Goal: Information Seeking & Learning: Learn about a topic

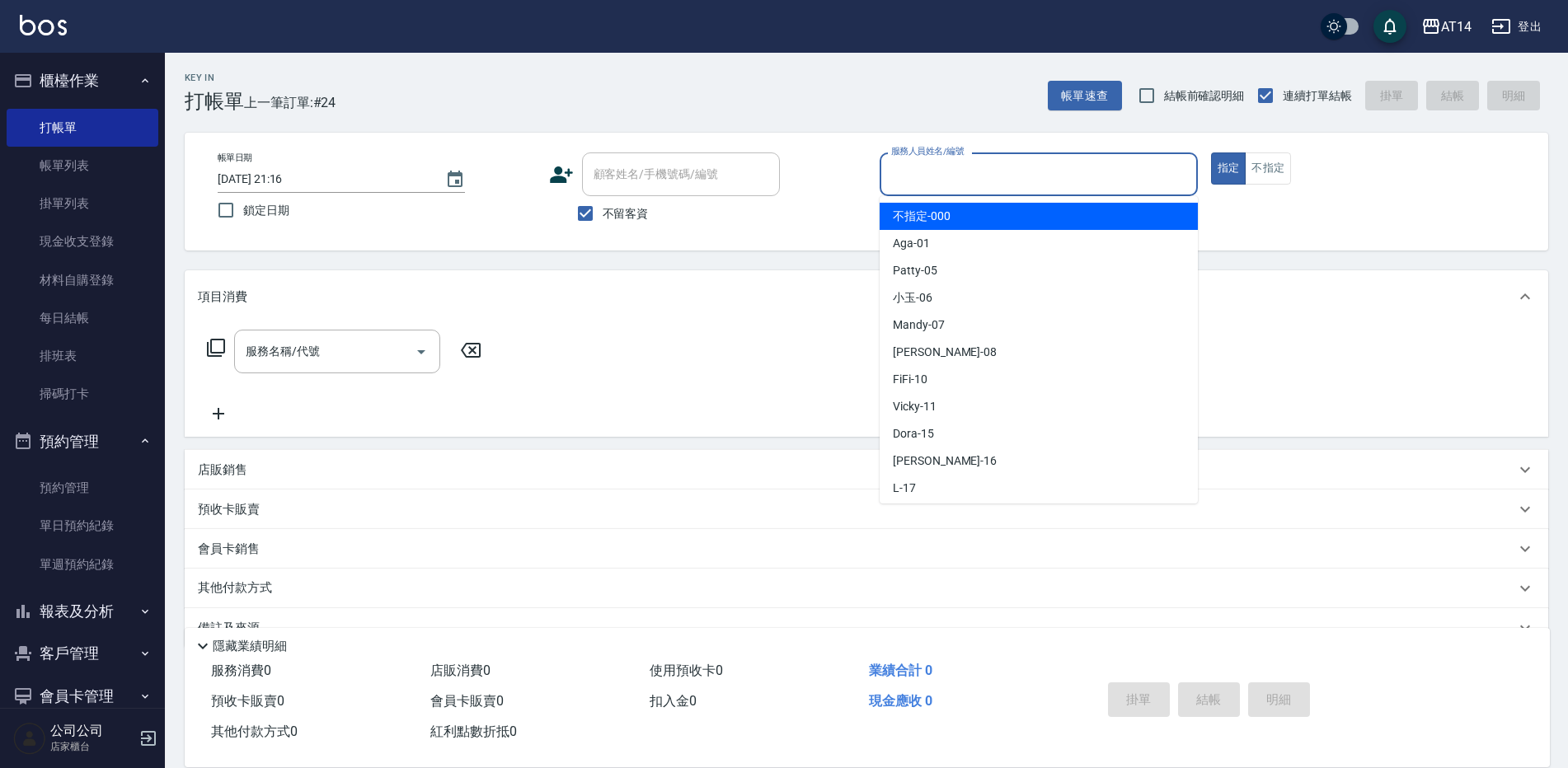
click at [1078, 180] on input "服務人員姓名/編號" at bounding box center [1038, 173] width 303 height 29
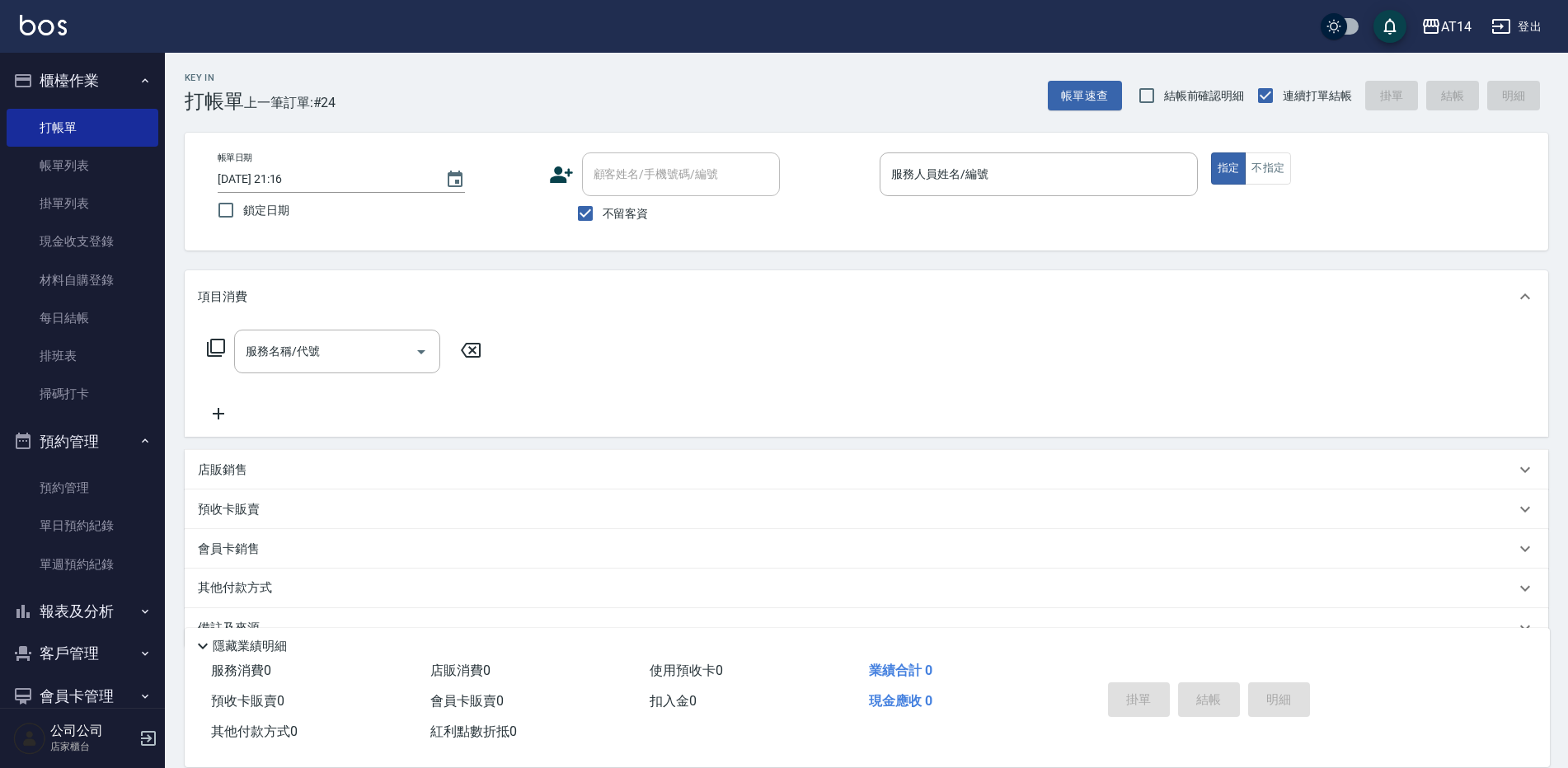
click at [873, 109] on div "Key In 打帳單 上一筆訂單:#24 帳單速查 結帳前確認明細 連續打單結帳 掛單 結帳 明細" at bounding box center [857, 83] width 1383 height 60
click at [593, 217] on input "不留客資" at bounding box center [584, 213] width 34 height 34
click at [605, 212] on span "不留客資" at bounding box center [626, 213] width 46 height 18
click at [603, 212] on input "不留客資" at bounding box center [584, 213] width 34 height 34
checkbox input "true"
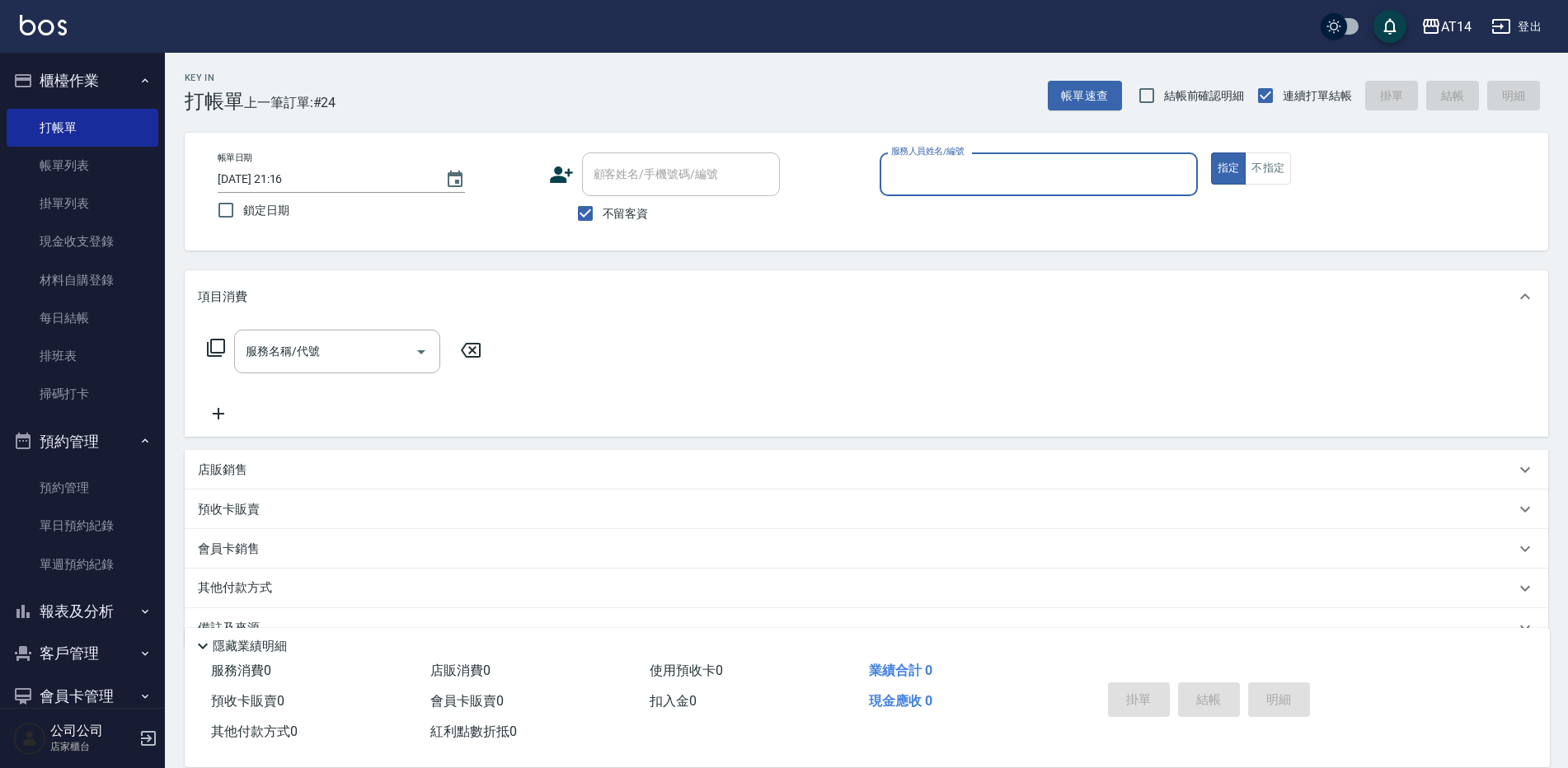
click at [1006, 194] on div "服務人員姓名/編號" at bounding box center [1038, 173] width 318 height 44
type input "Dora-15"
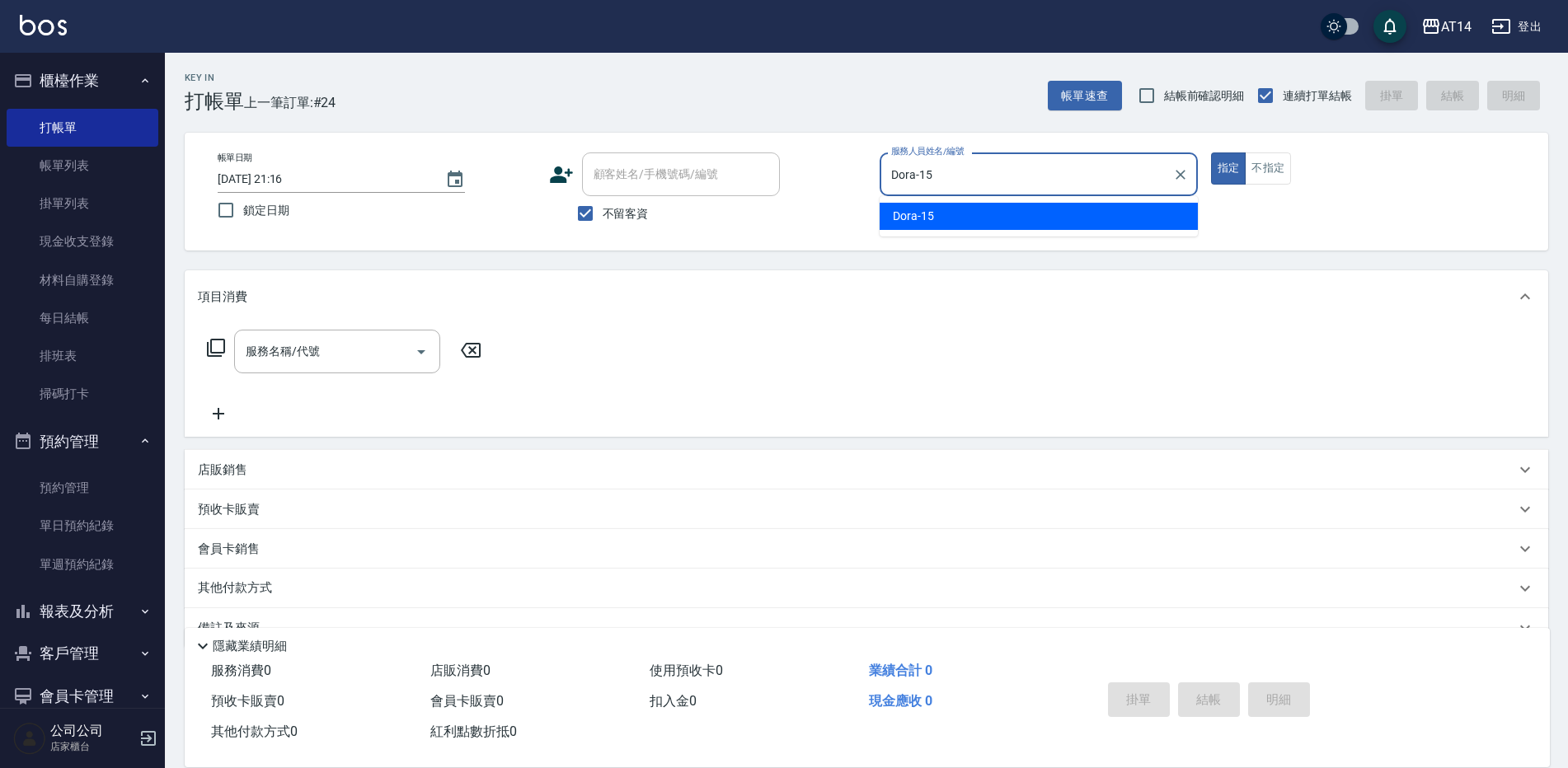
type button "true"
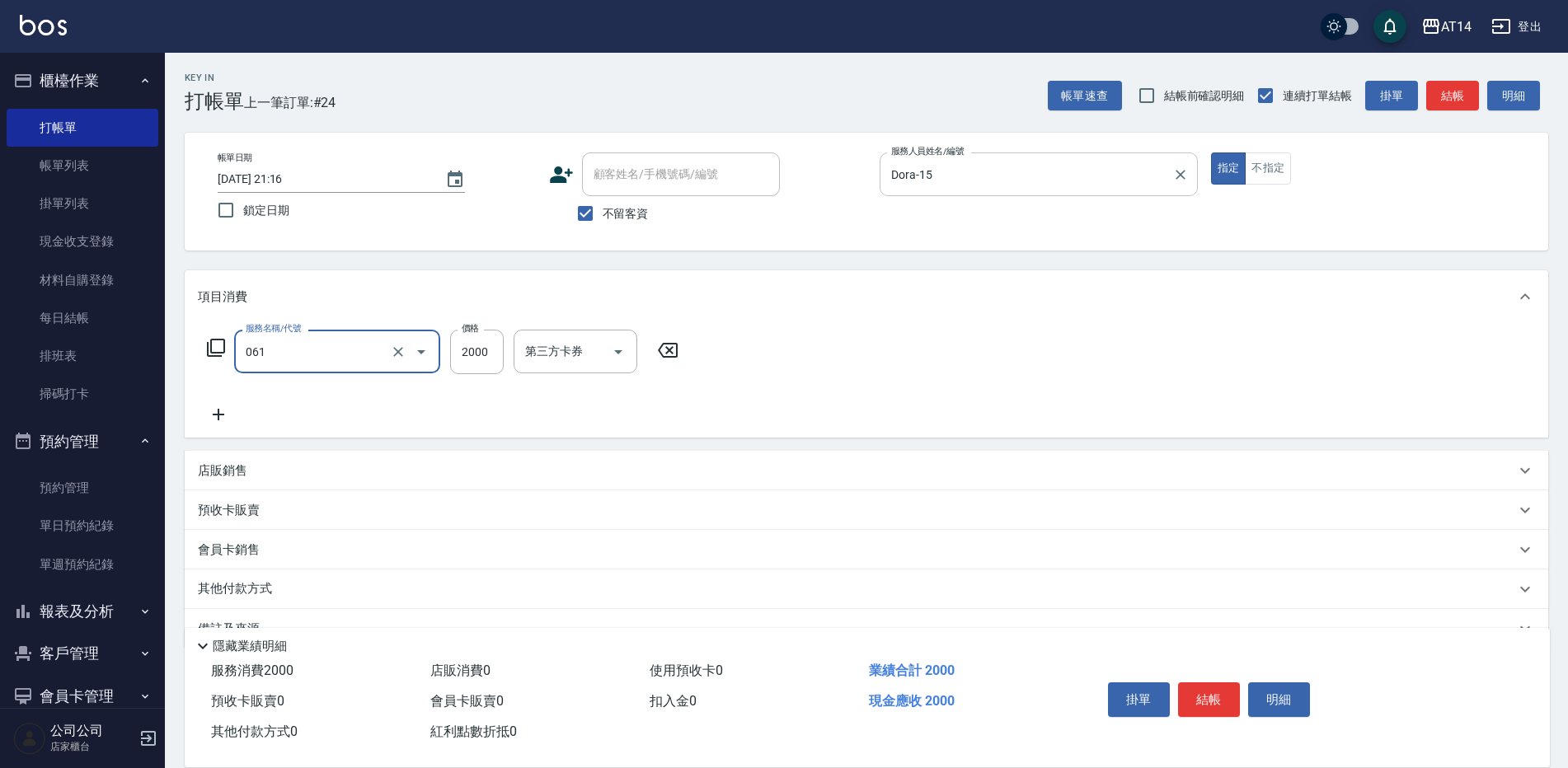
type input "接髮(061)"
type input "4799"
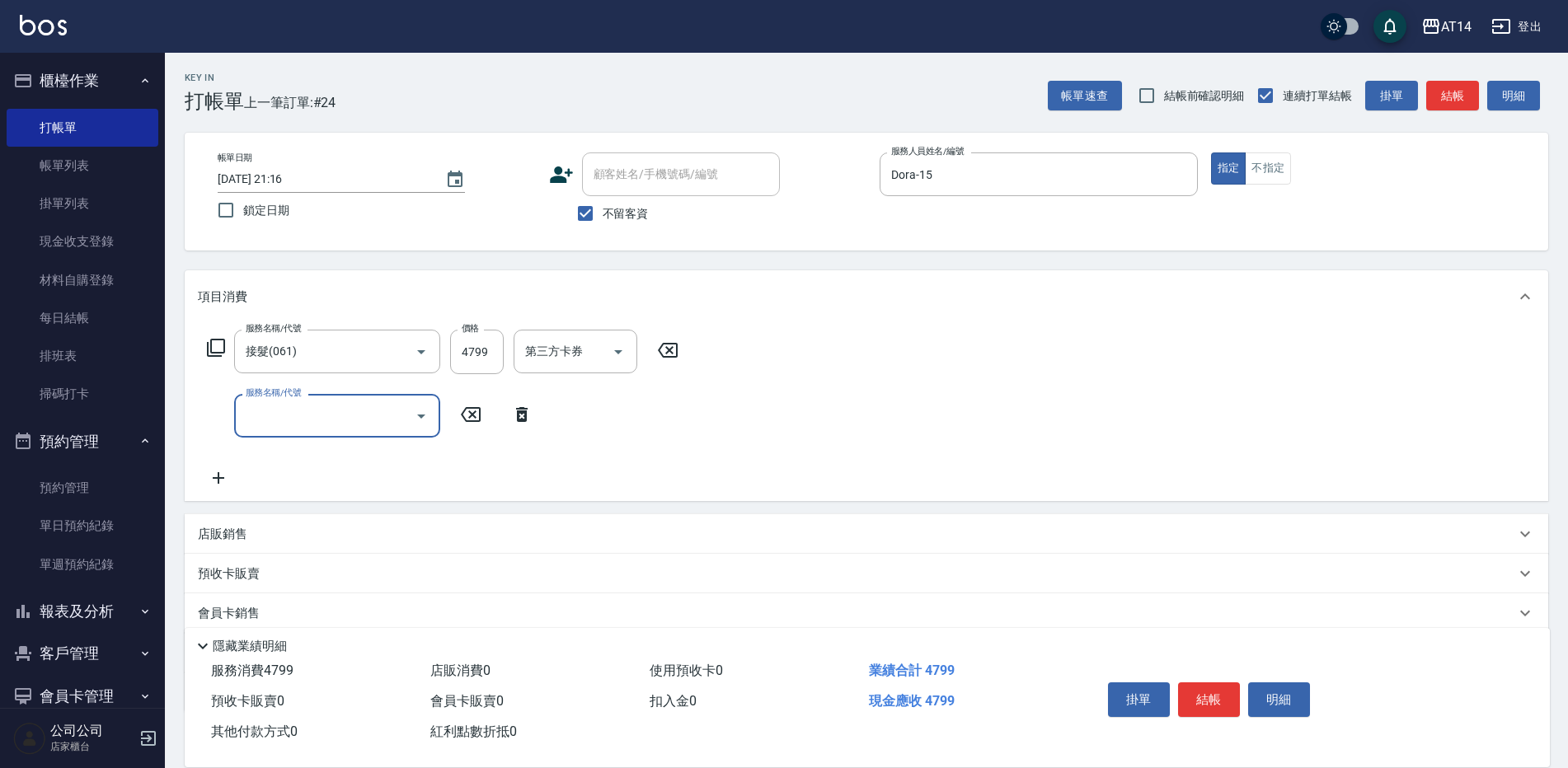
click at [355, 413] on input "服務名稱/代號" at bounding box center [325, 416] width 167 height 29
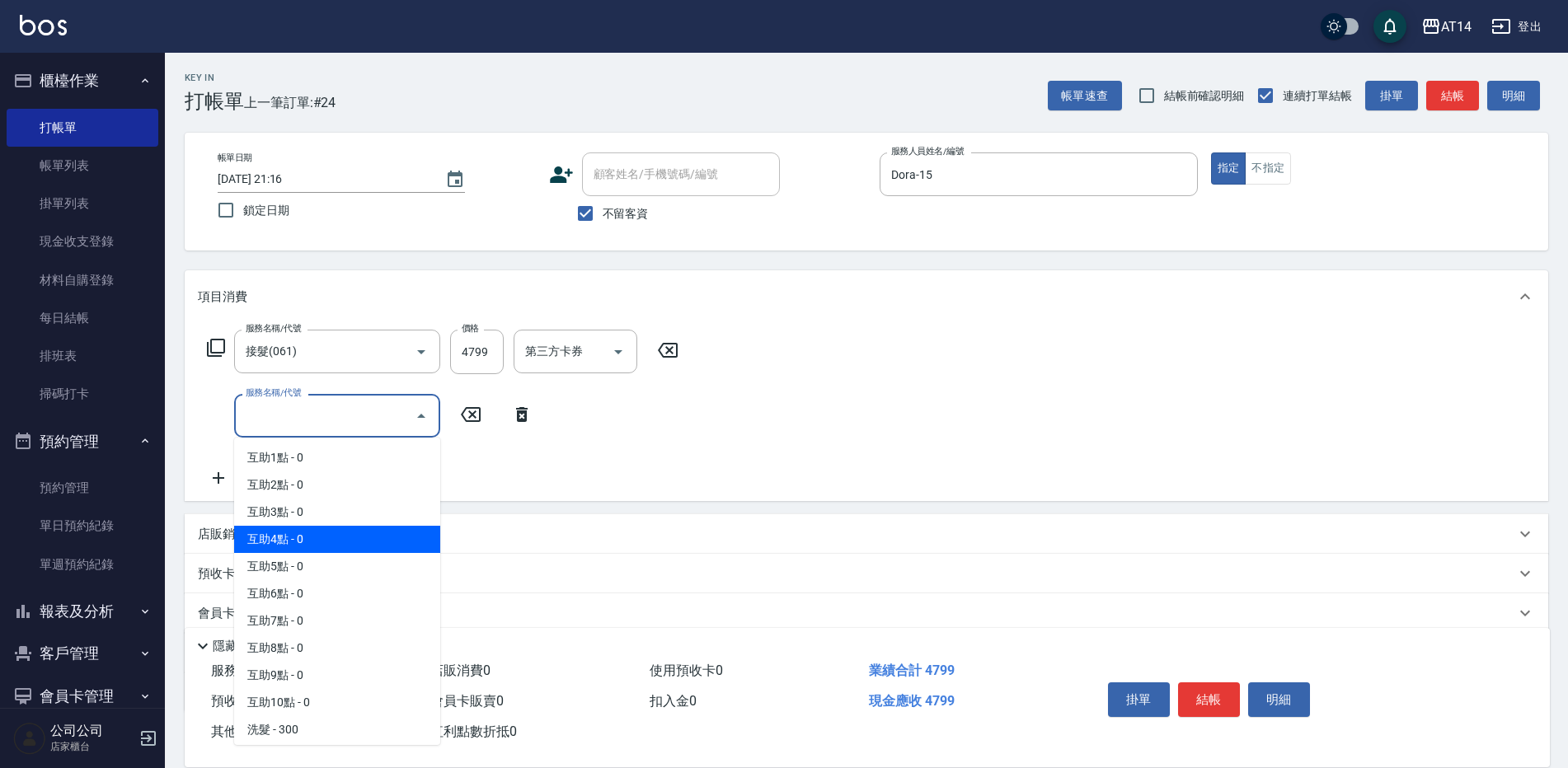
click at [357, 537] on span "互助4點 - 0" at bounding box center [337, 539] width 206 height 27
type input "互助4點(004)"
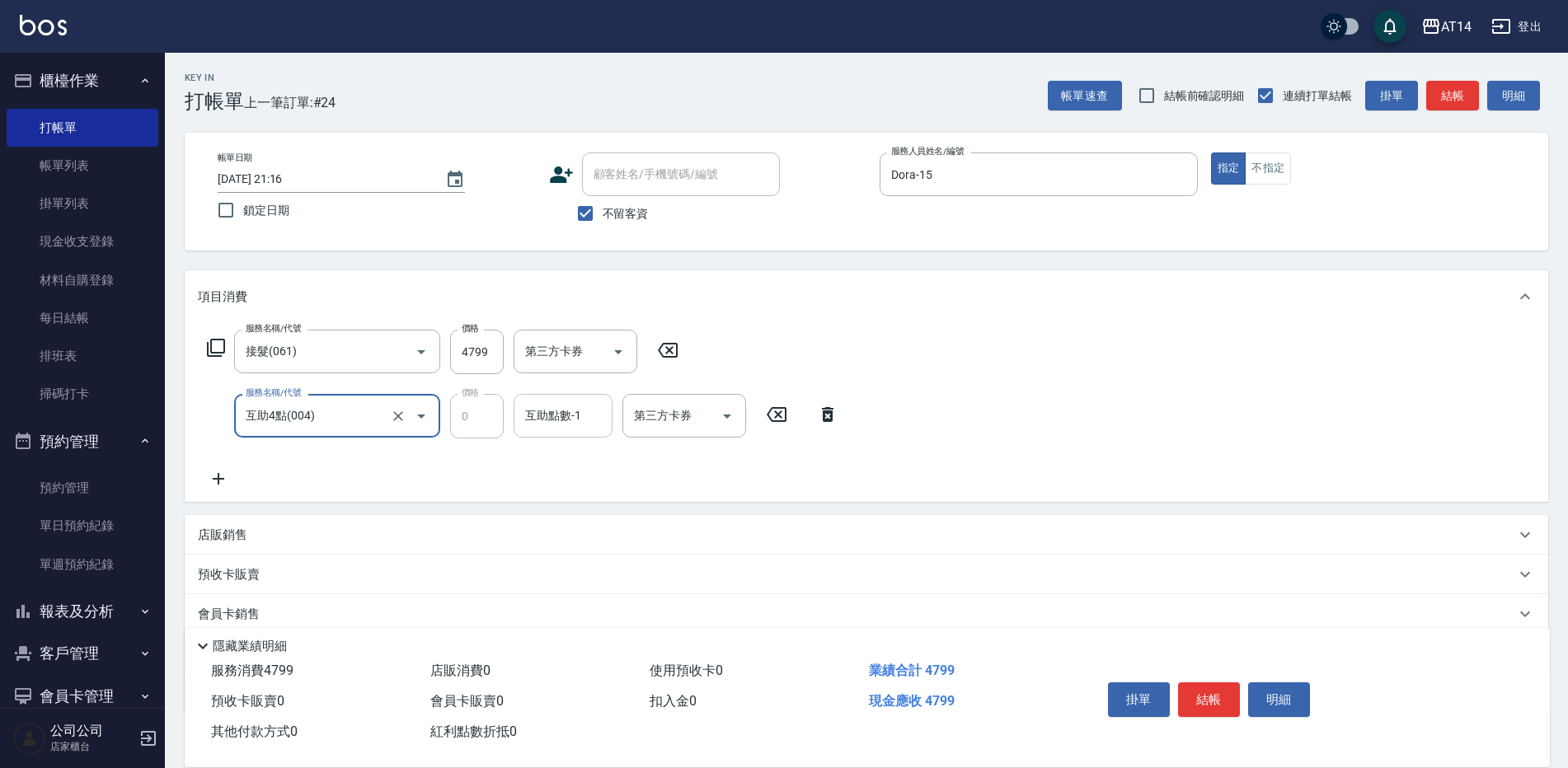
click at [526, 416] on div "互助點數-1 互助點數-1" at bounding box center [563, 416] width 99 height 44
type input "[PERSON_NAME]-66"
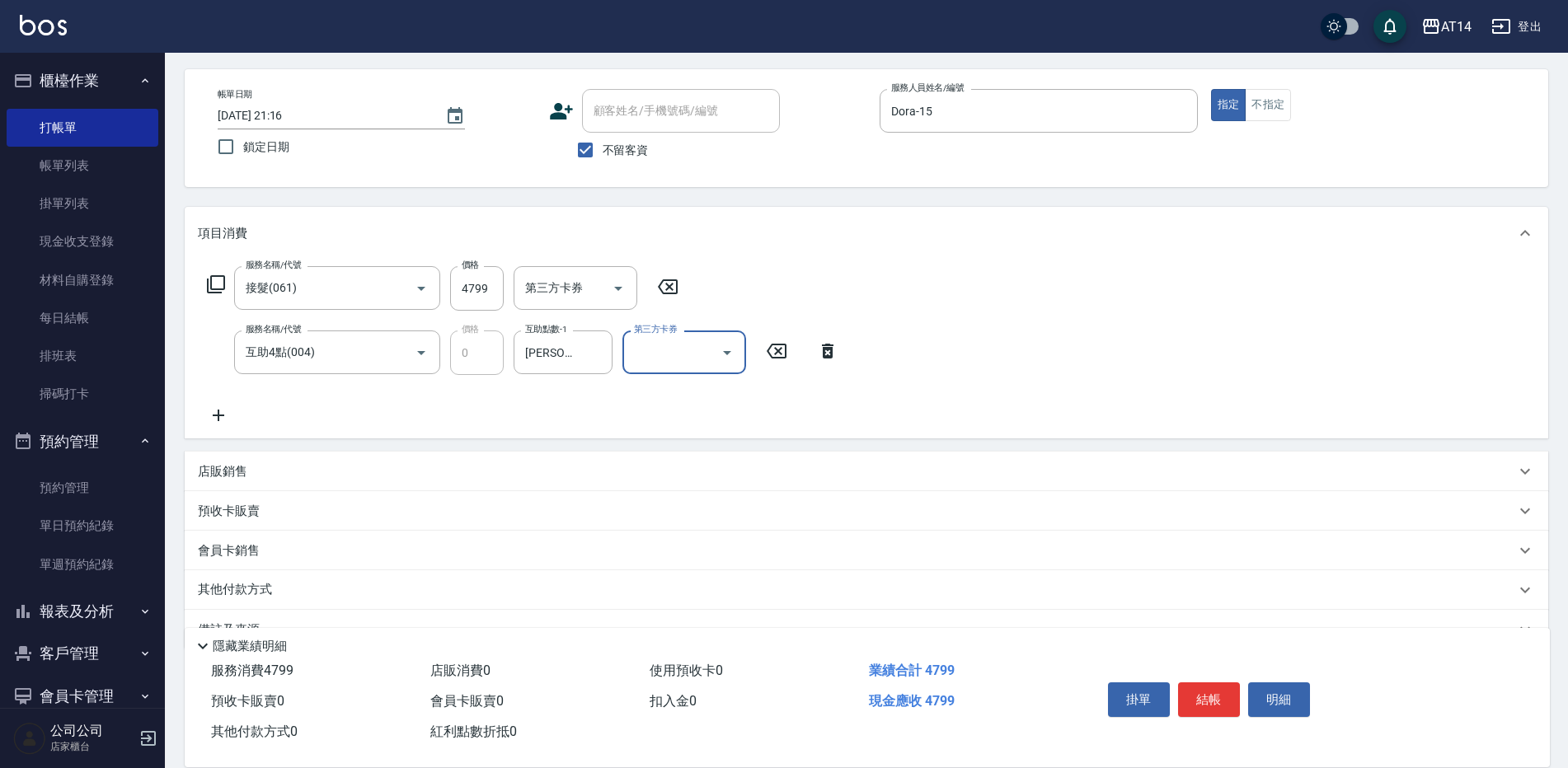
scroll to position [103, 0]
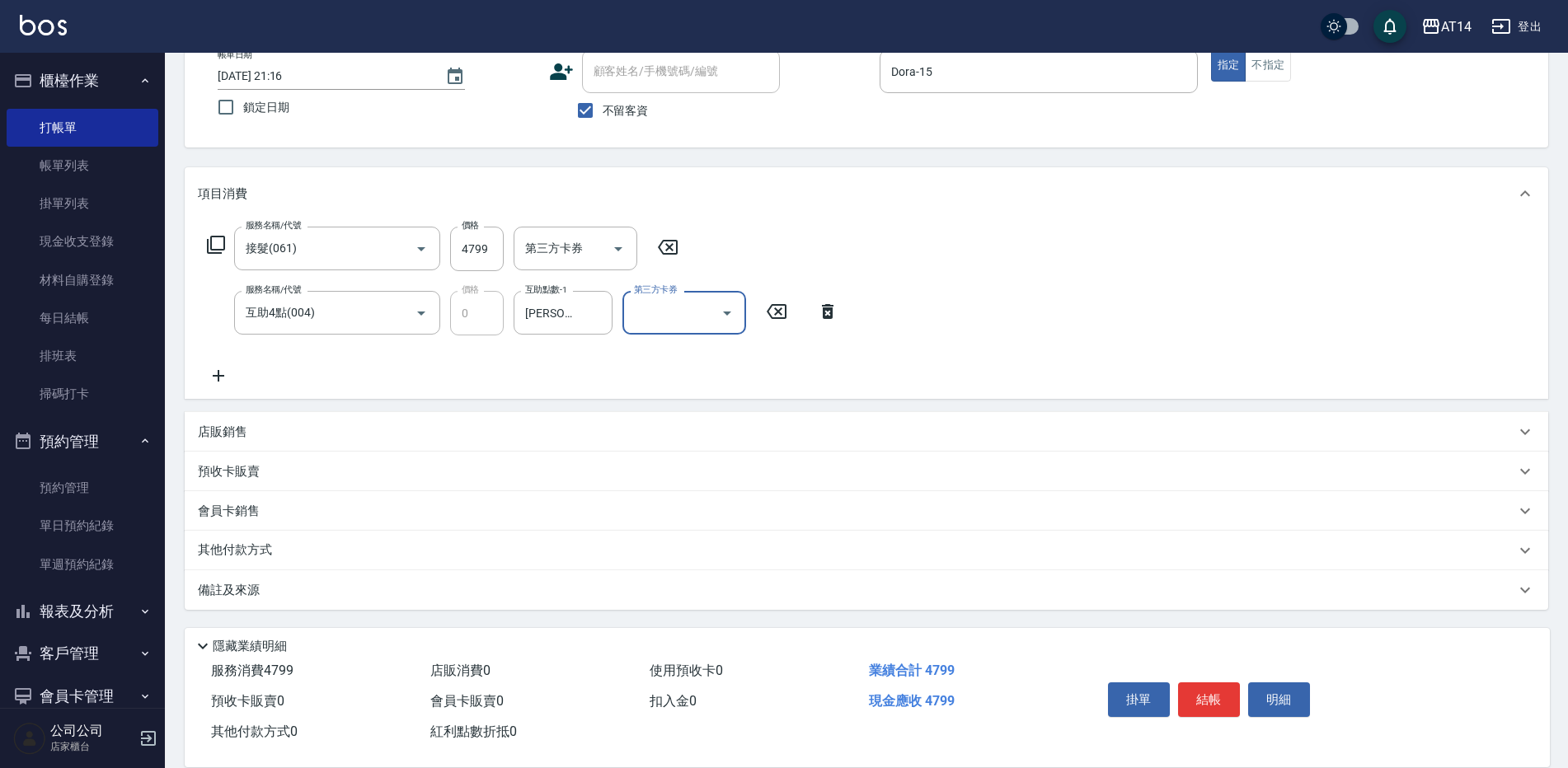
click at [340, 575] on div "備註及來源" at bounding box center [866, 590] width 1363 height 40
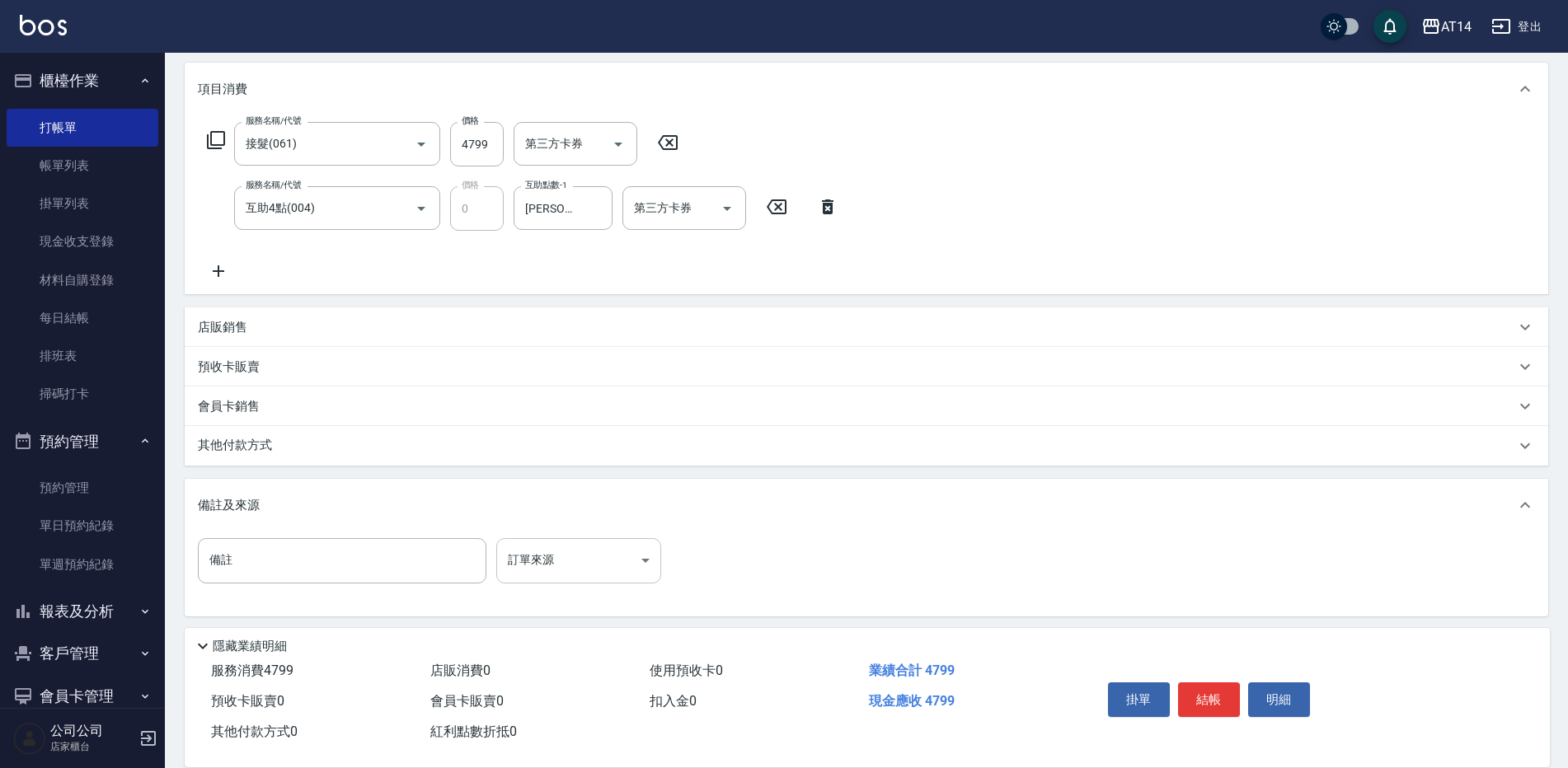
scroll to position [214, 0]
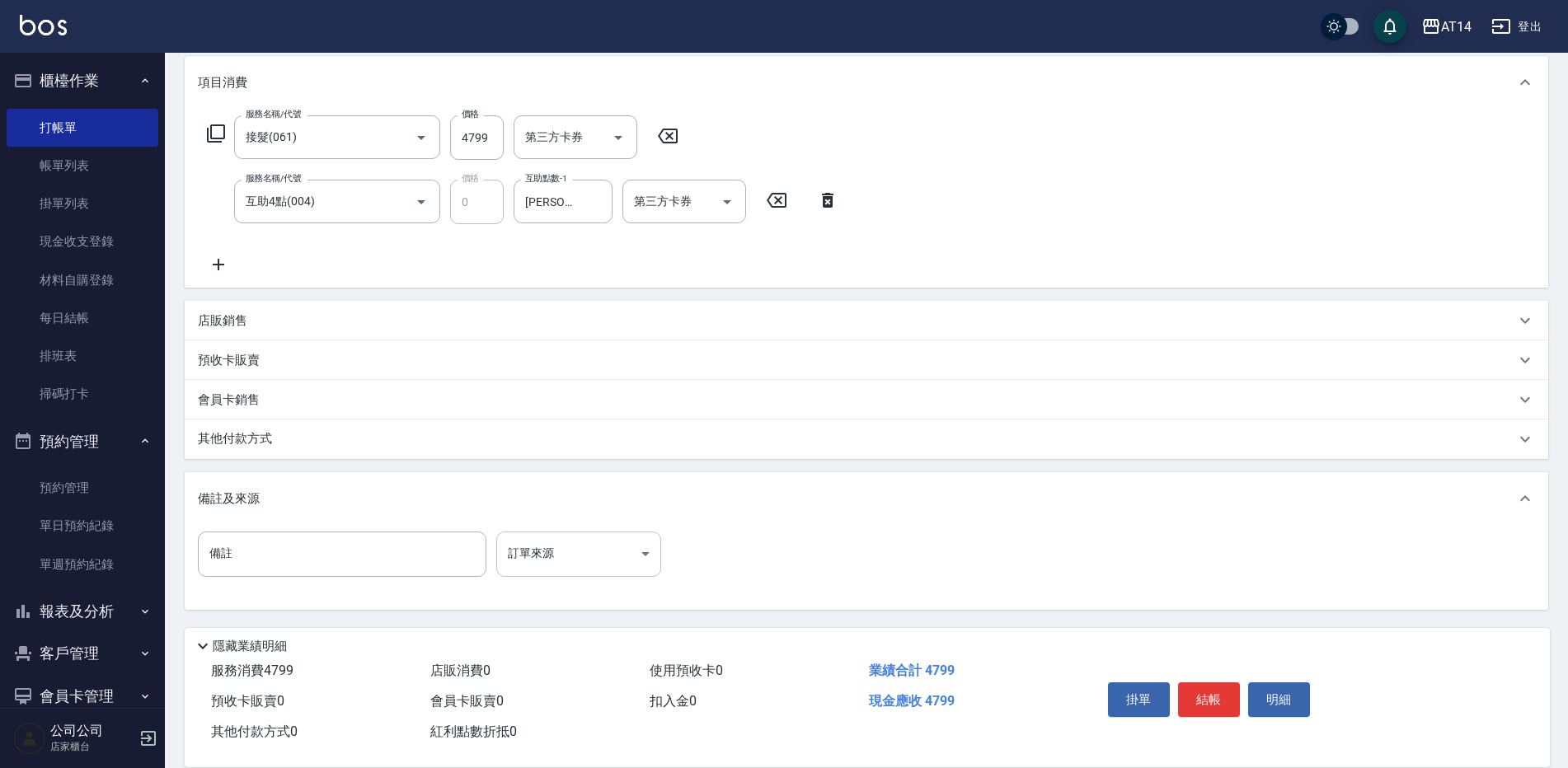
click at [542, 570] on body "AT14 登出 櫃檯作業 打帳單 帳單列表 掛單列表 現金收支登錄 材料自購登錄 每日結帳 排班表 掃碼打卡 預約管理 預約管理 單日預約紀錄 單週預約紀錄 …" at bounding box center [784, 277] width 1568 height 983
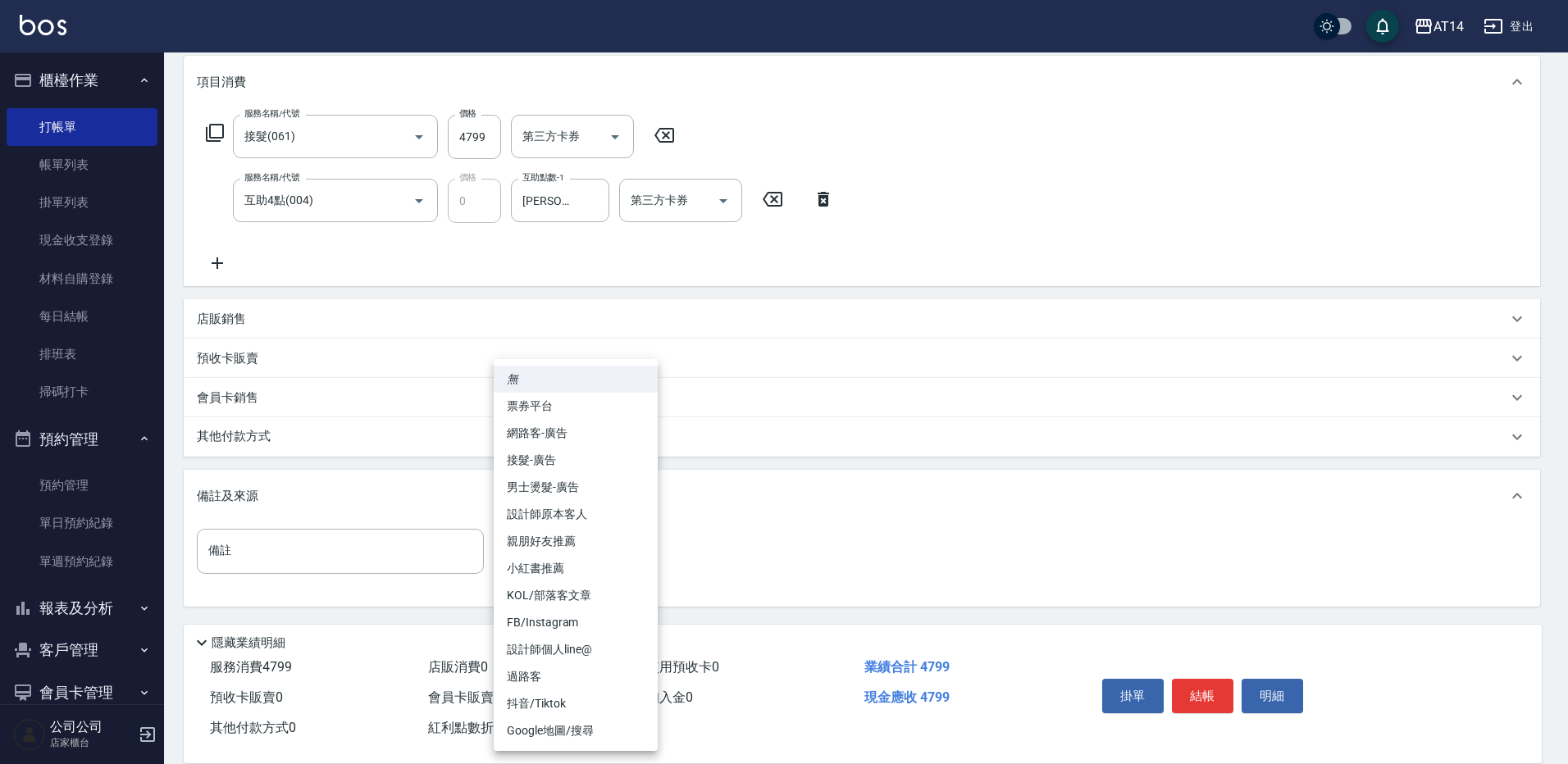
click at [600, 509] on li "設計師原本客人" at bounding box center [576, 514] width 164 height 27
type input "設計師原本客人"
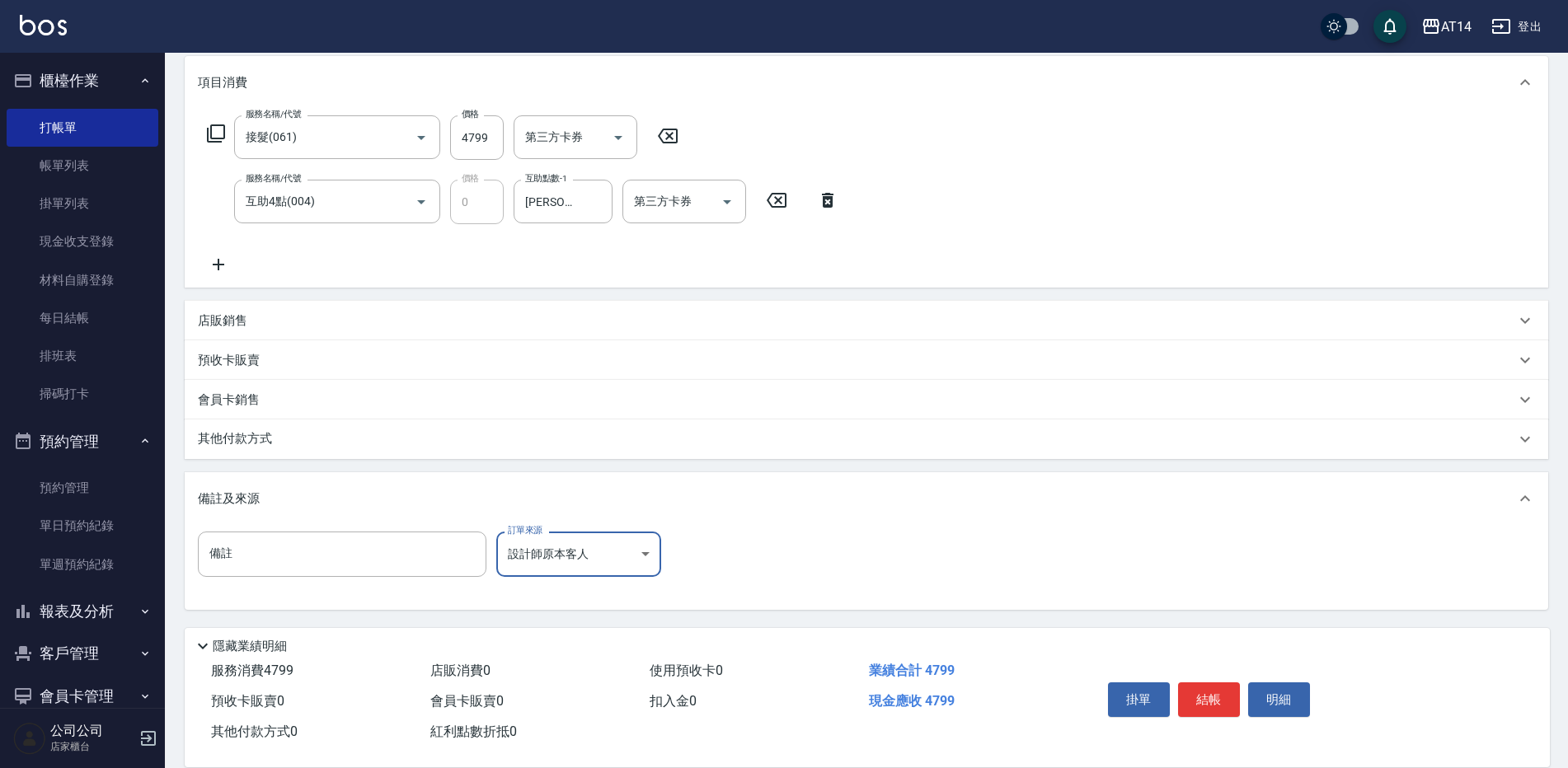
click at [1228, 702] on button "結帳" at bounding box center [1208, 699] width 62 height 34
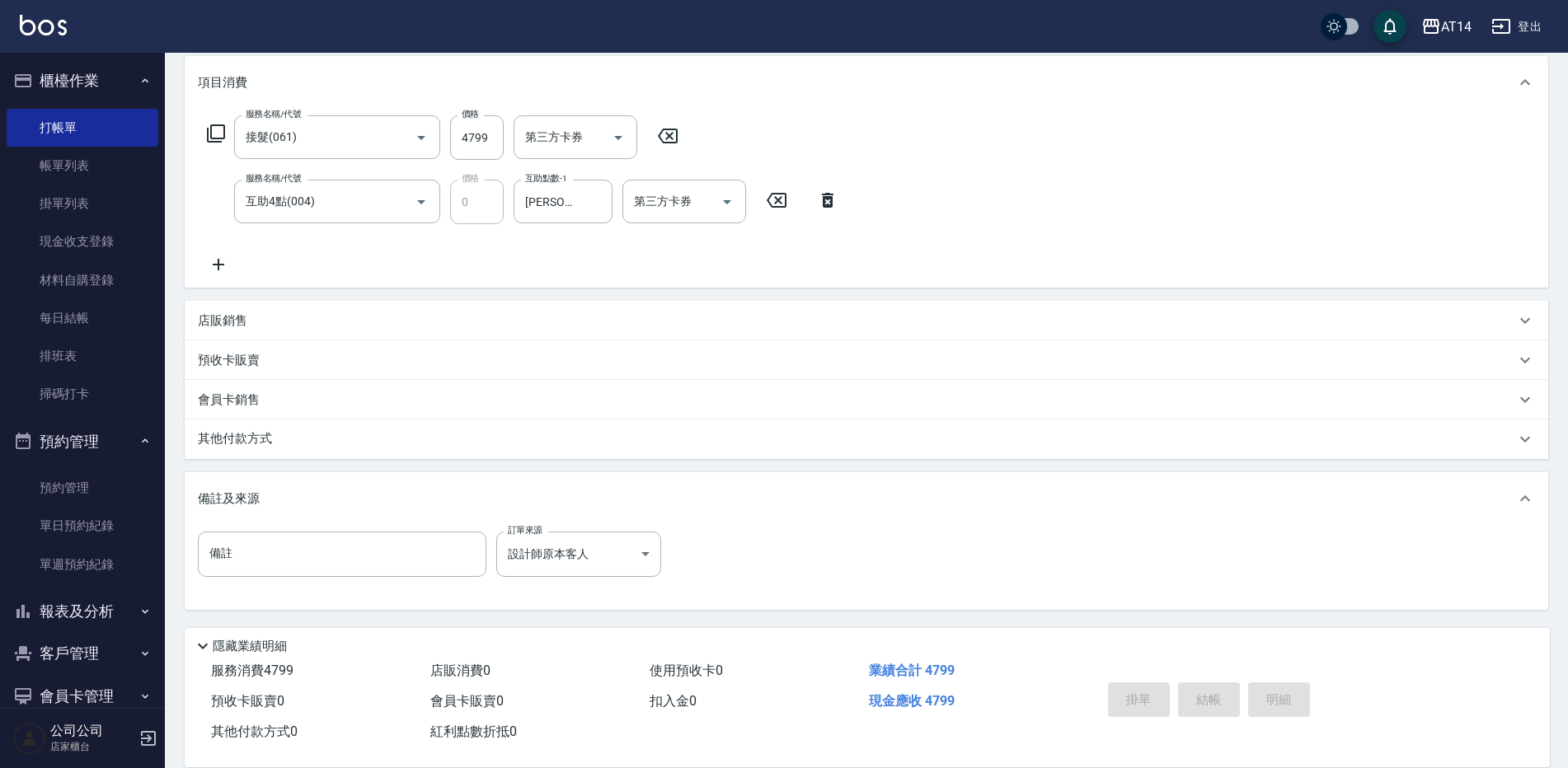
type input "2025/08/15 22:09"
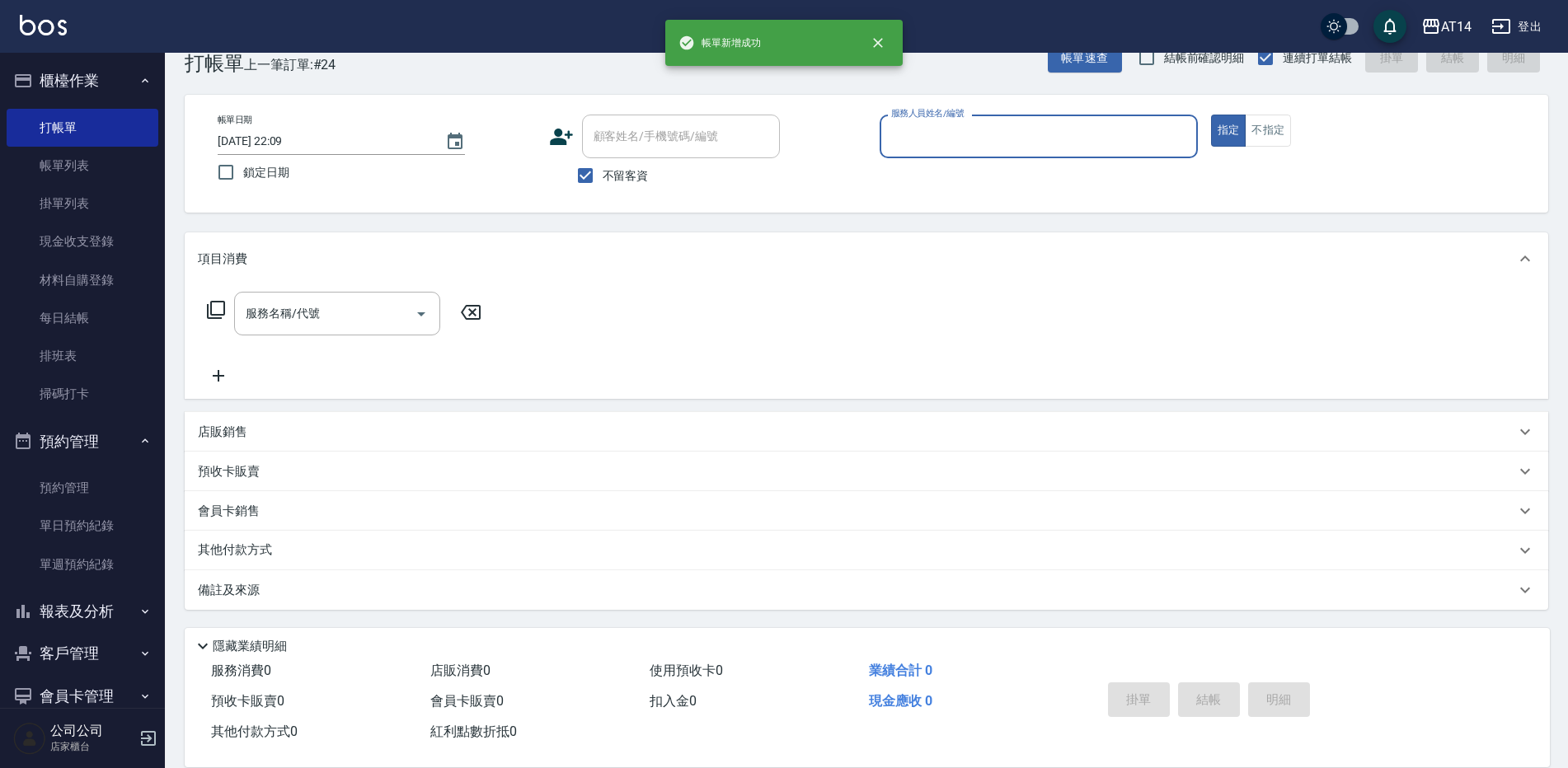
scroll to position [38, 0]
click at [938, 130] on input "服務人員姓名/編號" at bounding box center [1038, 136] width 303 height 29
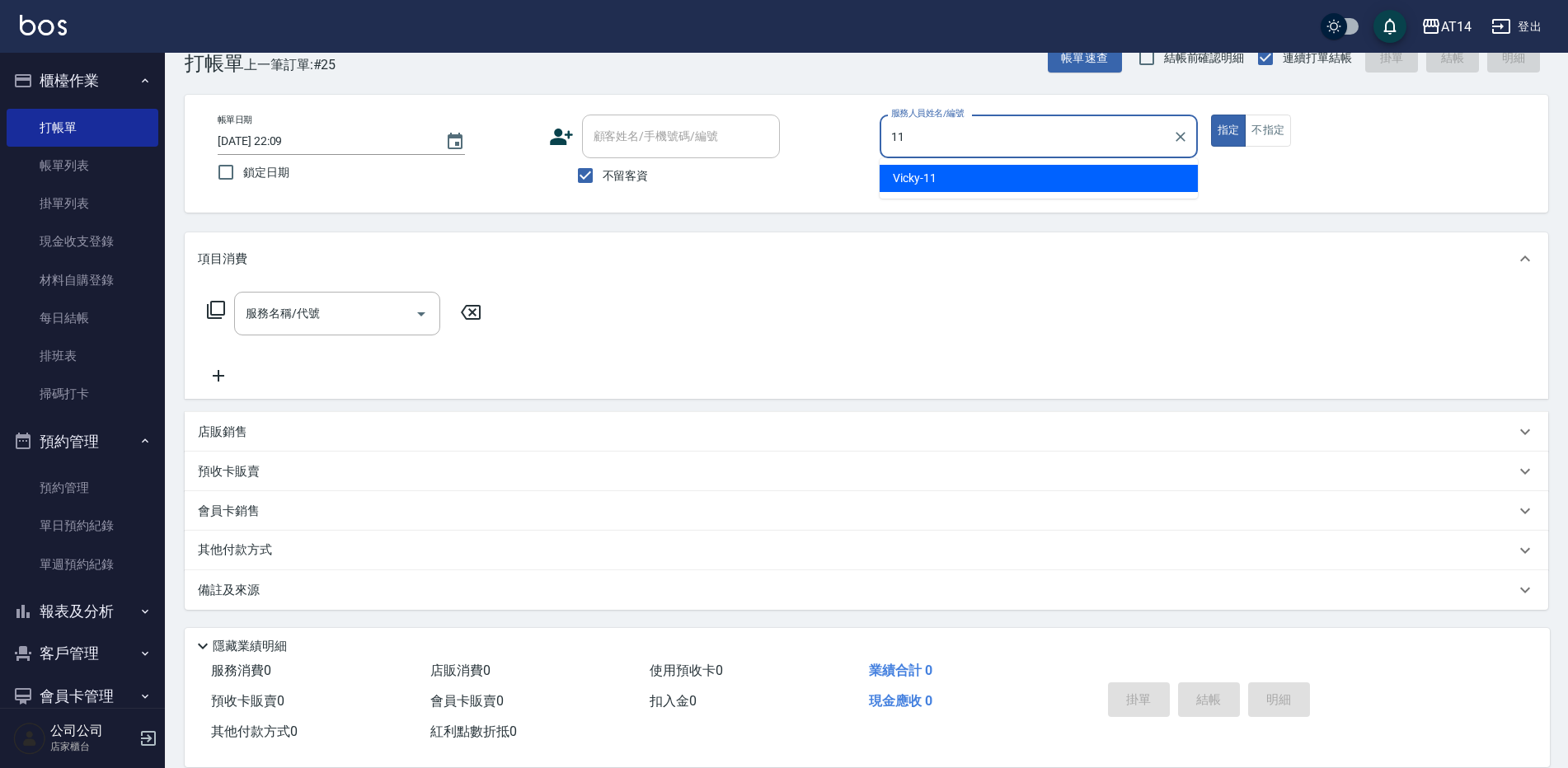
type input "Vicky-11"
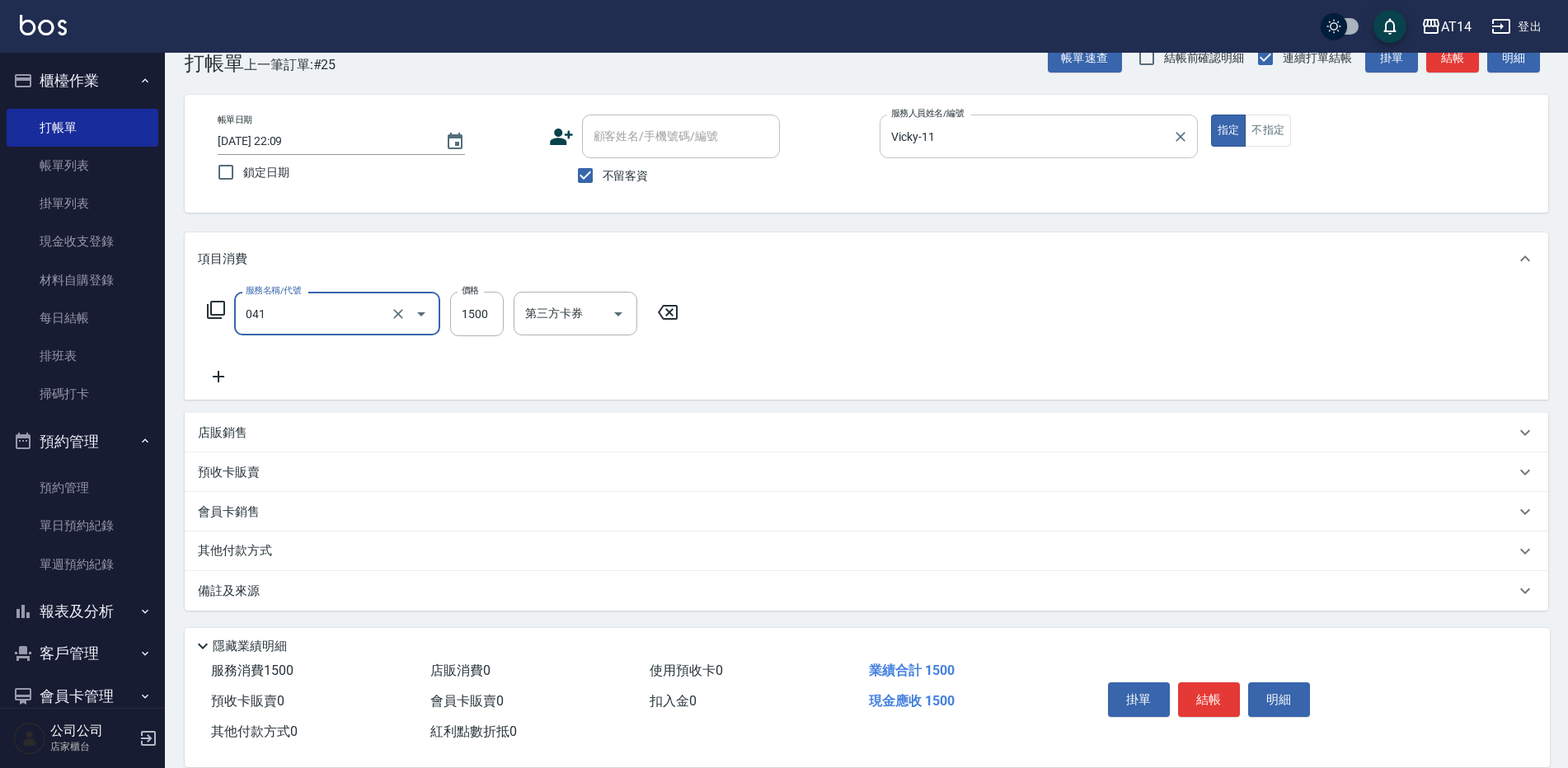
type input "染髮(041)"
type input "2600"
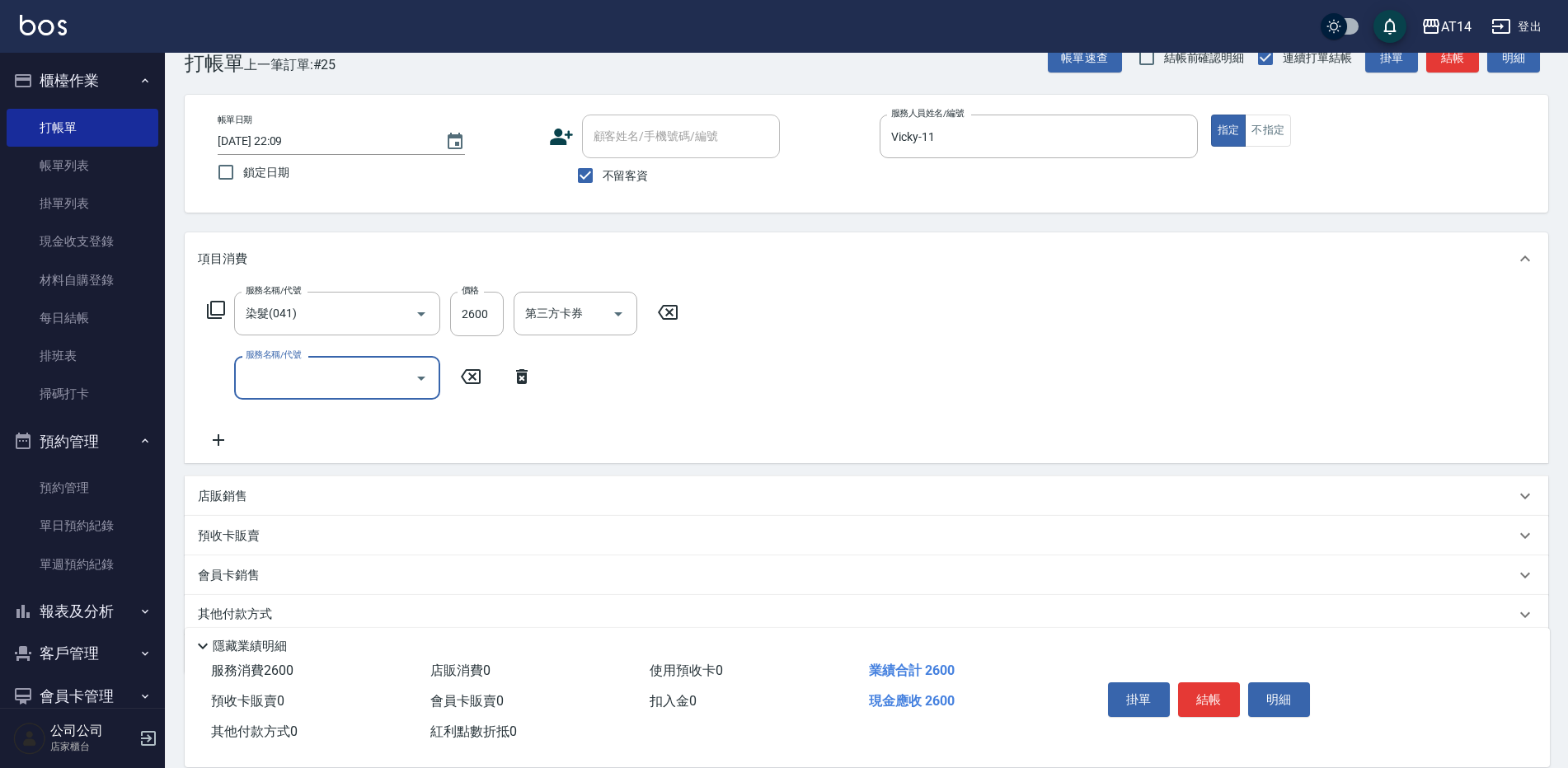
click at [370, 385] on input "服務名稱/代號" at bounding box center [325, 378] width 167 height 29
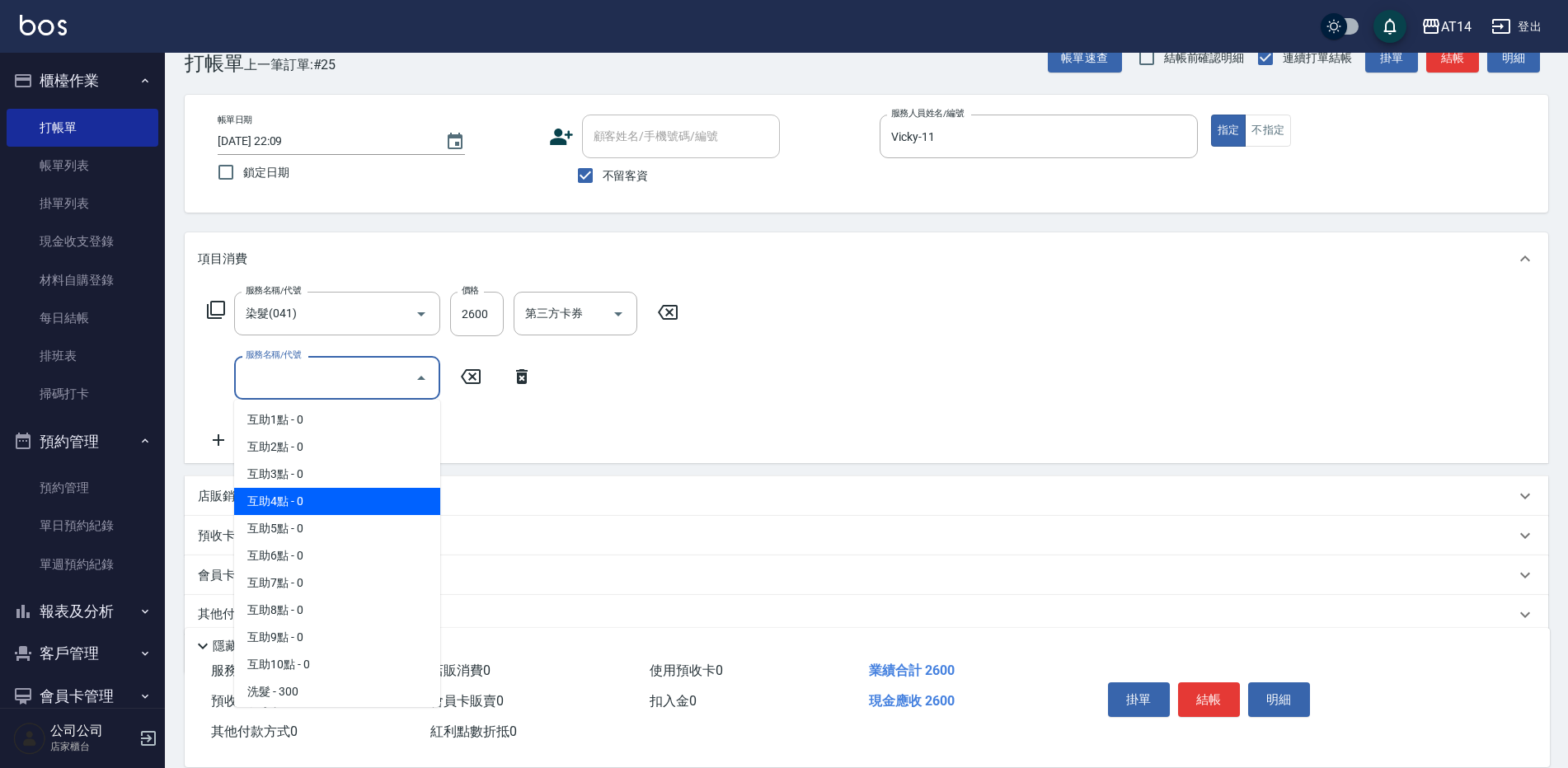
click at [367, 497] on span "互助4點 - 0" at bounding box center [337, 501] width 206 height 27
type input "互助4點(004)"
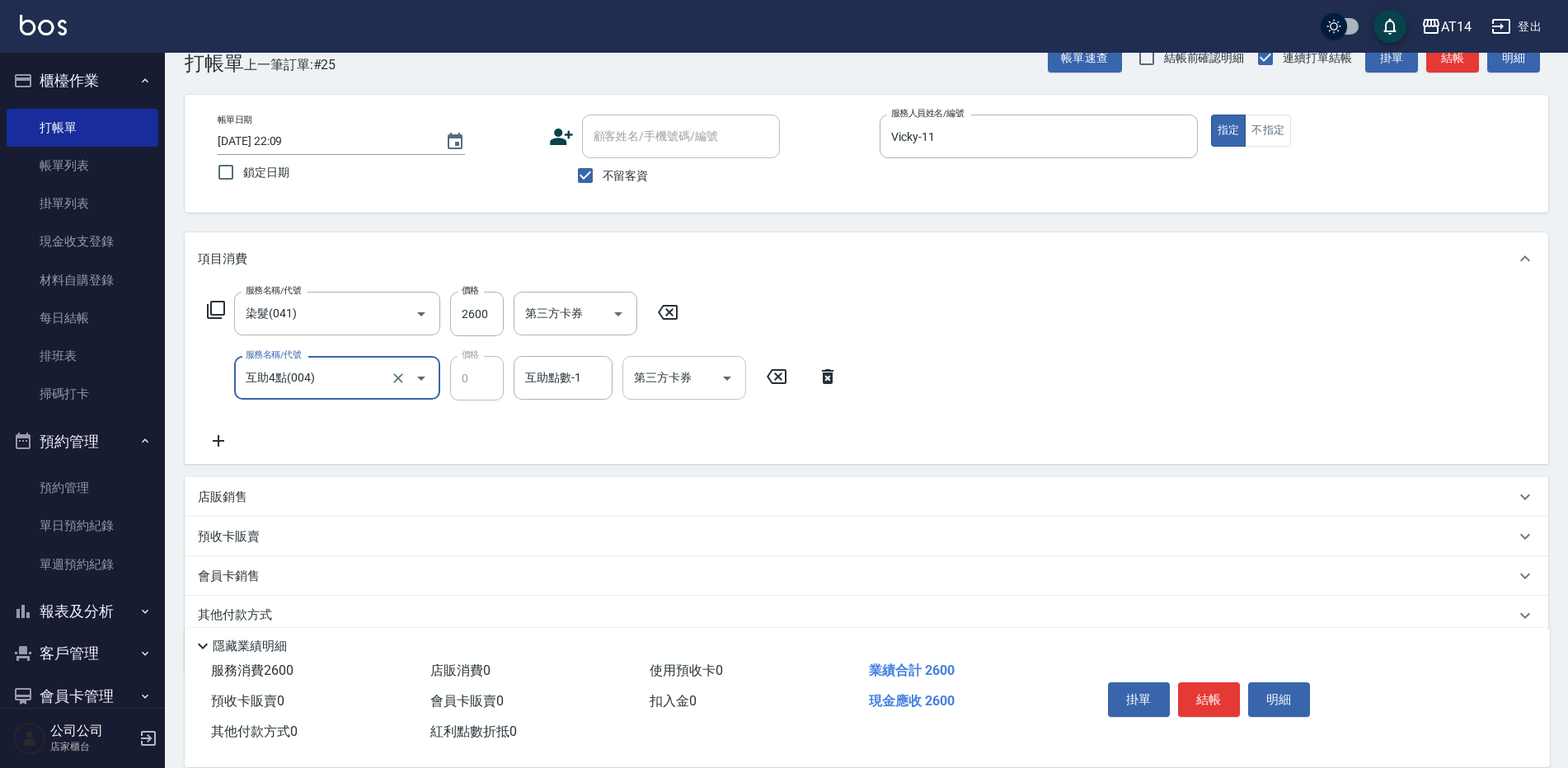
click at [567, 370] on div "互助點數-1 互助點數-1" at bounding box center [563, 378] width 99 height 44
type input "[PERSON_NAME]-66"
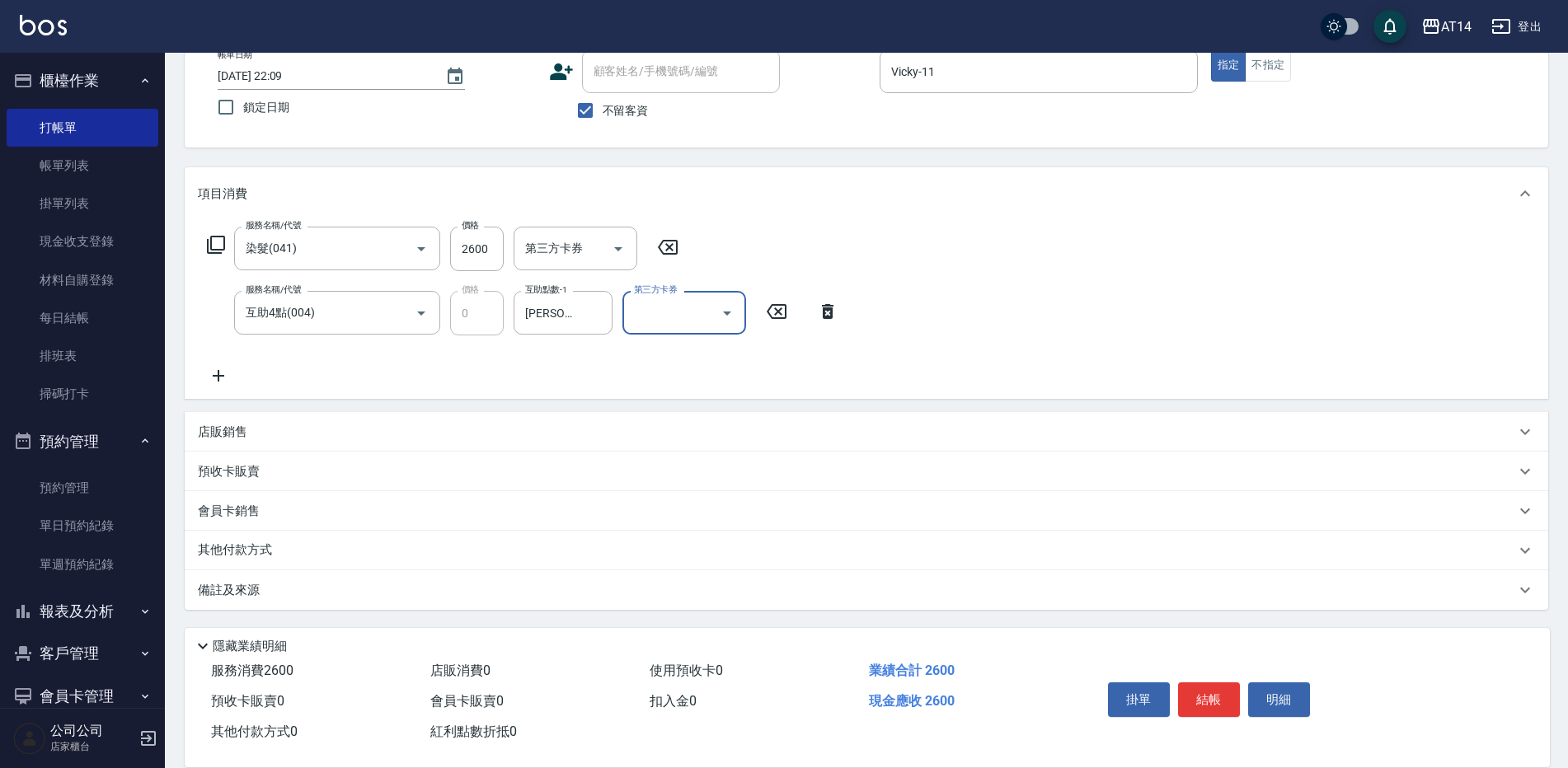
click at [367, 587] on div "備註及來源" at bounding box center [856, 591] width 1317 height 18
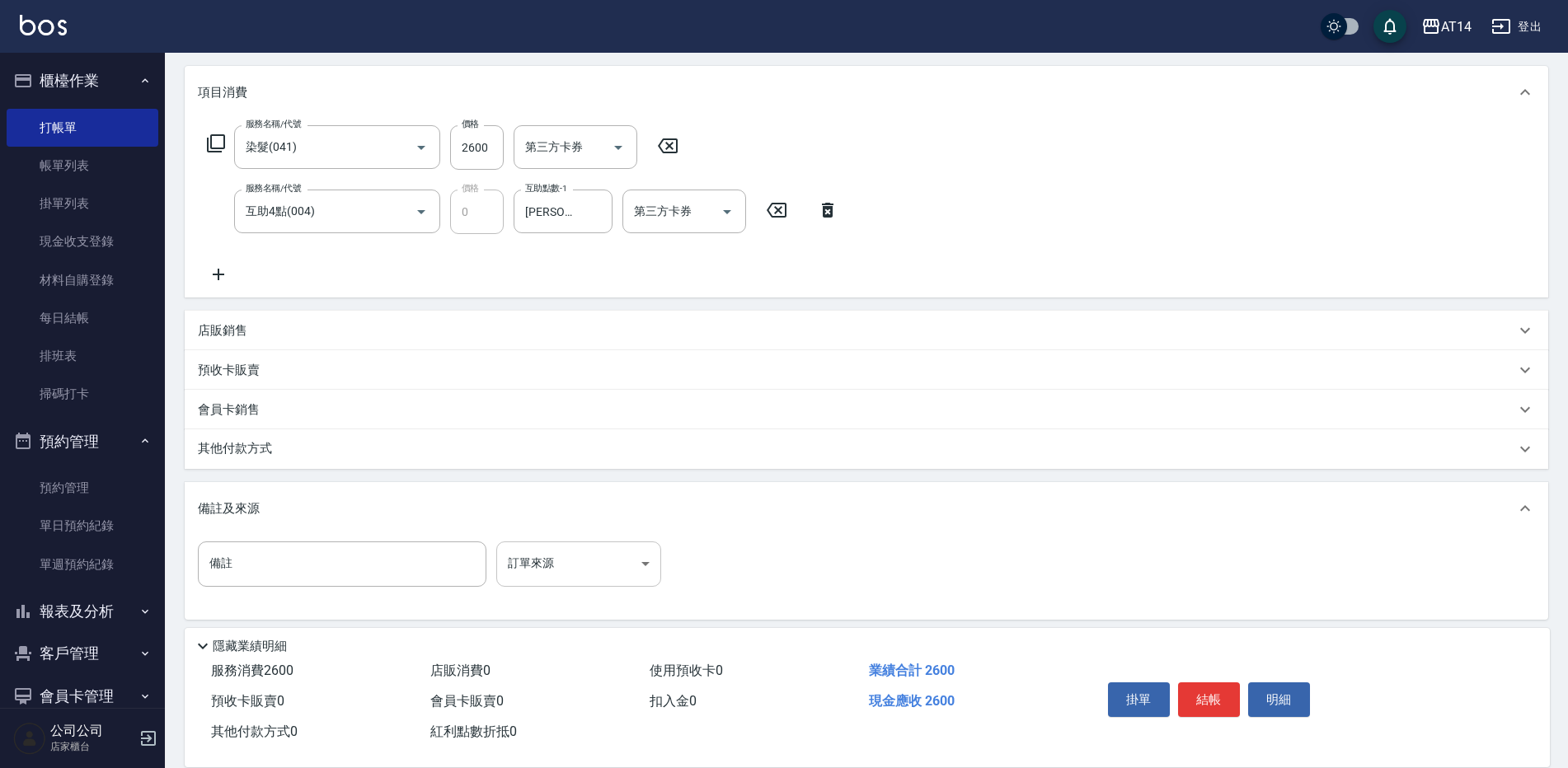
scroll to position [205, 0]
click at [538, 577] on body "AT14 登出 櫃檯作業 打帳單 帳單列表 掛單列表 現金收支登錄 材料自購登錄 每日結帳 排班表 掃碼打卡 預約管理 預約管理 單日預約紀錄 單週預約紀錄 …" at bounding box center [788, 287] width 1576 height 983
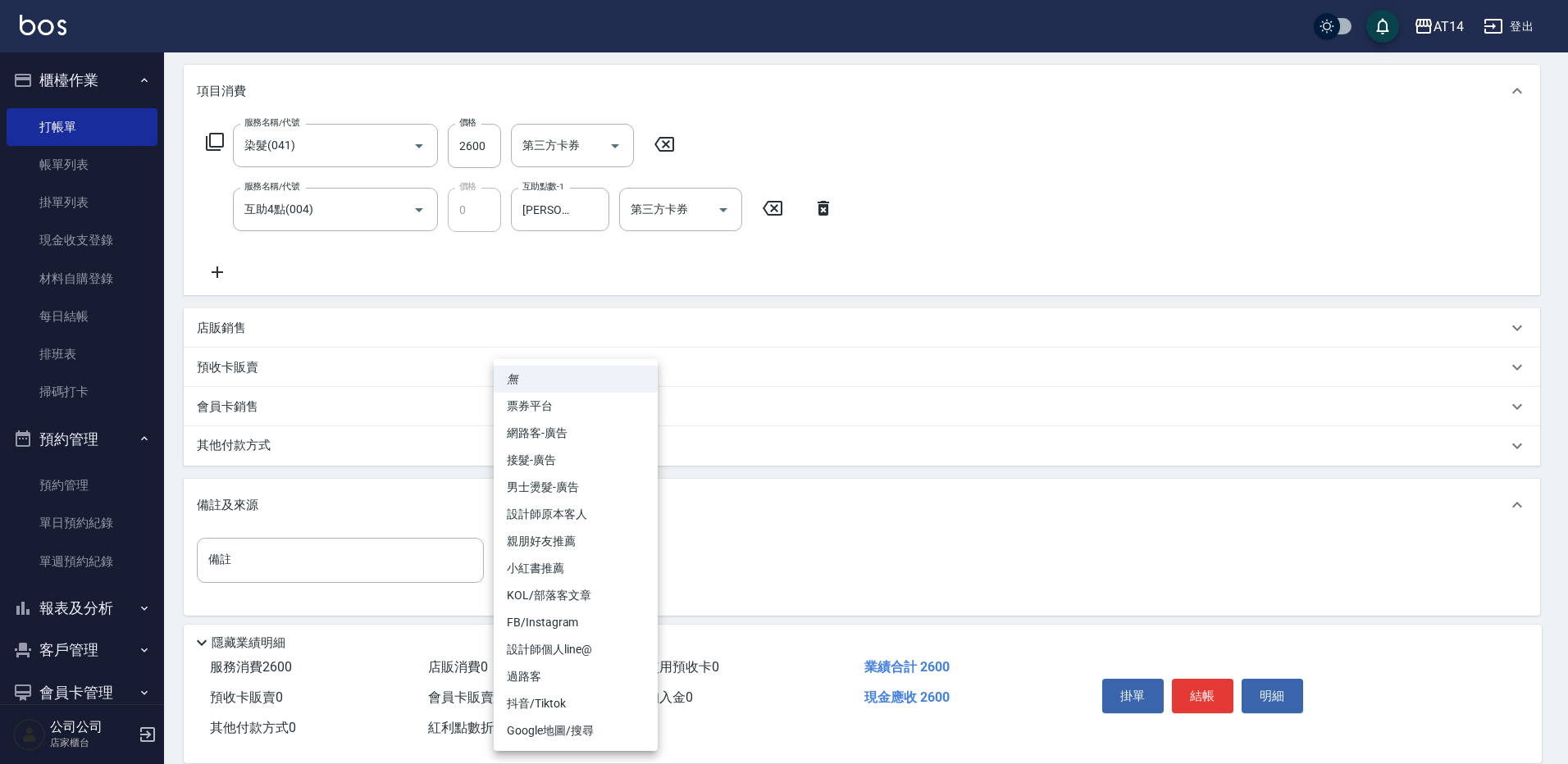
click at [572, 518] on li "設計師原本客人" at bounding box center [576, 514] width 164 height 27
type input "設計師原本客人"
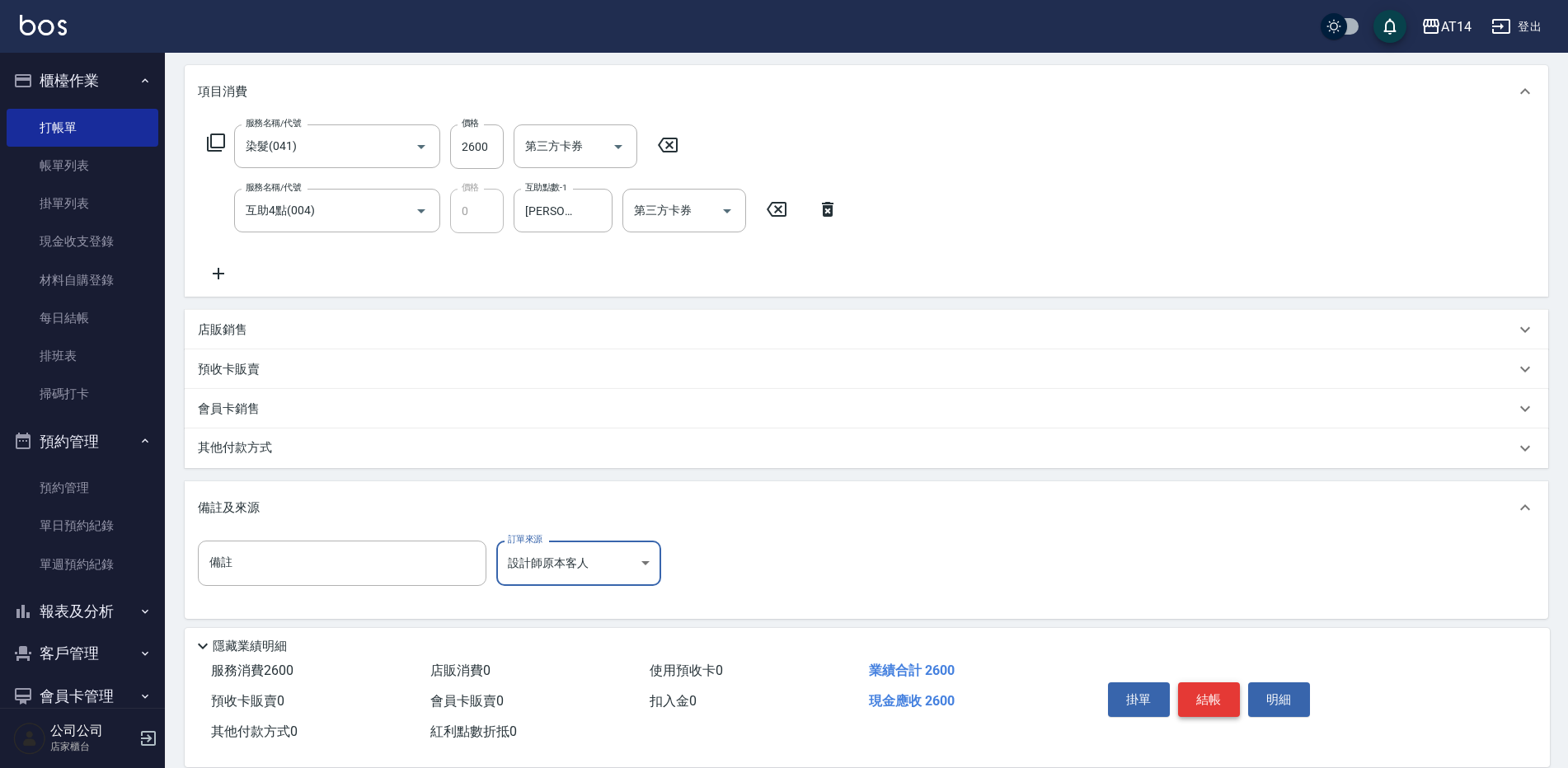
click at [1220, 683] on button "結帳" at bounding box center [1208, 699] width 62 height 34
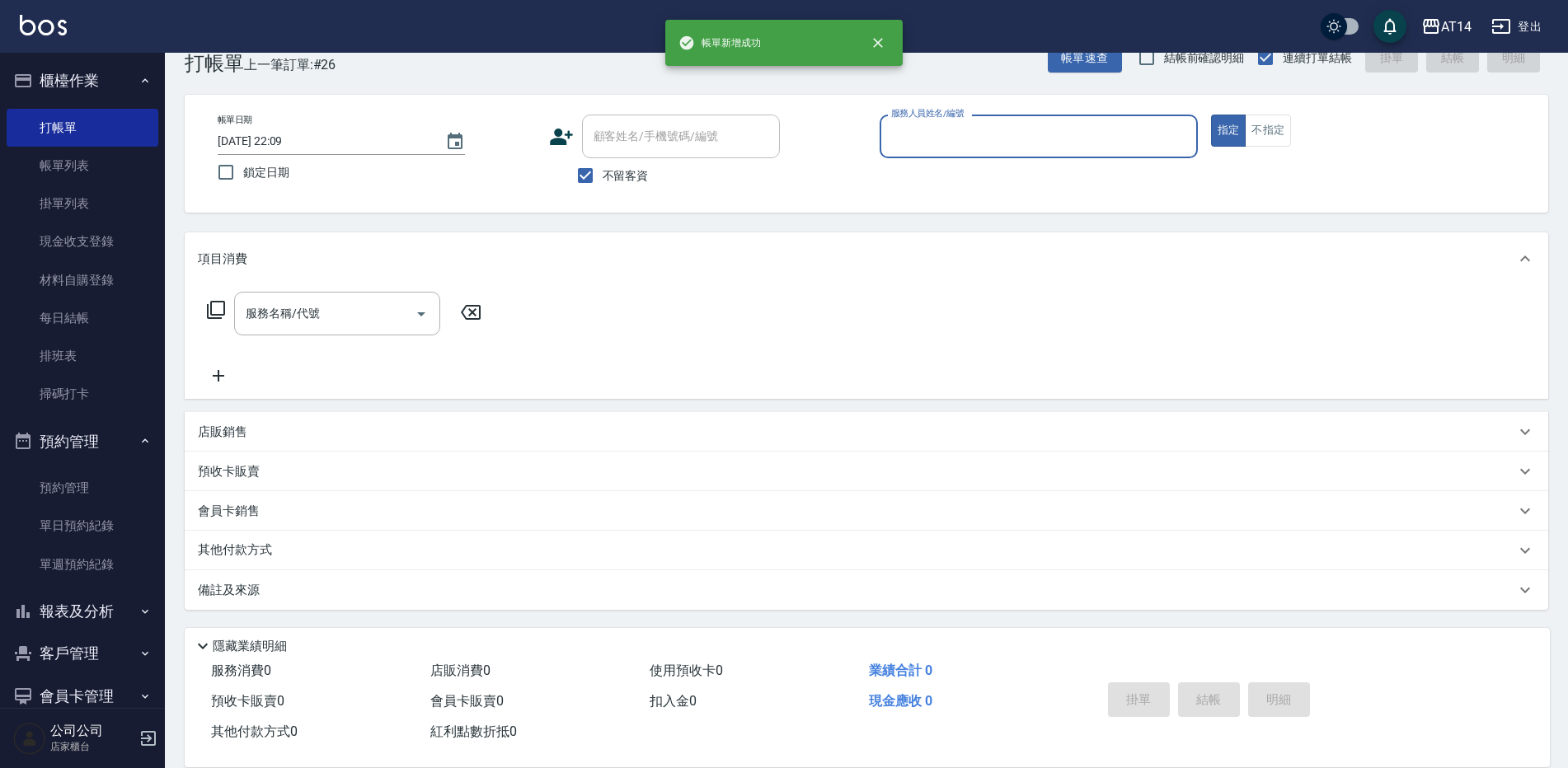
scroll to position [38, 0]
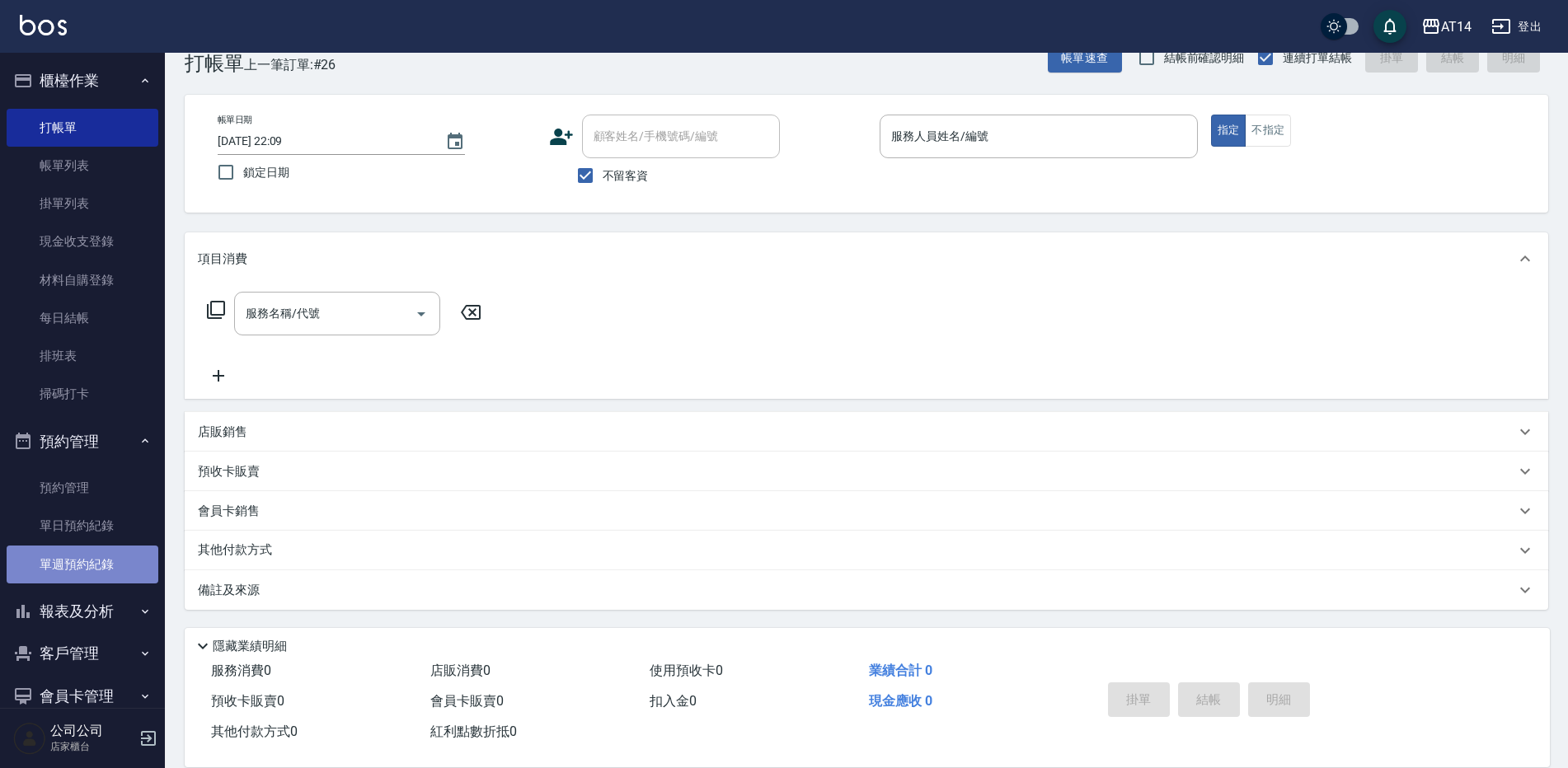
click at [104, 554] on link "單週預約紀錄" at bounding box center [83, 564] width 152 height 38
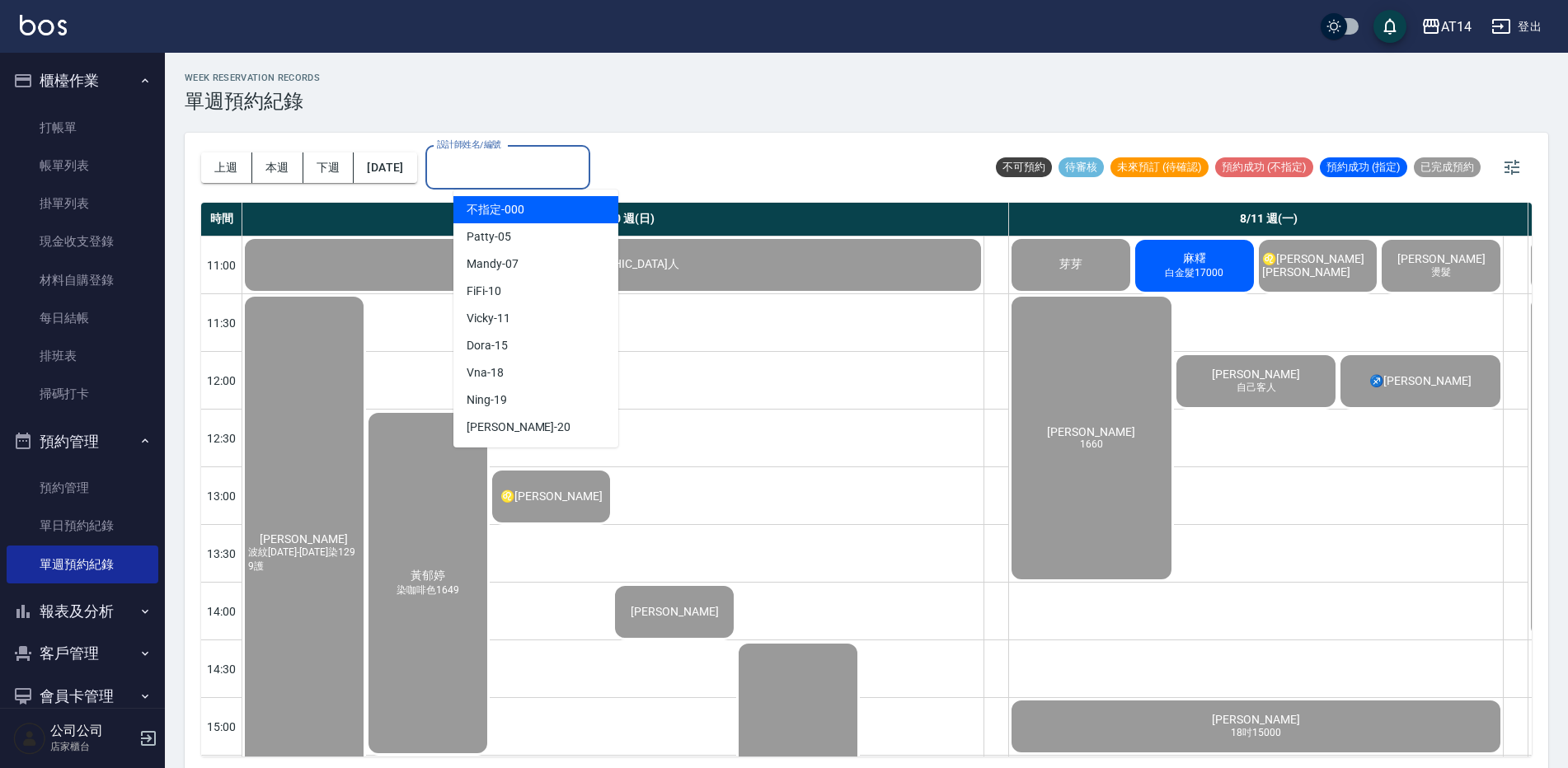
click at [505, 174] on input "設計師姓名/編號" at bounding box center [508, 167] width 150 height 29
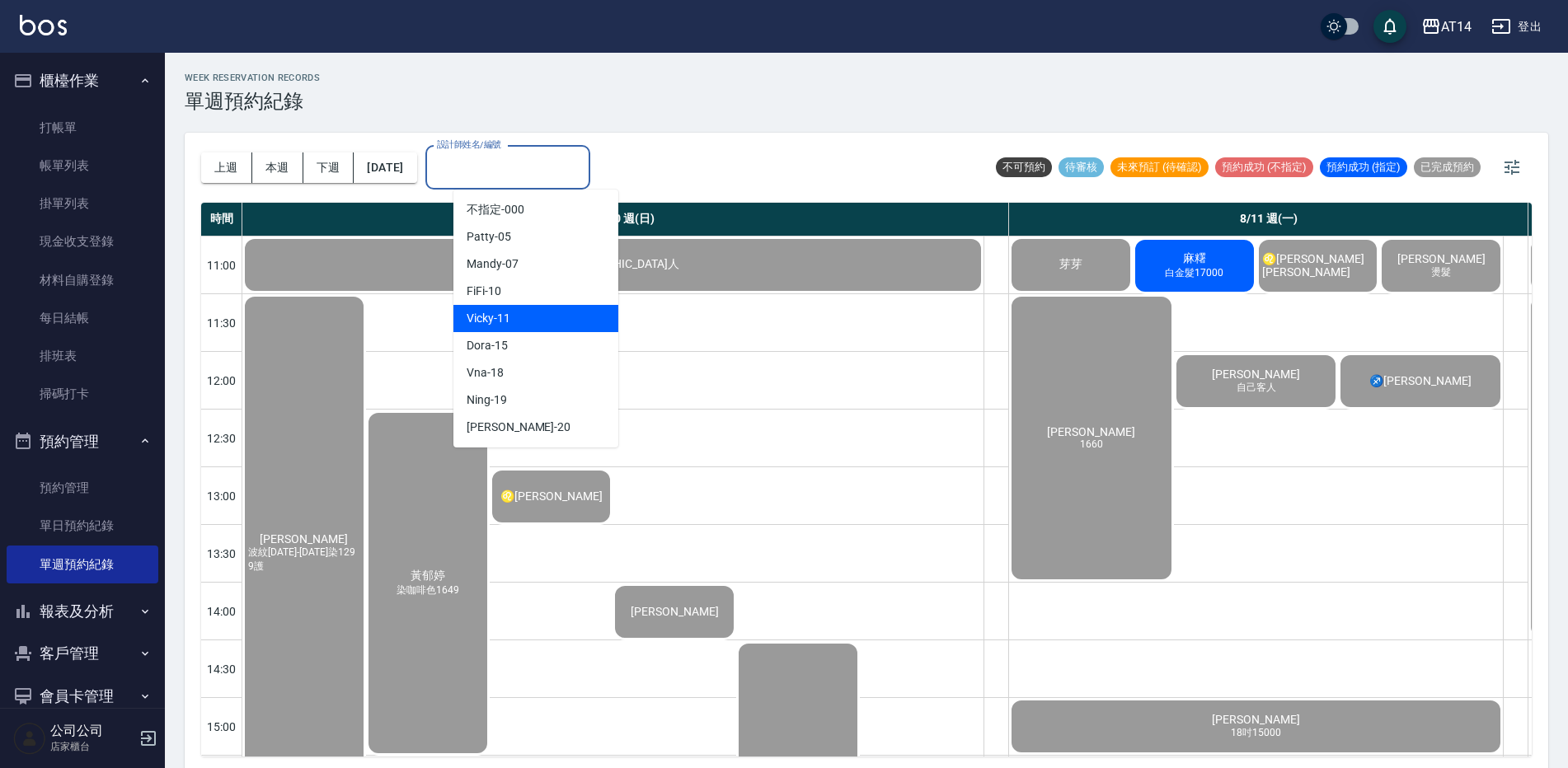
click at [527, 307] on div "Vicky -11" at bounding box center [536, 318] width 165 height 27
type input "Vicky-11"
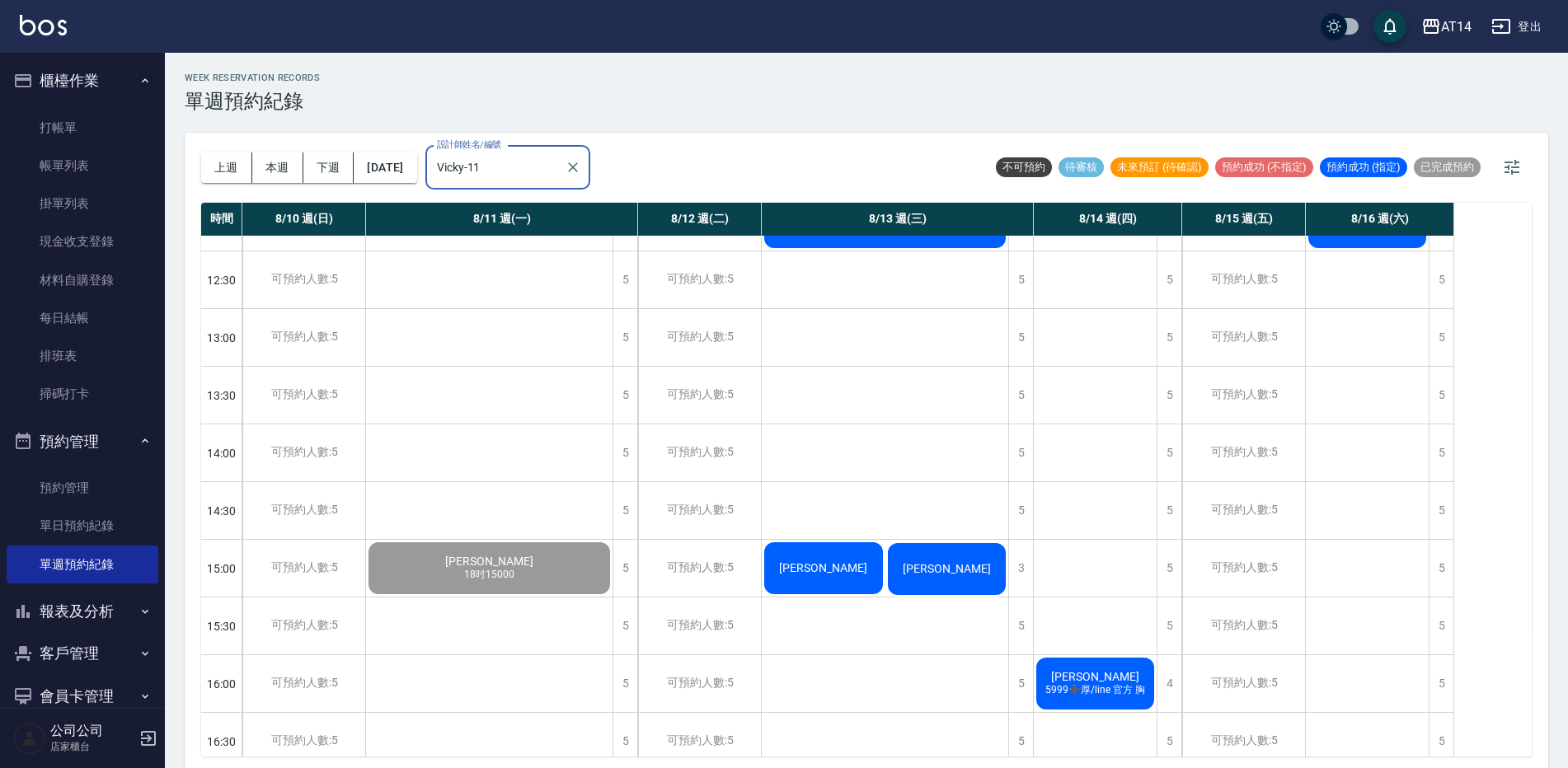
scroll to position [165, 0]
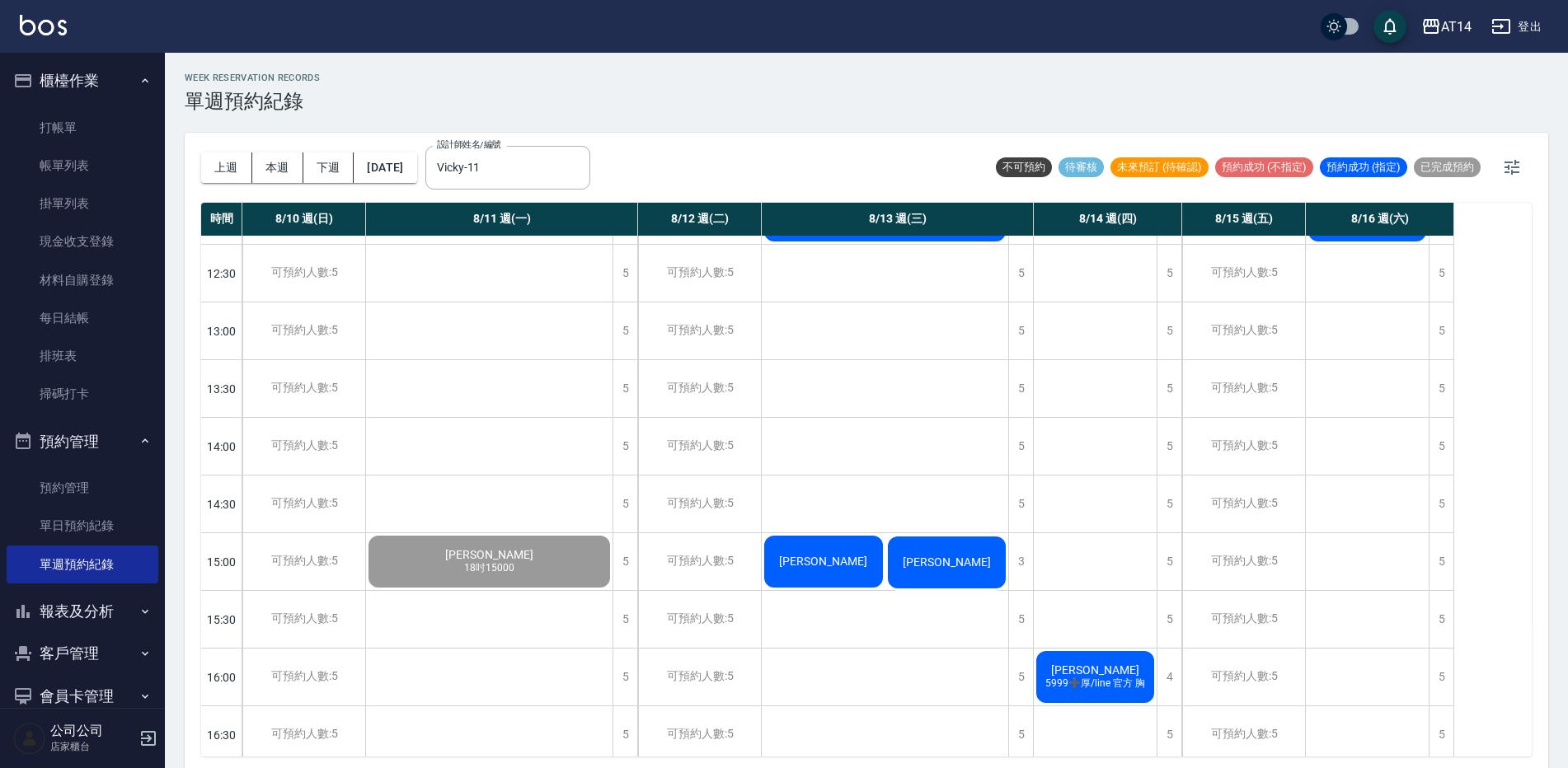
click at [442, 108] on span "[PERSON_NAME]" at bounding box center [427, 100] width 30 height 15
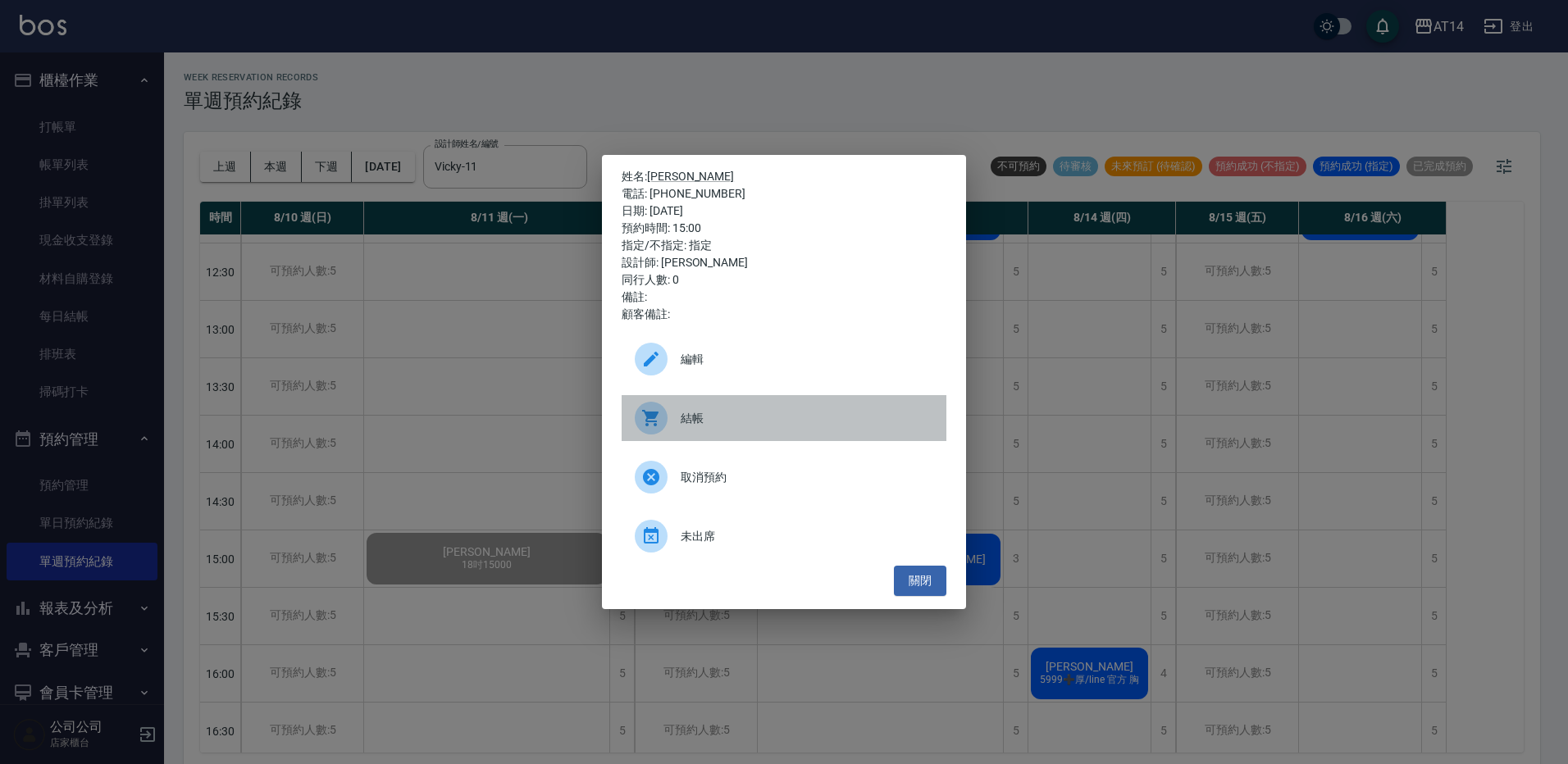
click at [826, 422] on span "結帳" at bounding box center [807, 418] width 253 height 18
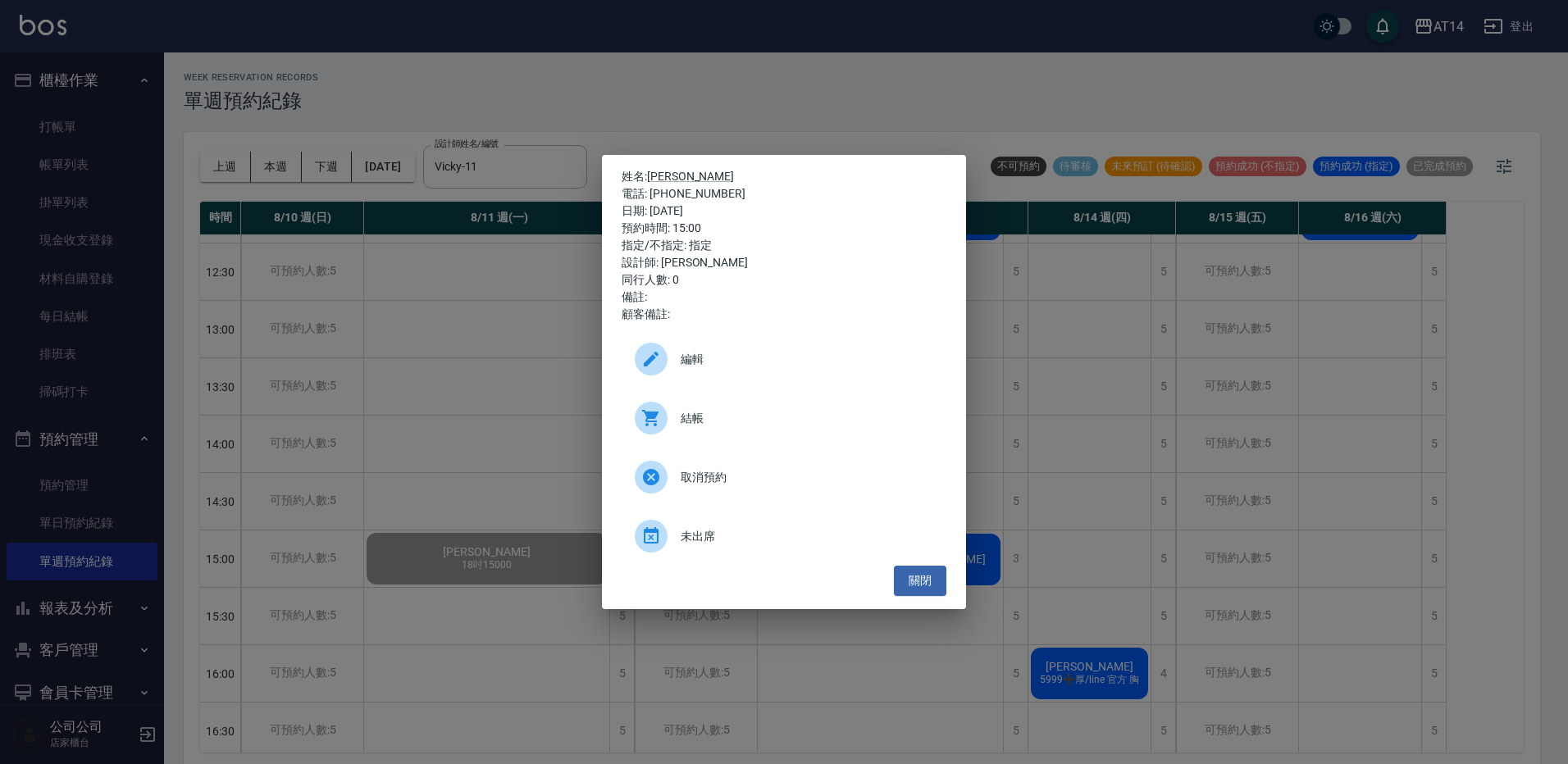
click at [584, 96] on div "姓名: 呂思葭 電話: 0928138146 日期: 2025/08/13 預約時間: 15:00 指定/不指定: 指定 設計師: Vicky 同行人數: 0…" at bounding box center [784, 382] width 1568 height 764
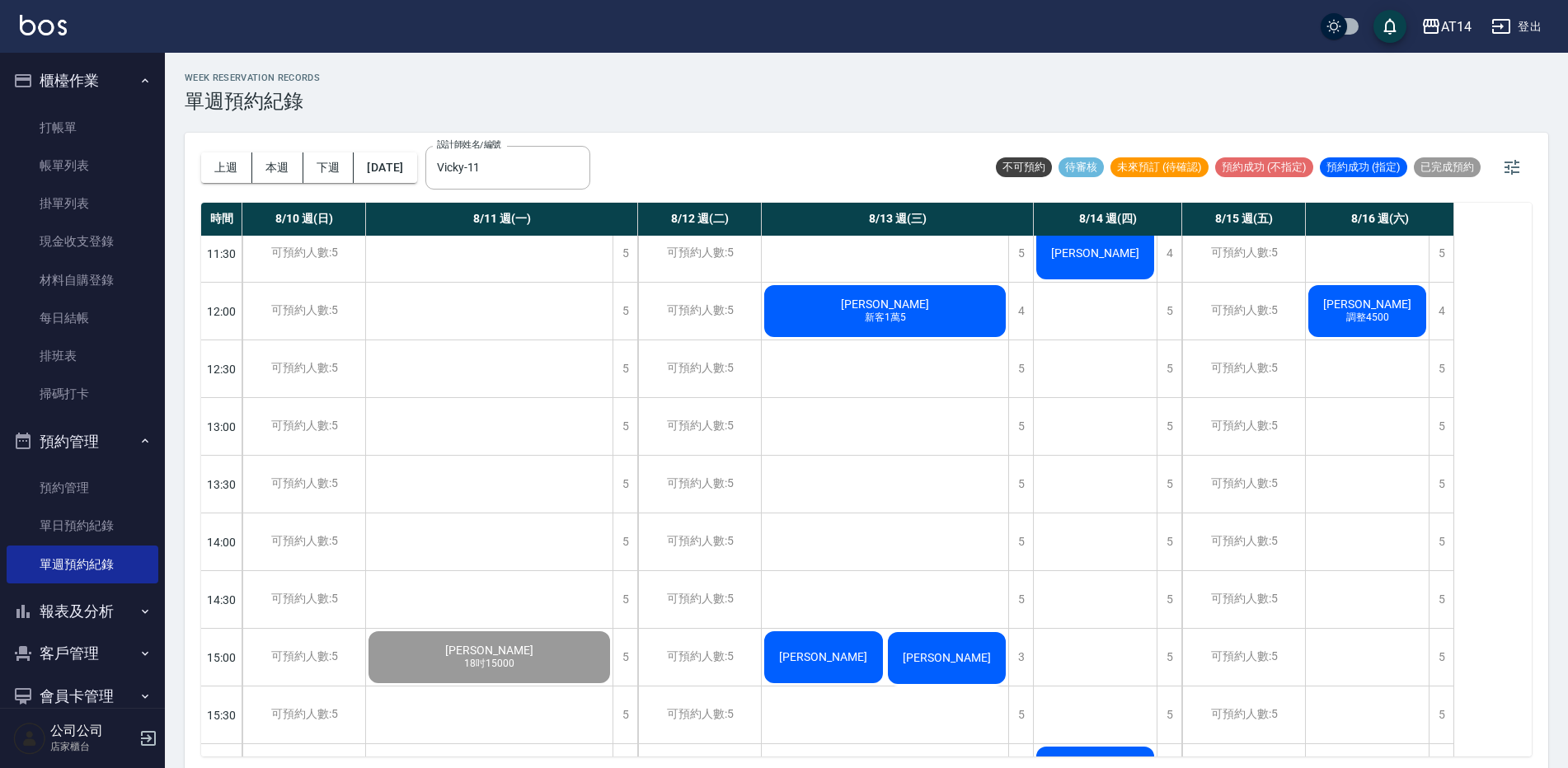
scroll to position [0, 0]
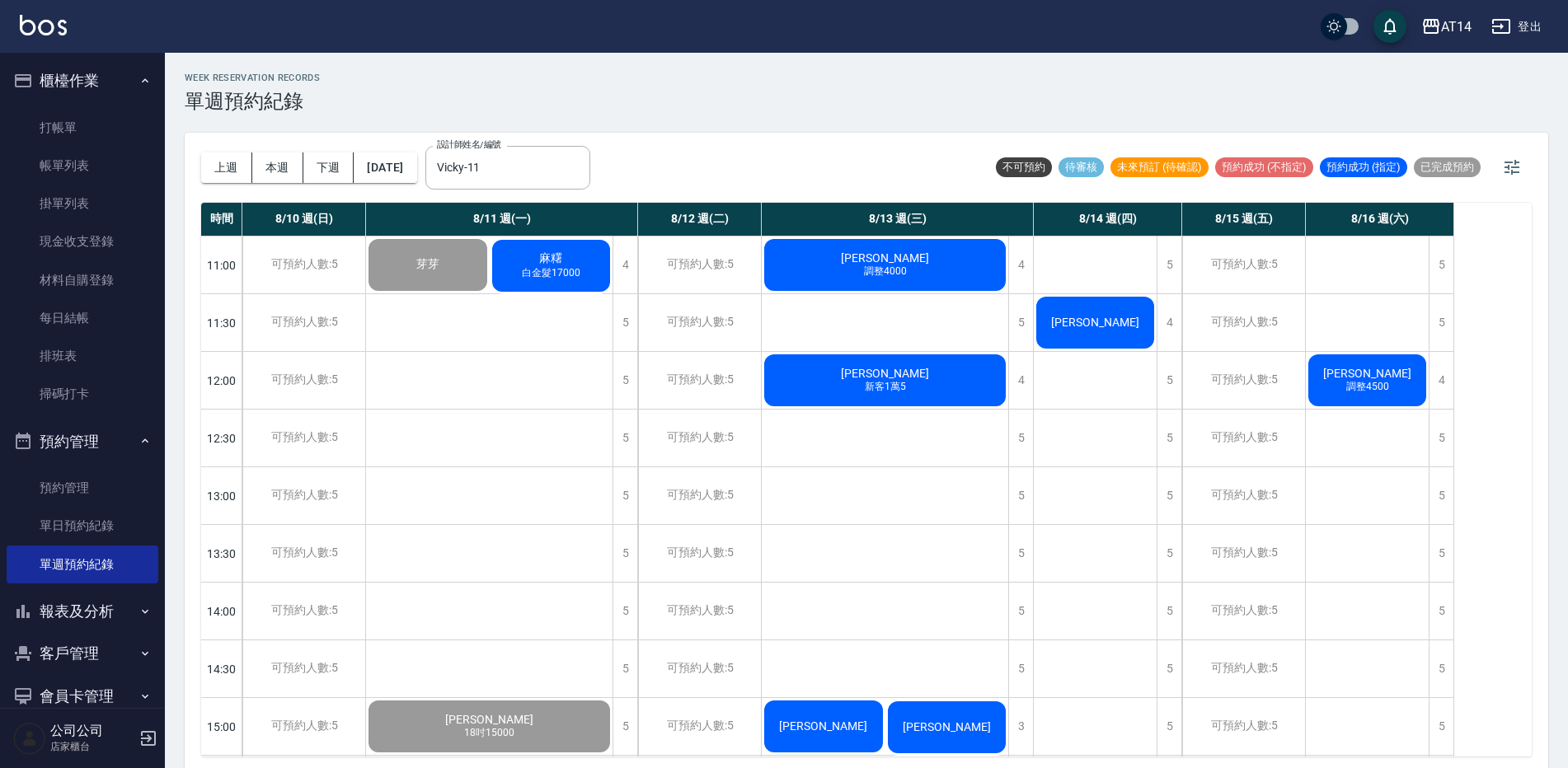
click at [490, 293] on div "許庭 新客1萬5" at bounding box center [427, 264] width 123 height 57
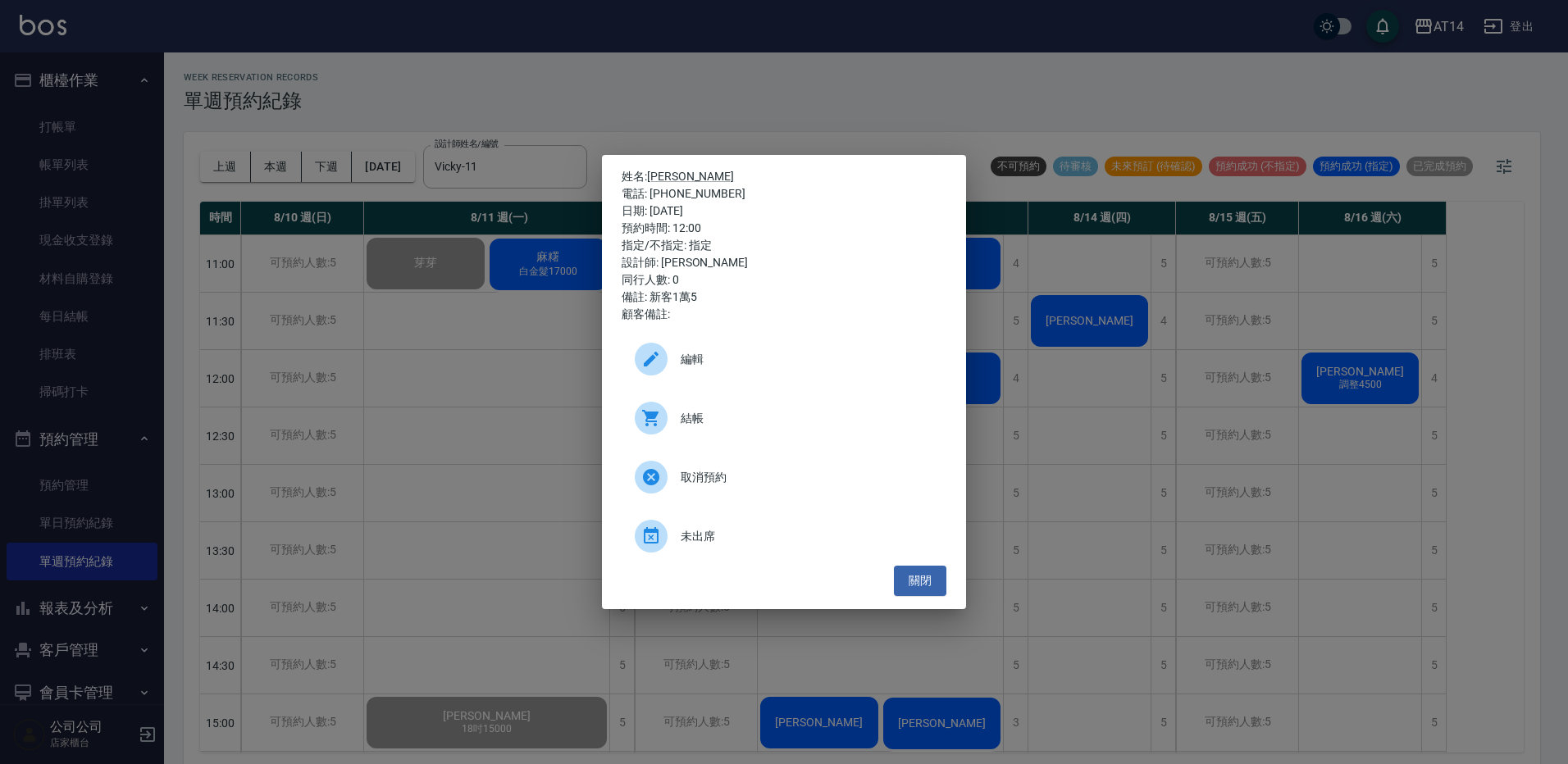
click at [732, 410] on span "結帳" at bounding box center [807, 418] width 253 height 18
click at [944, 114] on div "姓名: 許庭 電話: 0909600355 日期: 2025/08/13 預約時間: 12:00 指定/不指定: 指定 設計師: Vicky 同行人數: 0 …" at bounding box center [784, 382] width 1568 height 764
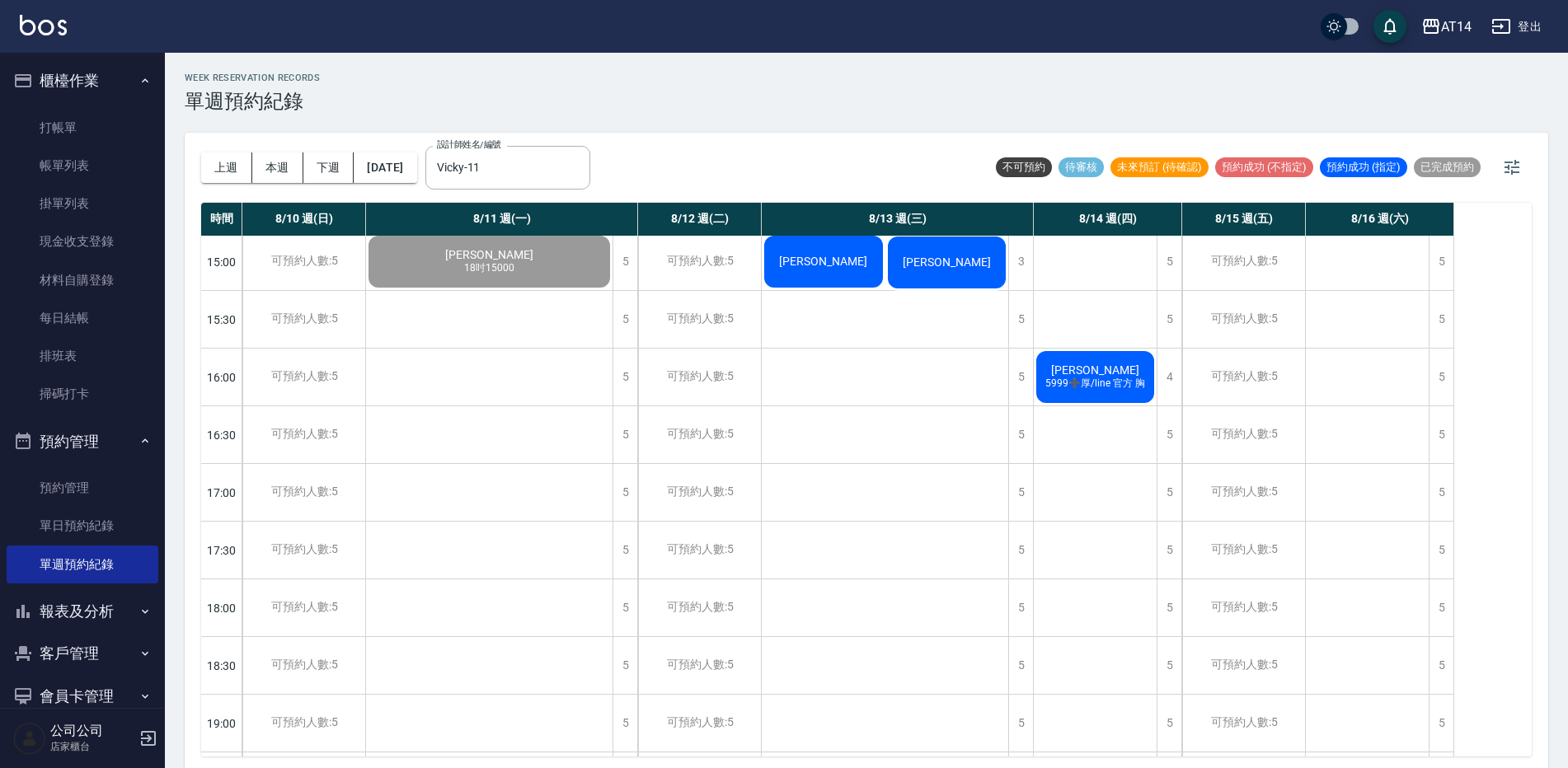
scroll to position [531, 0]
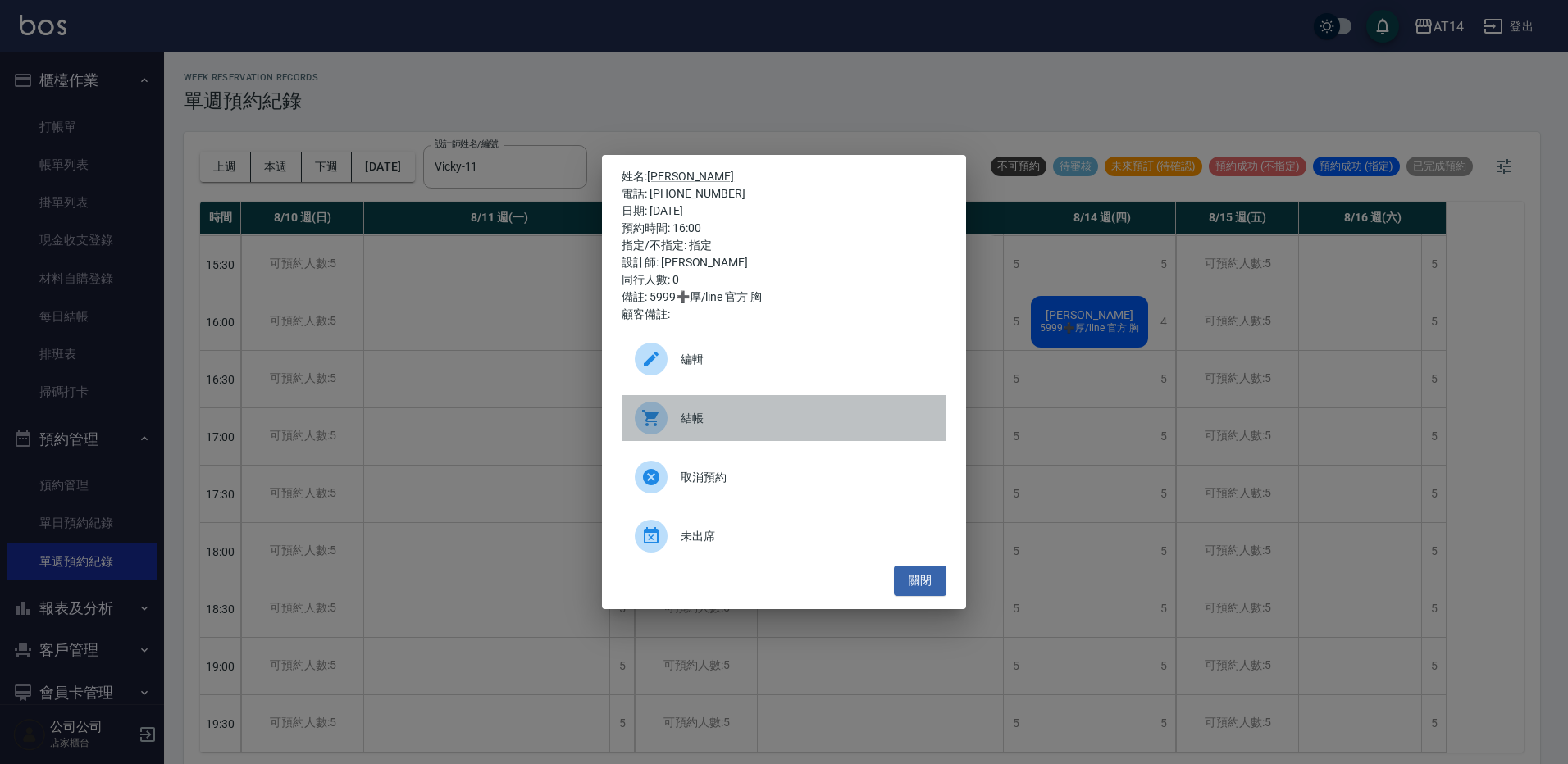
click at [782, 420] on span "結帳" at bounding box center [807, 418] width 253 height 18
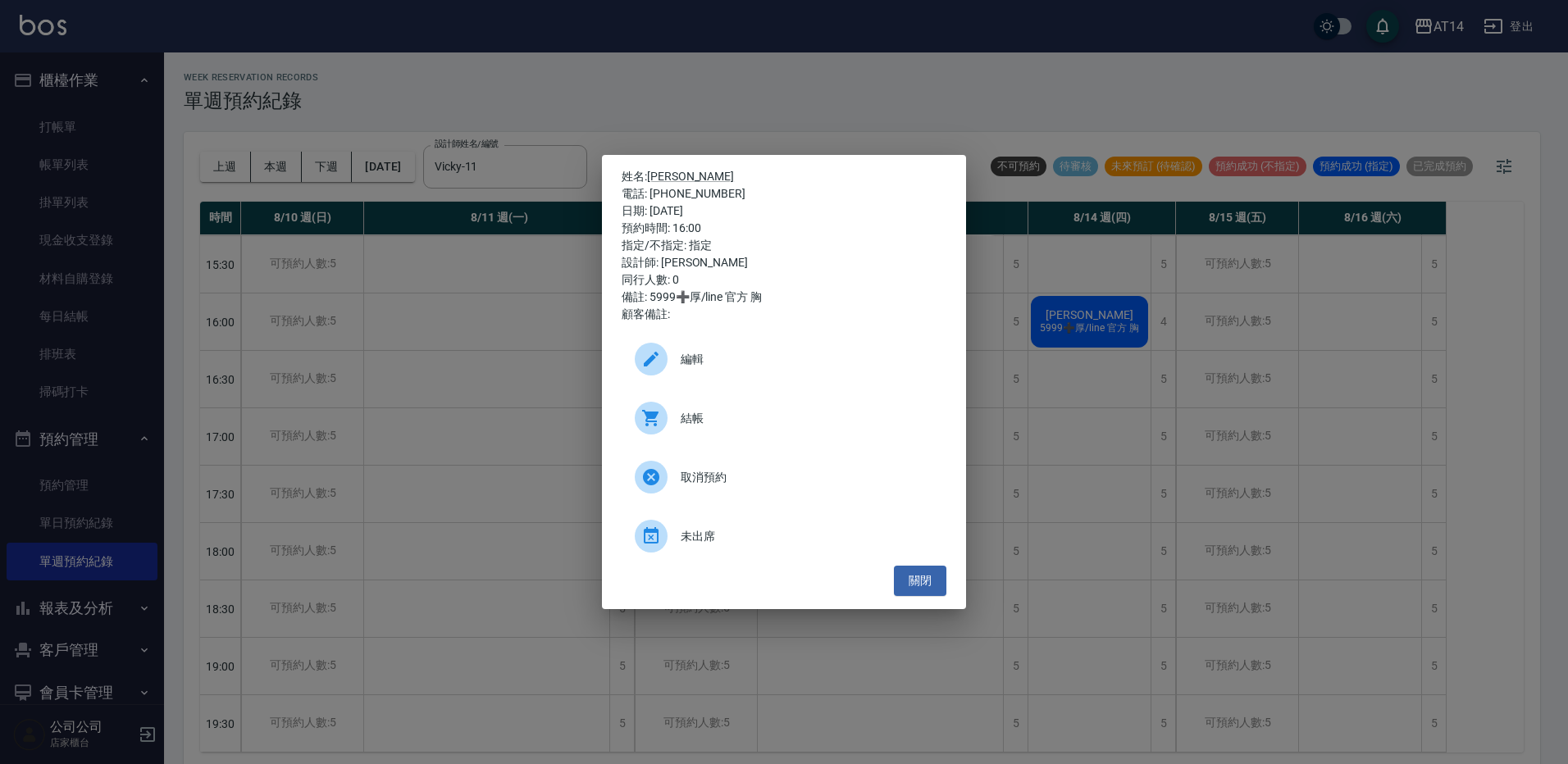
click at [560, 122] on div "姓名: 王冠文 電話: 0956369253 日期: 2025/08/14 預約時間: 16:00 指定/不指定: 指定 設計師: Vicky 同行人數: 0…" at bounding box center [784, 382] width 1568 height 764
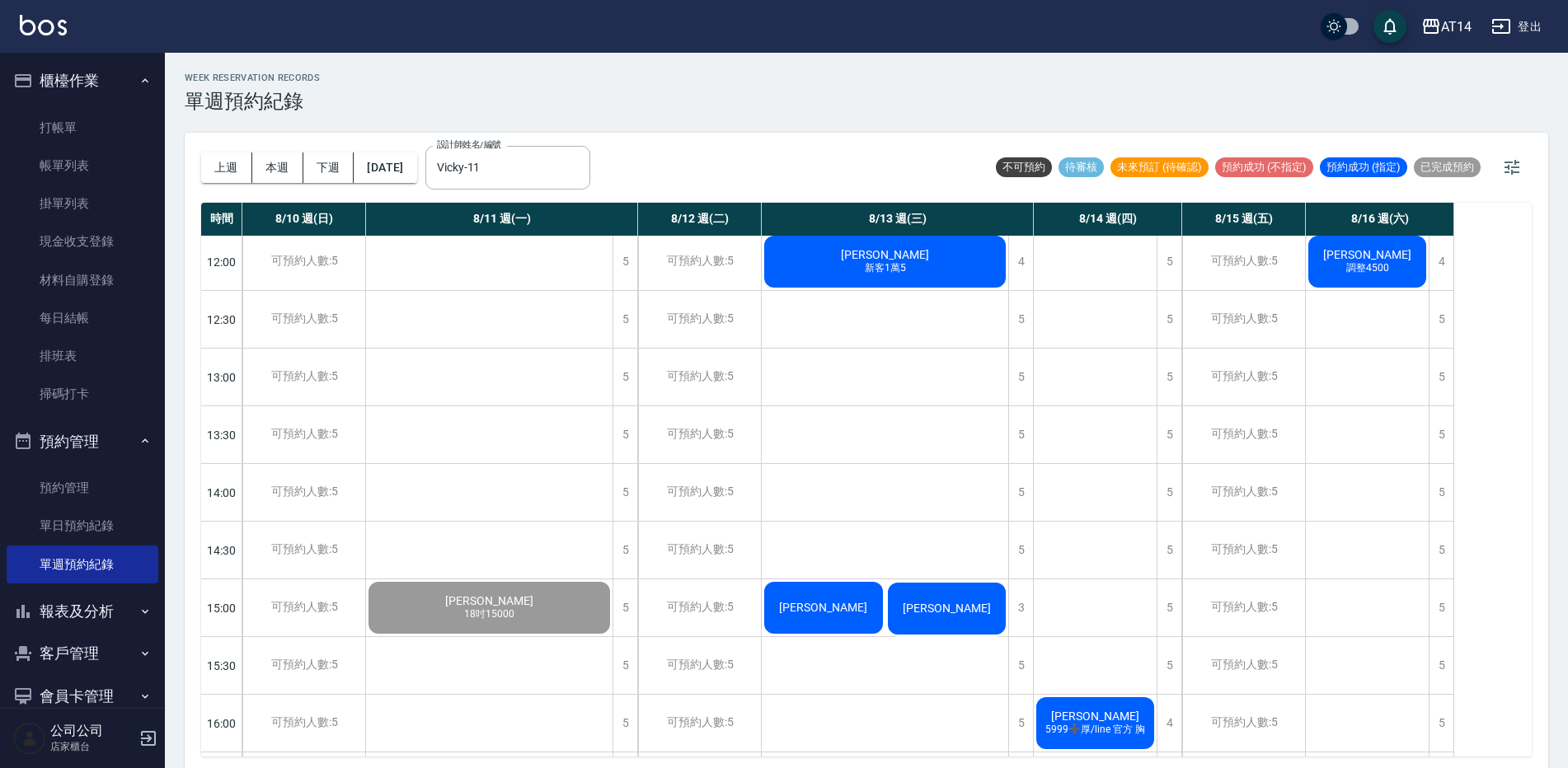
scroll to position [0, 0]
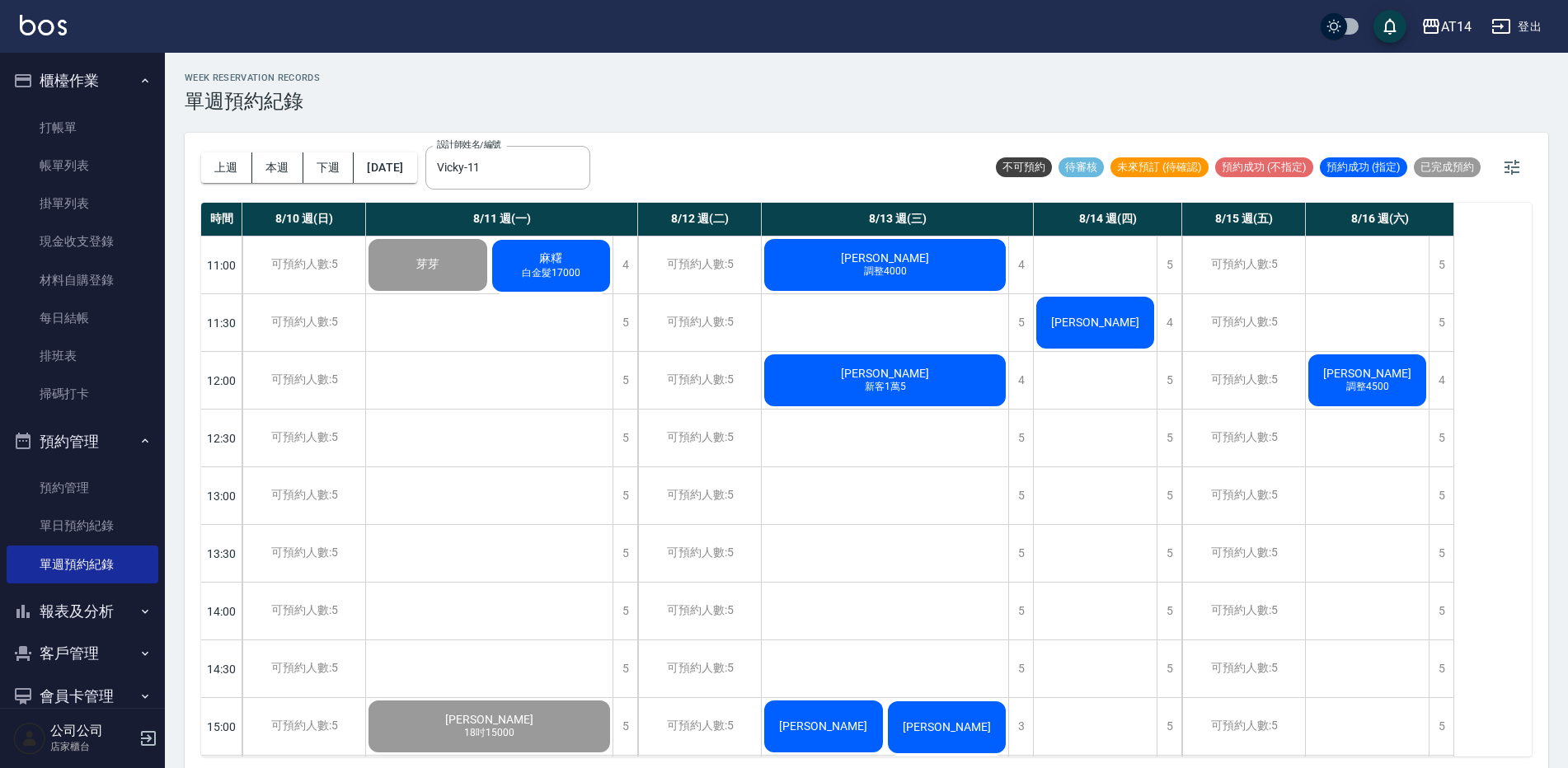
click at [490, 293] on div "陳思勻" at bounding box center [427, 264] width 123 height 57
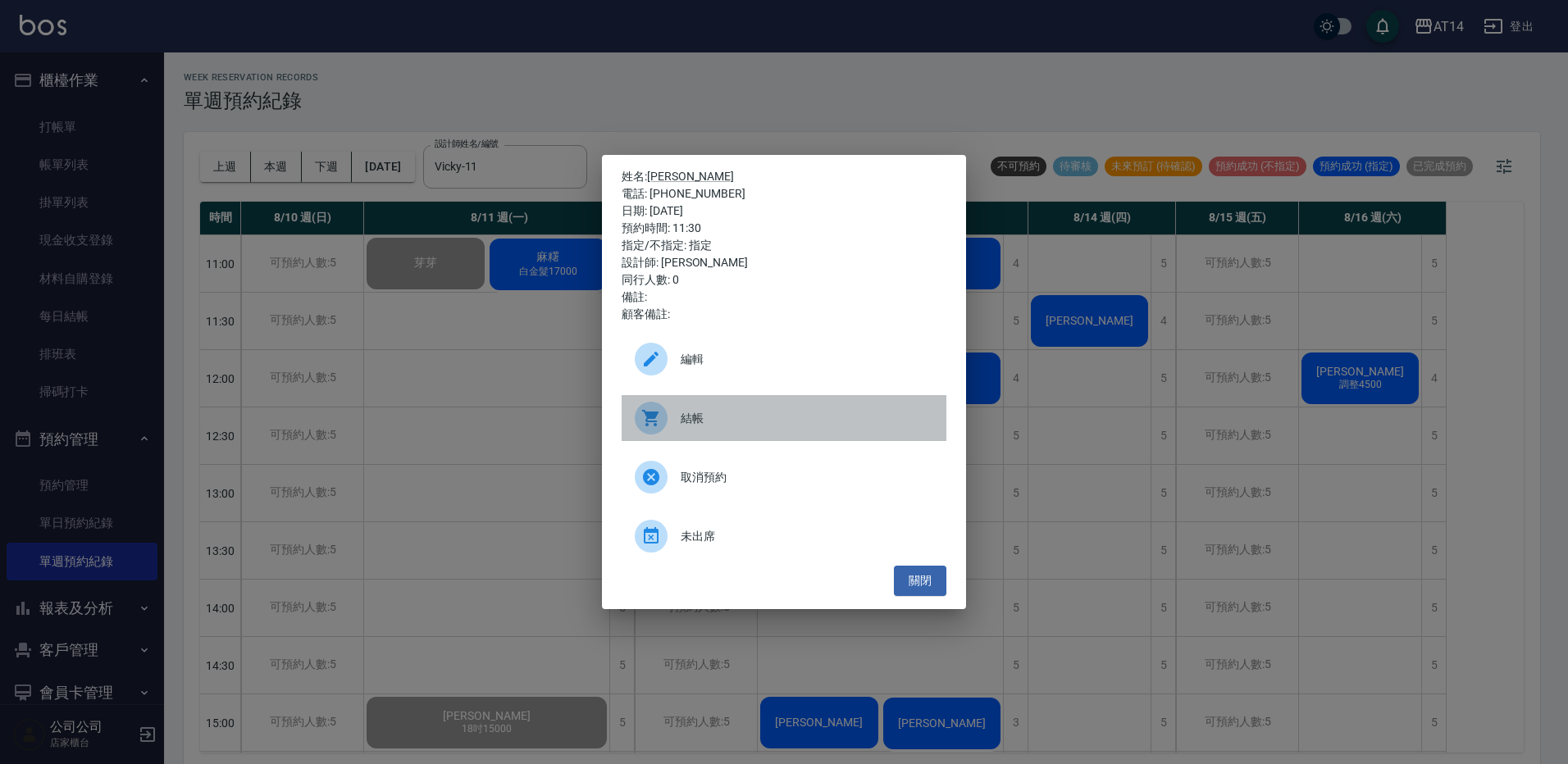
click at [845, 424] on span "結帳" at bounding box center [807, 418] width 253 height 18
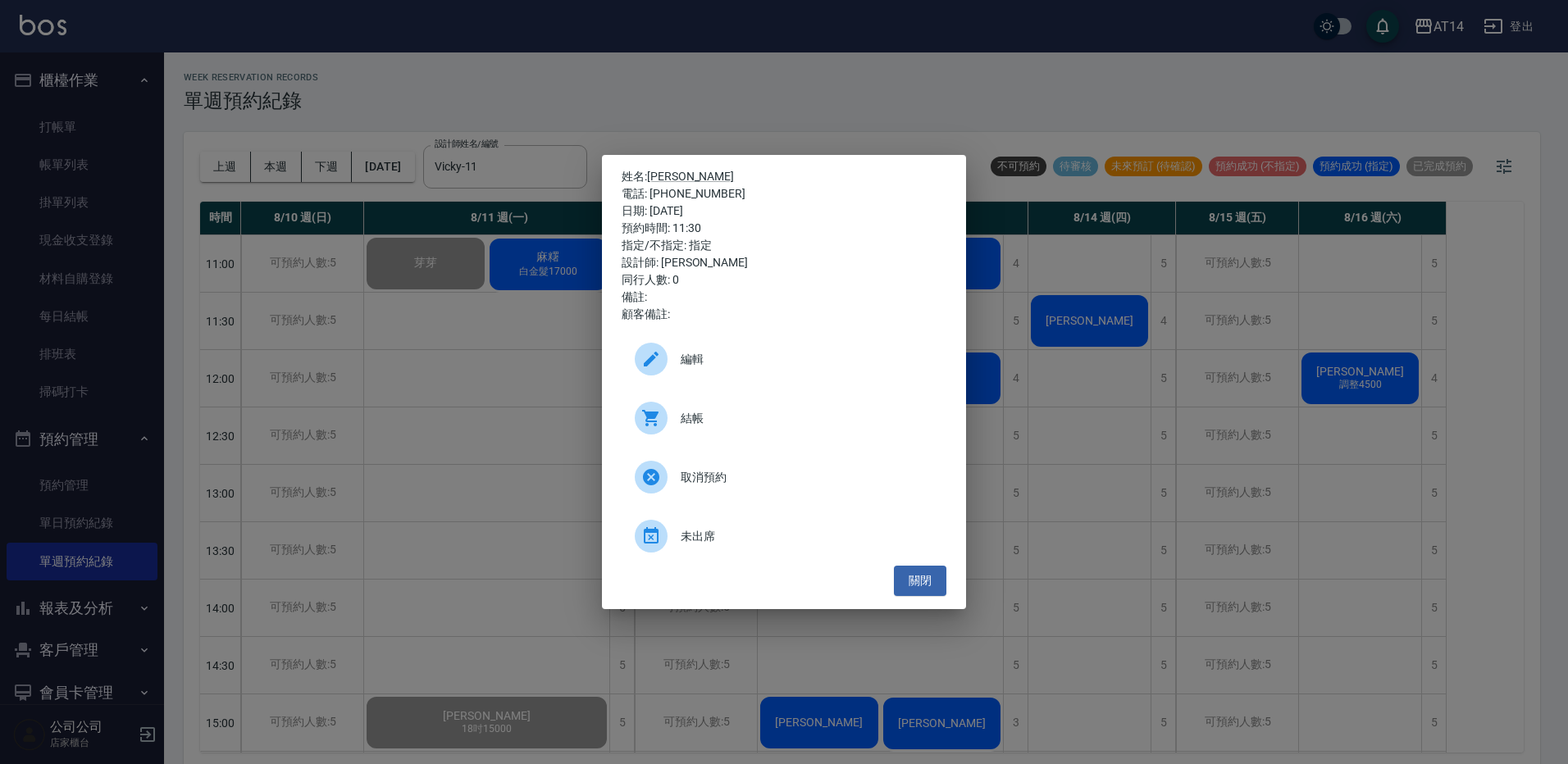
click at [688, 129] on div "姓名: 陳思勻 電話: 0900125050 日期: 2025/08/14 預約時間: 11:30 指定/不指定: 指定 設計師: Vicky 同行人數: 0…" at bounding box center [784, 382] width 1568 height 764
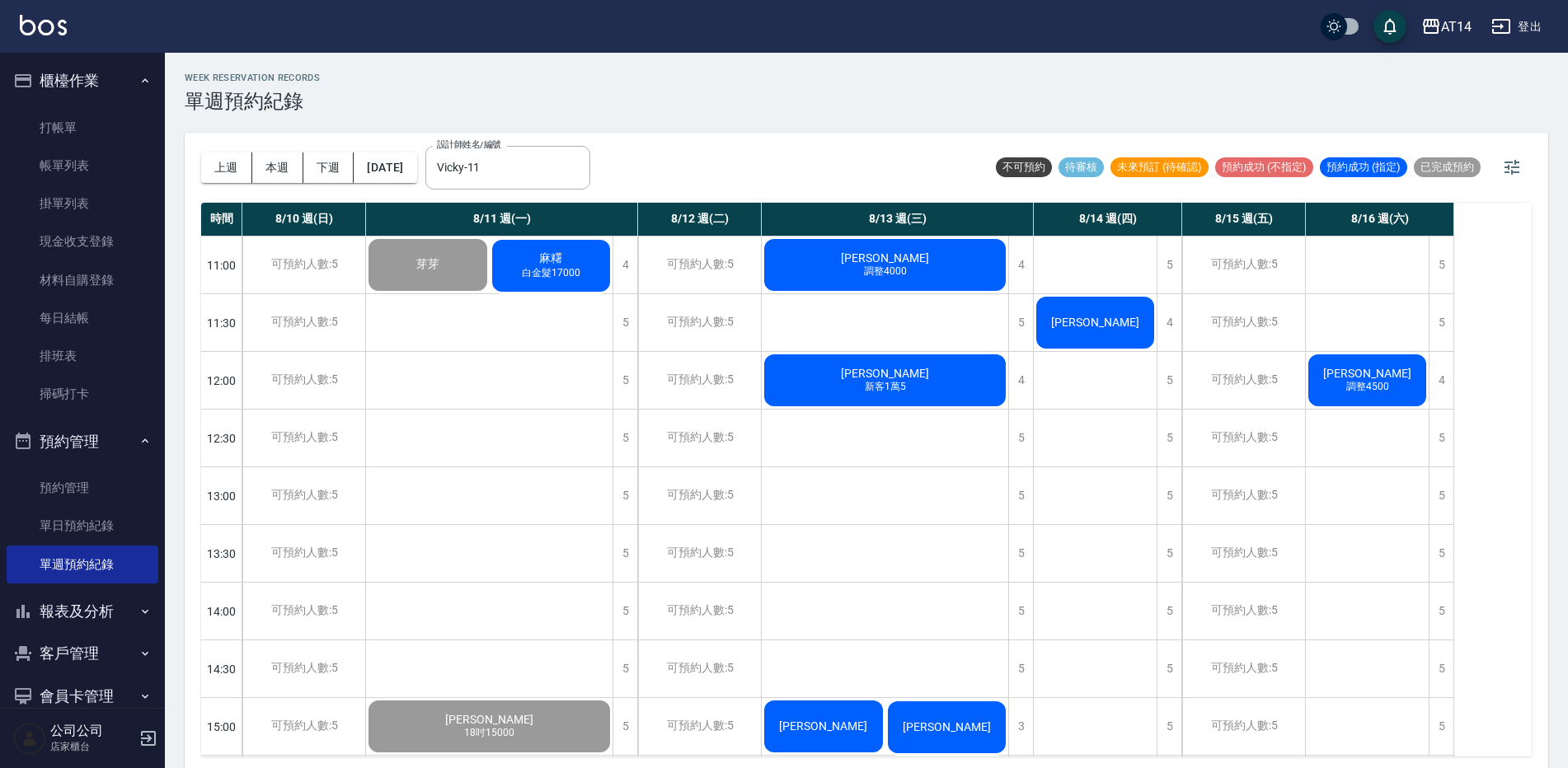
click at [442, 262] on span "[PERSON_NAME]" at bounding box center [427, 264] width 30 height 15
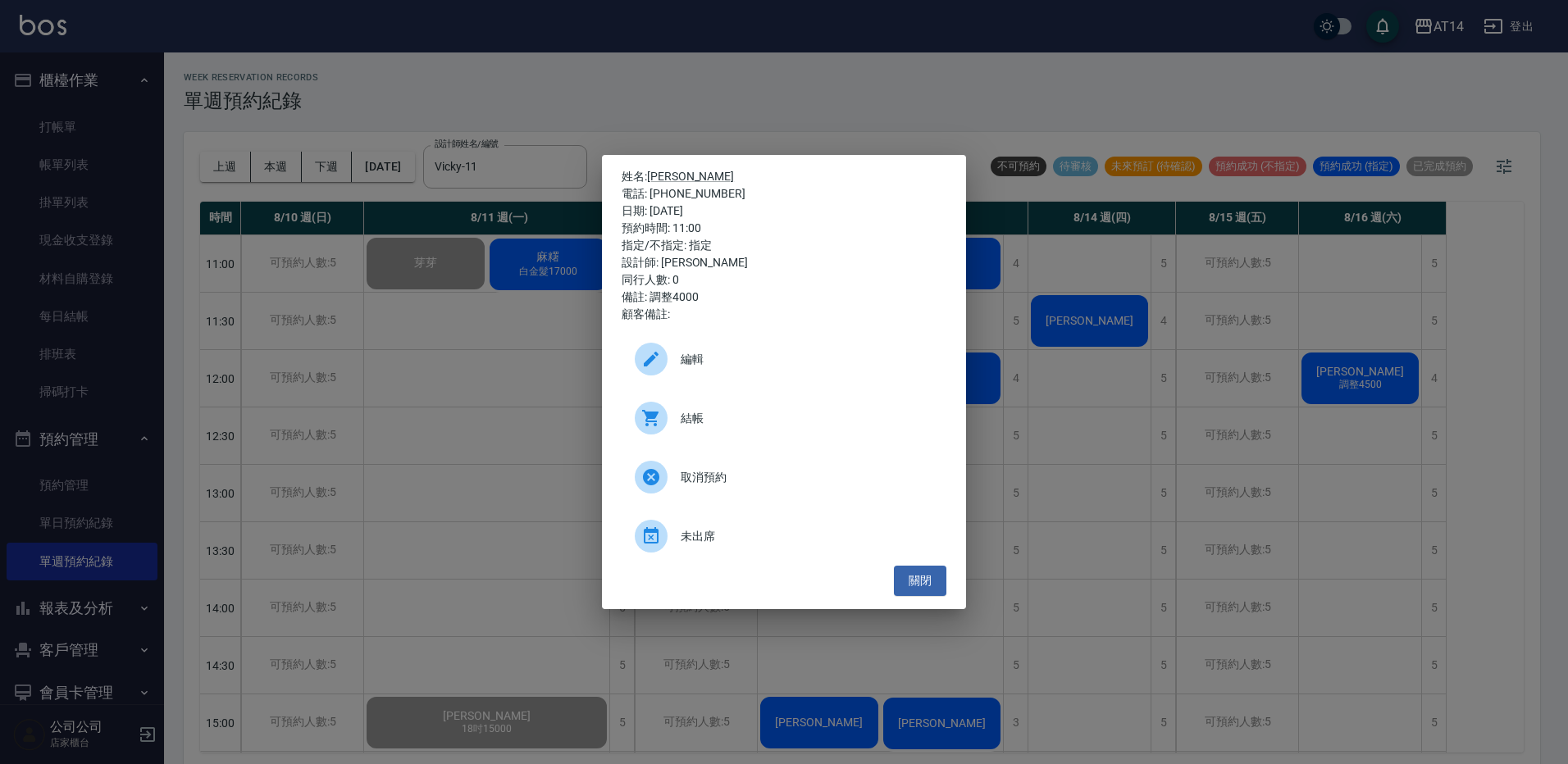
click at [771, 413] on span "結帳" at bounding box center [807, 418] width 253 height 18
click at [1062, 138] on div "姓名: 陳柔安 電話: 0905679139 日期: 2025/08/13 預約時間: 11:00 指定/不指定: 指定 設計師: Vicky 同行人數: 0…" at bounding box center [784, 382] width 1568 height 764
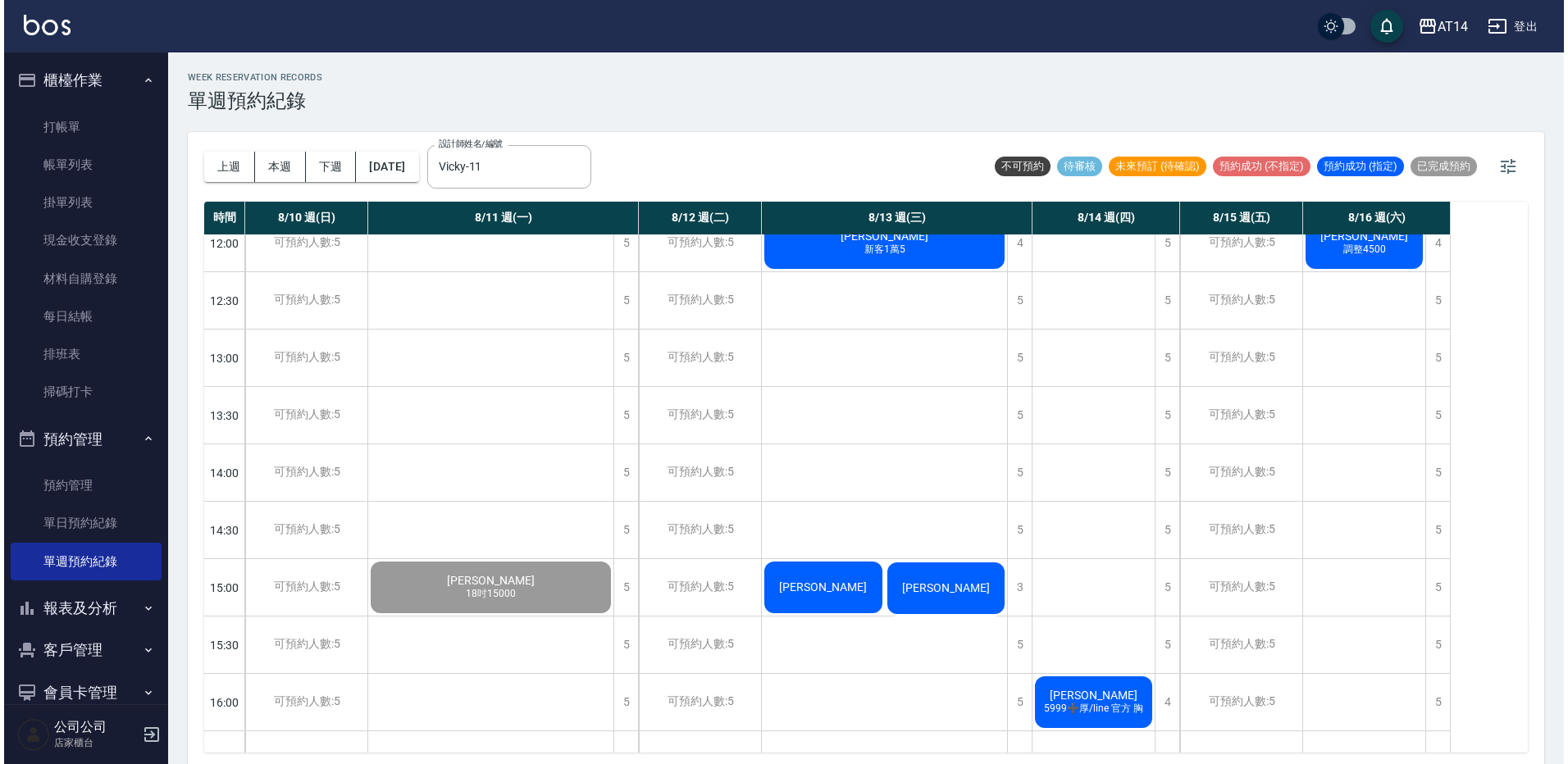
scroll to position [164, 0]
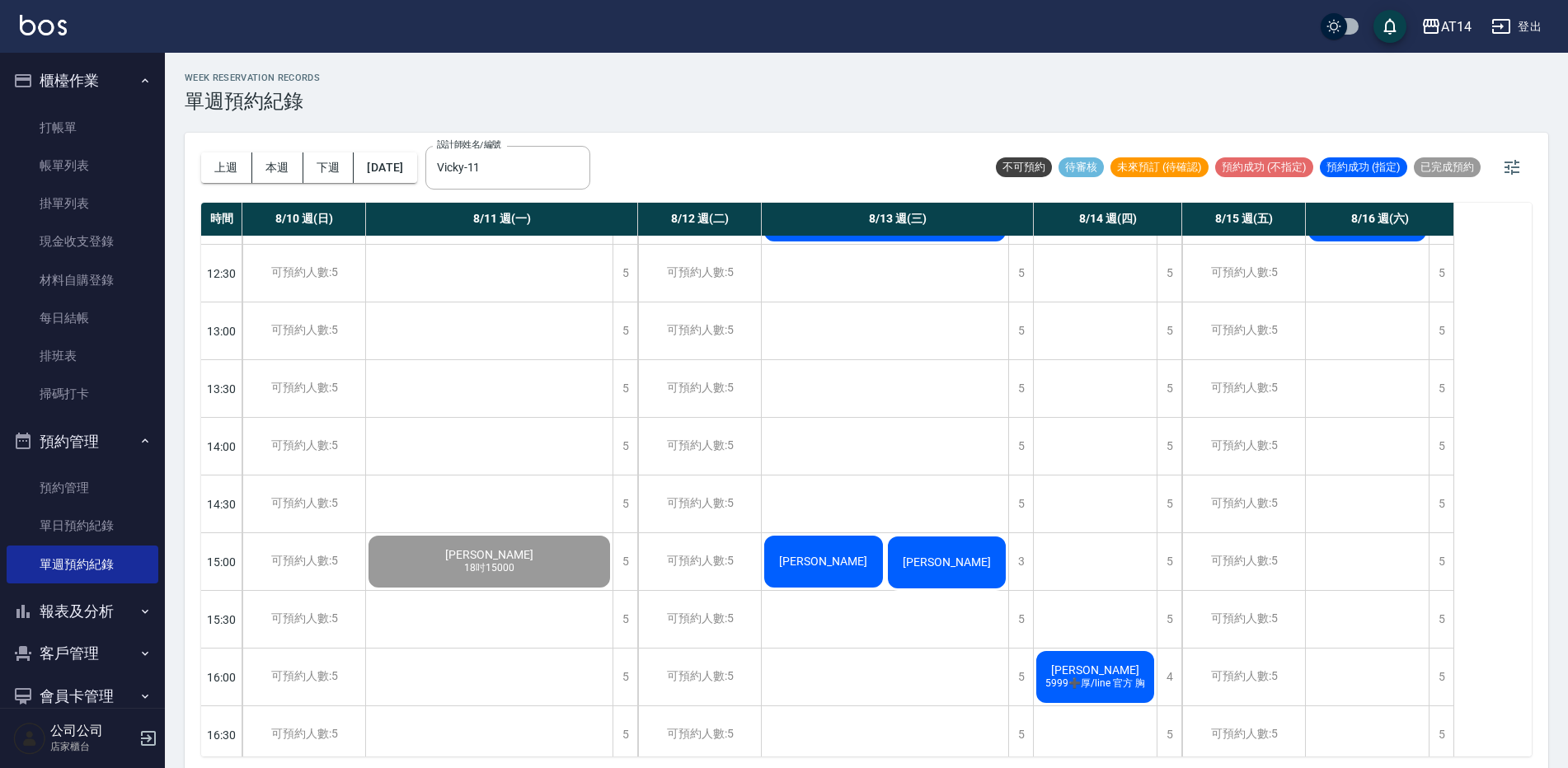
click at [442, 108] on span "陳郁彤" at bounding box center [427, 100] width 30 height 15
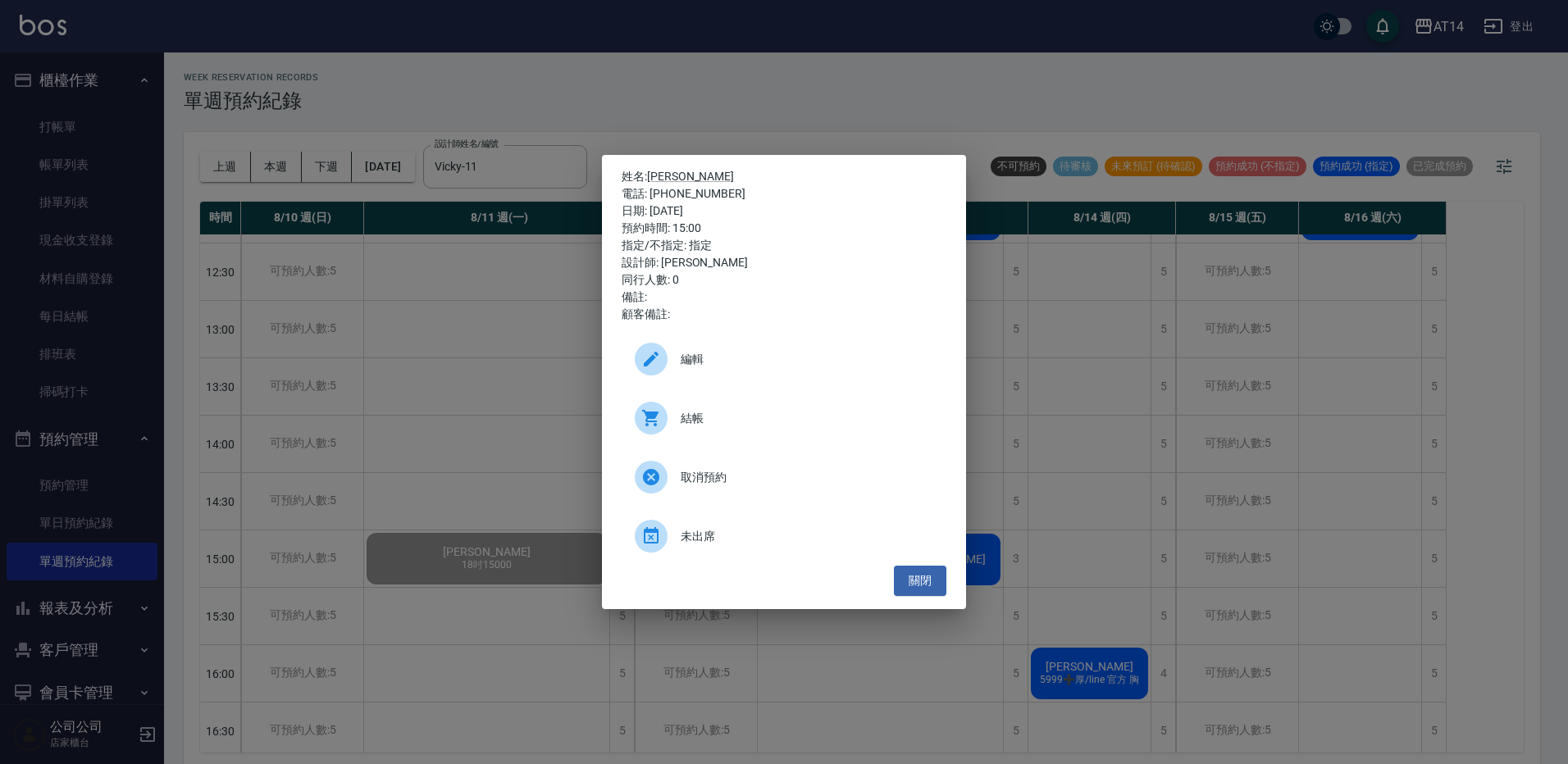
click at [749, 415] on span "結帳" at bounding box center [807, 418] width 253 height 18
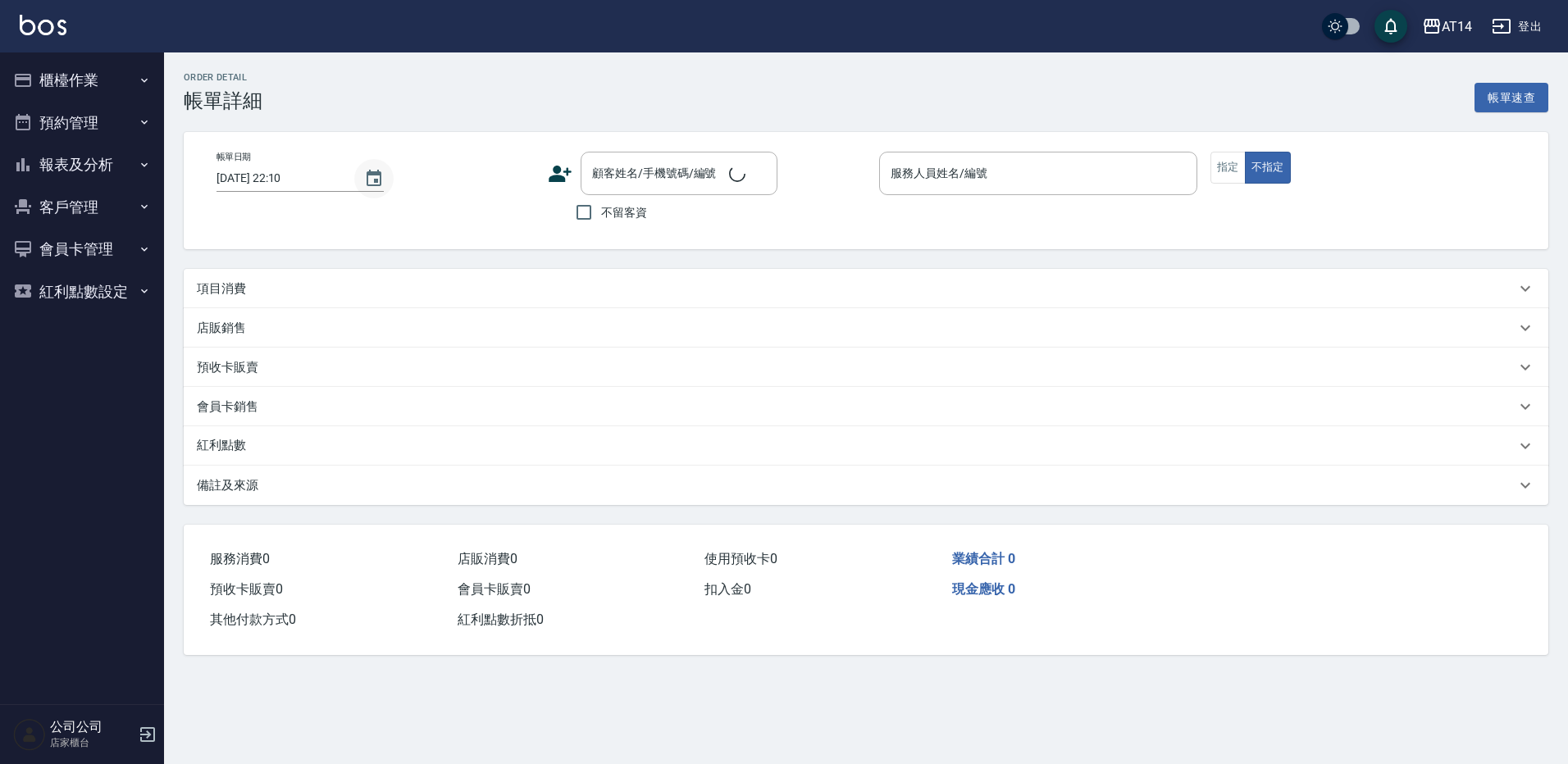
click at [367, 178] on icon "Choose date, selected date is 2025-08-15" at bounding box center [374, 178] width 19 height 19
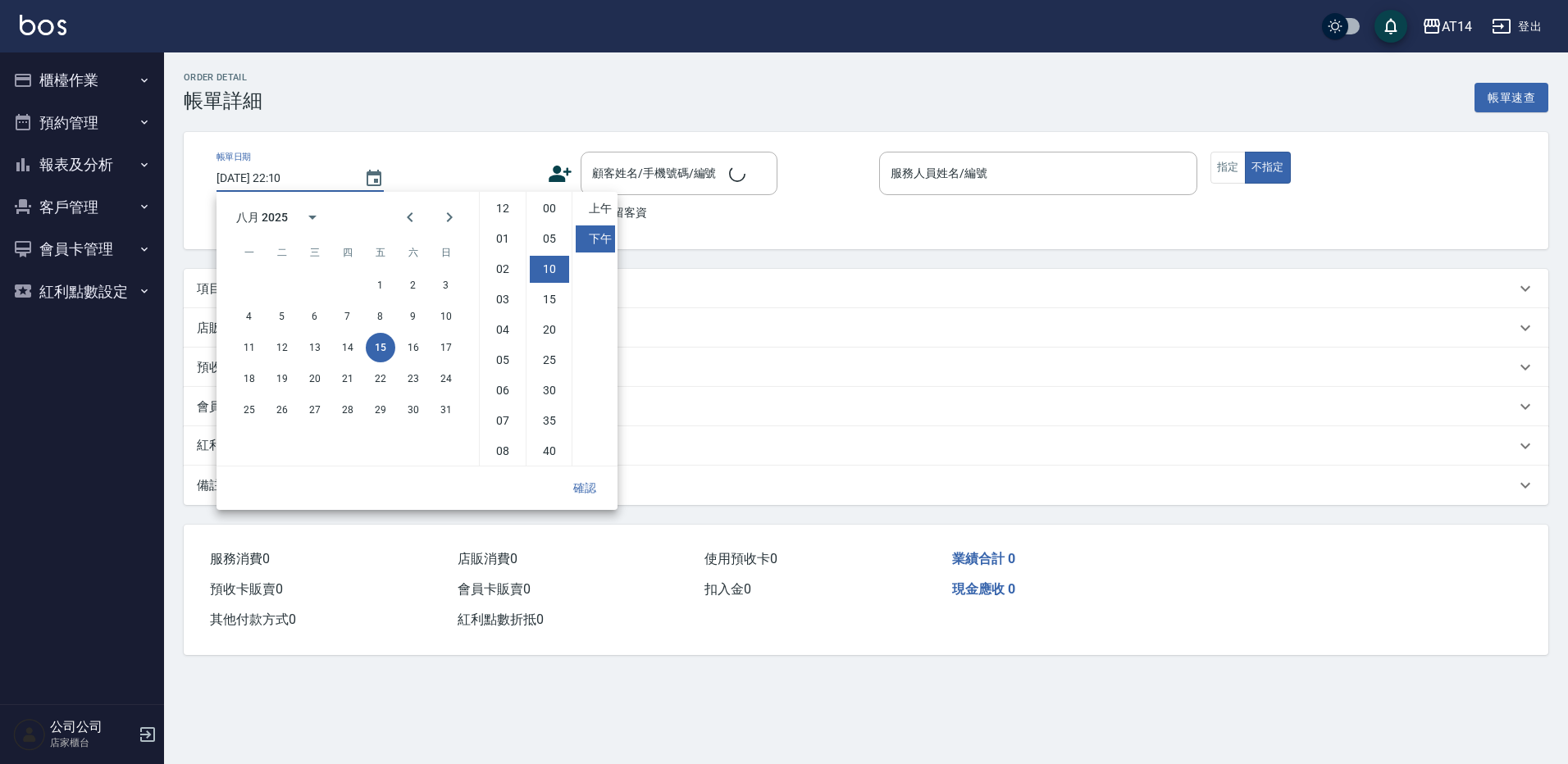
type input "[DATE] 15:00"
type input "Vicky-11"
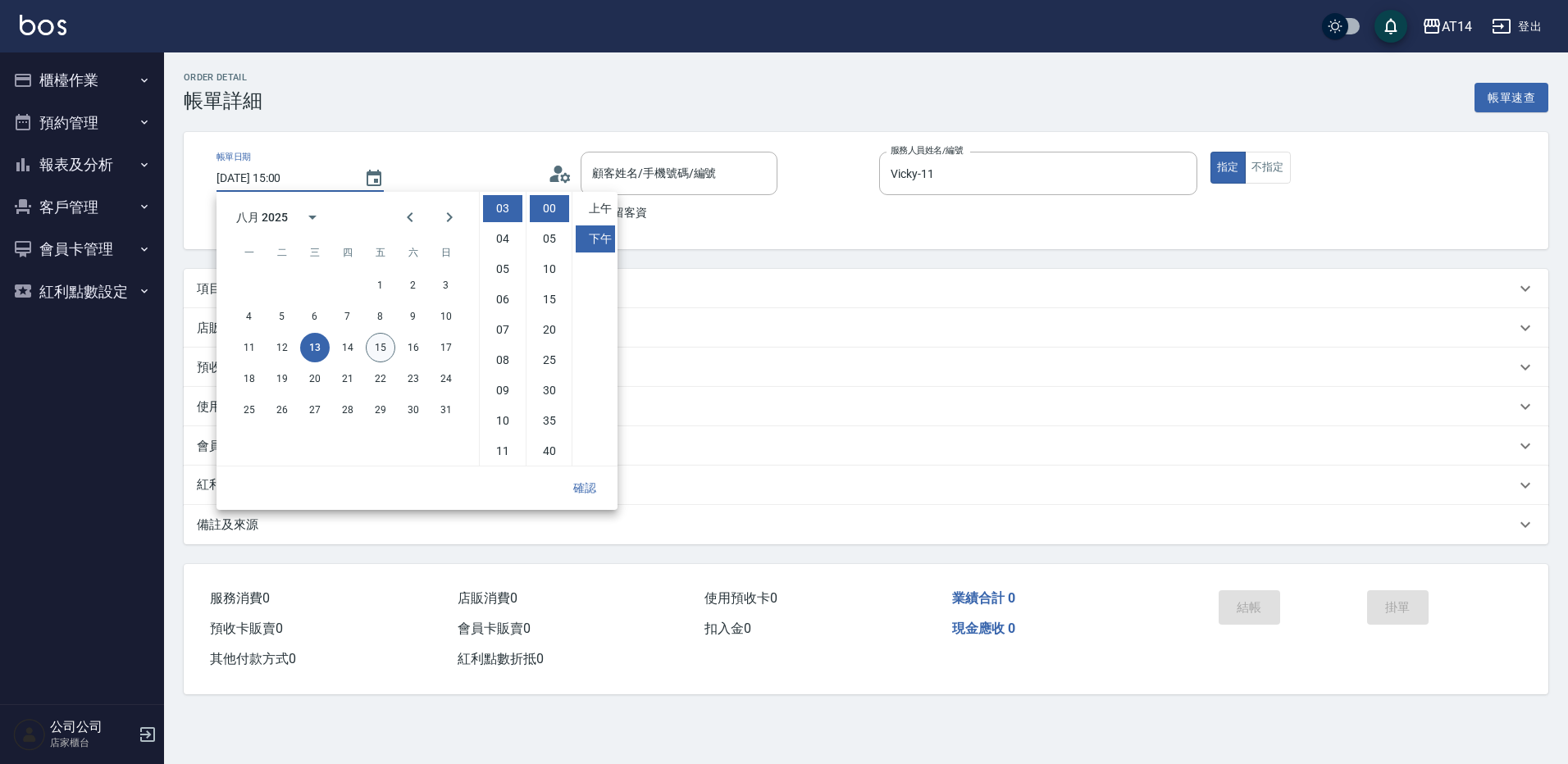
type input "[PERSON_NAME]/0928138146/null"
click at [387, 349] on button "15" at bounding box center [380, 348] width 30 height 30
type input "[DATE] 15:00"
click at [592, 480] on button "確認" at bounding box center [584, 488] width 53 height 30
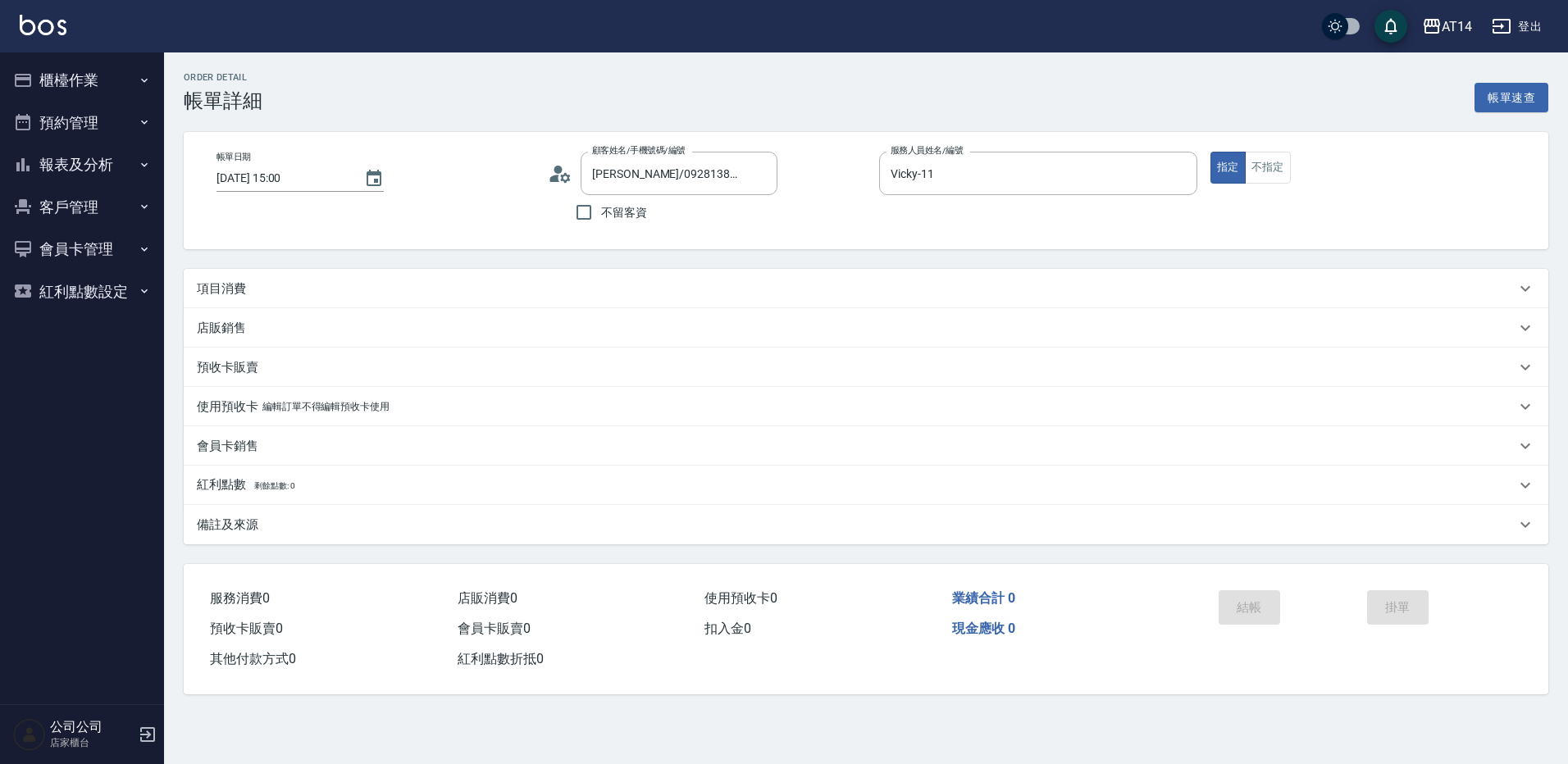
click at [321, 282] on div "項目消費" at bounding box center [855, 289] width 1318 height 18
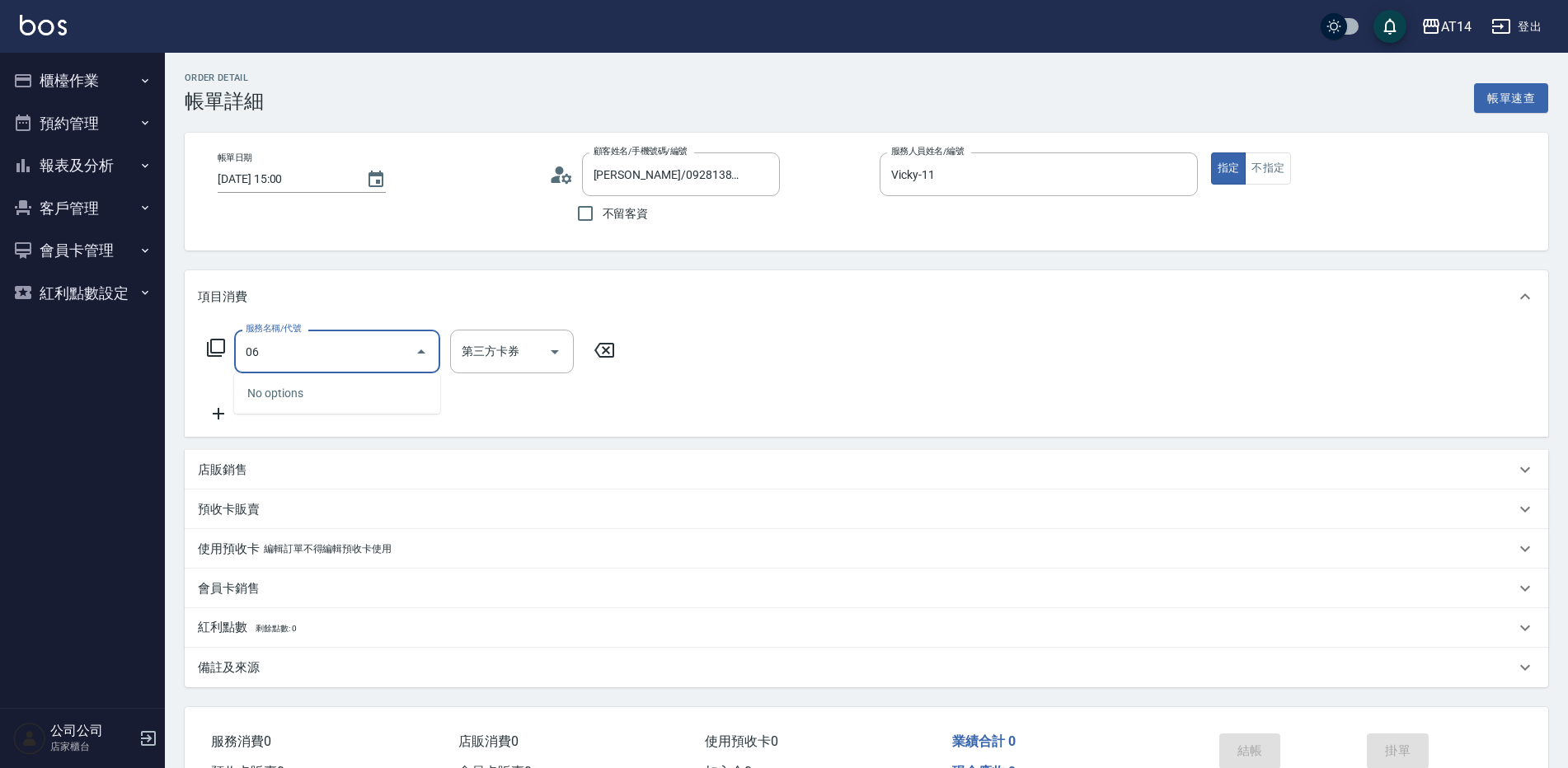
type input "061"
type input "4"
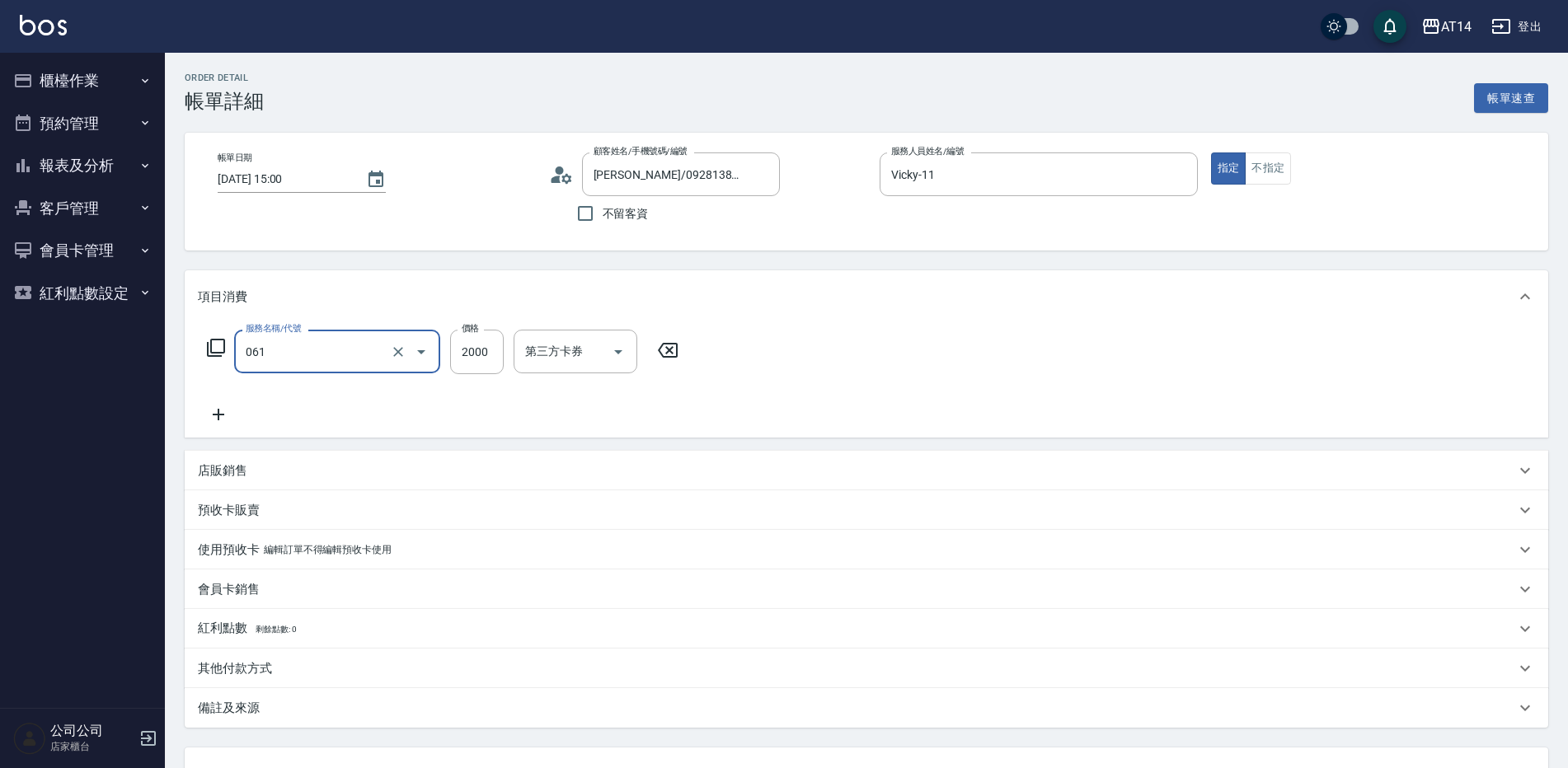
type input "接髮(061)"
type input "5"
type input "0"
type input "550"
type input "1"
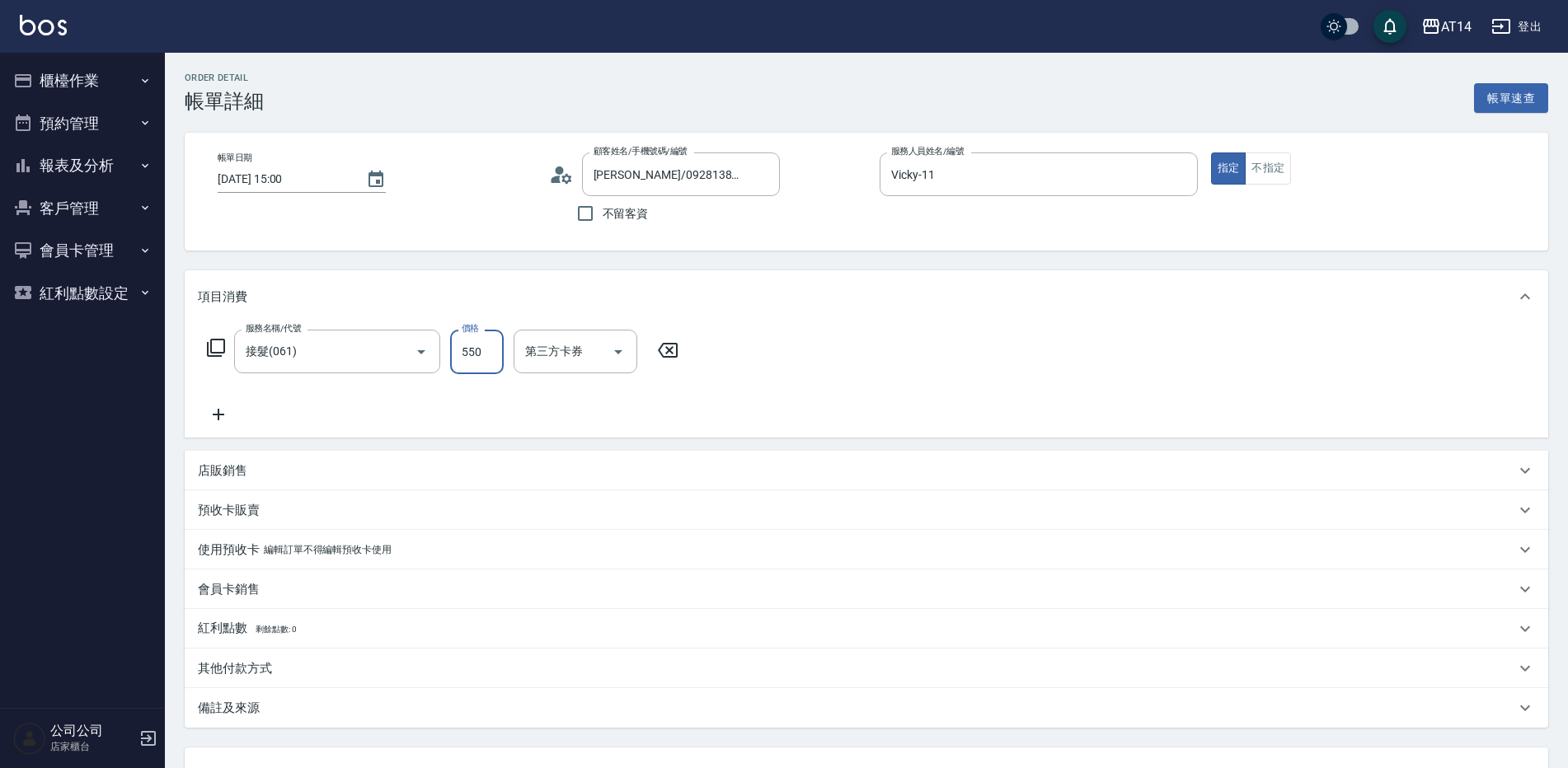
type input "5500"
type input "11"
type input "5500"
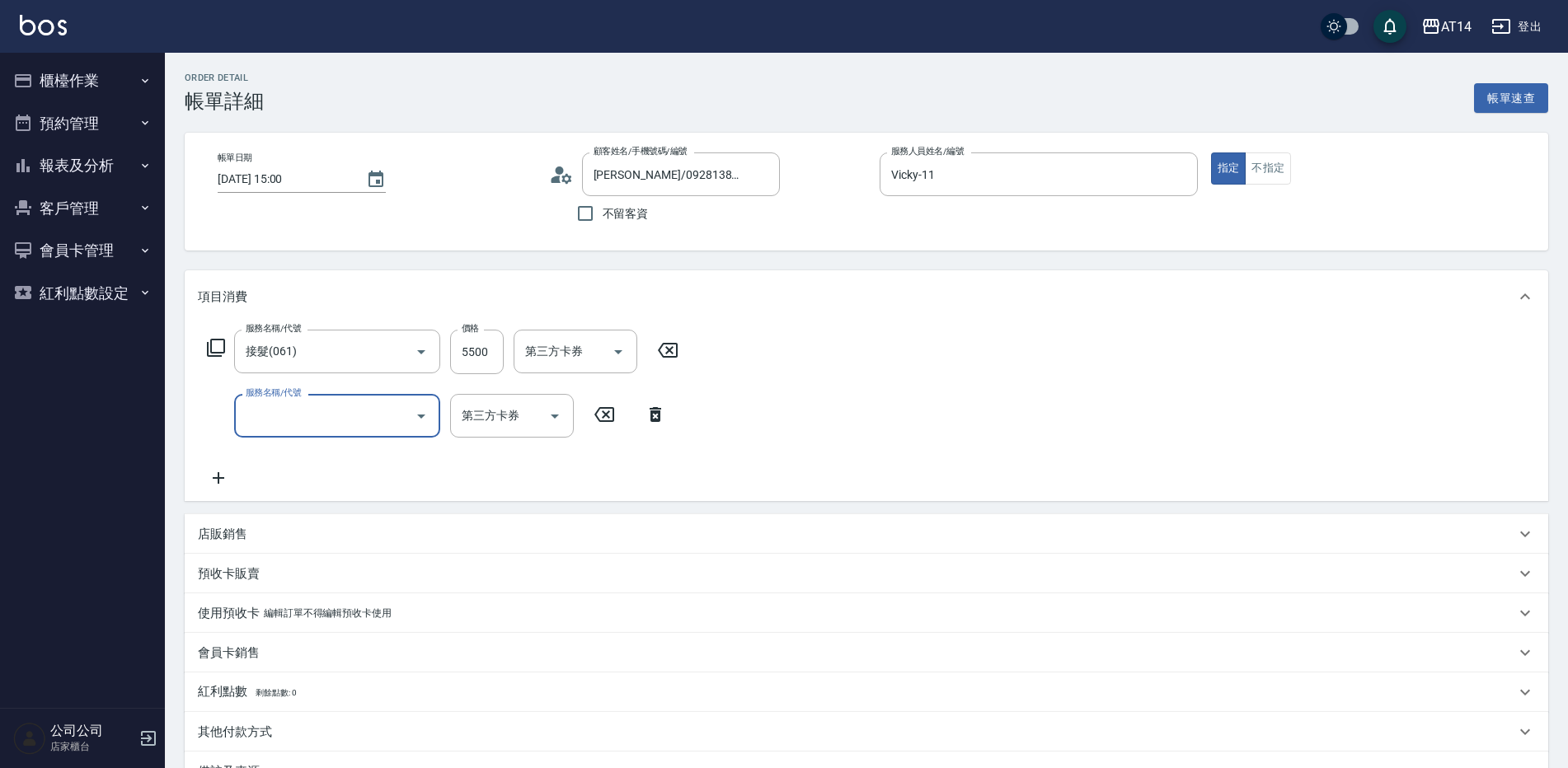
click at [302, 408] on input "服務名稱/代號" at bounding box center [325, 416] width 167 height 29
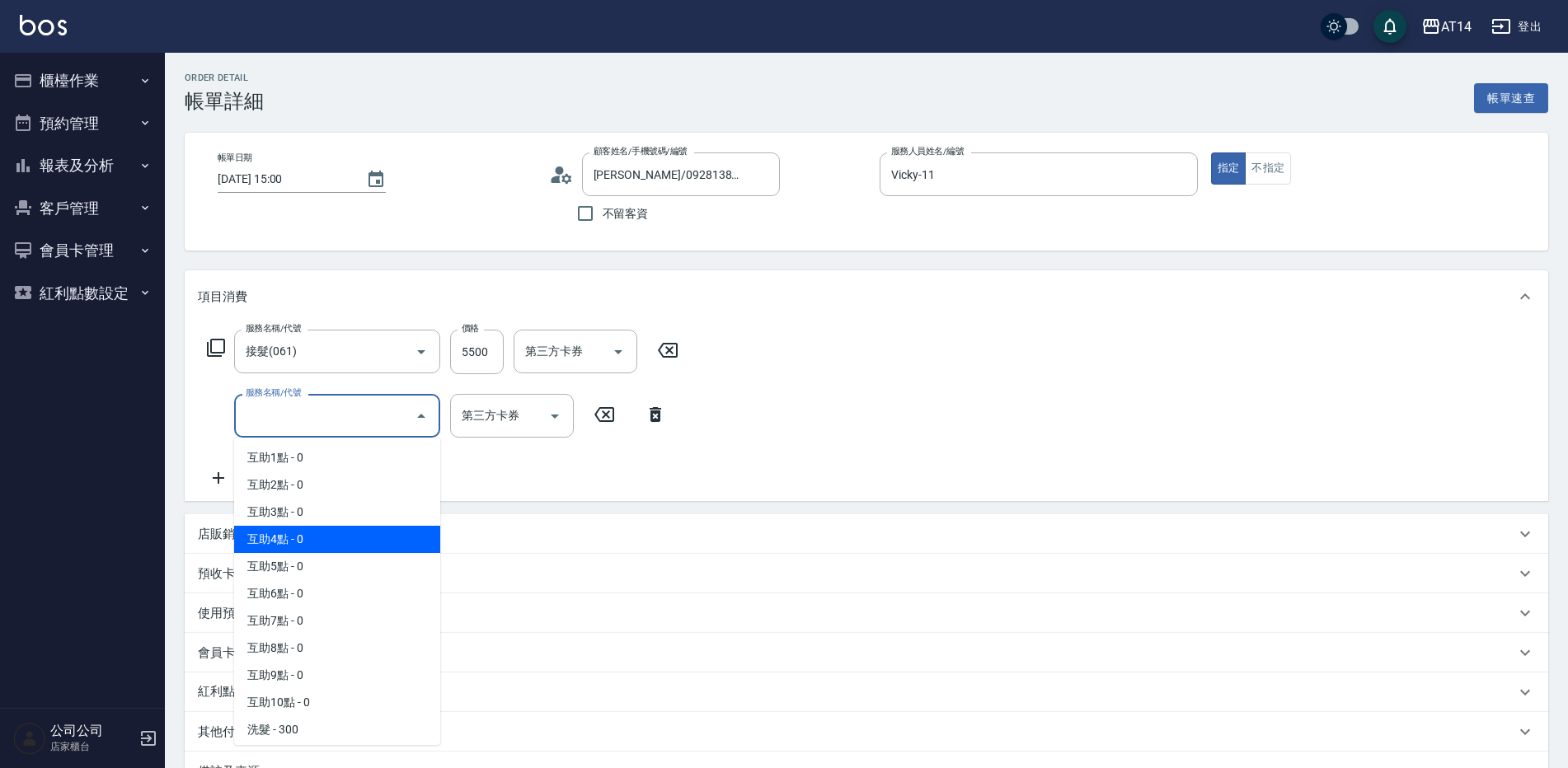
click at [336, 533] on span "互助4點 - 0" at bounding box center [337, 539] width 206 height 27
type input "互助4點(004)"
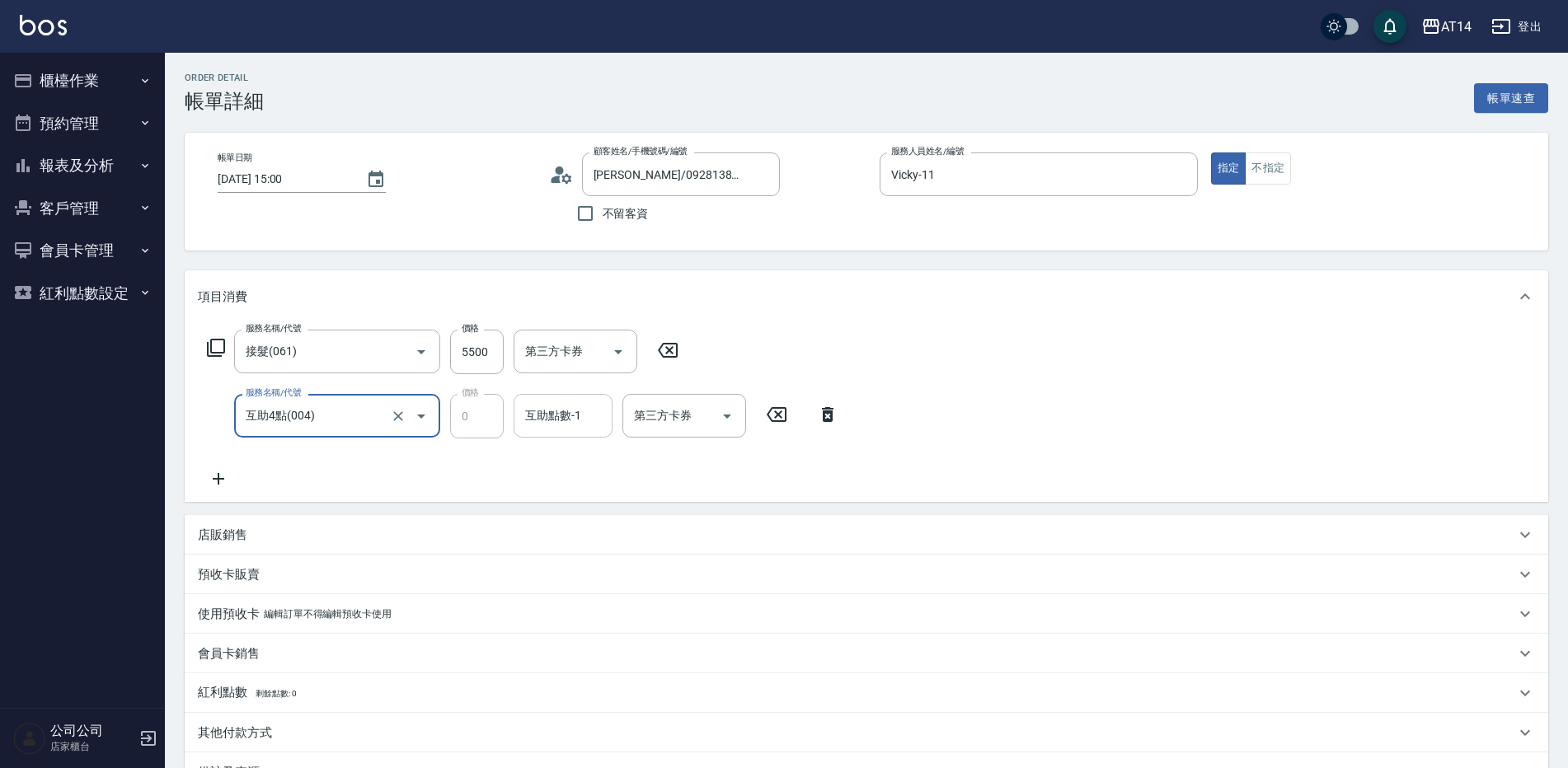
click at [579, 430] on input "互助點數-1" at bounding box center [563, 416] width 84 height 29
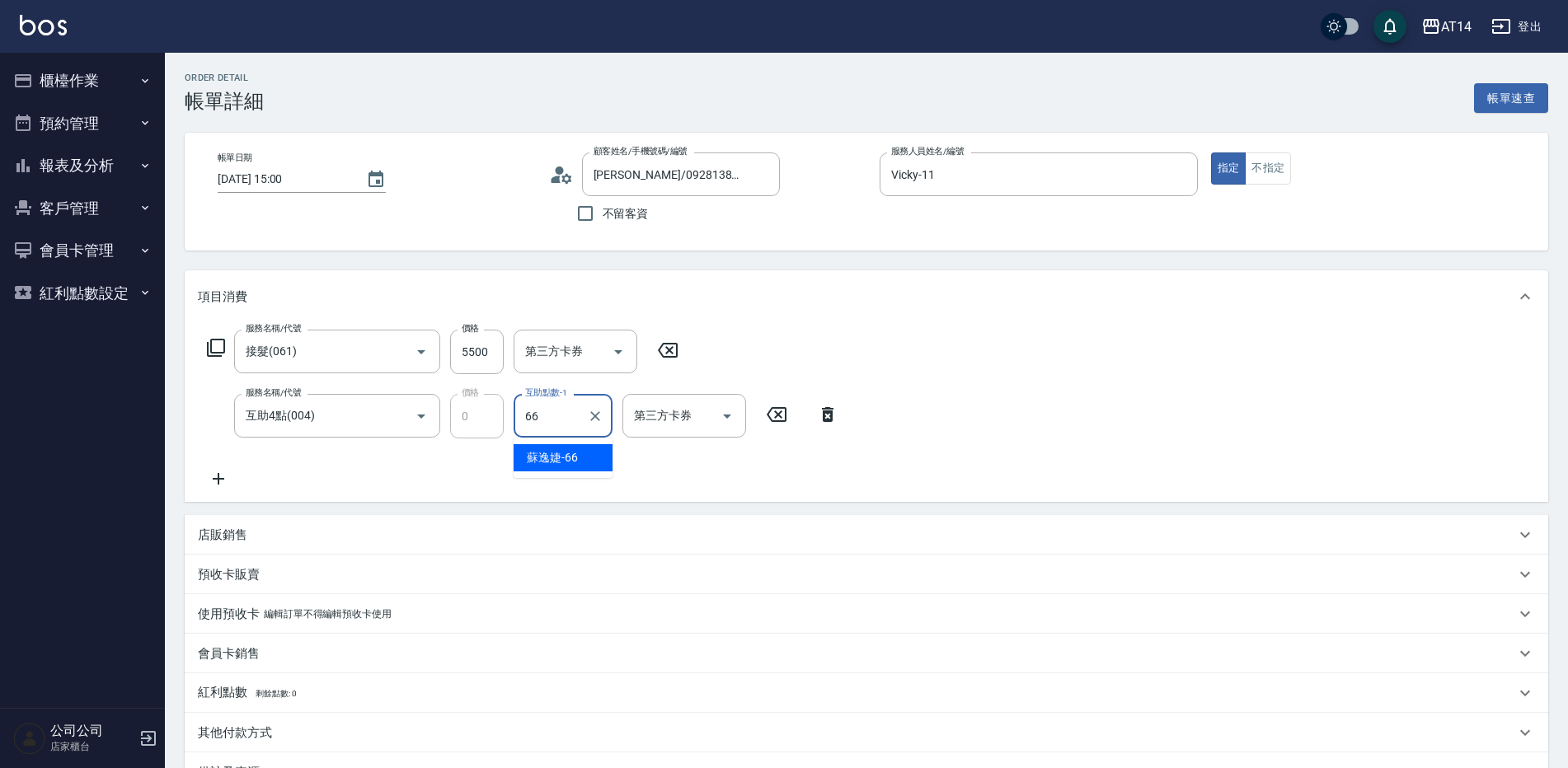
type input "[PERSON_NAME]-66"
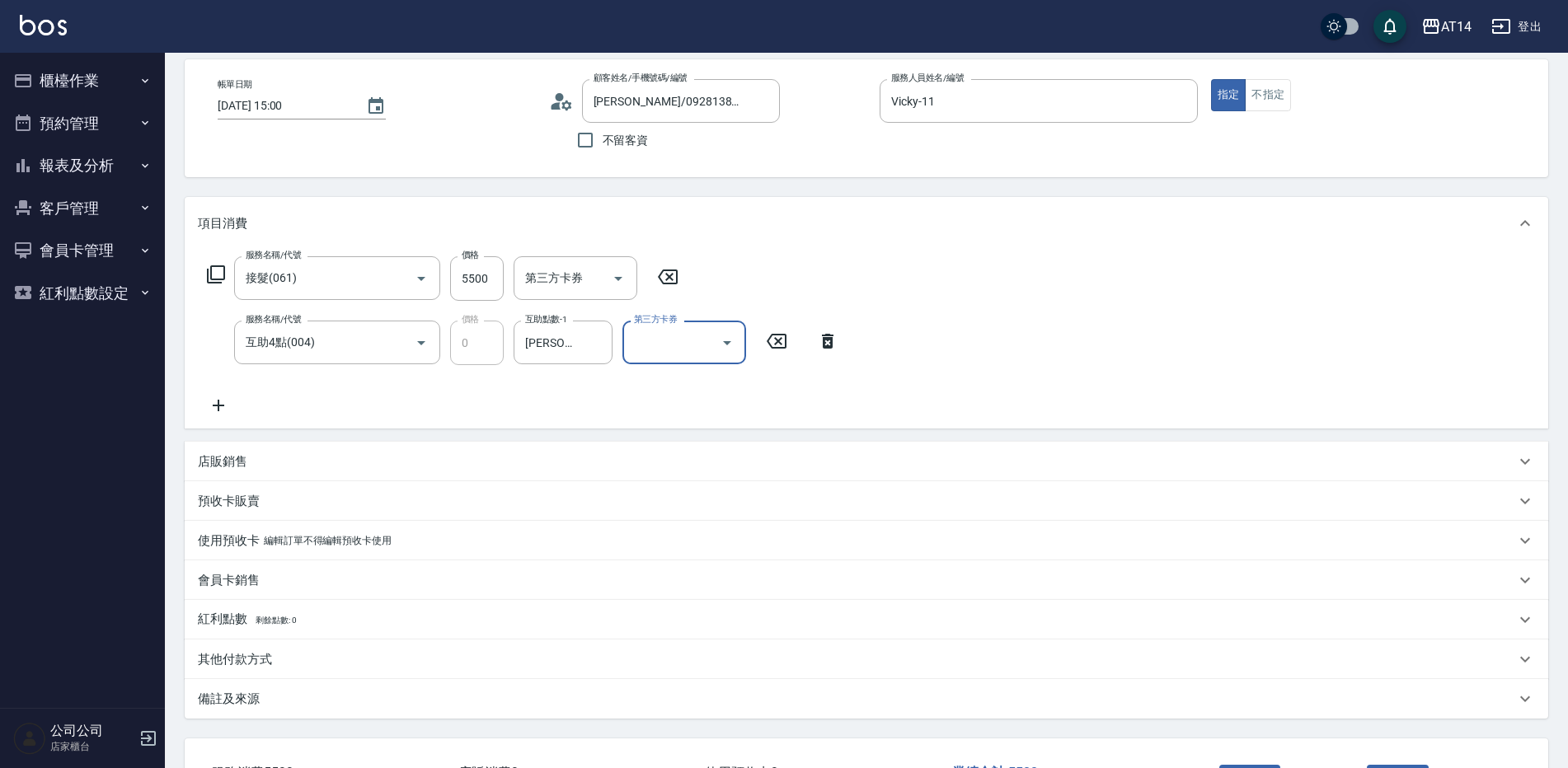
scroll to position [165, 0]
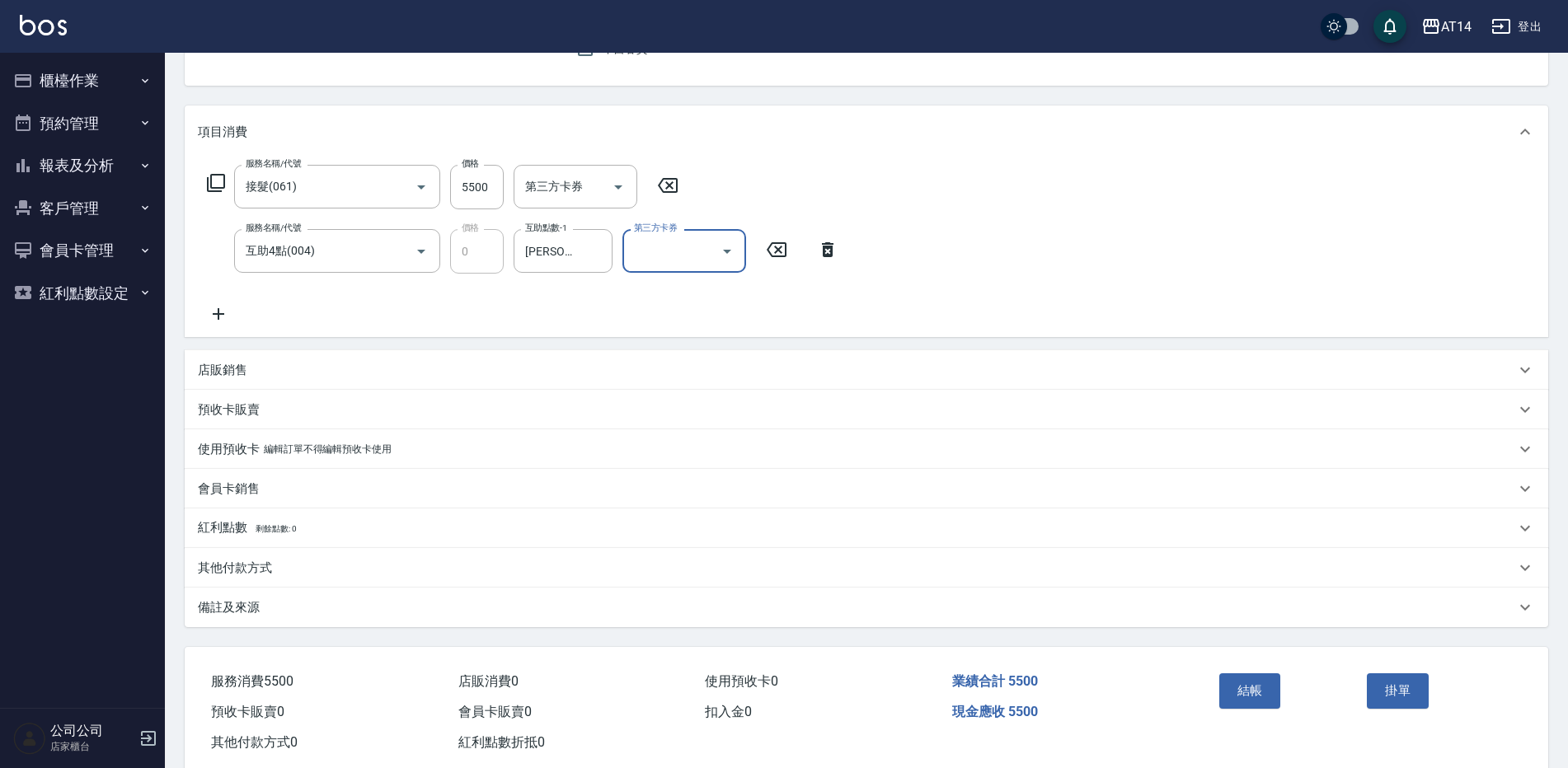
click at [455, 597] on div "備註及來源" at bounding box center [866, 608] width 1363 height 40
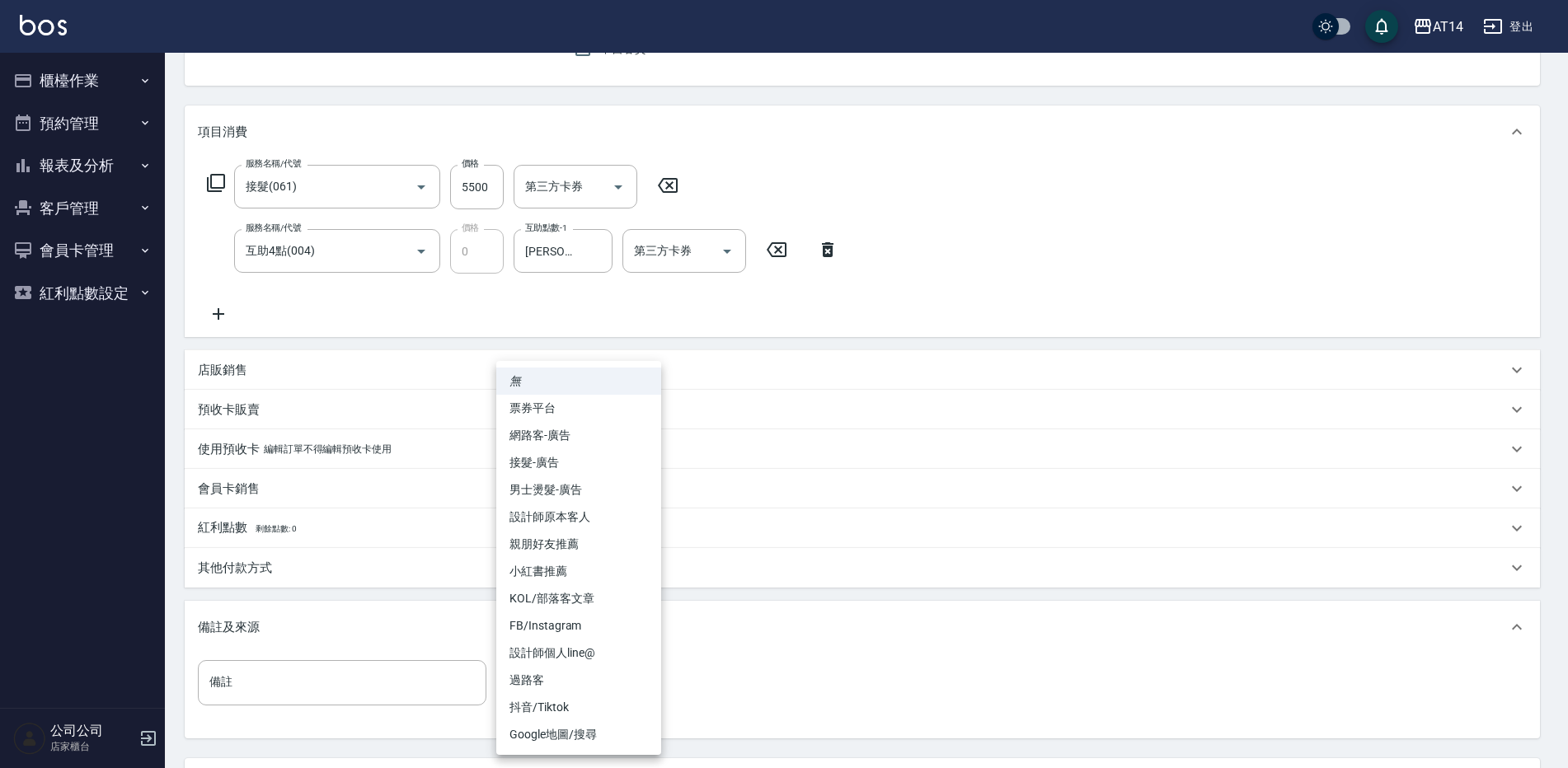
click at [597, 688] on body "AT14 登出 櫃檯作業 打帳單 帳單列表 掛單列表 現金收支登錄 材料自購登錄 每日結帳 排班表 掃碼打卡 預約管理 預約管理 單日預約紀錄 單週預約紀錄 …" at bounding box center [784, 372] width 1568 height 1074
click at [590, 521] on li "設計師原本客人" at bounding box center [579, 517] width 165 height 27
type input "設計師原本客人"
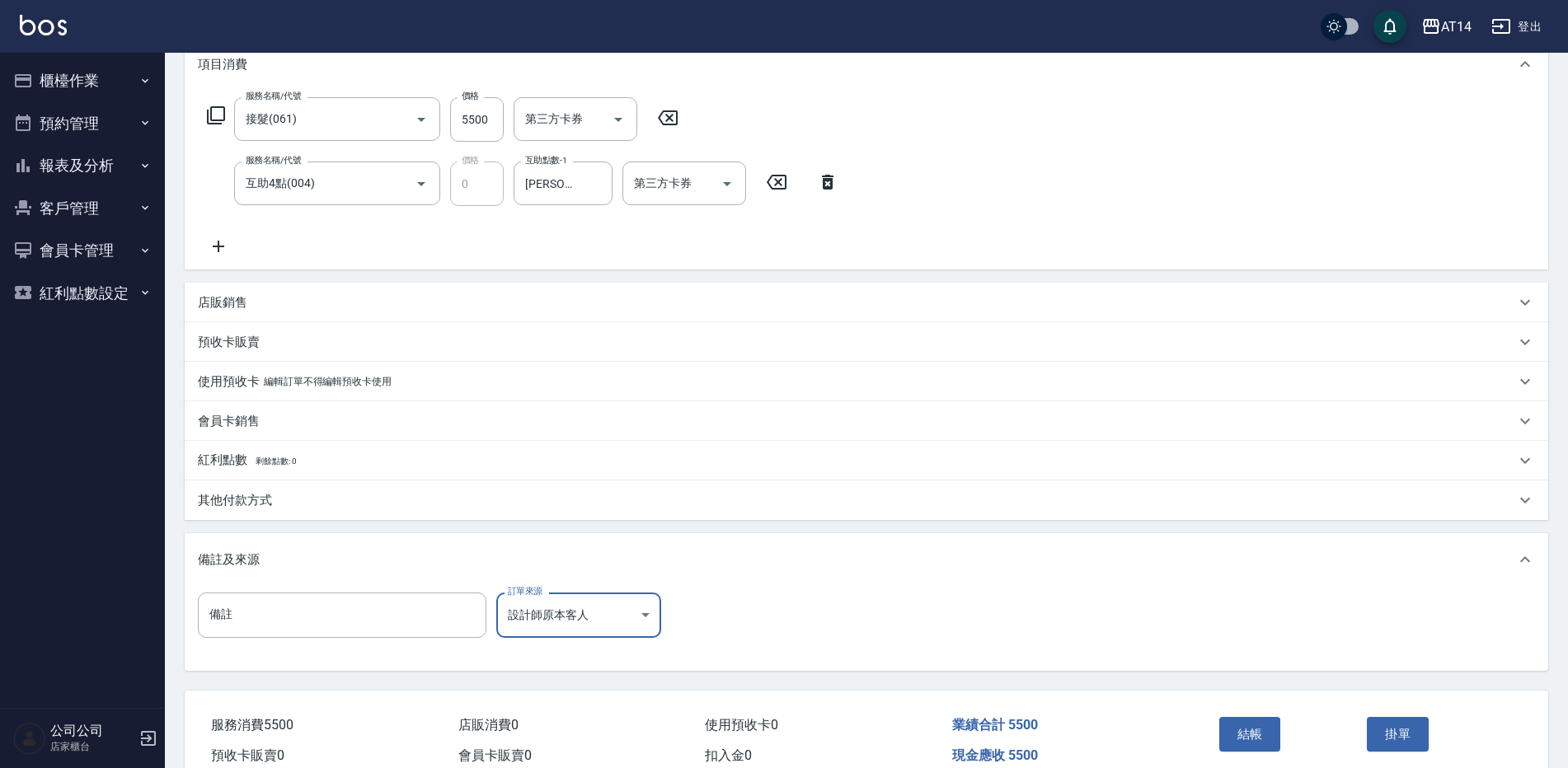
scroll to position [314, 0]
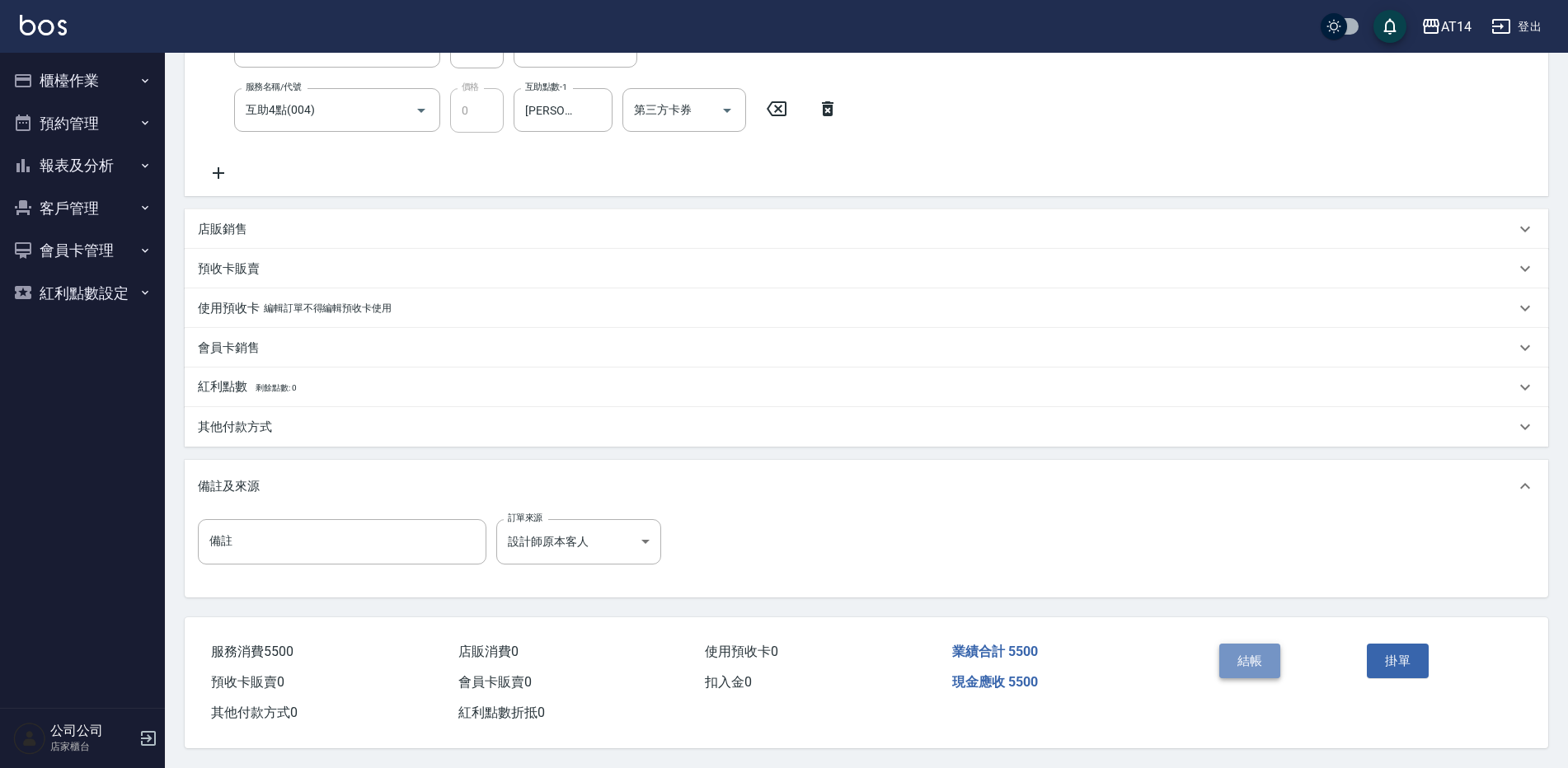
click at [1247, 653] on button "結帳" at bounding box center [1250, 660] width 62 height 34
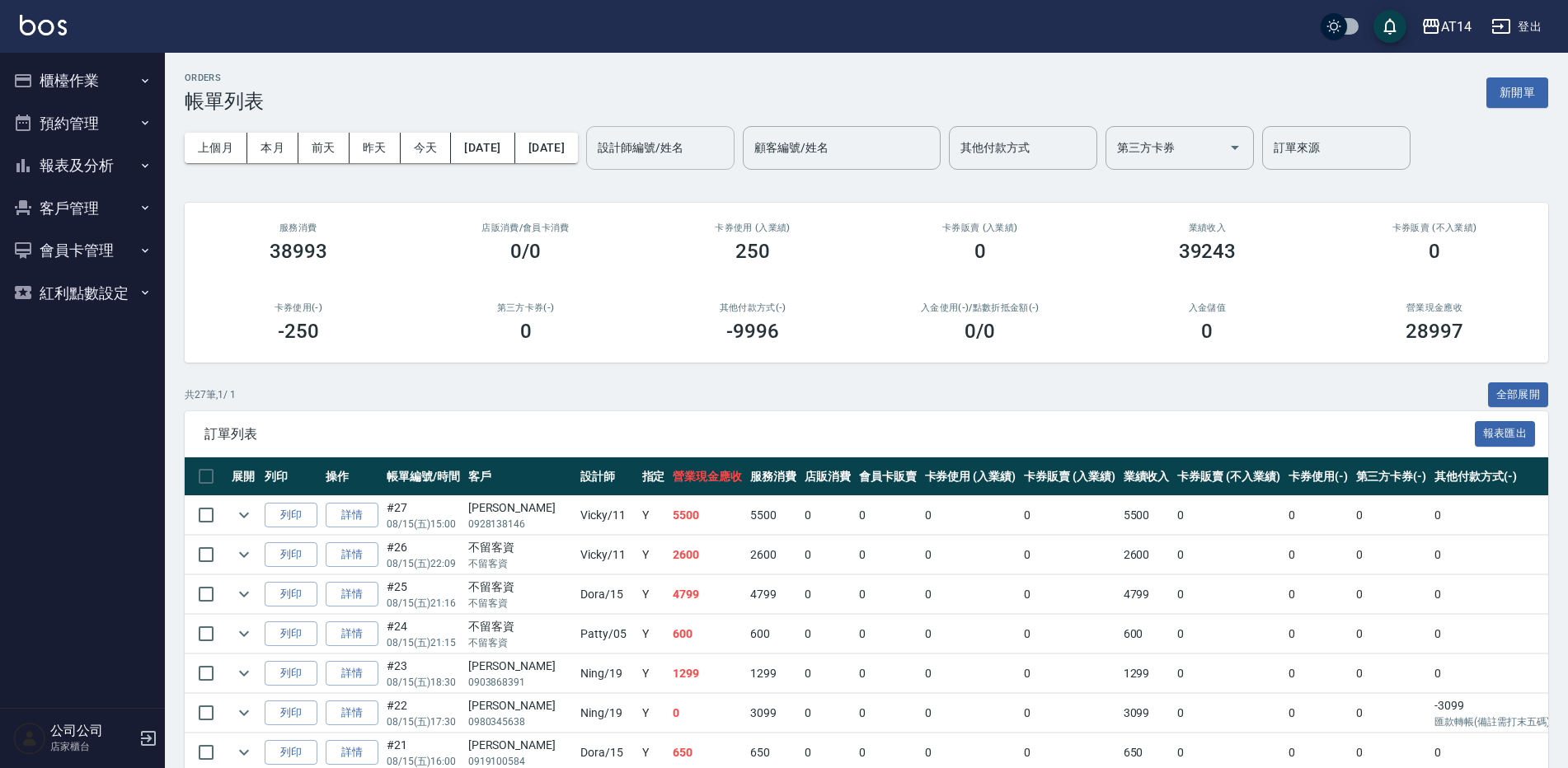
click at [727, 147] on input "設計師編號/姓名" at bounding box center [660, 147] width 134 height 29
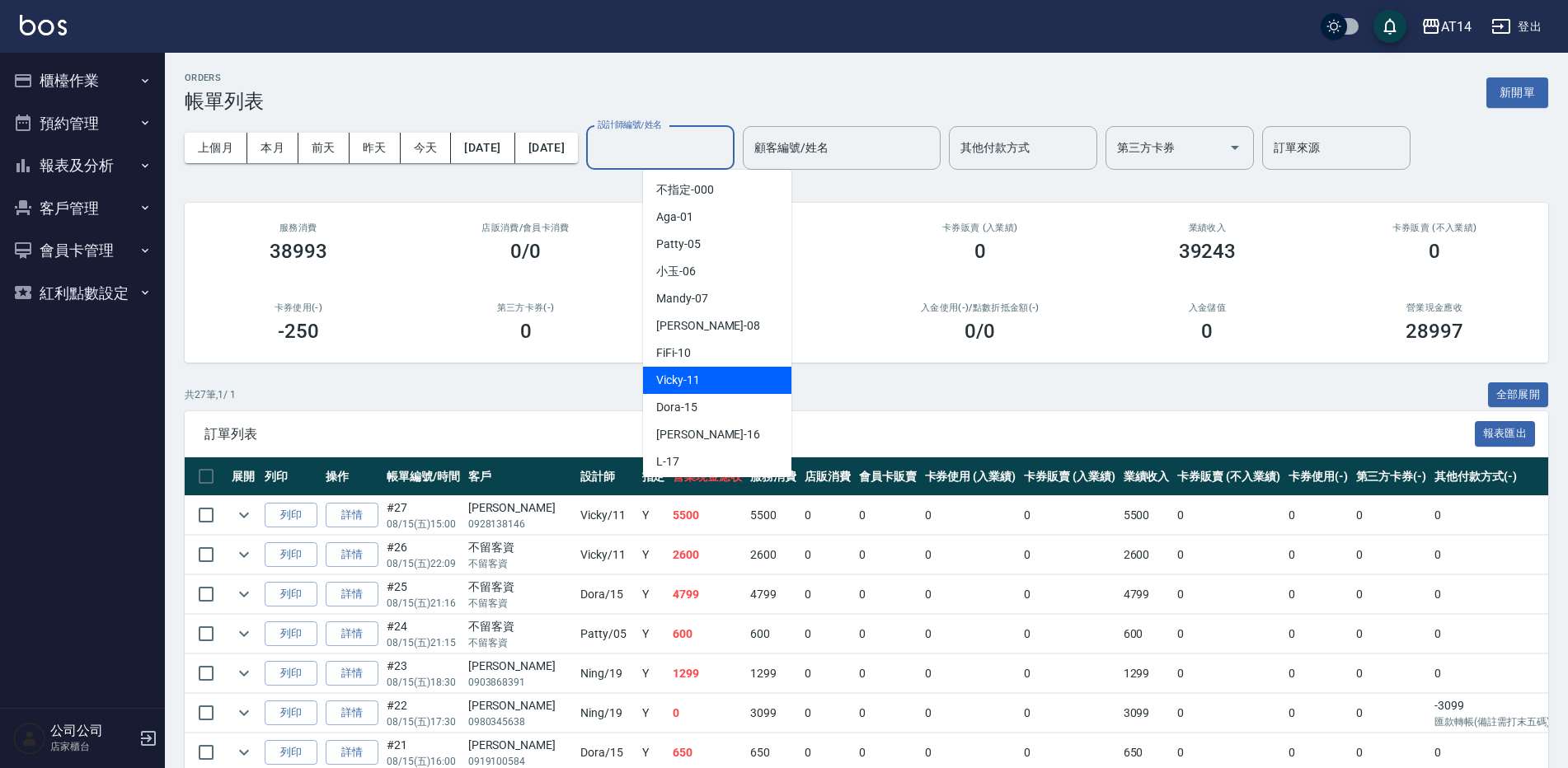
click at [713, 390] on div "Vicky -11" at bounding box center [717, 380] width 148 height 27
type input "Vicky-11"
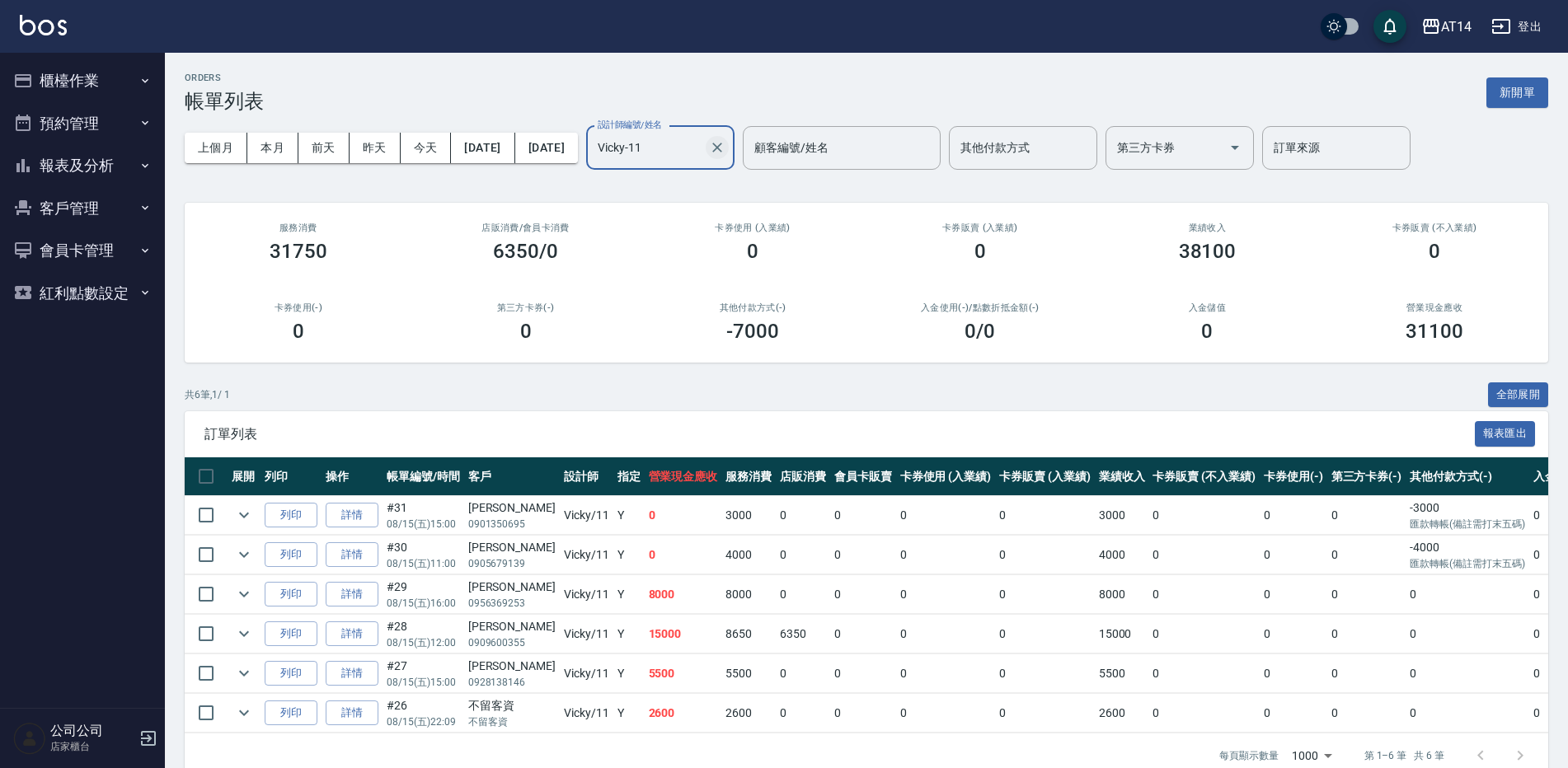
click at [725, 150] on icon "Clear" at bounding box center [717, 147] width 17 height 17
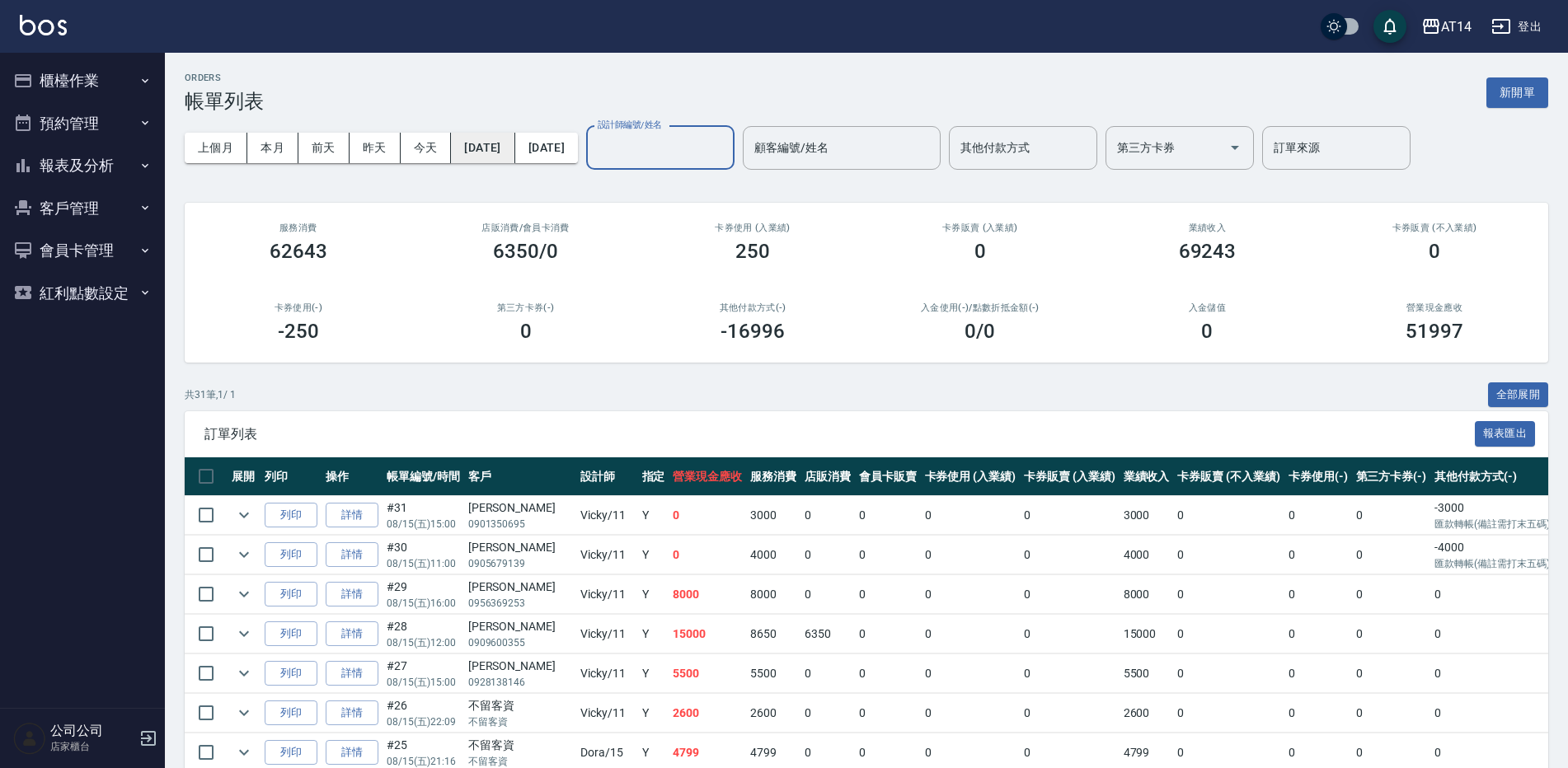
click at [506, 150] on button "[DATE]" at bounding box center [482, 147] width 63 height 31
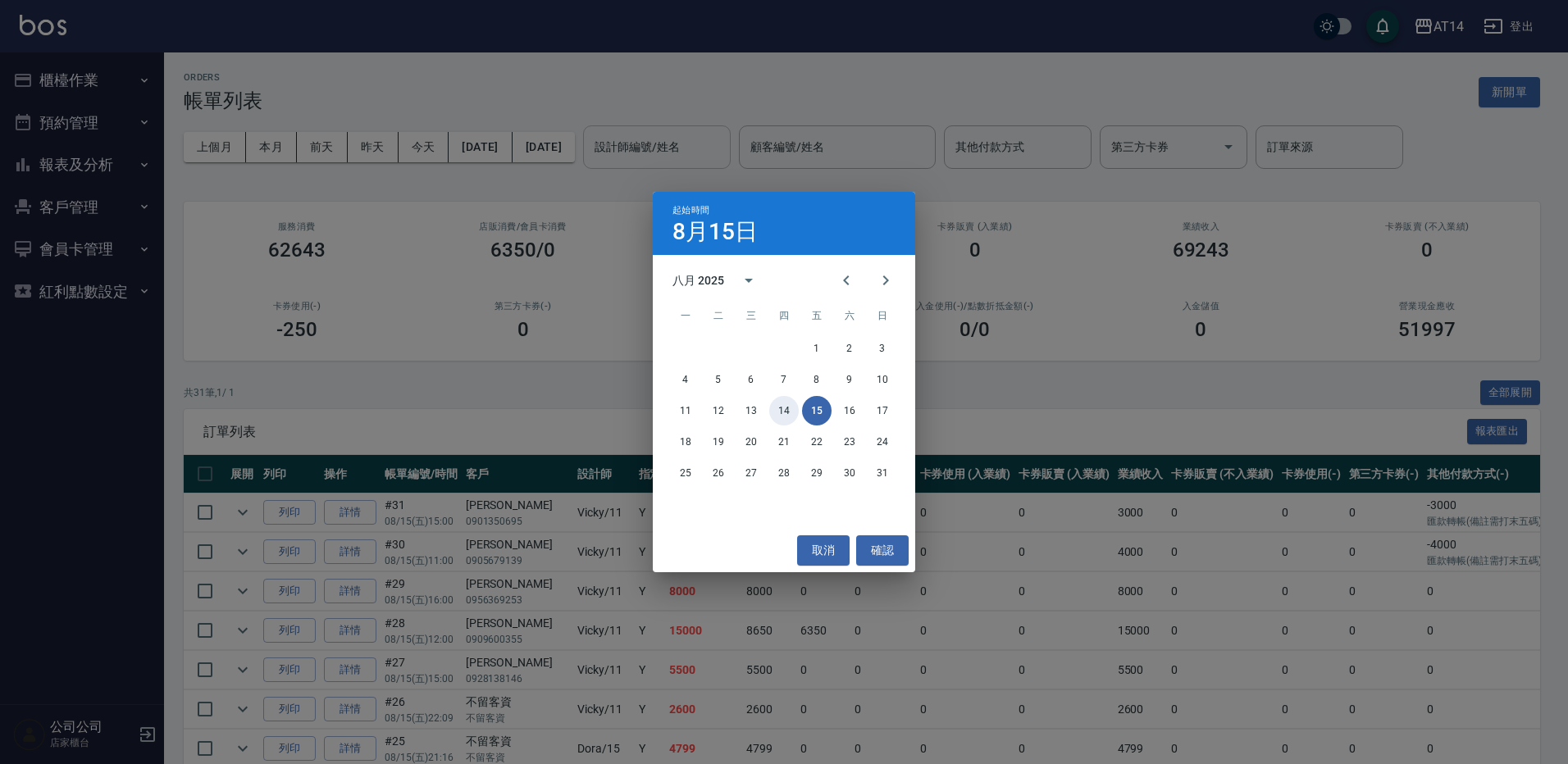
click at [786, 404] on button "14" at bounding box center [784, 411] width 30 height 30
click at [779, 410] on button "14" at bounding box center [784, 411] width 30 height 30
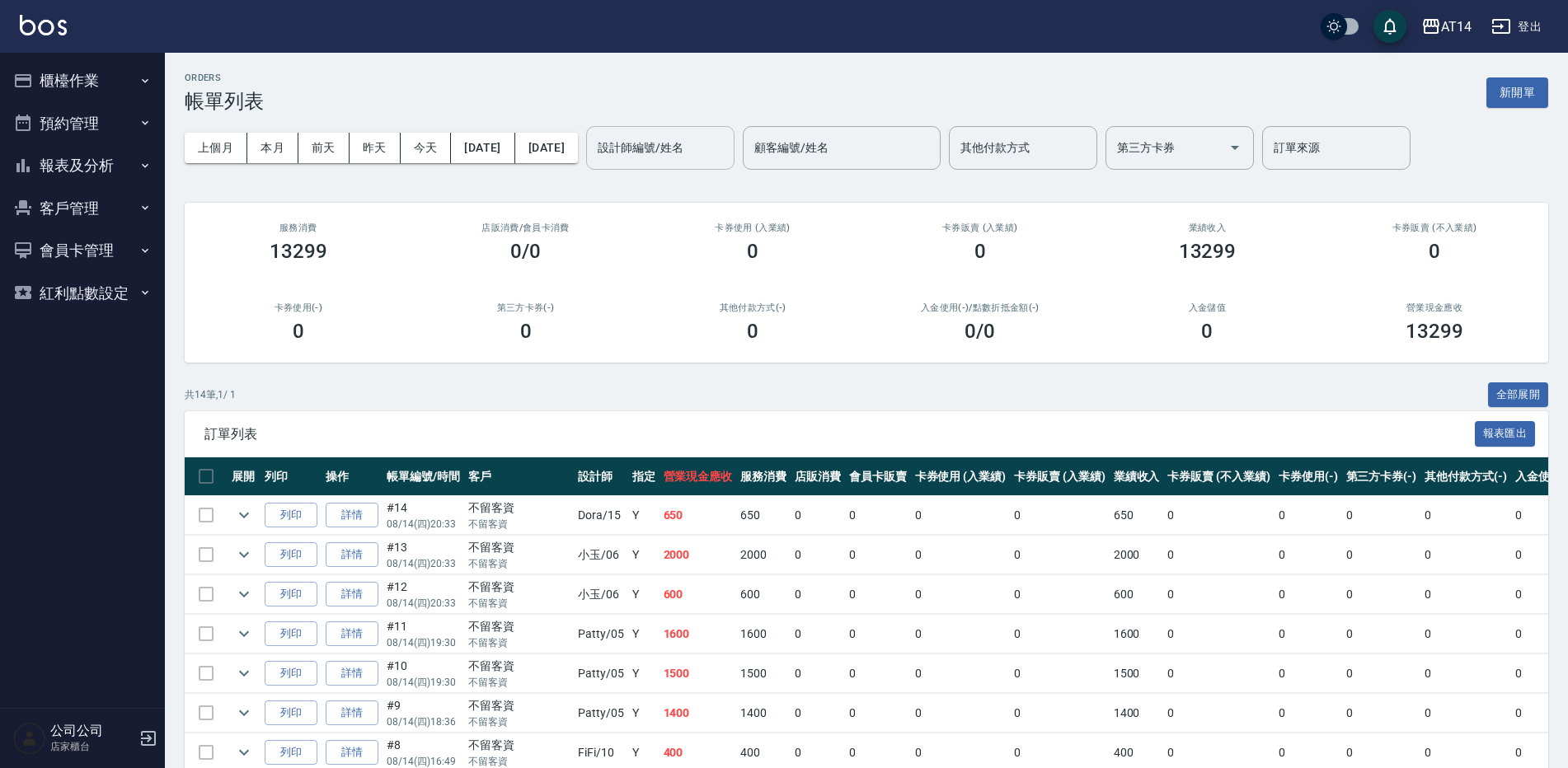
click at [683, 160] on input "設計師編號/姓名" at bounding box center [660, 147] width 134 height 29
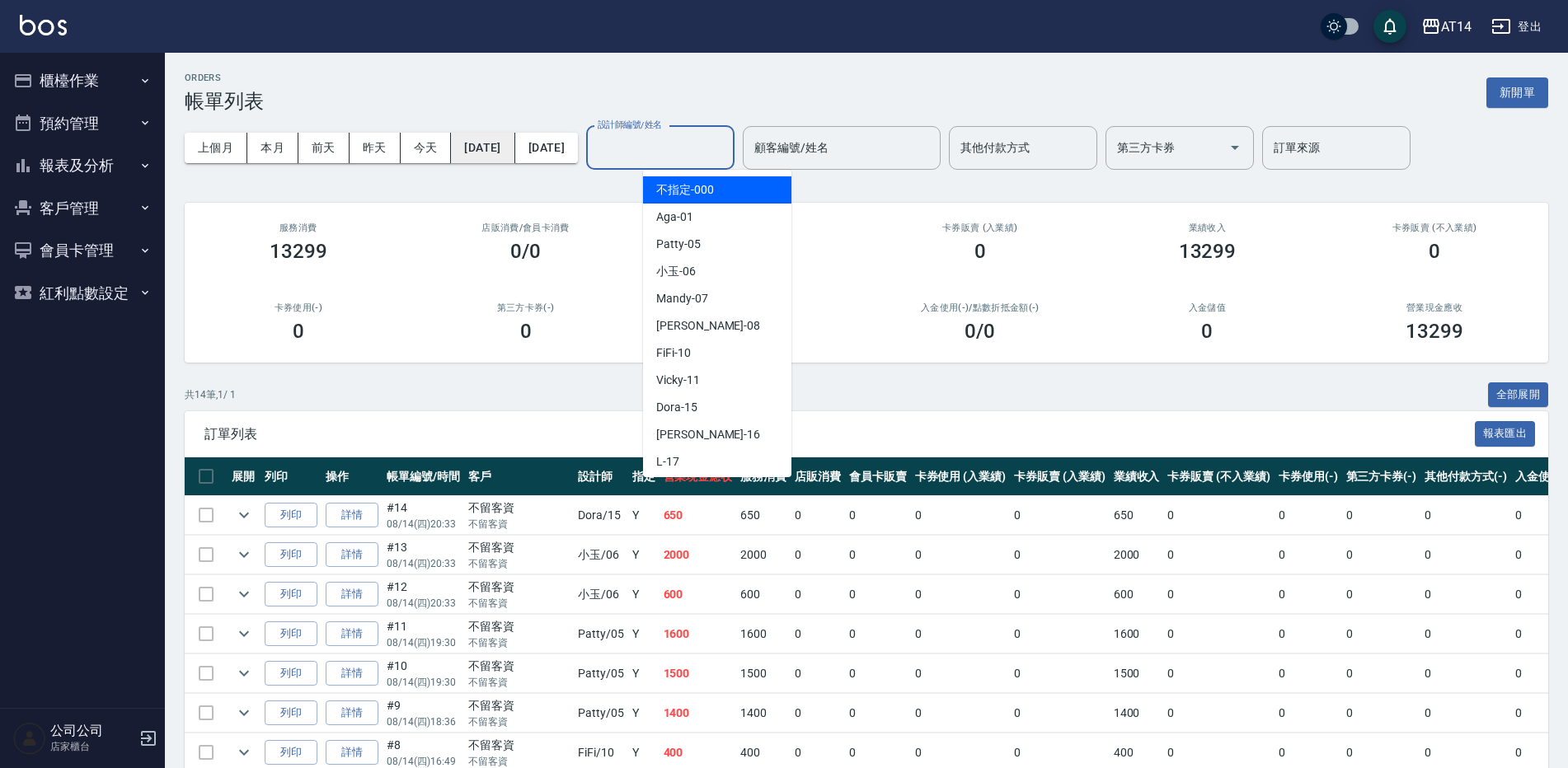
click at [508, 151] on button "[DATE]" at bounding box center [482, 147] width 63 height 31
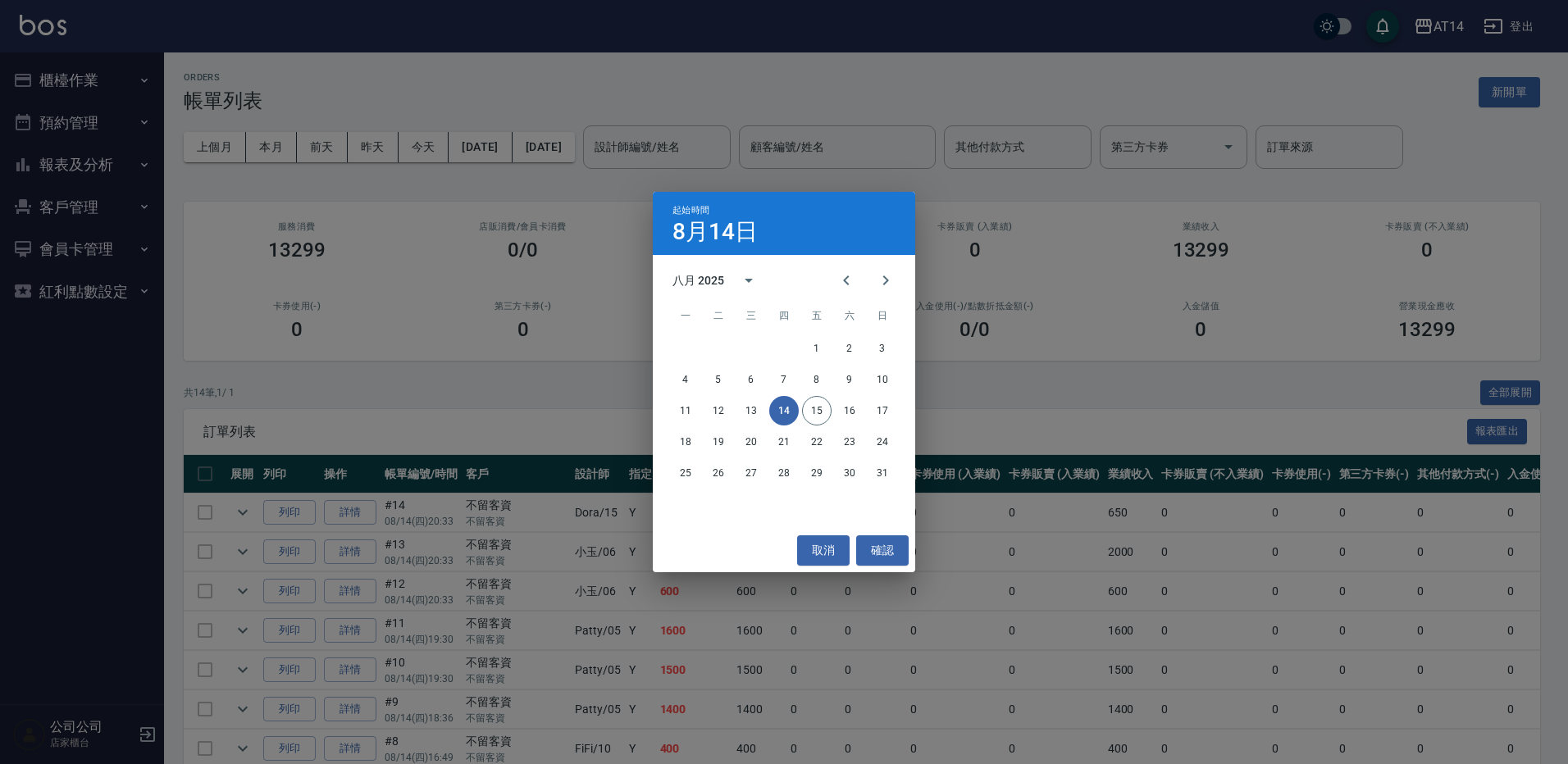
drag, startPoint x: 401, startPoint y: 114, endPoint x: 238, endPoint y: 208, distance: 188.2
click at [395, 115] on div "起始時間 8月14日 八月 2025 一 二 三 四 五 六 日 1 2 3 4 5 6 7 8 9 10 11 12 13 14 15 16 17 18 1…" at bounding box center [784, 382] width 1568 height 764
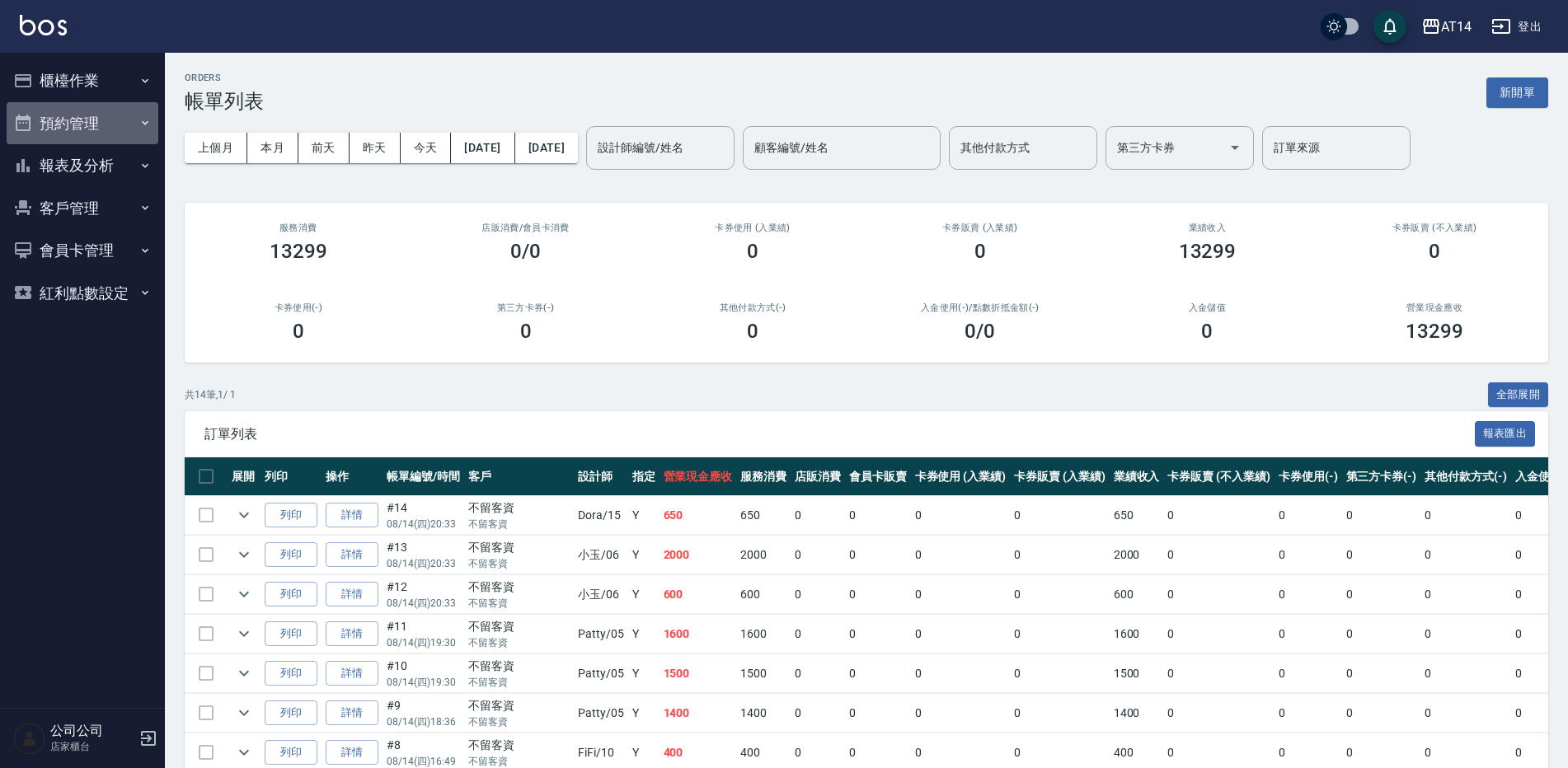
click at [85, 116] on button "預約管理" at bounding box center [83, 123] width 152 height 43
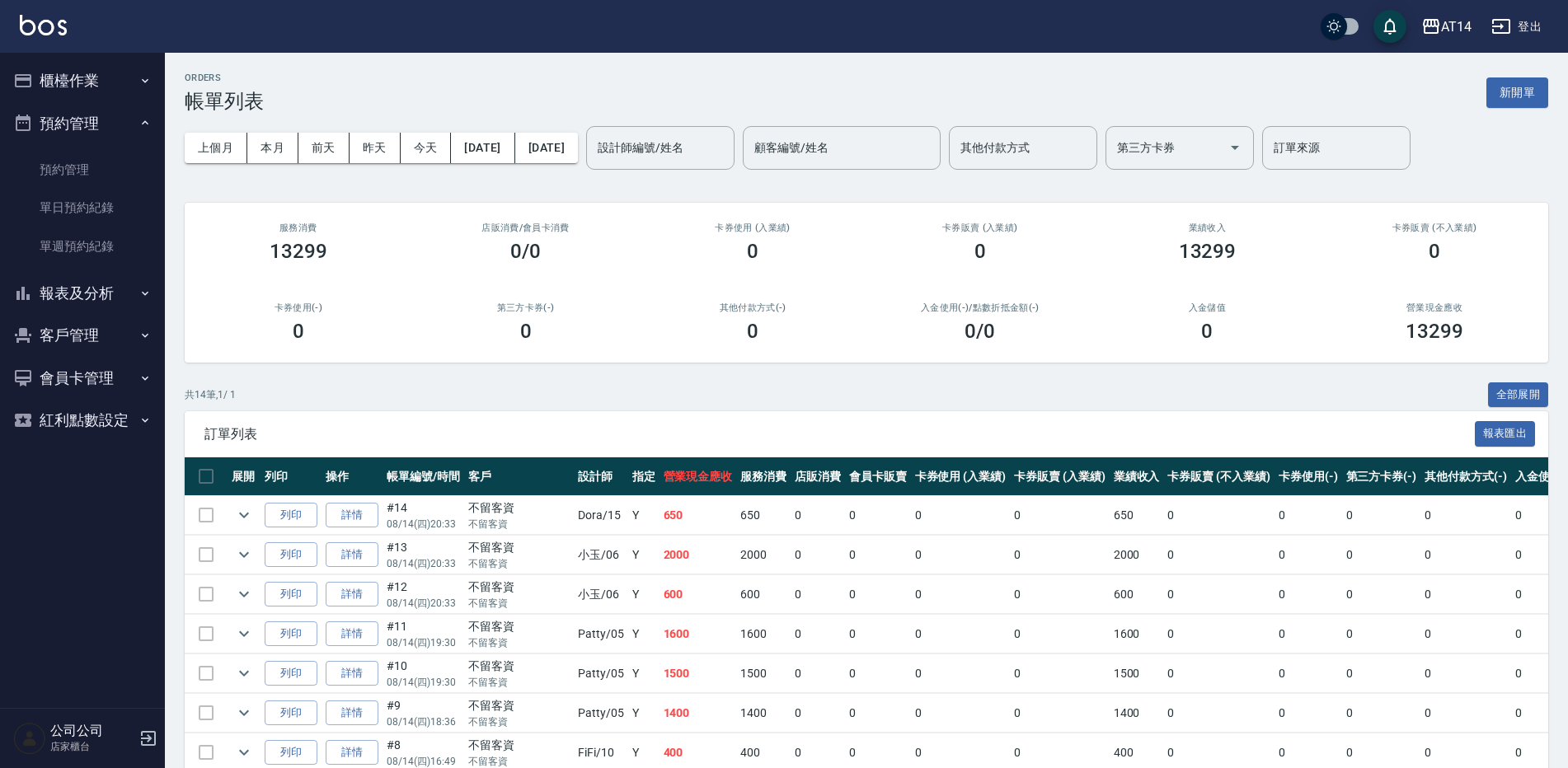
click at [111, 269] on ul "預約管理 單日預約紀錄 單週預約紀錄" at bounding box center [83, 209] width 152 height 128
click at [117, 253] on link "單週預約紀錄" at bounding box center [83, 246] width 152 height 38
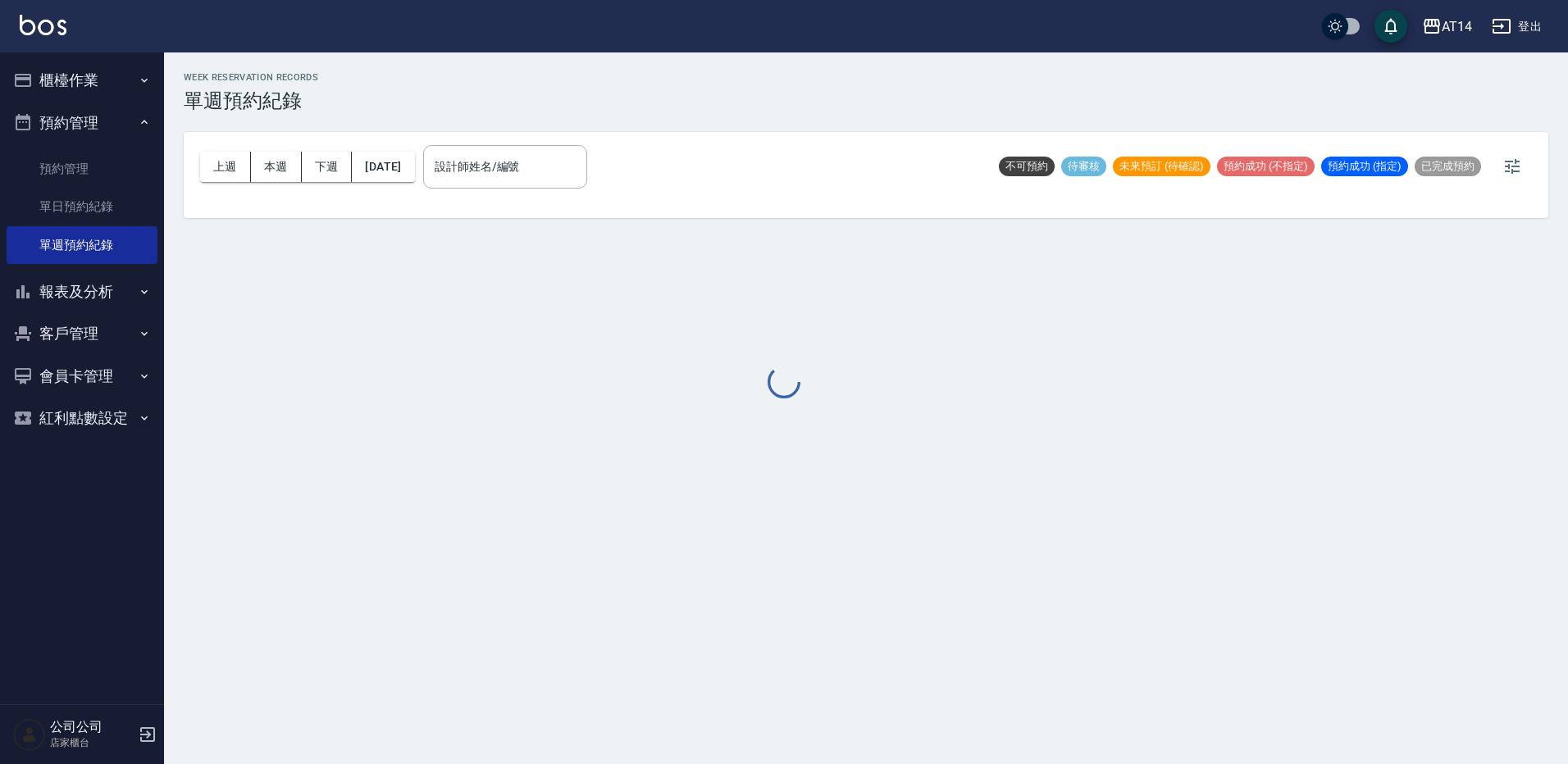
click at [507, 169] on div at bounding box center [784, 382] width 1568 height 764
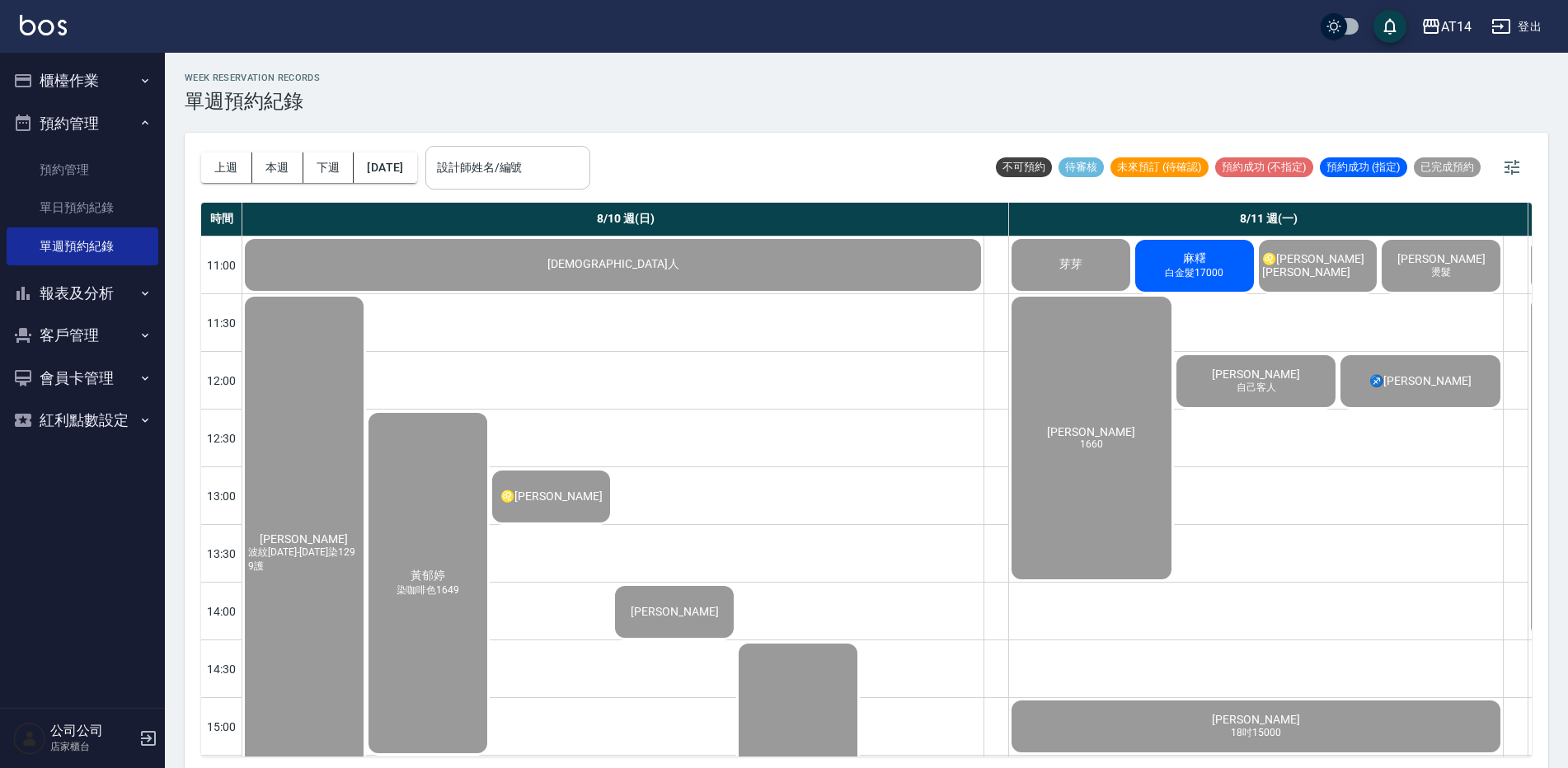
click at [514, 173] on input "設計師姓名/編號" at bounding box center [508, 167] width 150 height 29
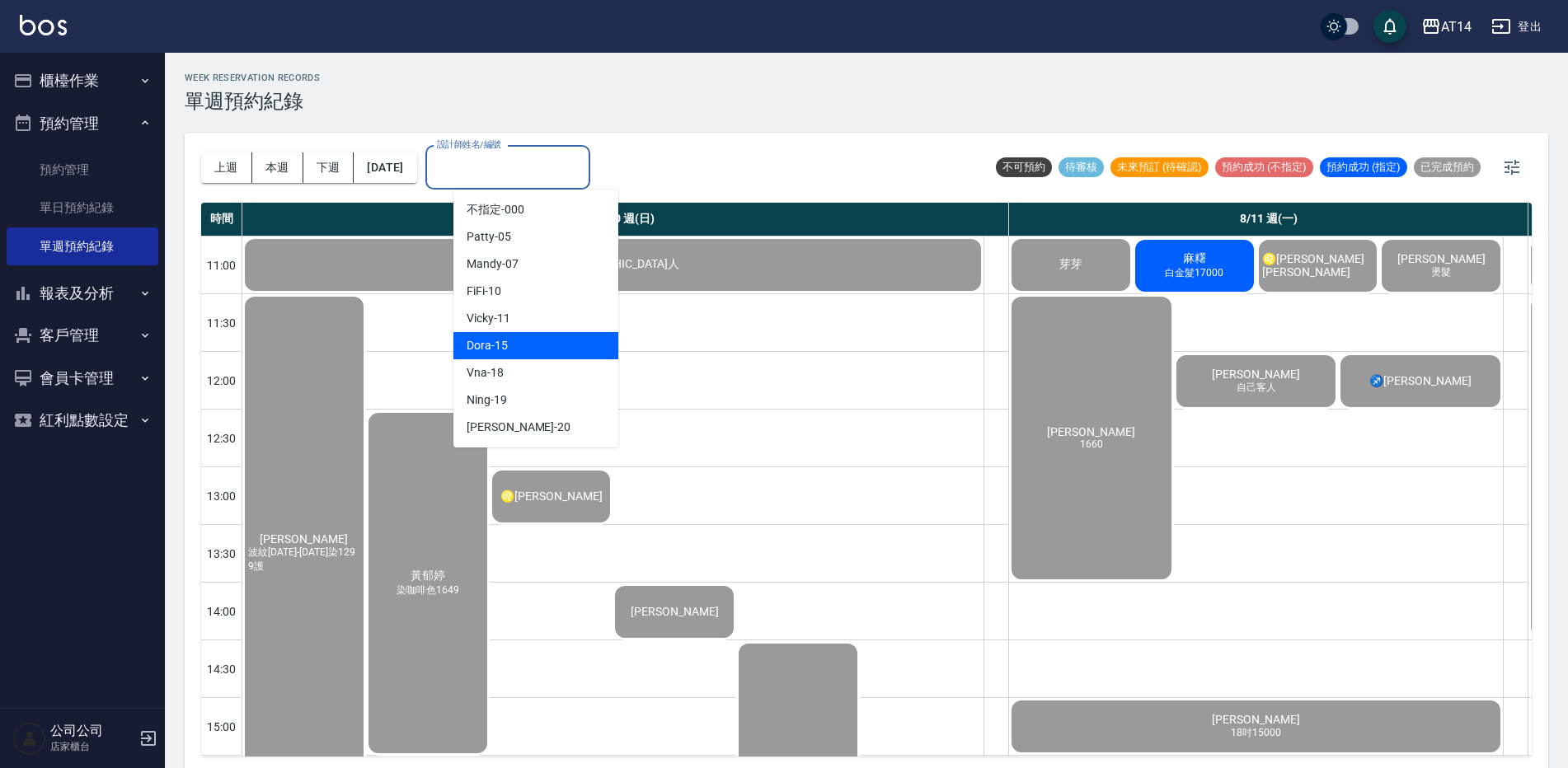
click at [542, 345] on div "Dora -15" at bounding box center [536, 345] width 165 height 27
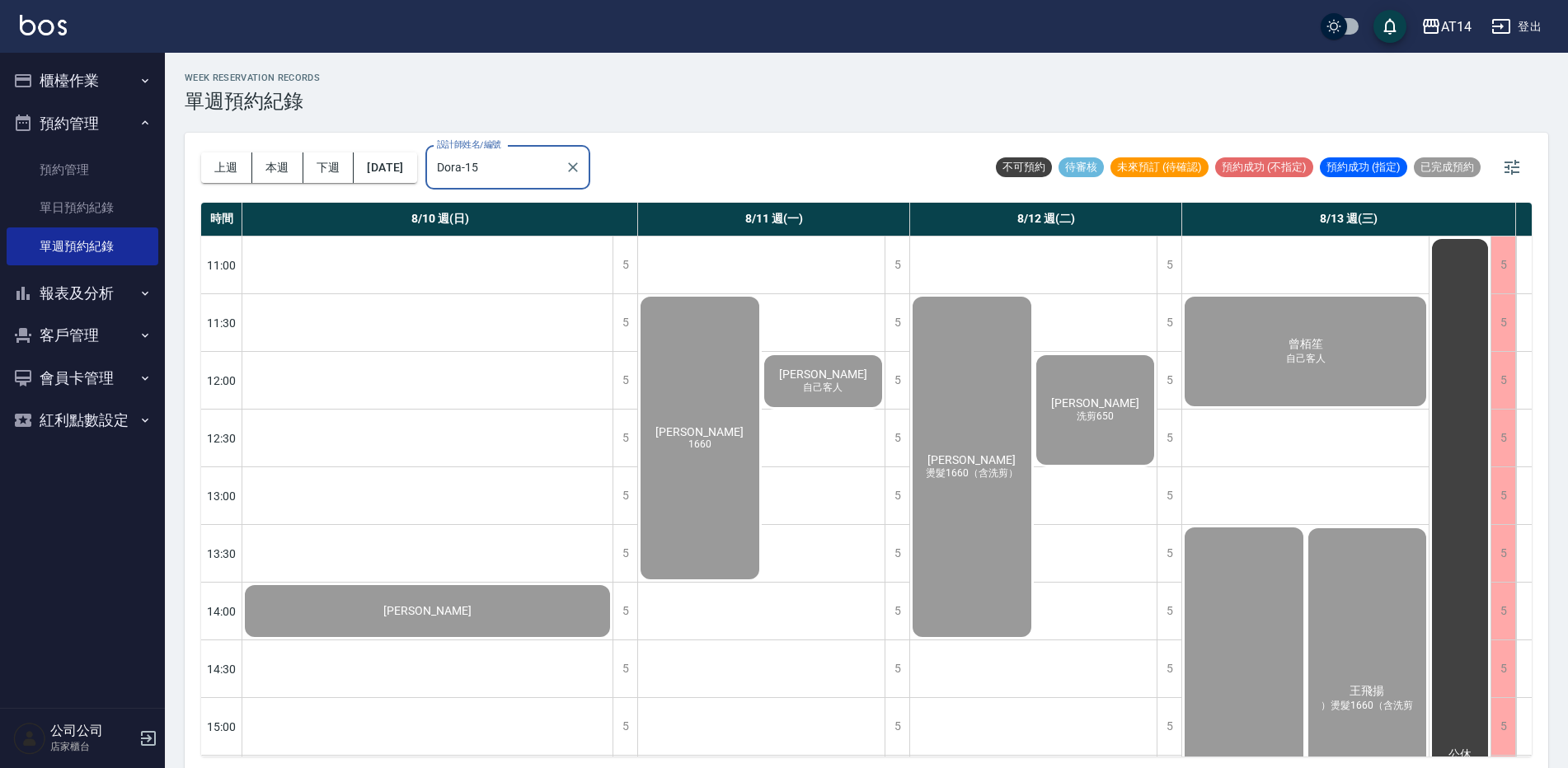
click at [567, 184] on div "Dora-15 設計師姓名/編號" at bounding box center [508, 167] width 165 height 44
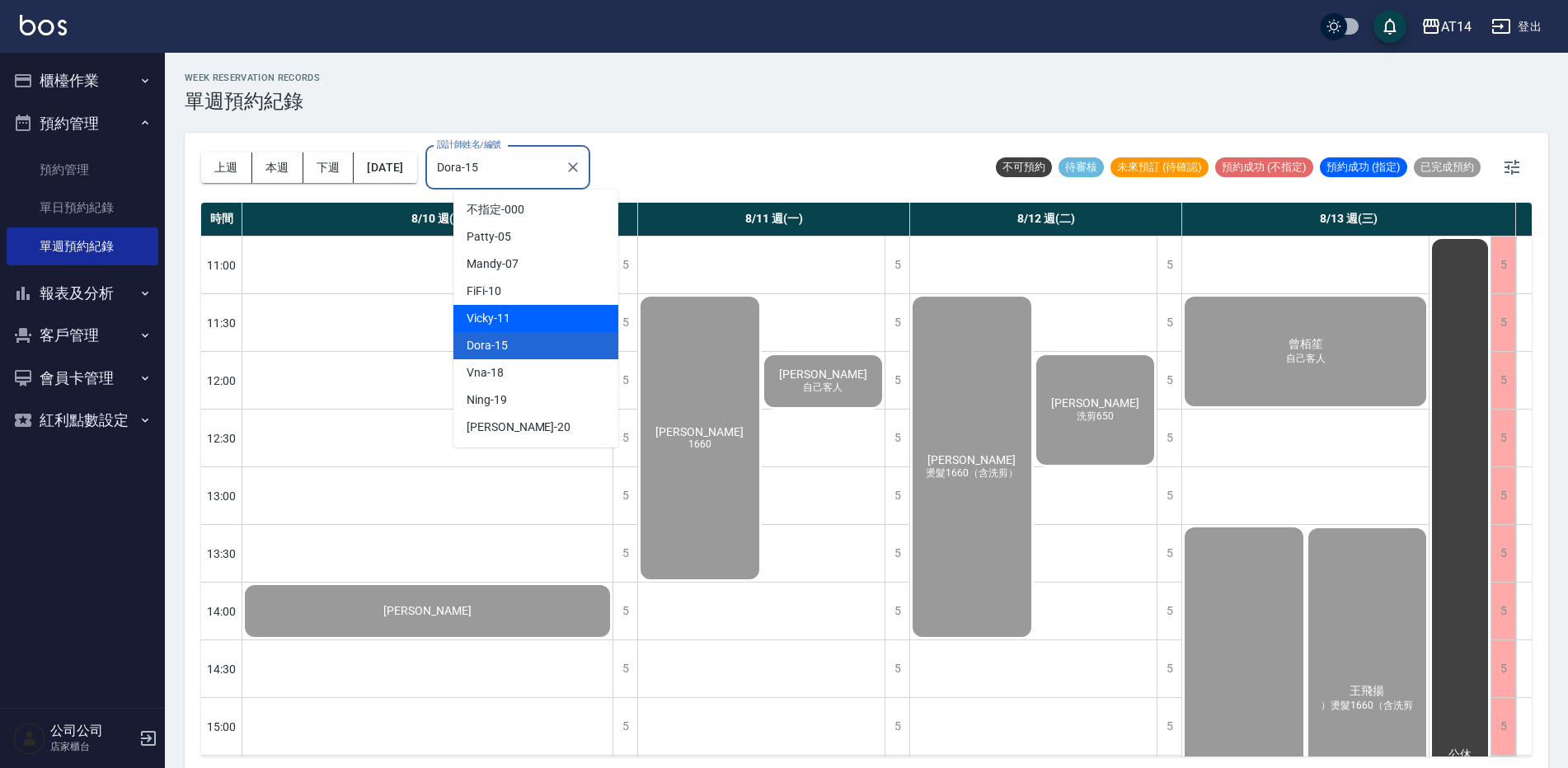
click at [532, 328] on div "Vicky -11" at bounding box center [536, 318] width 165 height 27
type input "Vicky-11"
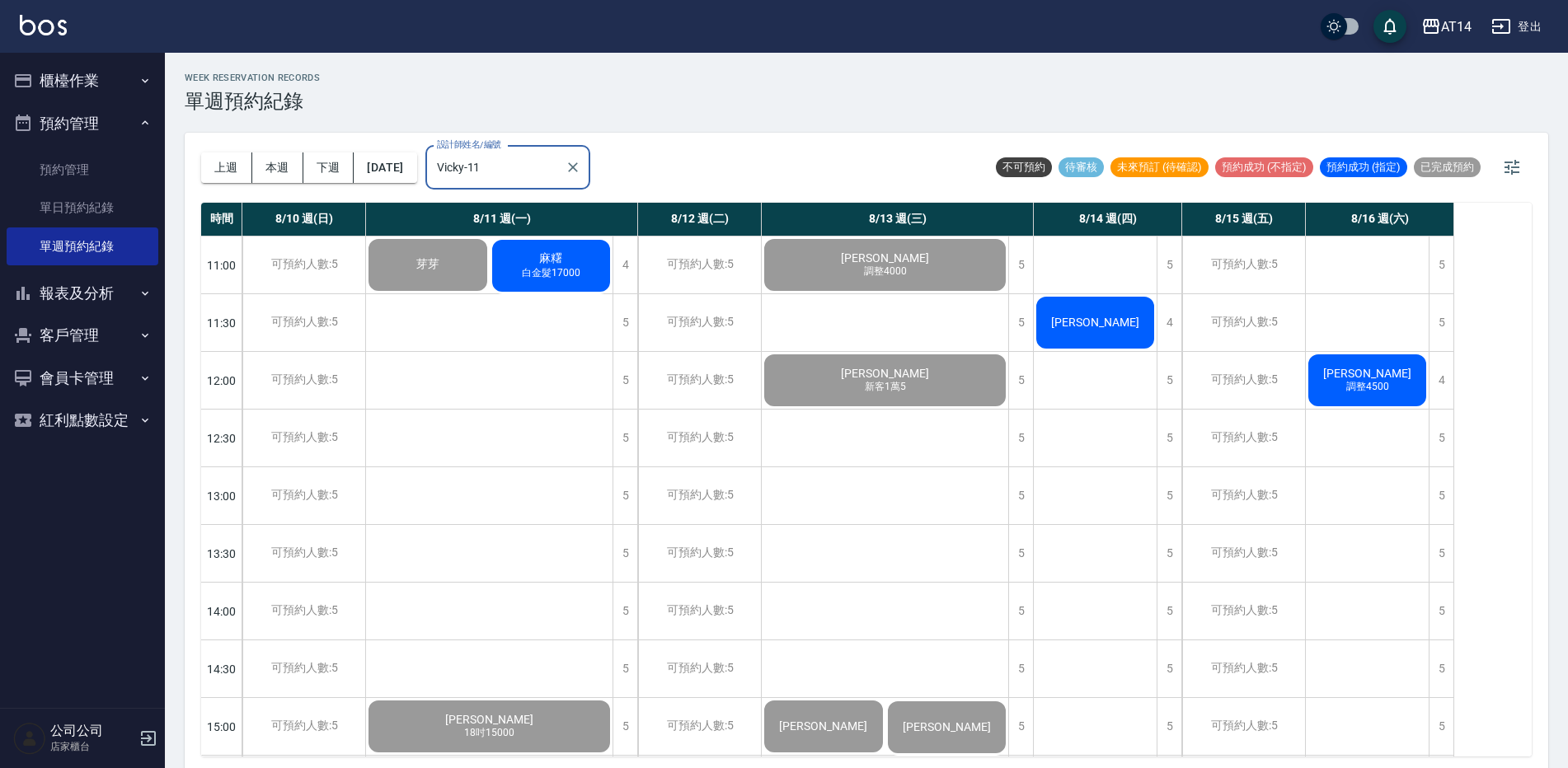
click at [442, 272] on span "[PERSON_NAME]" at bounding box center [427, 264] width 30 height 15
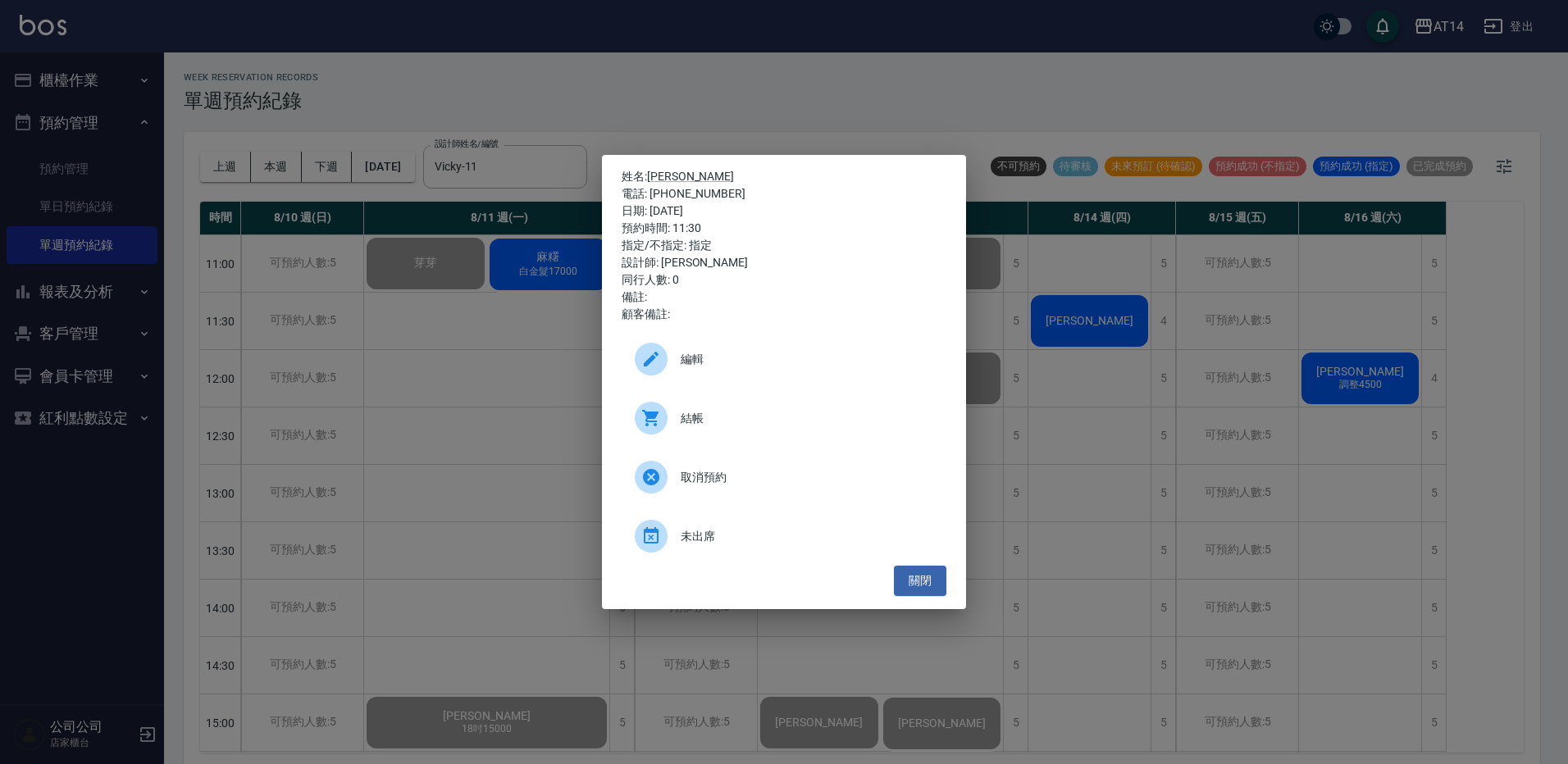
click at [782, 412] on span "結帳" at bounding box center [807, 418] width 253 height 18
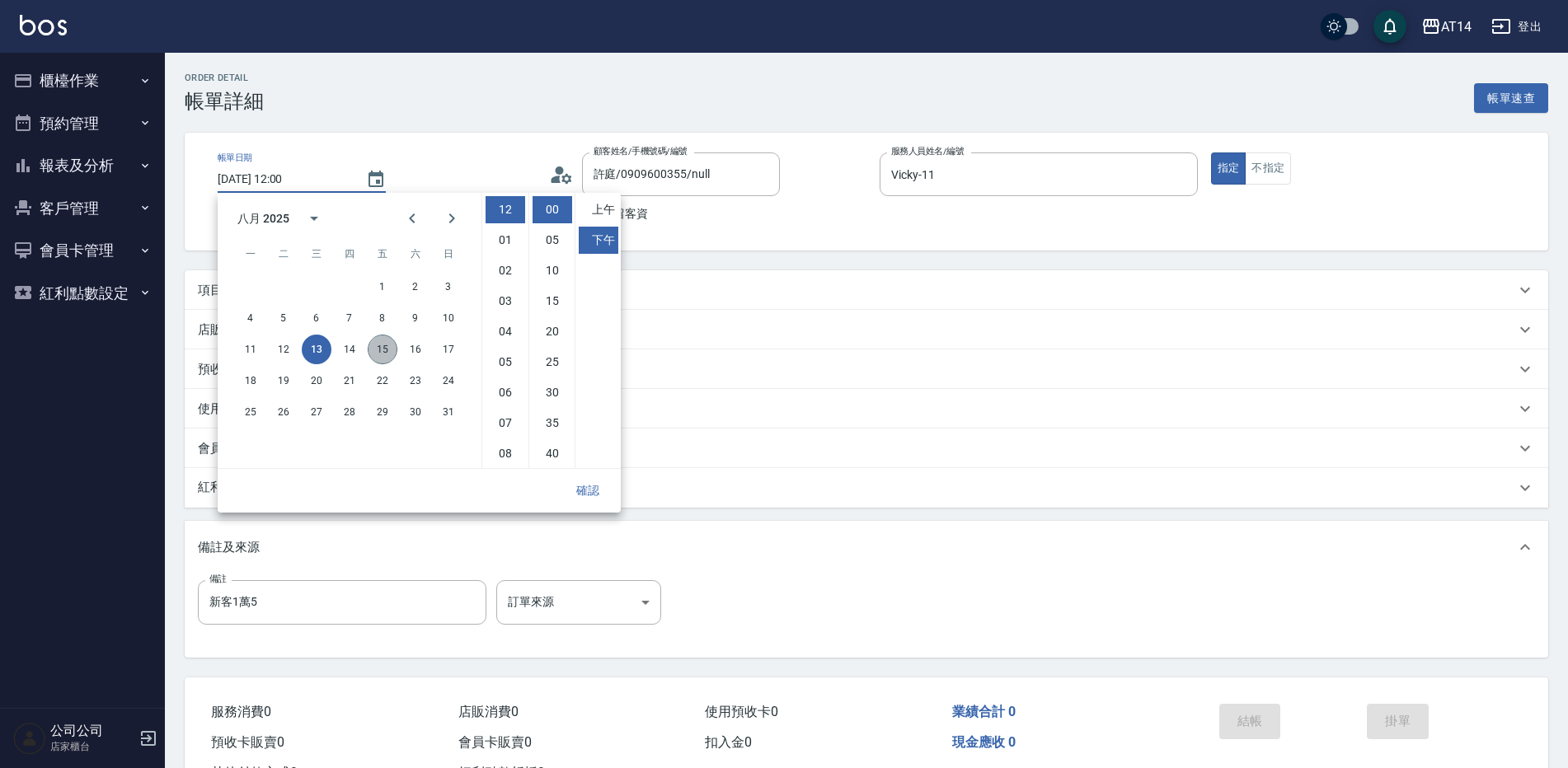
click at [386, 352] on button "15" at bounding box center [382, 350] width 30 height 30
type input "2025/08/15 12:00"
click at [782, 223] on div "顧客姓名/手機號碼/編號 許庭/0909600355/null 顧客姓名/手機號碼/編號 不留客資" at bounding box center [708, 191] width 318 height 78
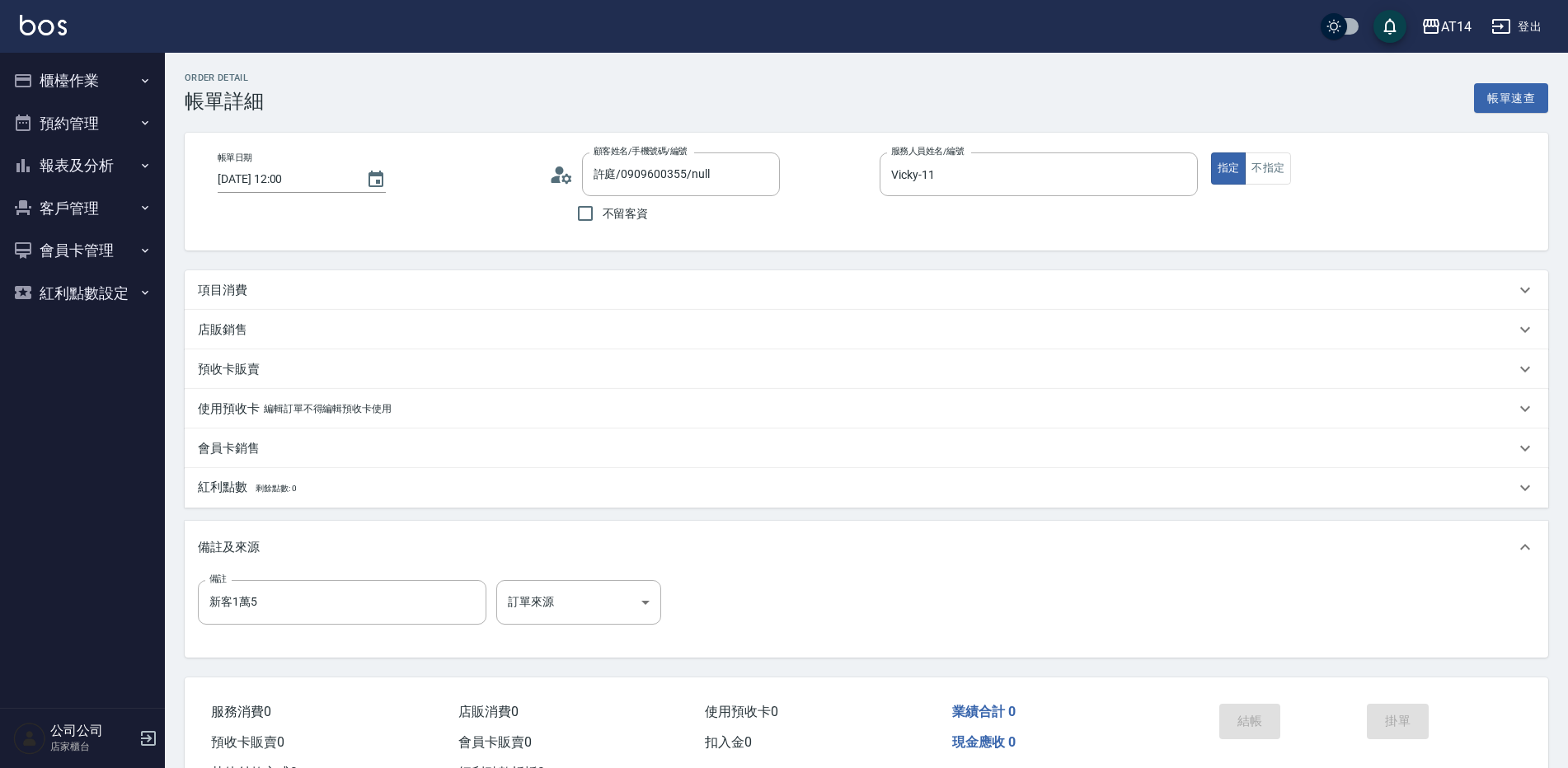
click at [336, 291] on div "項目消費" at bounding box center [856, 290] width 1317 height 18
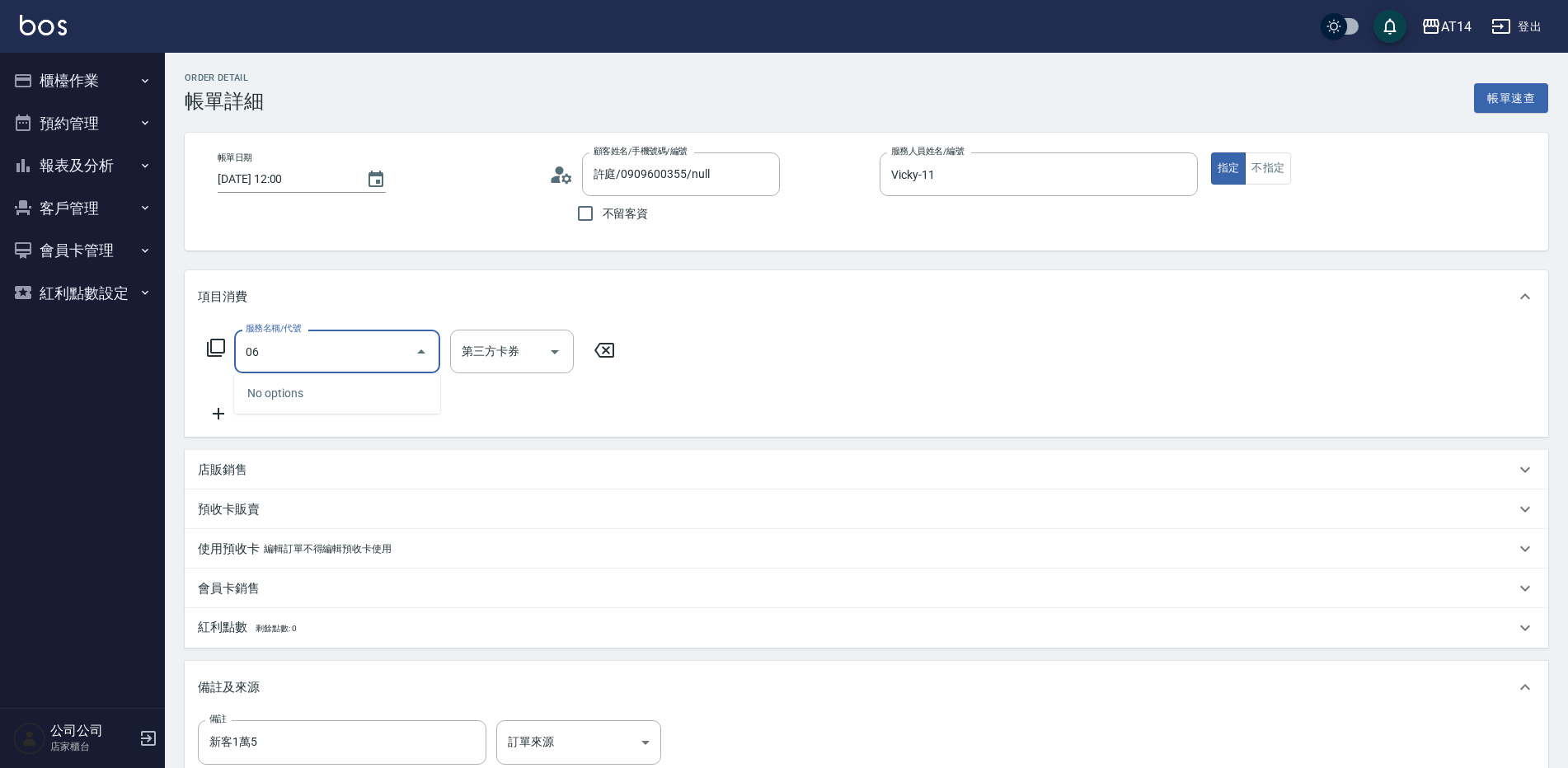
type input "061"
type input "4"
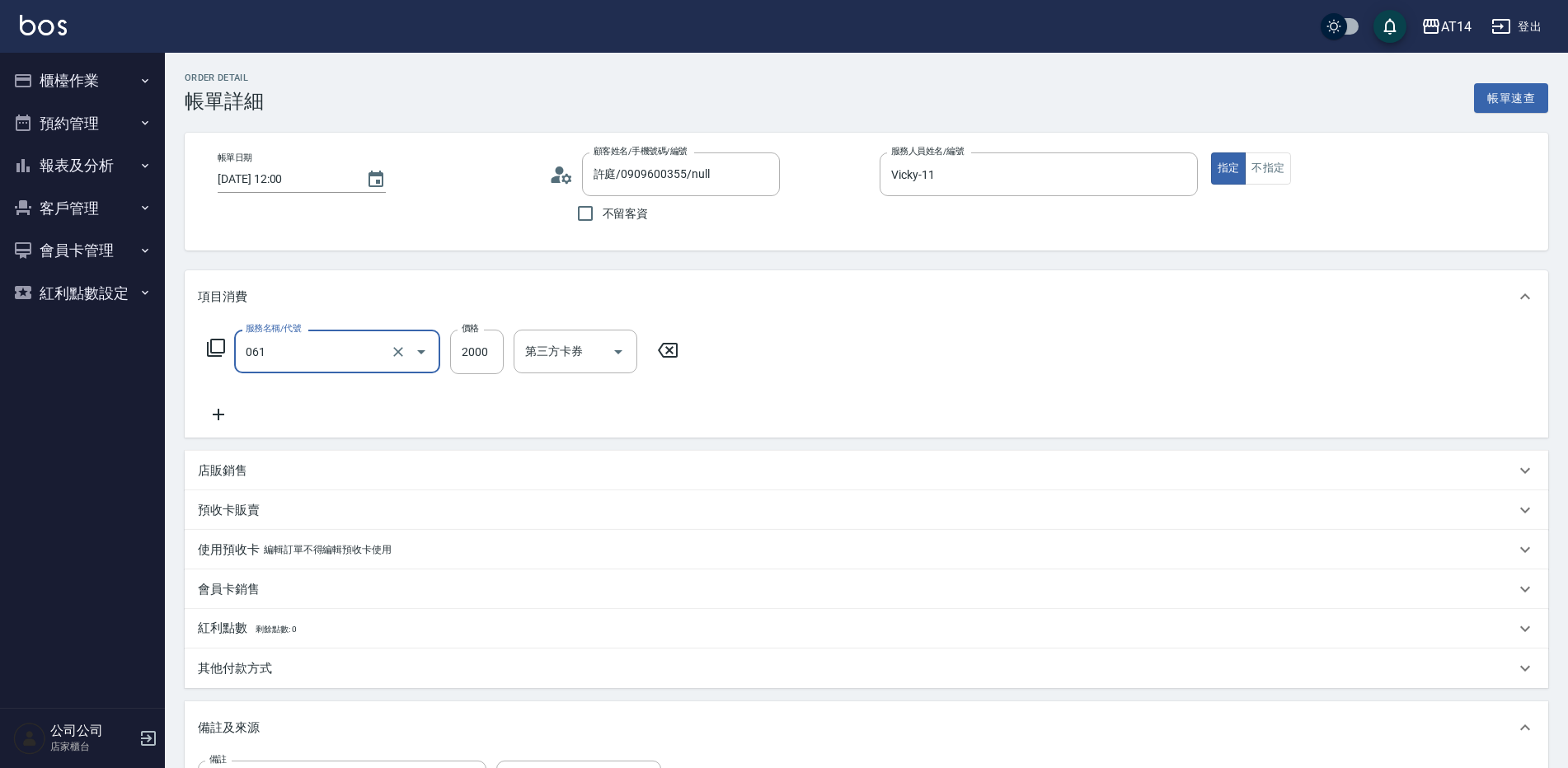
type input "接髮(061)"
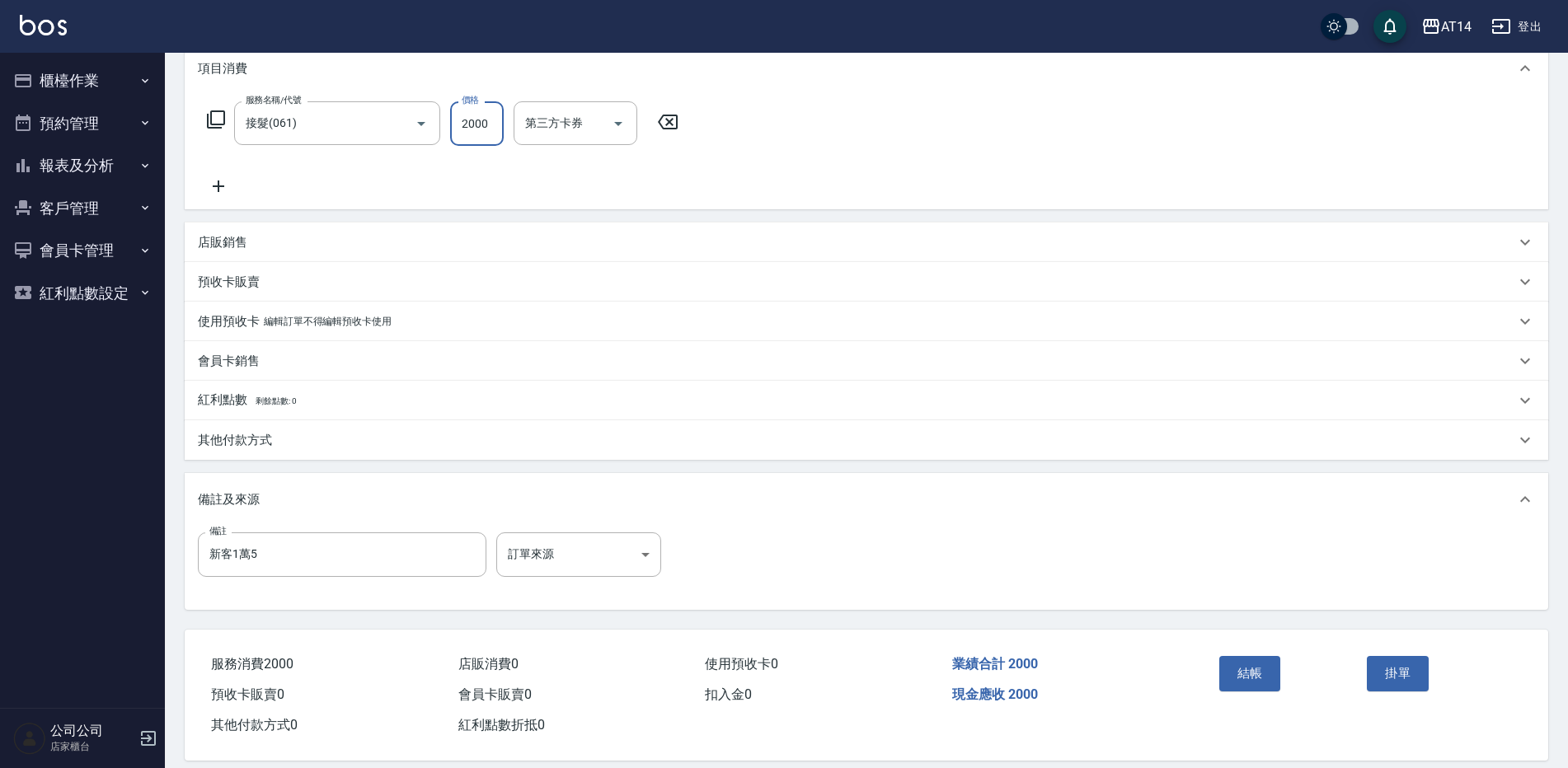
scroll to position [249, 0]
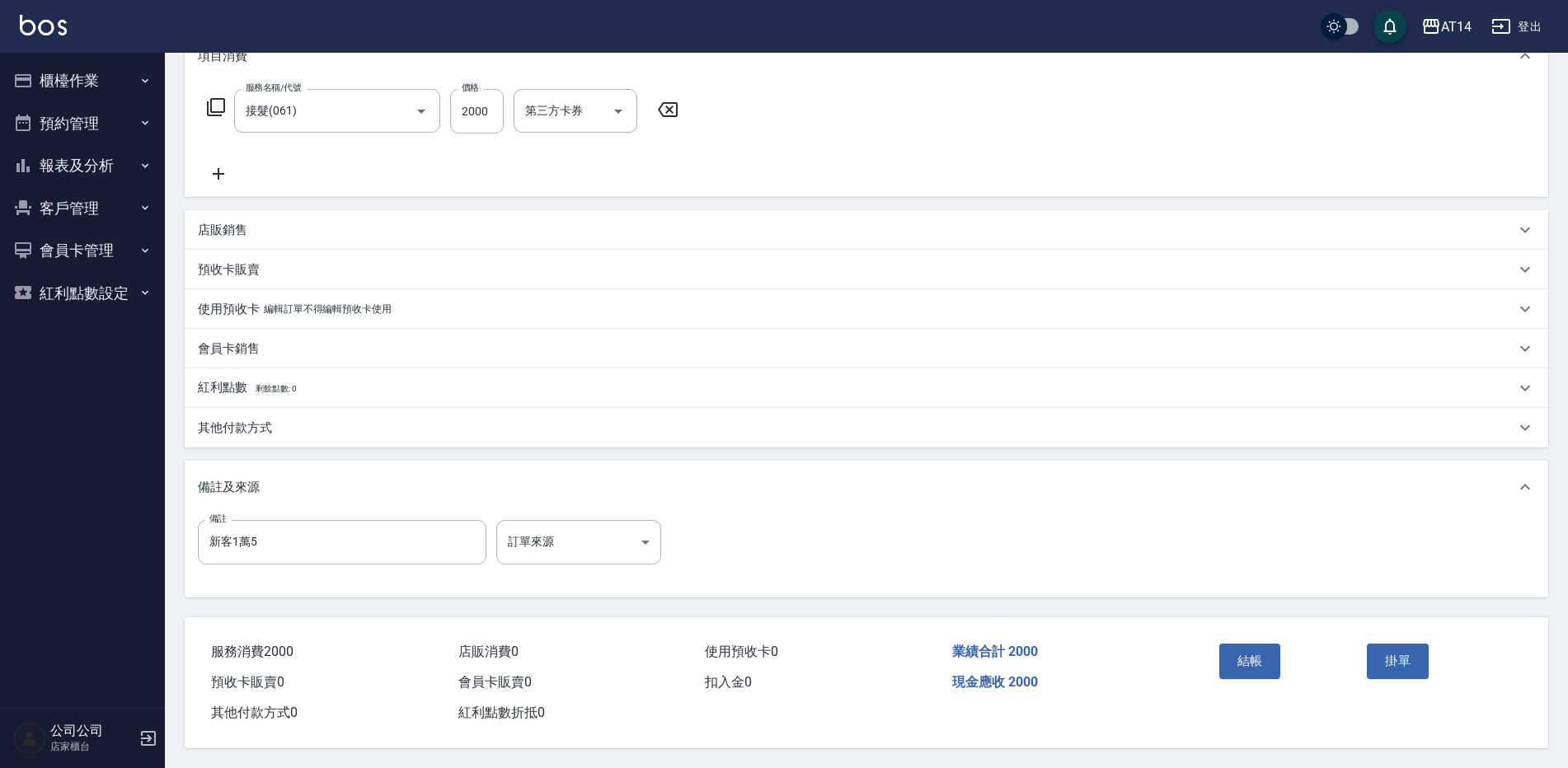
click at [258, 222] on div "店販銷售" at bounding box center [856, 230] width 1317 height 18
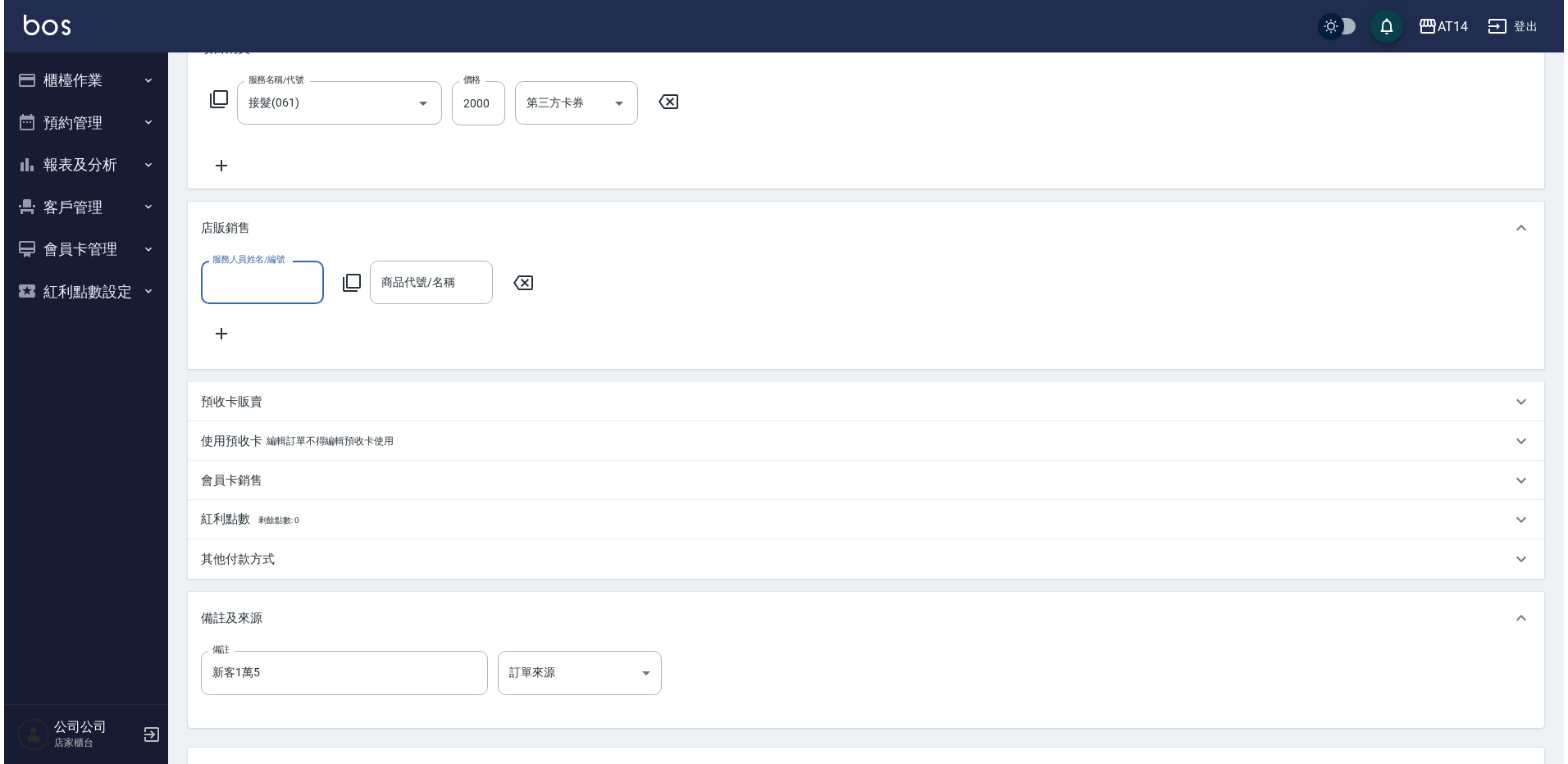
scroll to position [0, 0]
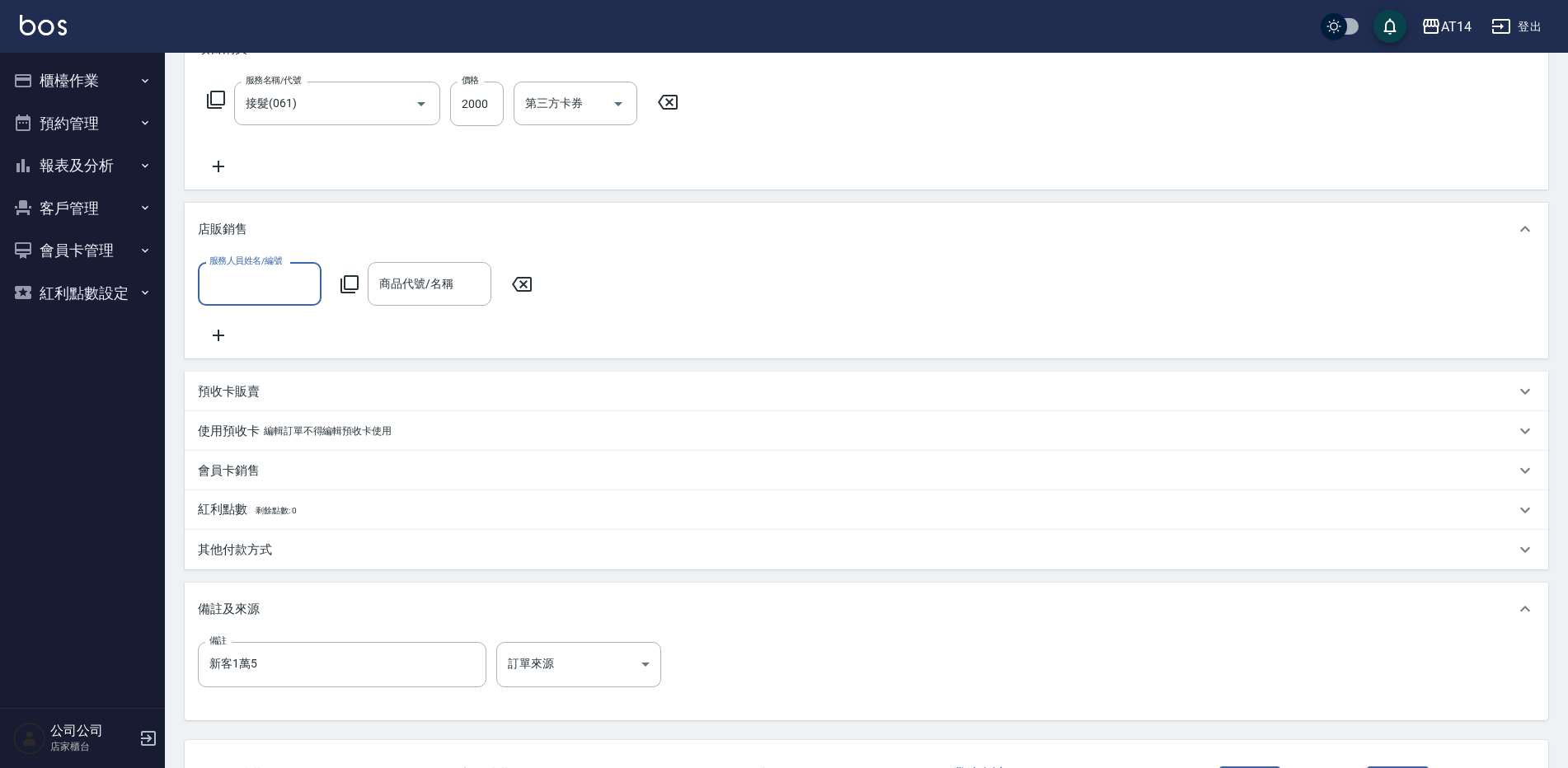
click at [269, 289] on input "服務人員姓名/編號" at bounding box center [259, 284] width 108 height 29
type input "00"
click at [269, 289] on input "服務人員姓名/編號" at bounding box center [259, 284] width 108 height 29
type input "不指定-000"
click at [355, 275] on icon at bounding box center [349, 284] width 19 height 19
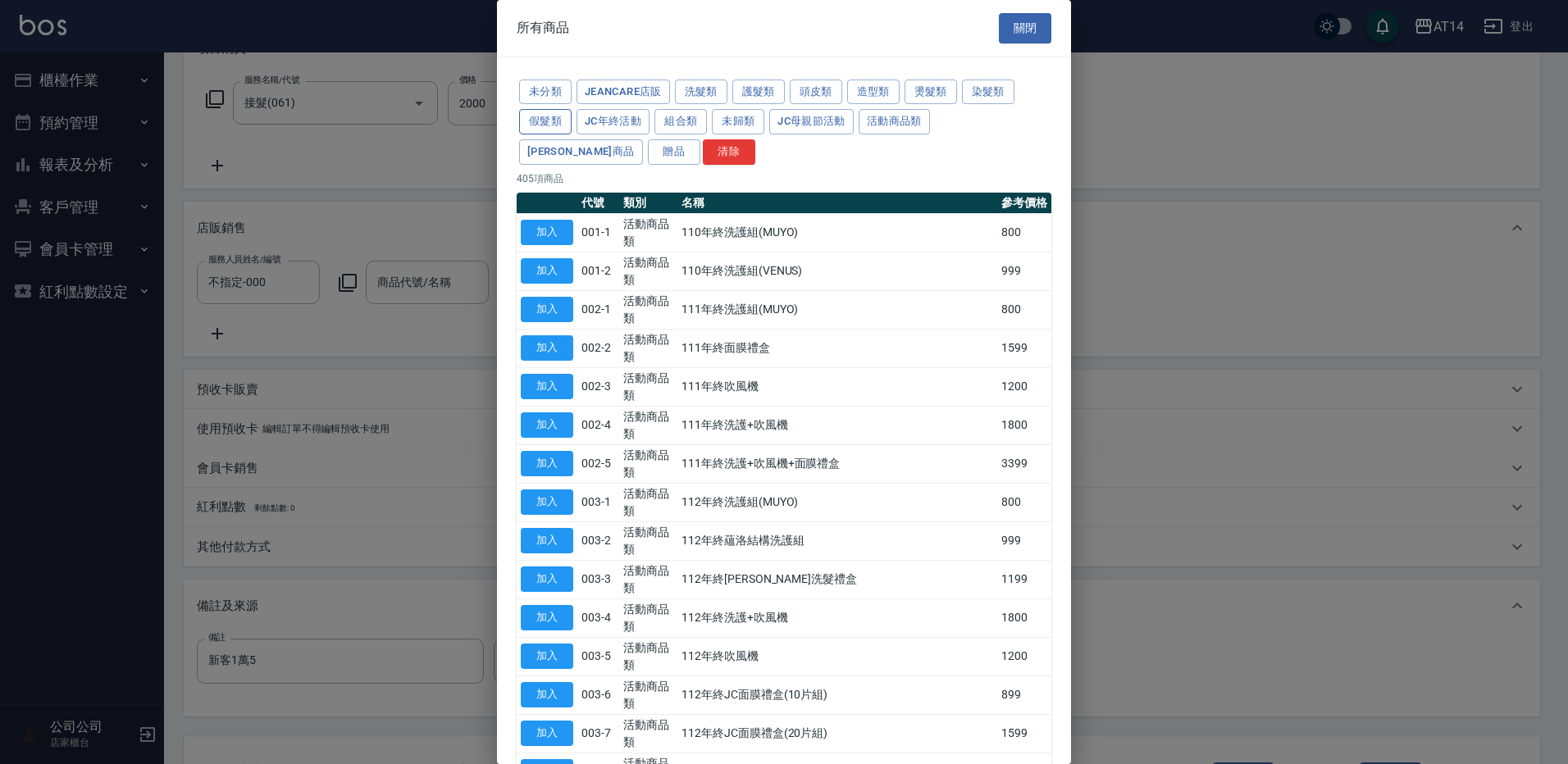
click at [540, 110] on button "假髮類" at bounding box center [545, 122] width 53 height 26
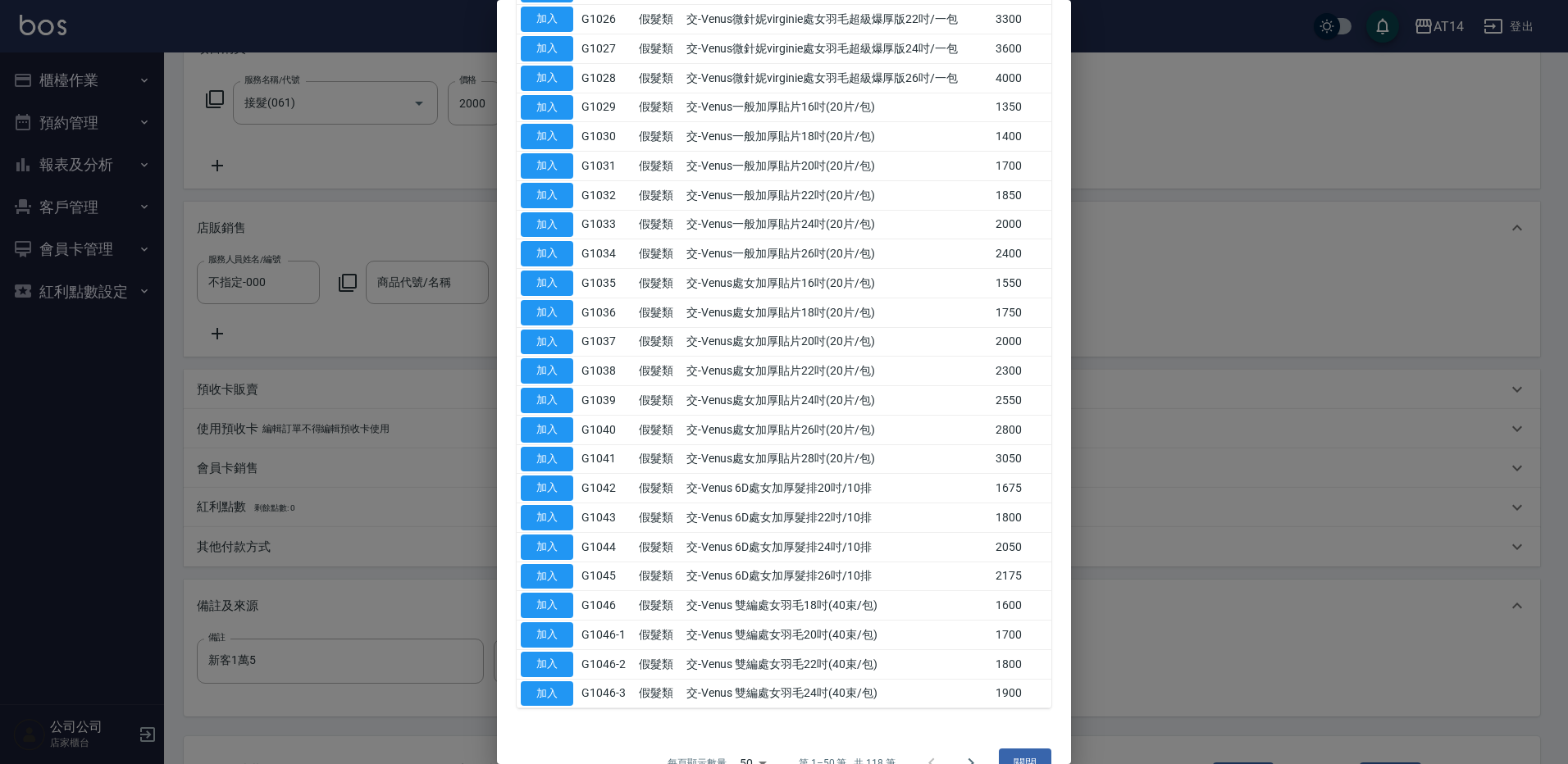
scroll to position [1006, 0]
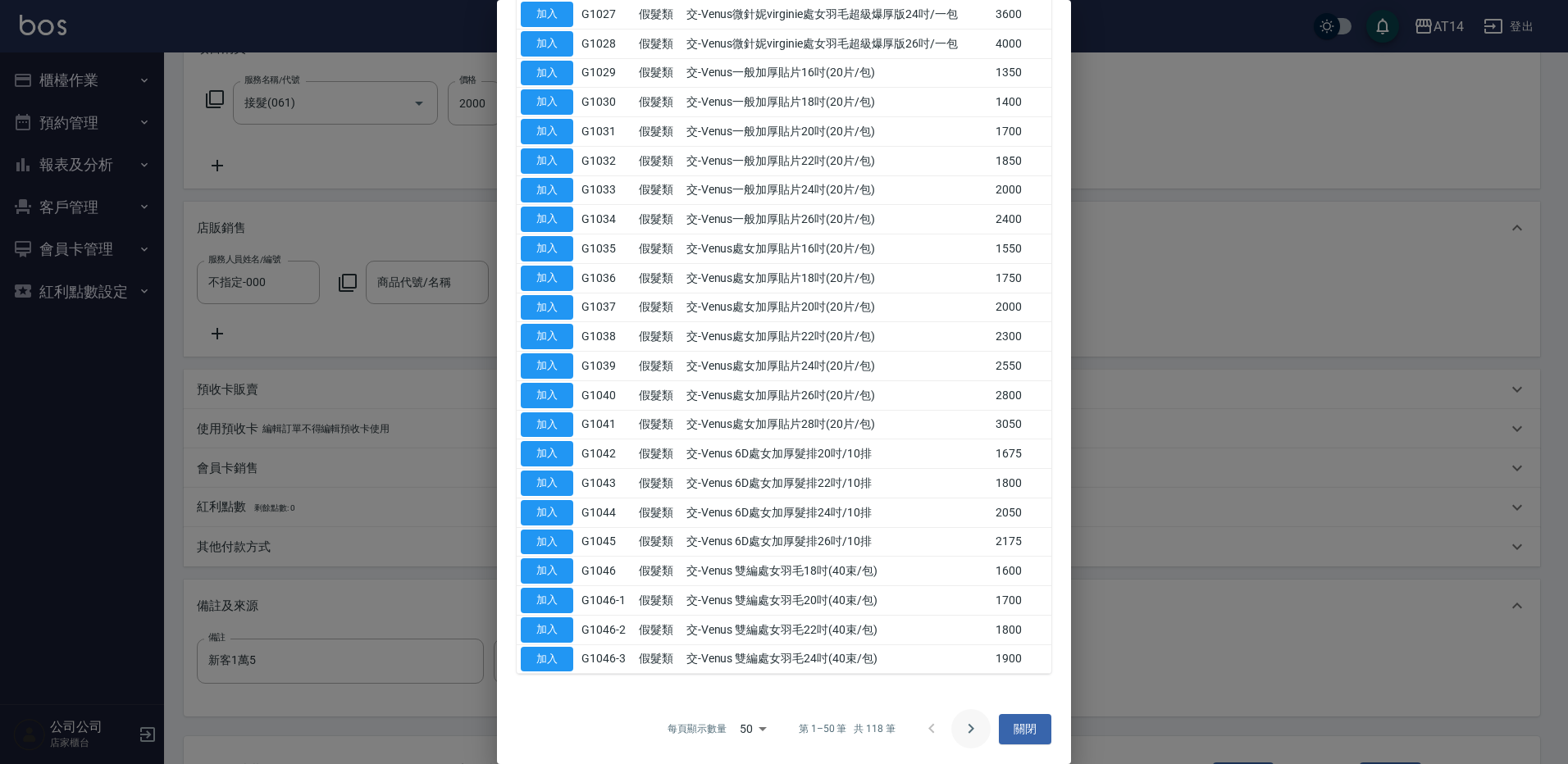
click at [969, 729] on icon "Go to next page" at bounding box center [970, 729] width 19 height 19
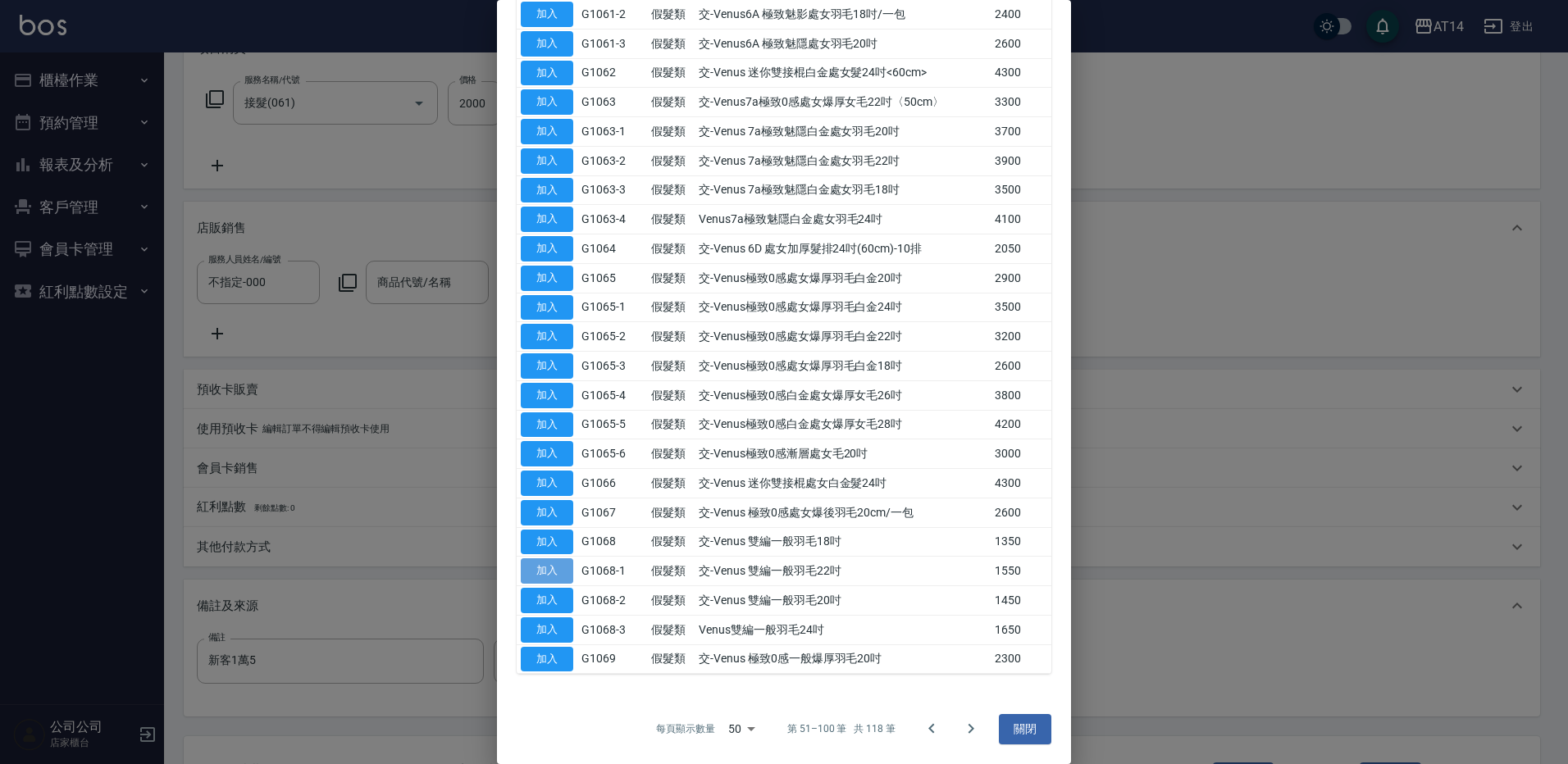
click at [564, 574] on button "加入" at bounding box center [546, 571] width 53 height 26
type input "交-Venus 雙編一般羽毛22吋"
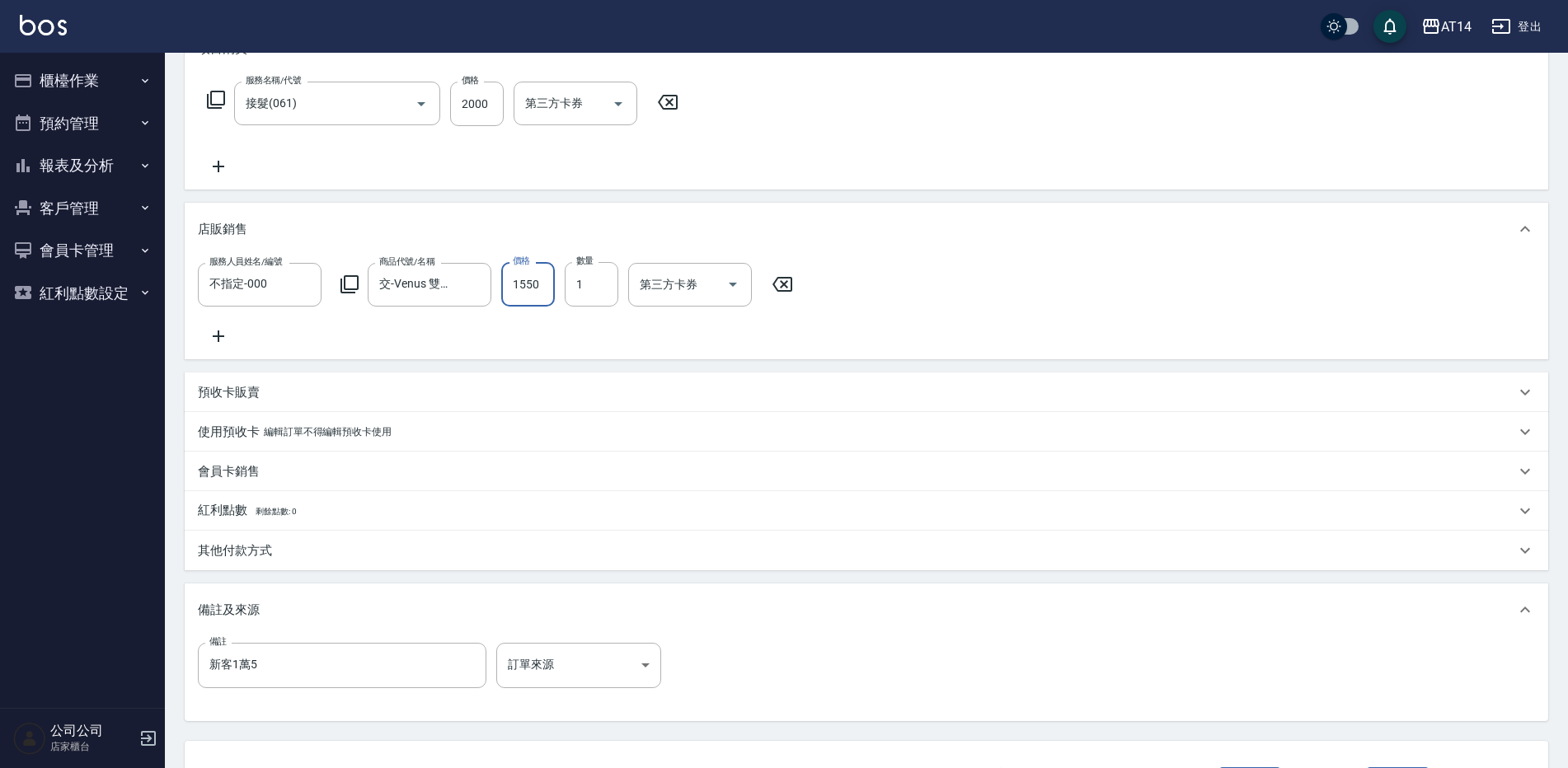
click at [342, 286] on icon at bounding box center [350, 285] width 19 height 19
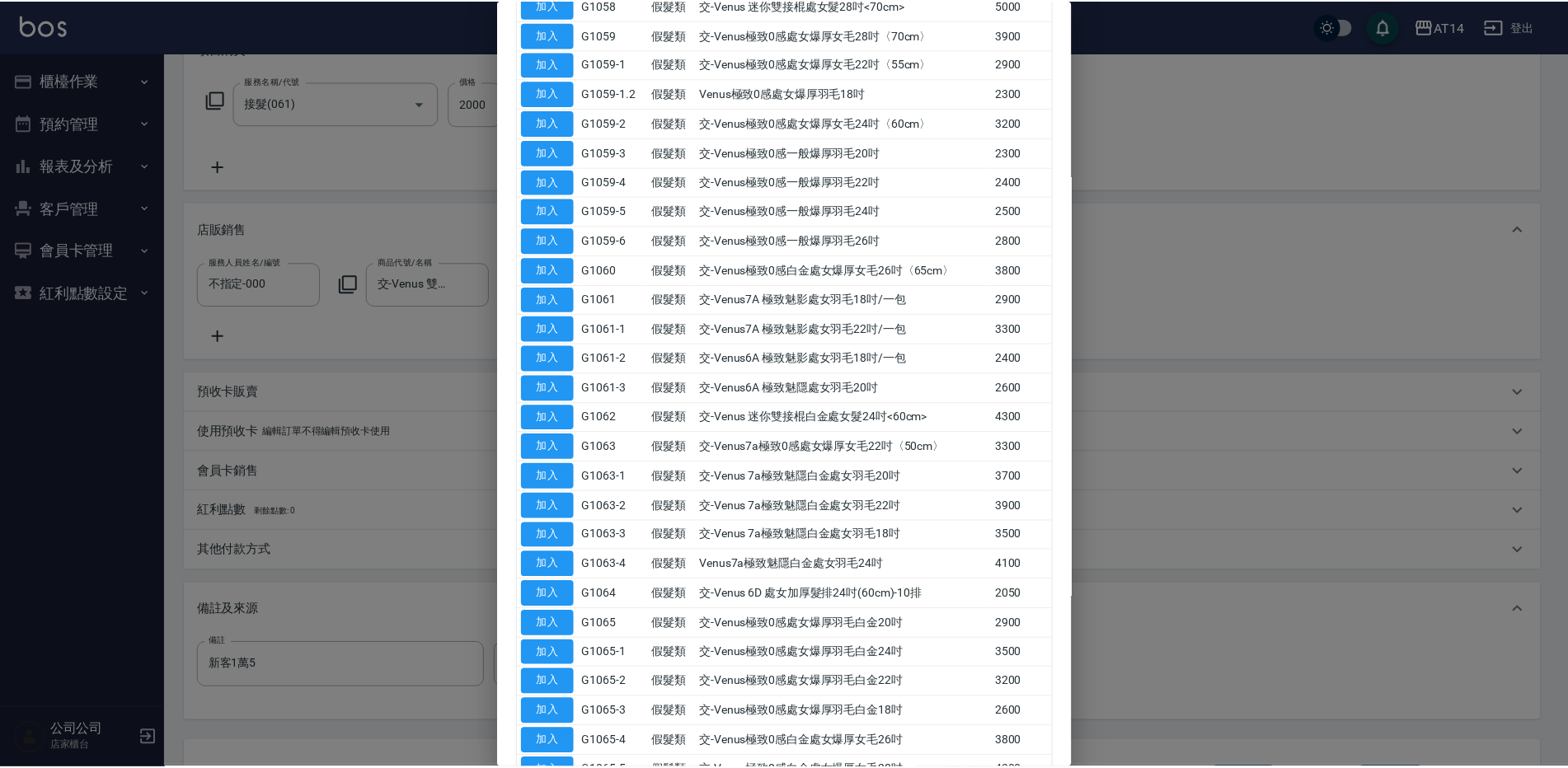
scroll to position [659, 0]
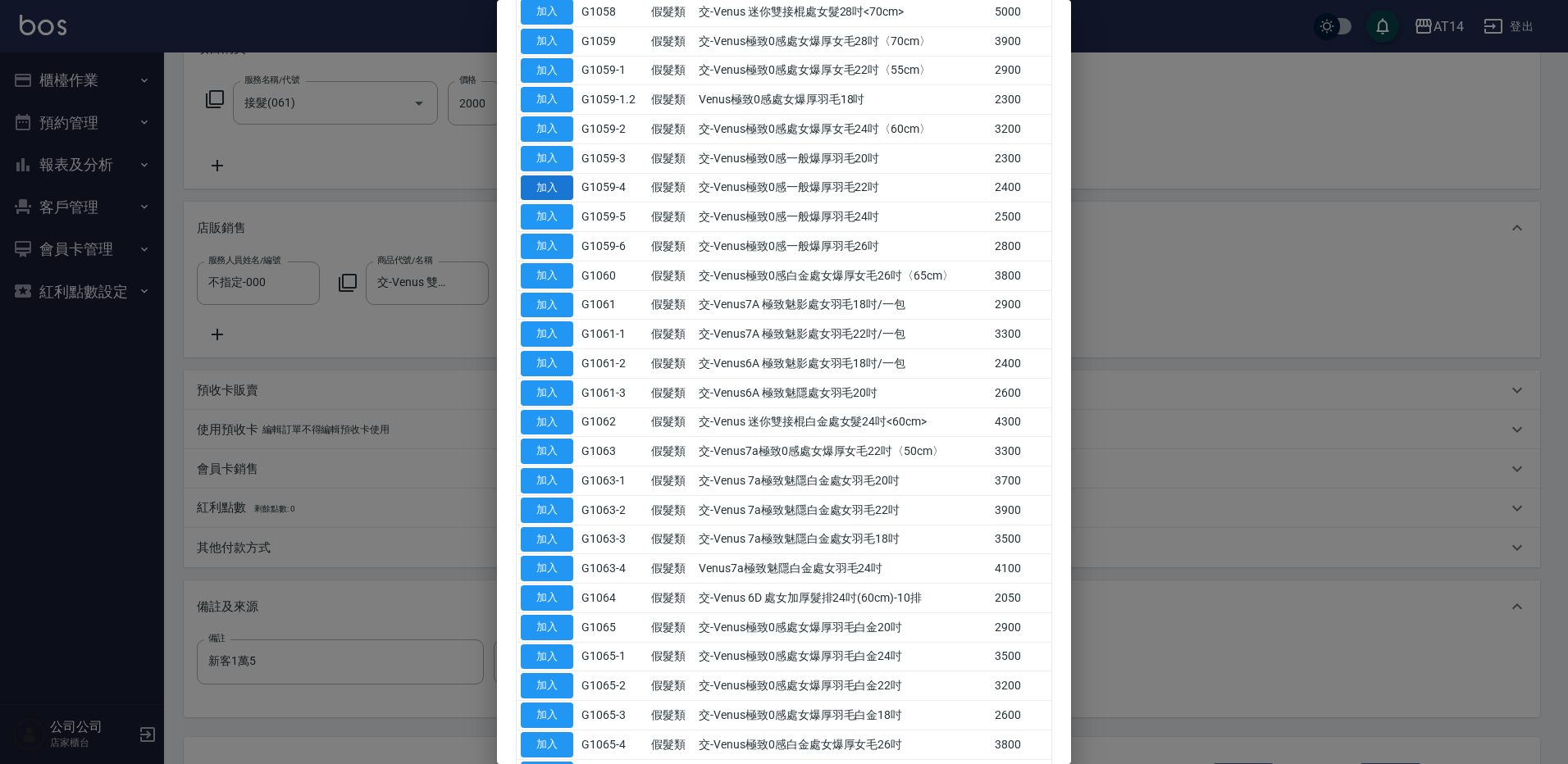
click at [568, 191] on button "加入" at bounding box center [546, 188] width 53 height 26
type input "12"
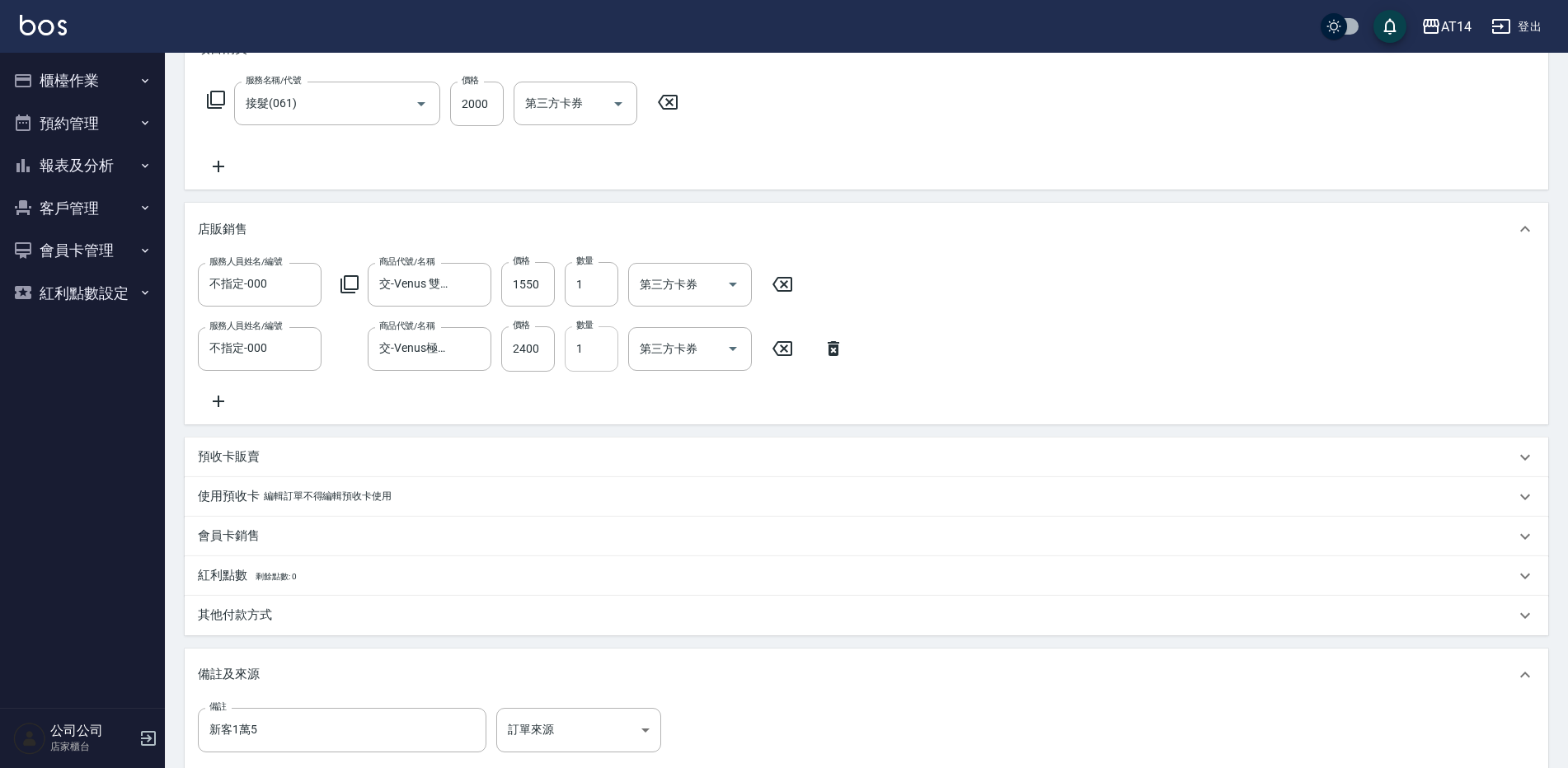
click at [587, 347] on input "1" at bounding box center [592, 349] width 54 height 45
type input "2"
type input "17"
type input "2"
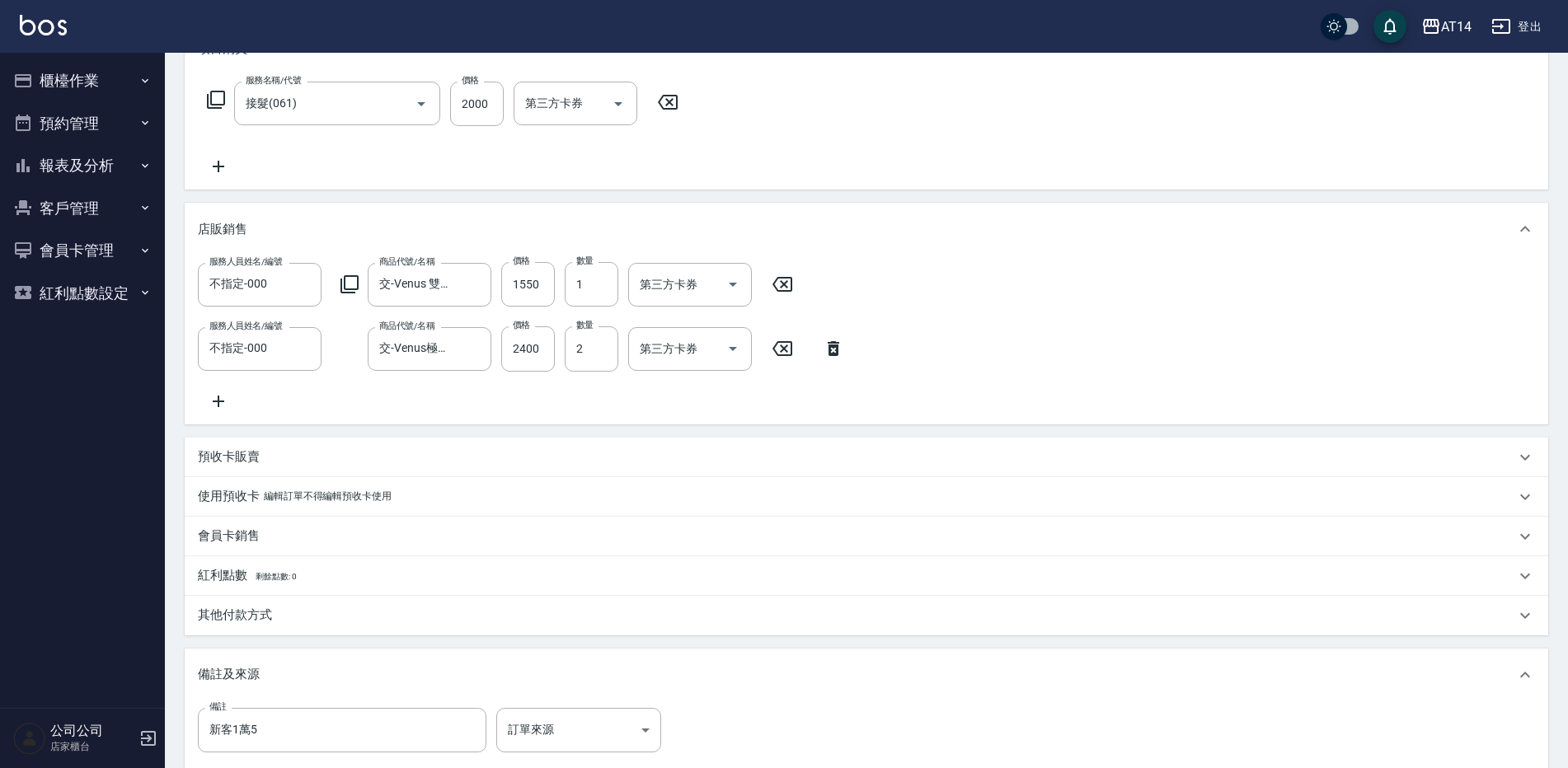
click at [634, 243] on div "店販銷售" at bounding box center [866, 229] width 1363 height 53
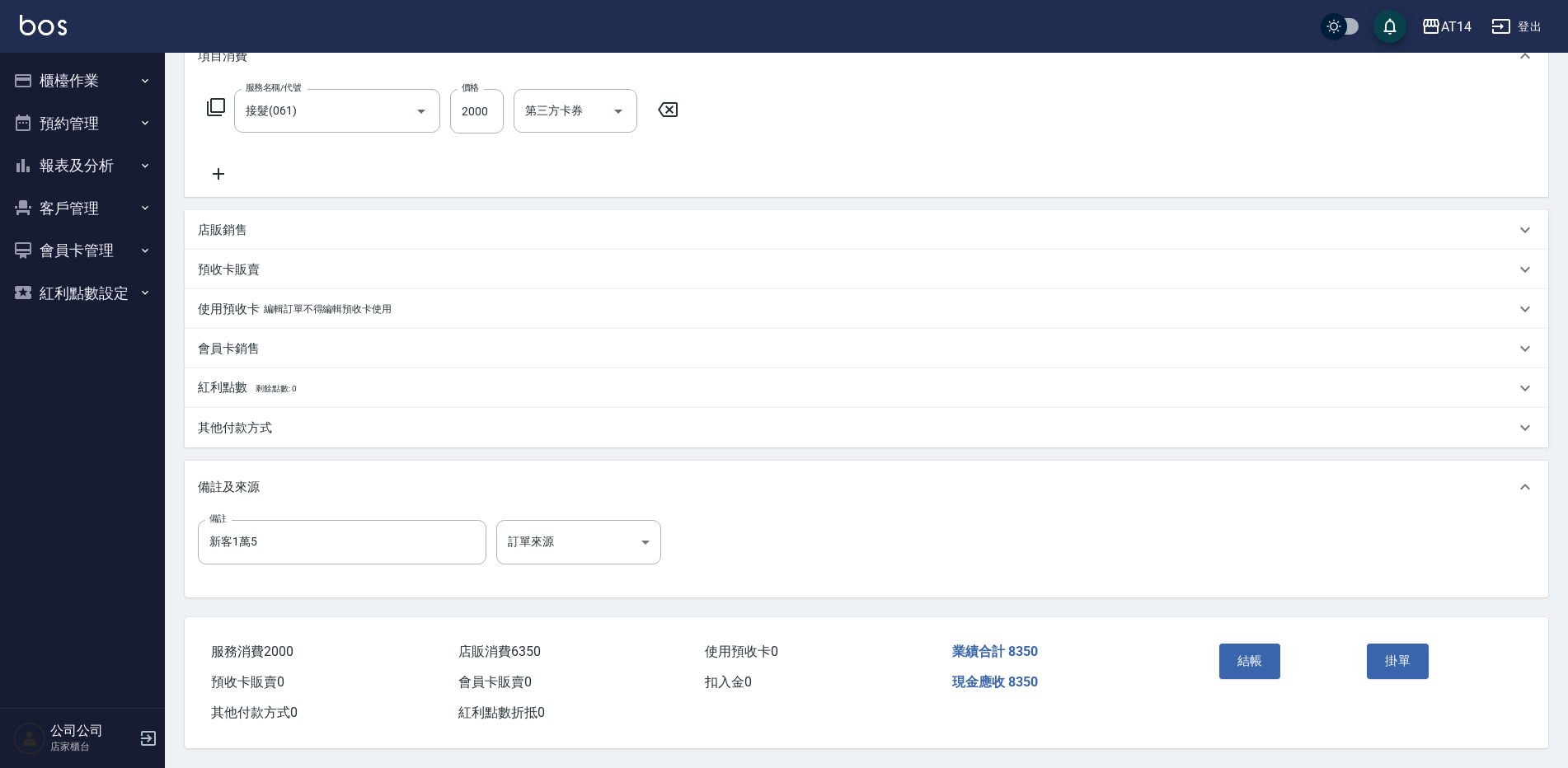
click at [553, 233] on div "店販銷售" at bounding box center [866, 230] width 1363 height 40
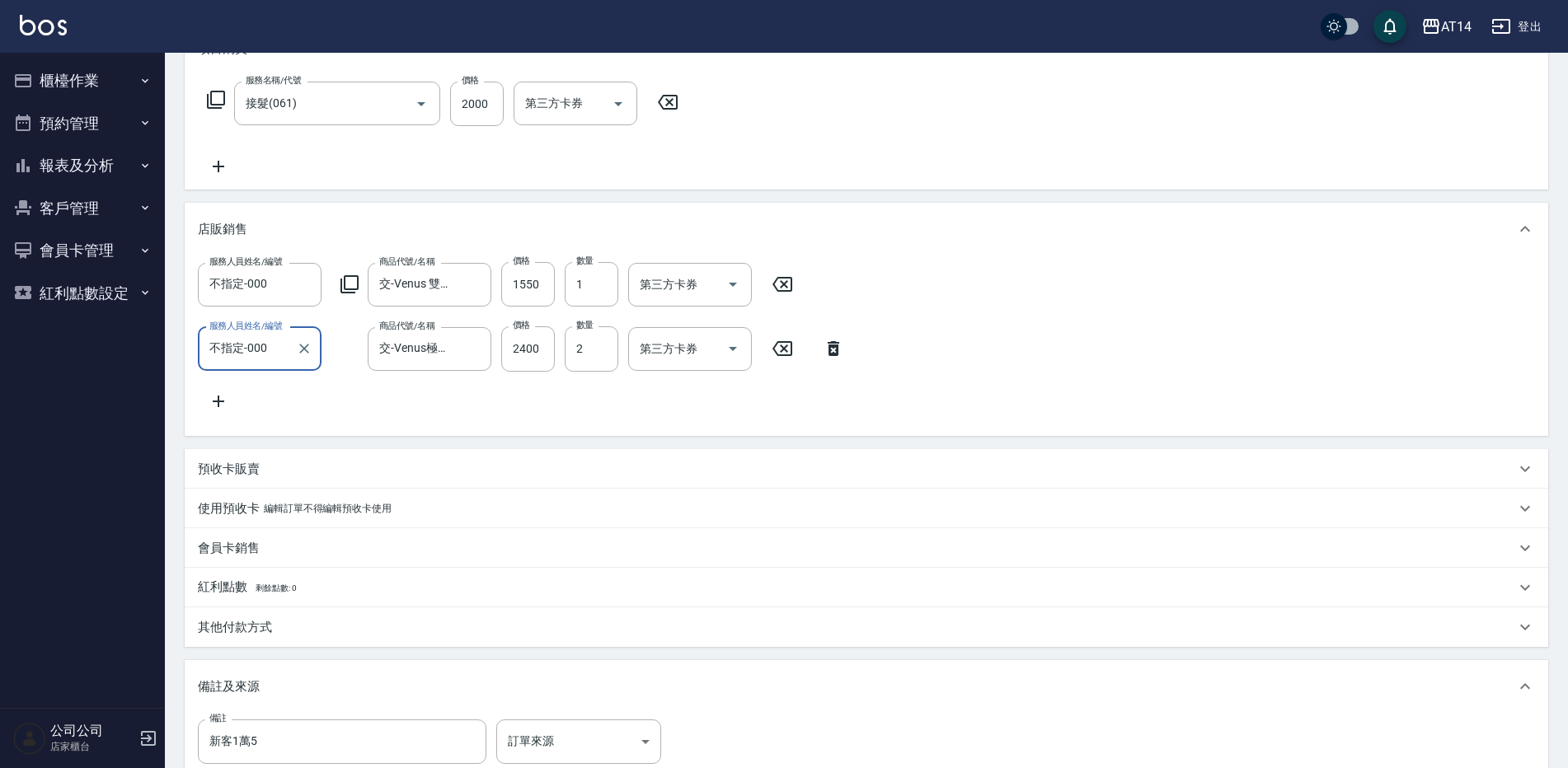
scroll to position [0, 0]
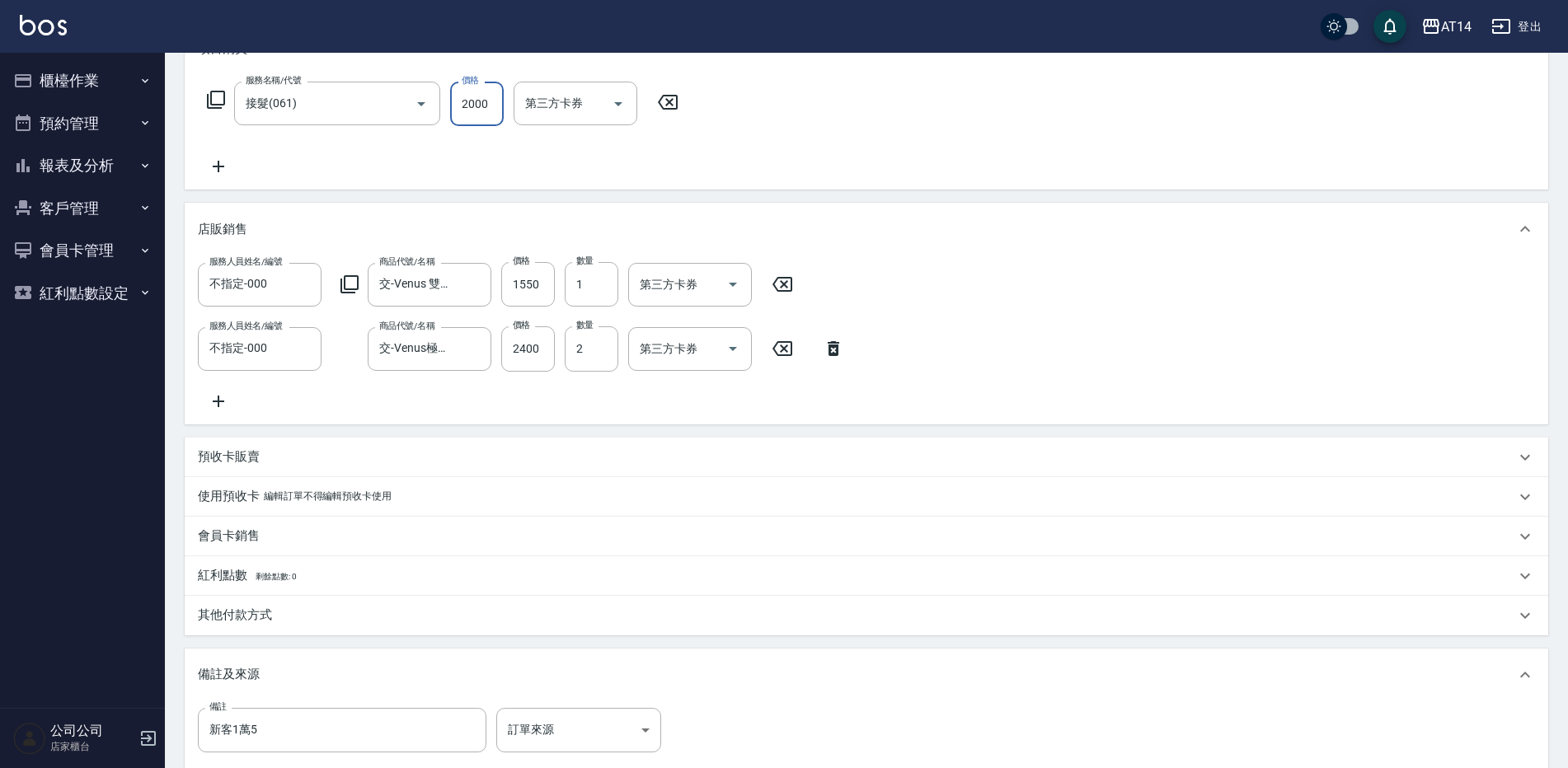
click at [476, 109] on input "2000" at bounding box center [477, 104] width 54 height 45
type input "8"
type input "13"
type input "86"
type input "14"
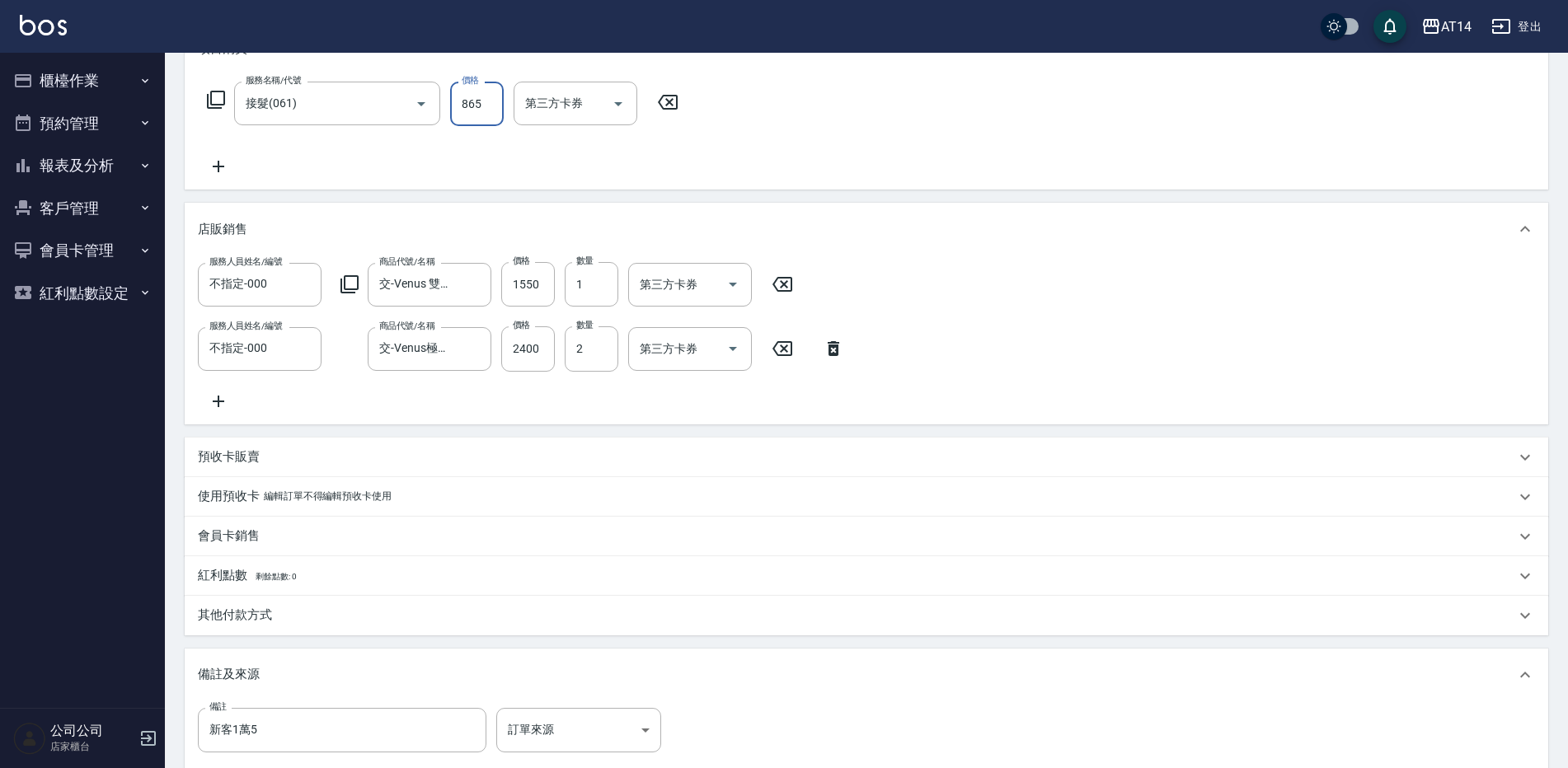
type input "8650"
type input "30"
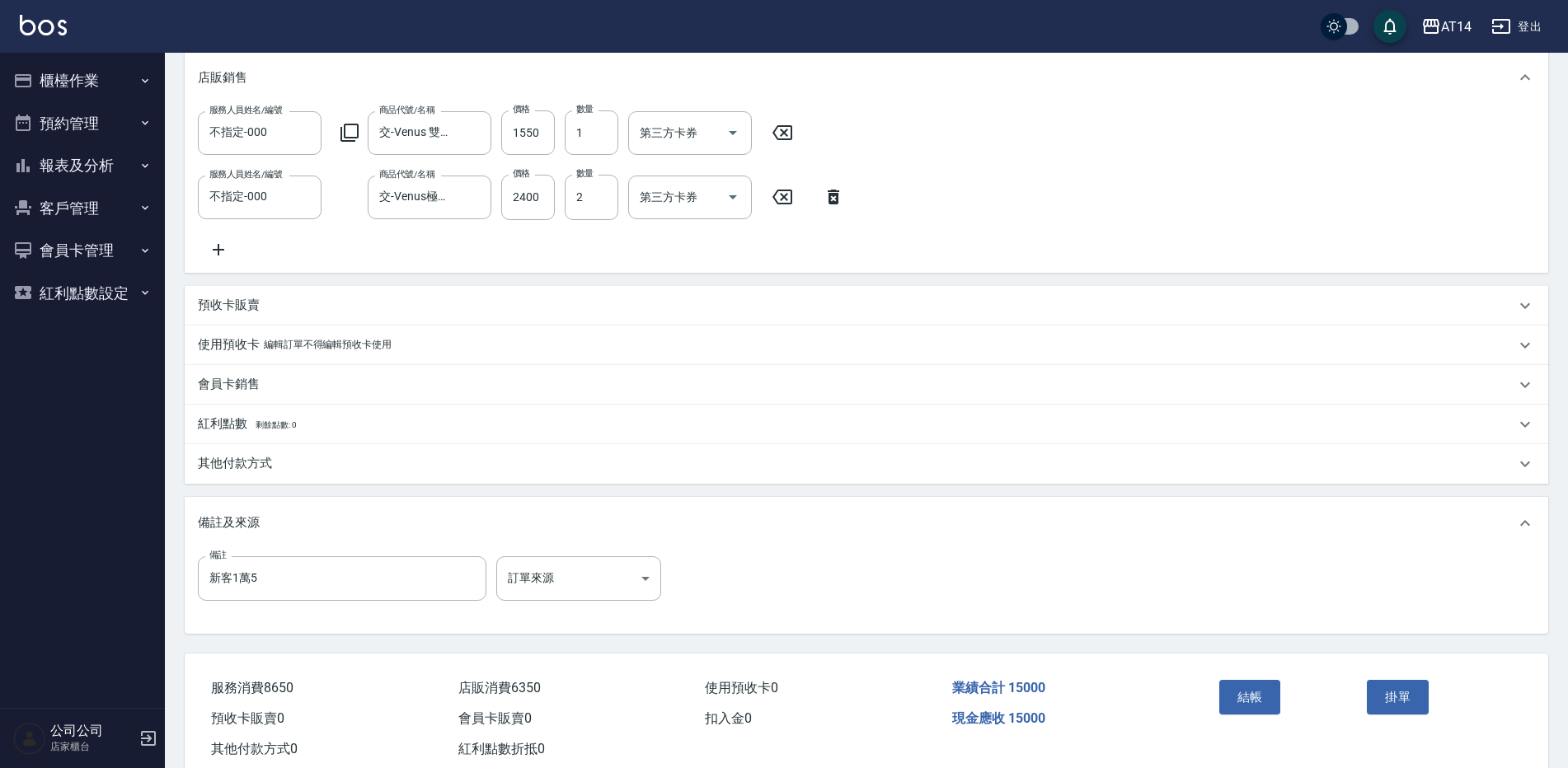
scroll to position [456, 0]
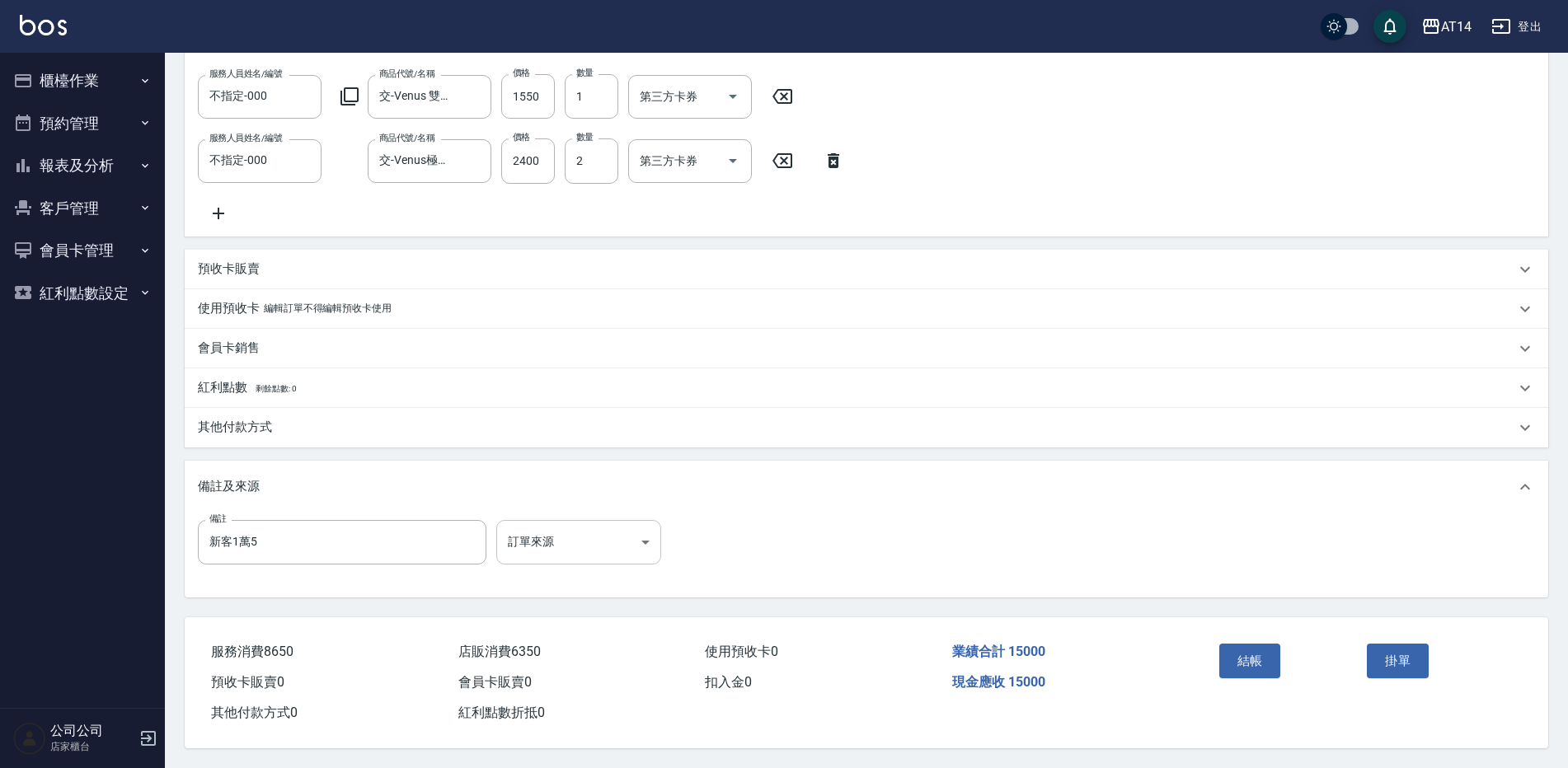
type input "8650"
click at [624, 534] on body "AT14 登出 櫃檯作業 打帳單 帳單列表 掛單列表 現金收支登錄 材料自購登錄 每日結帳 排班表 掃碼打卡 預約管理 預約管理 單日預約紀錄 單週預約紀錄 …" at bounding box center [784, 166] width 1568 height 1205
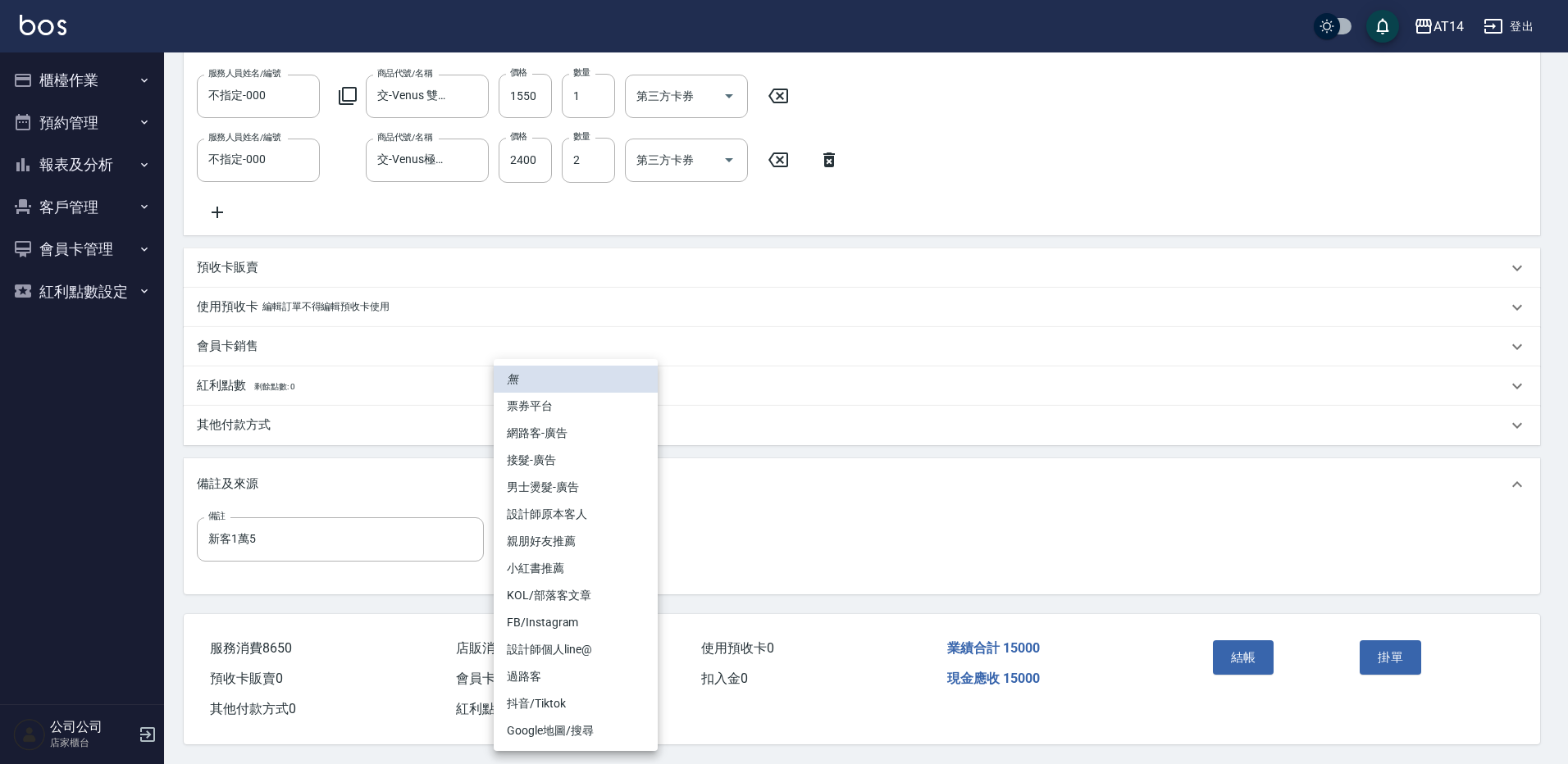
click at [587, 461] on li "接髮-廣告" at bounding box center [576, 460] width 164 height 27
type input "接髮-廣告"
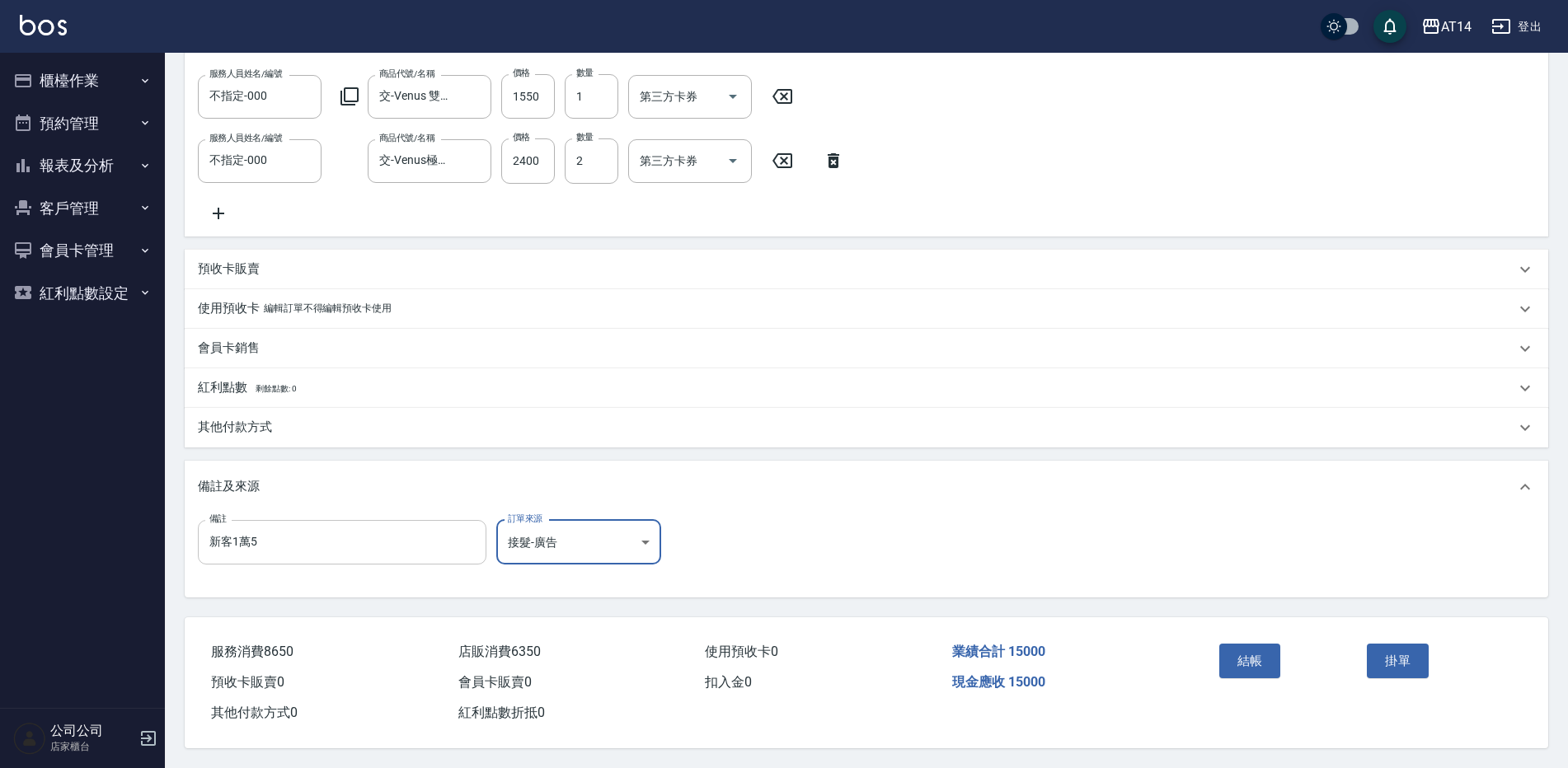
click at [414, 531] on input "新客1萬5" at bounding box center [341, 543] width 288 height 45
type input "新客1萬5 新竹"
click at [1253, 670] on button "結帳" at bounding box center [1250, 660] width 62 height 34
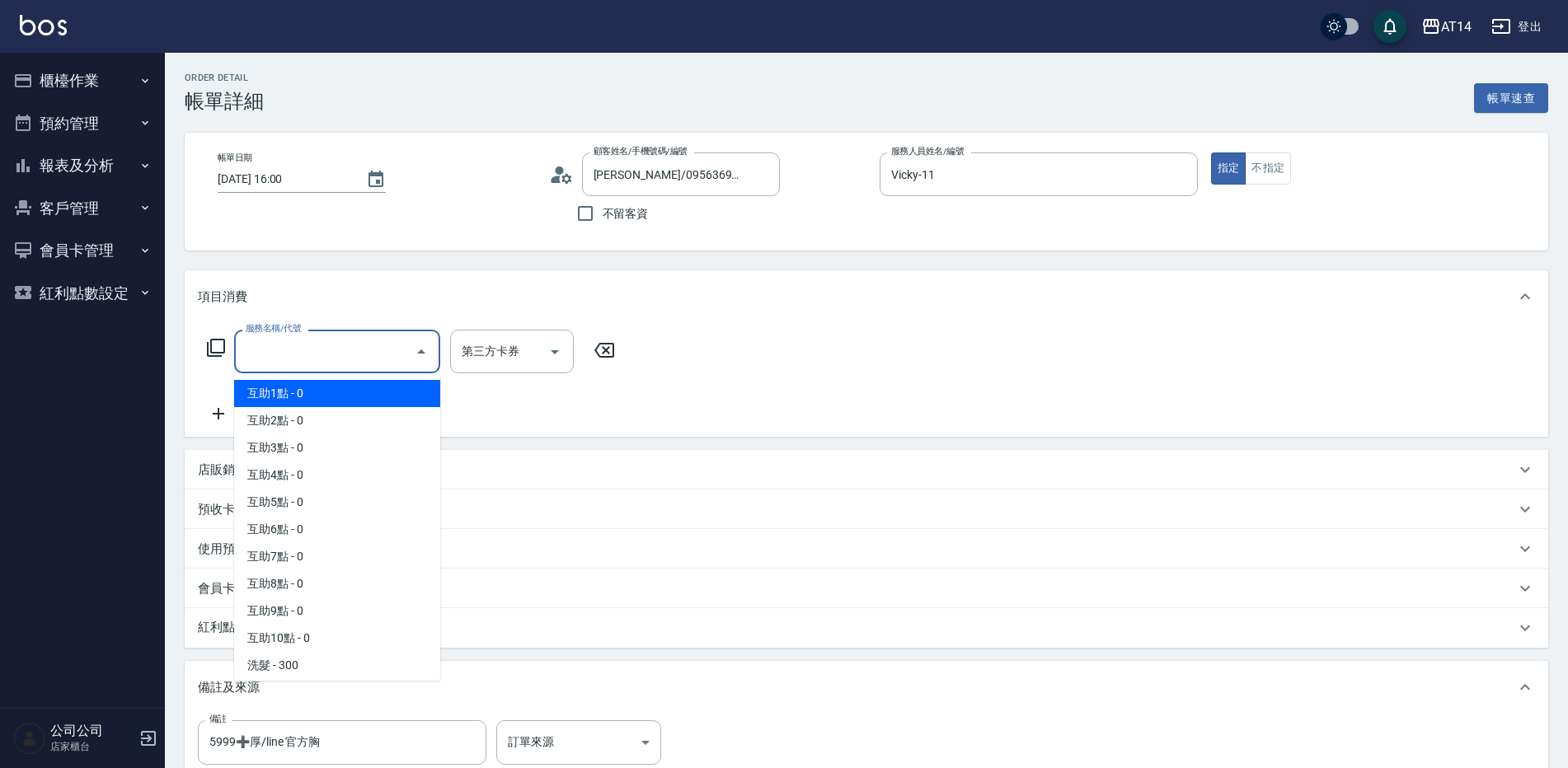
type input "0"
type input "5999➕厚/line 官方胸"
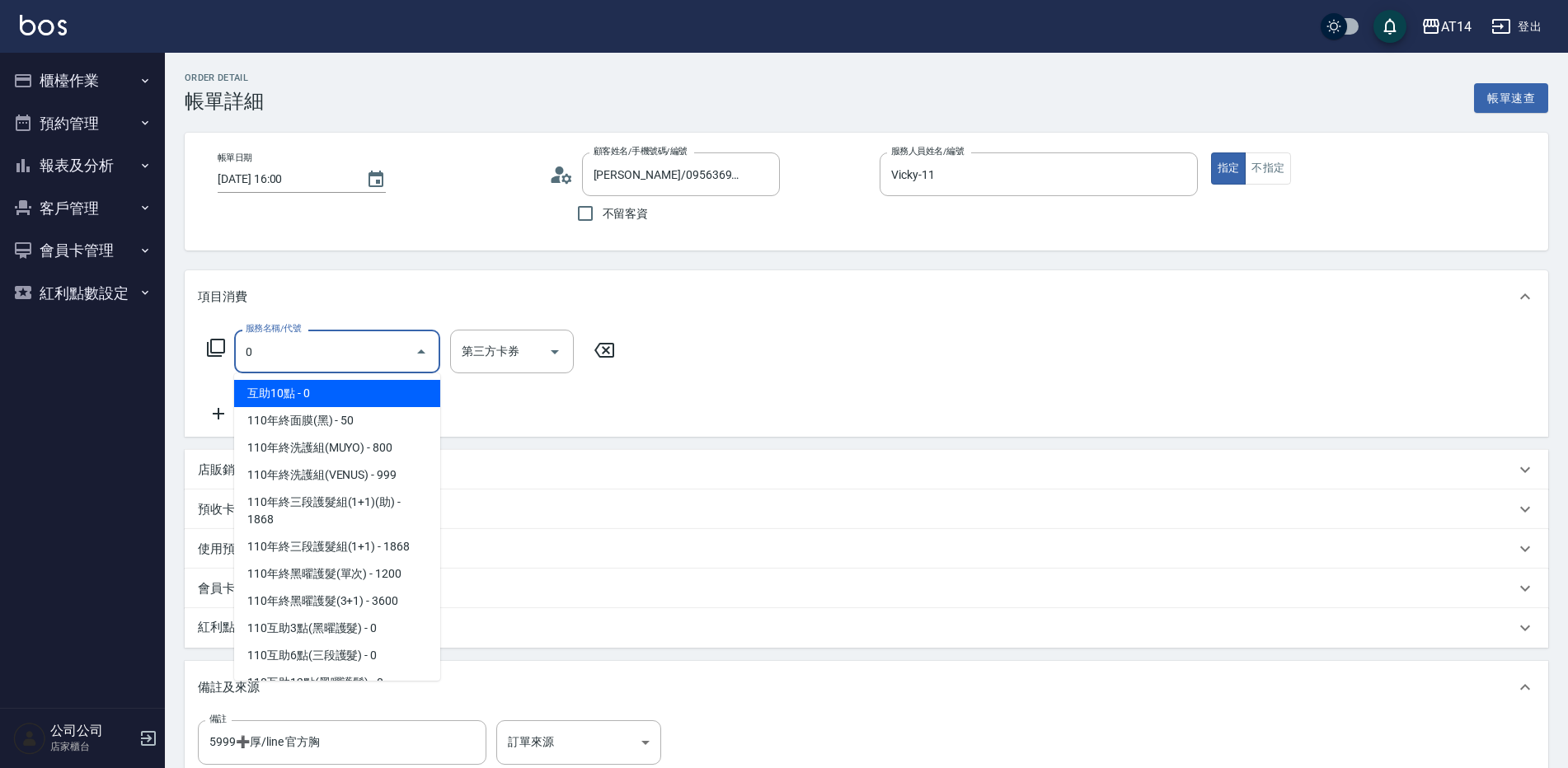
type input "06"
type input "5999➕厚/line 官方胸"
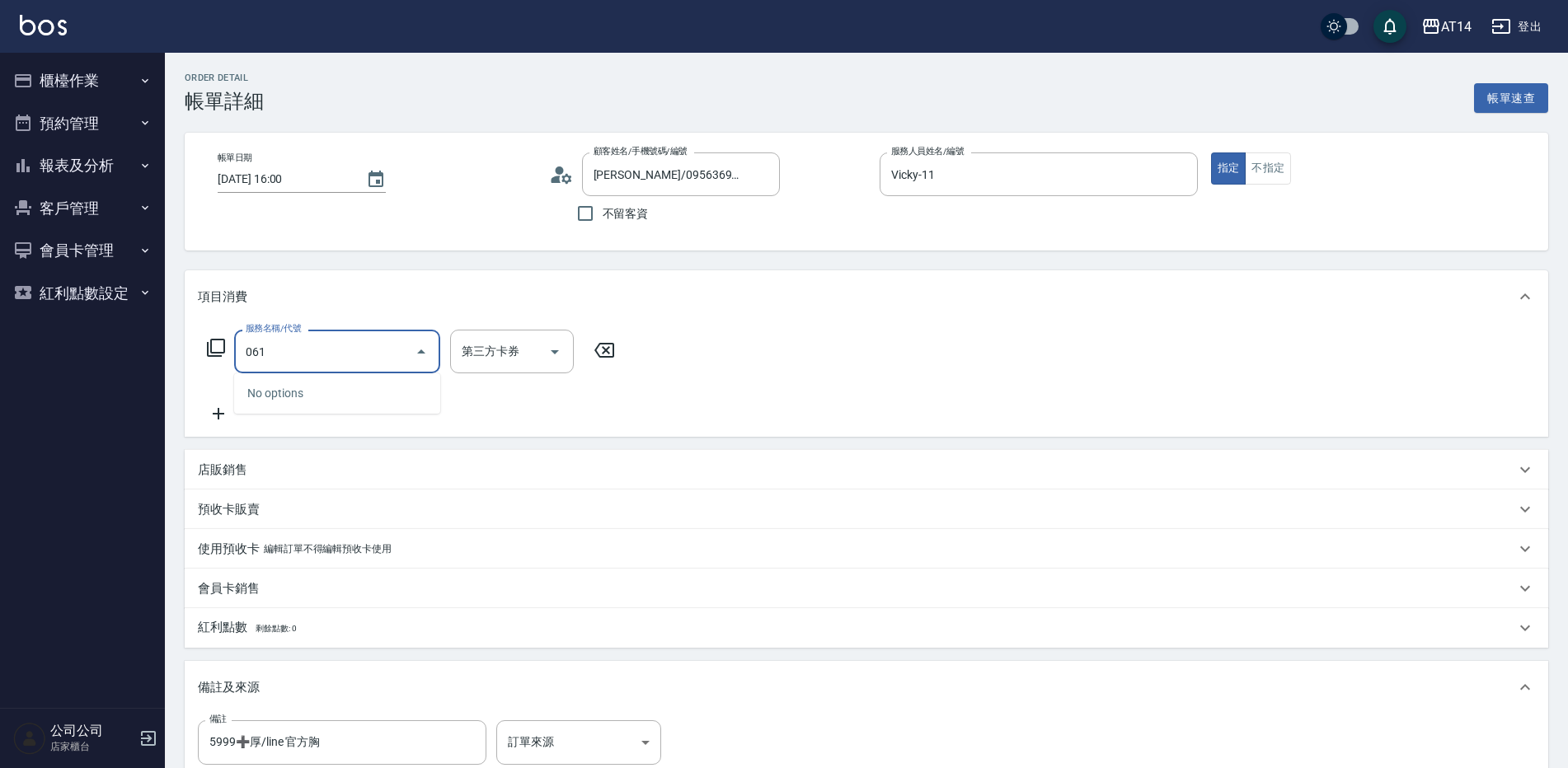
type input "0610"
type input "5999➕厚/line 官方胸"
type input "061"
type input "5999➕厚/line 官方胸"
type input "4"
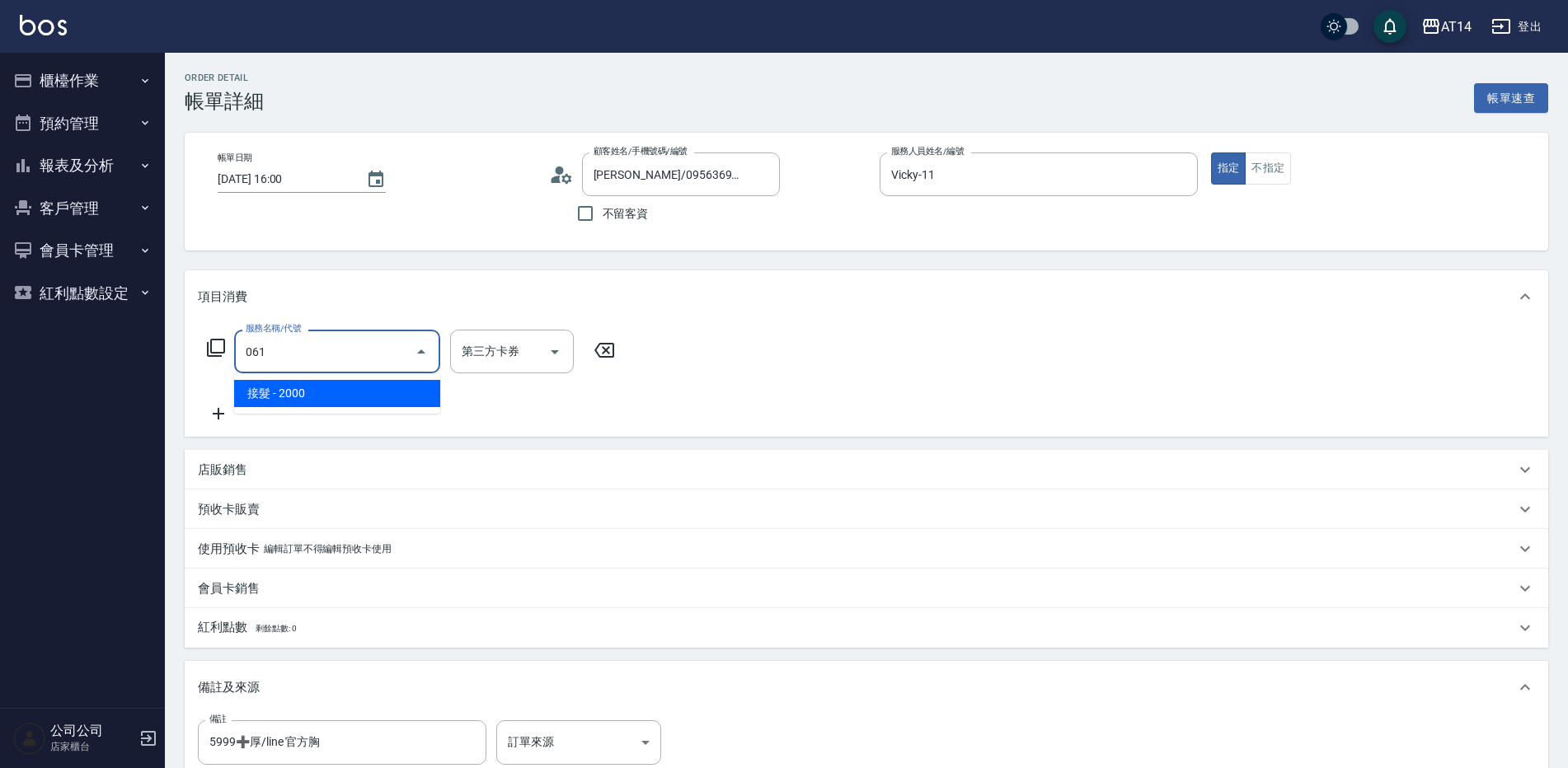
type input "5999➕厚/line 官方胸"
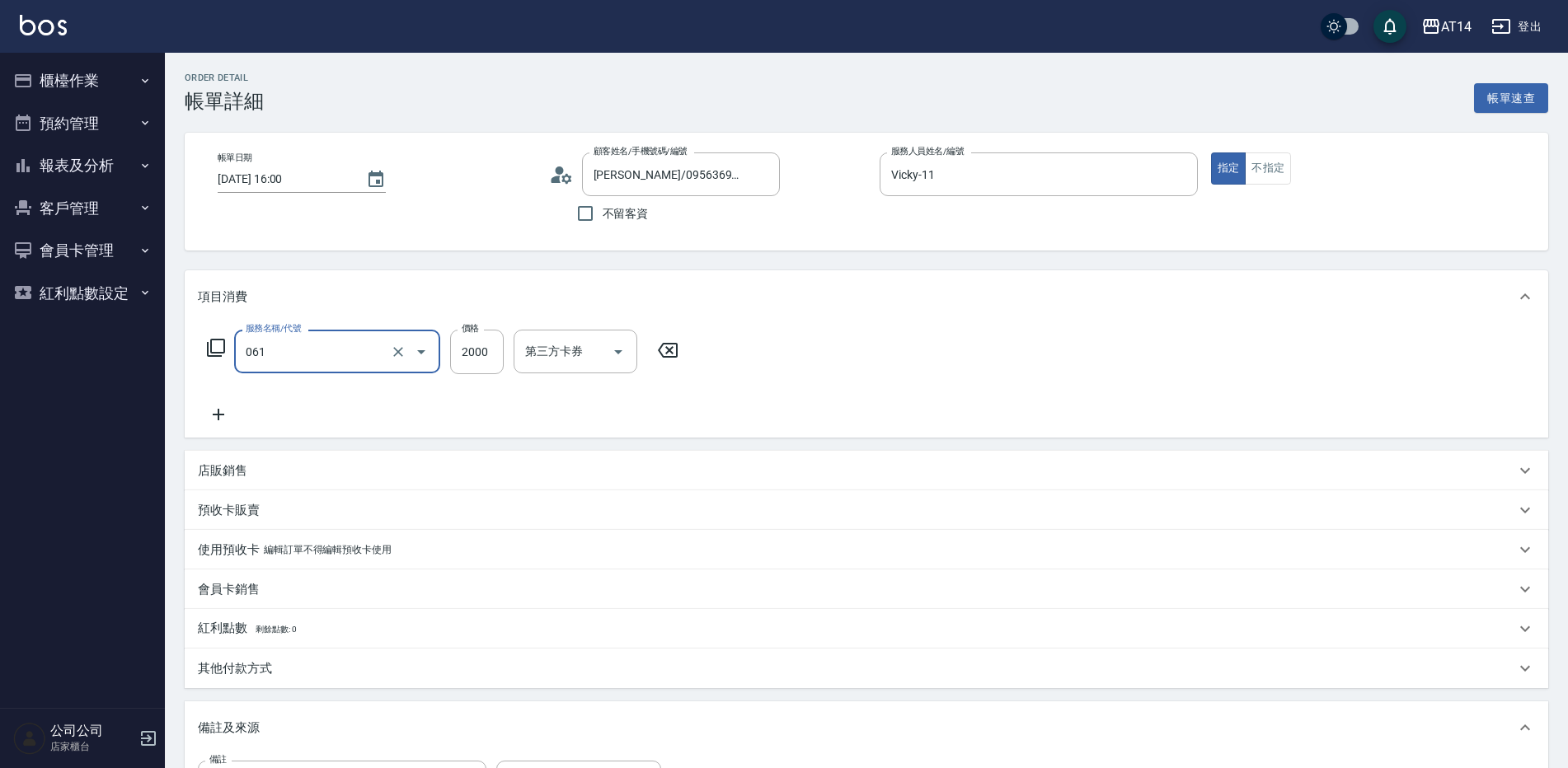
type input "接髮(061)"
type input "5999➕厚/line 官方胸"
type input "8"
type input "0"
type input "5999➕厚/line 官方胸"
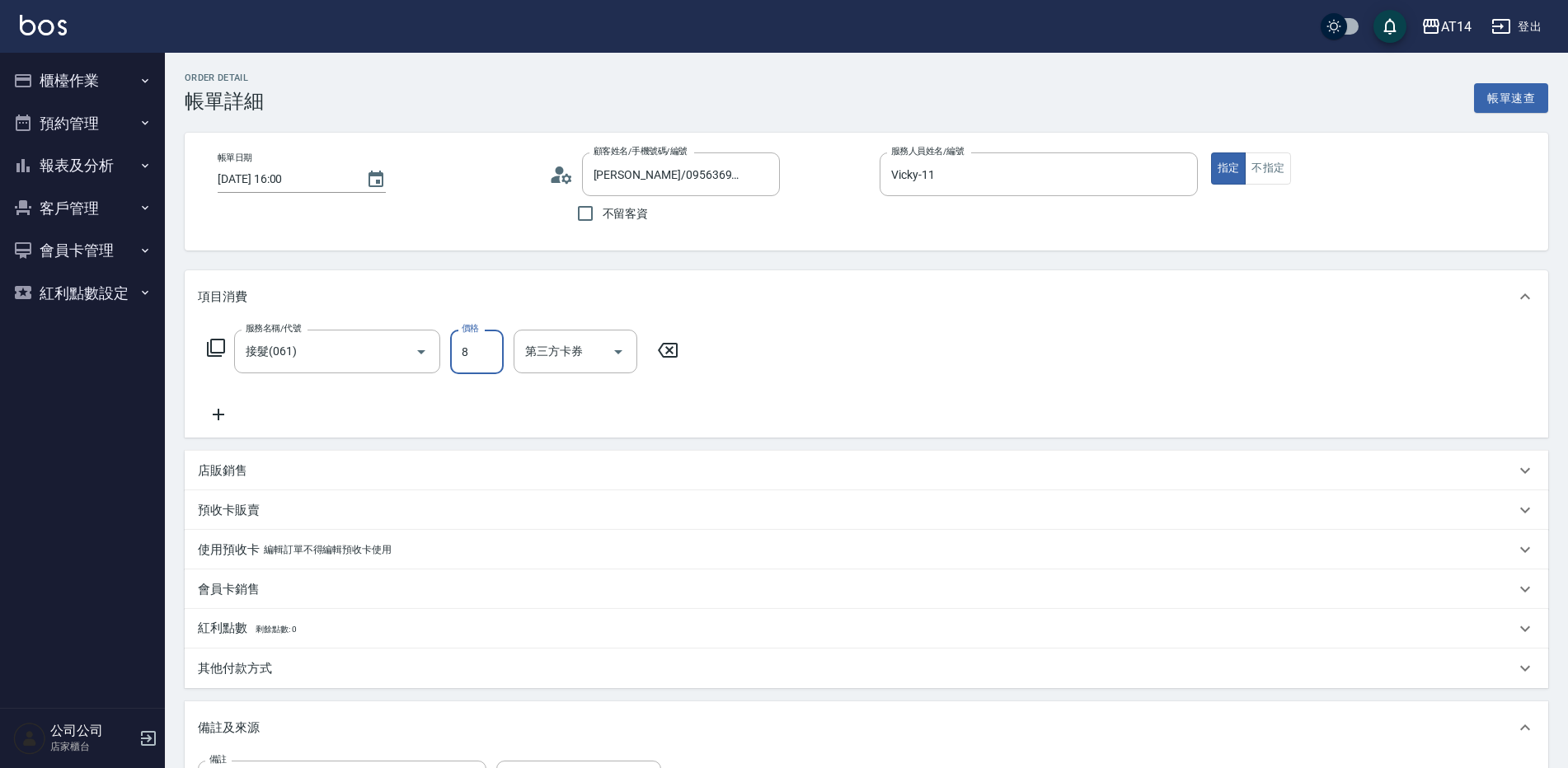
type input "80"
type input "5999➕厚/line 官方胸"
type input "800"
type input "2"
type input "5999➕厚/line 官方胸"
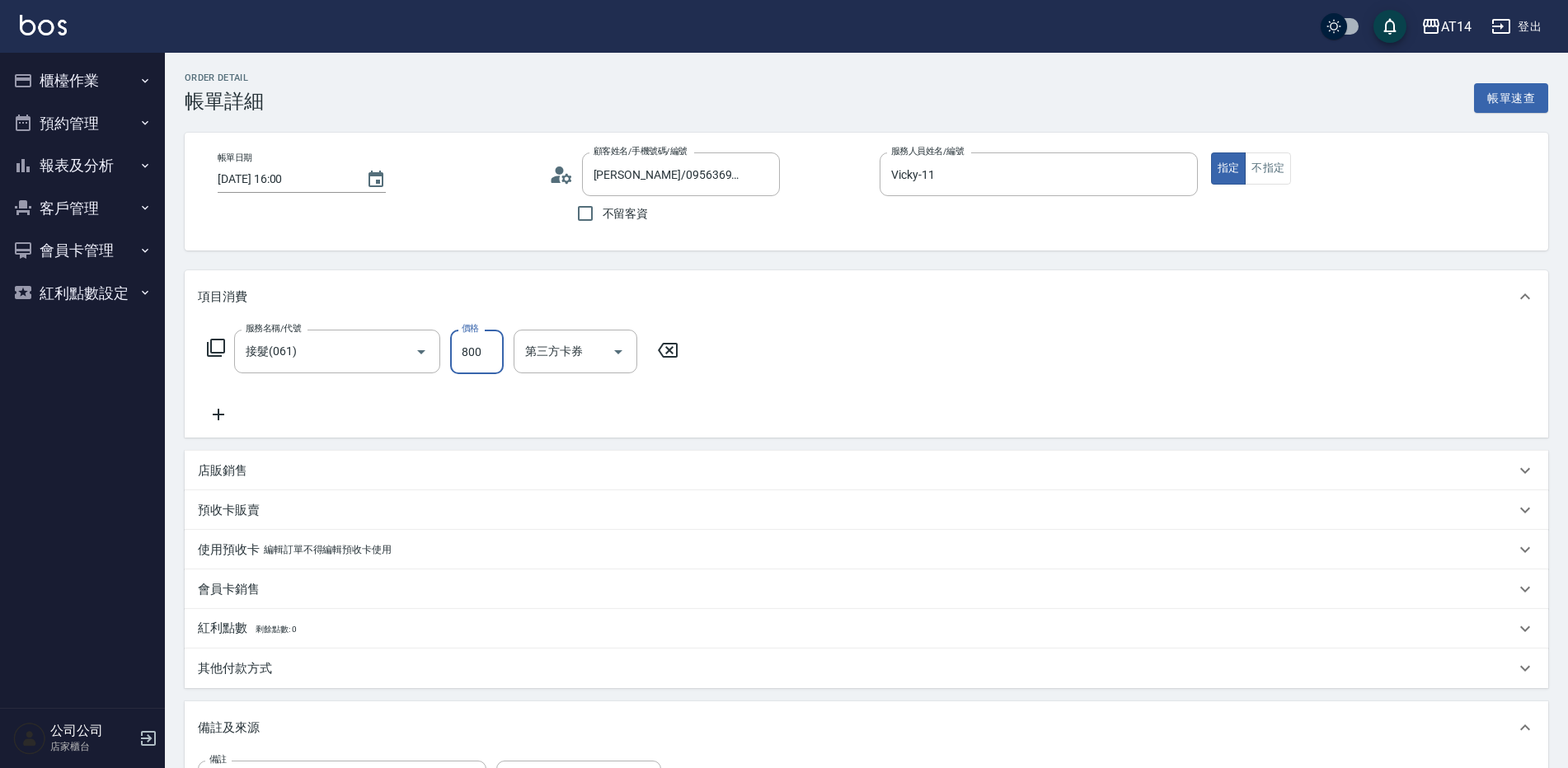
type input "8000"
type input "16"
type input "5999➕厚/line 官方胸"
type input "8000"
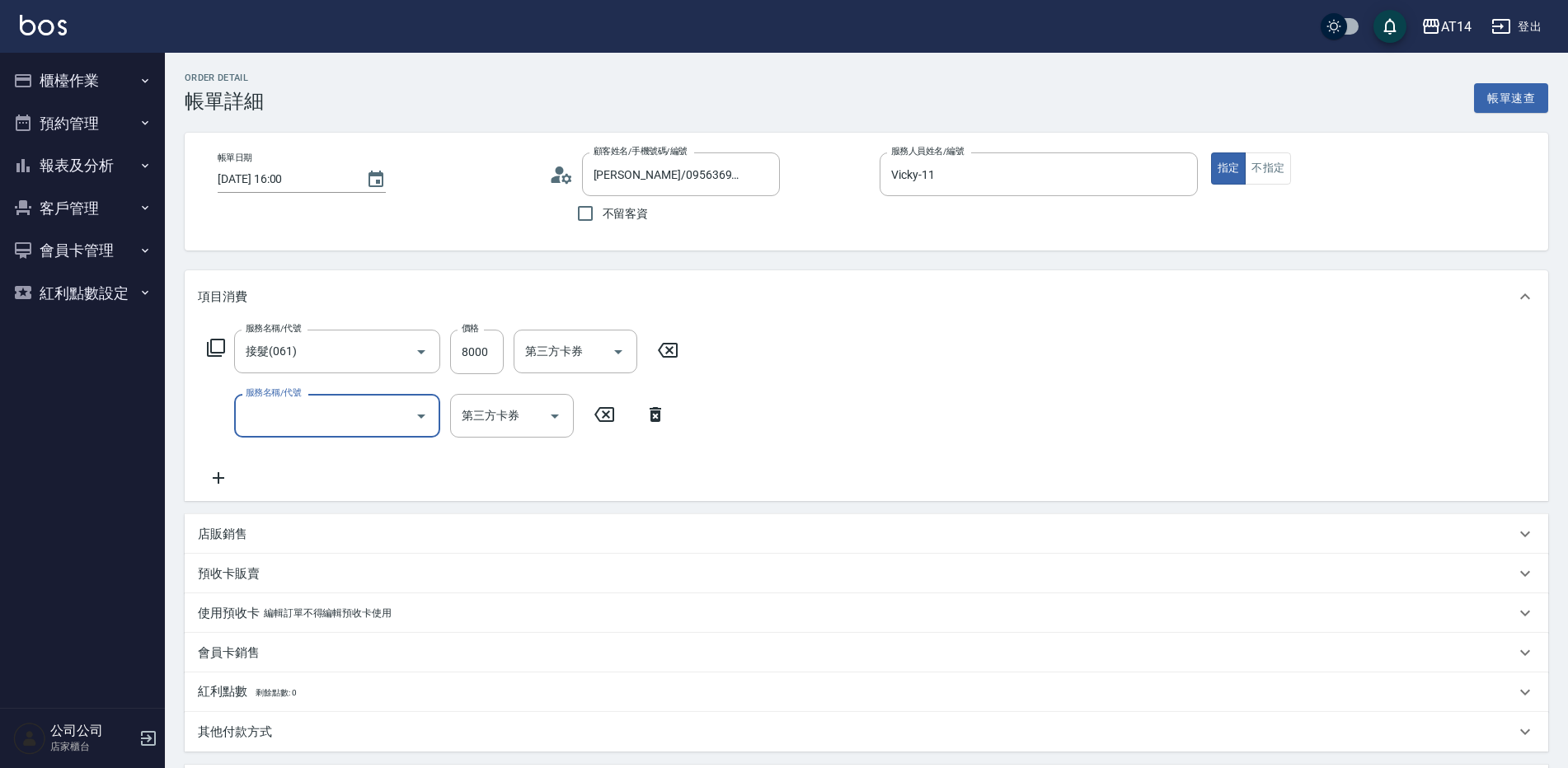
click at [301, 415] on input "服務名稱/代號" at bounding box center [325, 416] width 167 height 29
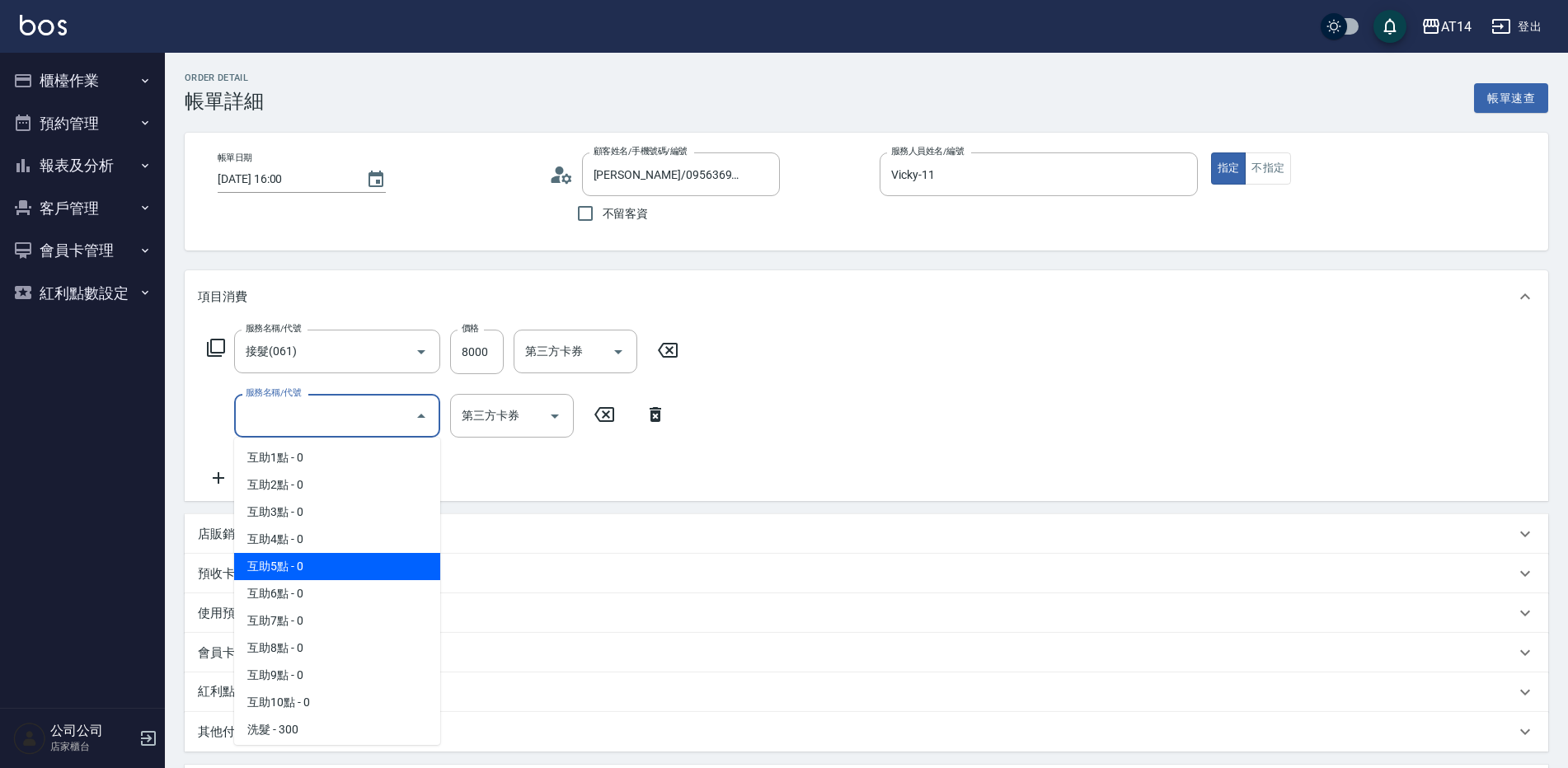
drag, startPoint x: 304, startPoint y: 576, endPoint x: 480, endPoint y: 553, distance: 177.5
click at [305, 576] on span "互助5點 - 0" at bounding box center [337, 566] width 206 height 27
type input "5999➕厚/line 官方胸"
type input "互助5點(005)"
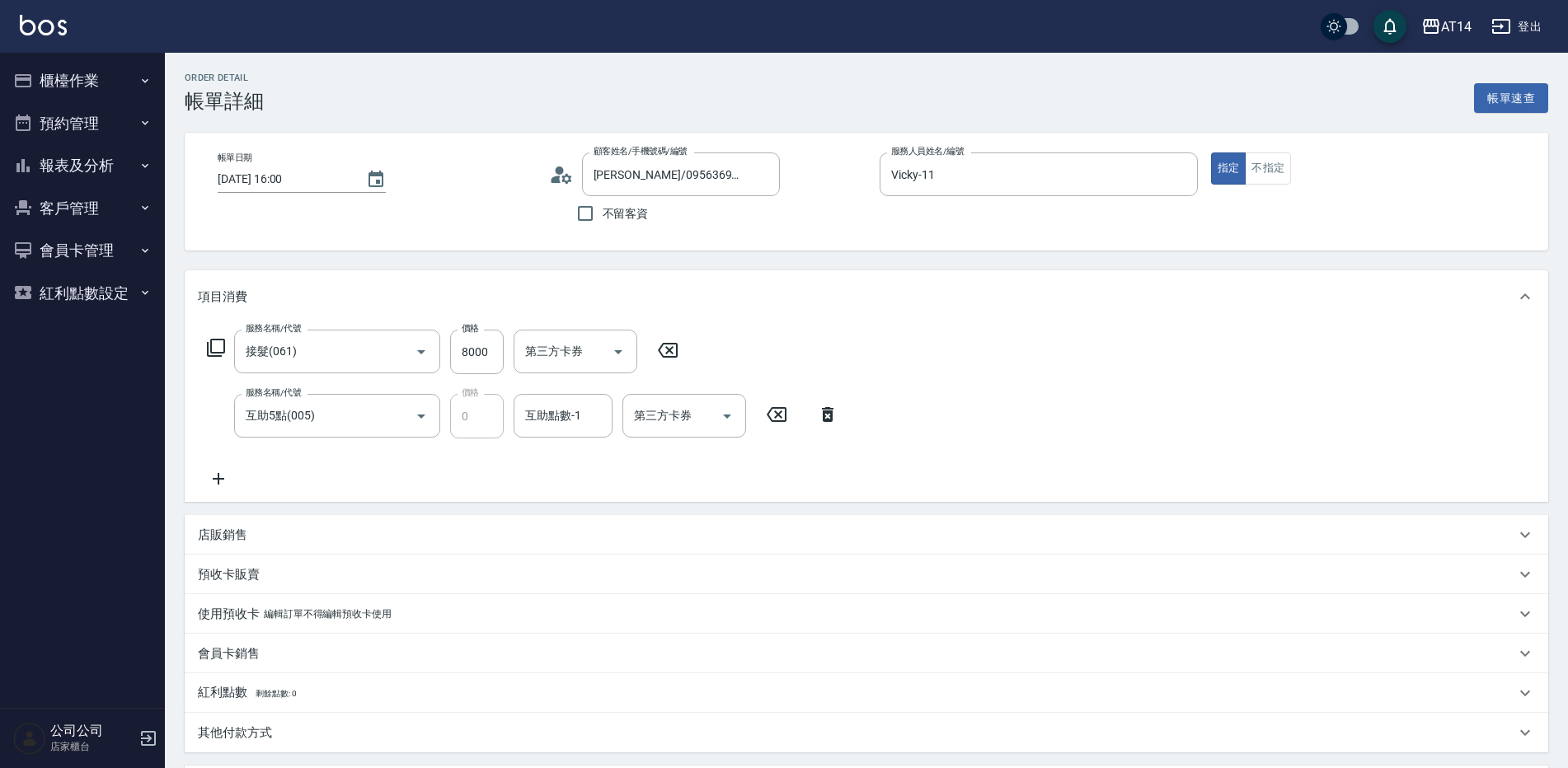
click at [554, 439] on div "互助點數-1 互助點數-1" at bounding box center [567, 416] width 108 height 45
click at [555, 429] on input "互助點數-1" at bounding box center [563, 416] width 84 height 29
type input "5999➕厚/line 官方胸"
type input "66"
type input "5999➕厚/line 官方胸"
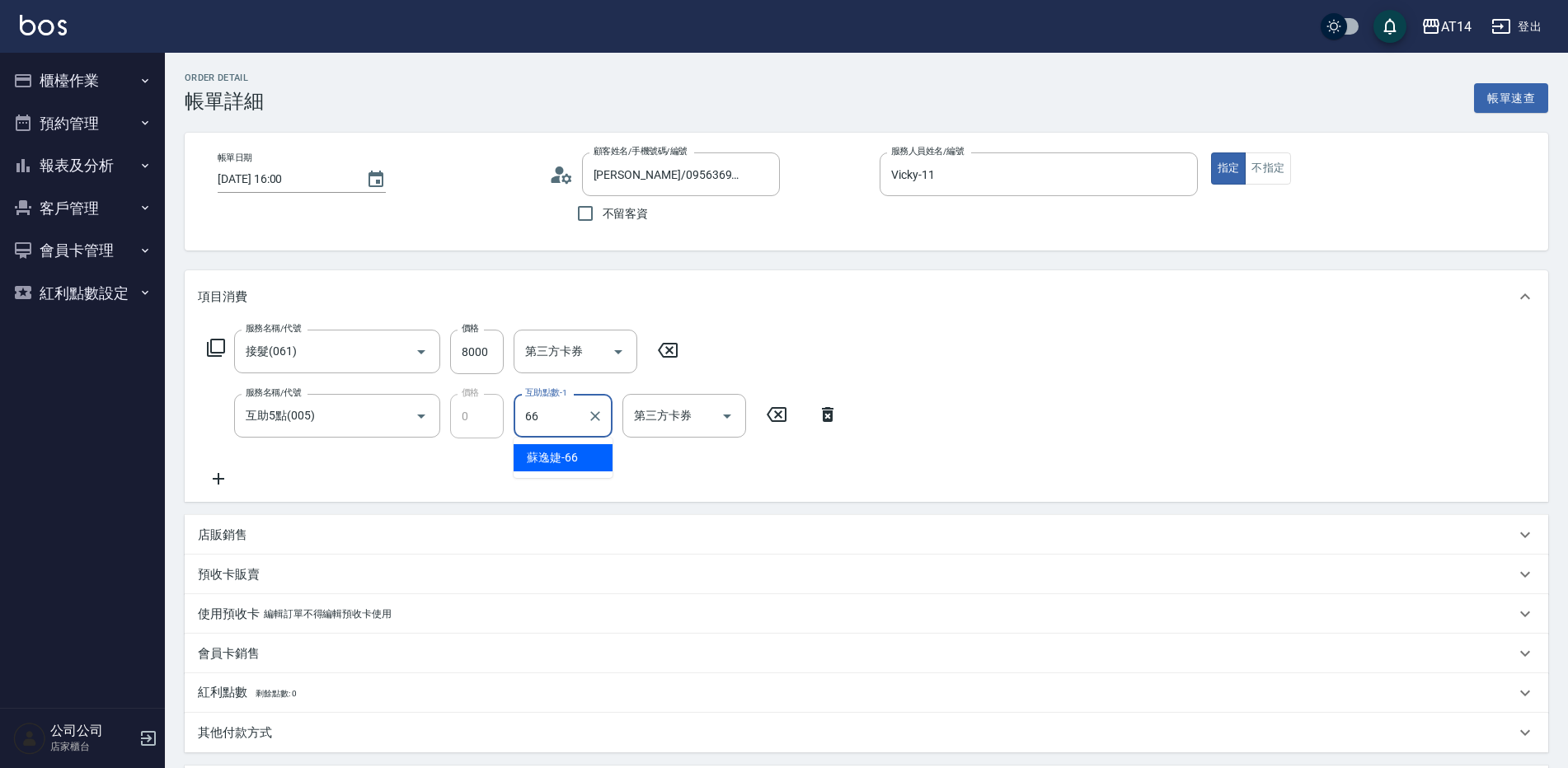
type input "[PERSON_NAME]-66"
click at [375, 448] on div "服務名稱/代號 接髮(061) 服務名稱/代號 價格 8000 價格 第三方卡券 第三方卡券 服務名稱/代號 互助5點(005) 服務名稱/代號 價格 0 價…" at bounding box center [522, 410] width 650 height 160
click at [371, 421] on input "互助5點(005)" at bounding box center [313, 416] width 145 height 29
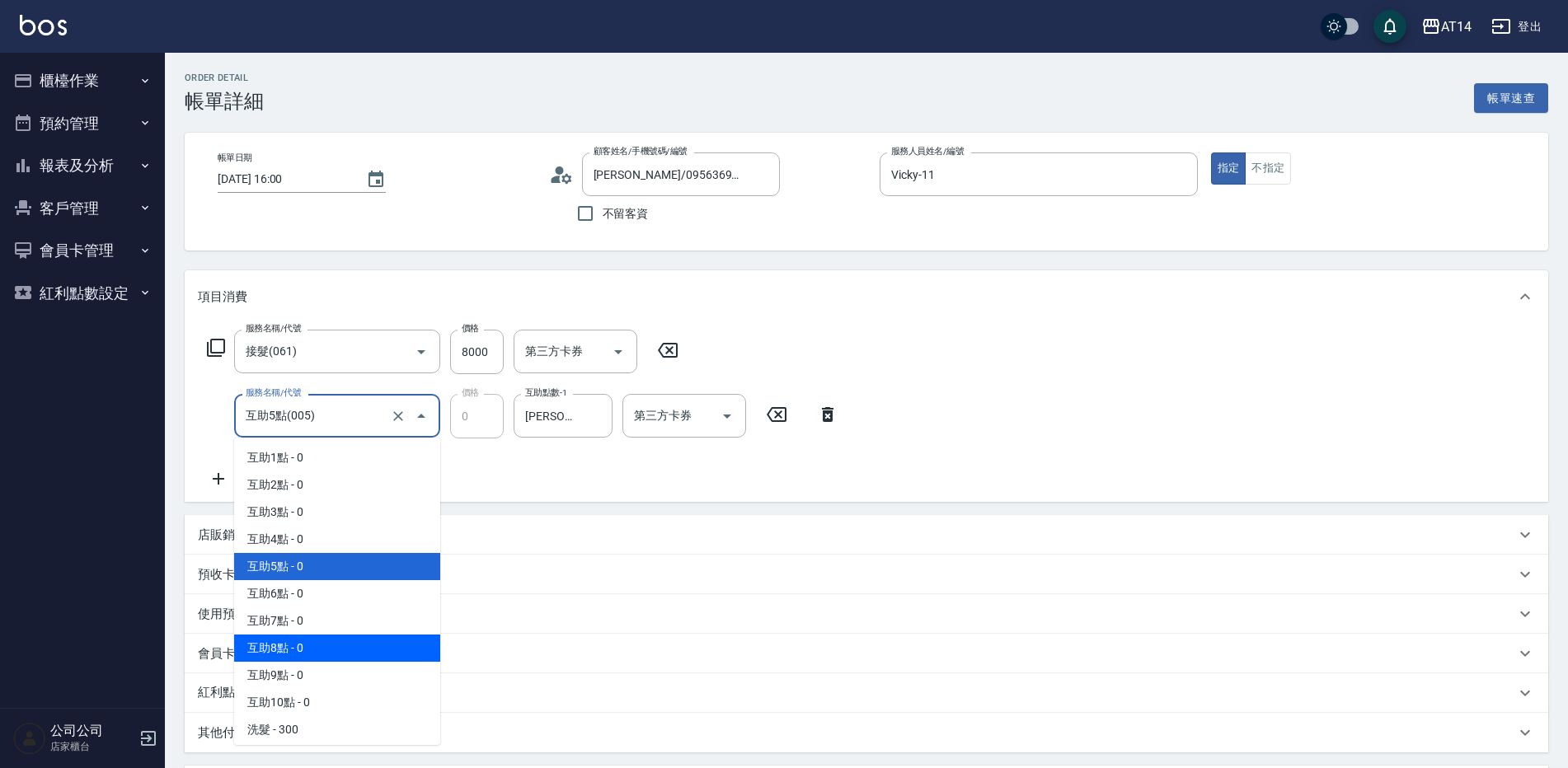
click at [339, 651] on span "互助8點 - 0" at bounding box center [337, 647] width 206 height 27
type input "5999➕厚/line 官方胸"
type input "互助8點(008)"
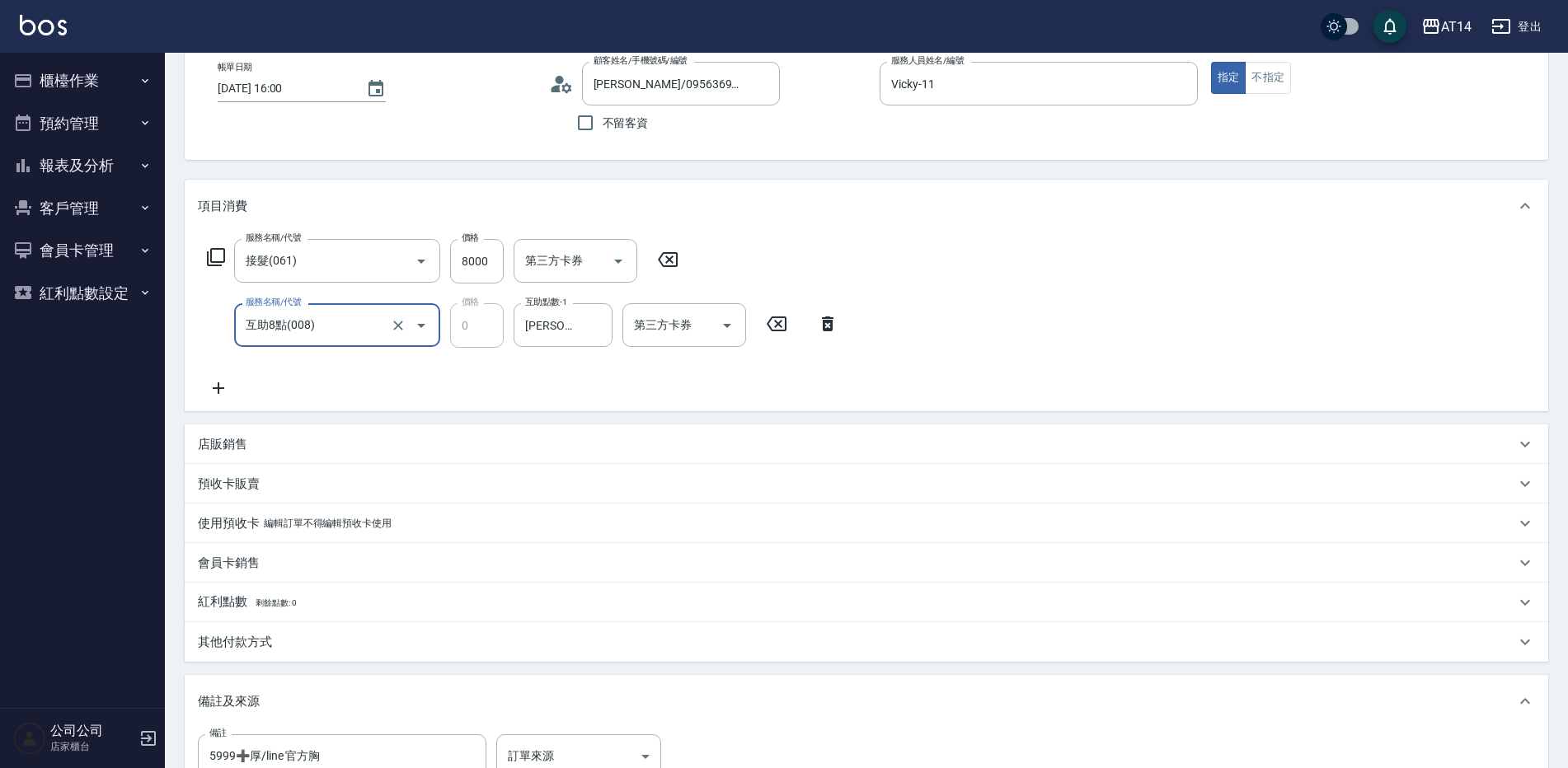
scroll to position [248, 0]
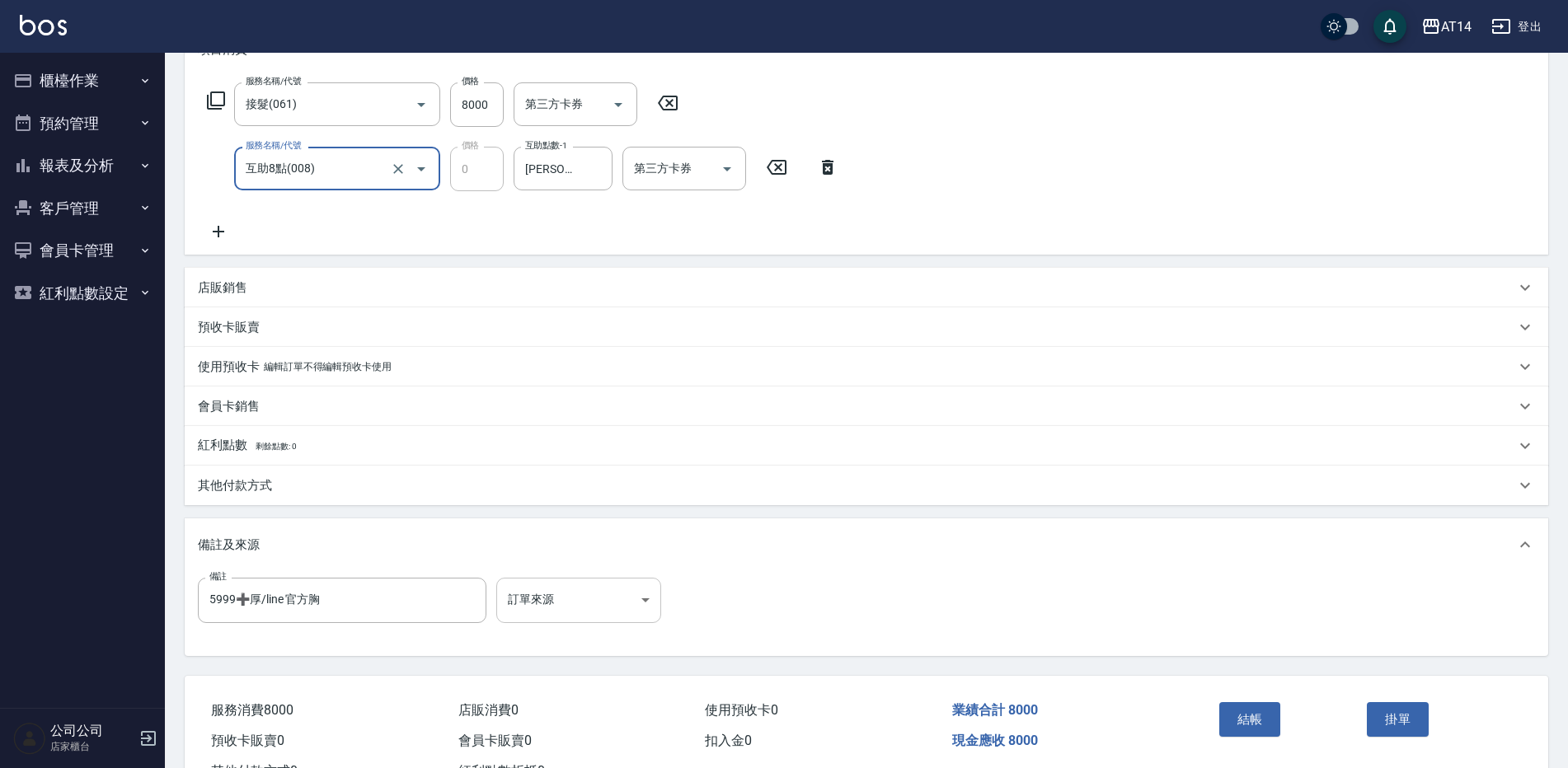
click at [537, 591] on body "AT14 登出 櫃檯作業 打帳單 帳單列表 掛單列表 現金收支登錄 材料自購登錄 每日結帳 排班表 掃碼打卡 預約管理 預約管理 單日預約紀錄 單週預約紀錄 …" at bounding box center [784, 289] width 1568 height 1074
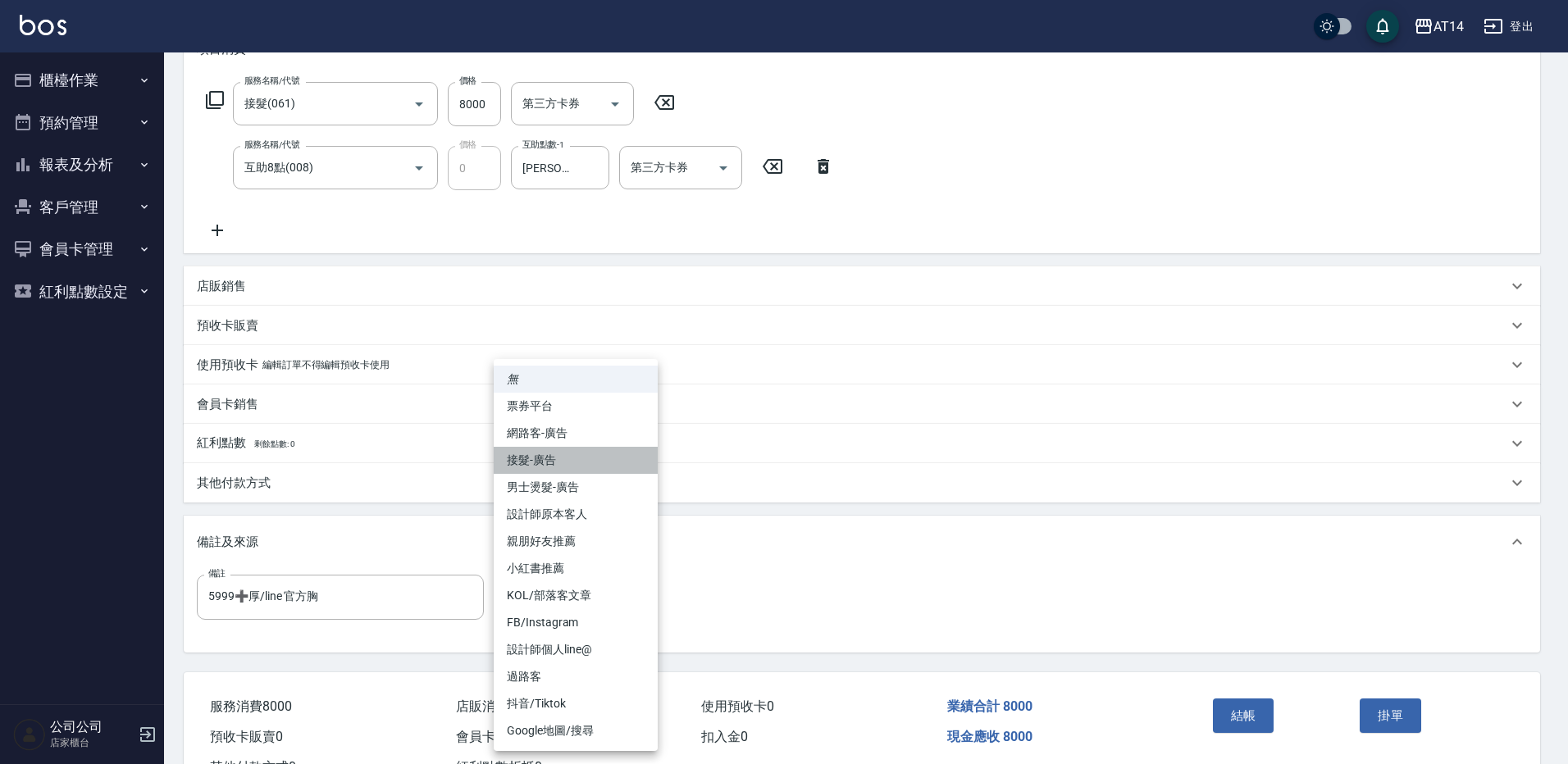
click at [587, 465] on li "接髮-廣告" at bounding box center [576, 460] width 164 height 27
type input "5999➕厚/line 官方胸"
type input "接髮-廣告"
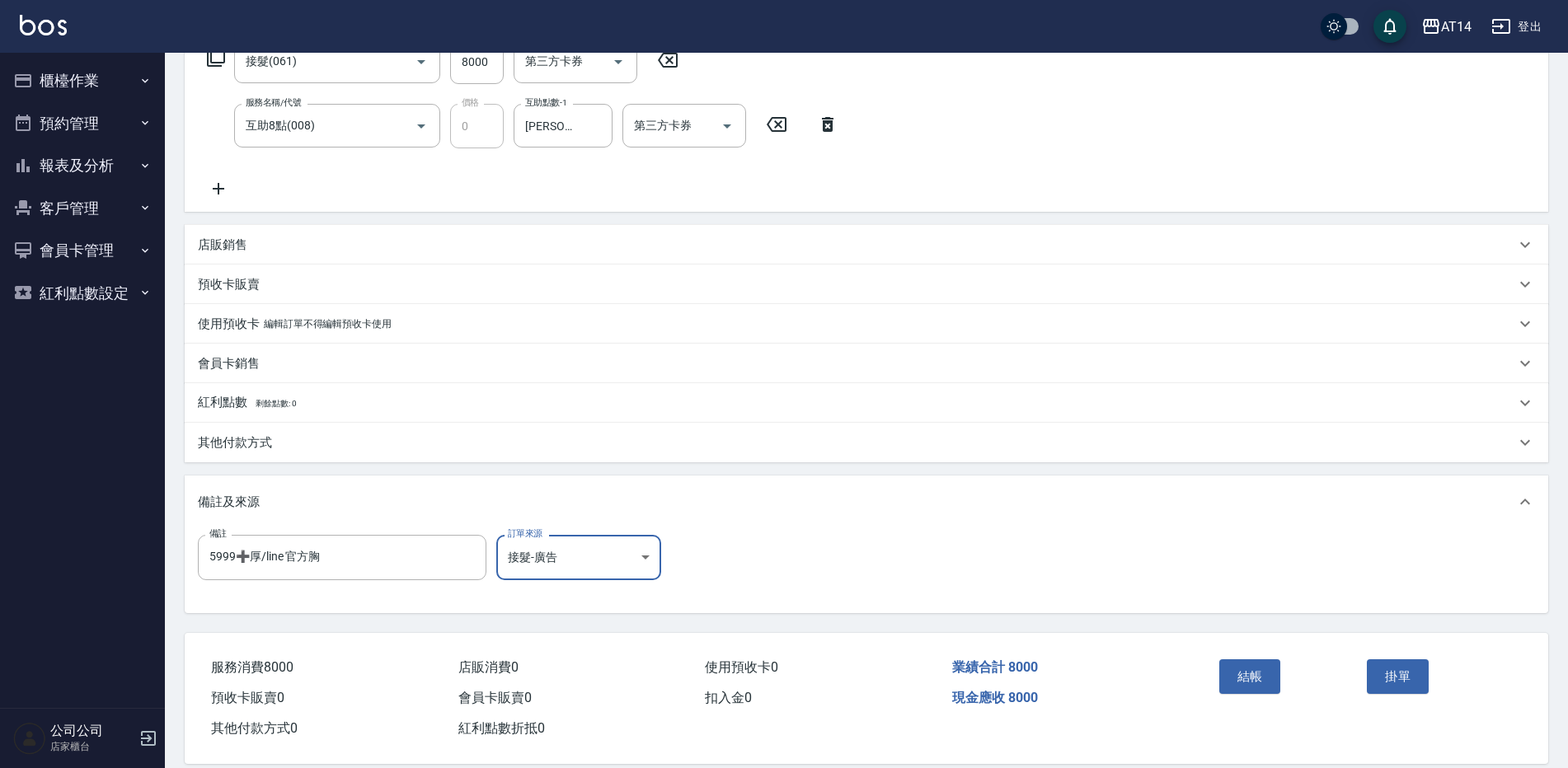
scroll to position [314, 0]
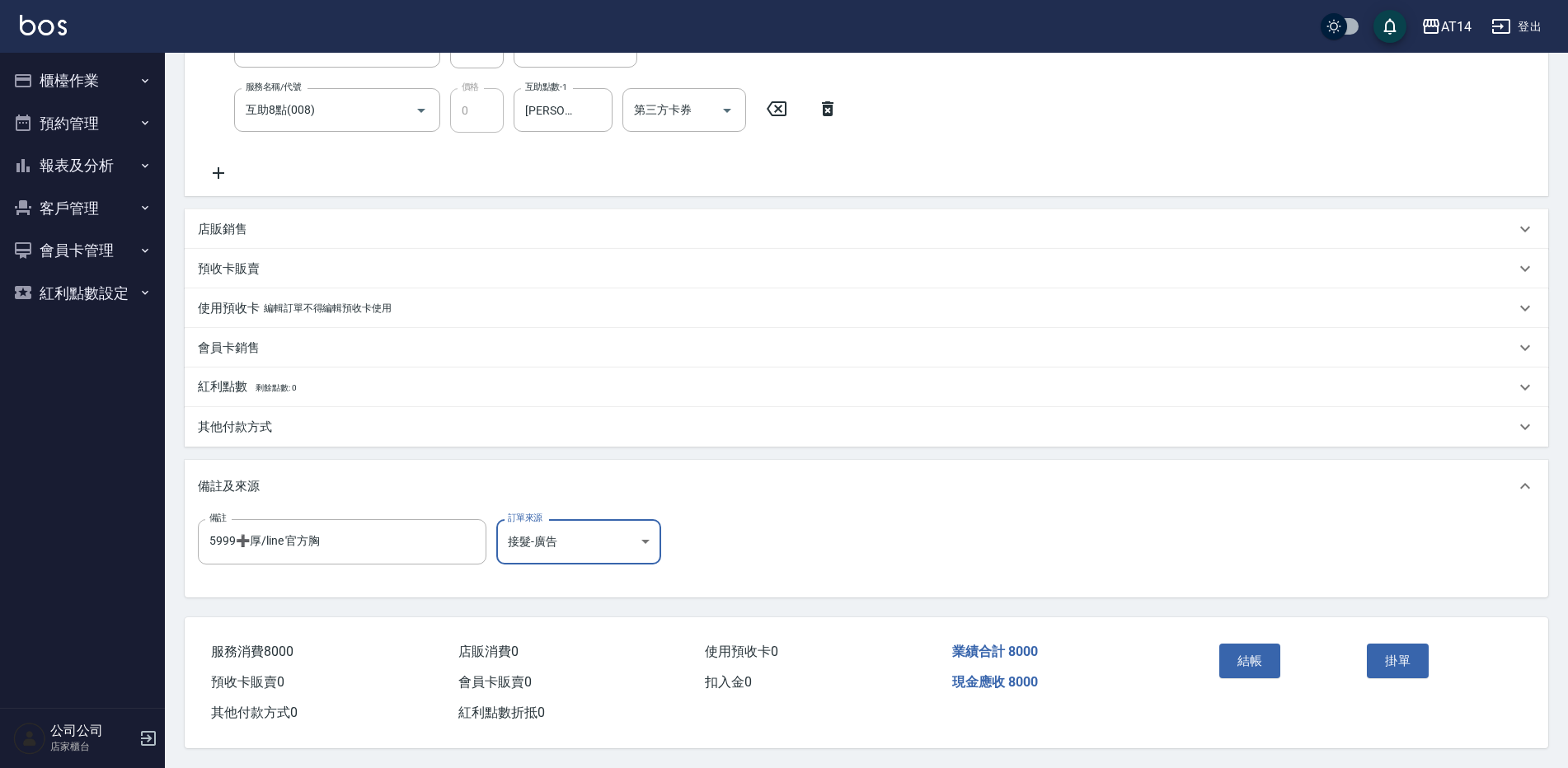
drag, startPoint x: 1258, startPoint y: 661, endPoint x: 1230, endPoint y: 634, distance: 38.9
click at [1258, 659] on button "結帳" at bounding box center [1250, 660] width 62 height 34
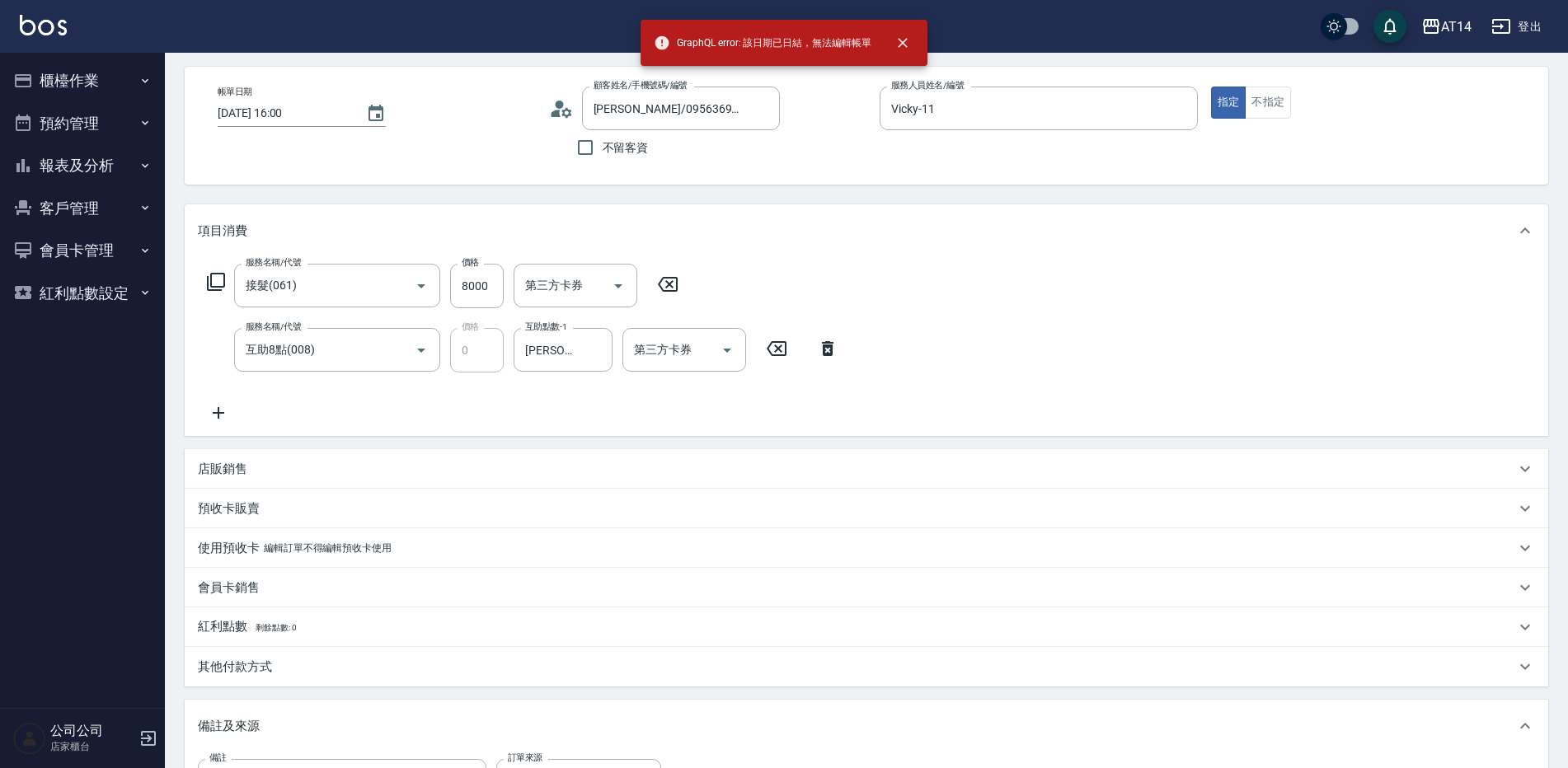
scroll to position [0, 0]
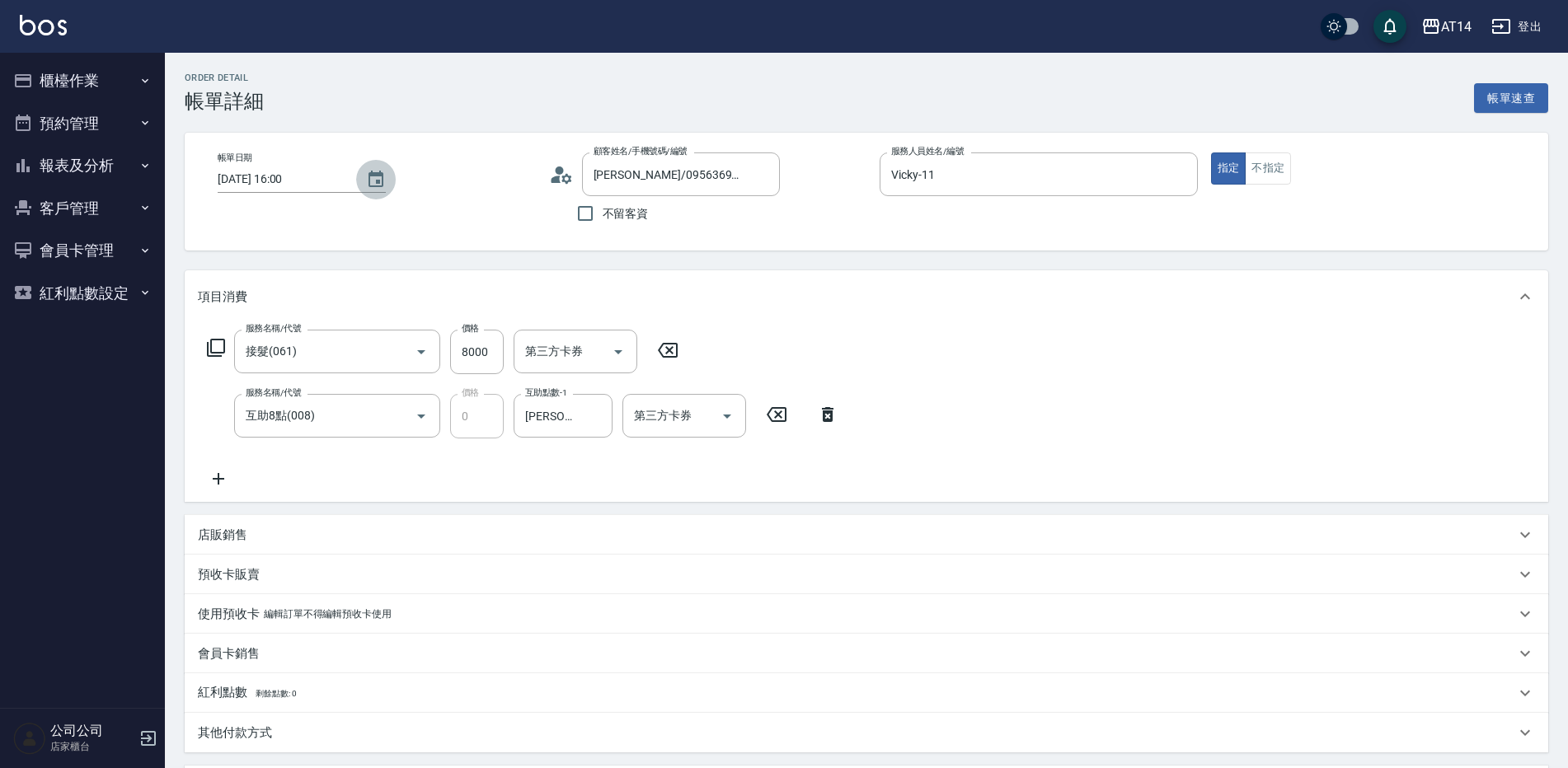
drag, startPoint x: 828, startPoint y: 285, endPoint x: 370, endPoint y: 173, distance: 471.5
click at [371, 173] on icon "Choose date, selected date is 2025-08-14" at bounding box center [376, 179] width 15 height 17
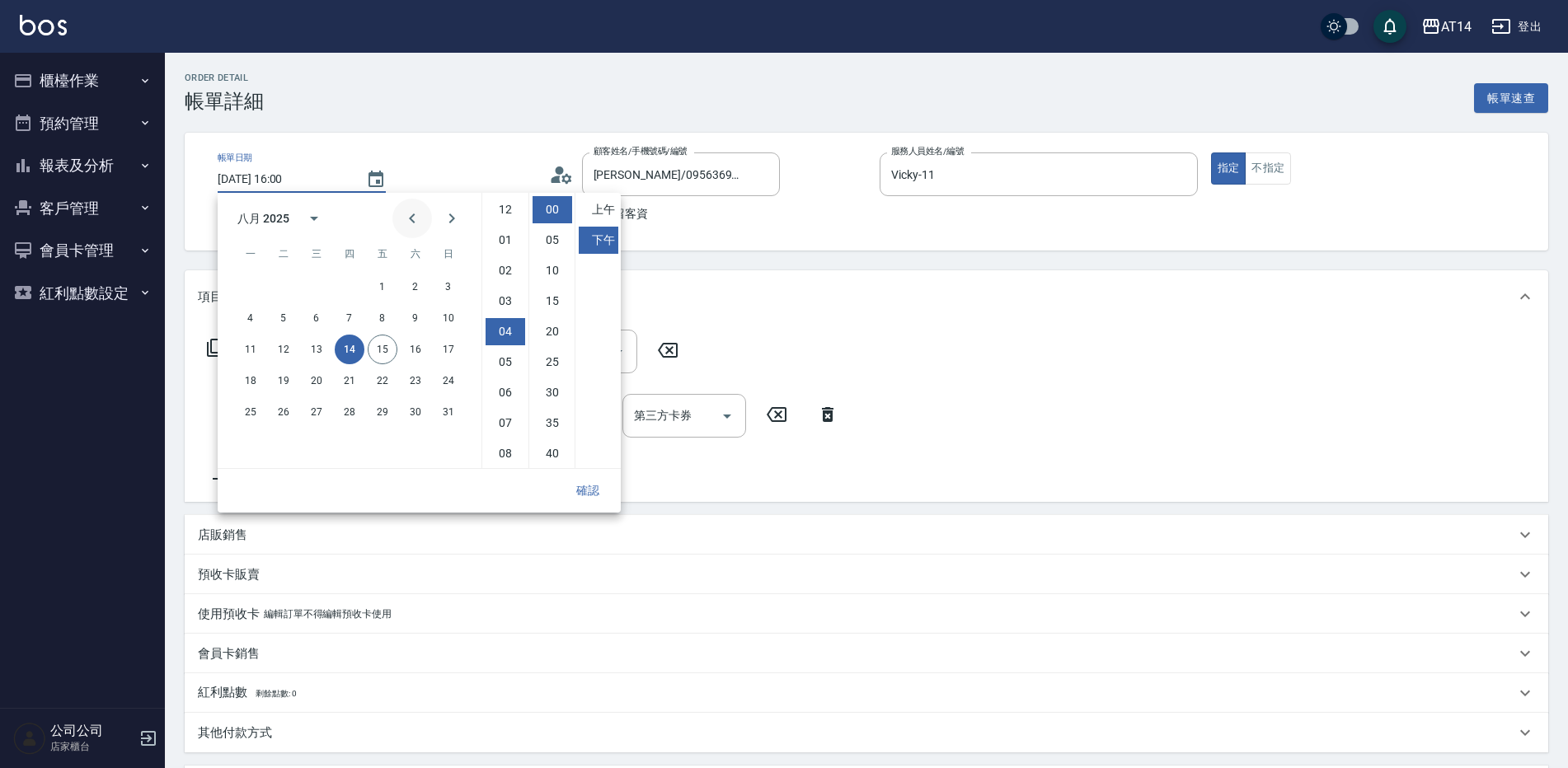
scroll to position [93, 0]
click at [380, 341] on button "15" at bounding box center [382, 350] width 30 height 30
type input "2025/08/15 16:00"
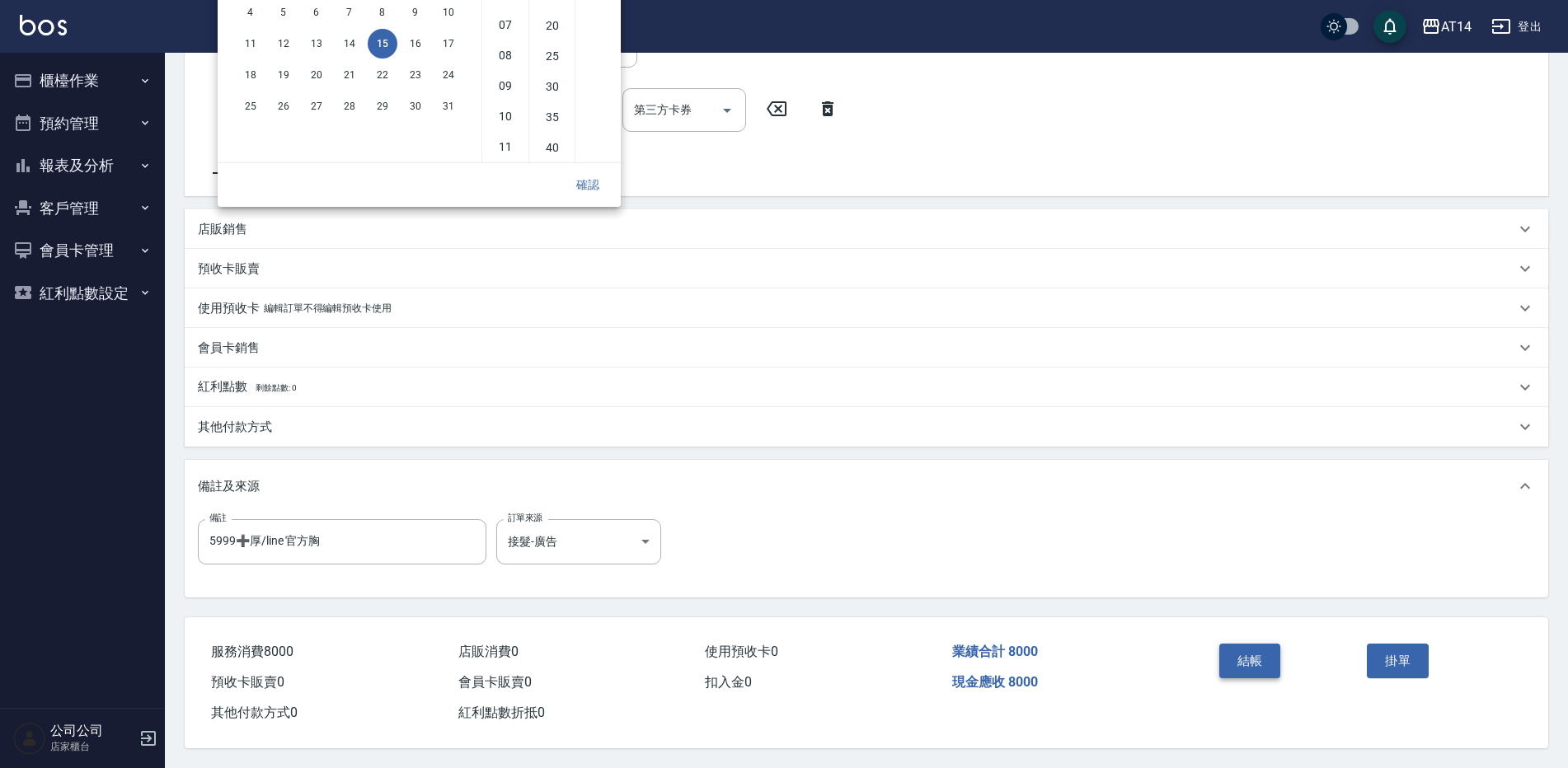
scroll to position [160, 0]
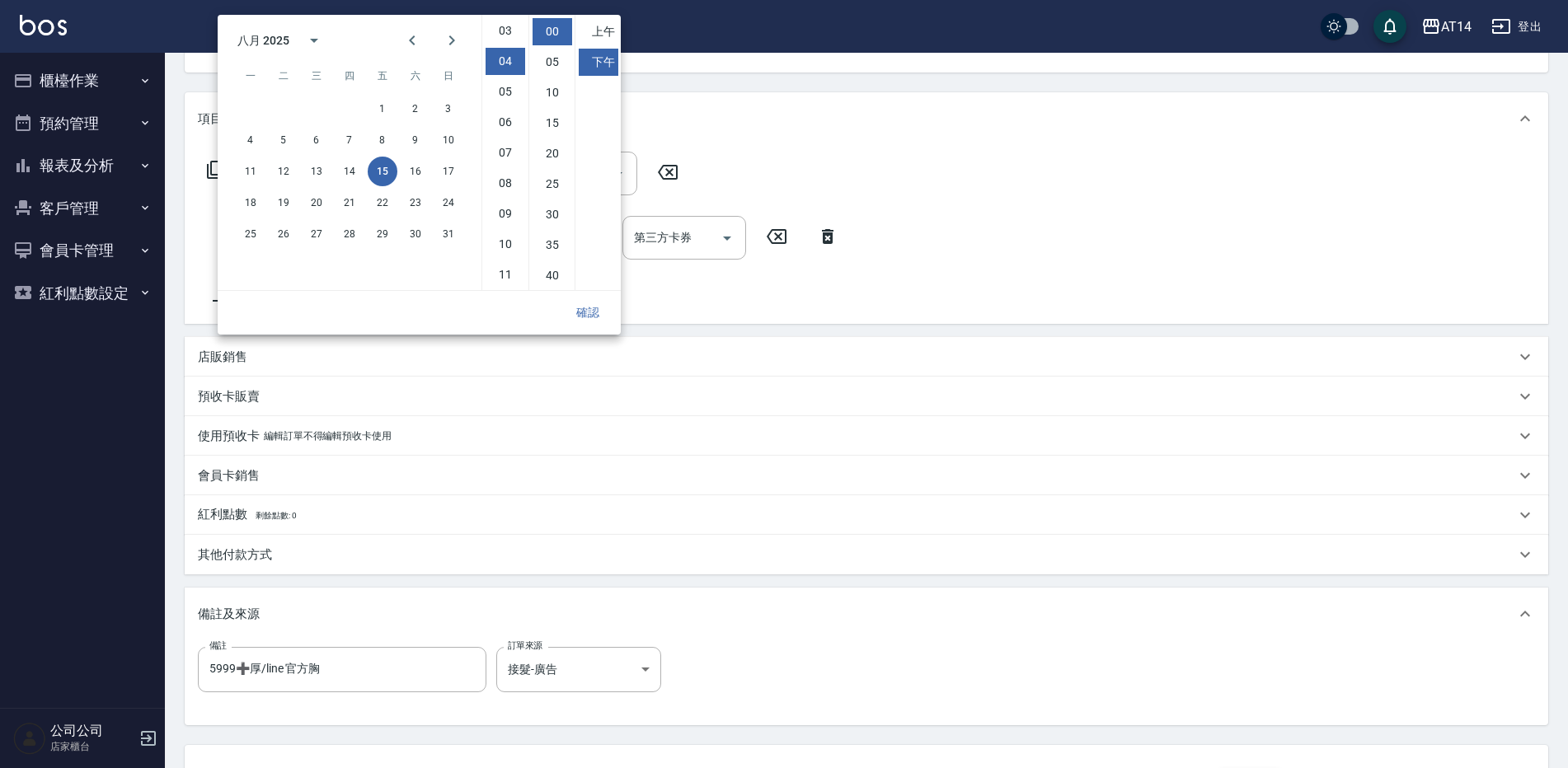
click at [1248, 649] on div "Order detail 帳單詳細 帳單速查 帳單日期 2025/08/15 16:00 顧客姓名/手機號碼/編號 王冠文/0956369253/null 顧…" at bounding box center [866, 385] width 1403 height 1021
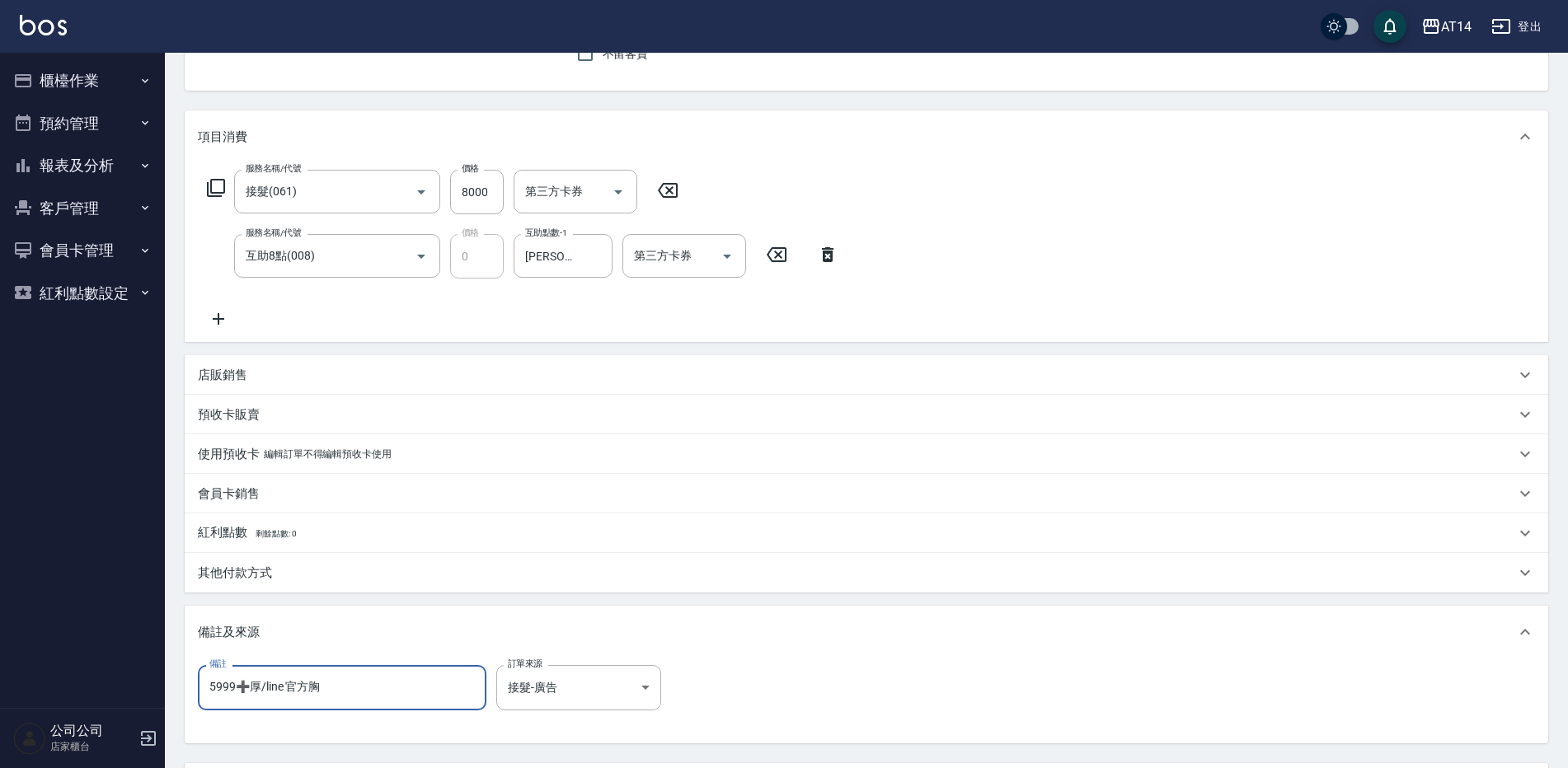
click at [397, 701] on input "5999➕厚/line 官方胸" at bounding box center [341, 687] width 288 height 45
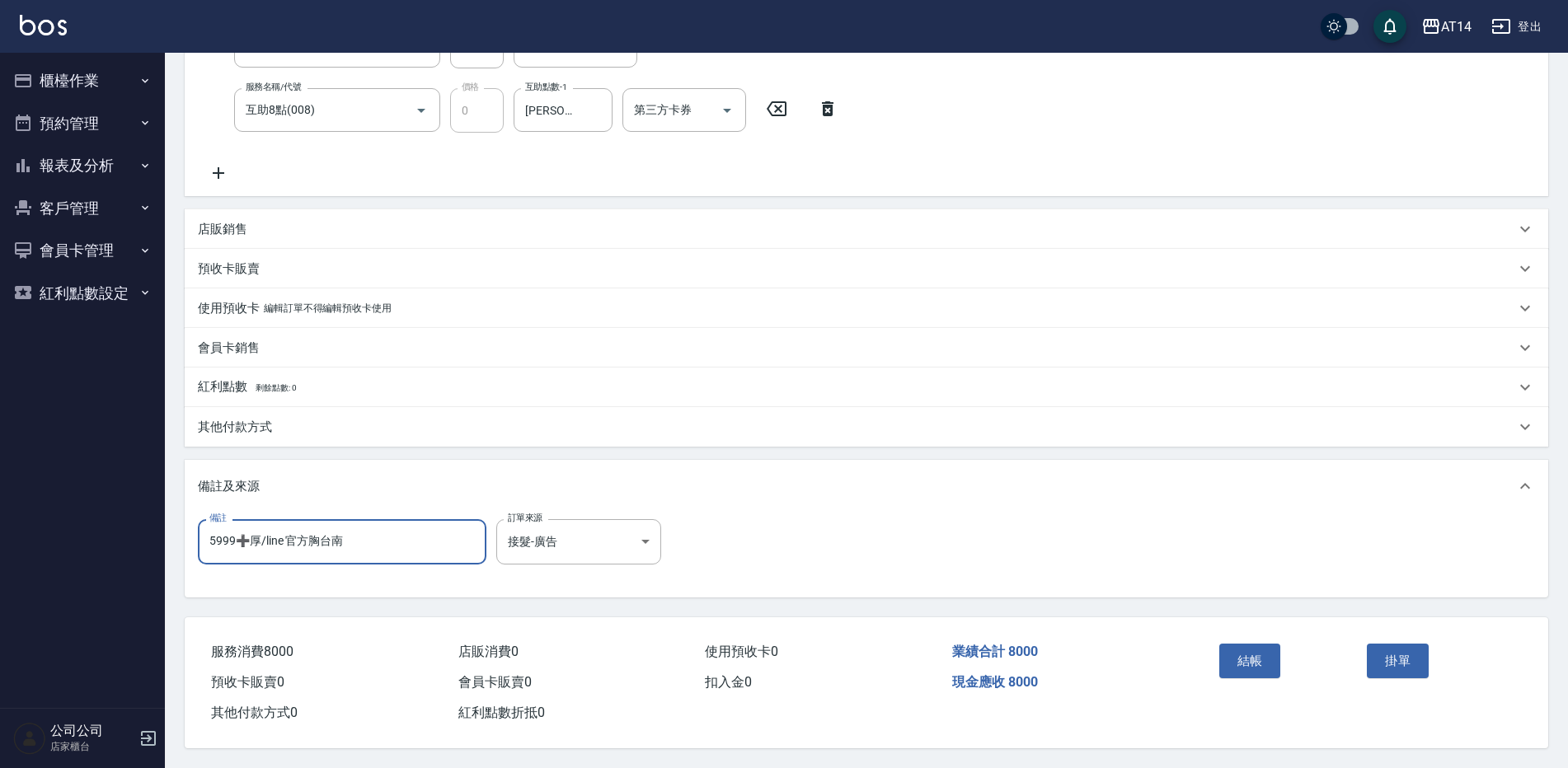
scroll to position [314, 0]
type input "5999➕厚/line 官方胸台南"
click at [1256, 644] on button "結帳" at bounding box center [1250, 660] width 62 height 34
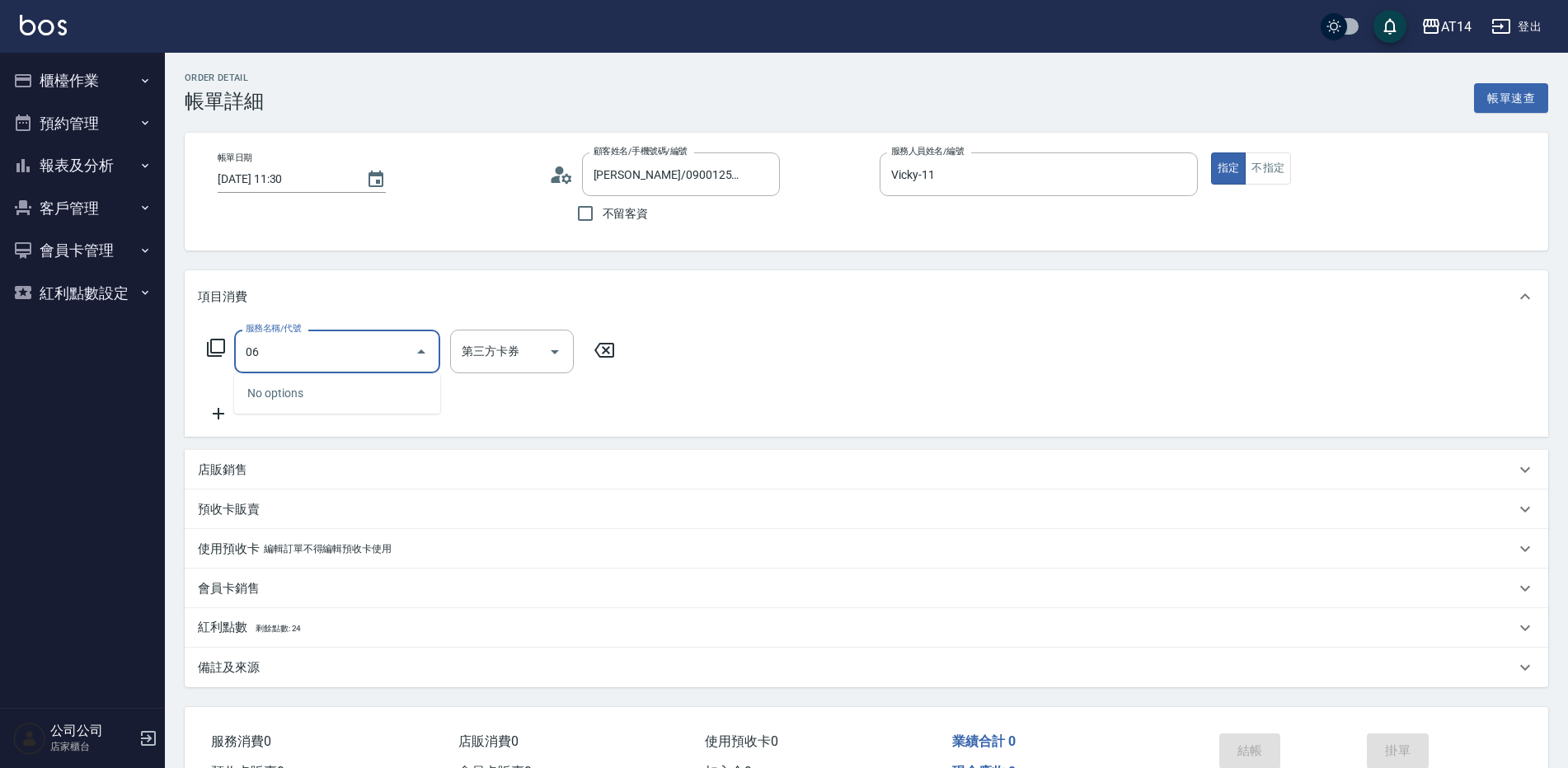
type input "061"
type input "4"
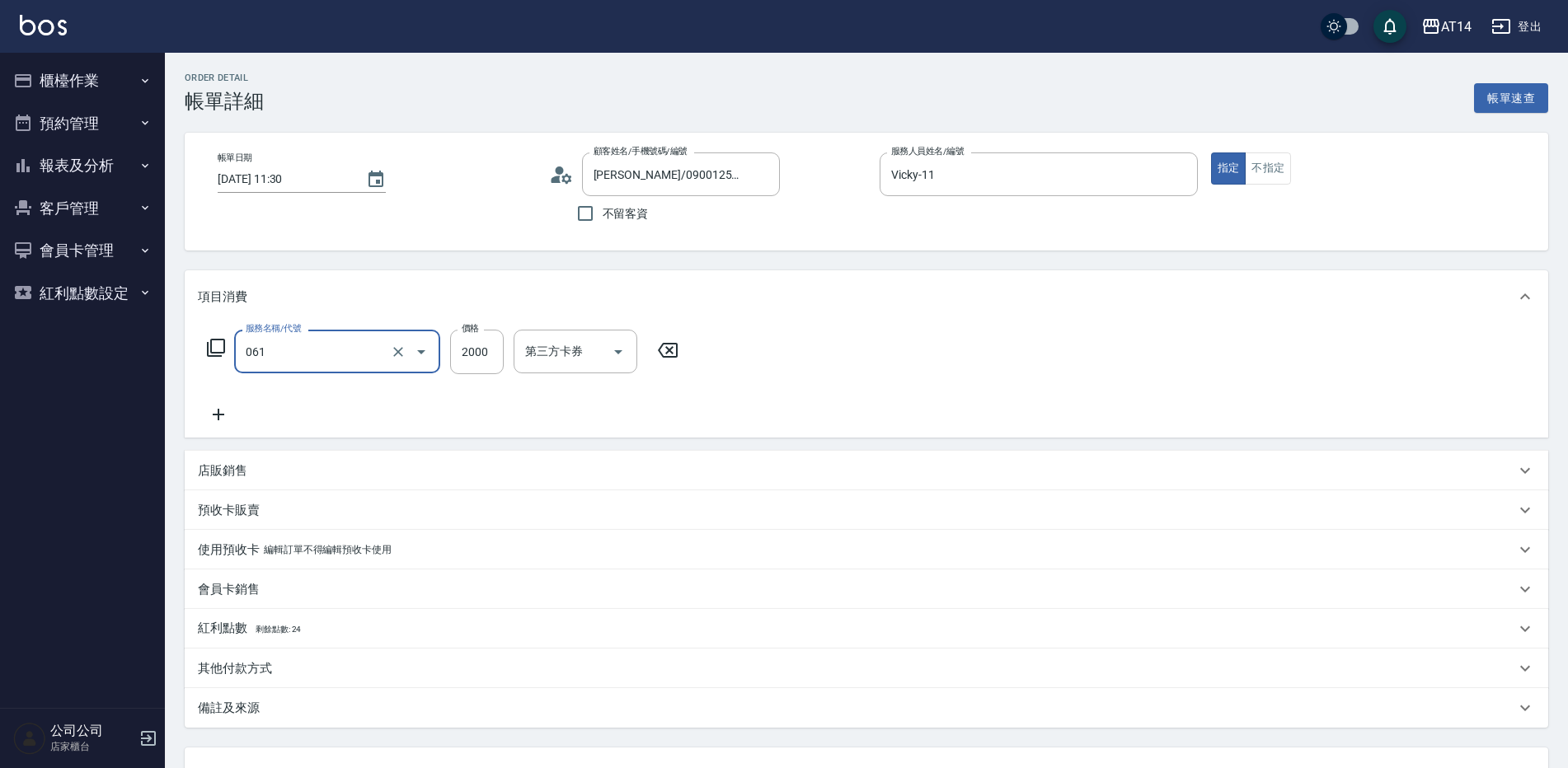
type input "接髮(061)"
type input "1"
type input "0"
type input "1400"
type input "3"
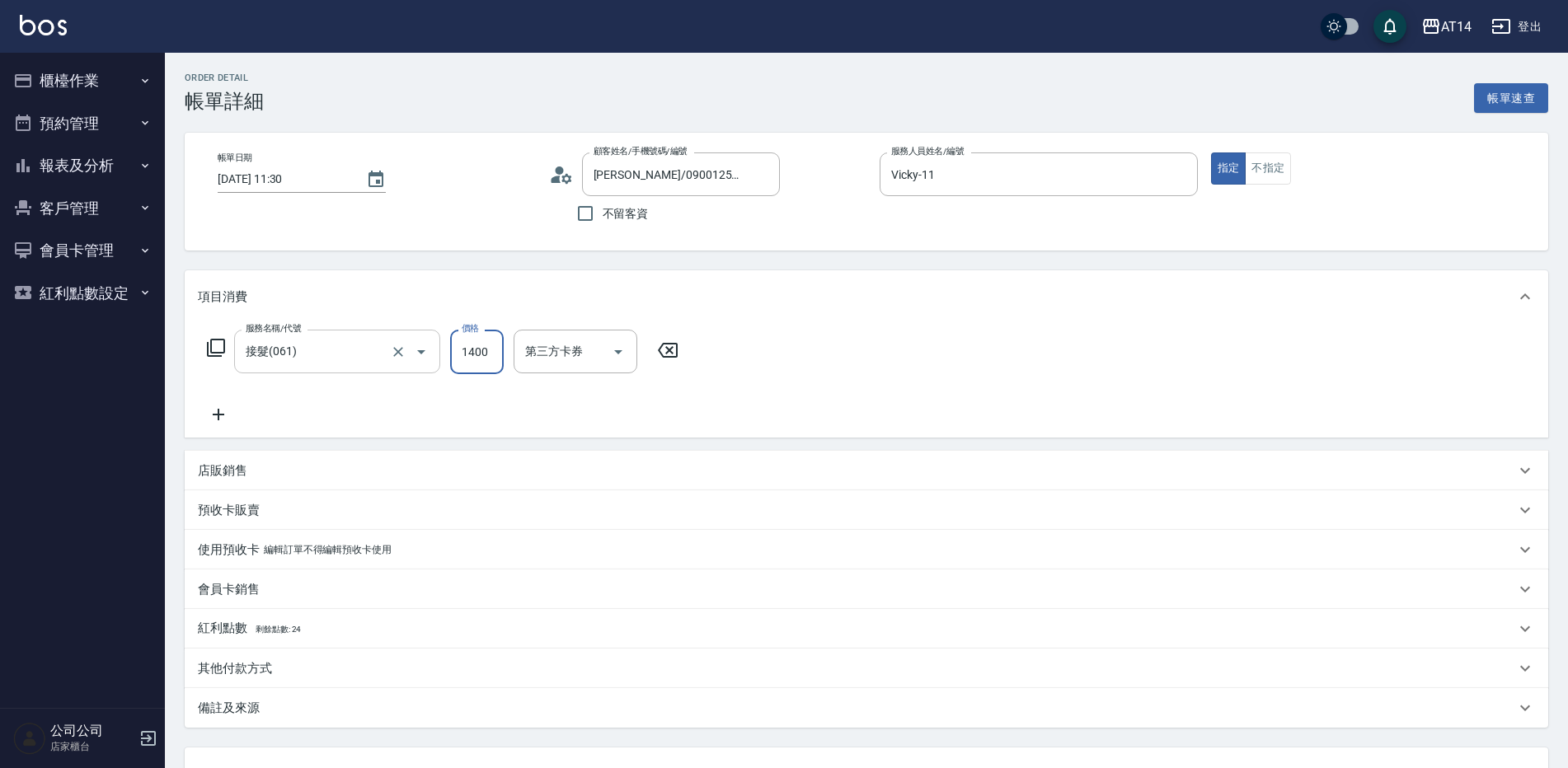
type input "14000"
type input "28"
type input "14000"
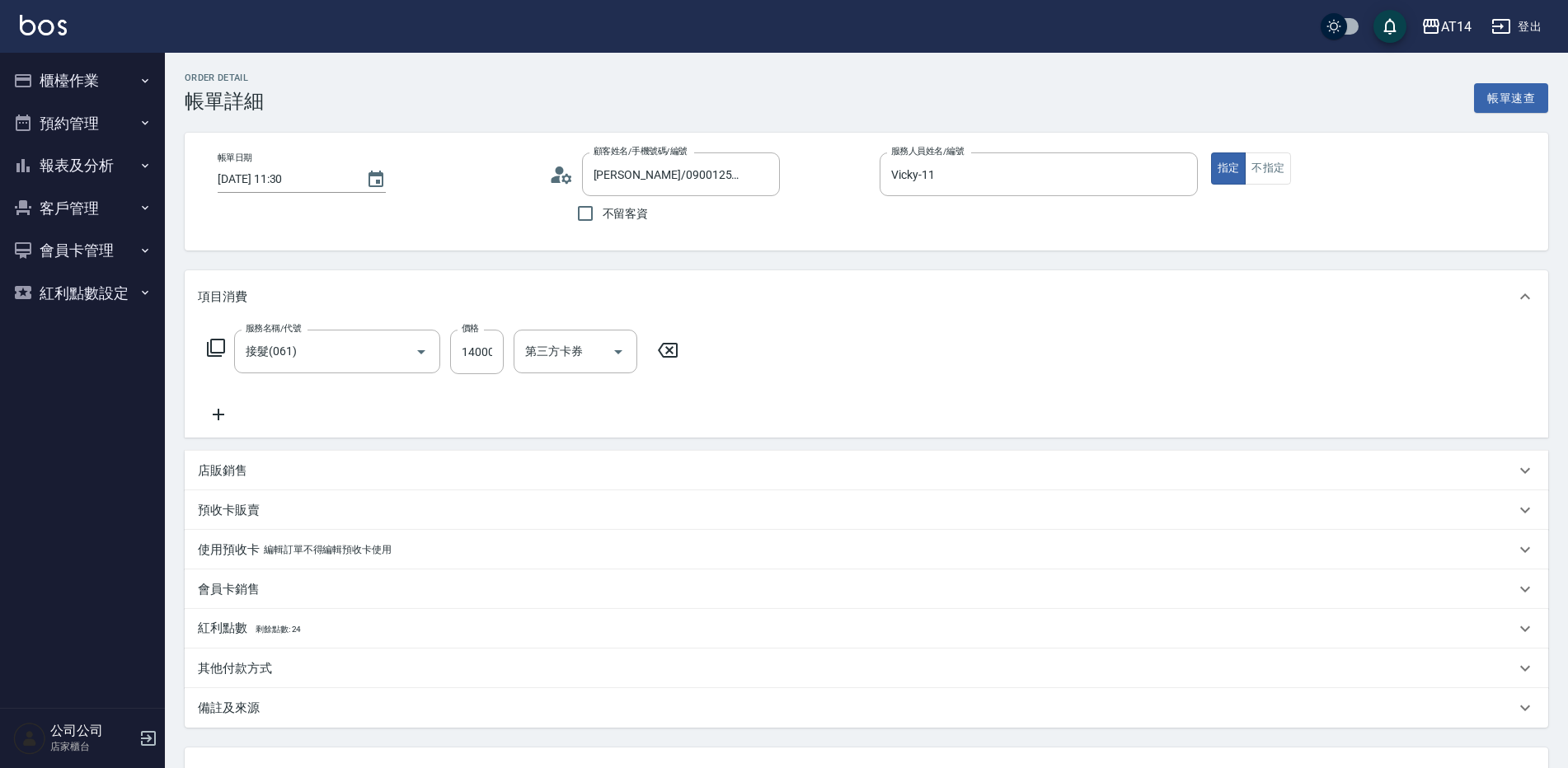
click at [204, 404] on div "服務名稱/代號 接髮(061) 服務名稱/代號 價格 14000 價格 第三方卡券 第三方卡券" at bounding box center [442, 378] width 491 height 95
click at [232, 418] on icon at bounding box center [218, 414] width 41 height 19
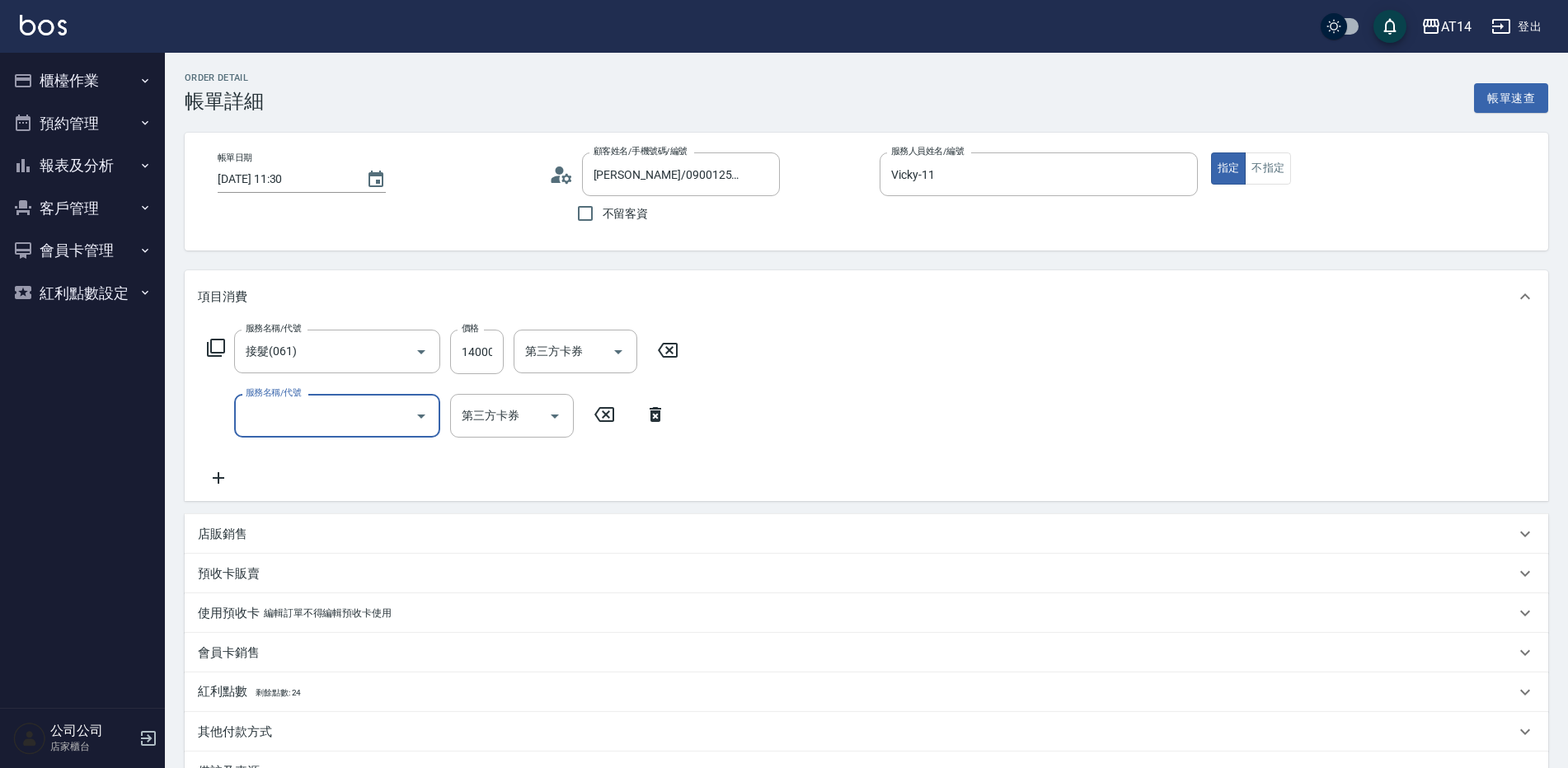
click at [310, 425] on input "服務名稱/代號" at bounding box center [325, 416] width 167 height 29
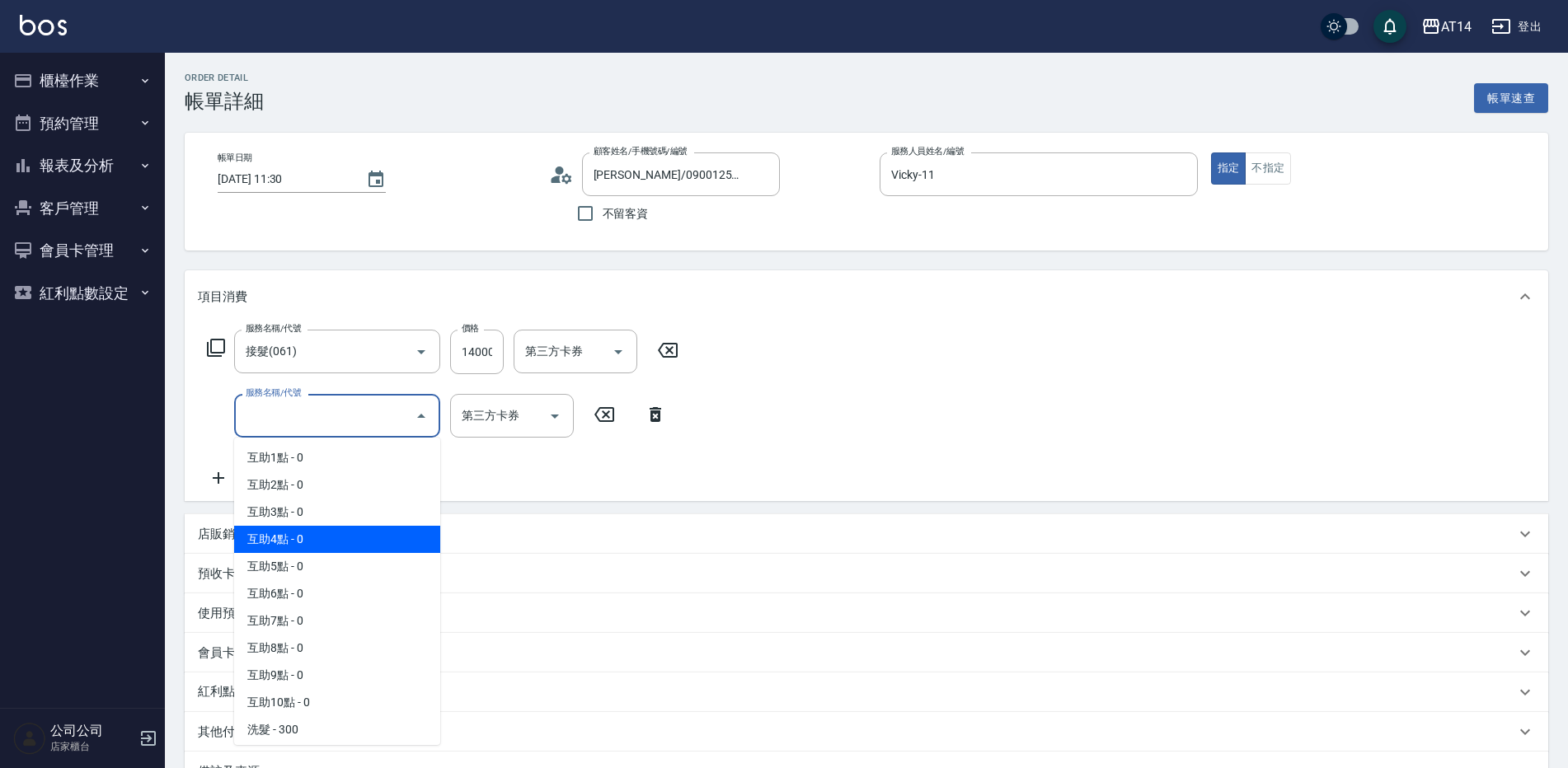
click at [341, 546] on span "互助4點 - 0" at bounding box center [337, 539] width 206 height 27
type input "互助4點(004)"
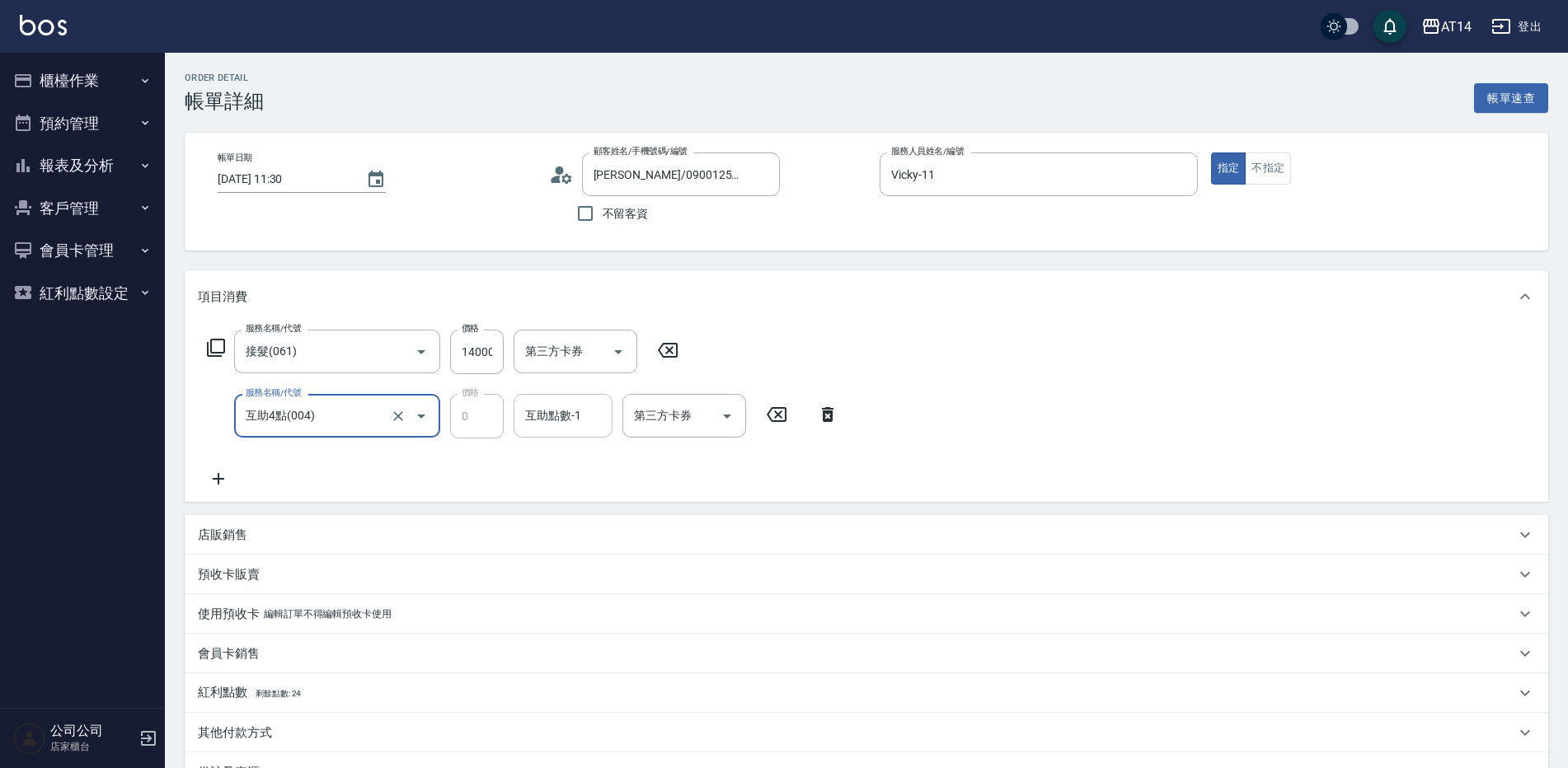
click at [545, 409] on div "互助點數-1 互助點數-1" at bounding box center [563, 416] width 99 height 44
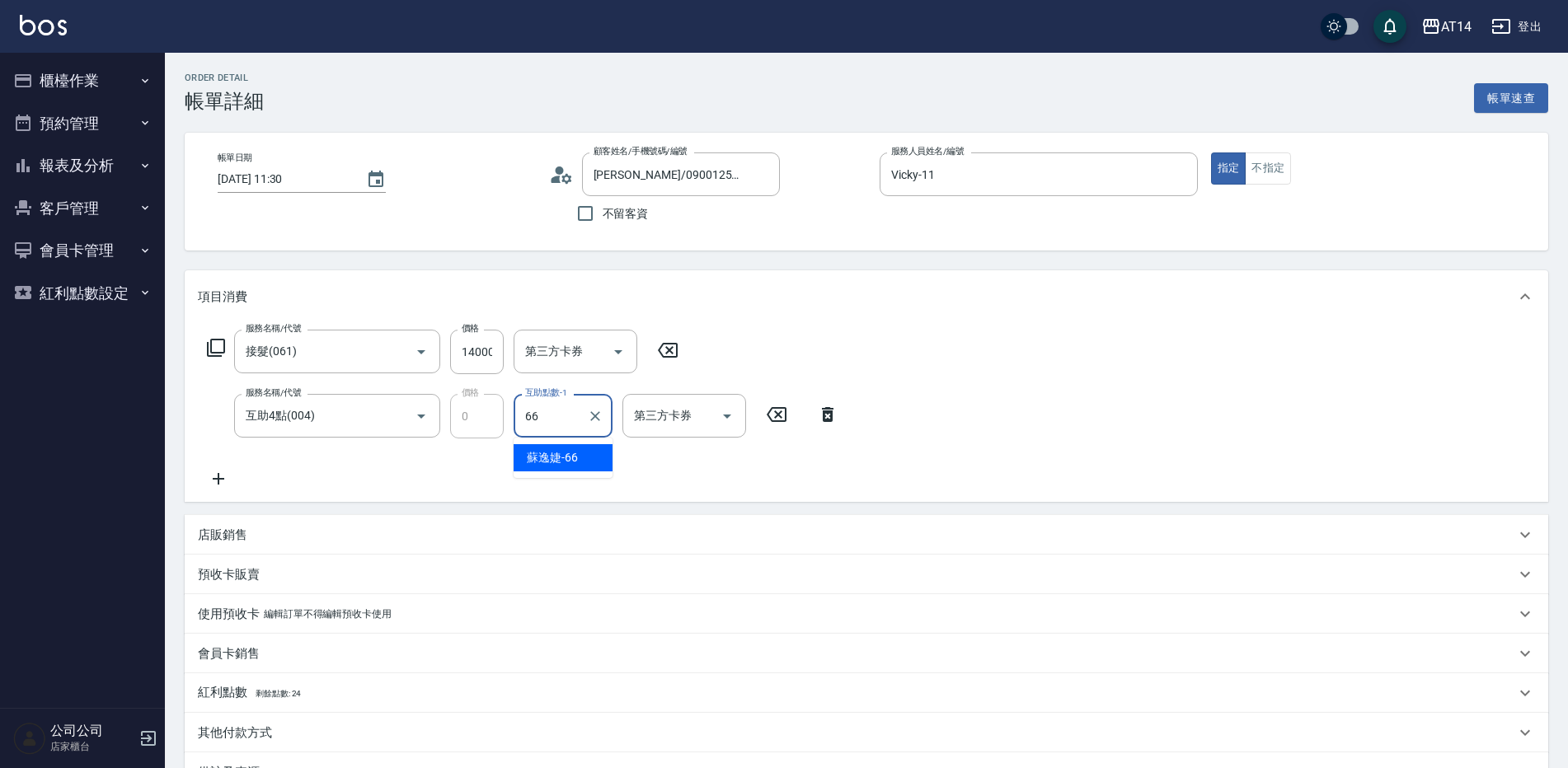
type input "[PERSON_NAME]-66"
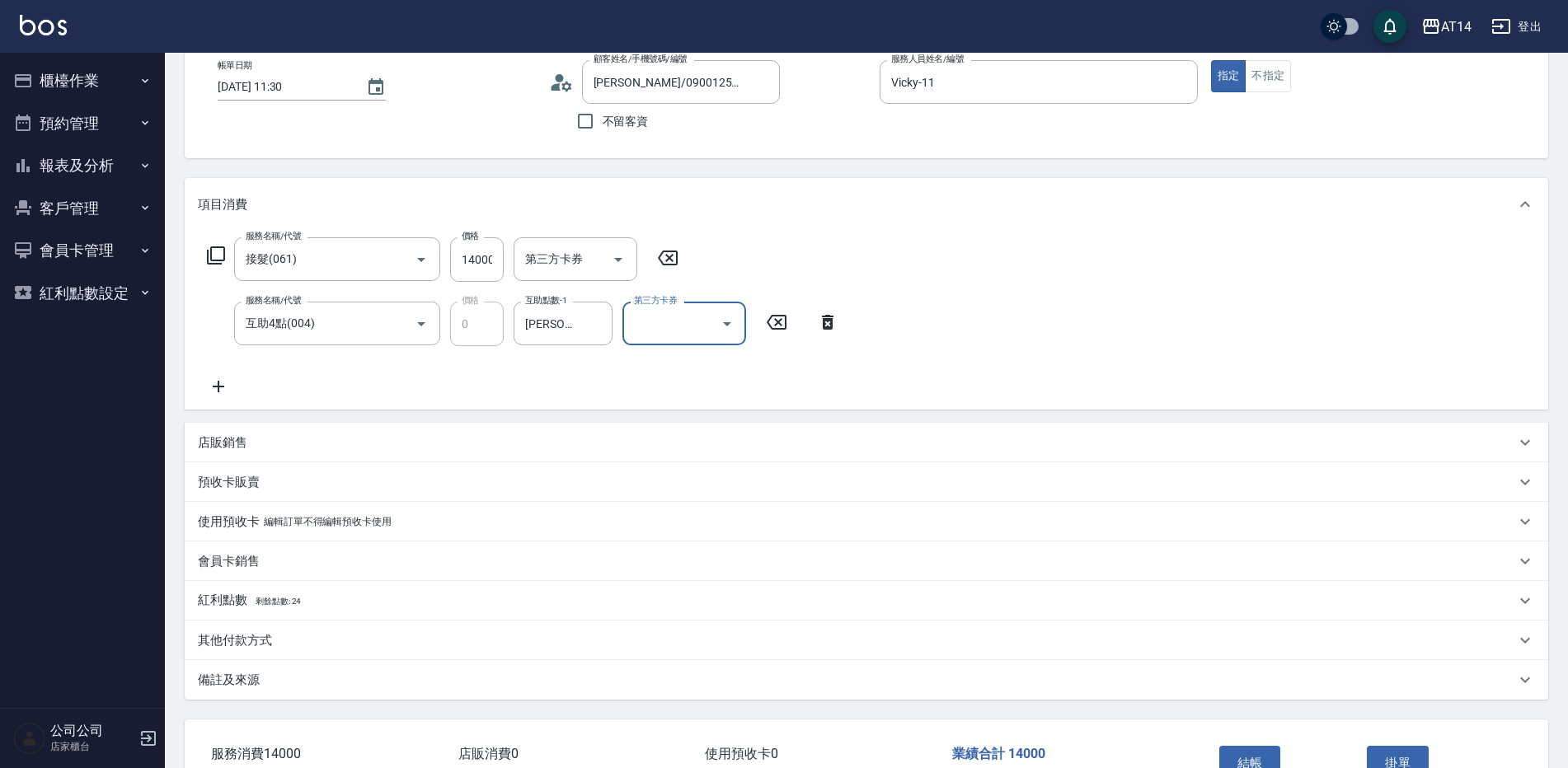
scroll to position [202, 0]
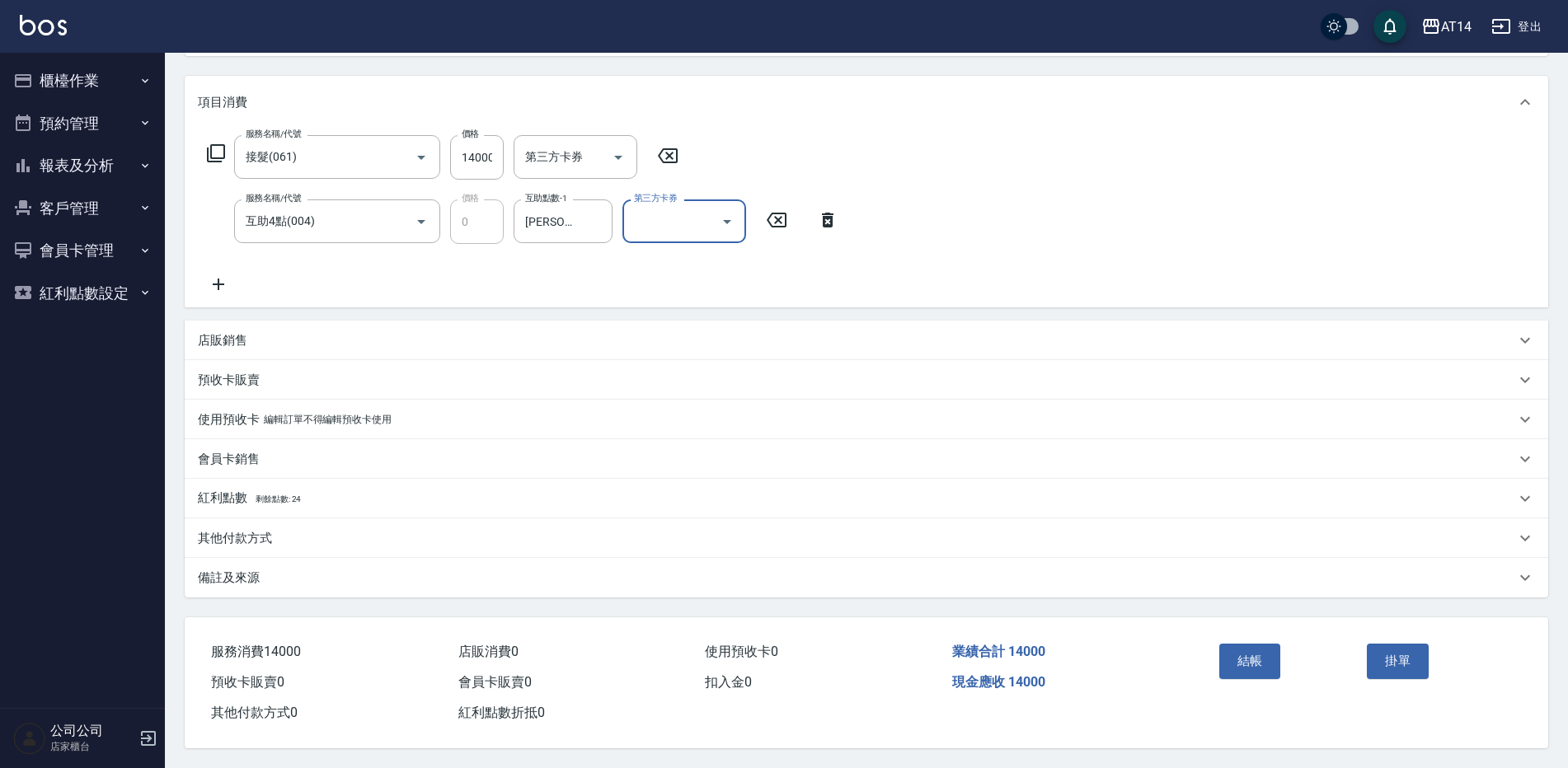
click at [308, 534] on div "其他付款方式" at bounding box center [856, 539] width 1317 height 18
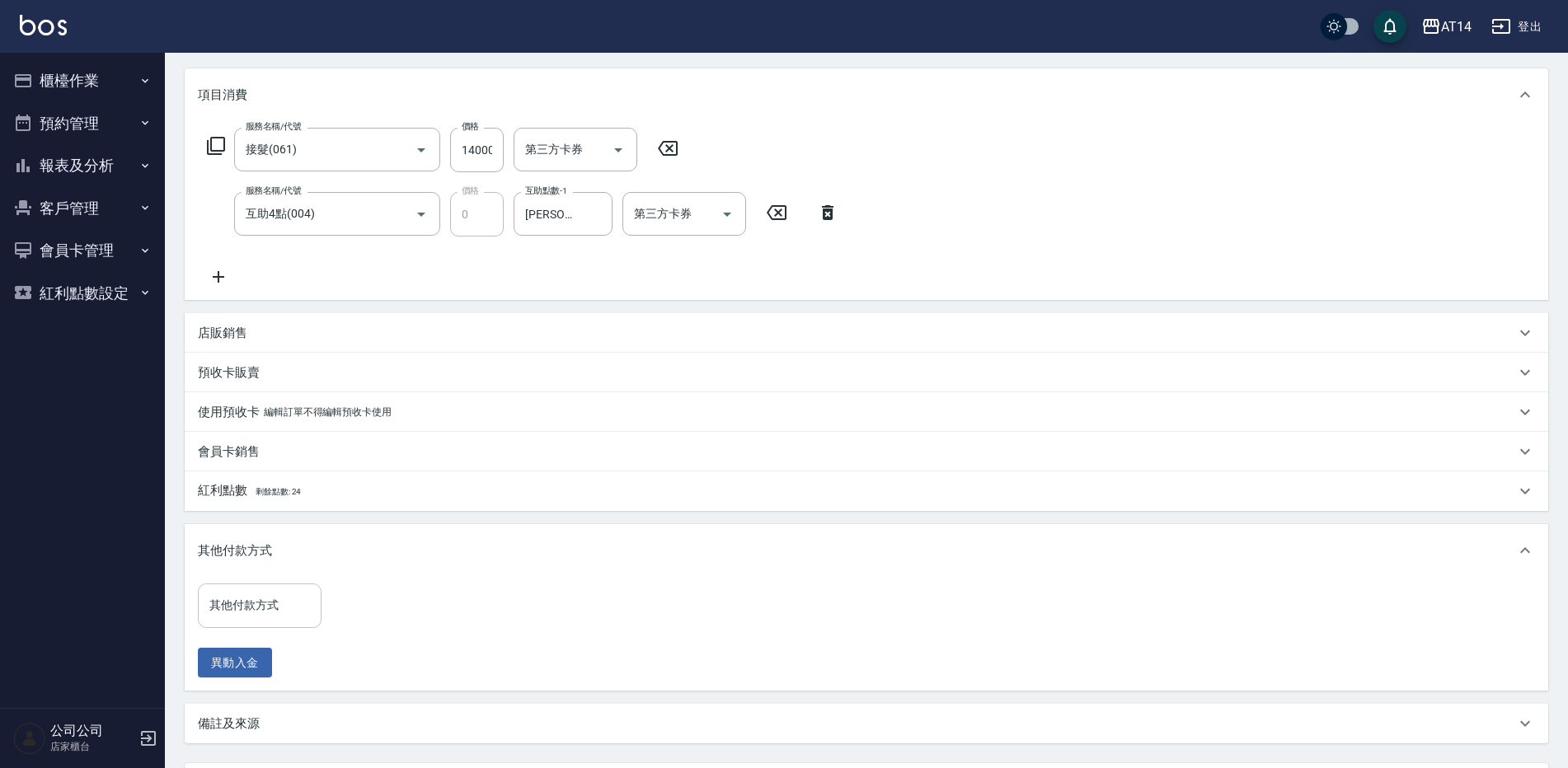
click at [295, 608] on input "其他付款方式" at bounding box center [259, 605] width 108 height 29
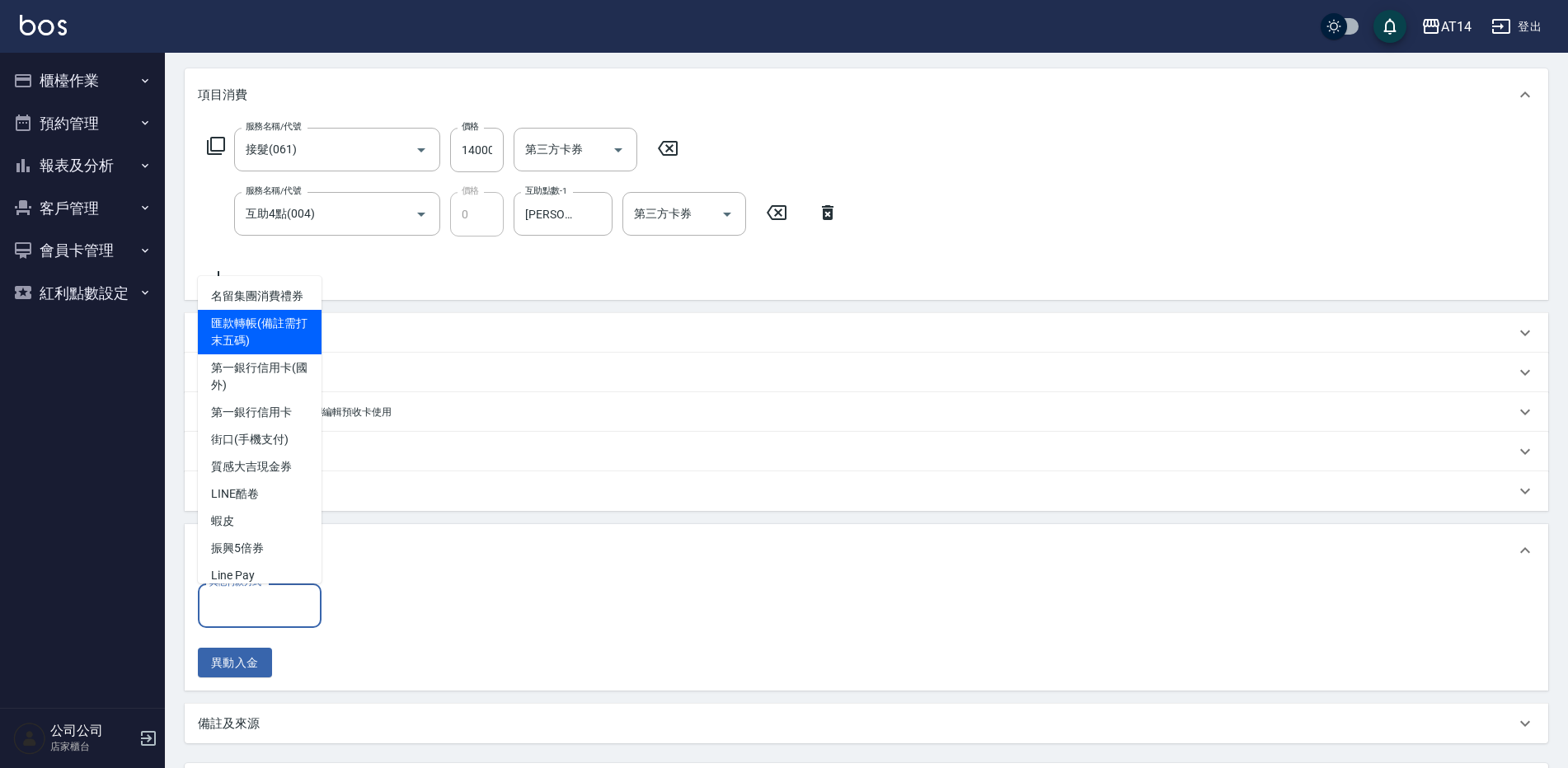
click at [260, 354] on span "匯款轉帳(備註需打末五碼)" at bounding box center [259, 332] width 123 height 45
type input "匯款轉帳(備註需打末五碼)"
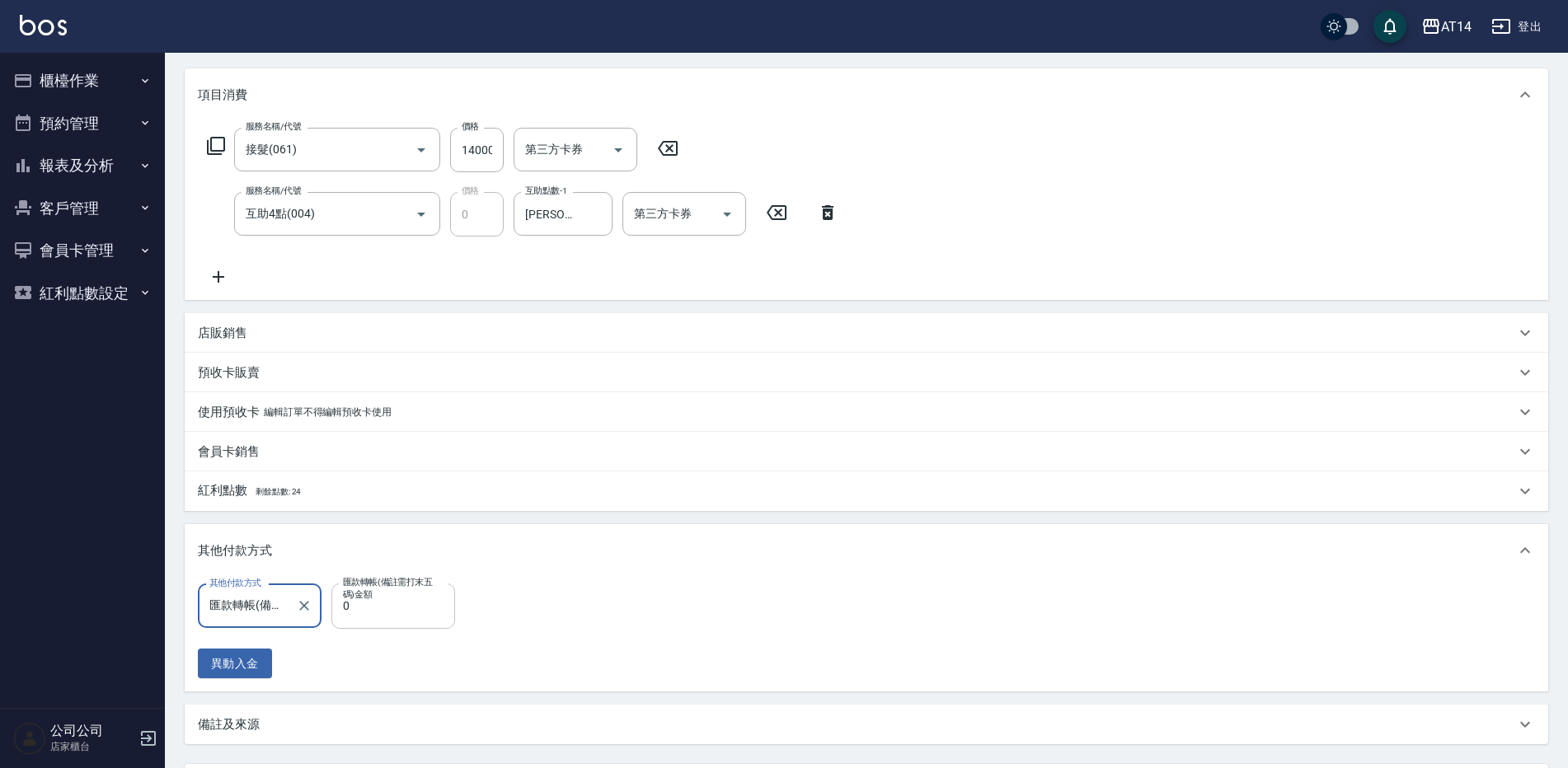
click at [377, 605] on input "0" at bounding box center [392, 606] width 123 height 45
type input "1400"
type input "25"
type input "14000"
type input "0"
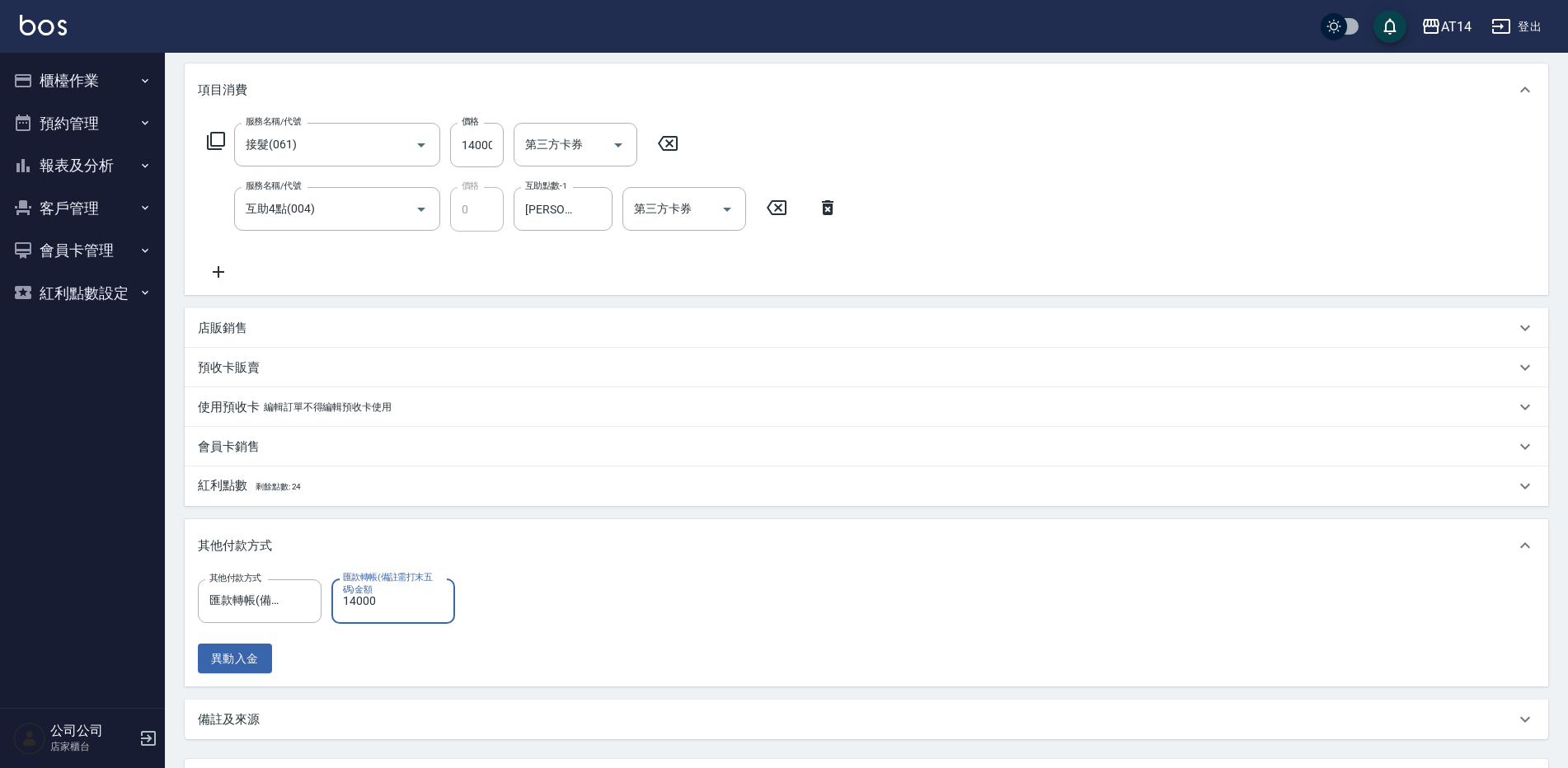
scroll to position [356, 0]
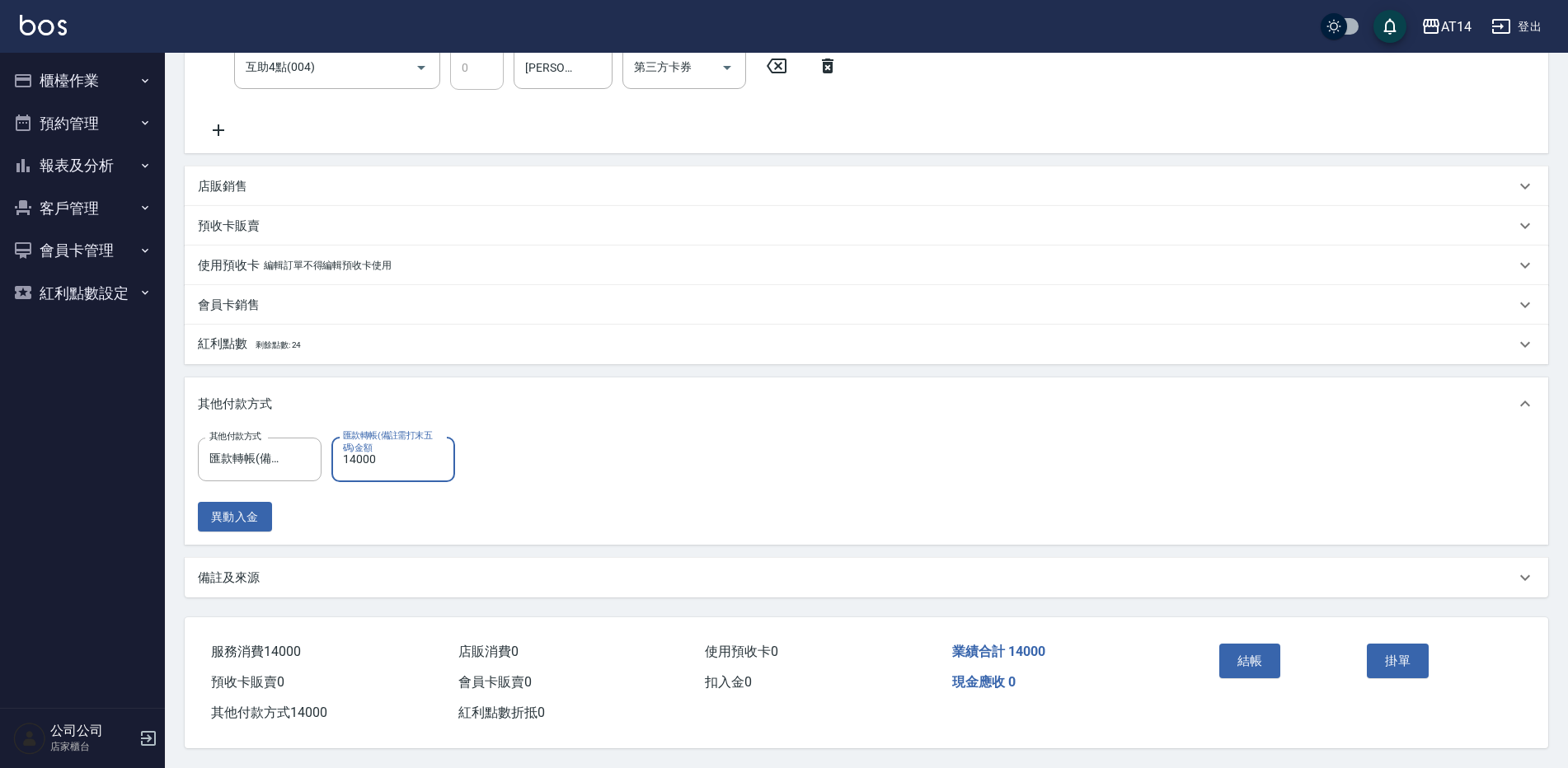
type input "14000"
click at [351, 560] on div "備註及來源" at bounding box center [866, 578] width 1363 height 40
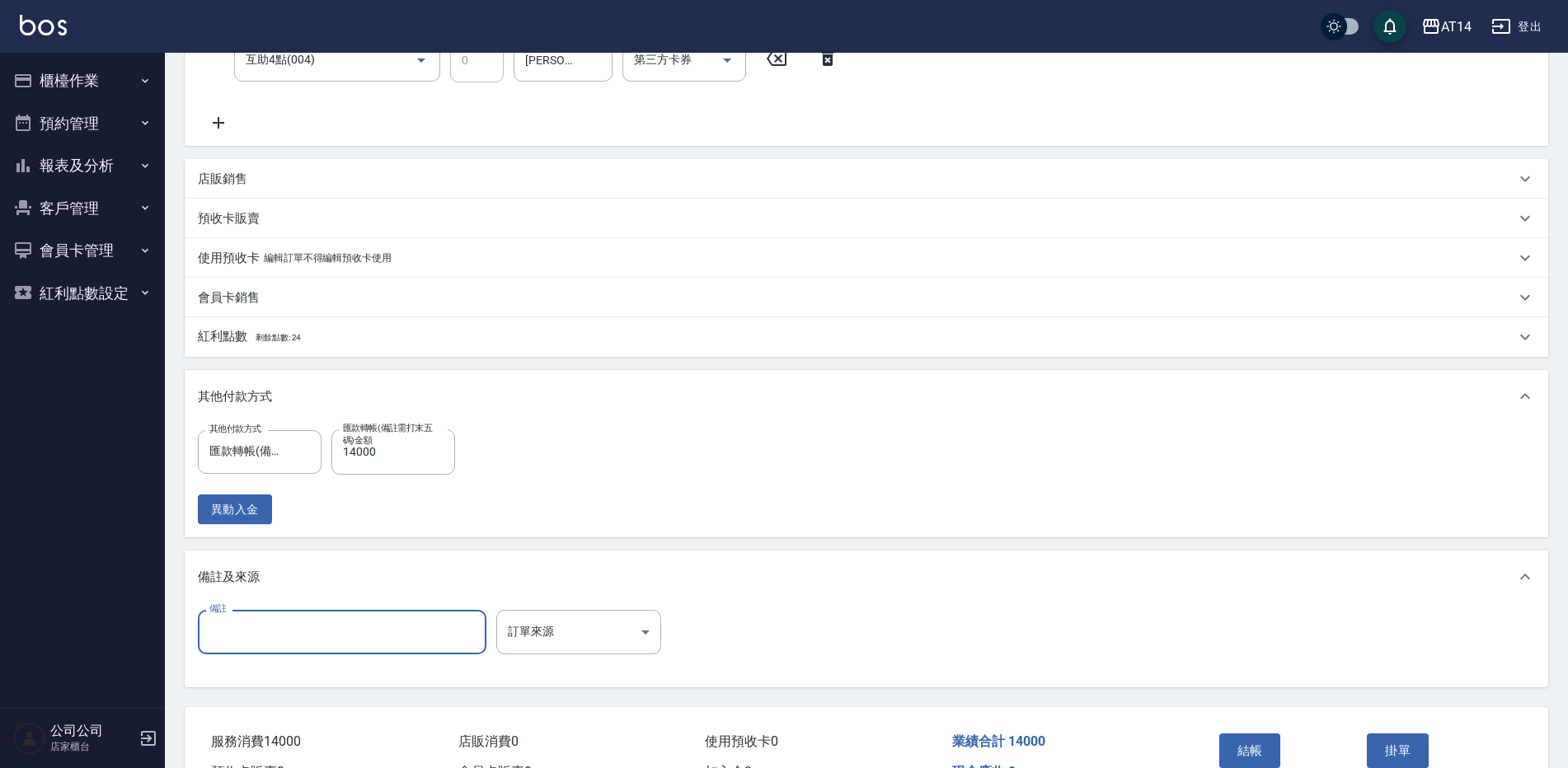
click at [427, 639] on input "備註" at bounding box center [341, 633] width 288 height 45
type input "07430 台南"
click at [535, 649] on body "AT14 登出 櫃檯作業 打帳單 帳單列表 掛單列表 現金收支登錄 材料自購登錄 每日結帳 排班表 掃碼打卡 預約管理 預約管理 單日預約紀錄 單週預約紀錄 …" at bounding box center [784, 250] width 1568 height 1214
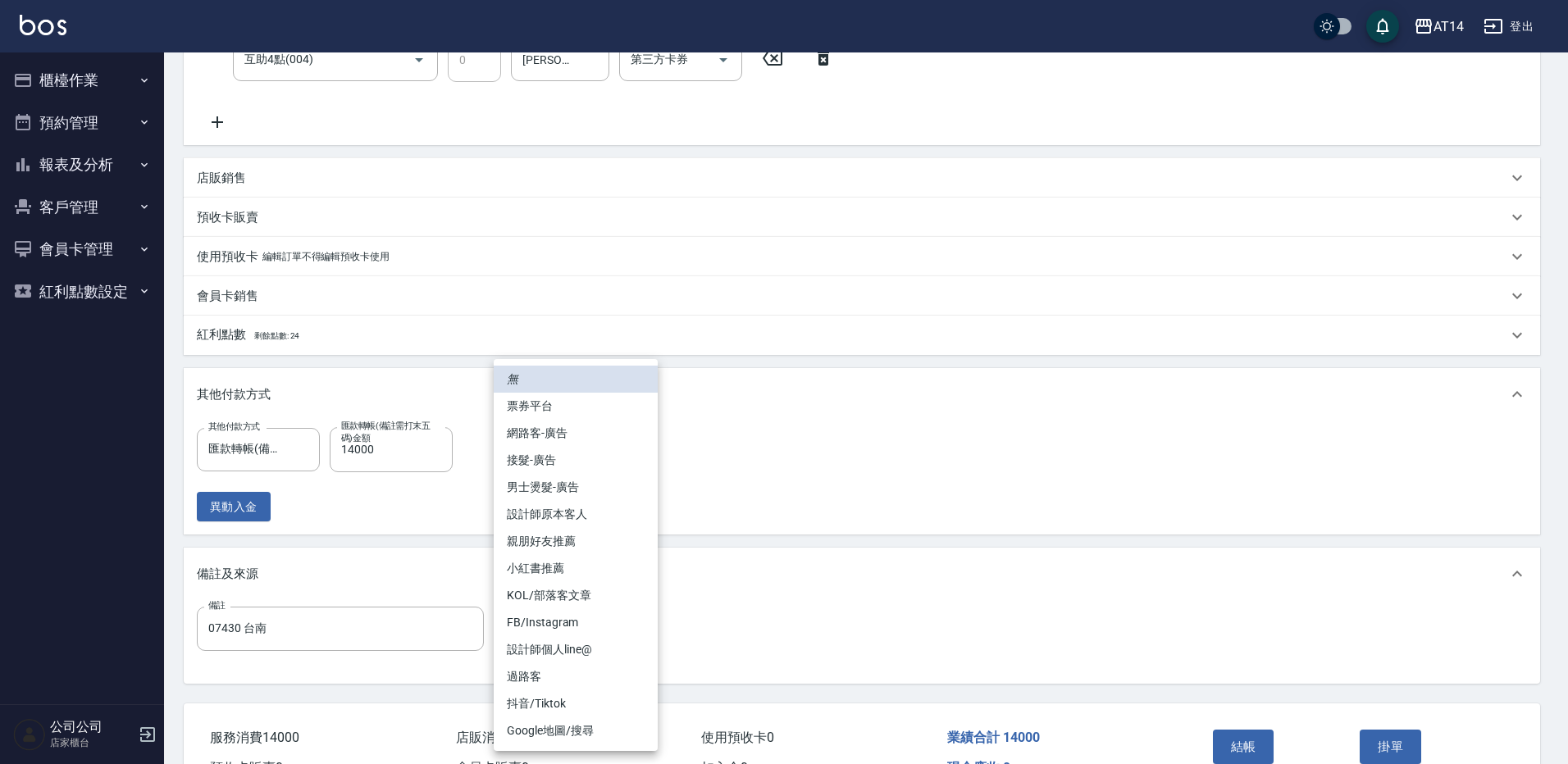
click at [587, 516] on li "設計師原本客人" at bounding box center [576, 514] width 164 height 27
type input "設計師原本客人"
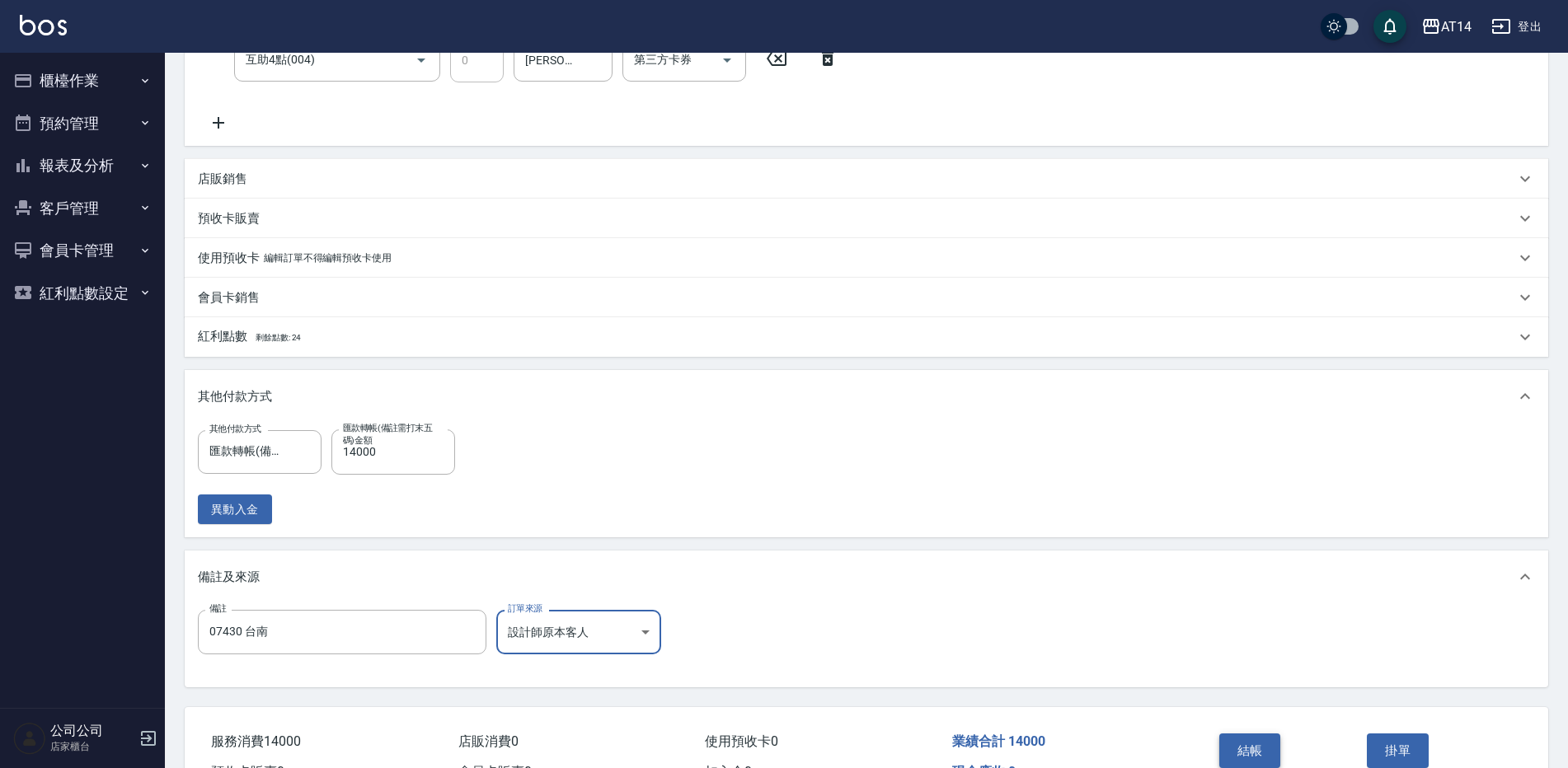
click at [1231, 745] on button "結帳" at bounding box center [1250, 750] width 62 height 34
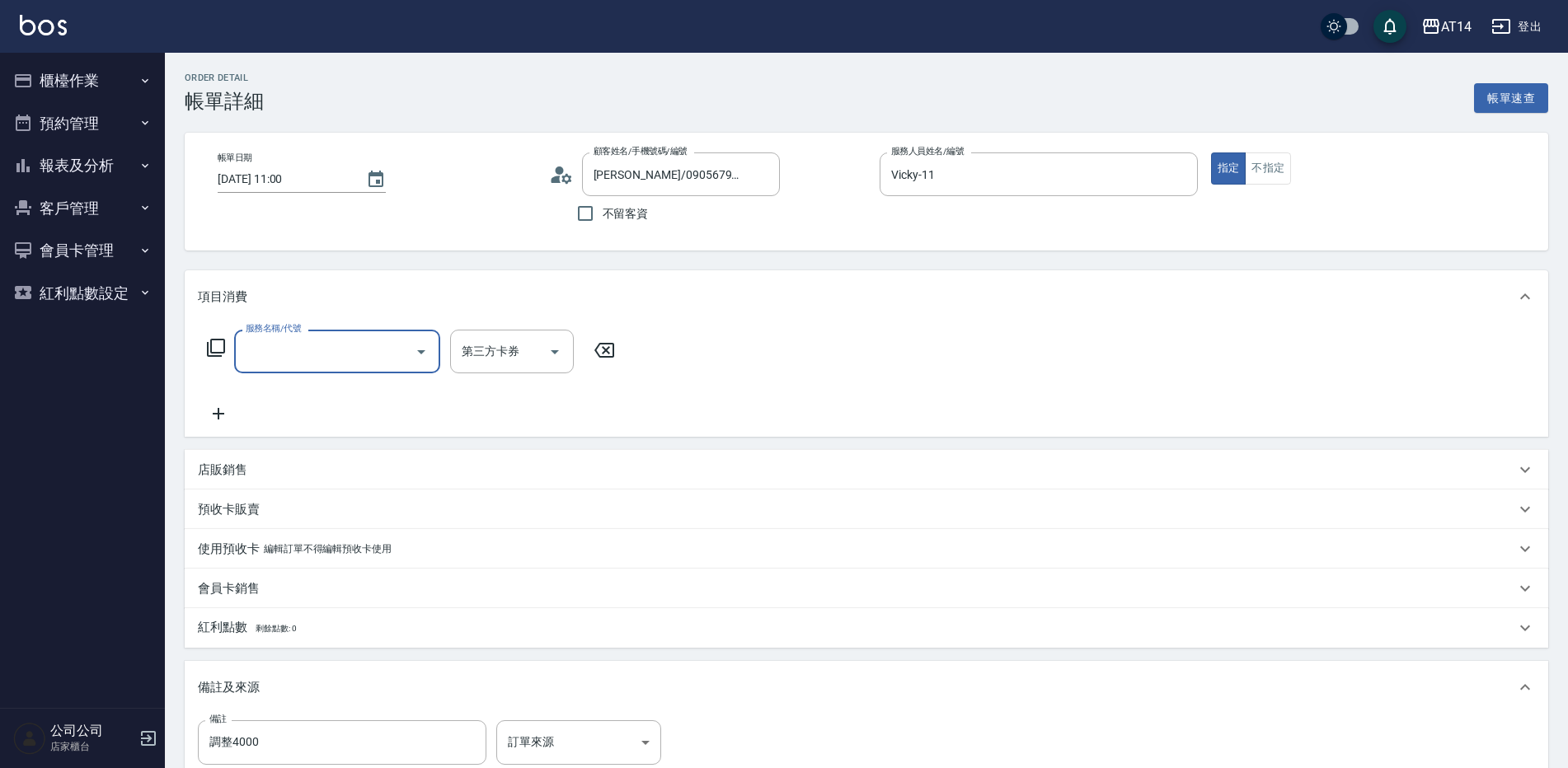
click at [320, 352] on input "服務名稱/代號" at bounding box center [325, 352] width 167 height 29
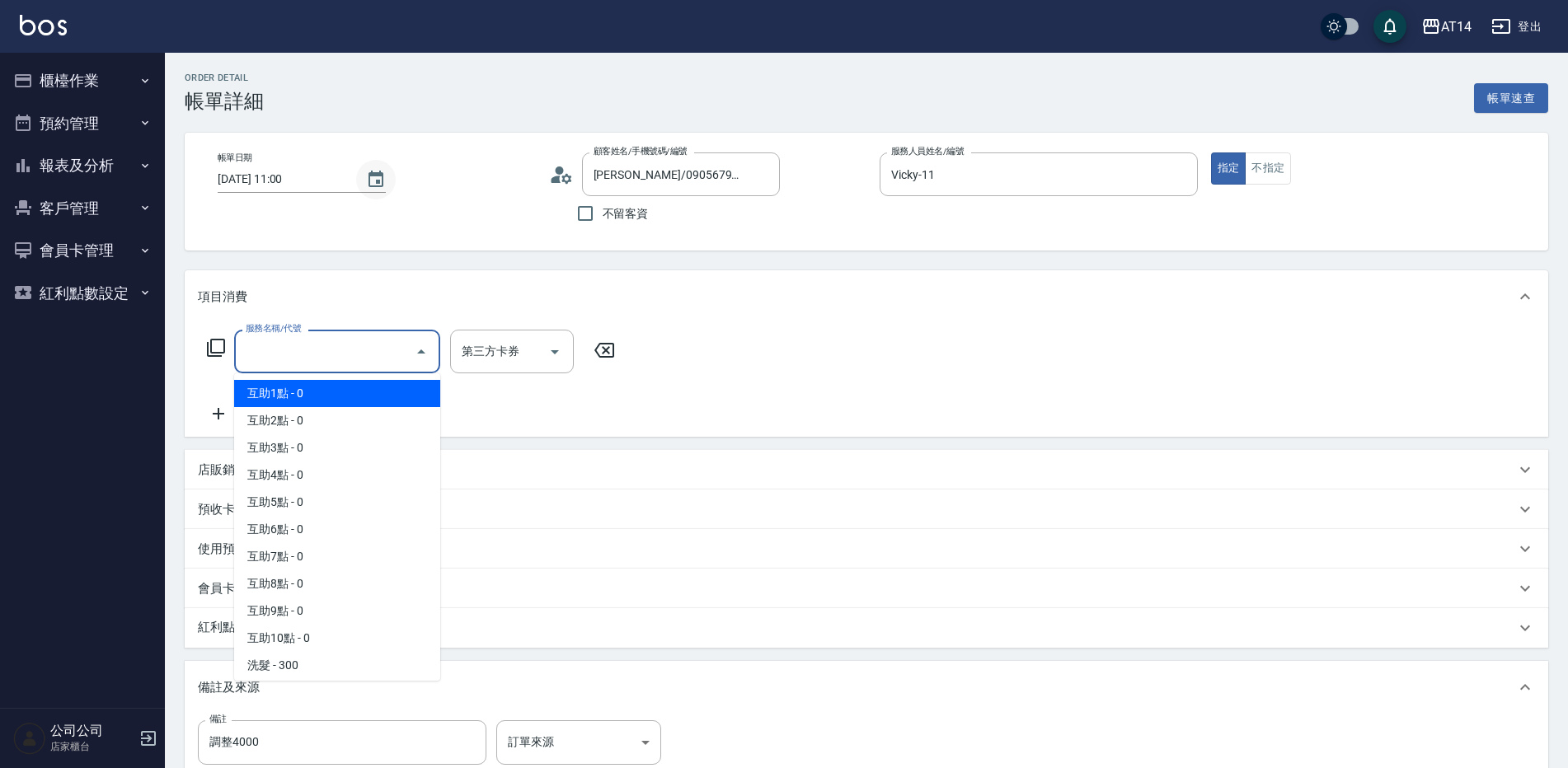
click at [378, 174] on icon "Choose date, selected date is 2025-08-13" at bounding box center [376, 179] width 15 height 17
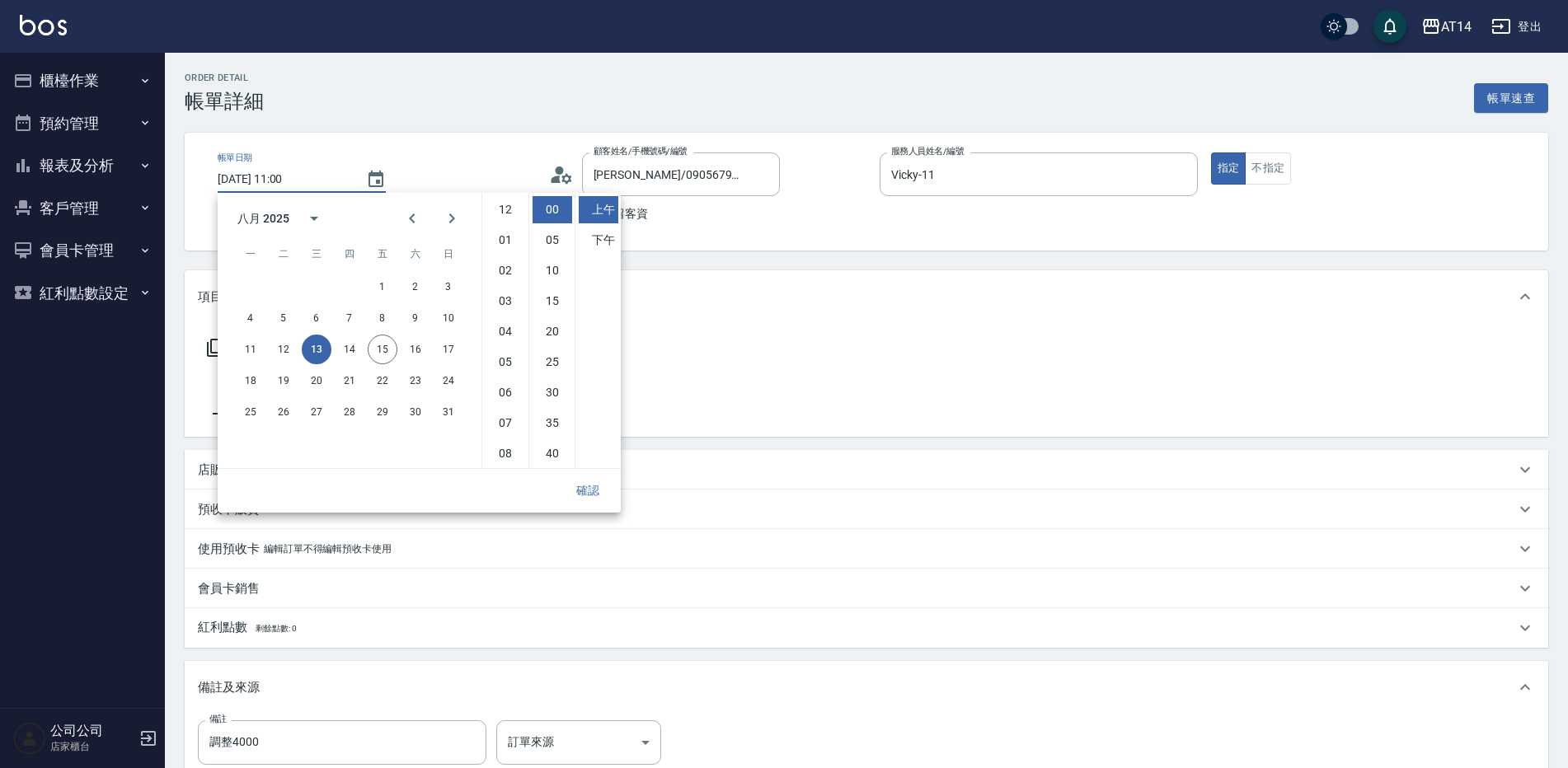
scroll to position [93, 0]
click at [384, 344] on button "15" at bounding box center [382, 350] width 30 height 30
type input "2025/08/15 11:00"
drag, startPoint x: 674, startPoint y: 390, endPoint x: 596, endPoint y: 395, distance: 78.2
click at [674, 390] on div "服務名稱/代號 服務名稱/代號 第三方卡券 第三方卡券" at bounding box center [866, 379] width 1363 height 114
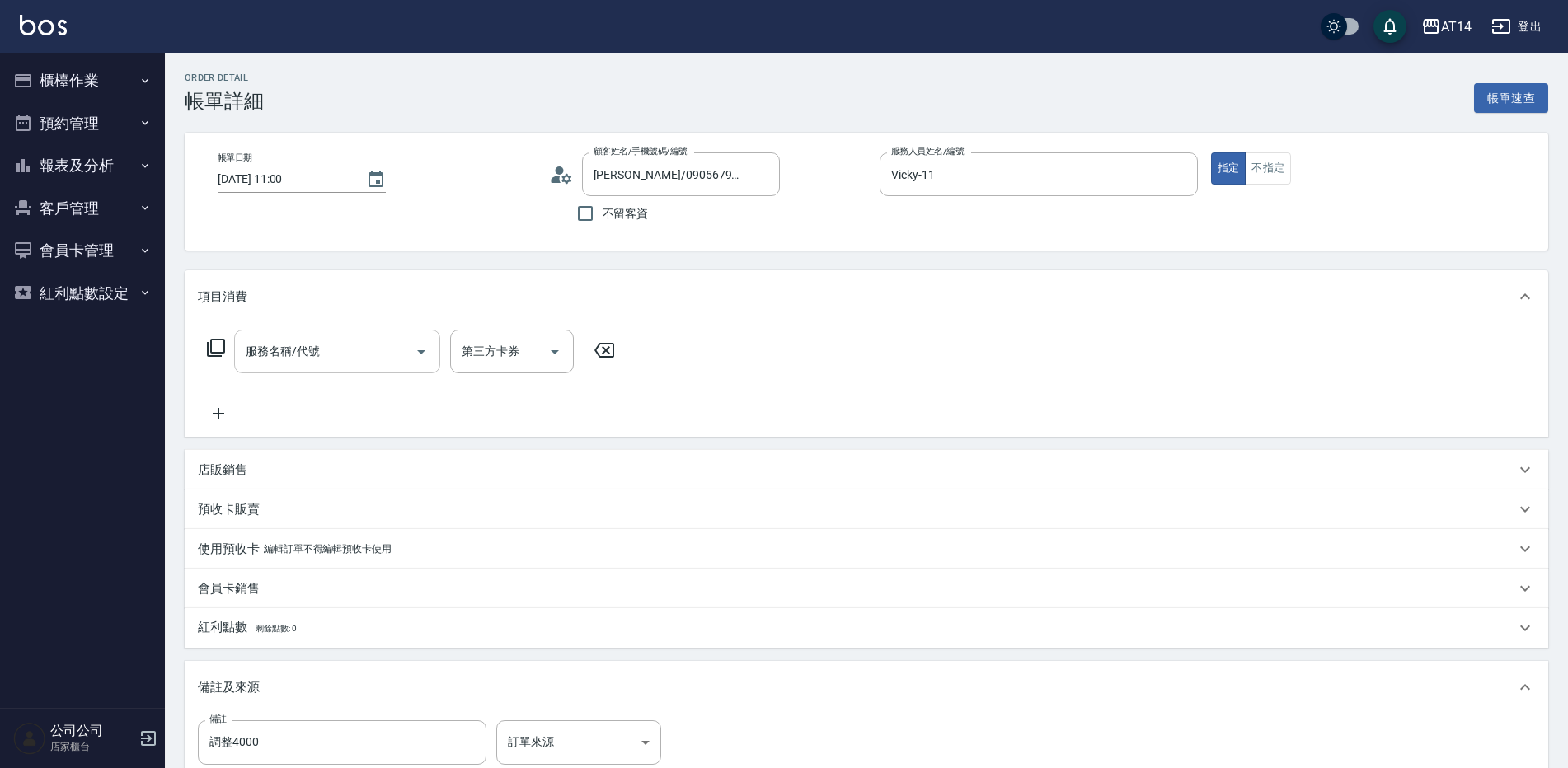
click at [384, 352] on input "服務名稱/代號" at bounding box center [325, 352] width 167 height 29
type input "061"
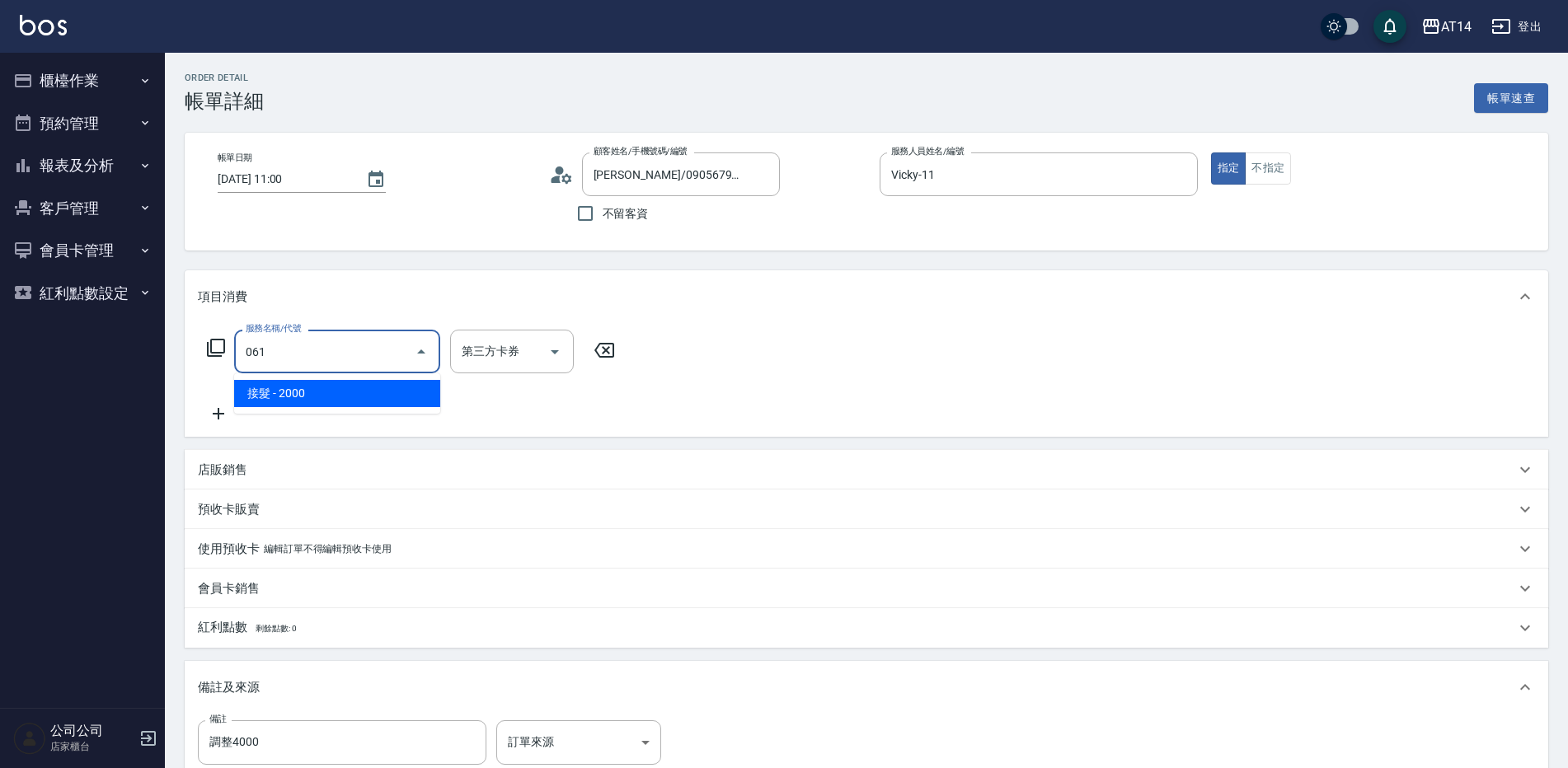
type input "4"
type input "接髮(061)"
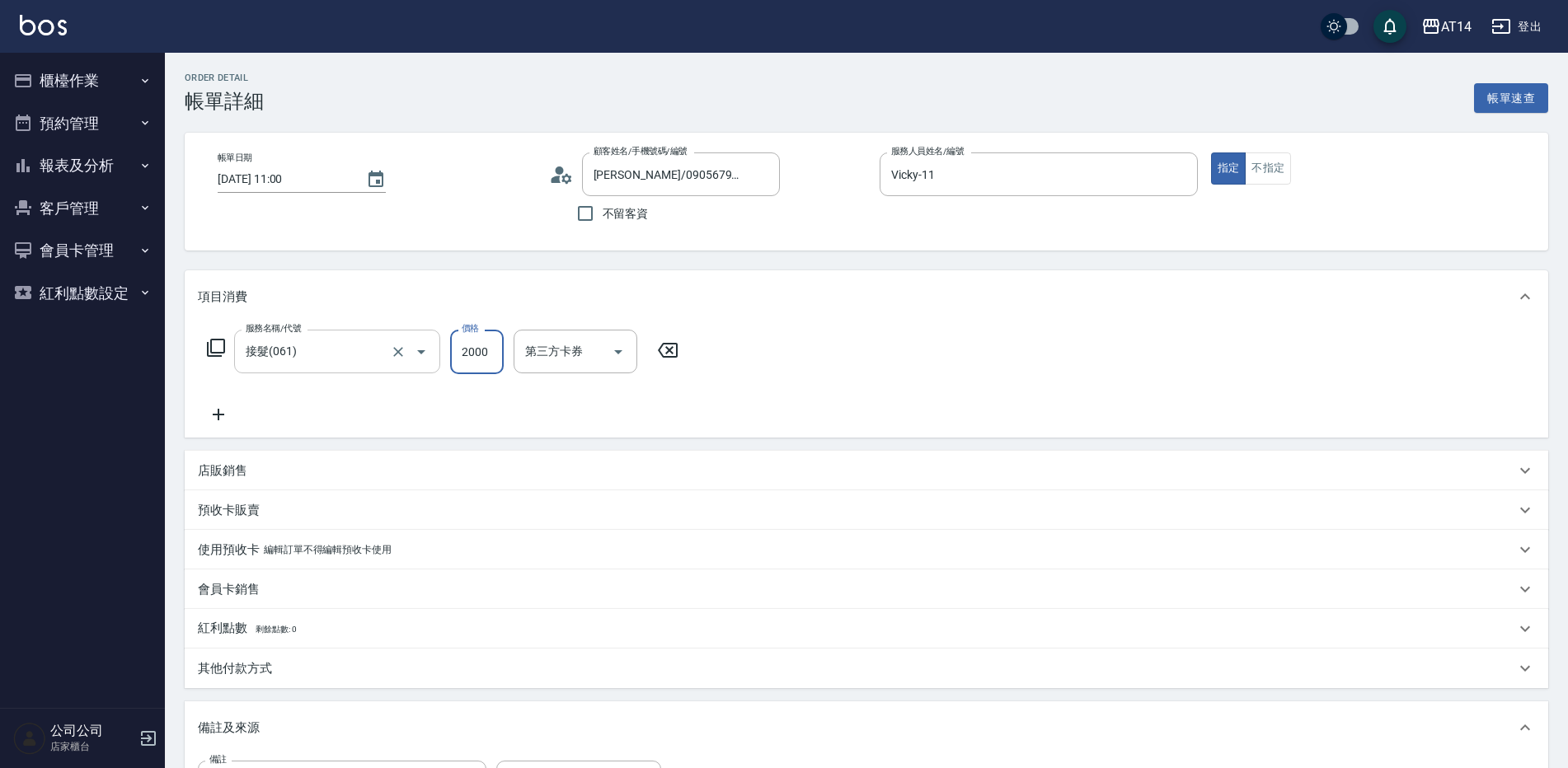
type input "4"
type input "0"
type input "400"
type input "1"
type input "4000"
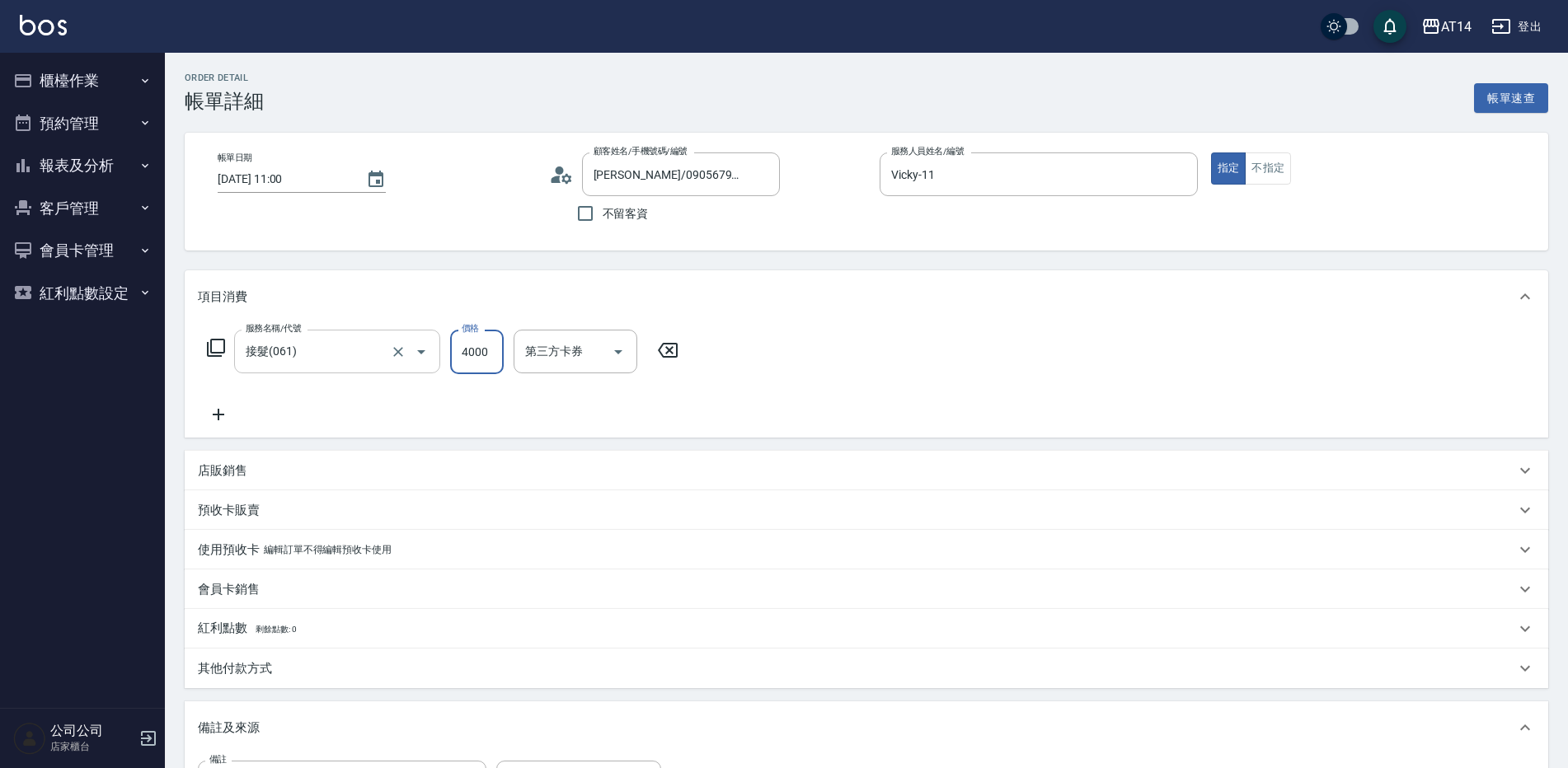
type input "8"
type input "4000"
click at [211, 400] on div "服務名稱/代號 接髮(061) 服務名稱/代號 價格 4000 價格 第三方卡券 第三方卡券" at bounding box center [442, 378] width 491 height 95
click at [215, 409] on icon at bounding box center [218, 414] width 41 height 19
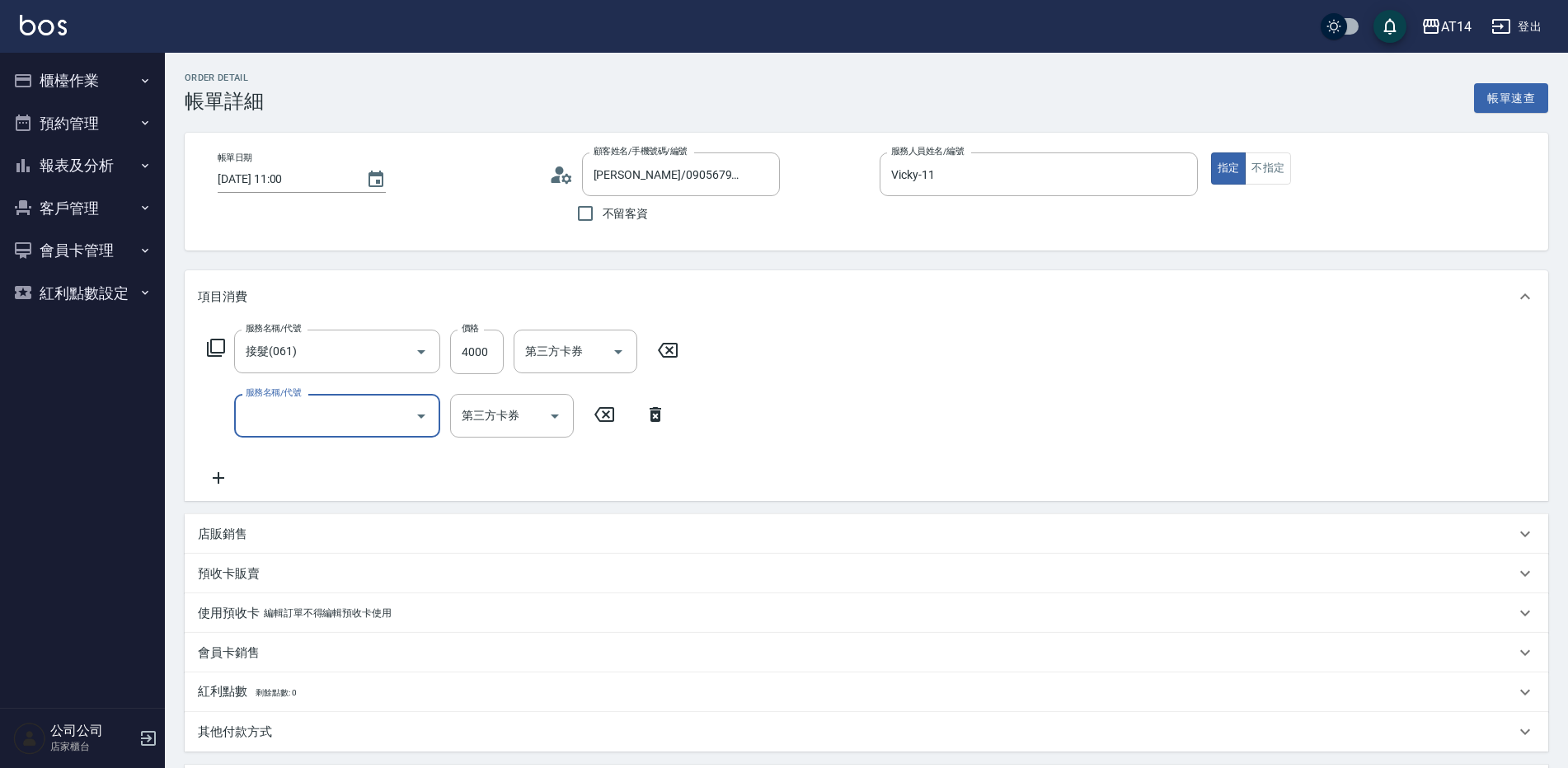
click at [310, 416] on input "服務名稱/代號" at bounding box center [325, 416] width 167 height 29
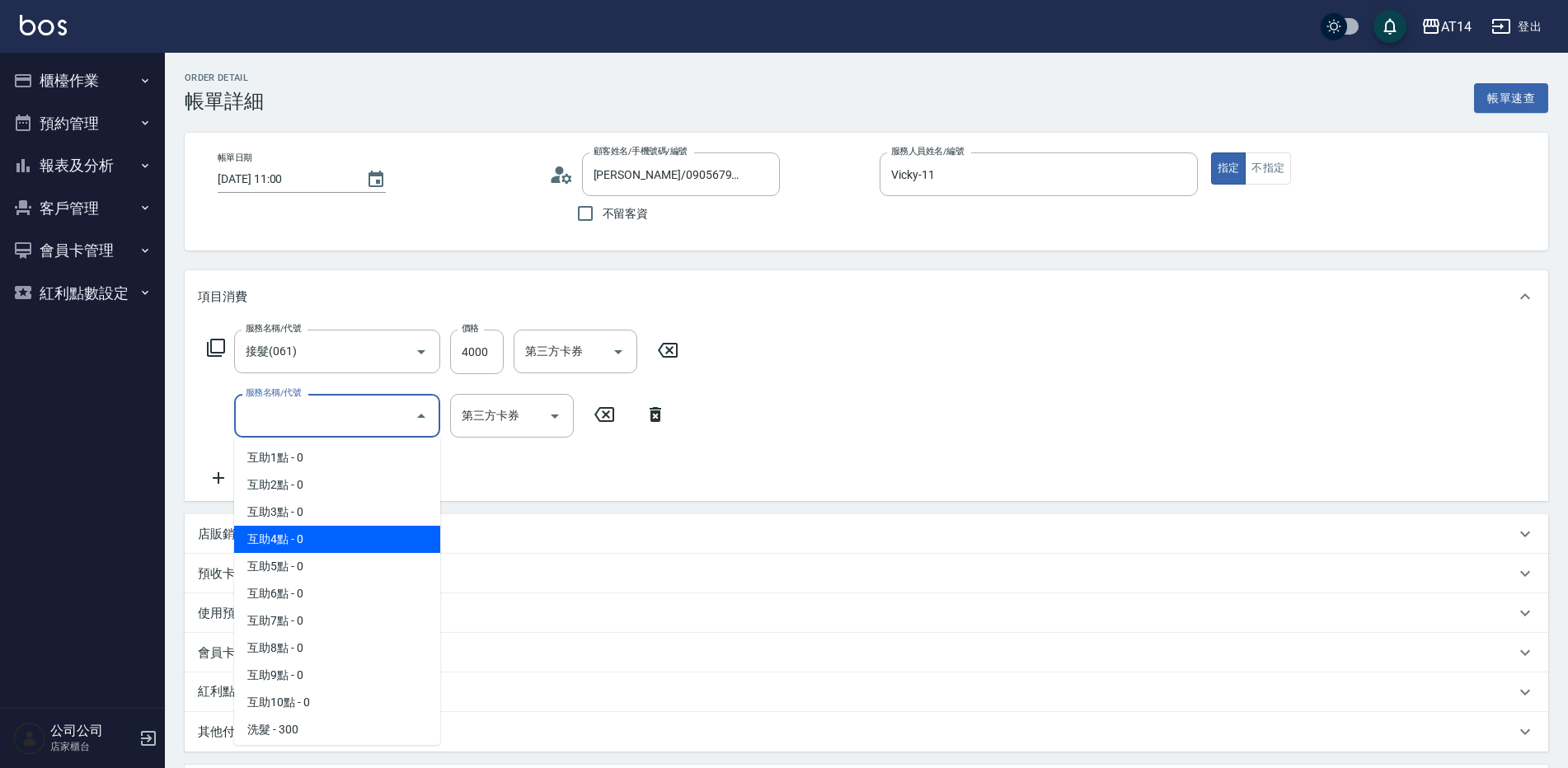
click at [346, 546] on span "互助4點 - 0" at bounding box center [337, 539] width 206 height 27
click at [314, 414] on input "互助4點(004)" at bounding box center [313, 416] width 145 height 29
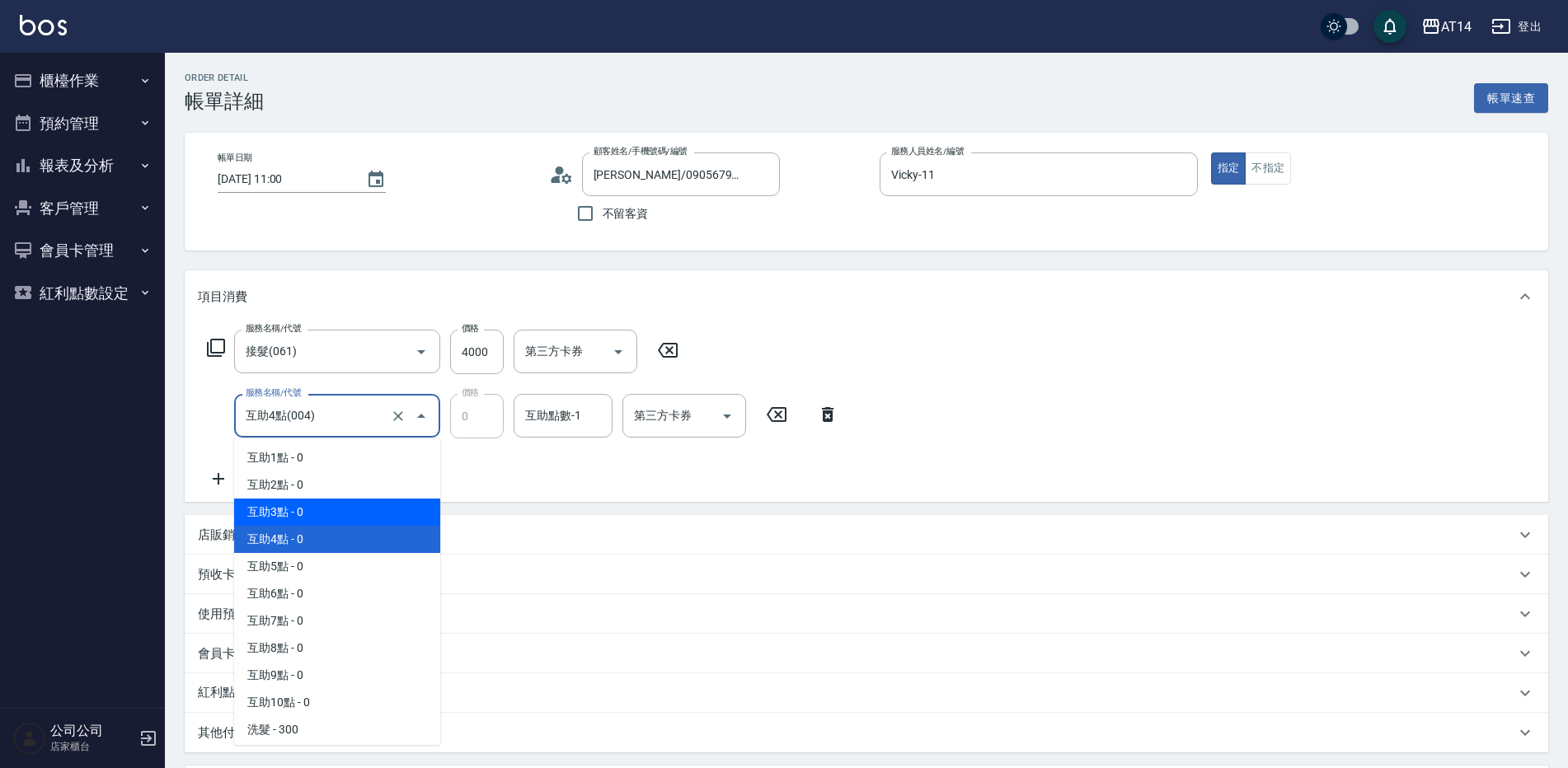
click at [300, 508] on span "互助3點 - 0" at bounding box center [337, 512] width 206 height 27
type input "互助3點(003)"
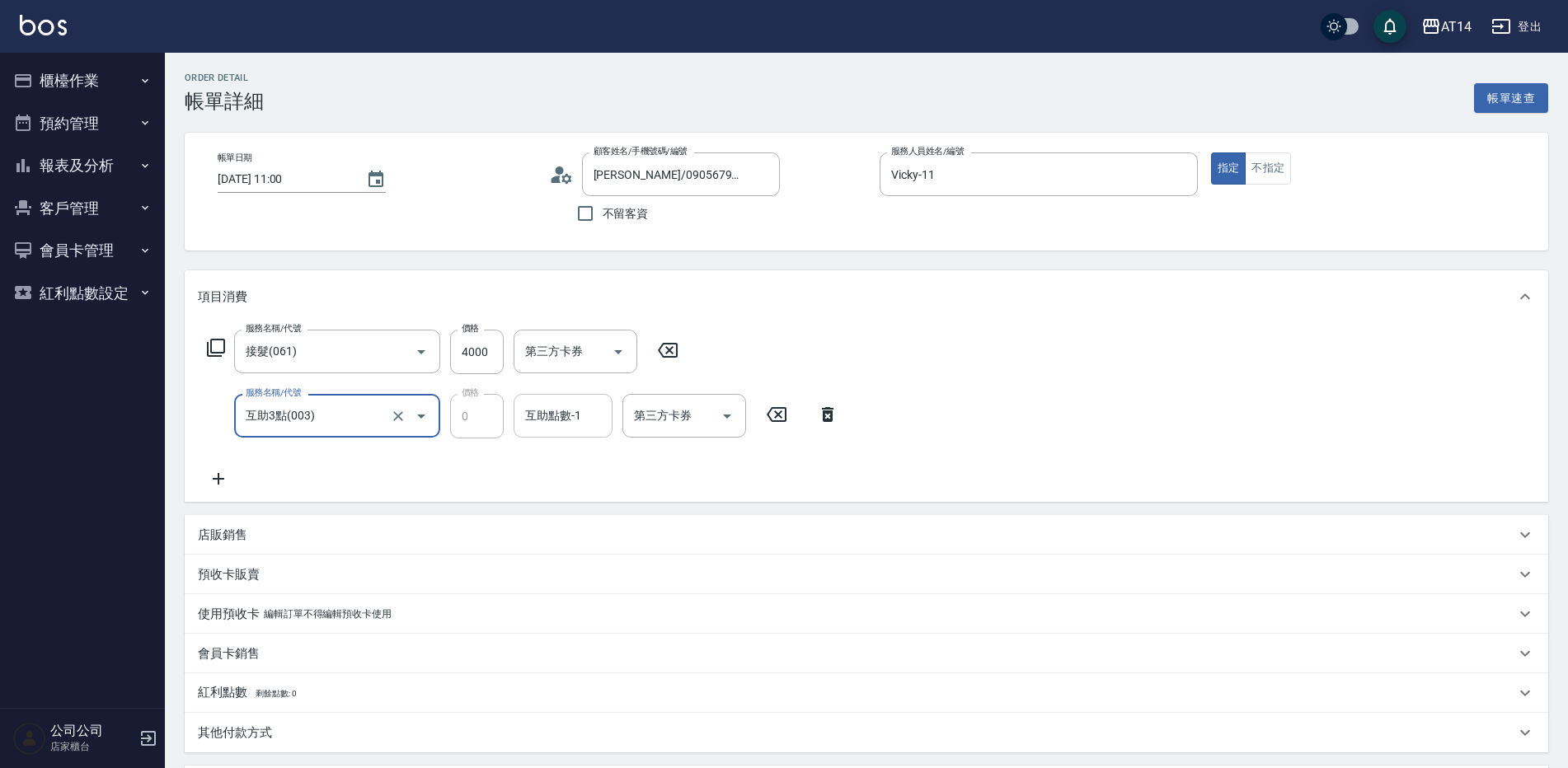
click at [548, 420] on input "互助點數-1" at bounding box center [563, 416] width 84 height 29
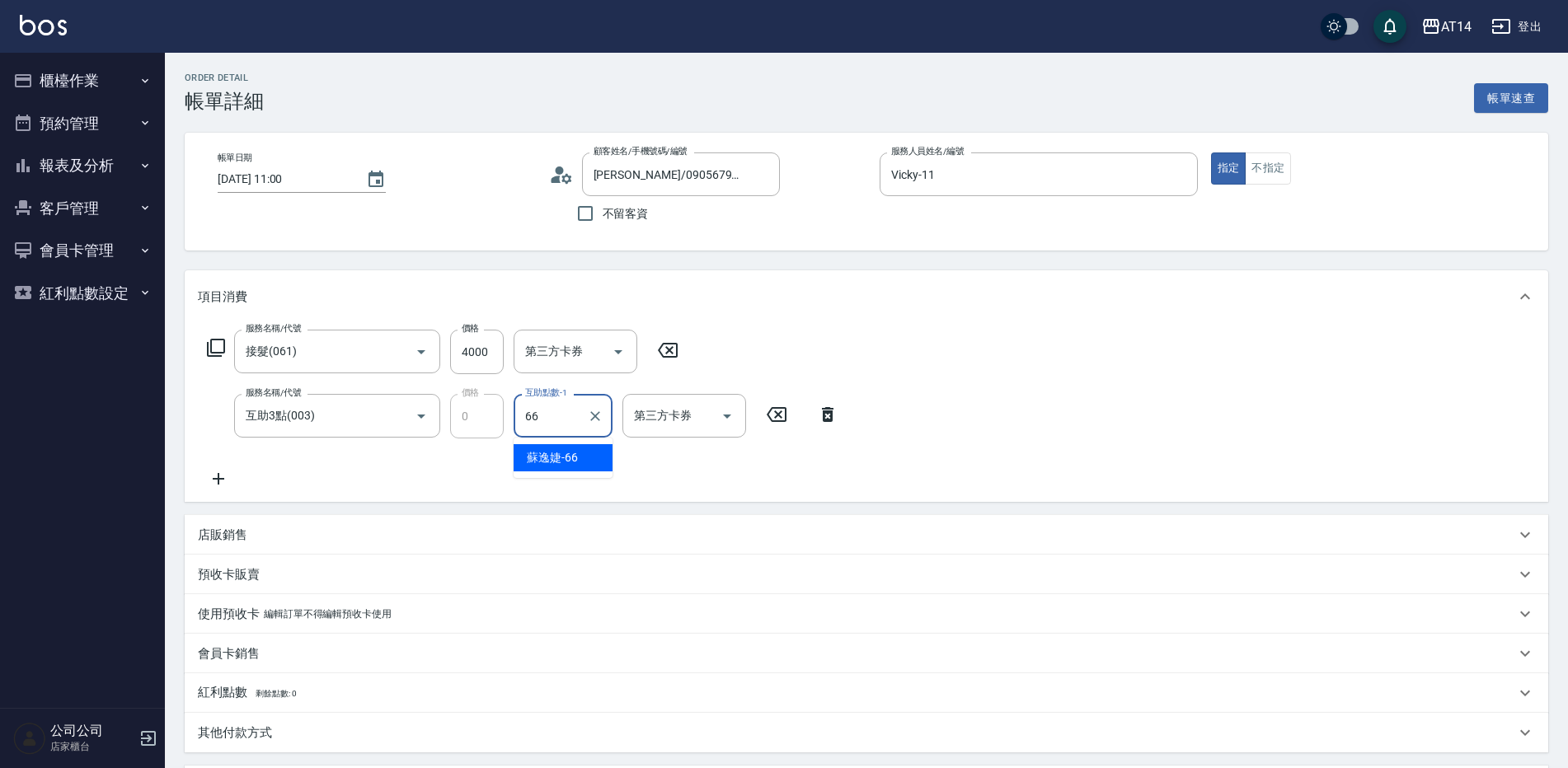
type input "[PERSON_NAME]-66"
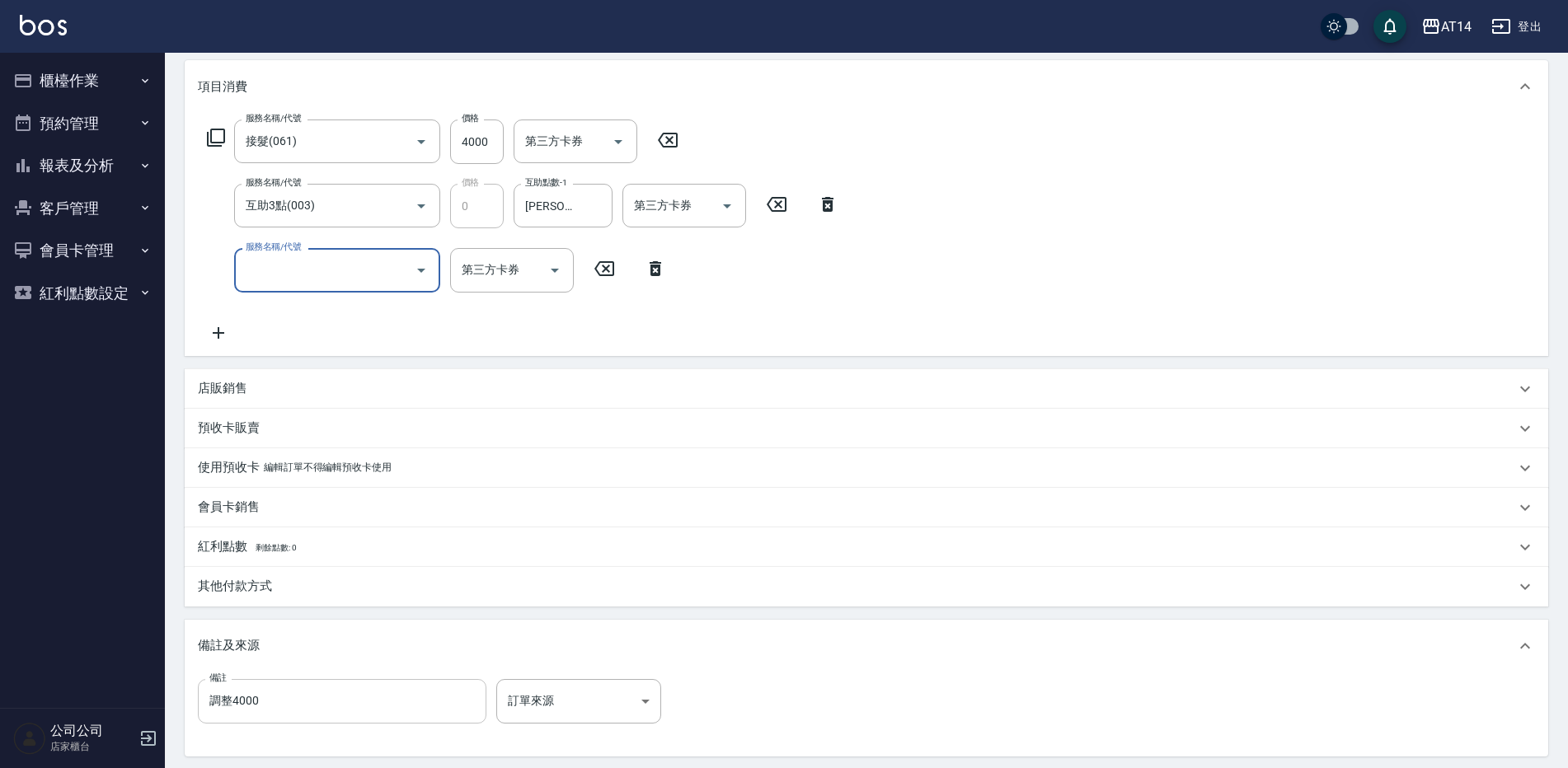
scroll to position [330, 0]
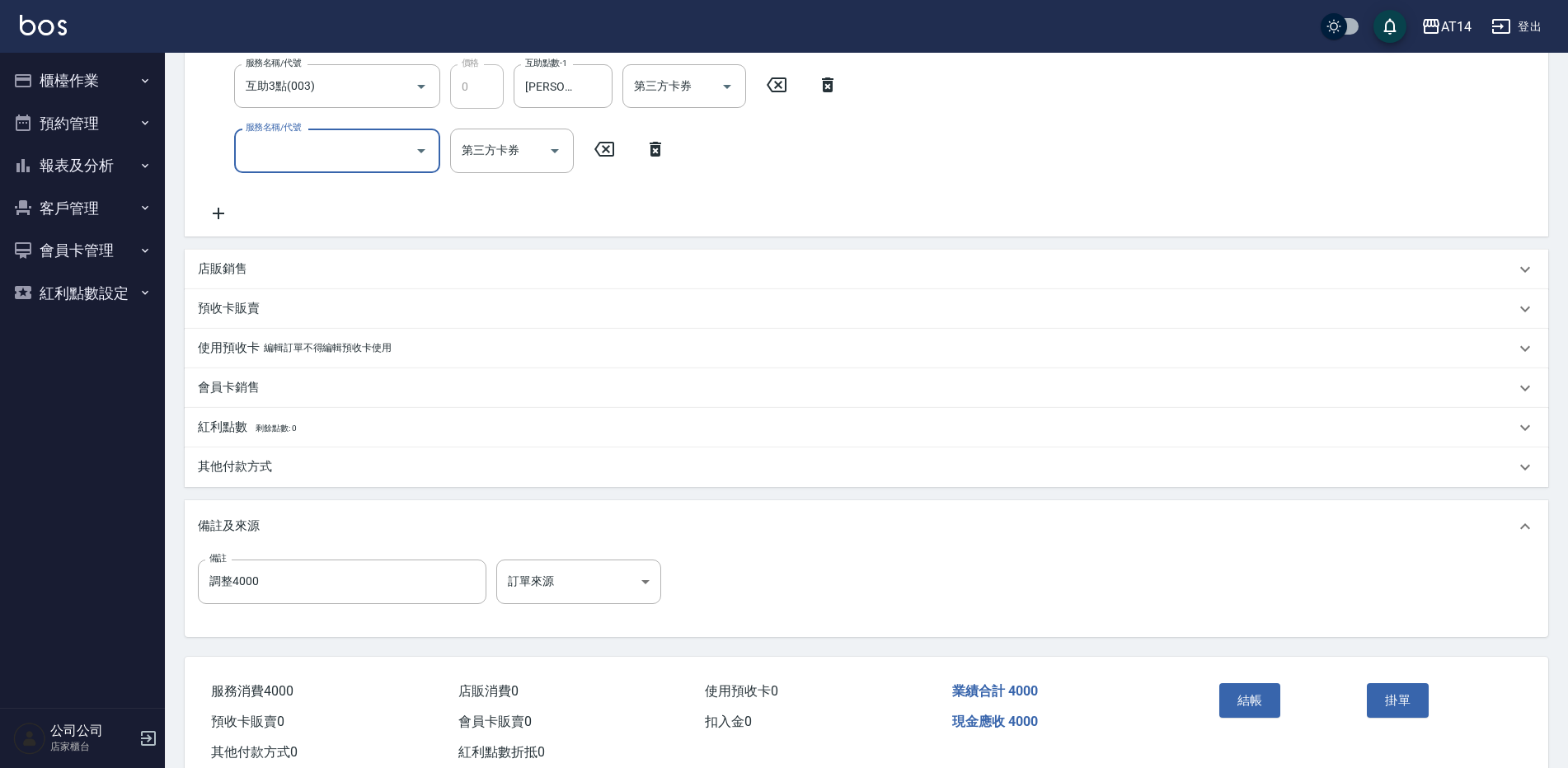
click at [279, 471] on div "其他付款方式" at bounding box center [856, 467] width 1317 height 18
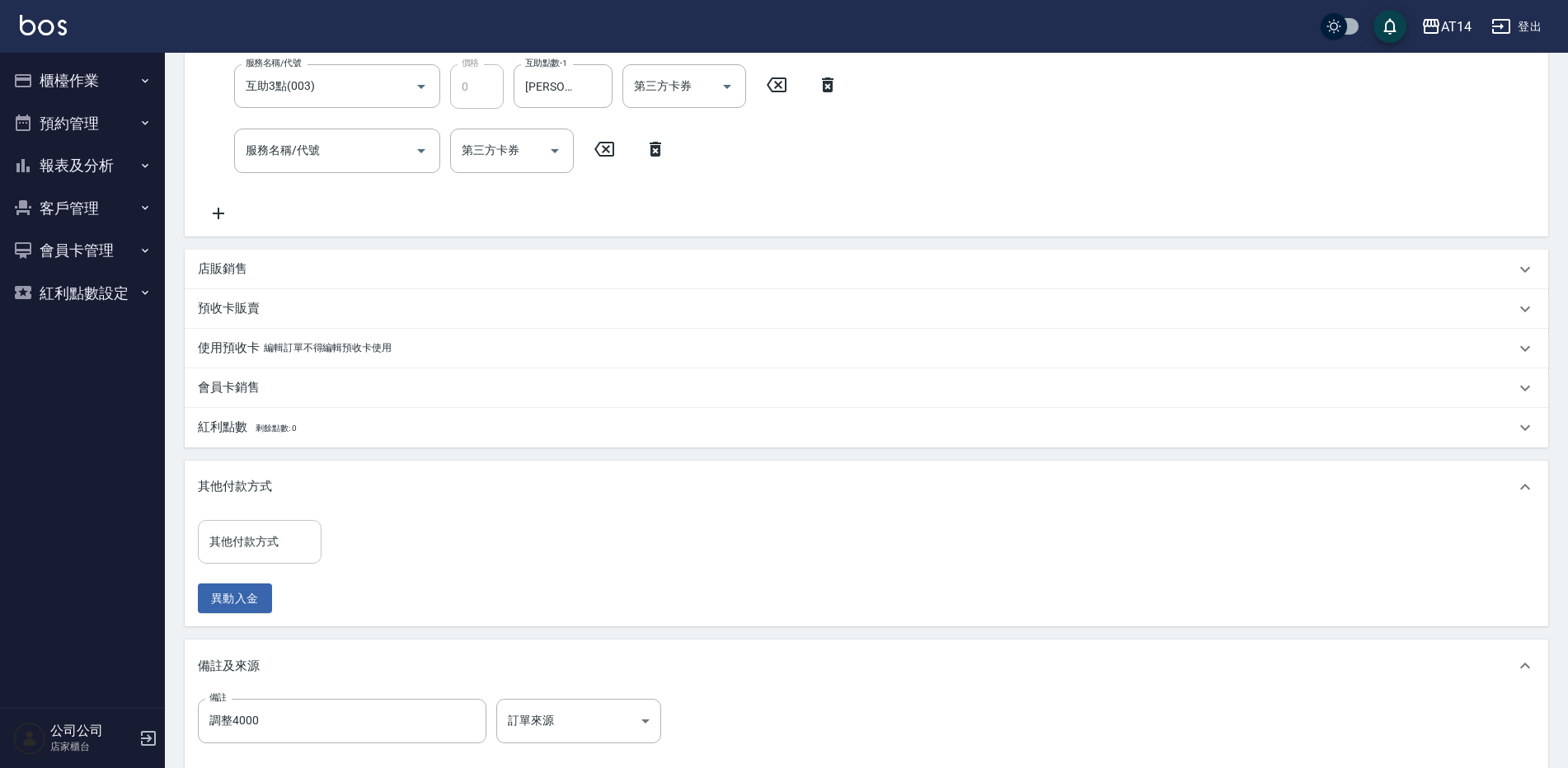
click at [286, 551] on input "其他付款方式" at bounding box center [259, 542] width 108 height 29
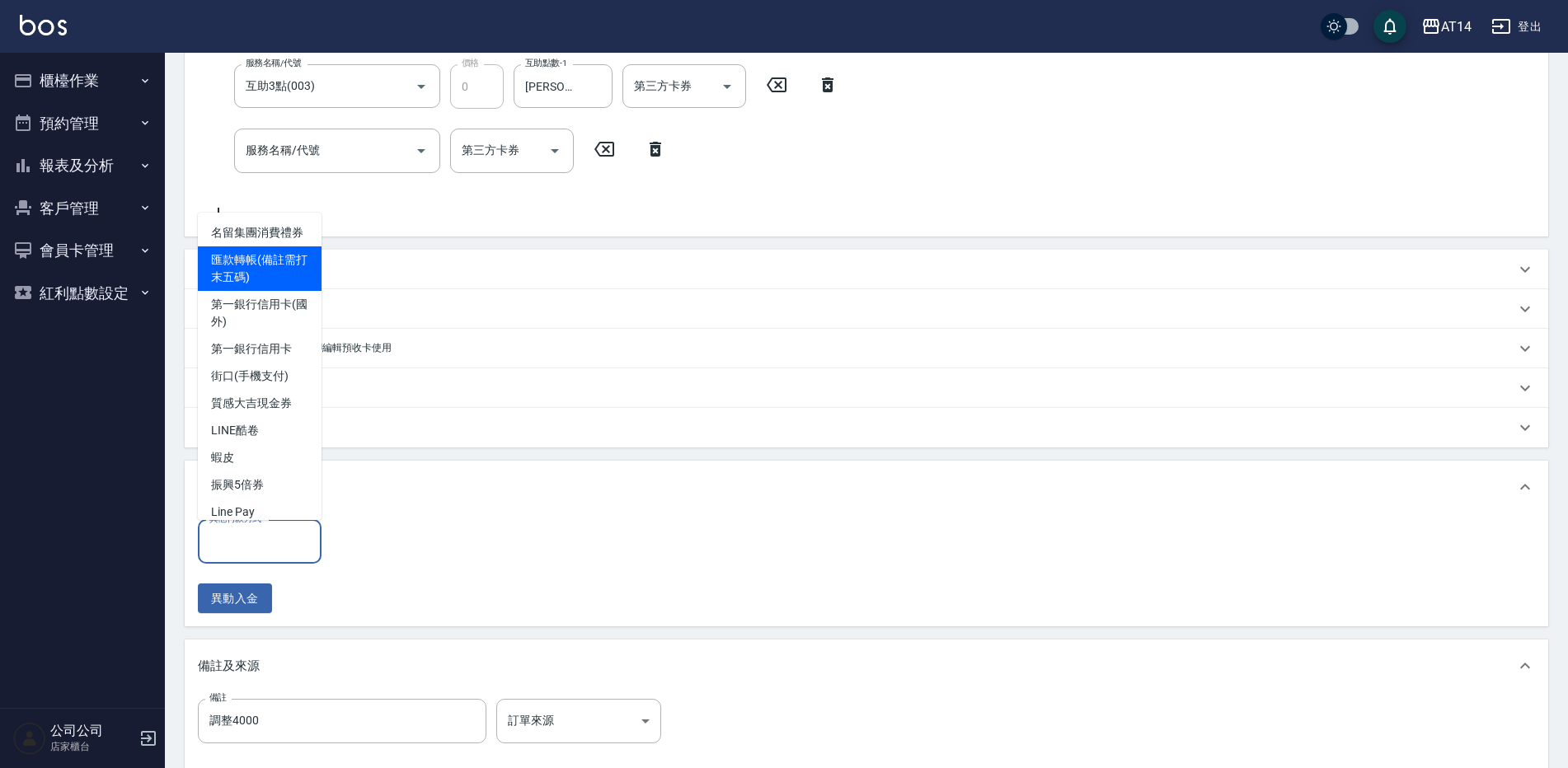
click at [236, 288] on span "匯款轉帳(備註需打末五碼)" at bounding box center [259, 269] width 123 height 45
type input "匯款轉帳(備註需打末五碼)"
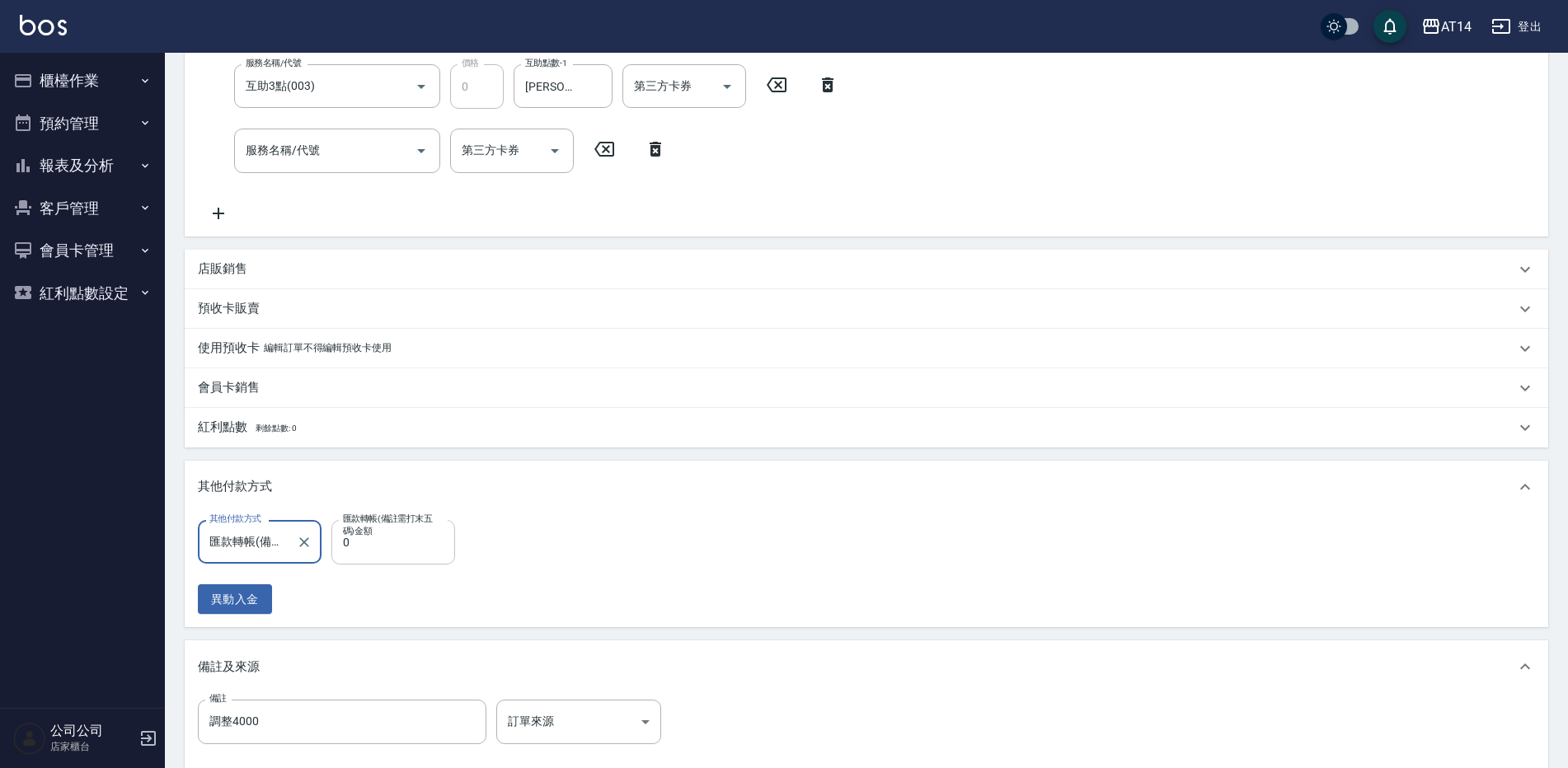
click at [440, 551] on input "0" at bounding box center [392, 543] width 123 height 45
type input "400"
type input "7"
type input "4000"
type input "0"
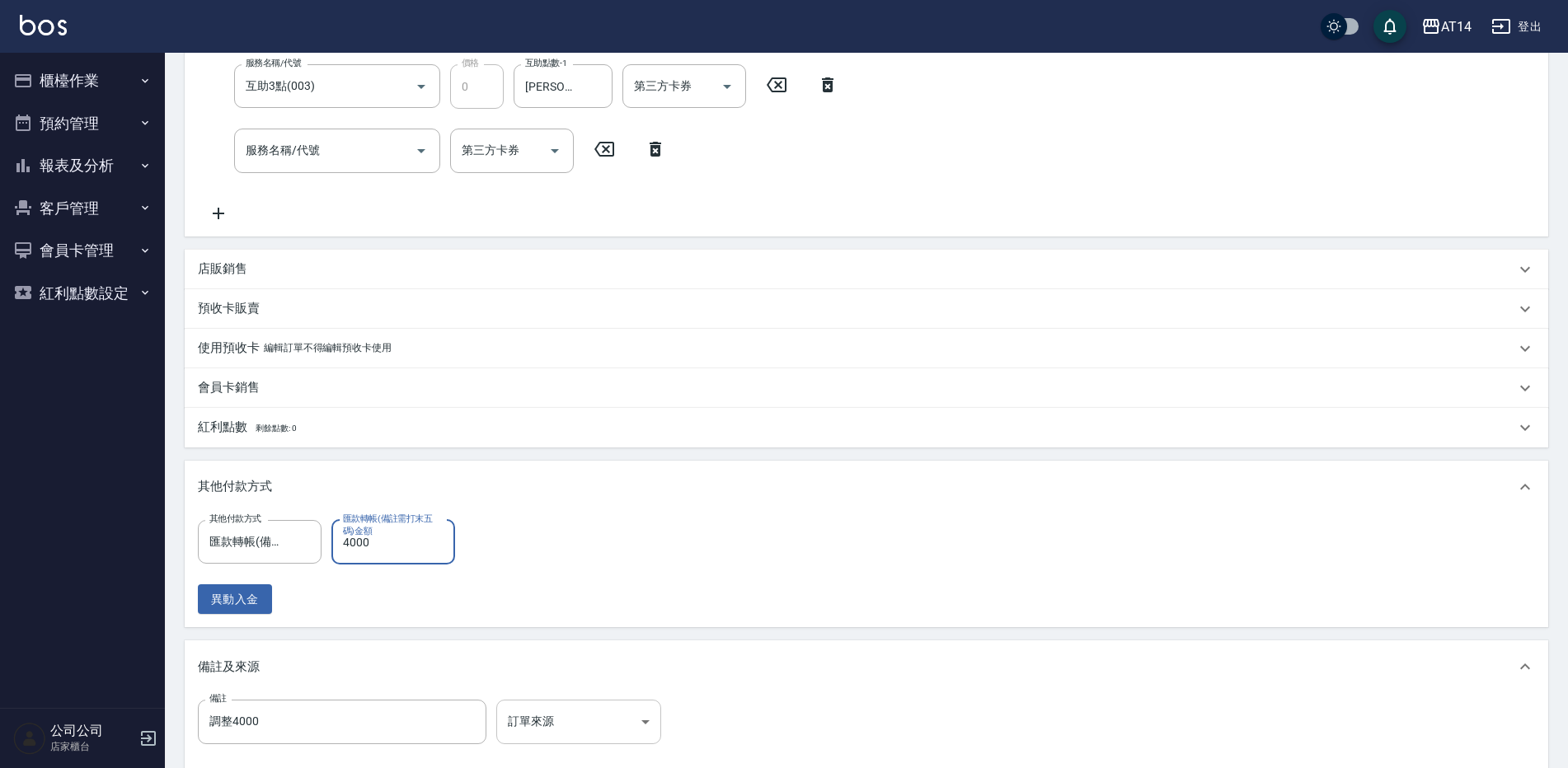
type input "4000"
click at [550, 723] on body "AT14 登出 櫃檯作業 打帳單 帳單列表 掛單列表 現金收支登錄 材料自購登錄 每日結帳 排班表 掃碼打卡 預約管理 預約管理 單日預約紀錄 單週預約紀錄 …" at bounding box center [784, 309] width 1568 height 1278
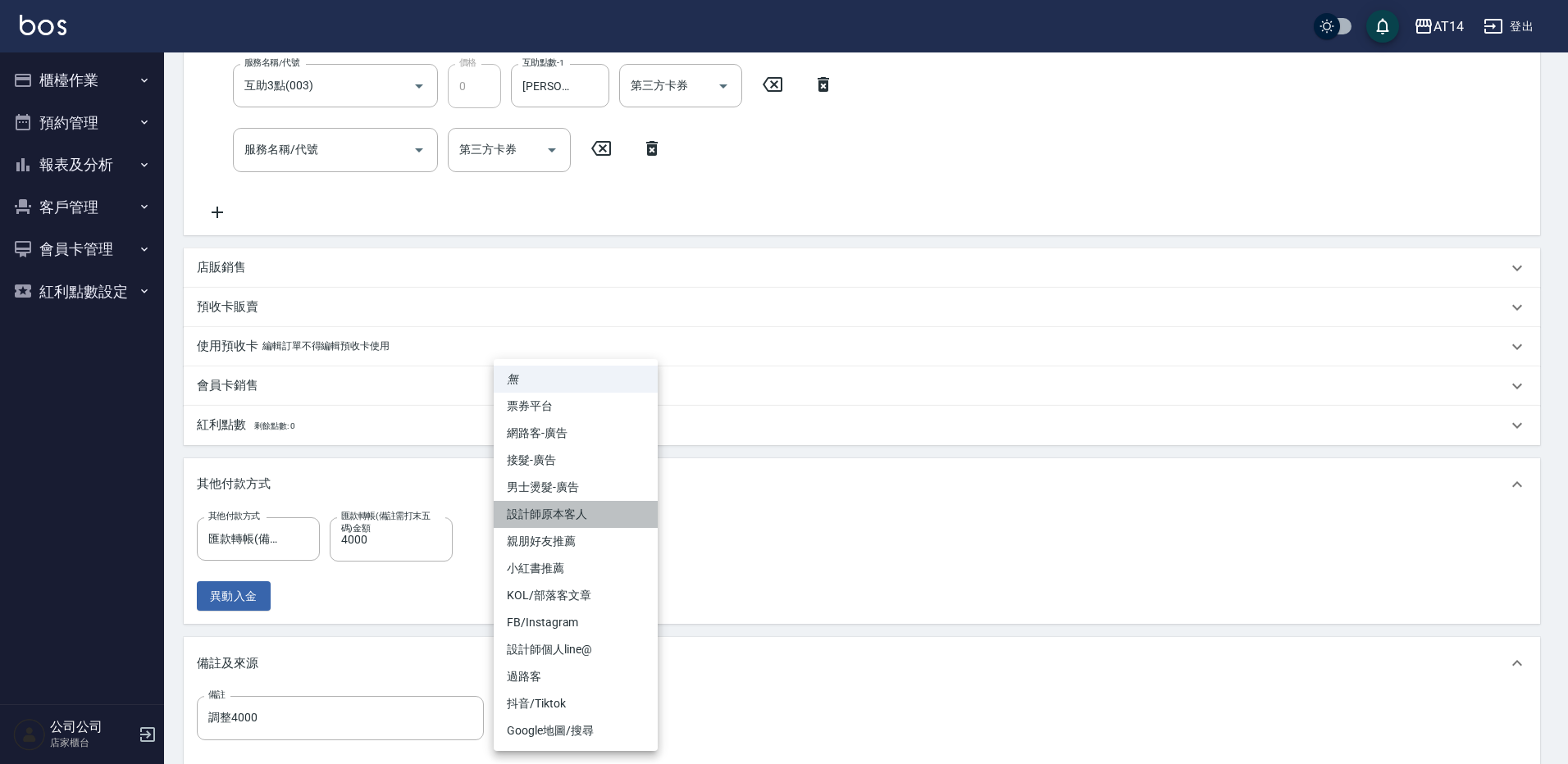
click at [624, 520] on li "設計師原本客人" at bounding box center [576, 514] width 164 height 27
type input "設計師原本客人"
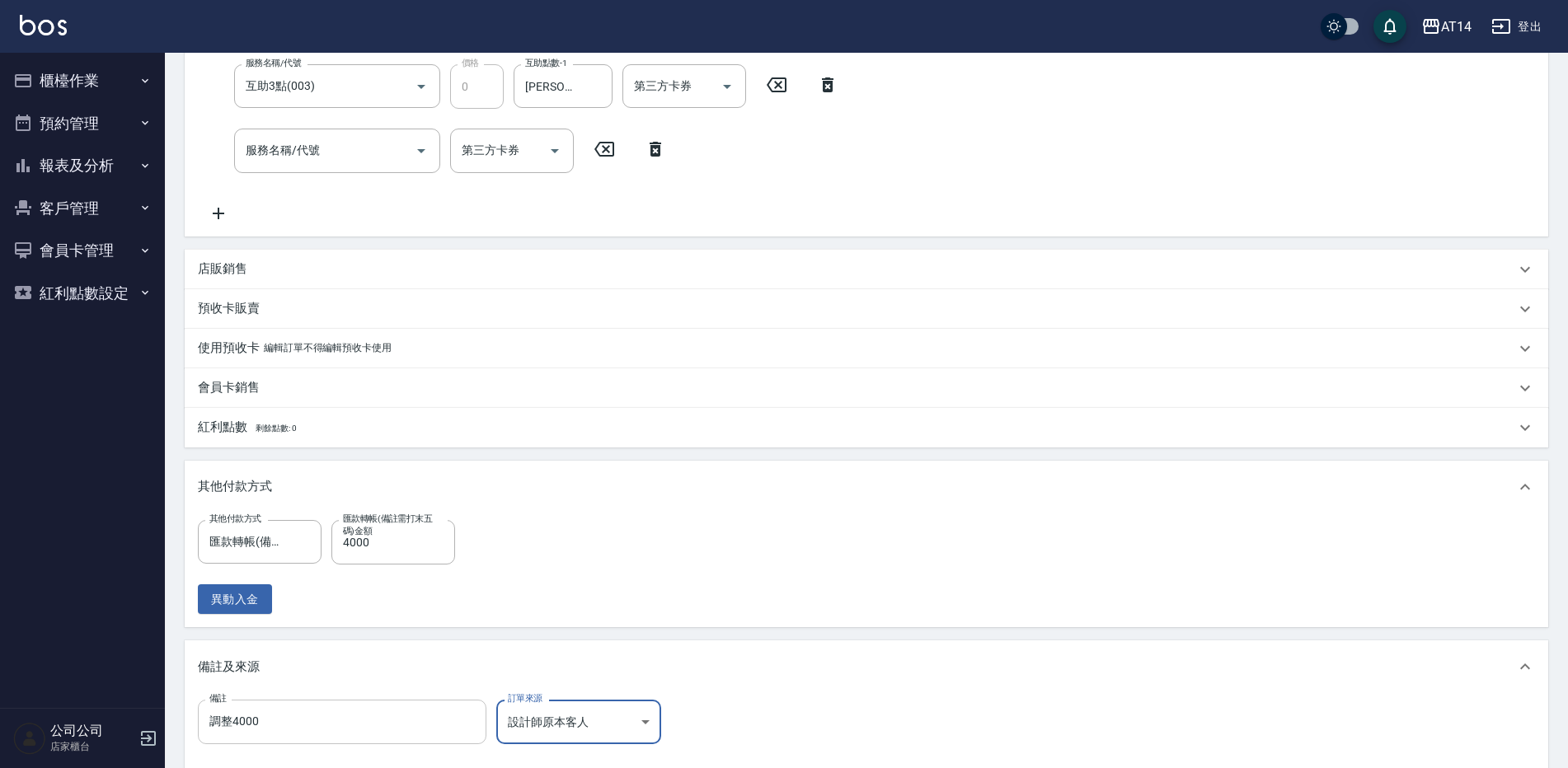
click at [419, 720] on input "調整4000" at bounding box center [341, 723] width 288 height 45
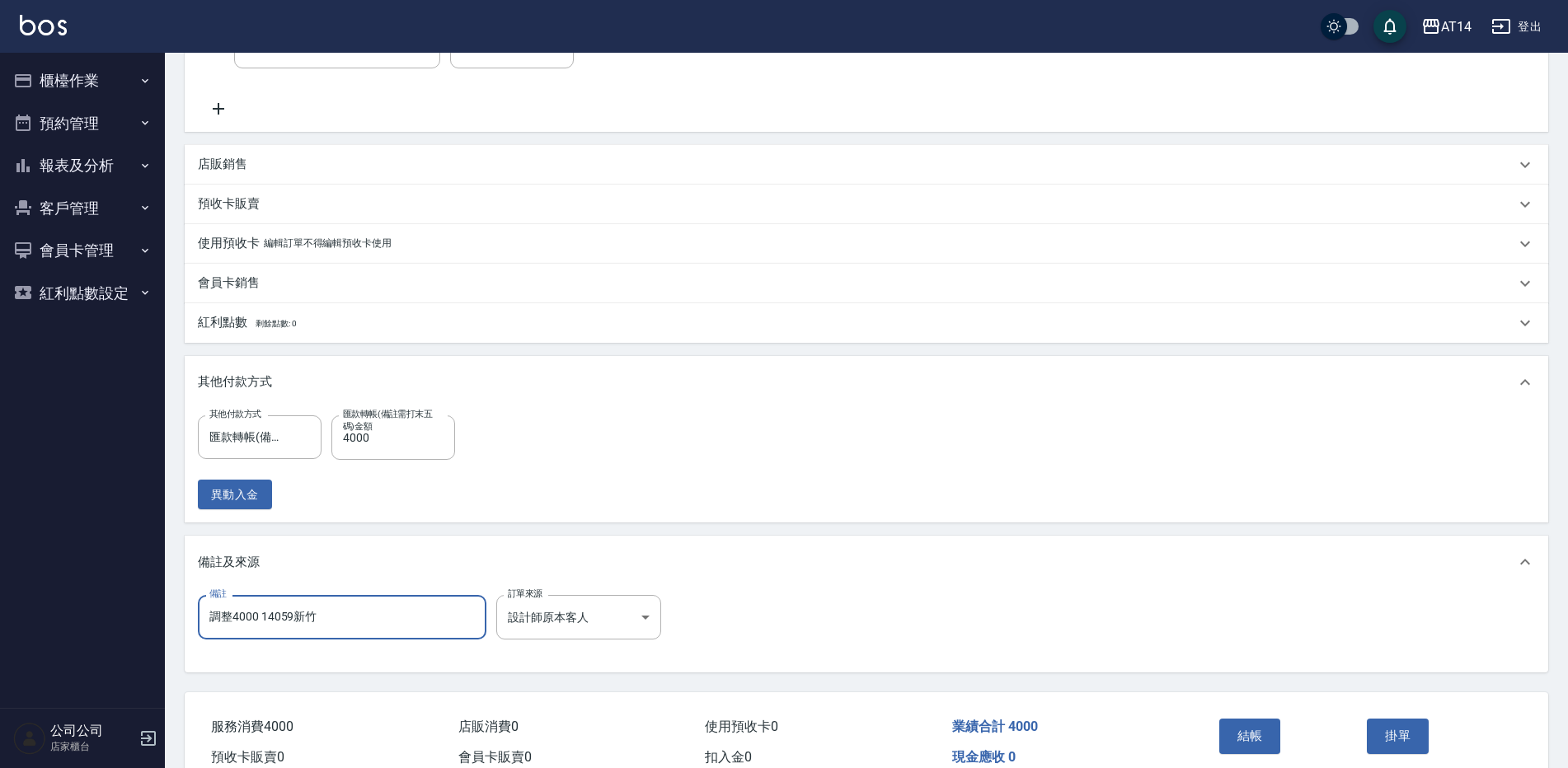
scroll to position [494, 0]
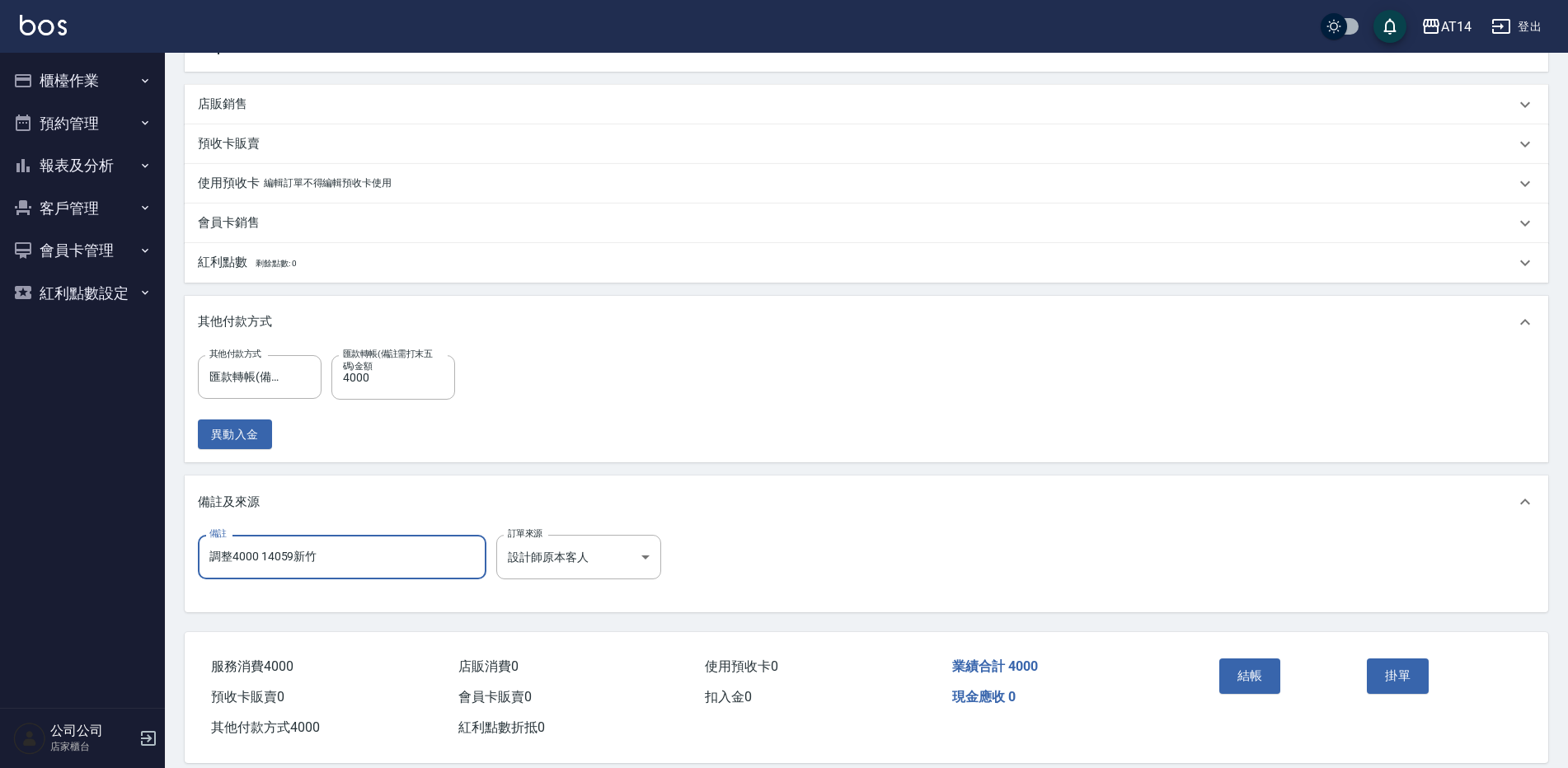
click at [261, 555] on input "調整4000 14059新竹" at bounding box center [341, 557] width 288 height 45
type input "調整4000 後14059新竹"
click at [1244, 663] on button "結帳" at bounding box center [1250, 675] width 62 height 34
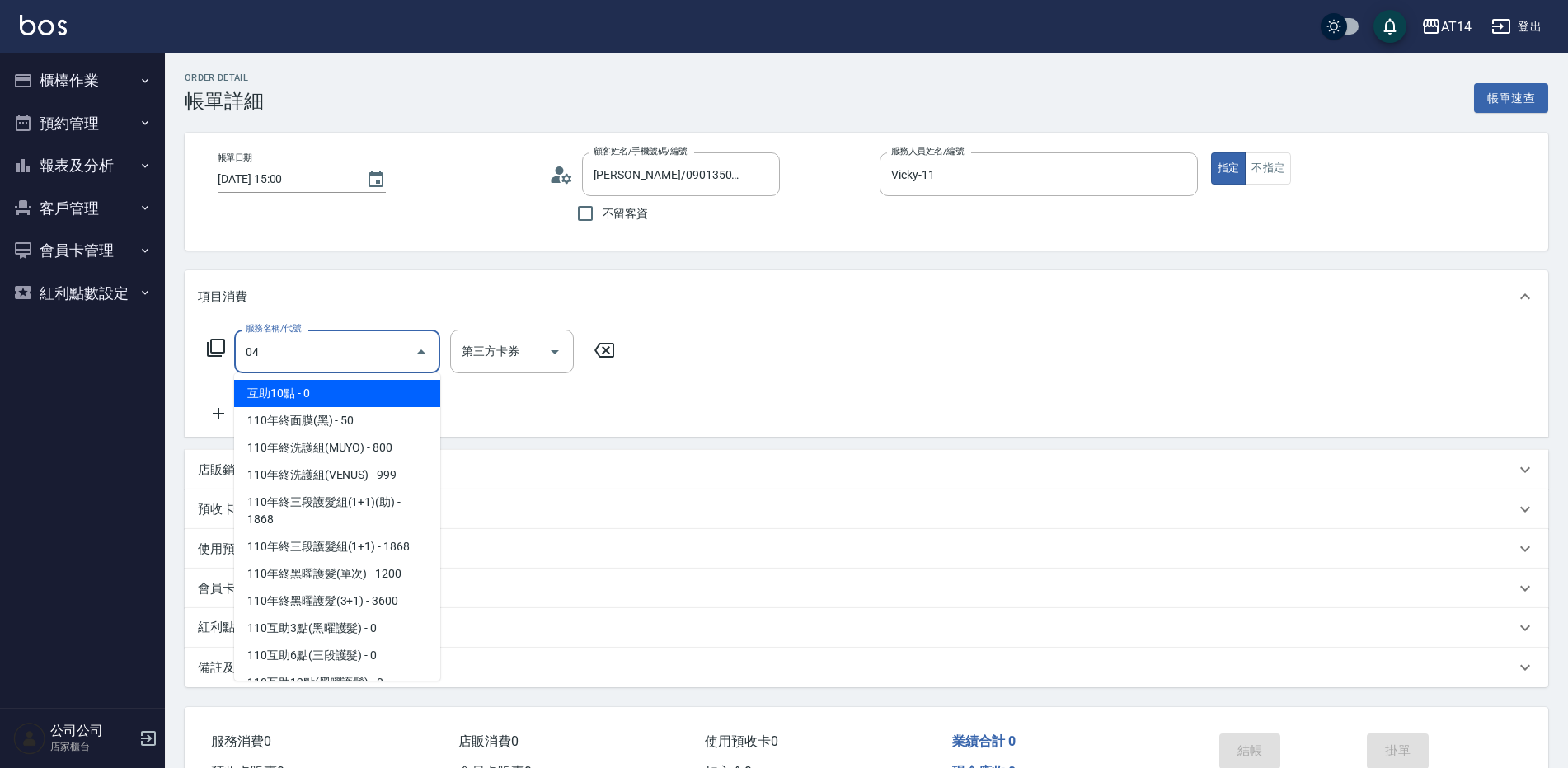
type input "041"
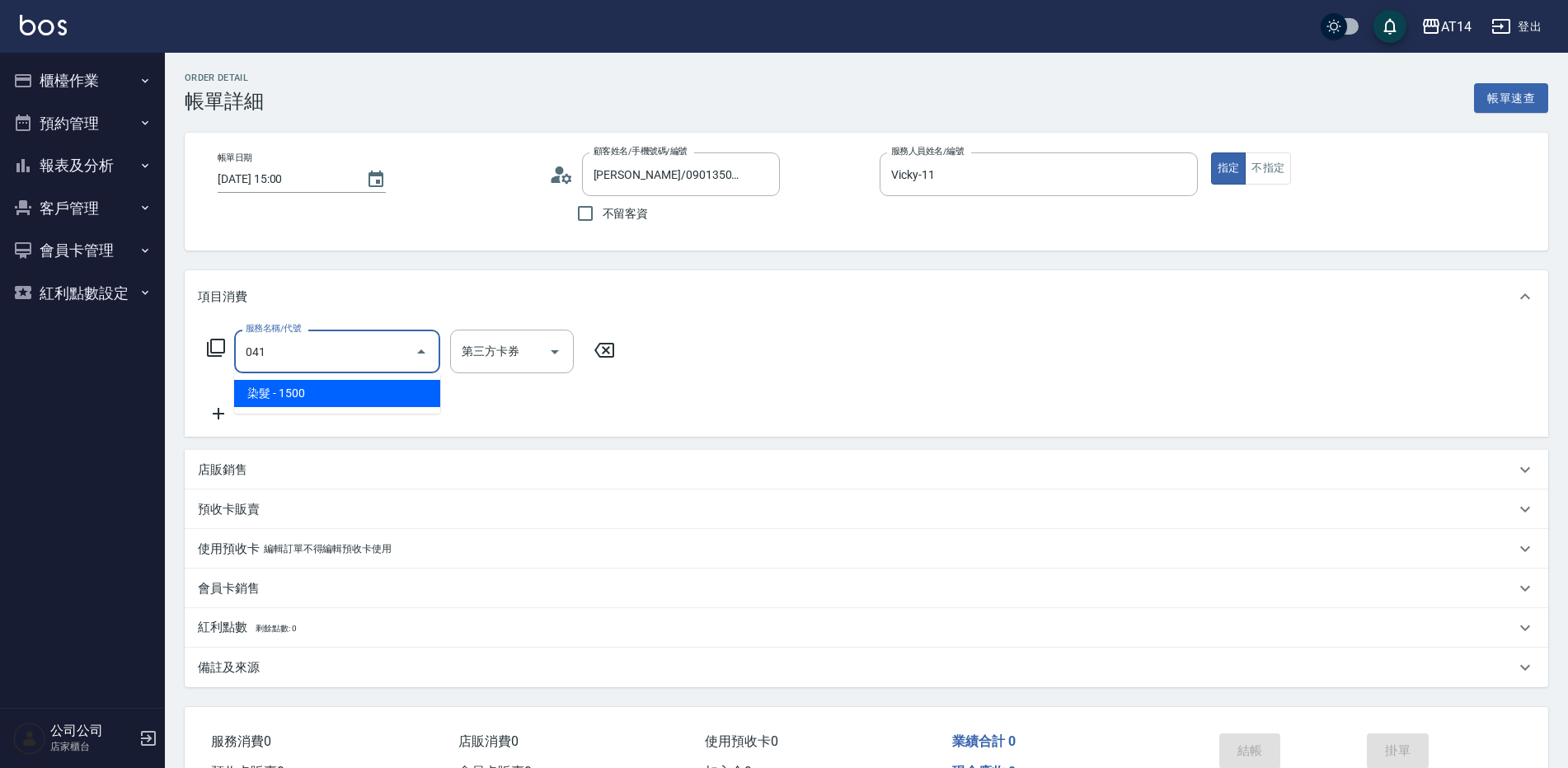
type input "3"
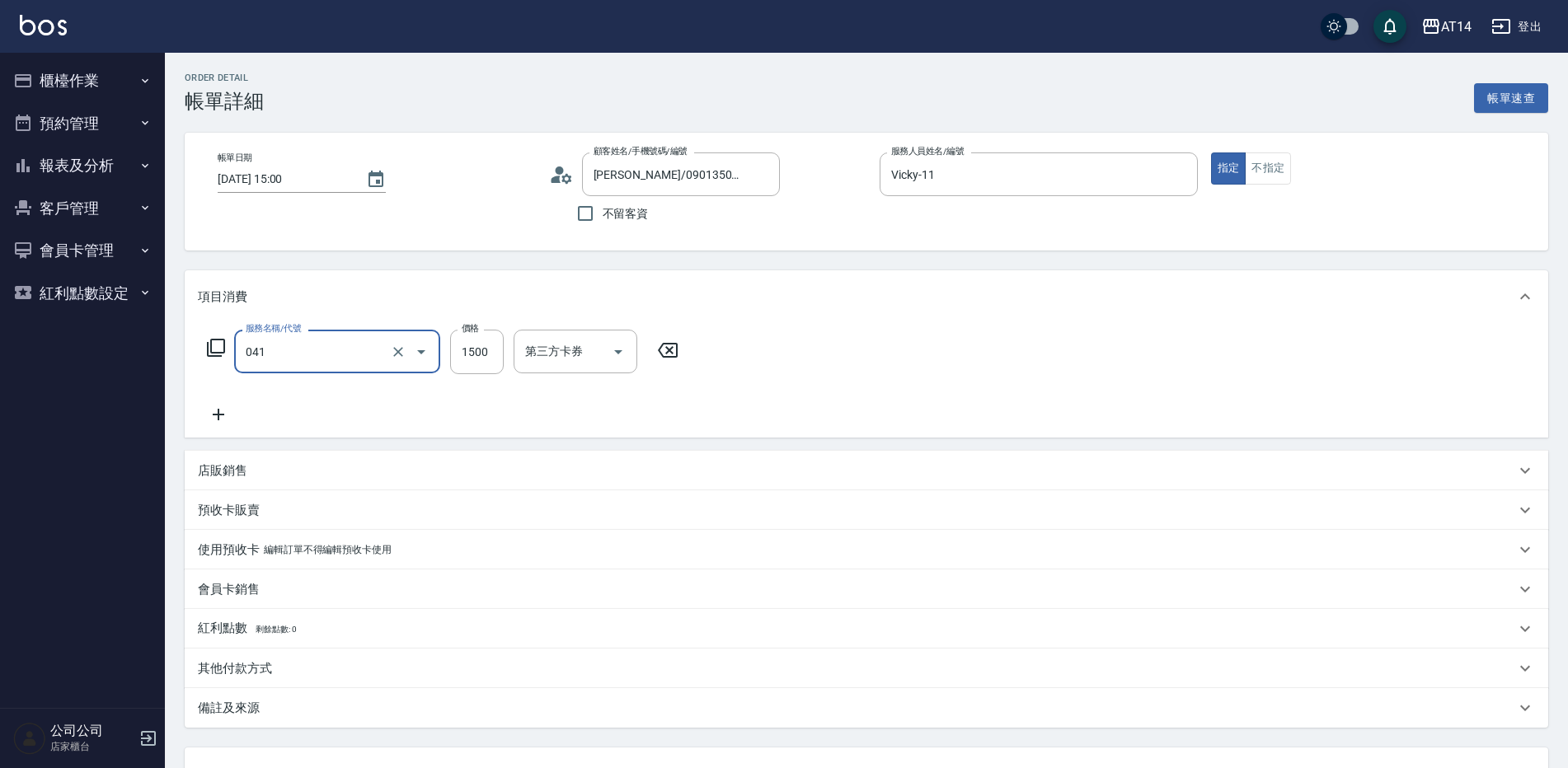
type input "染髮(041)"
type input "3"
type input "0"
type input "300"
type input "1"
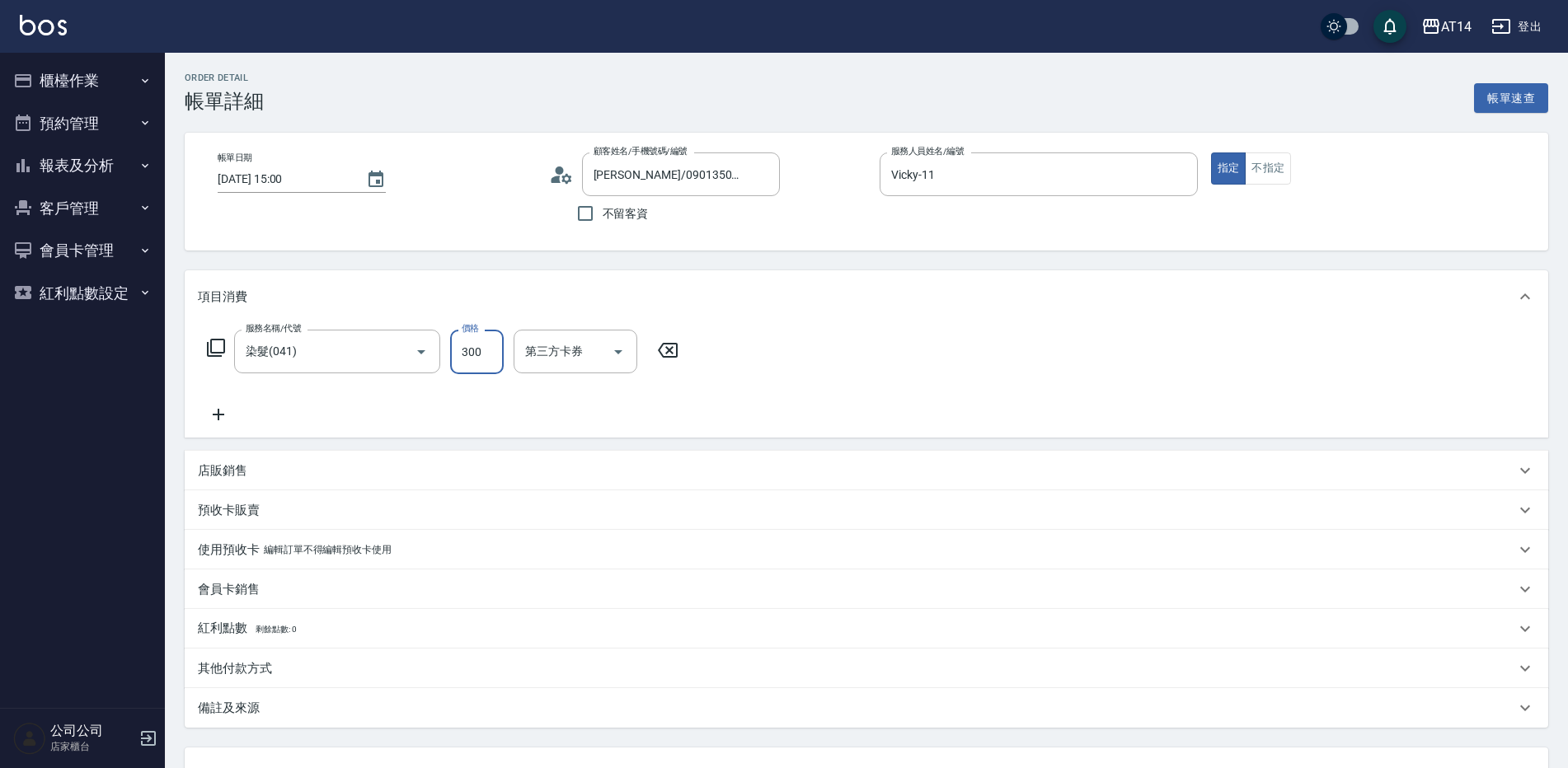
type input "3000"
type input "6"
type input "3000"
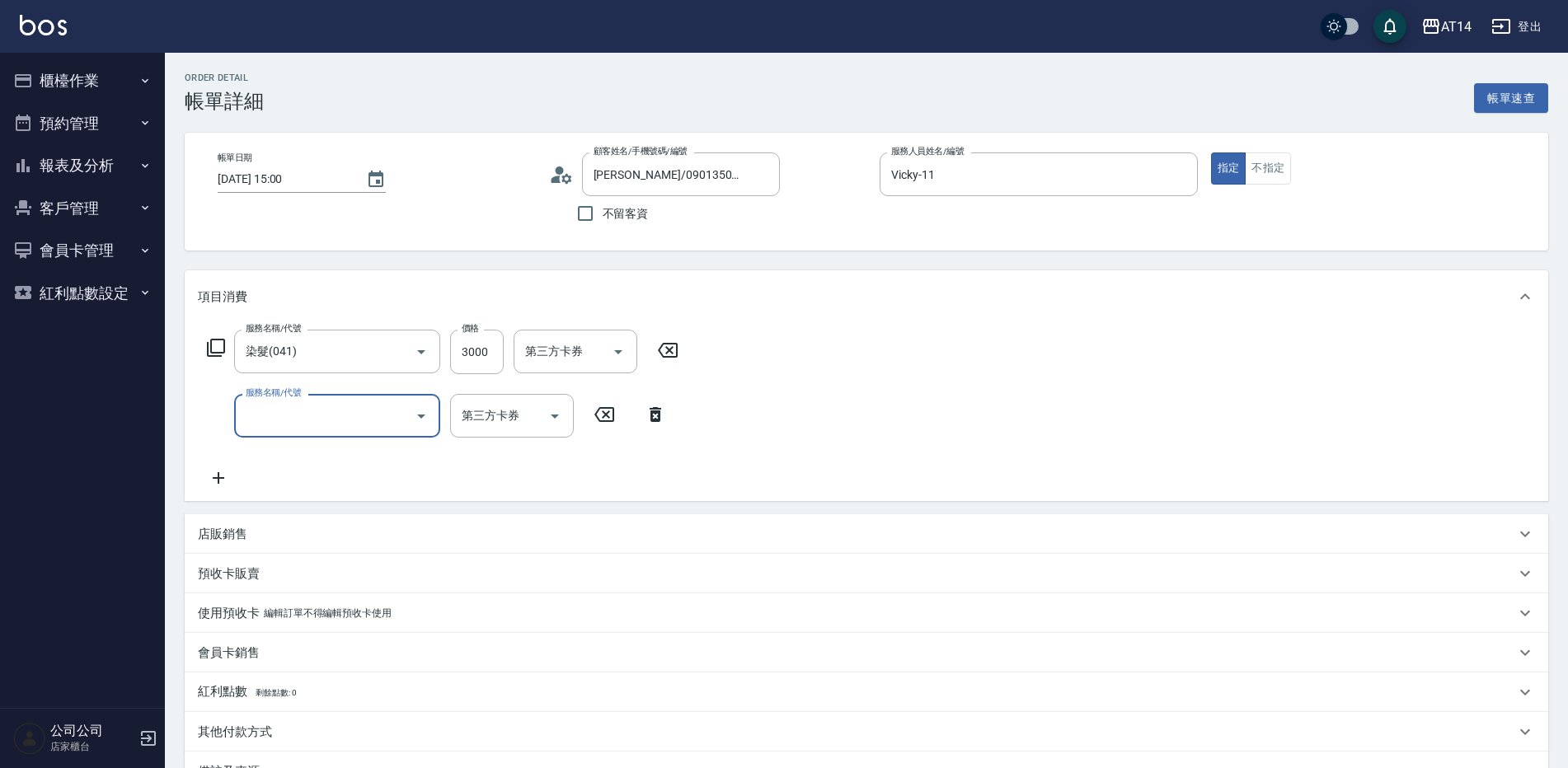
click at [296, 412] on input "服務名稱/代號" at bounding box center [325, 416] width 167 height 29
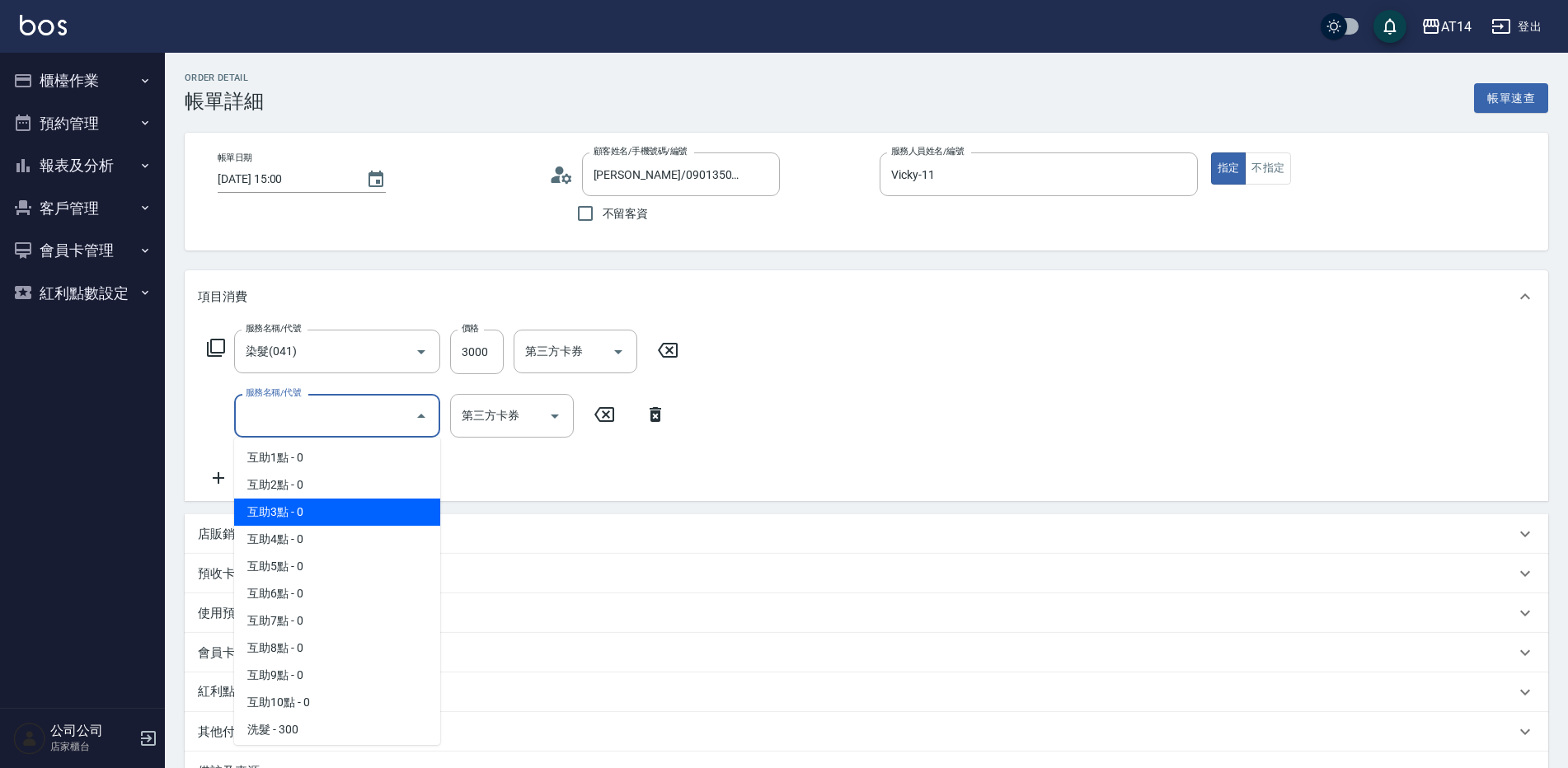
click at [342, 513] on span "互助3點 - 0" at bounding box center [337, 512] width 206 height 27
type input "互助3點(003)"
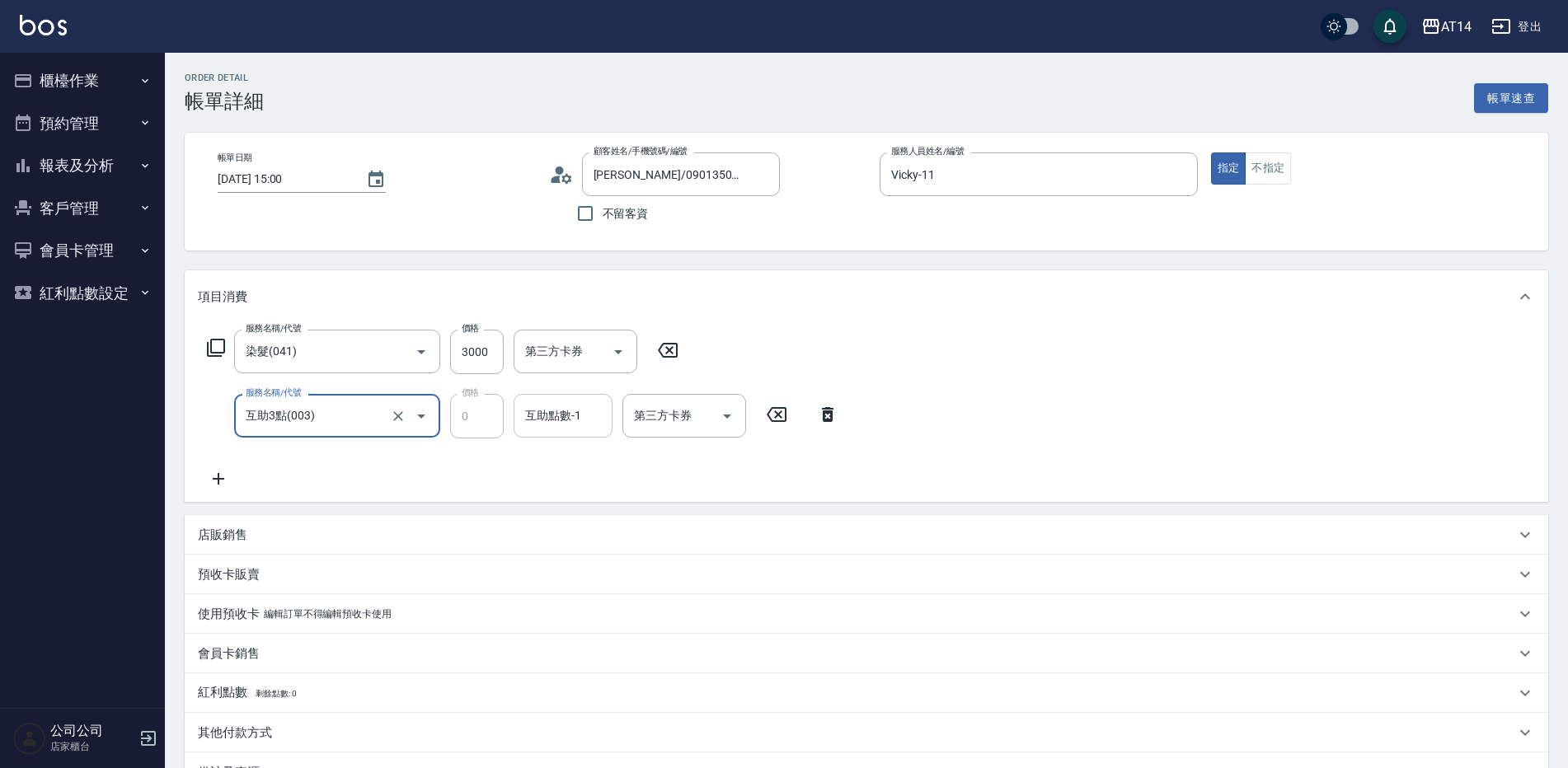
click at [542, 416] on div "互助點數-1 互助點數-1" at bounding box center [563, 416] width 99 height 44
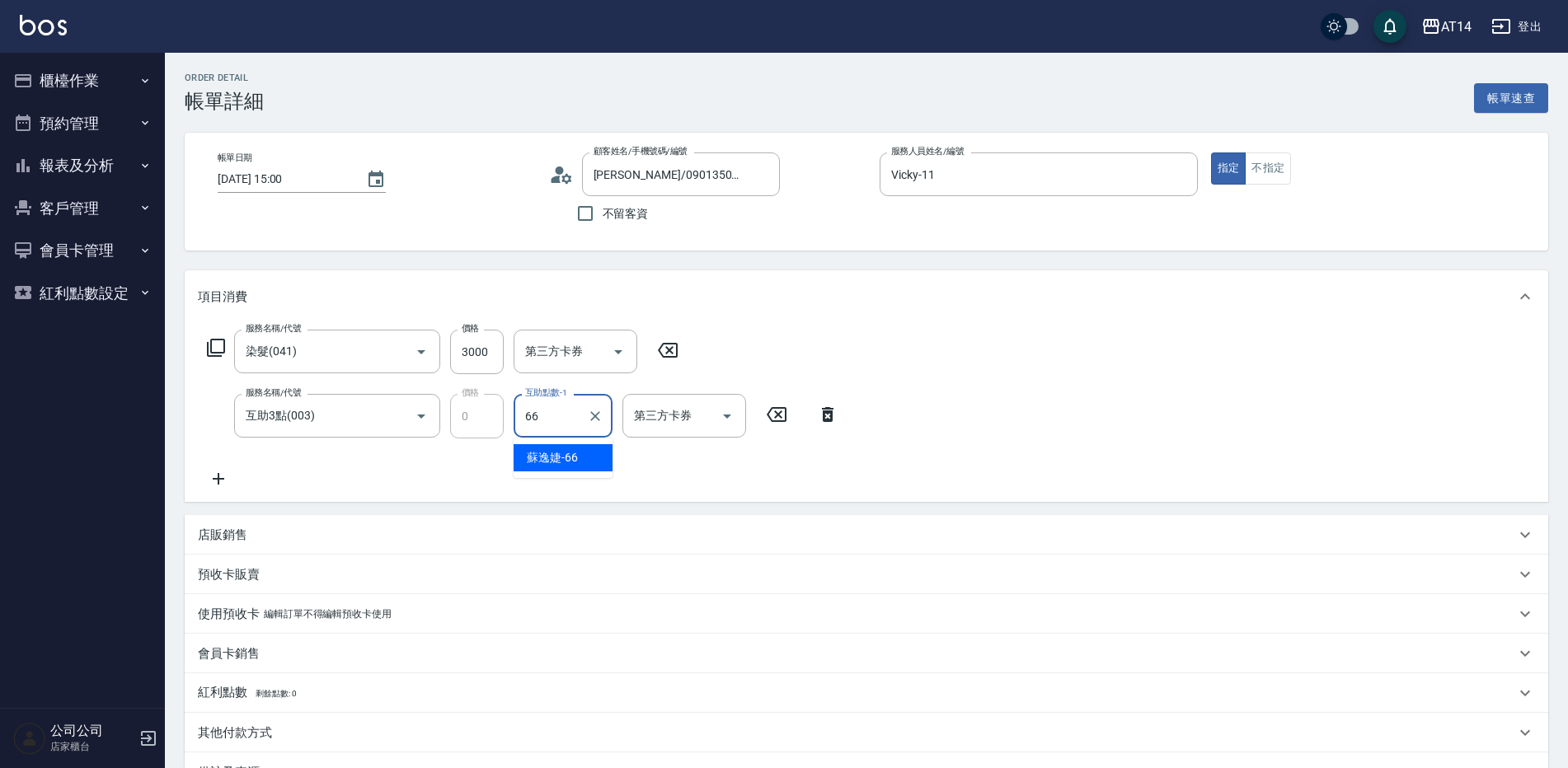
type input "[PERSON_NAME]-66"
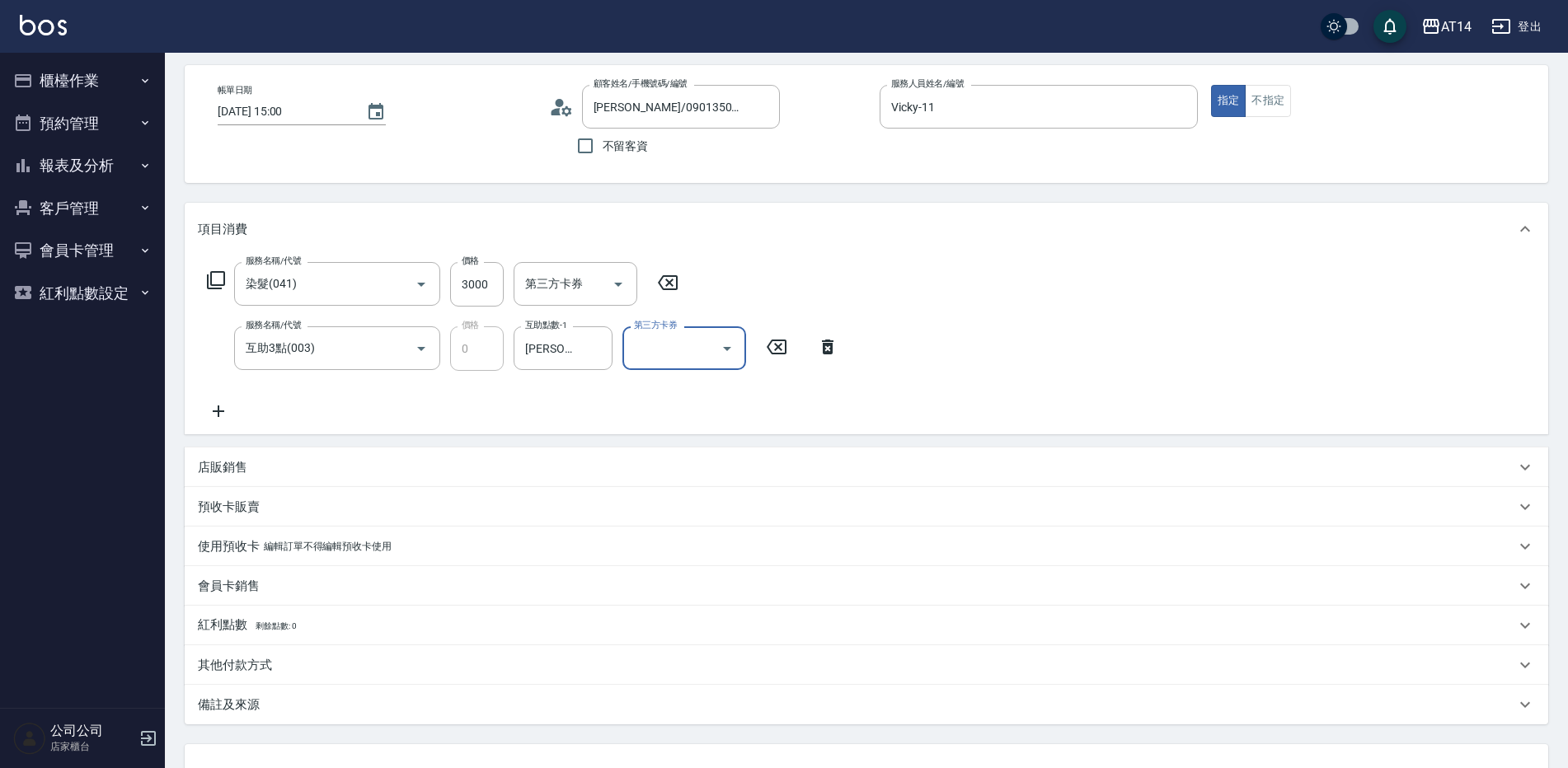
scroll to position [202, 0]
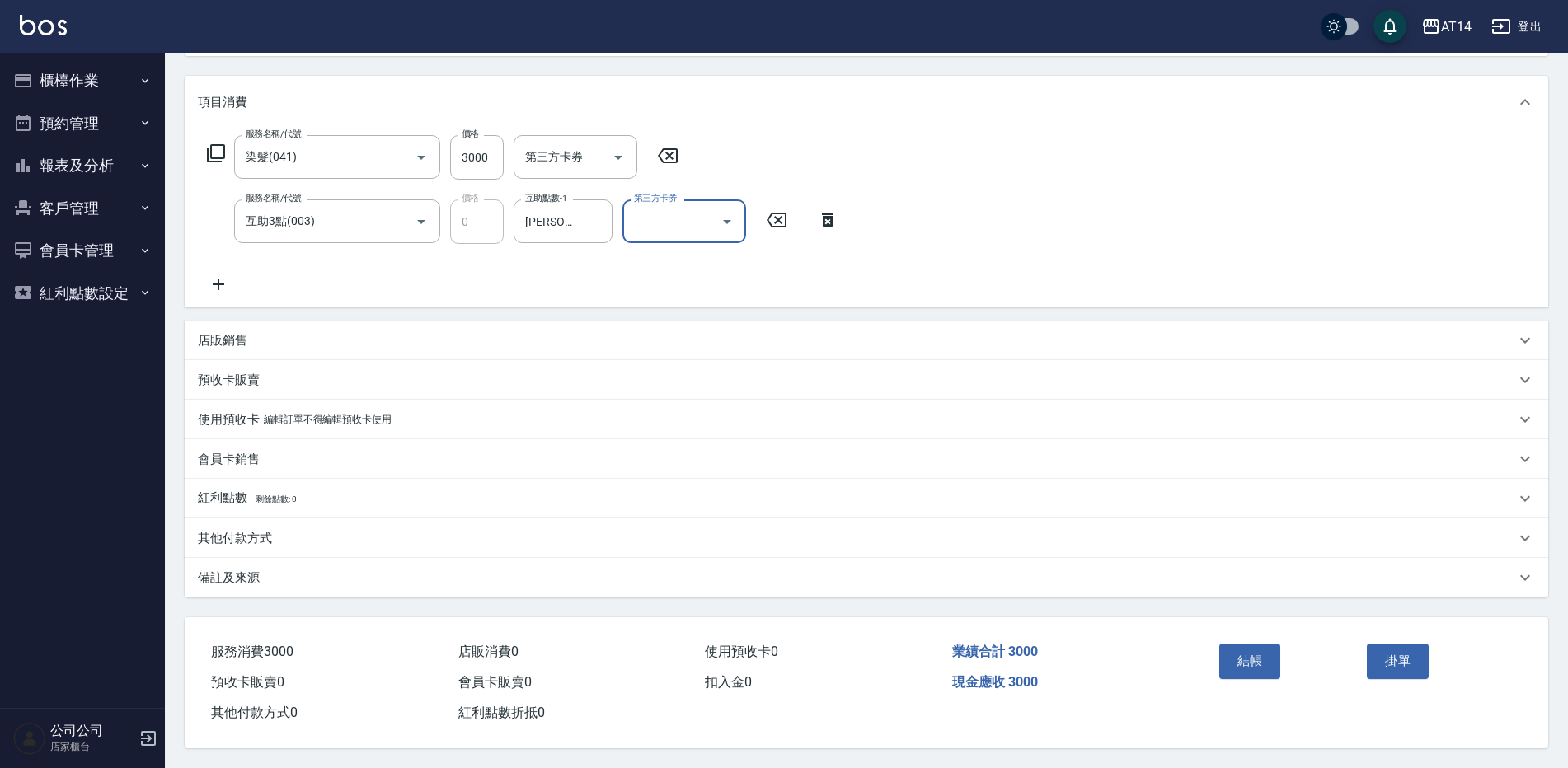
click at [286, 531] on div "其他付款方式" at bounding box center [856, 539] width 1317 height 18
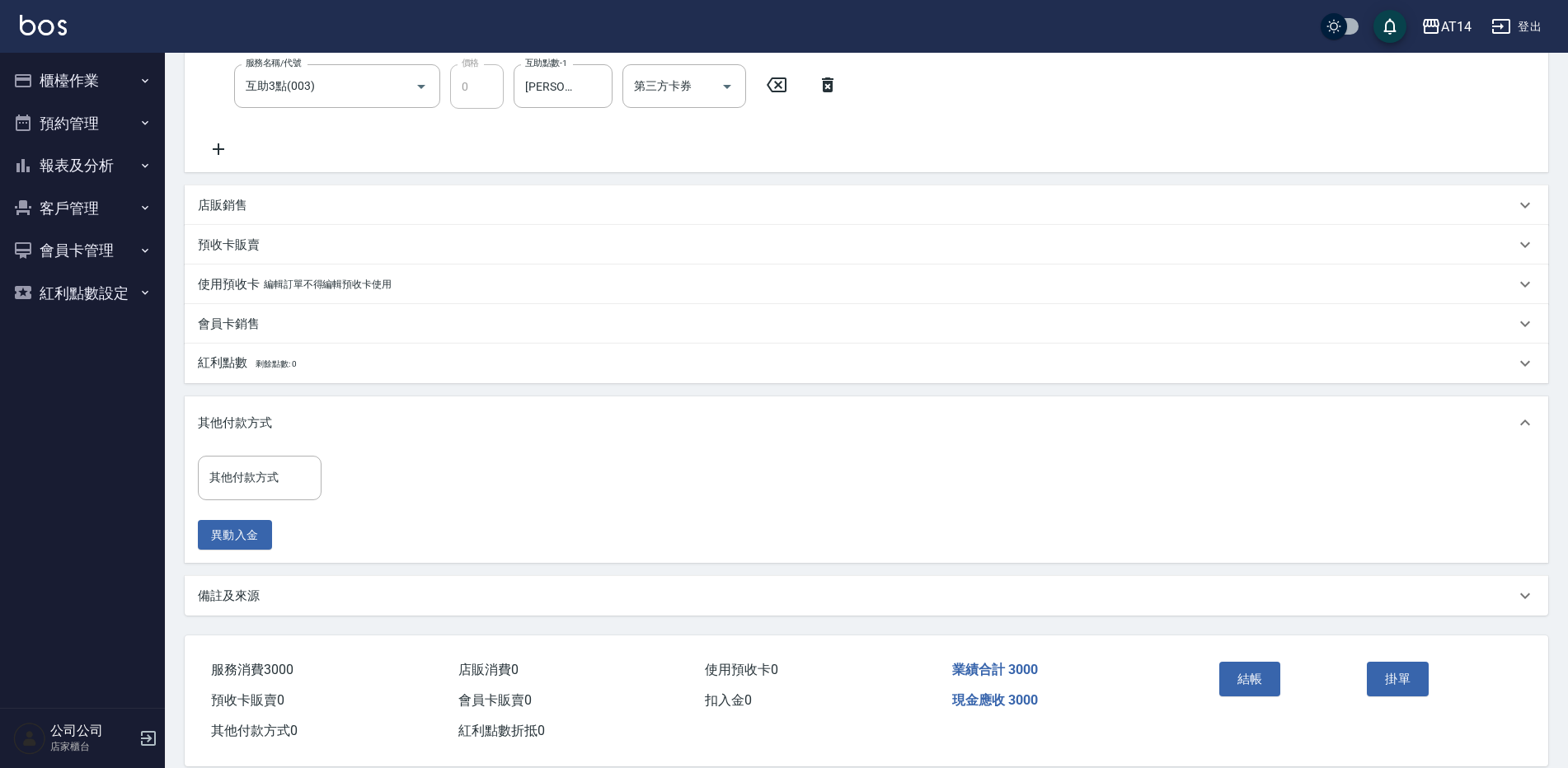
scroll to position [355, 0]
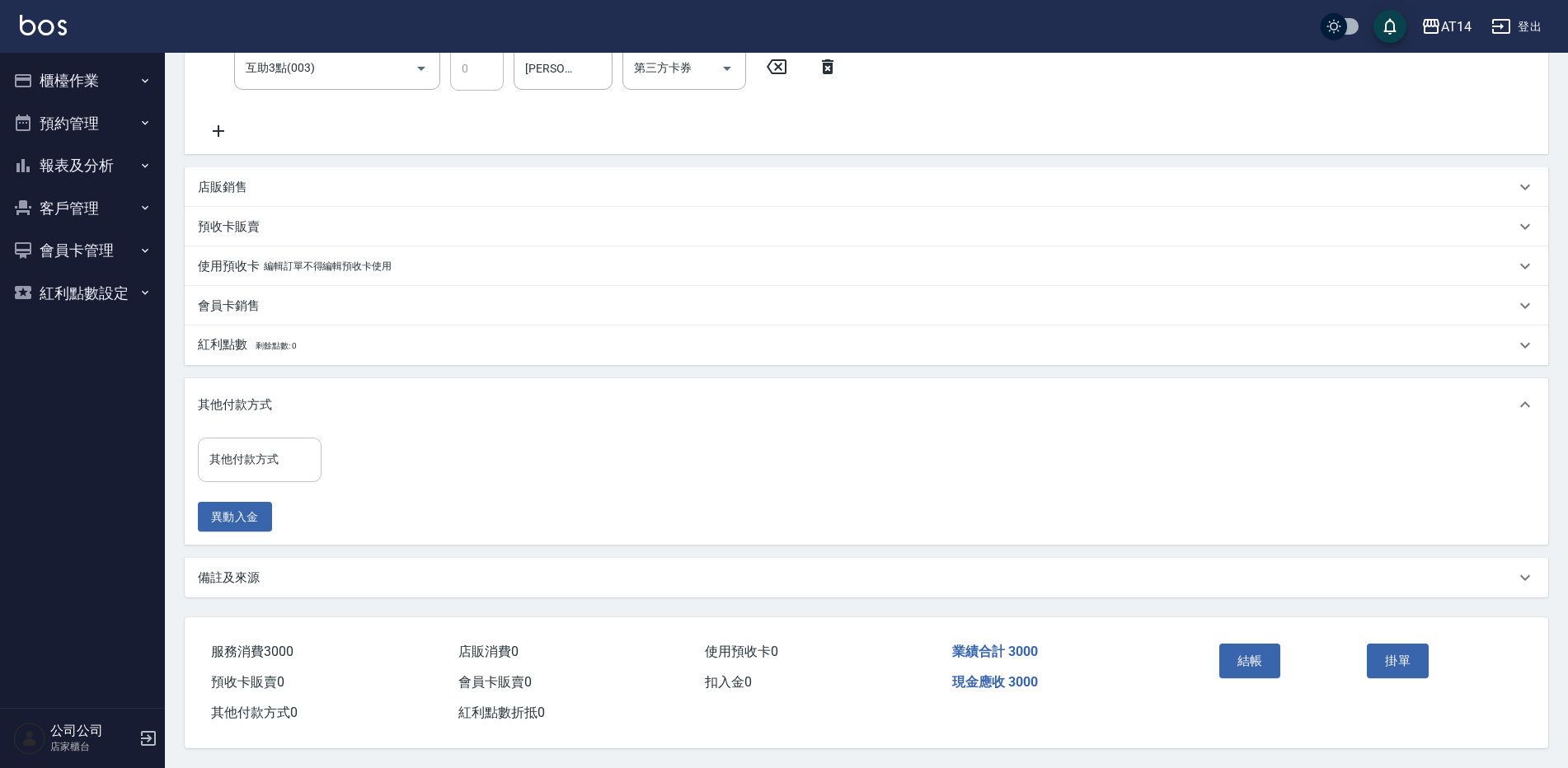
click at [241, 440] on div "其他付款方式 其他付款方式" at bounding box center [259, 459] width 123 height 44
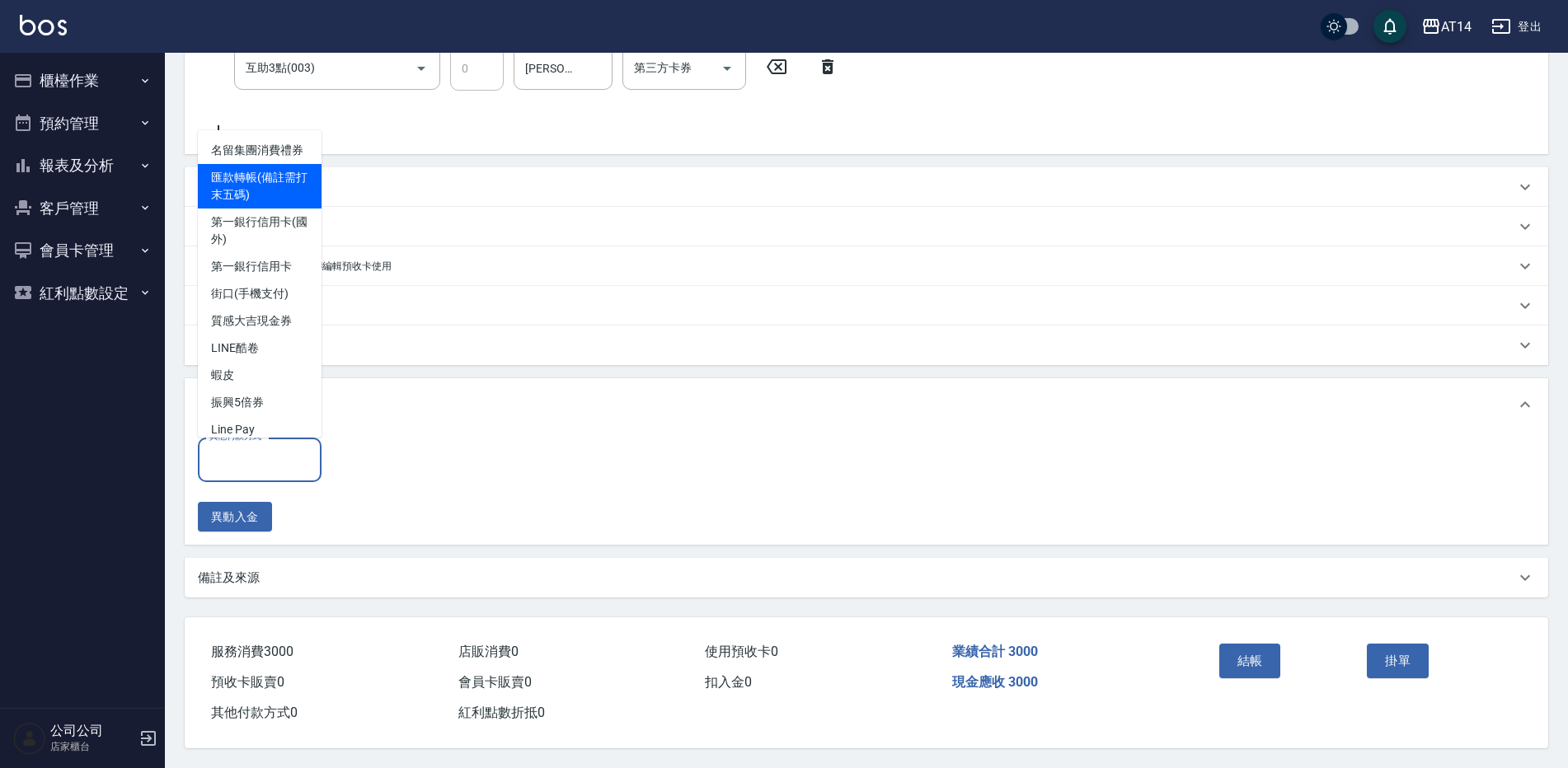
click at [267, 184] on span "匯款轉帳(備註需打末五碼)" at bounding box center [259, 186] width 123 height 45
type input "匯款轉帳(備註需打末五碼)"
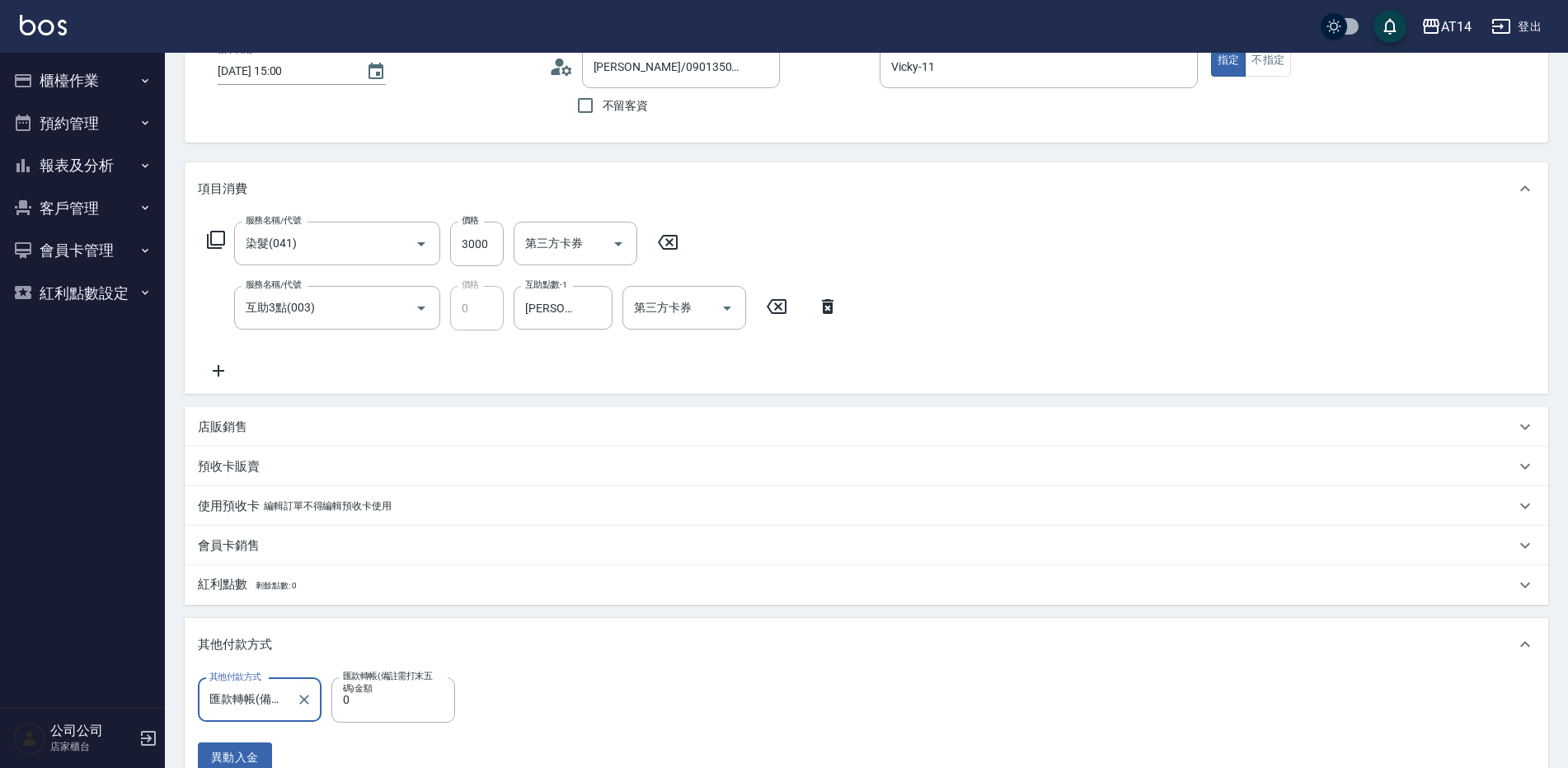
scroll to position [83, 0]
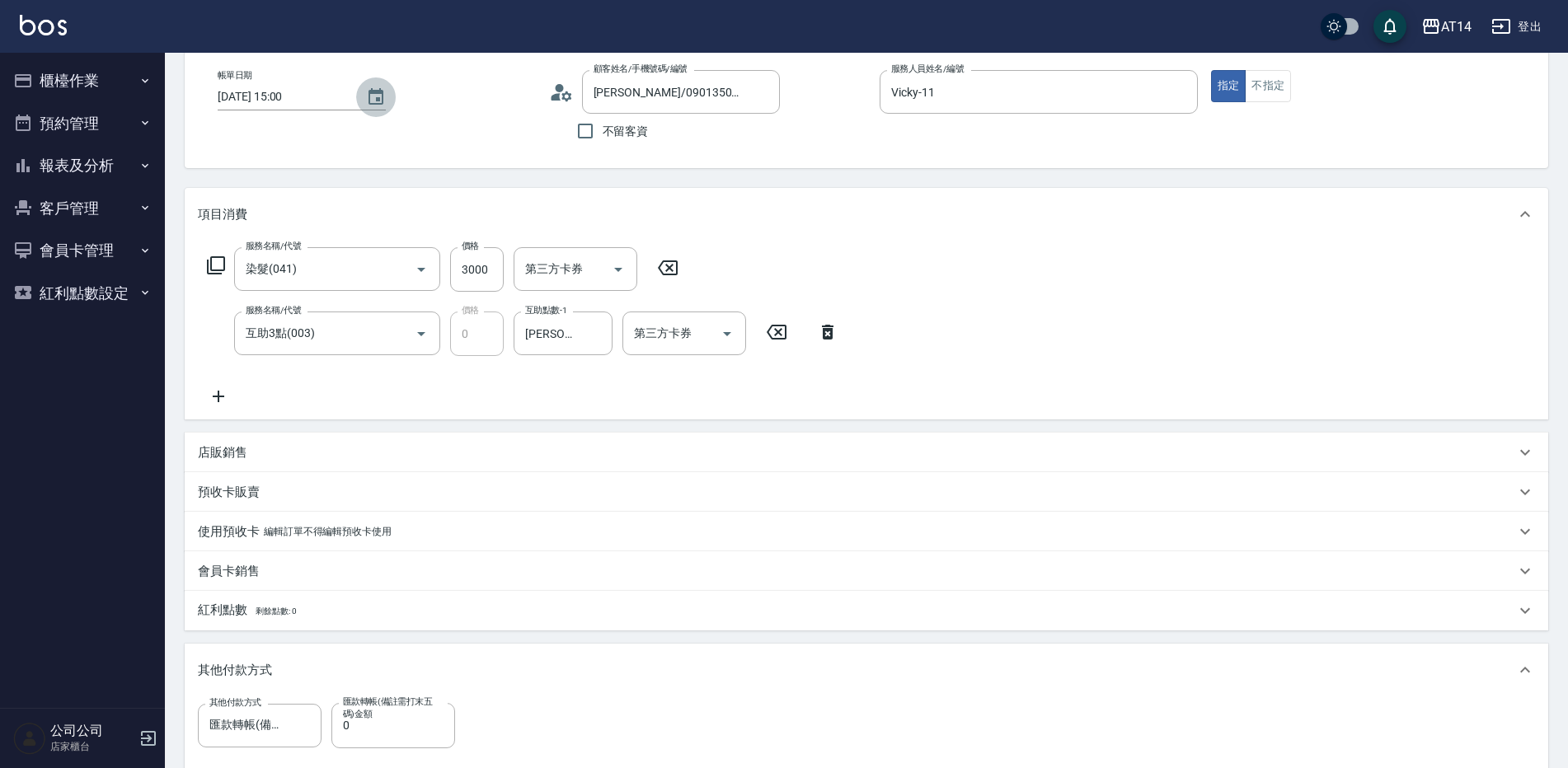
click at [388, 101] on button "Choose date, selected date is 2025-08-13" at bounding box center [376, 97] width 40 height 40
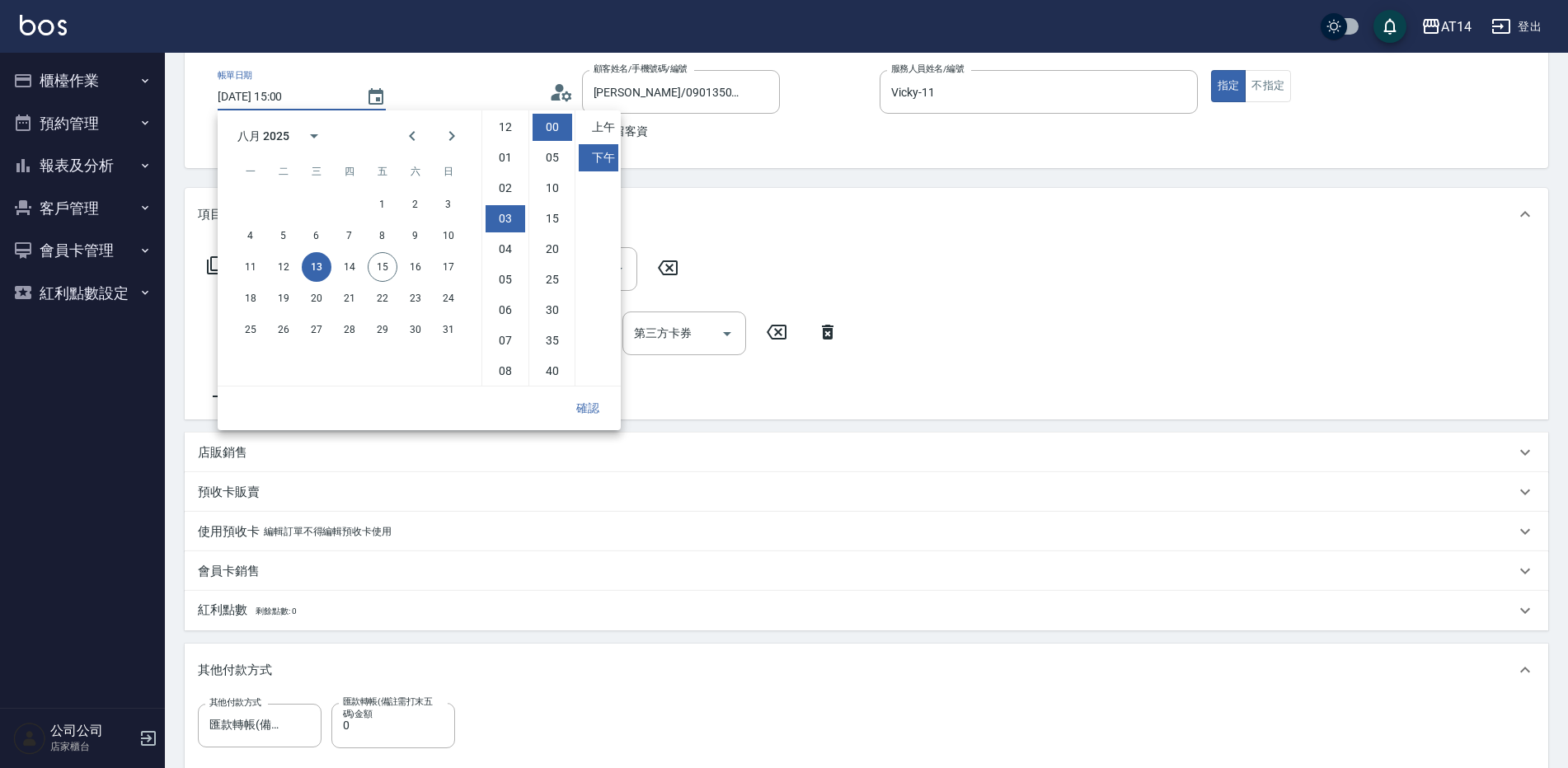
scroll to position [92, 0]
click at [374, 269] on button "15" at bounding box center [382, 267] width 30 height 30
type input "[DATE] 15:00"
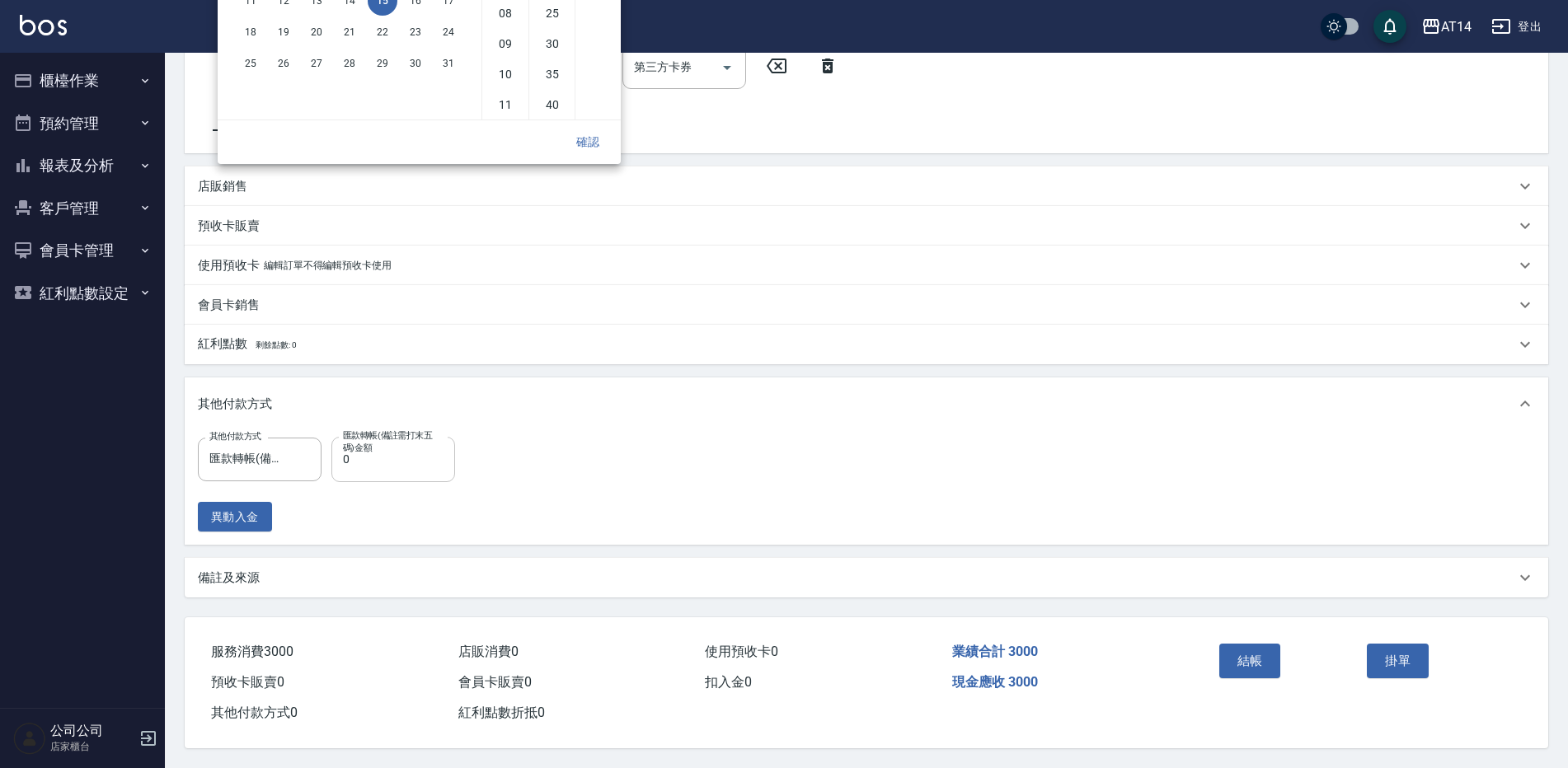
scroll to position [160, 0]
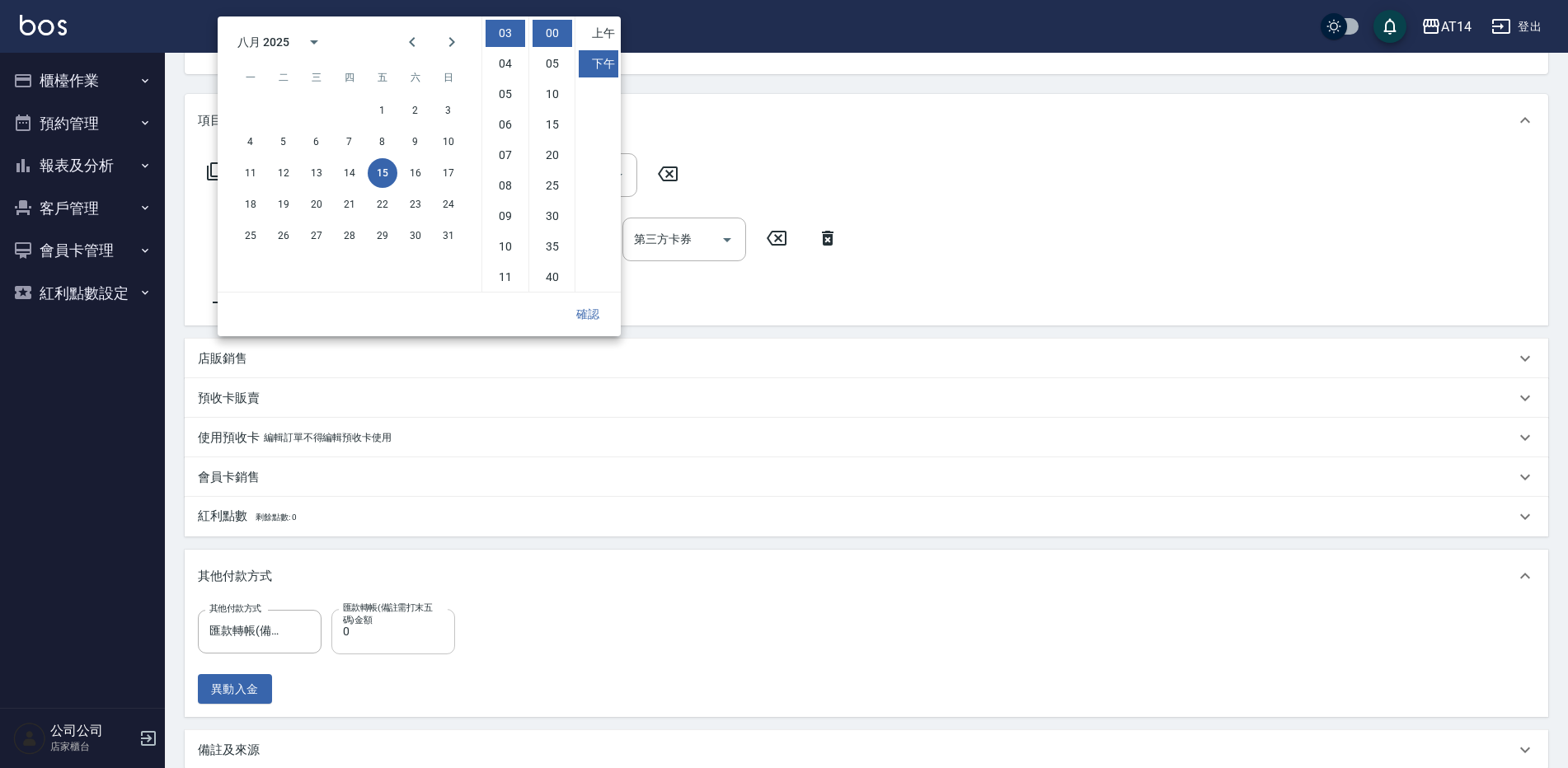
click at [404, 454] on div "項目消費 服務名稱/代號 染髮(041) 服務名稱/代號 價格 3000 價格 第三方卡券 第三方卡券 服務名稱/代號 互助3點(003) 服務名稱/代號 價…" at bounding box center [866, 431] width 1363 height 676
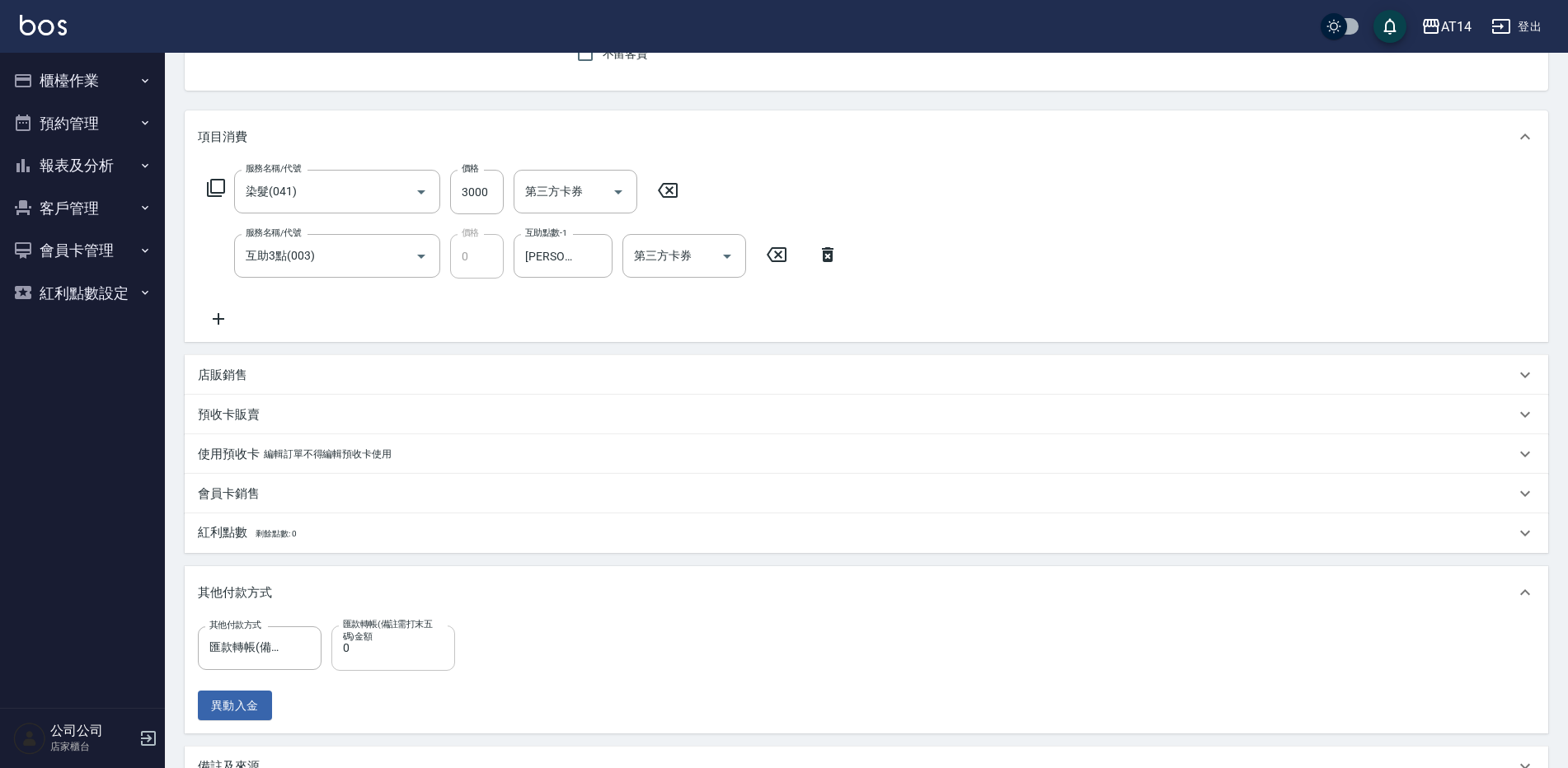
click at [414, 645] on input "0" at bounding box center [392, 648] width 123 height 45
type input "3000"
type input "0"
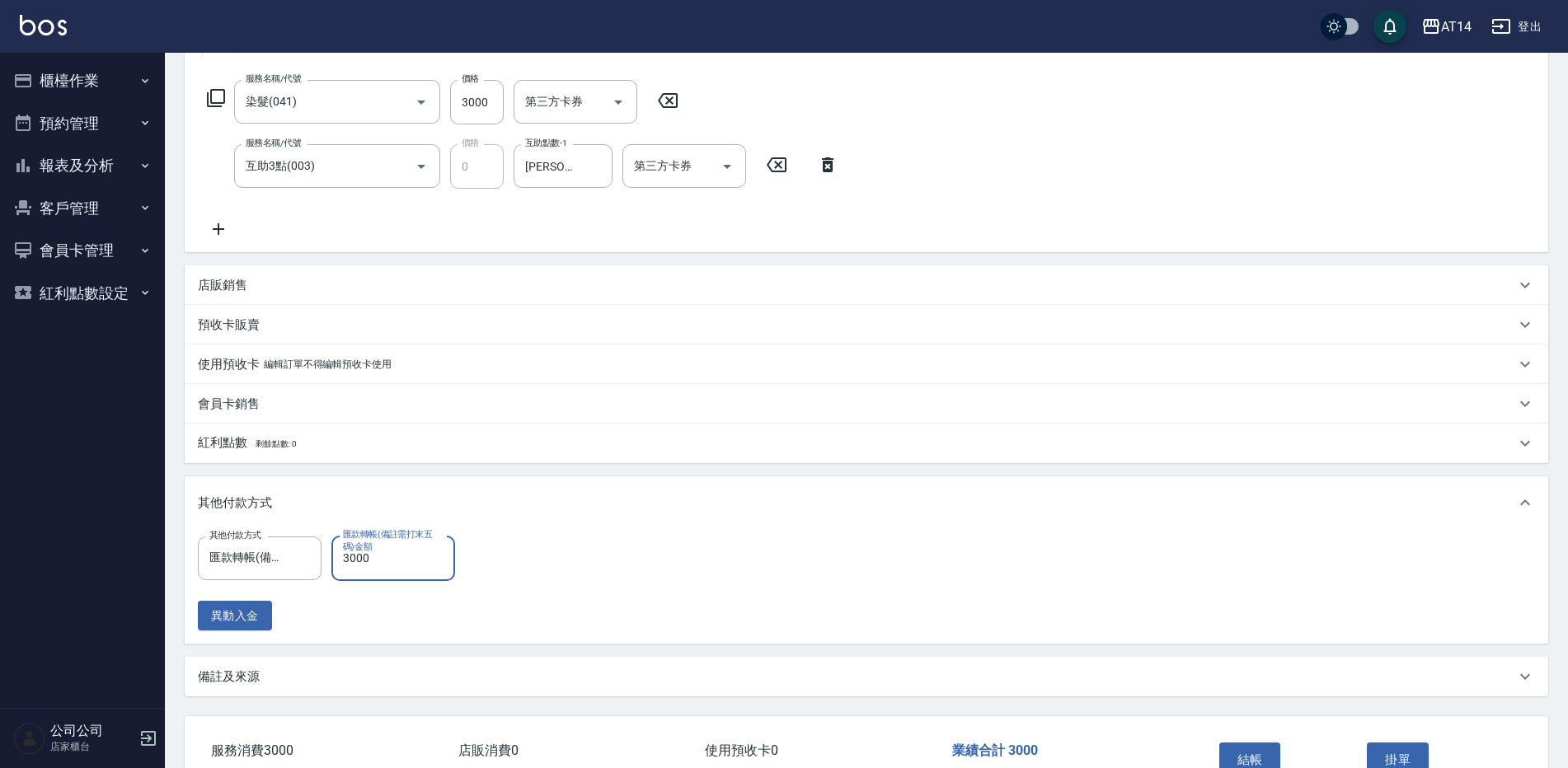
scroll to position [356, 0]
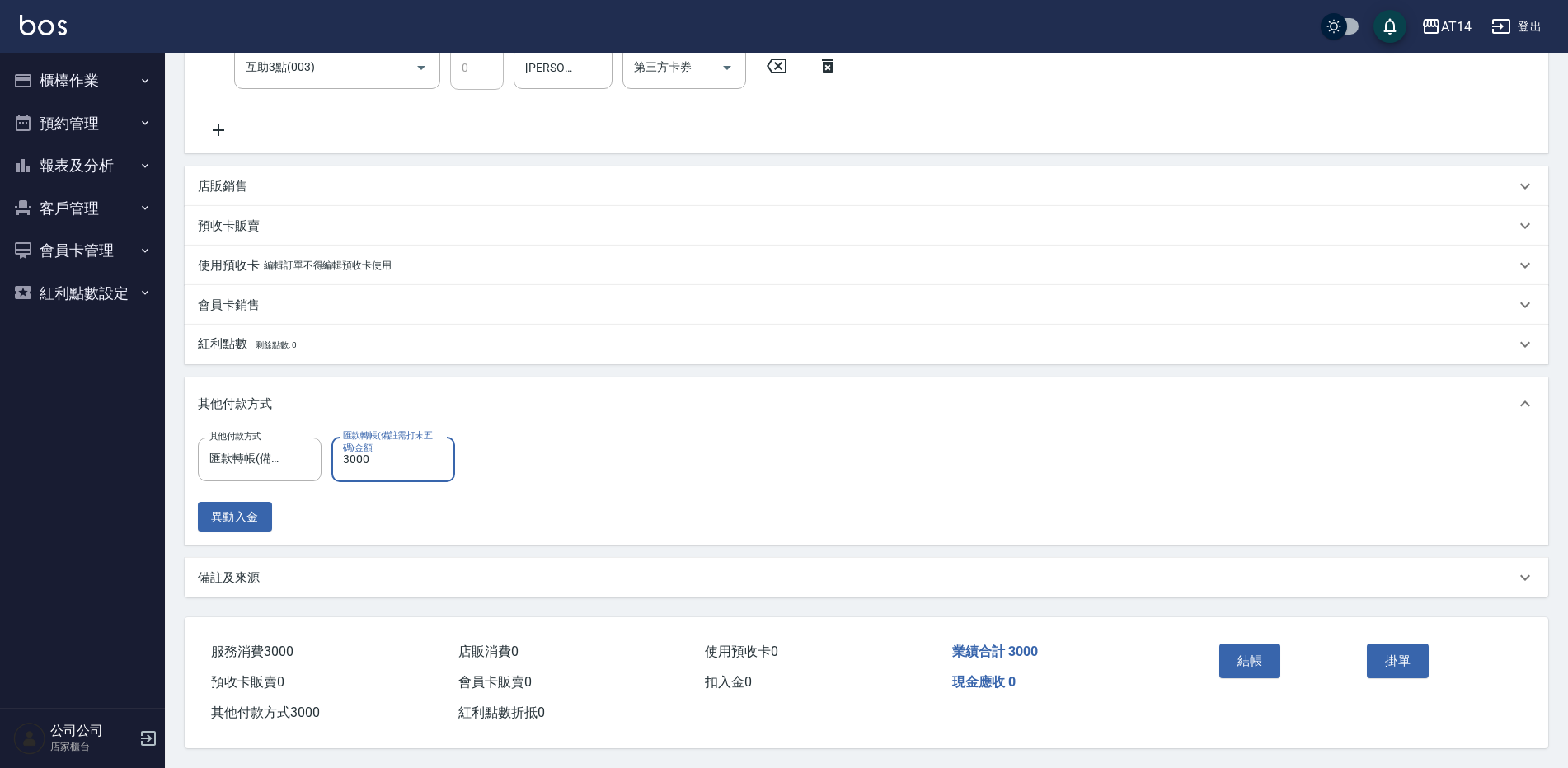
type input "3000"
click at [367, 578] on div "備註及來源" at bounding box center [856, 578] width 1317 height 18
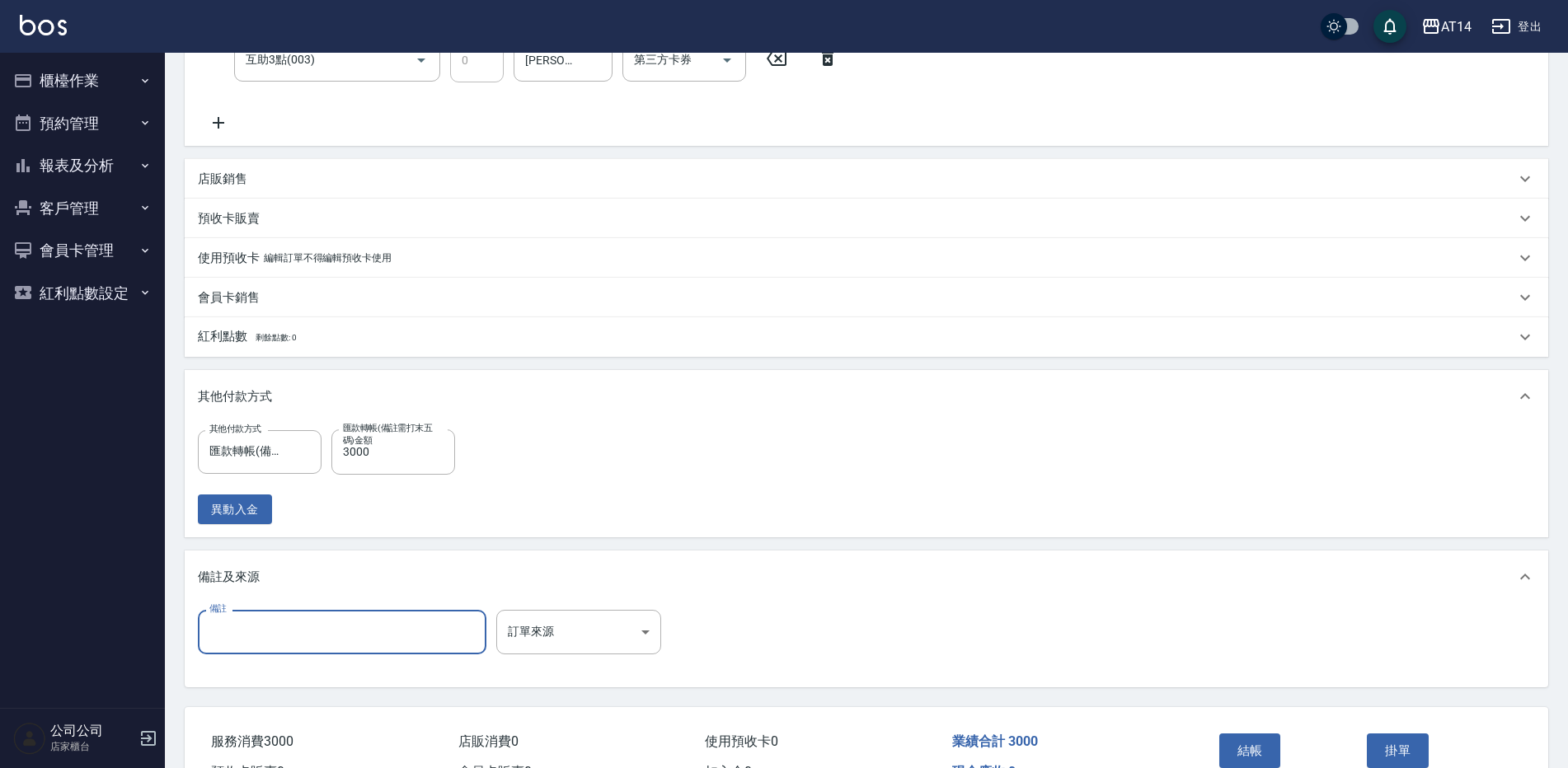
click at [314, 624] on input "備註" at bounding box center [341, 633] width 288 height 45
type input "後29798 新竹"
click at [551, 635] on body "AT14 登出 櫃檯作業 打帳單 帳單列表 掛單列表 現金收支登錄 材料自購登錄 每日結帳 排班表 掃碼打卡 預約管理 預約管理 單日預約紀錄 單週預約紀錄 …" at bounding box center [784, 250] width 1568 height 1214
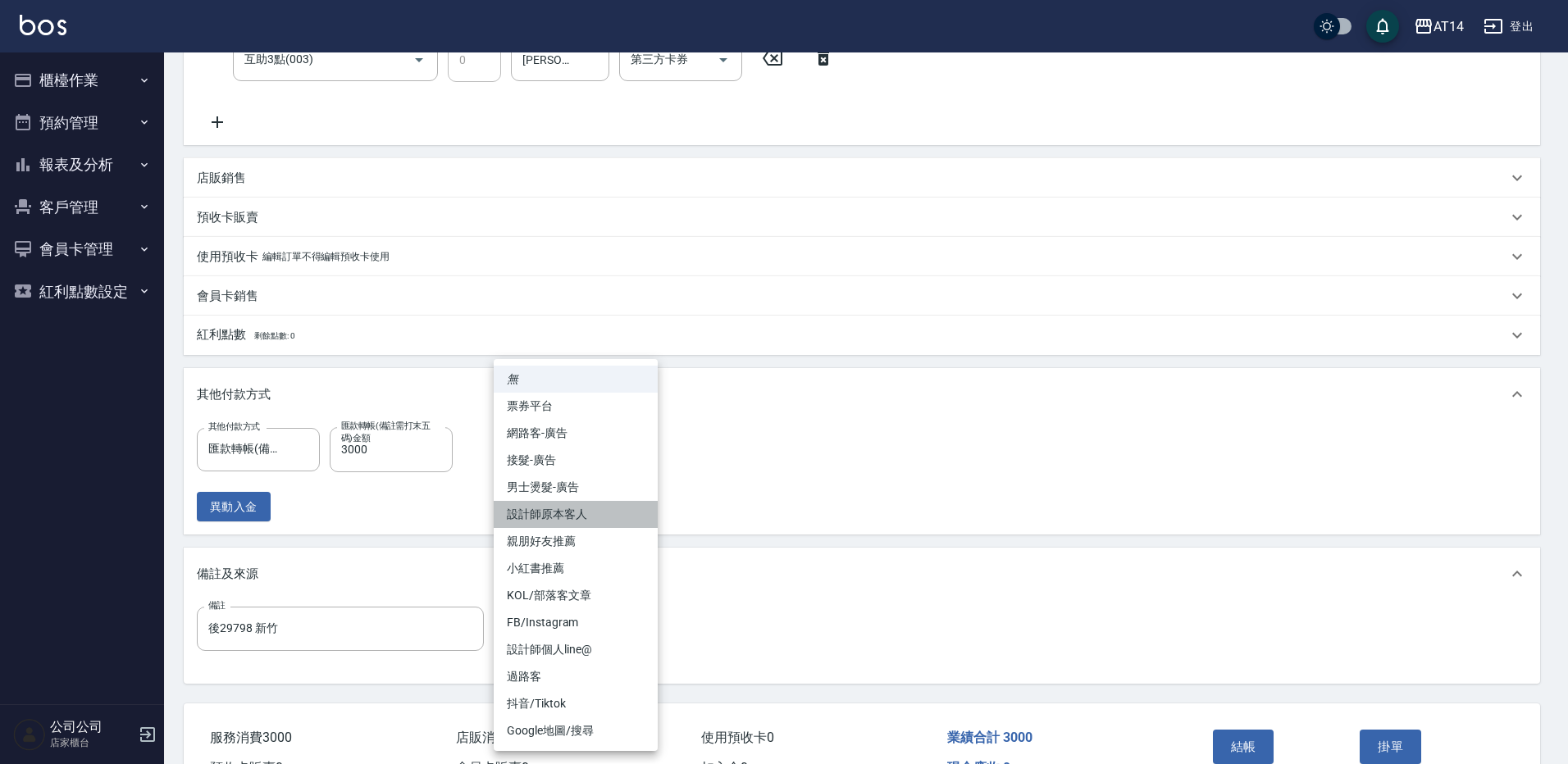
click at [609, 520] on li "設計師原本客人" at bounding box center [576, 514] width 164 height 27
type input "設計師原本客人"
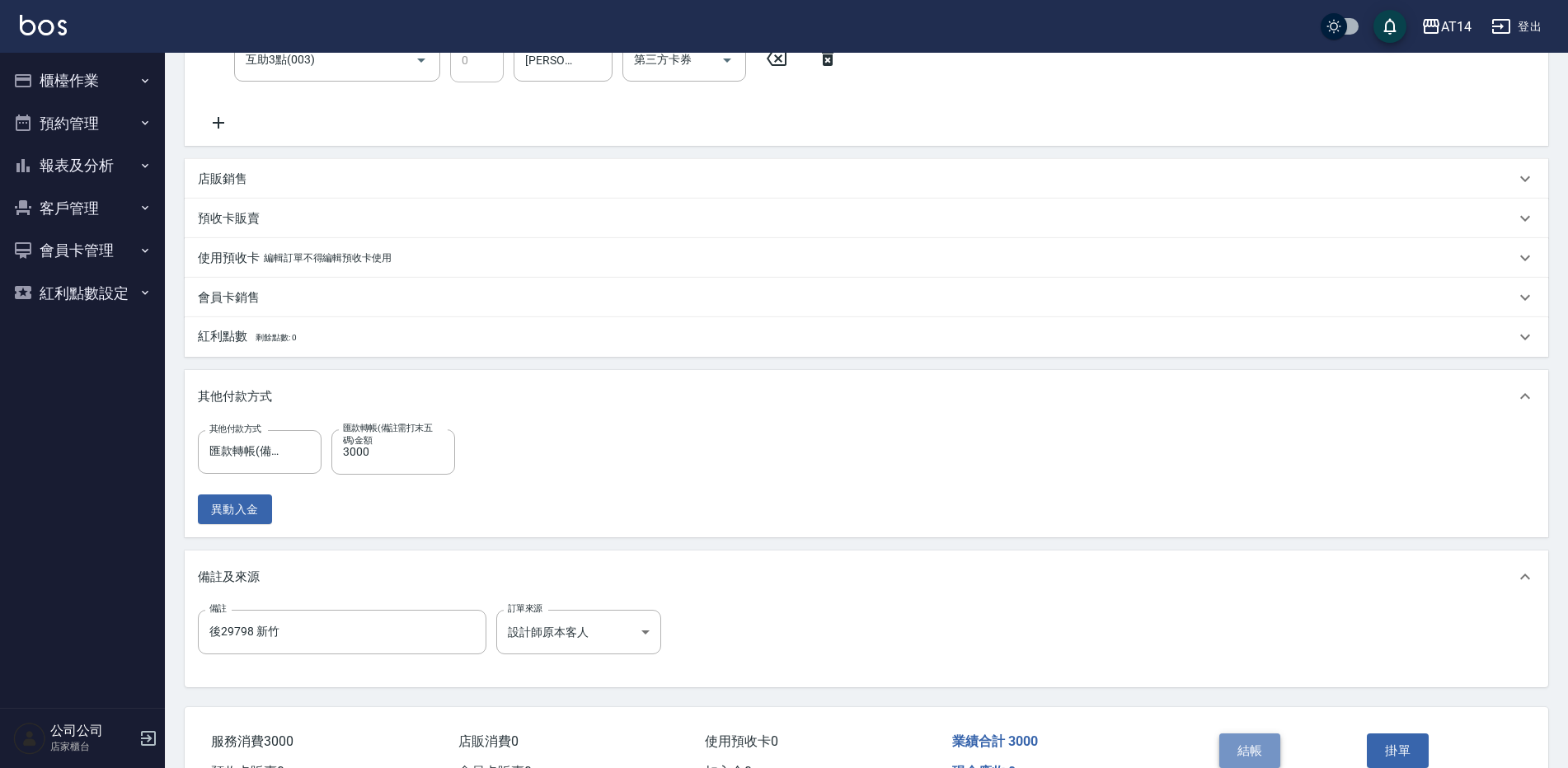
click at [1262, 750] on button "結帳" at bounding box center [1250, 750] width 62 height 34
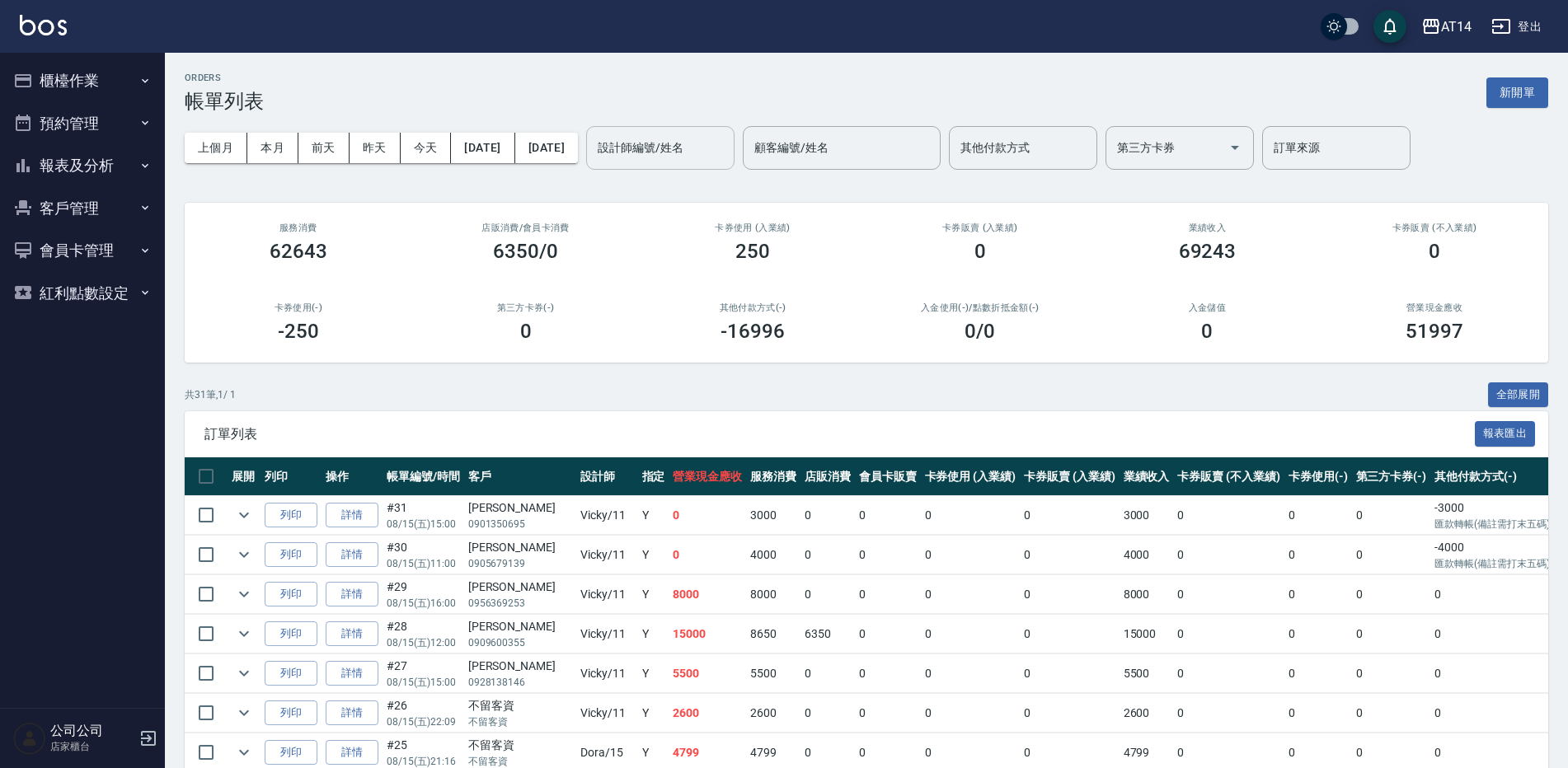
click at [700, 148] on input "設計師編號/姓名" at bounding box center [660, 147] width 134 height 29
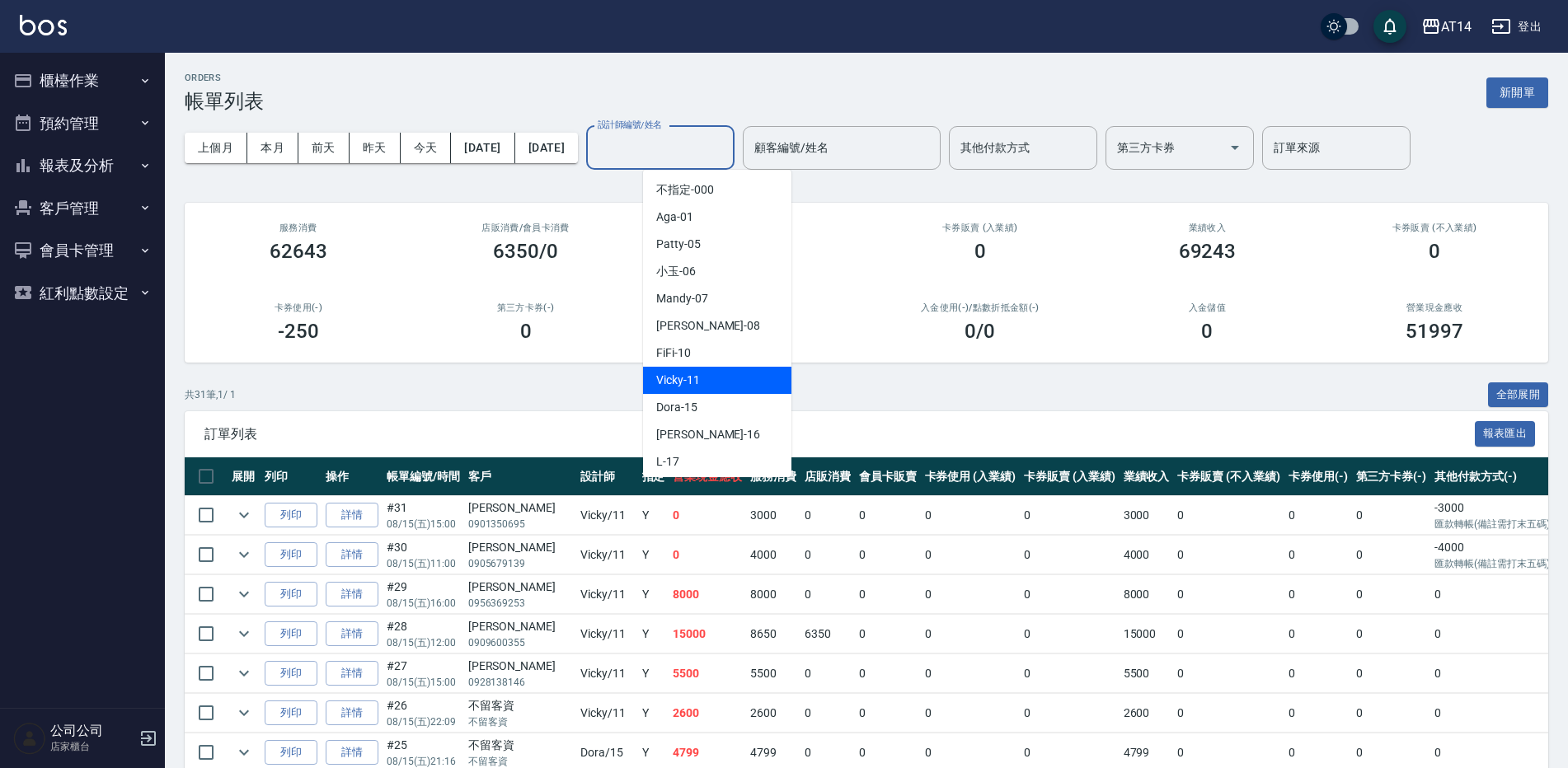
click at [711, 379] on div "Vicky -11" at bounding box center [717, 380] width 148 height 27
type input "Vicky-11"
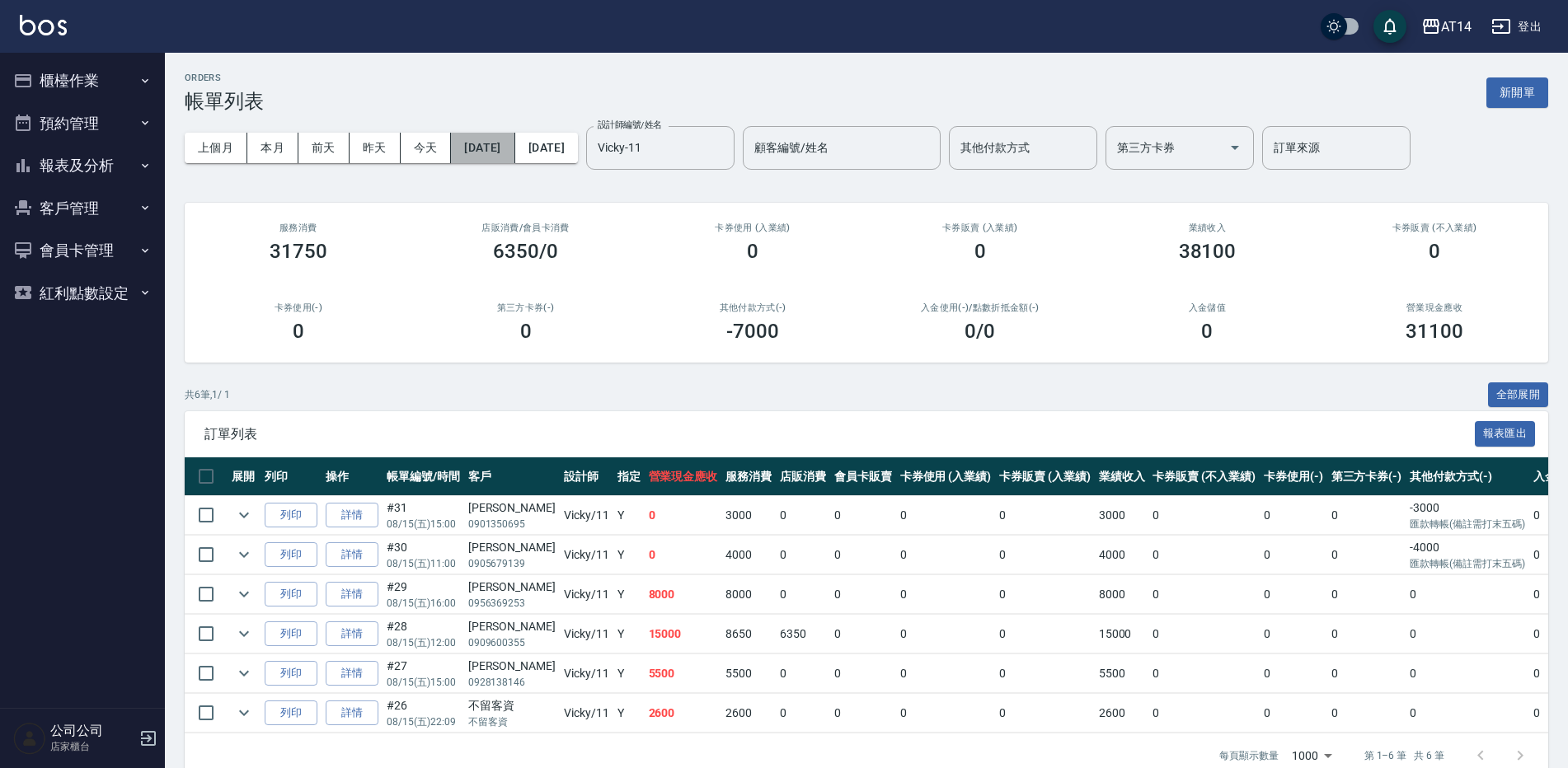
click at [495, 154] on button "[DATE]" at bounding box center [482, 147] width 63 height 31
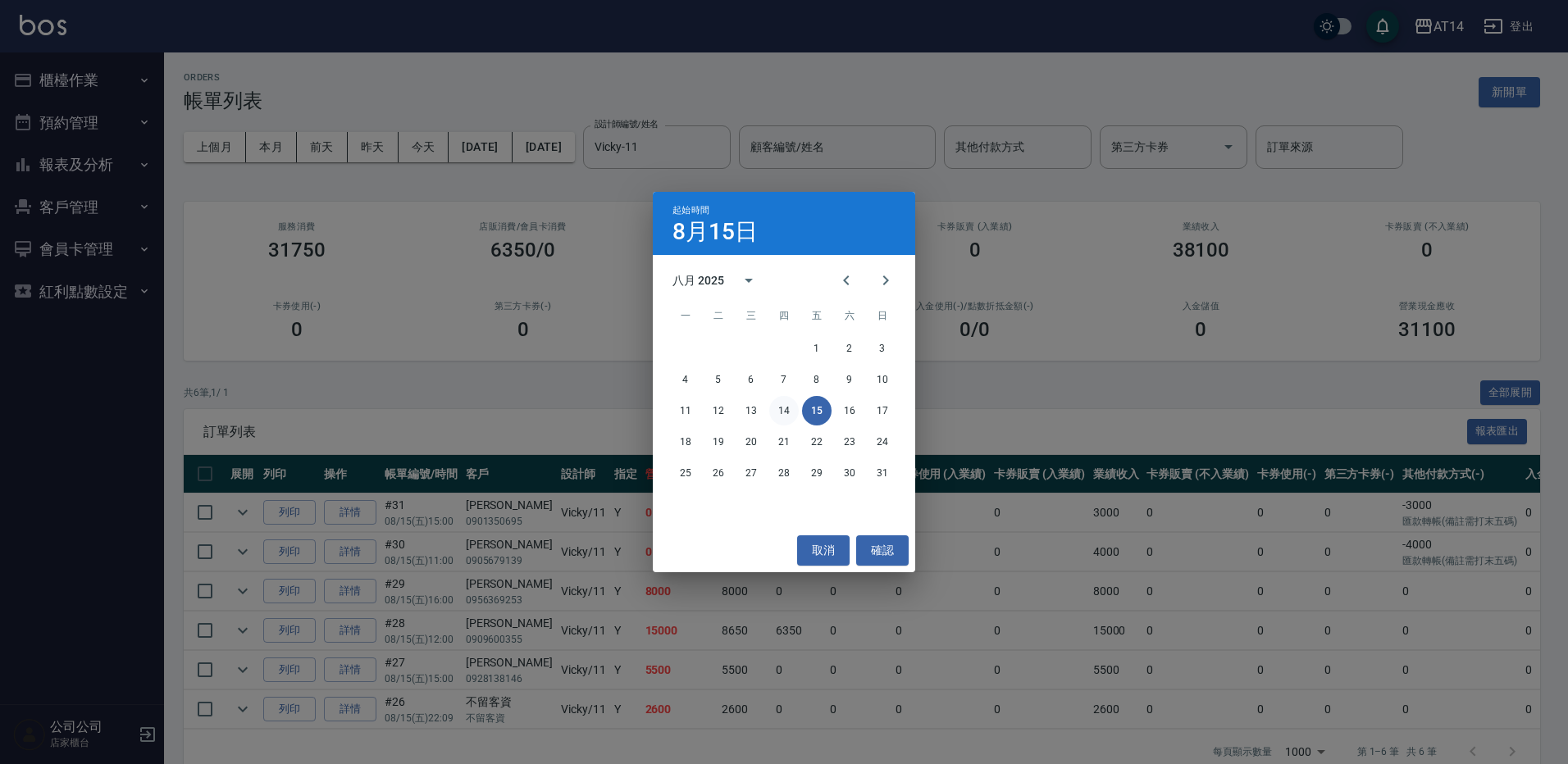
click at [789, 416] on button "14" at bounding box center [784, 411] width 30 height 30
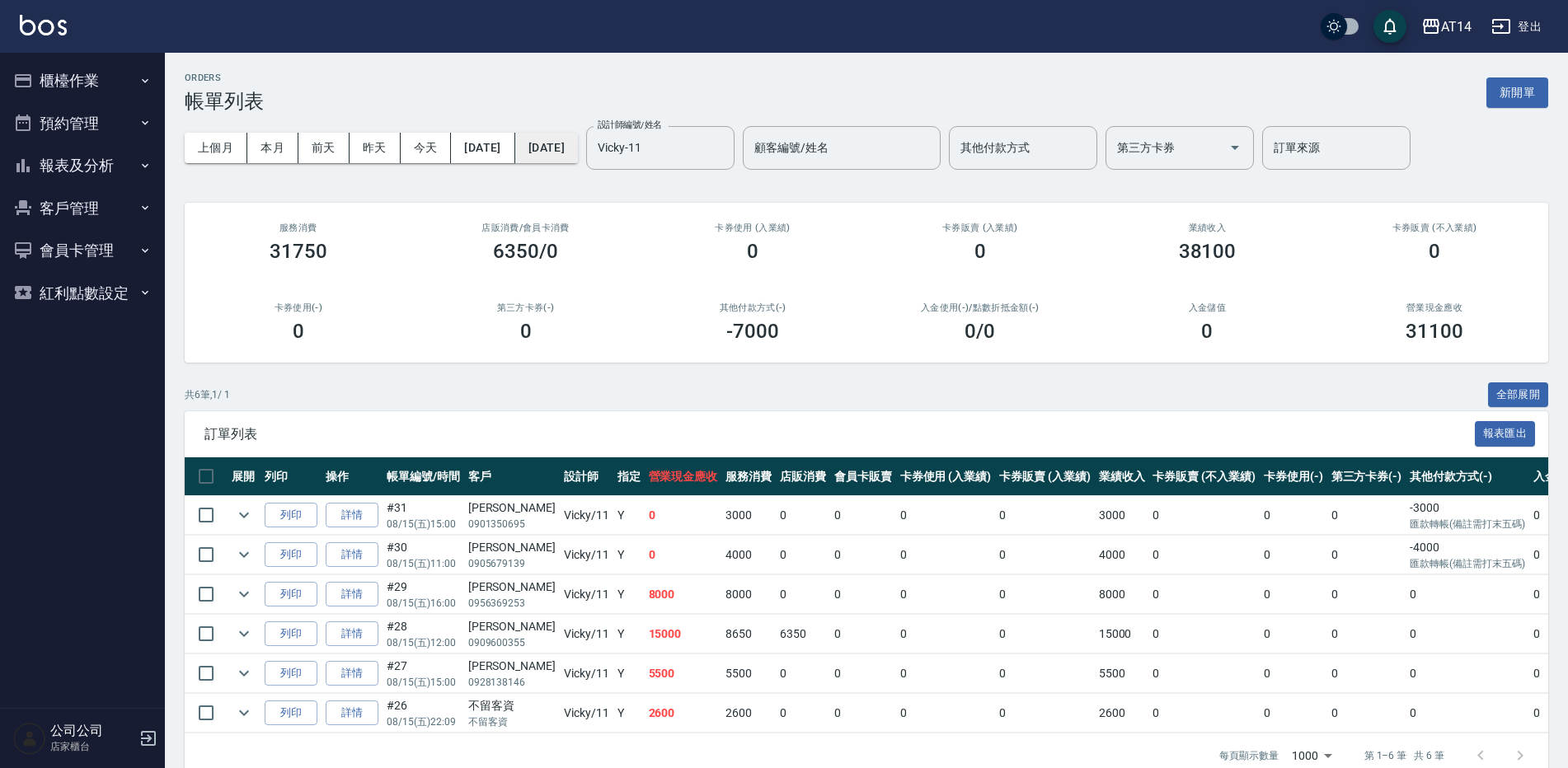
click at [578, 160] on button "[DATE]" at bounding box center [547, 147] width 63 height 31
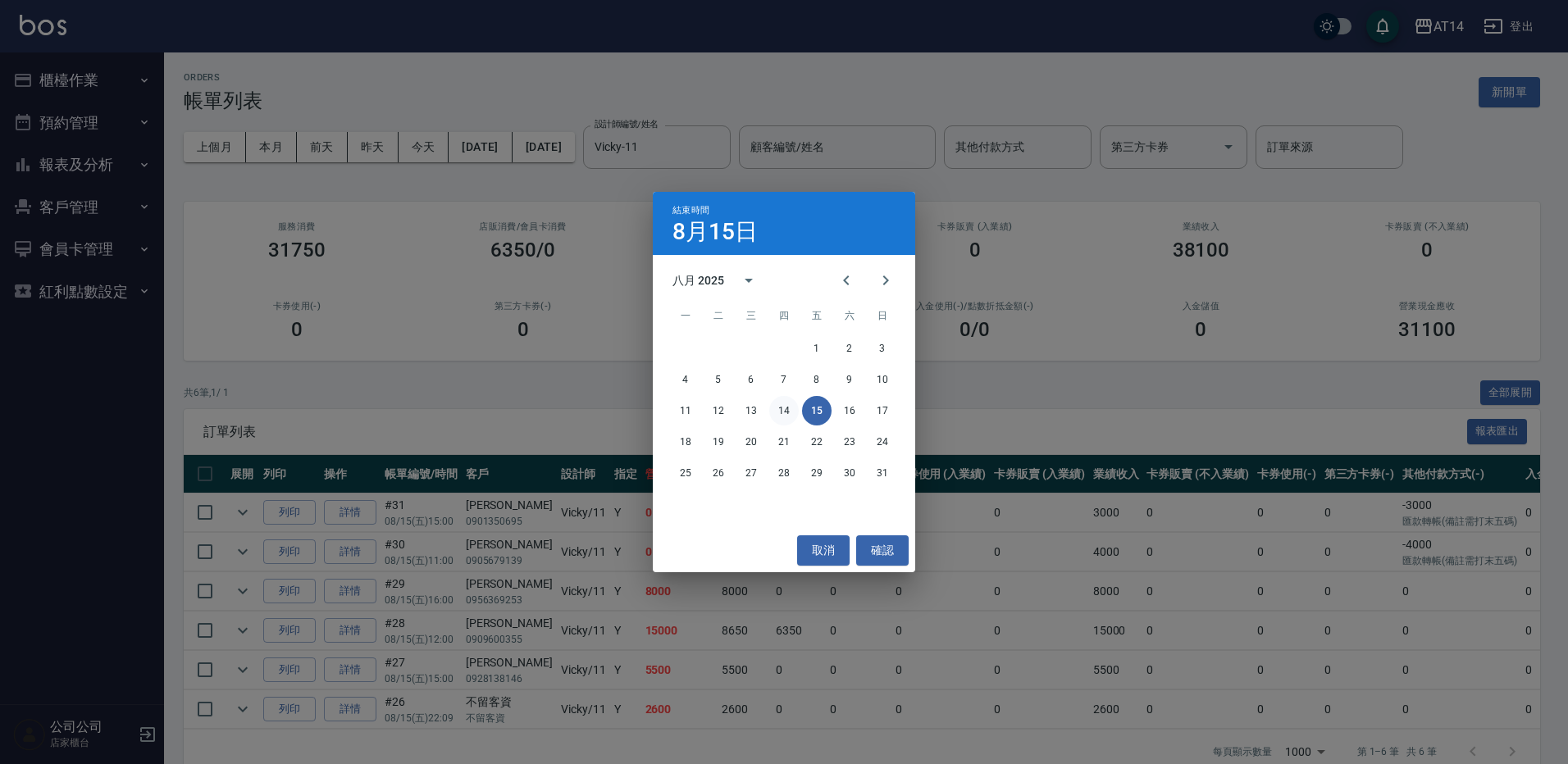
click at [791, 410] on button "14" at bounding box center [784, 411] width 30 height 30
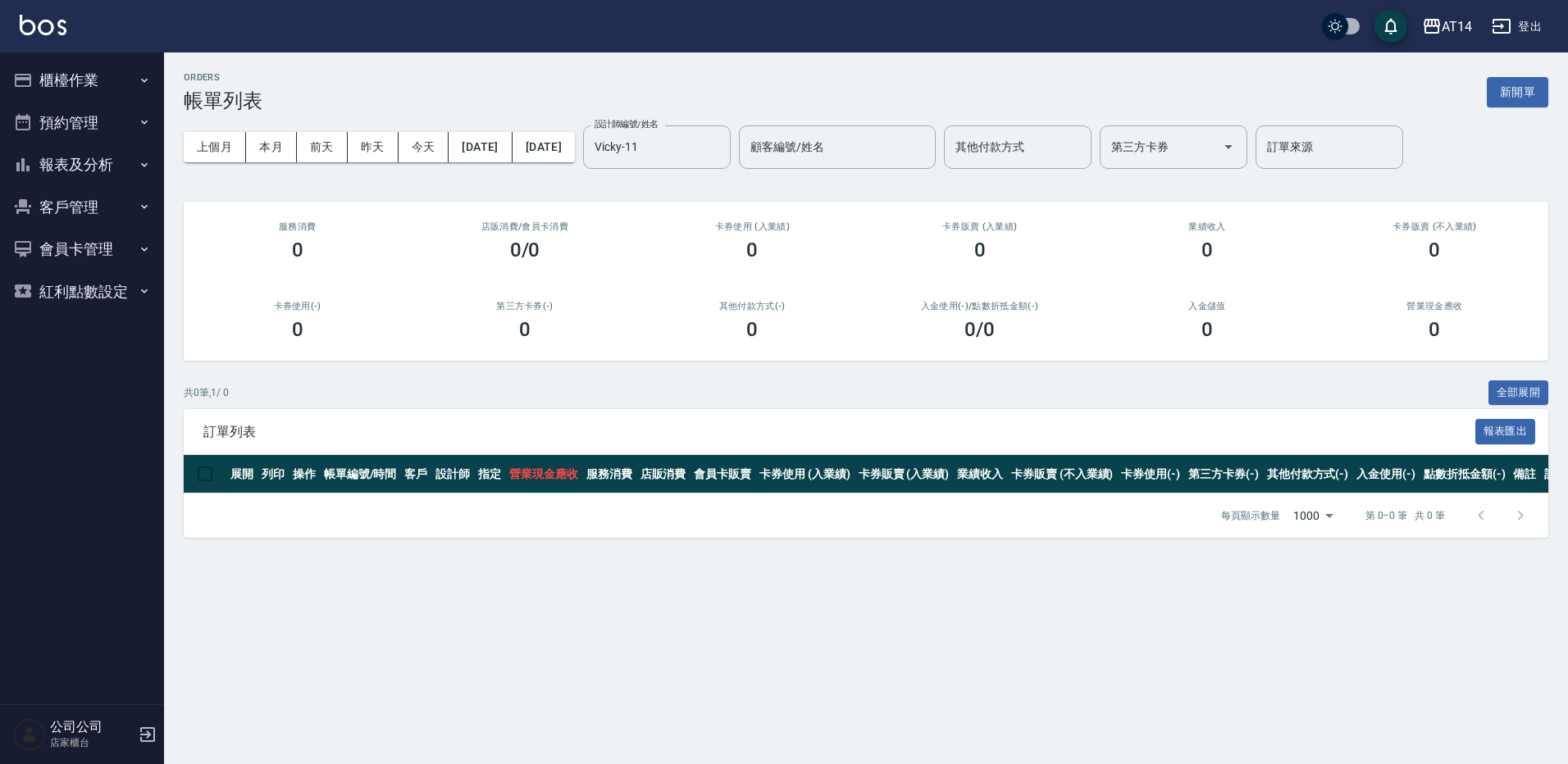
click at [107, 85] on button "櫃檯作業" at bounding box center [82, 80] width 151 height 42
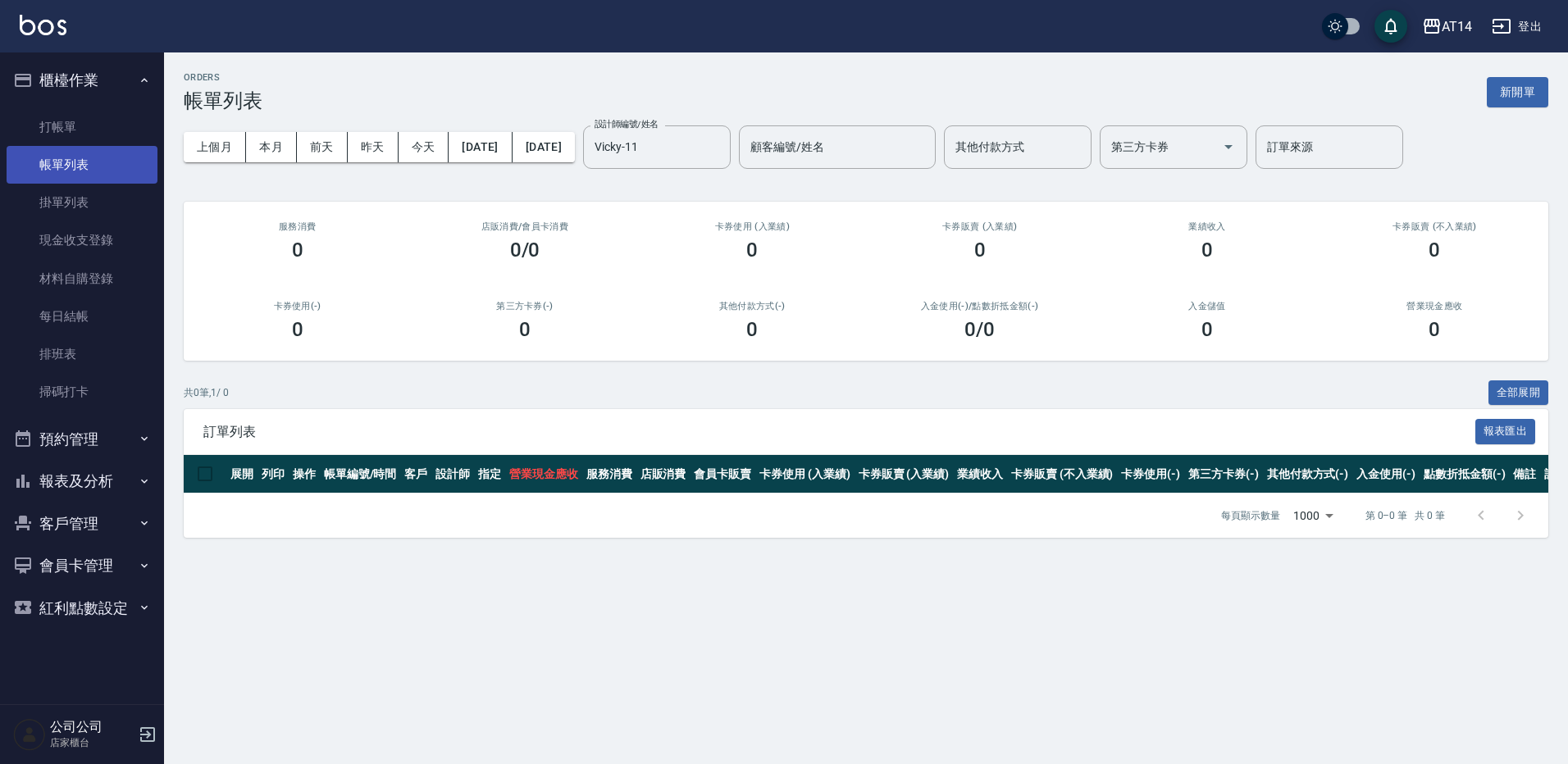
click at [117, 165] on link "帳單列表" at bounding box center [82, 164] width 151 height 38
click at [108, 137] on link "打帳單" at bounding box center [82, 126] width 151 height 38
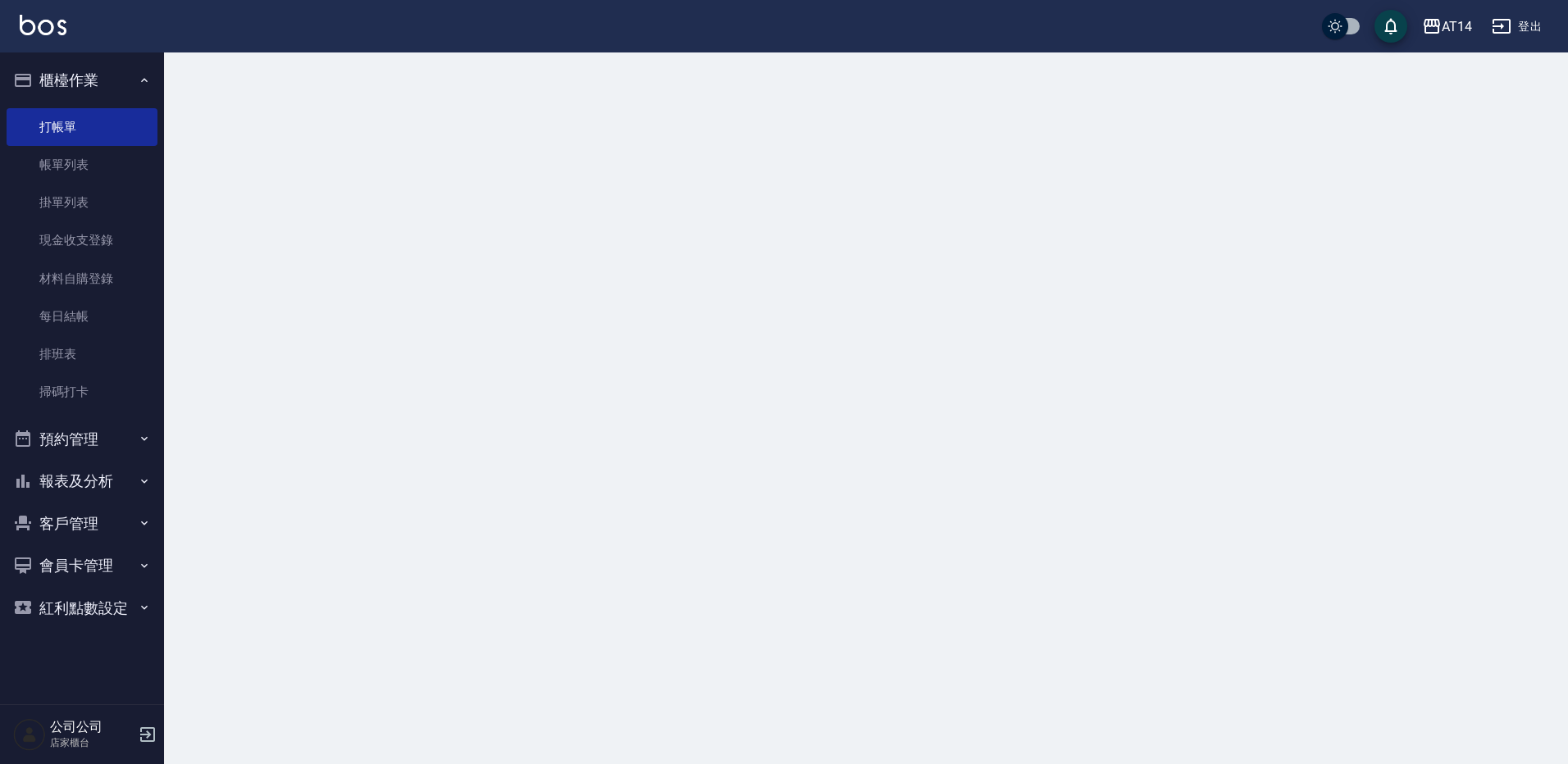
click at [98, 169] on link "帳單列表" at bounding box center [82, 164] width 151 height 38
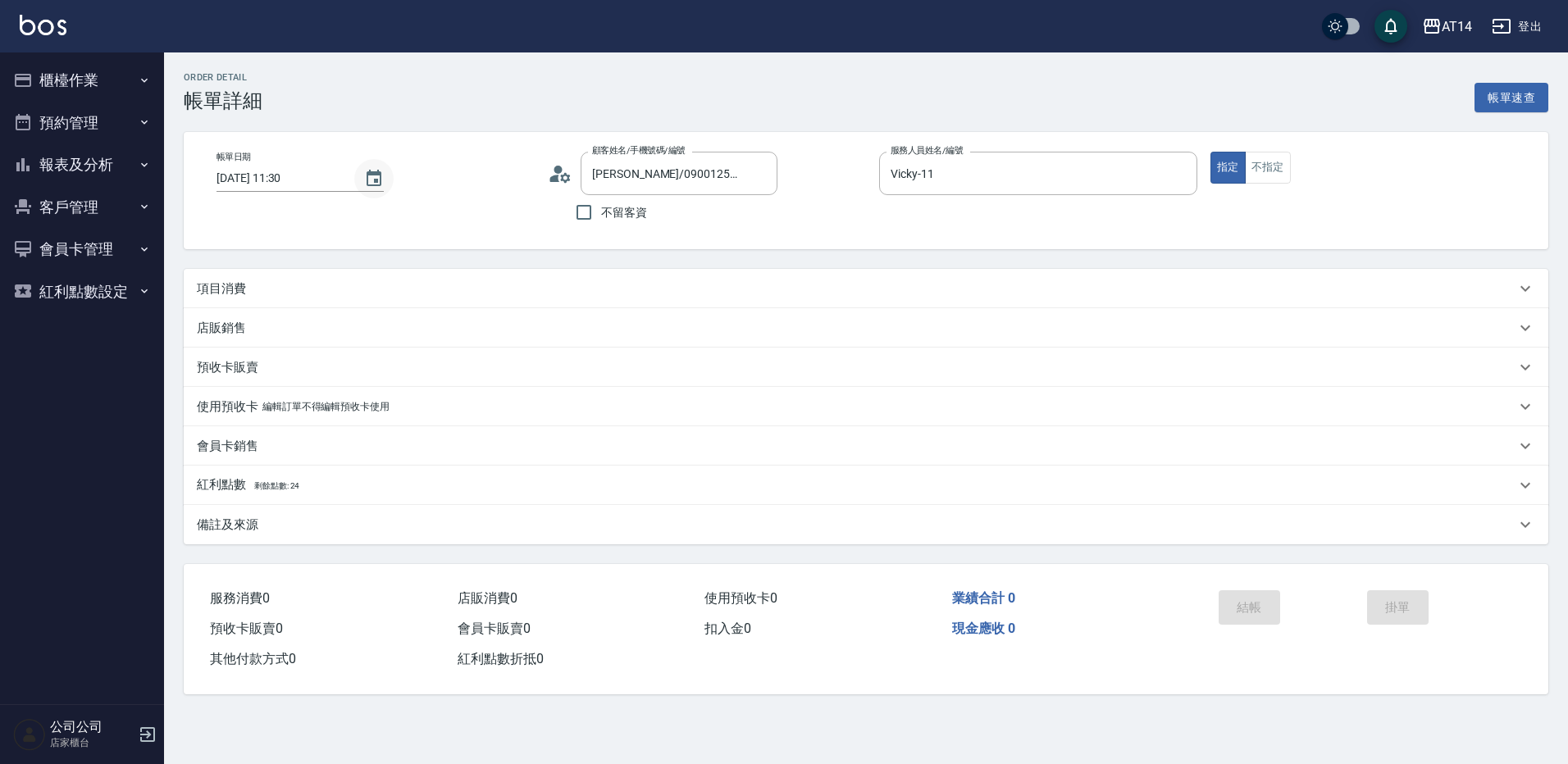
click at [389, 180] on button "Choose date, selected date is 2025-08-14" at bounding box center [374, 178] width 40 height 40
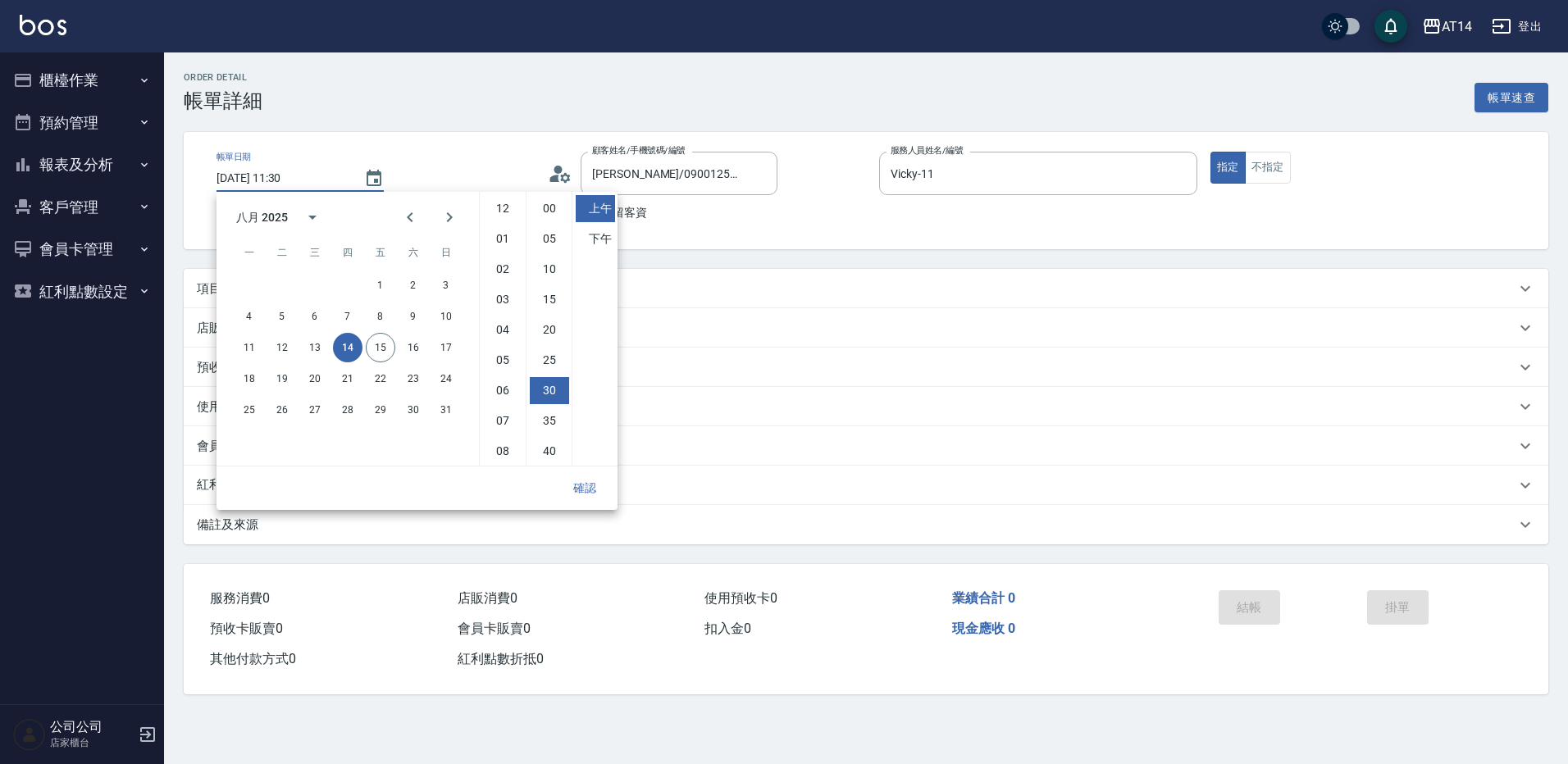
scroll to position [92, 0]
click at [385, 352] on button "15" at bounding box center [380, 348] width 30 height 30
type input "[DATE] 11:30"
click at [938, 165] on input "Vicky-11" at bounding box center [1026, 173] width 279 height 29
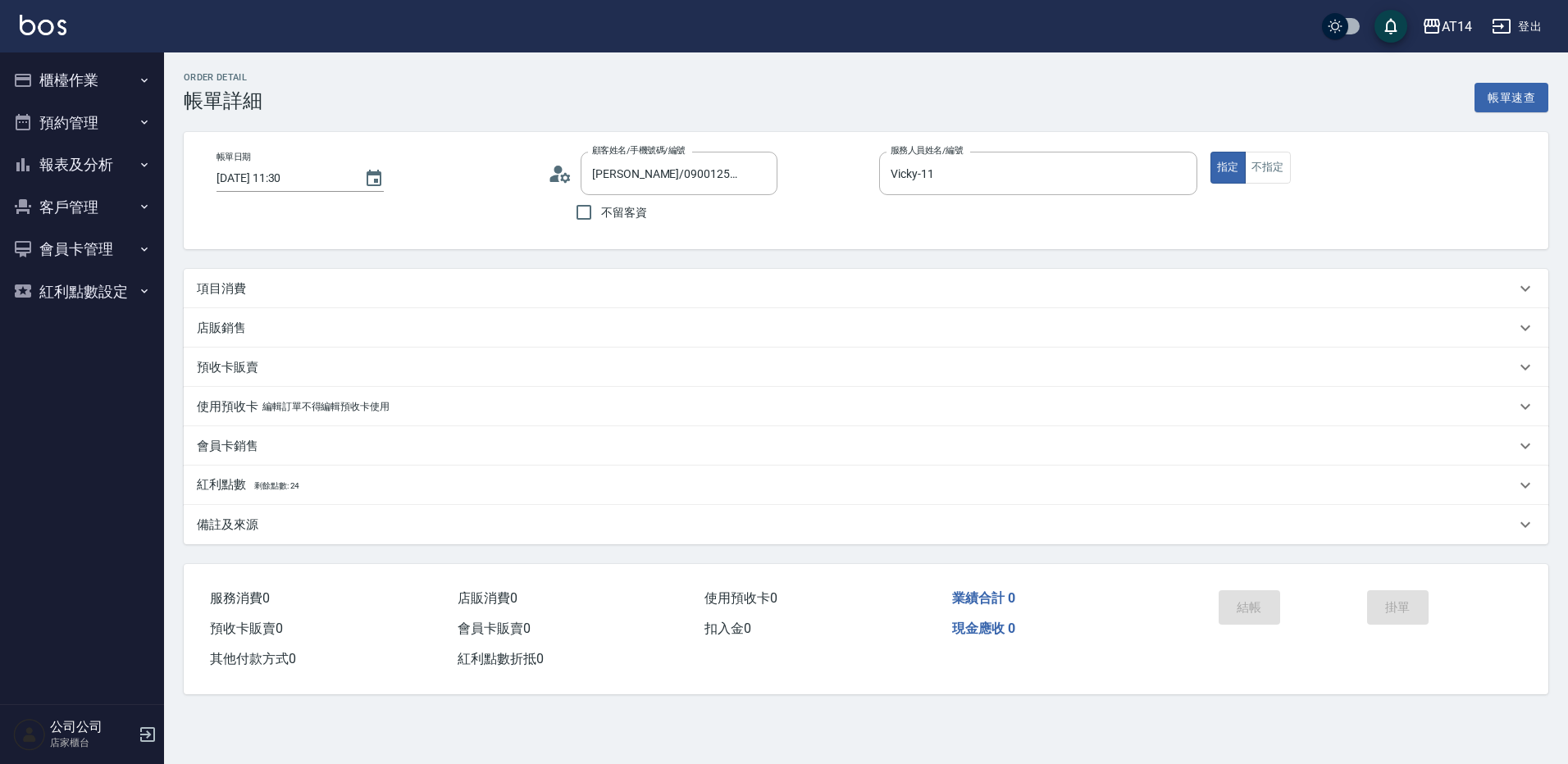
click at [333, 282] on div "項目消費" at bounding box center [855, 289] width 1318 height 18
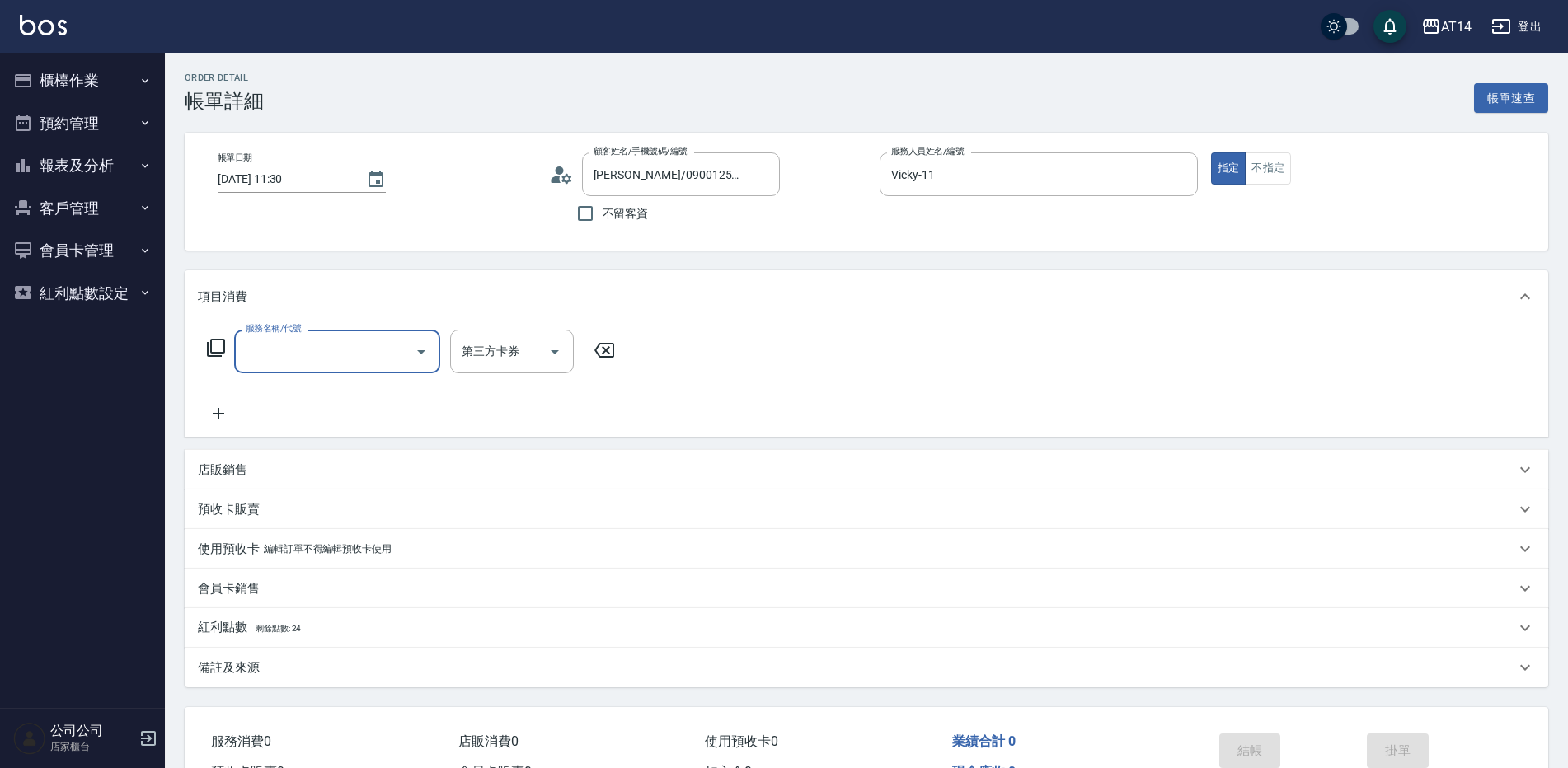
scroll to position [0, 0]
type input "061"
type input "4"
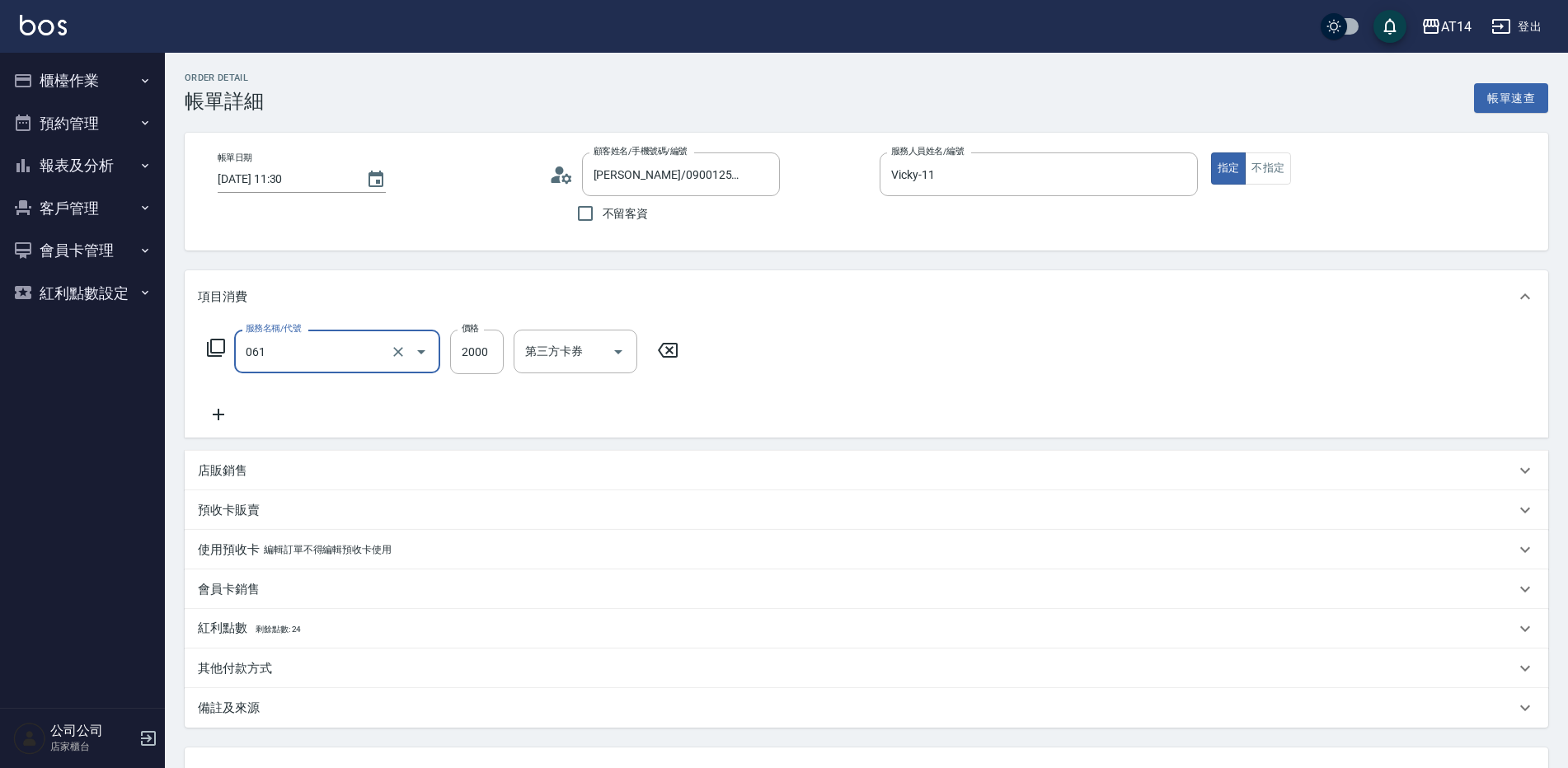
type input "接髮(061)"
type input "1"
type input "0"
type input "1400"
type input "28"
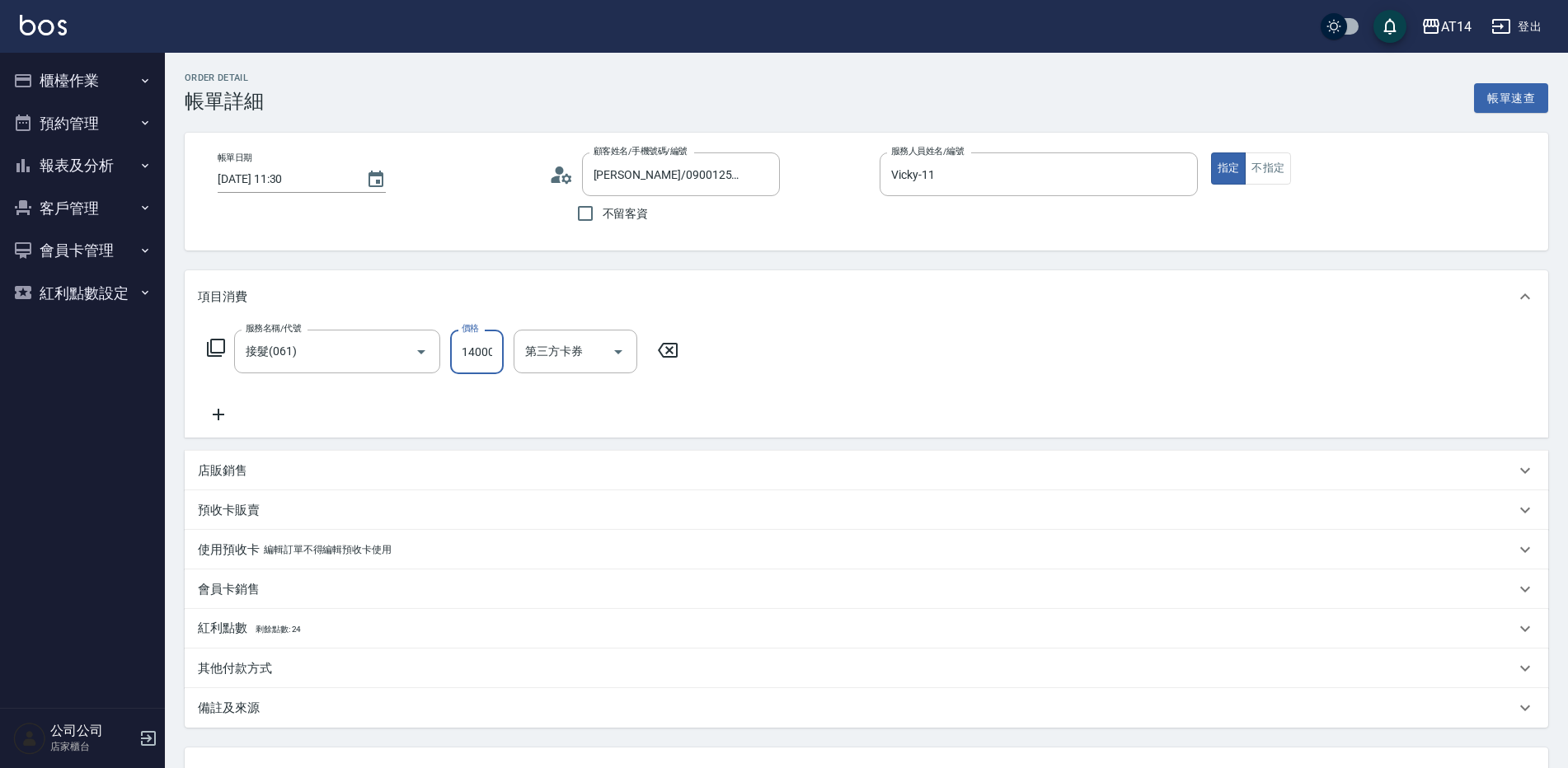
scroll to position [0, 2]
type input "14000"
drag, startPoint x: 234, startPoint y: 390, endPoint x: 221, endPoint y: 412, distance: 25.6
click at [231, 395] on div "服務名稱/代號 接髮(061) 服務名稱/代號 價格 14000 價格 第三方卡券 第三方卡券" at bounding box center [442, 378] width 491 height 95
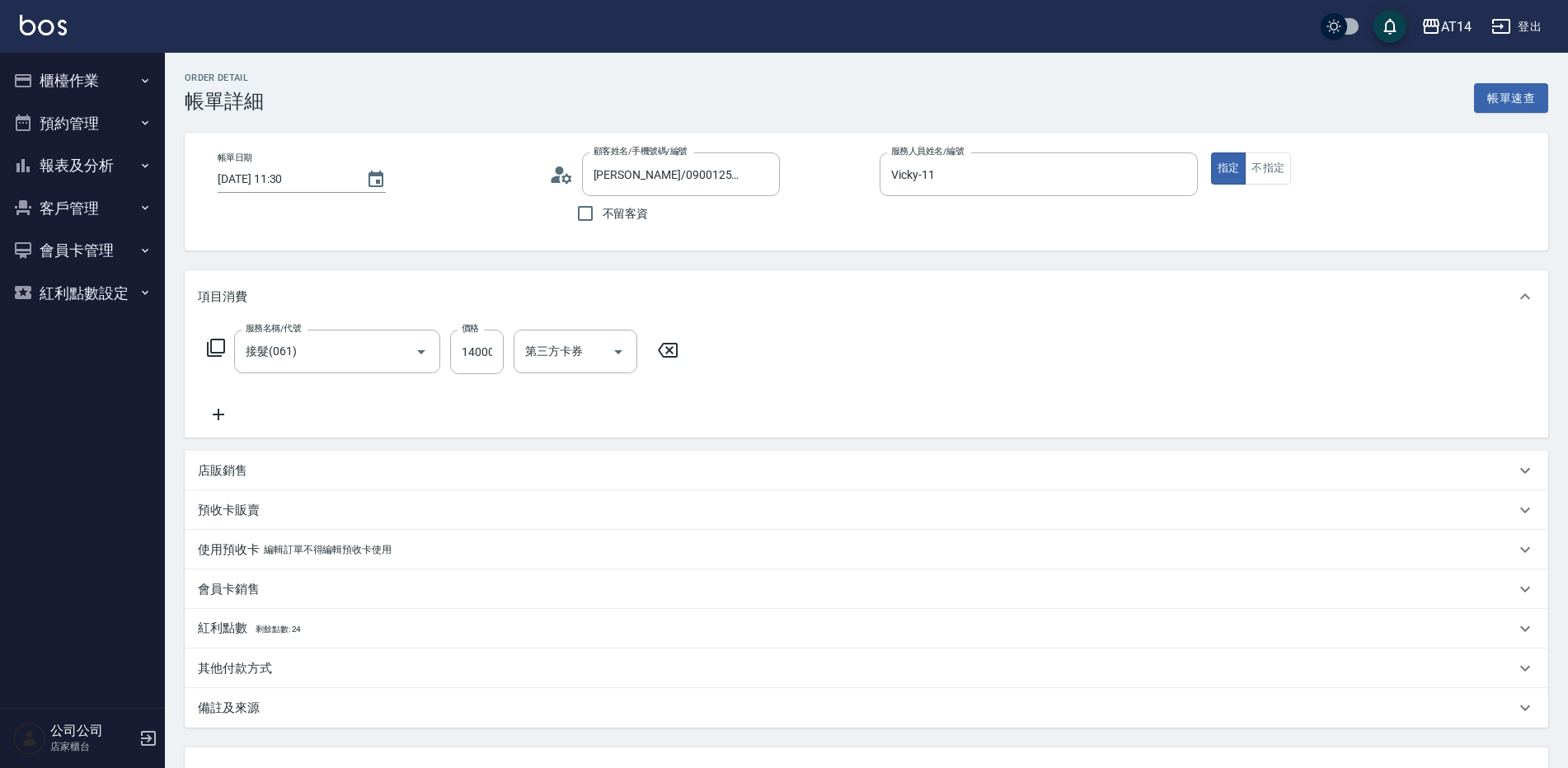
click at [221, 412] on icon at bounding box center [218, 414] width 41 height 19
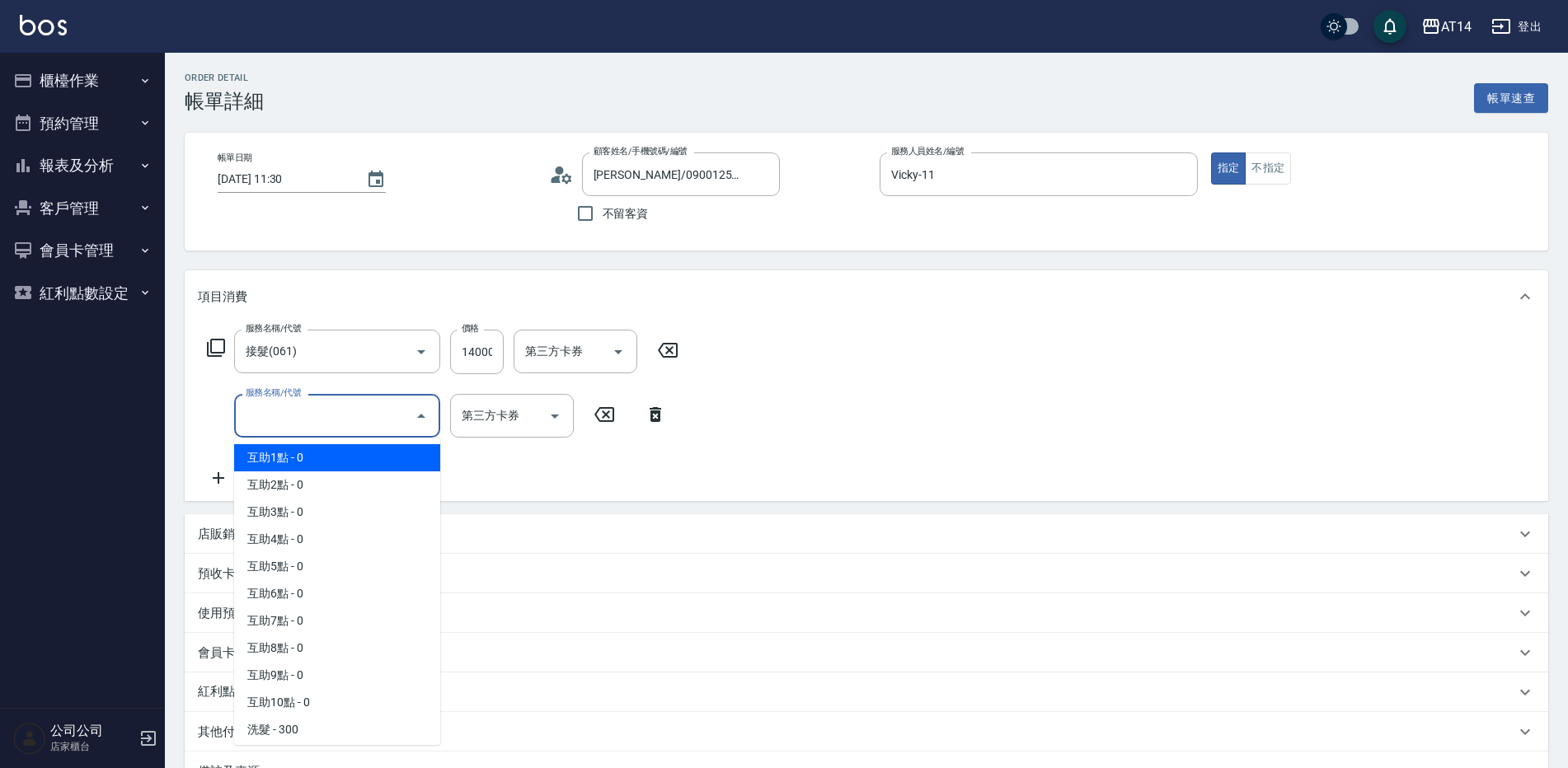
click at [291, 427] on input "服務名稱/代號" at bounding box center [325, 416] width 167 height 29
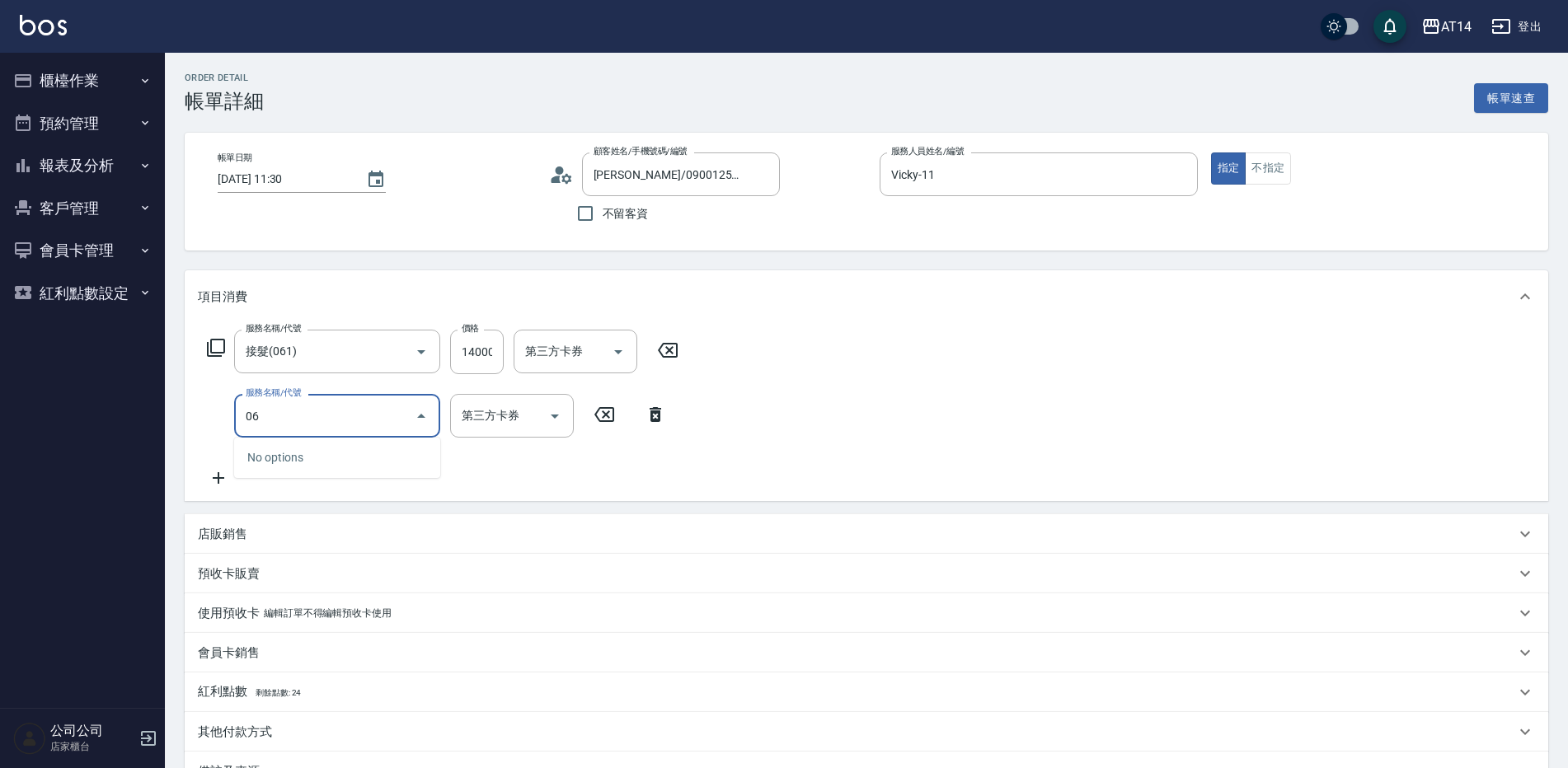
type input "0"
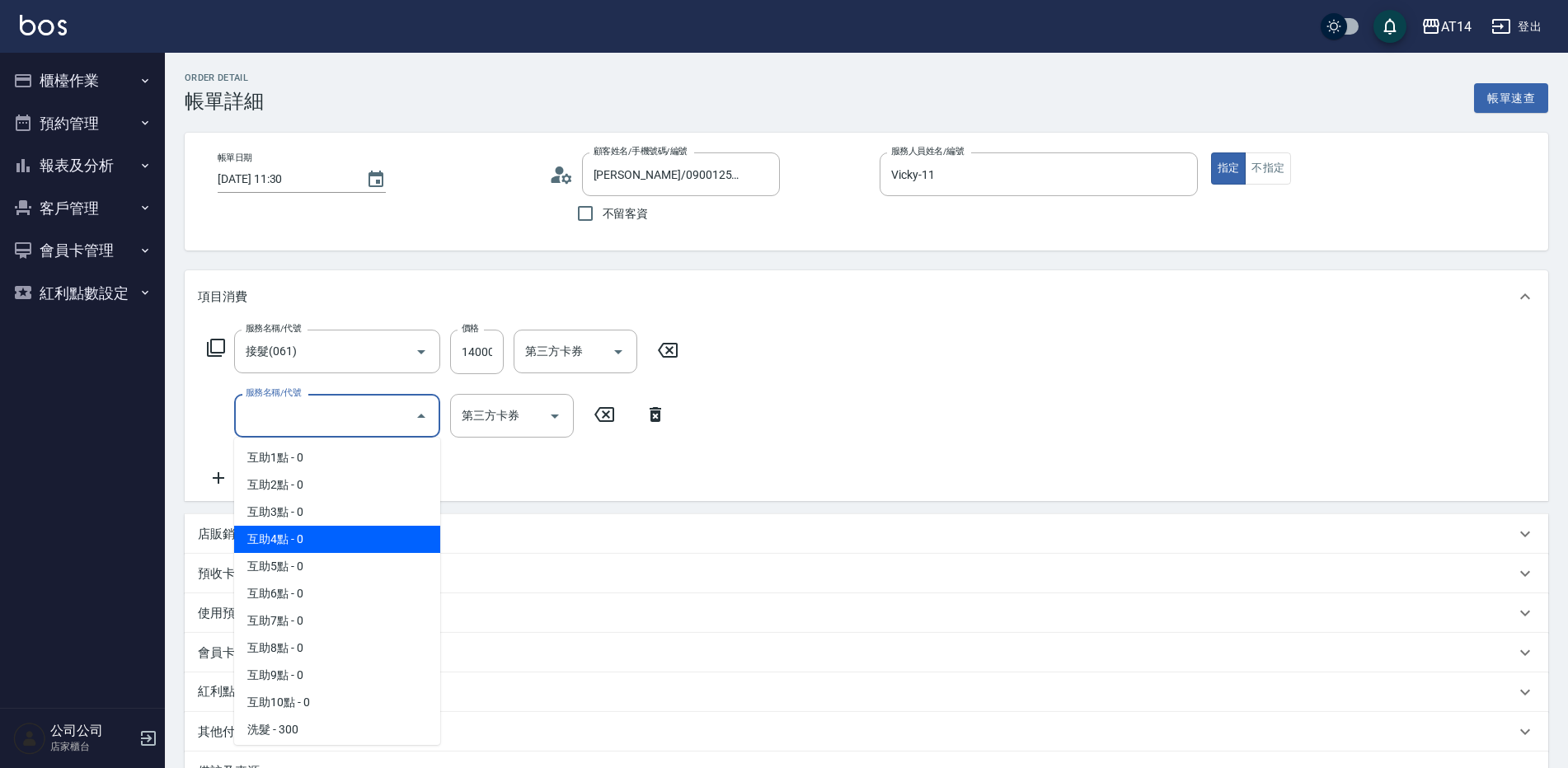
click at [315, 545] on span "互助4點 - 0" at bounding box center [337, 539] width 206 height 27
type input "互助4點(004)"
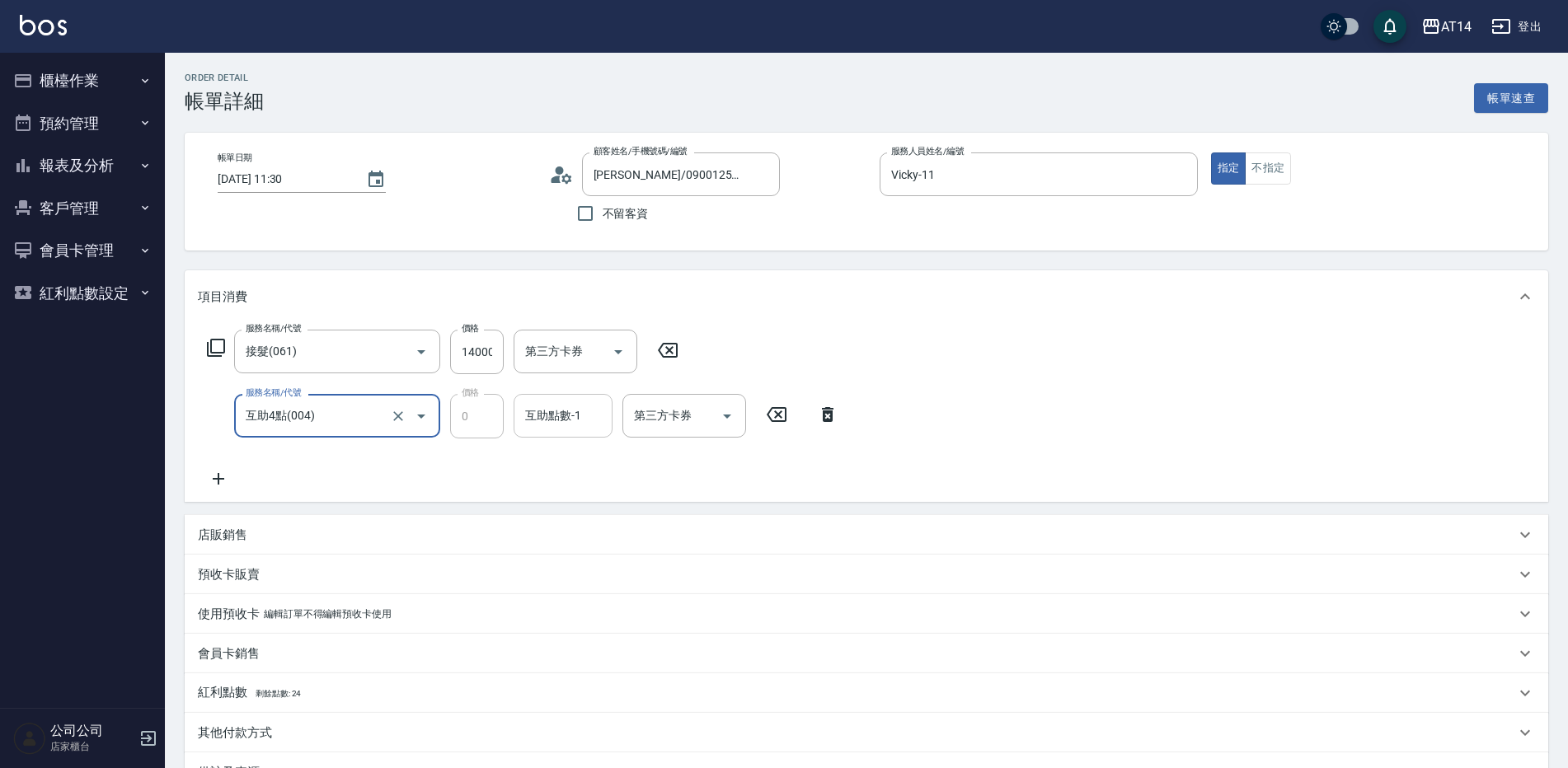
click at [562, 421] on input "互助點數-1" at bounding box center [563, 416] width 84 height 29
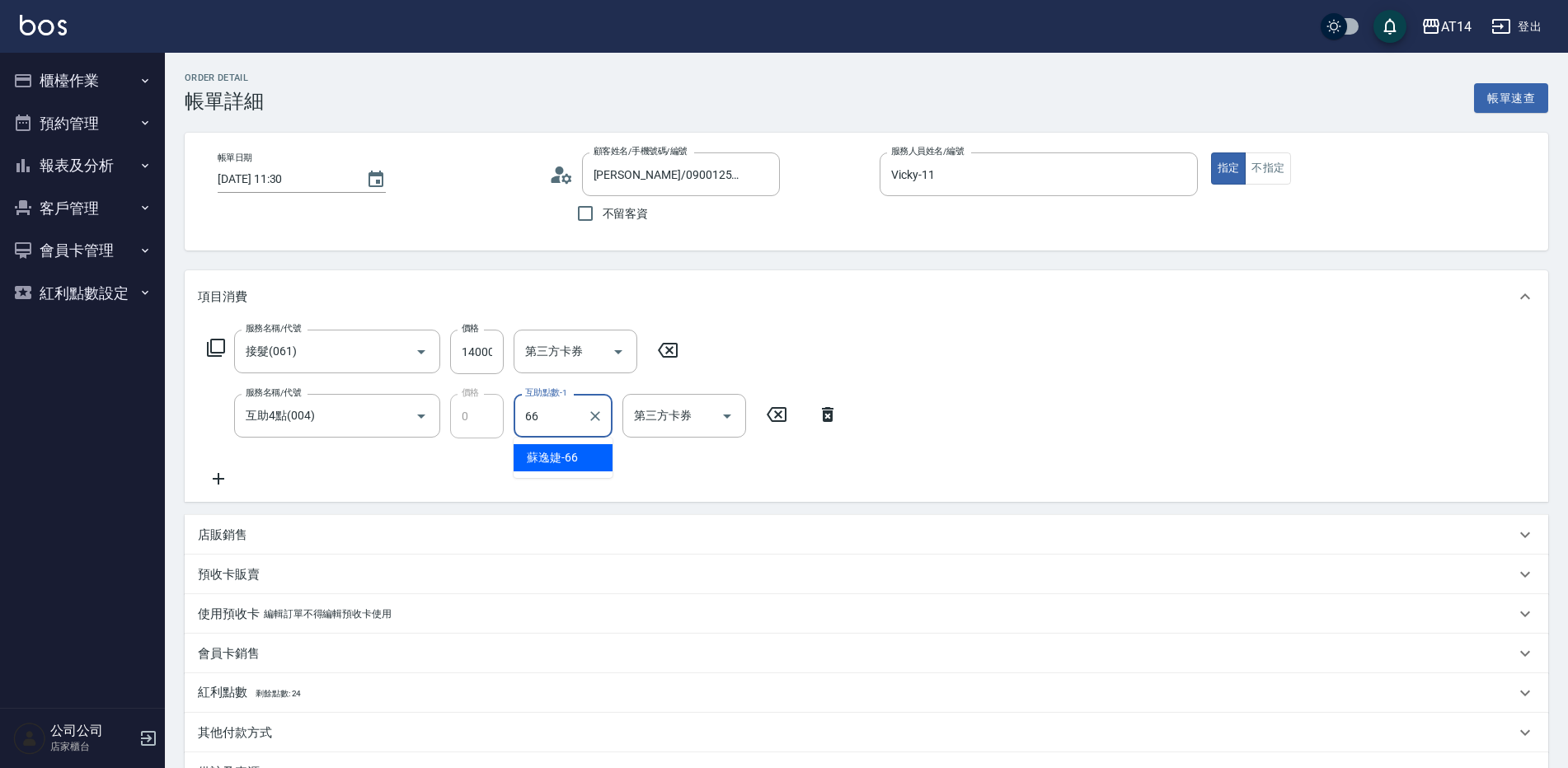
type input "[PERSON_NAME]-66"
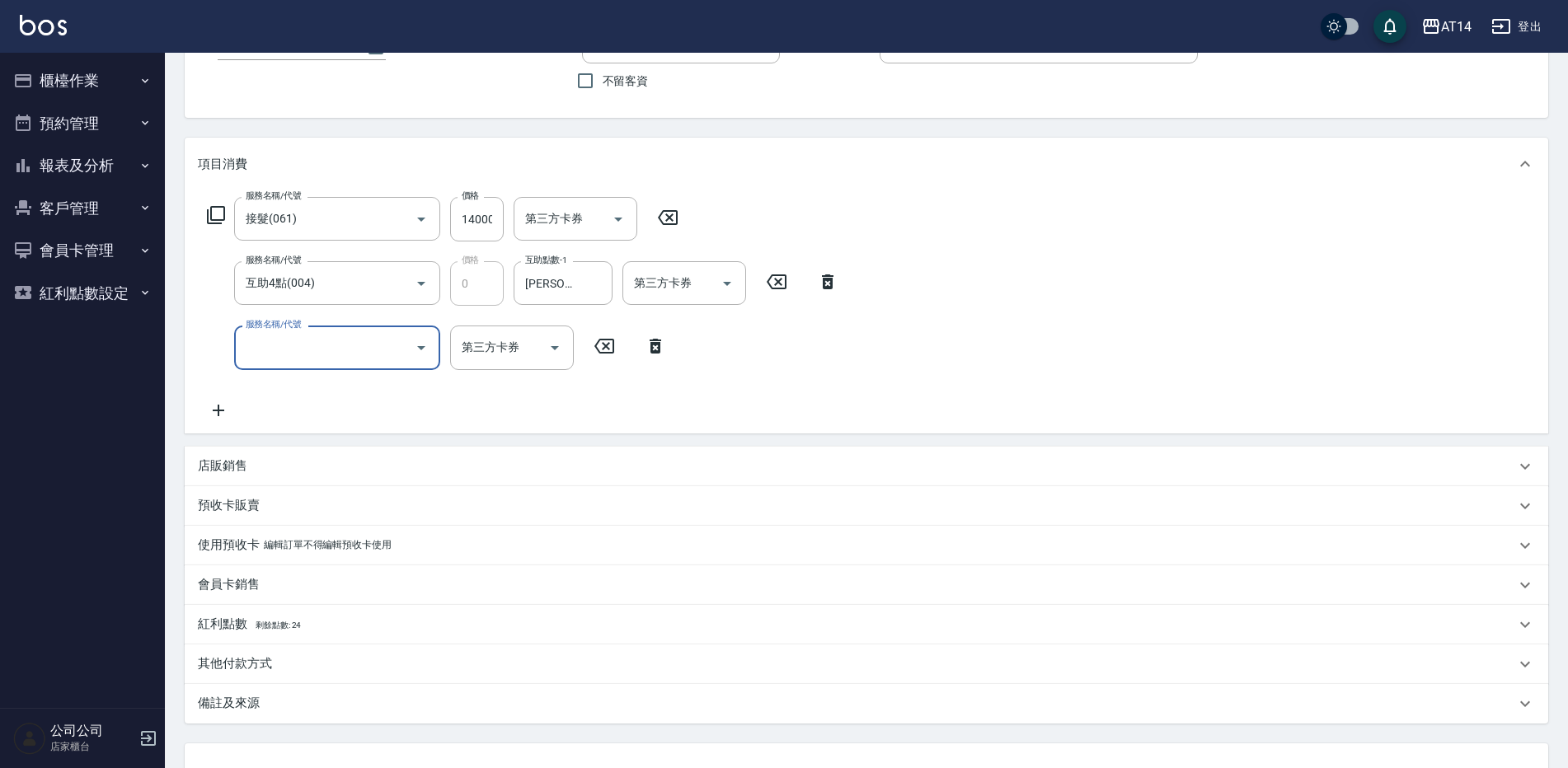
scroll to position [266, 0]
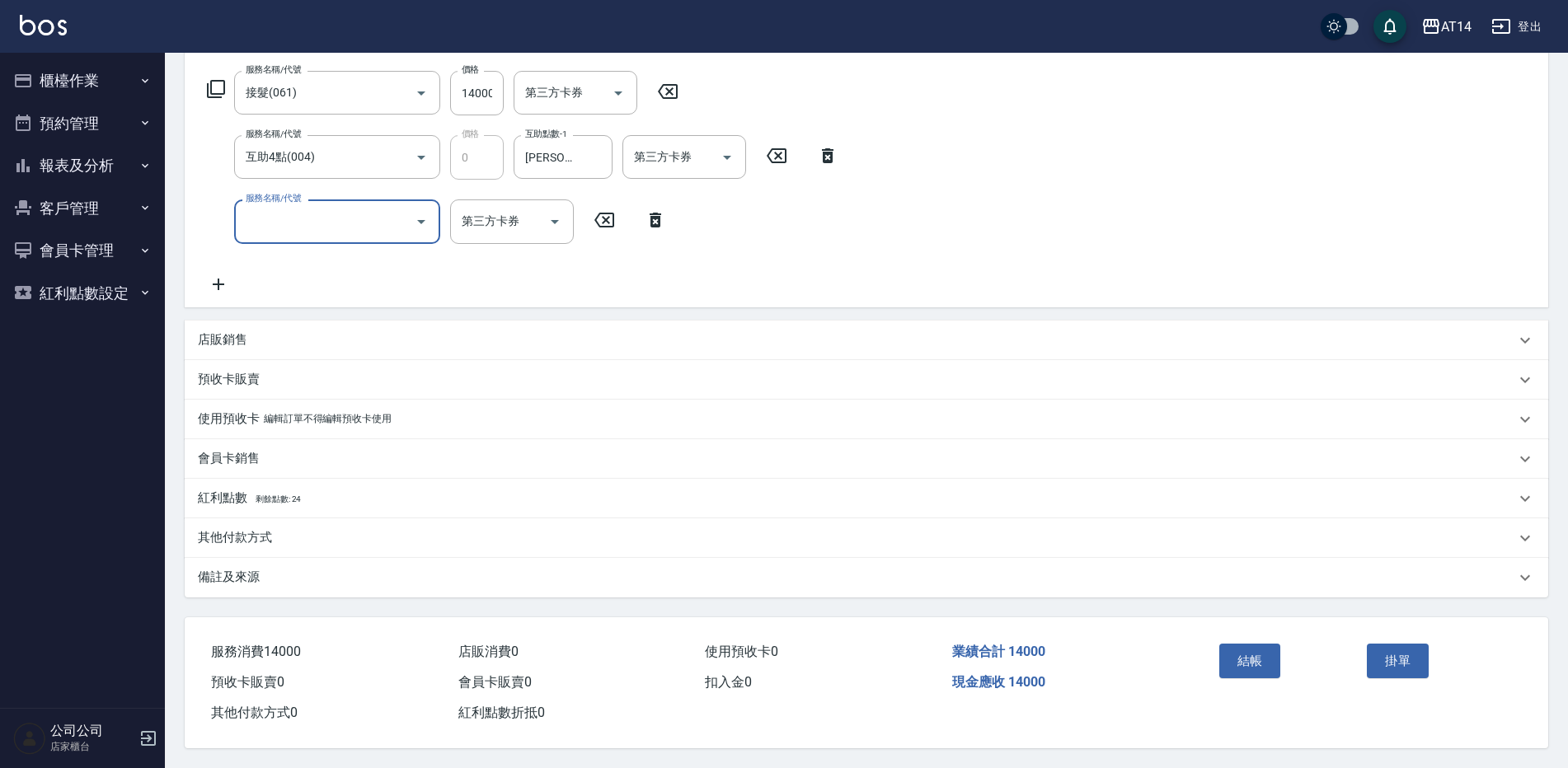
click at [293, 560] on div "備註及來源" at bounding box center [866, 578] width 1363 height 40
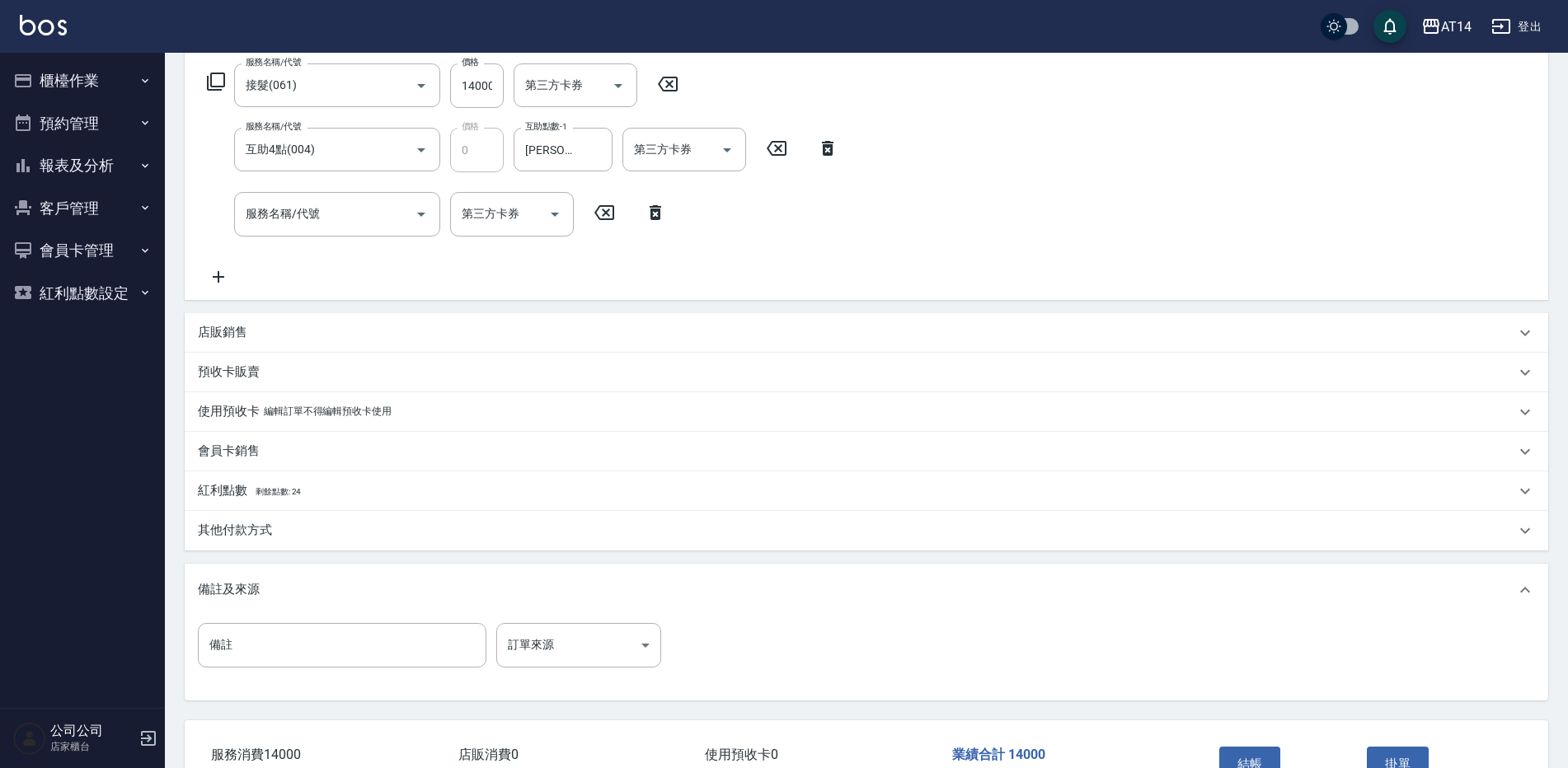
click at [300, 529] on div "其他付款方式" at bounding box center [856, 531] width 1317 height 18
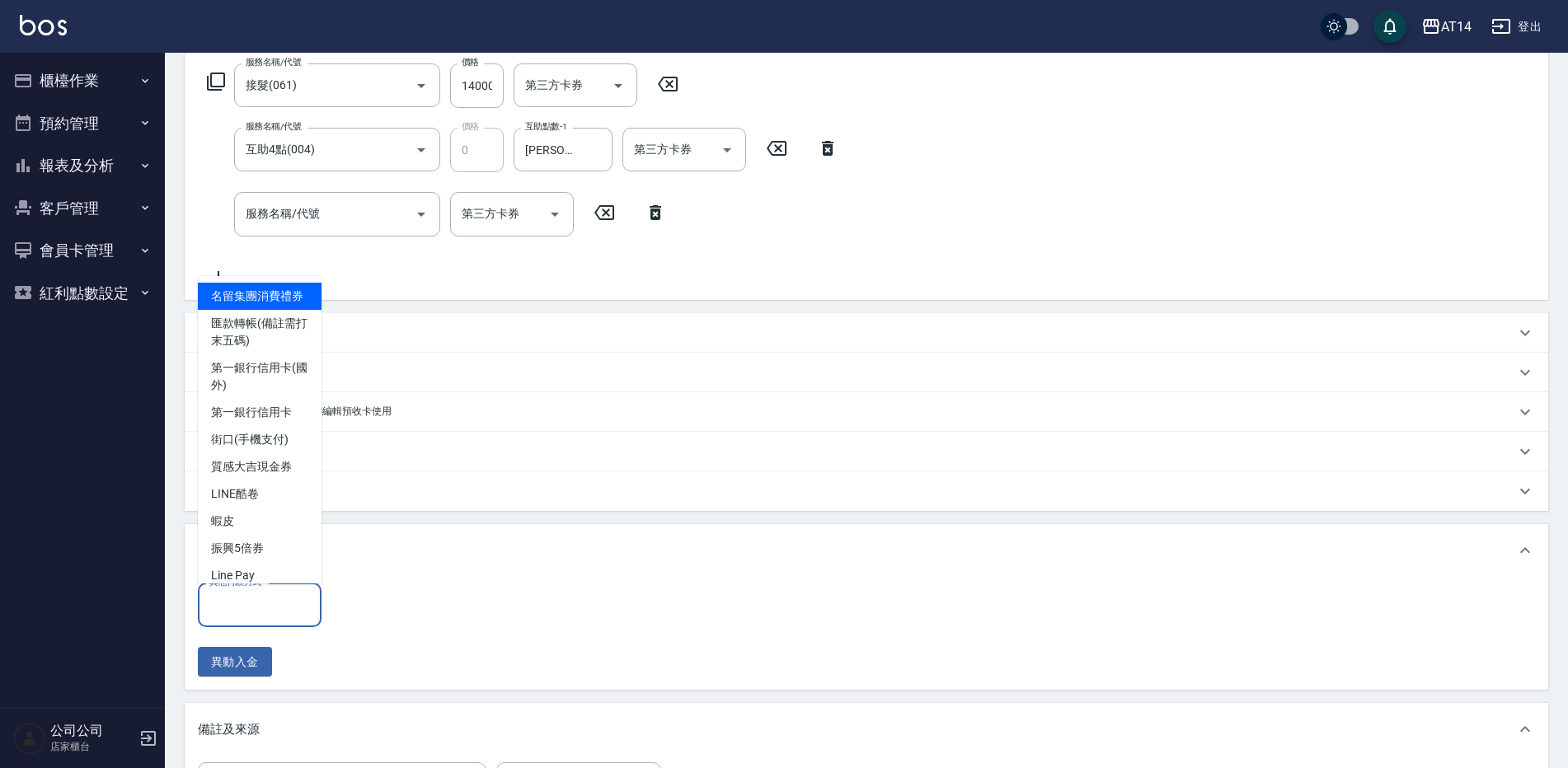
click at [261, 598] on div "其他付款方式 其他付款方式" at bounding box center [259, 605] width 123 height 44
drag, startPoint x: 287, startPoint y: 342, endPoint x: 312, endPoint y: 455, distance: 115.7
click at [286, 342] on span "匯款轉帳(備註需打末五碼)" at bounding box center [259, 332] width 123 height 45
type input "匯款轉帳(備註需打末五碼)"
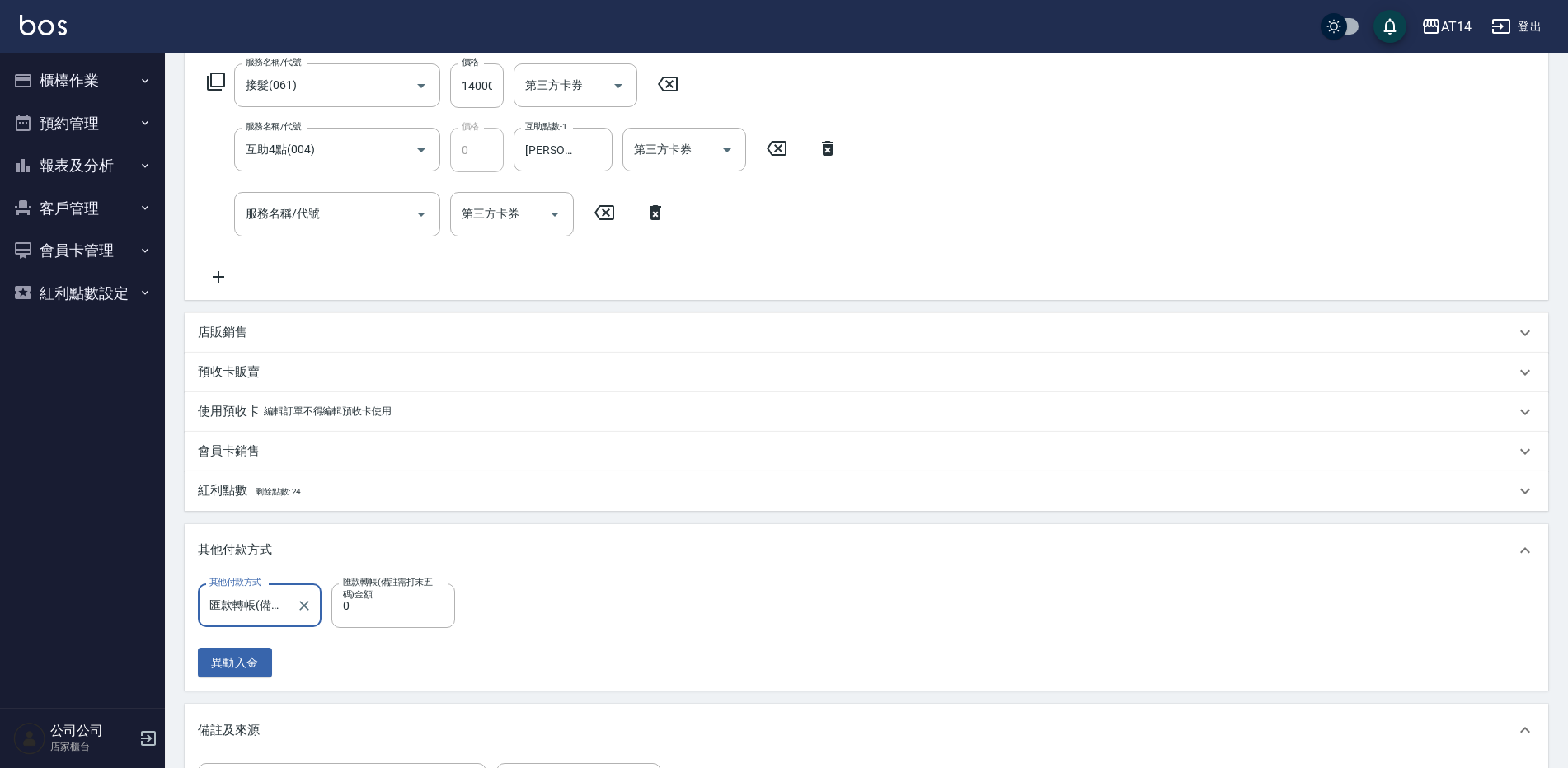
click at [363, 599] on label "匯款轉帳(備註需打末五碼)金額" at bounding box center [389, 588] width 93 height 25
click at [363, 599] on input "0" at bounding box center [392, 606] width 123 height 45
type input "1400"
type input "25"
type input "14000"
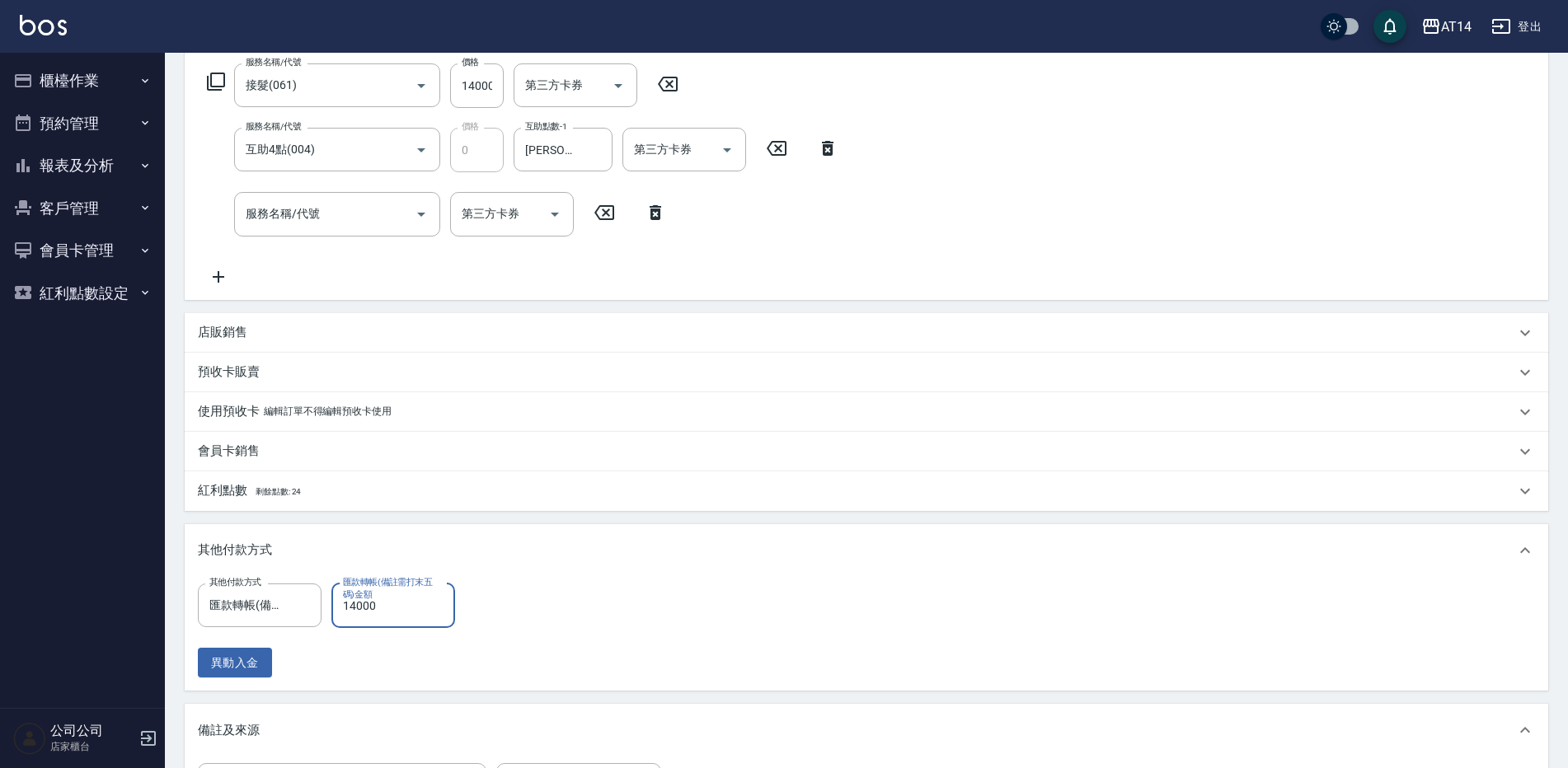
type input "0"
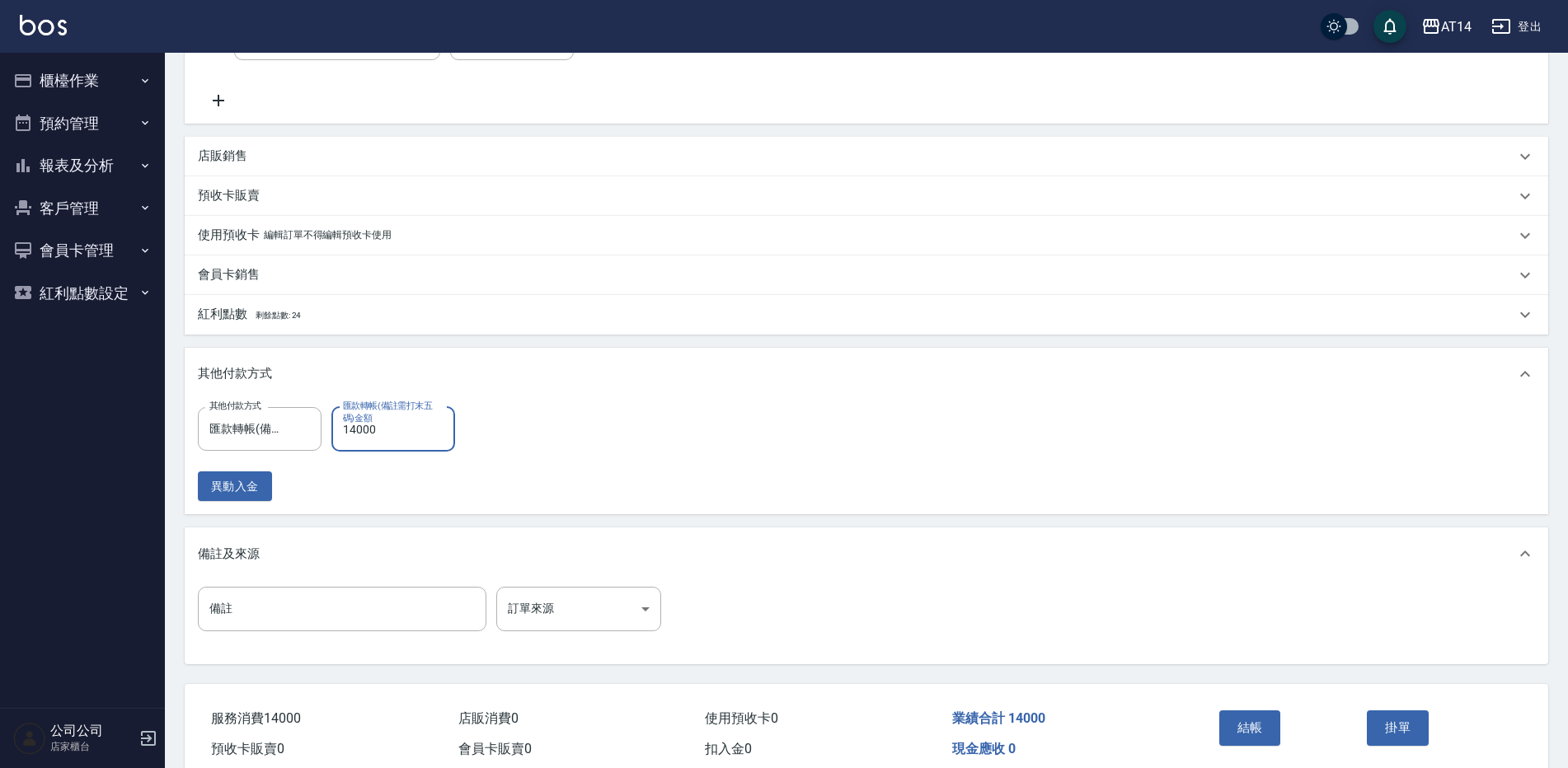
scroll to position [517, 0]
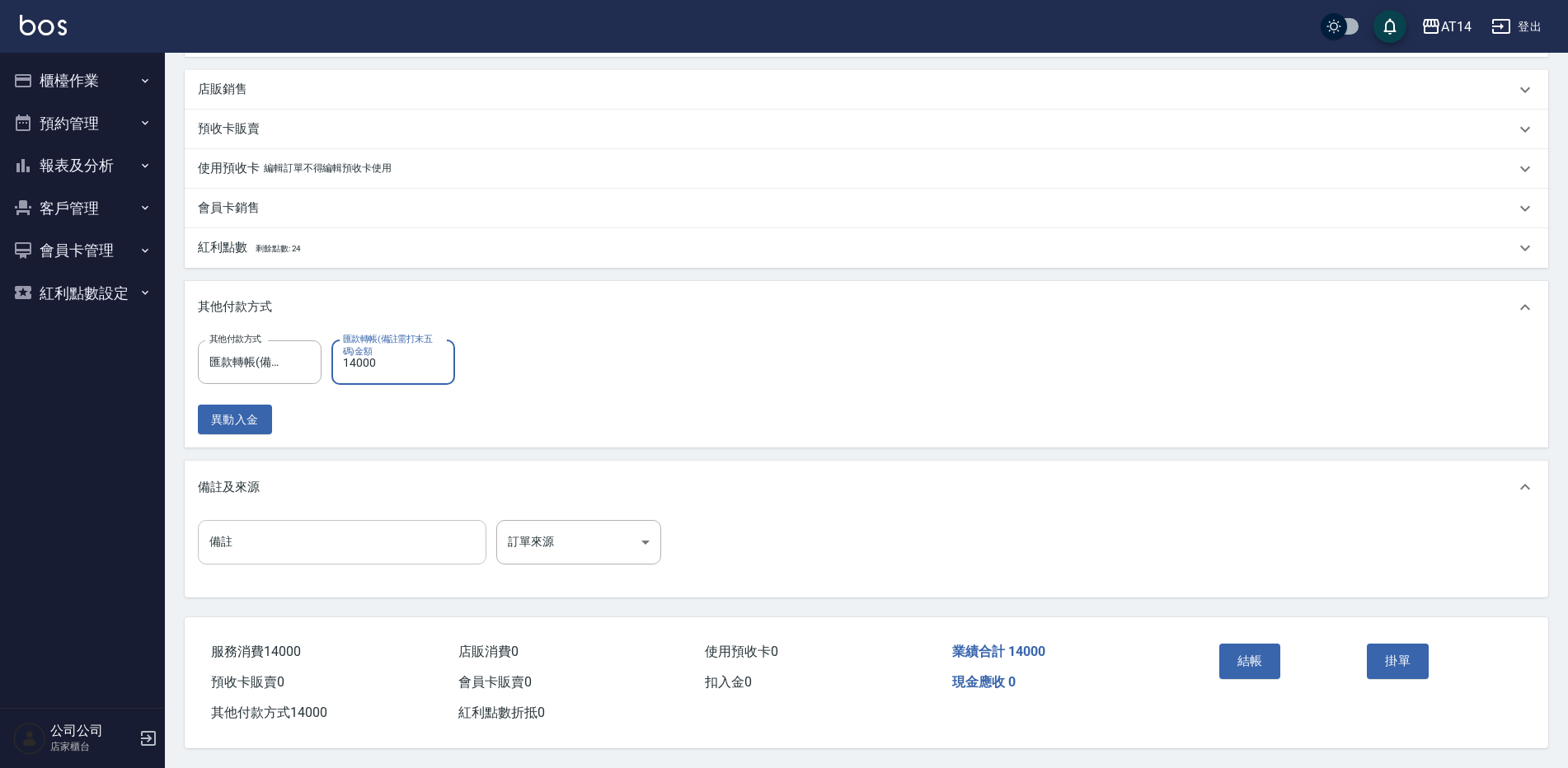
type input "14000"
click at [404, 538] on input "備註" at bounding box center [341, 543] width 288 height 45
type input "後07430台南"
click at [567, 532] on body "AT14 登出 櫃檯作業 打帳單 帳單列表 掛單列表 現金收支登錄 材料自購登錄 每日結帳 排班表 掃碼打卡 預約管理 預約管理 單日預約紀錄 單週預約紀錄 …" at bounding box center [784, 130] width 1568 height 1278
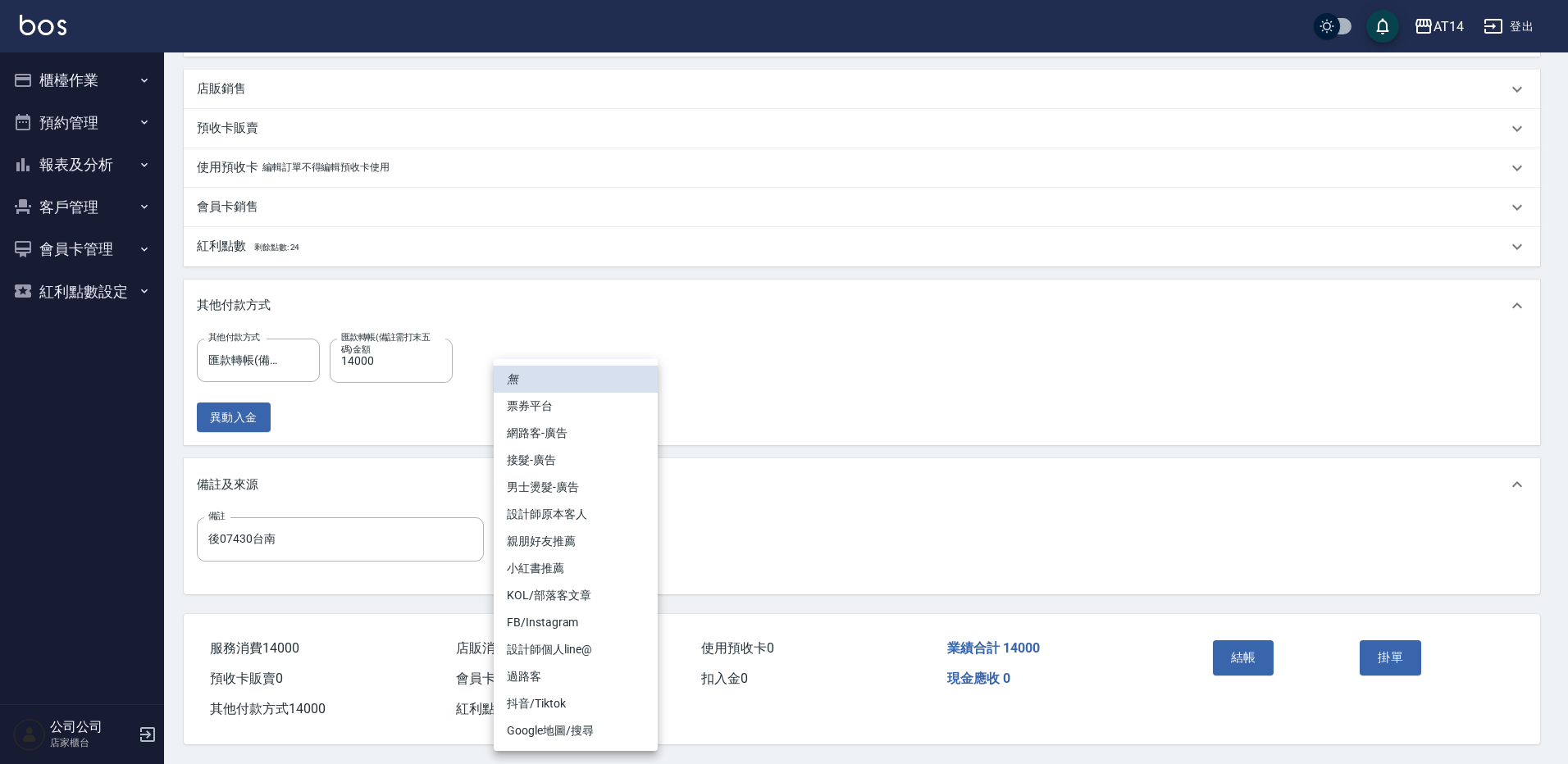
click at [593, 516] on li "設計師原本客人" at bounding box center [576, 514] width 164 height 27
type input "設計師原本客人"
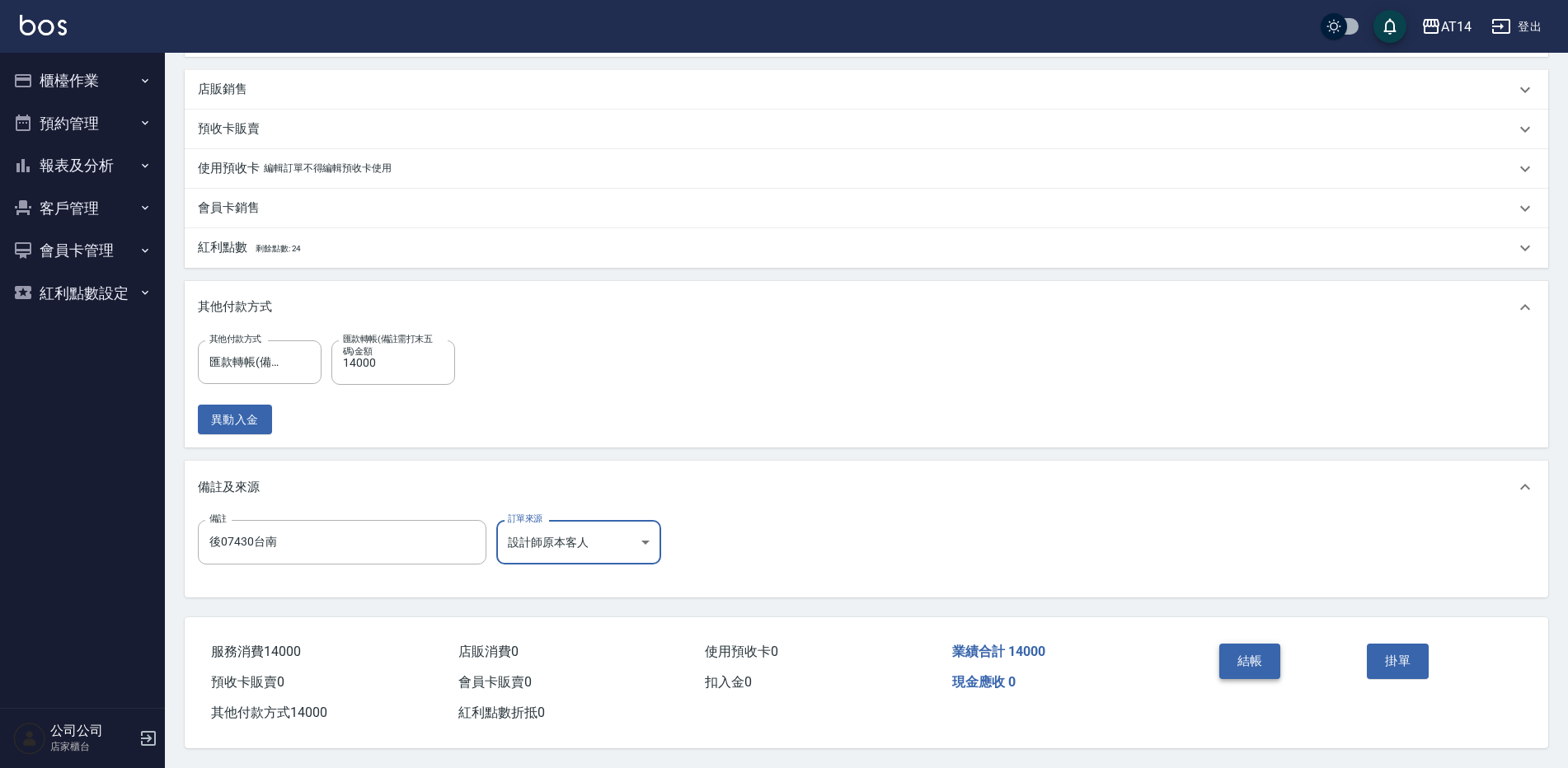
click at [1257, 658] on button "結帳" at bounding box center [1250, 660] width 62 height 34
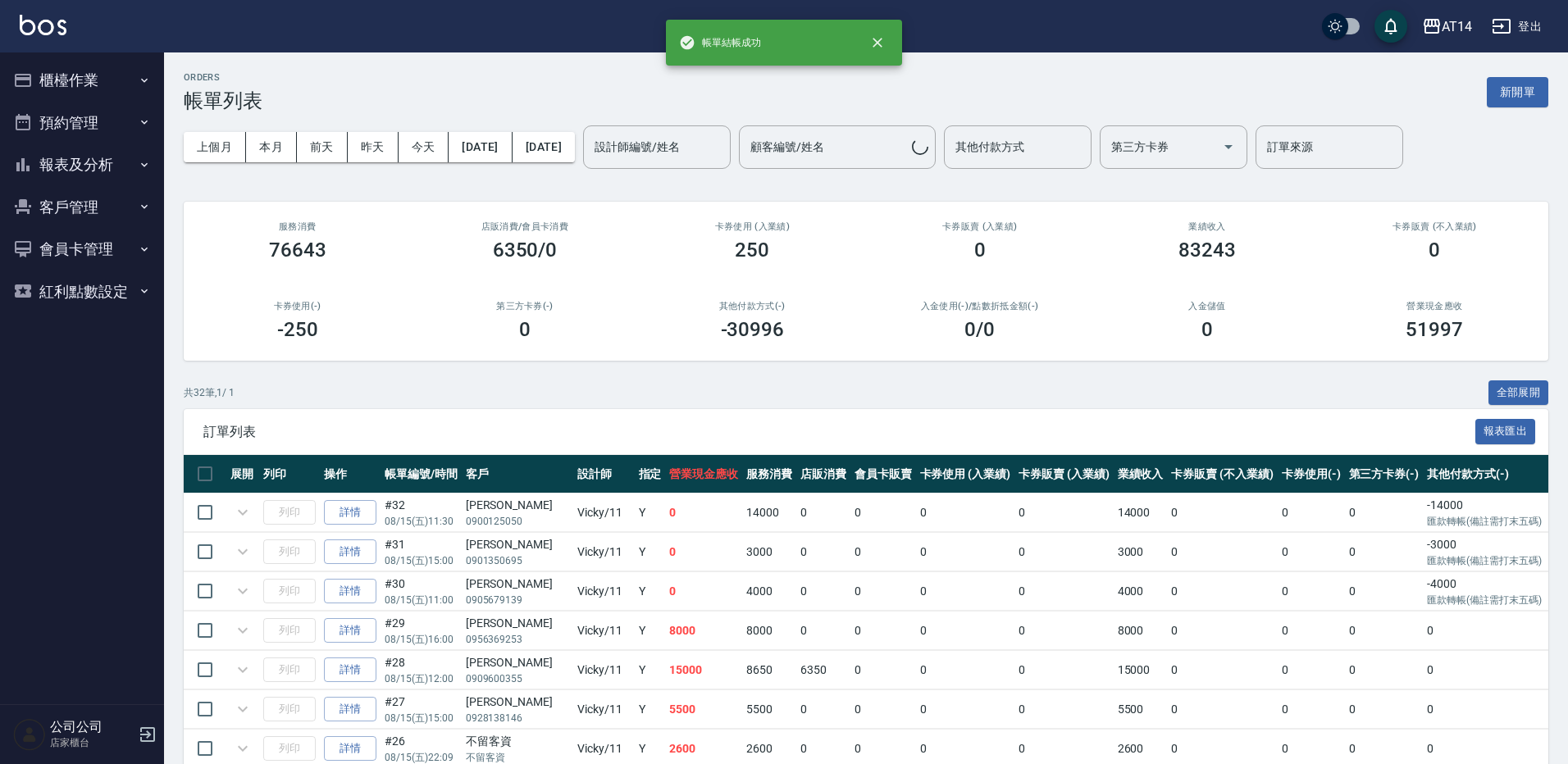
click at [695, 171] on div "上個月 本月 [DATE] [DATE] [DATE] [DATE] [DATE] 設計師編號/姓名 設計師編號/姓名 顧客編號/姓名 顧客編號/姓名 其他付…" at bounding box center [865, 148] width 1364 height 70
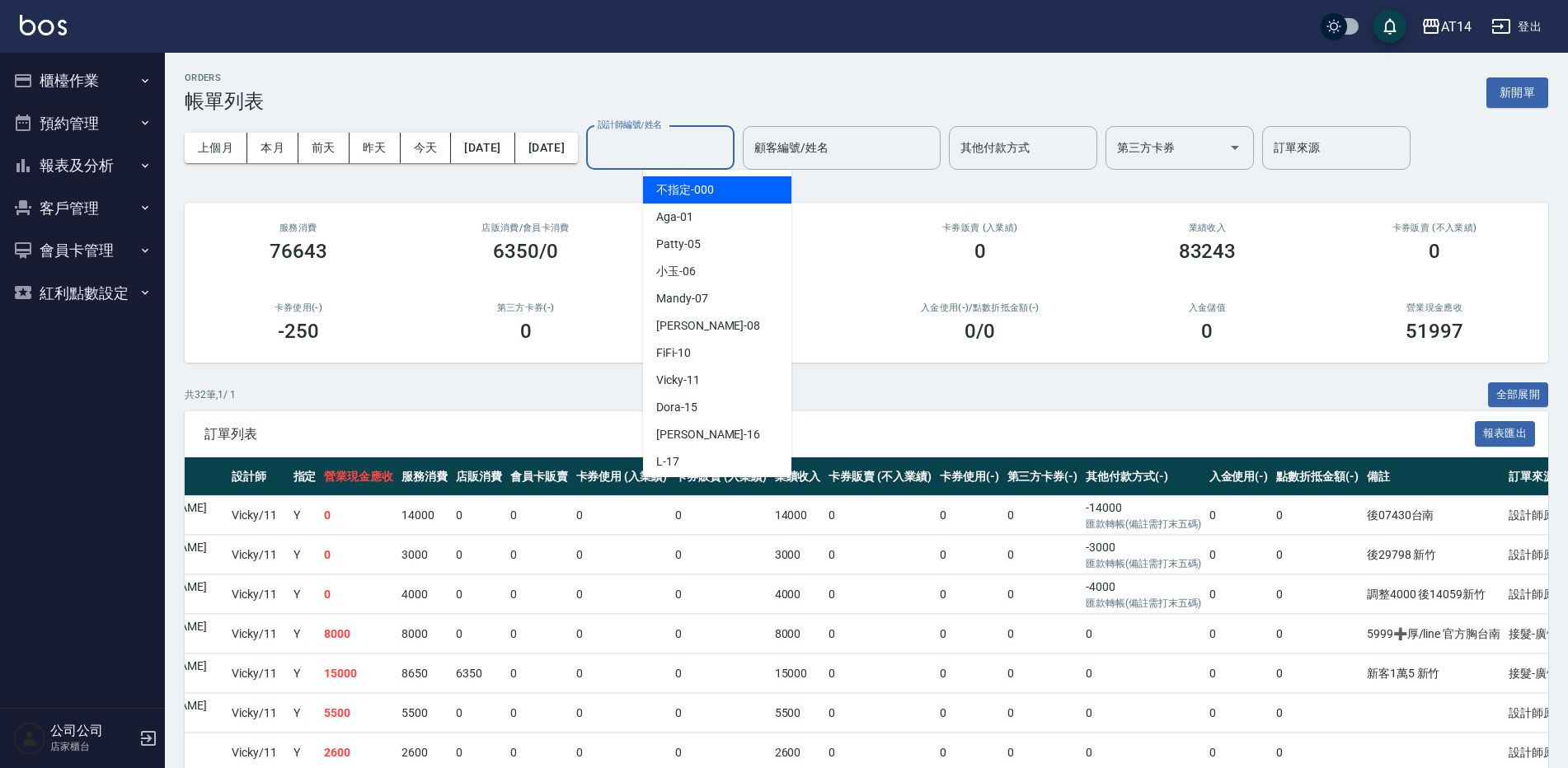
click at [727, 147] on input "設計師編號/姓名" at bounding box center [660, 147] width 134 height 29
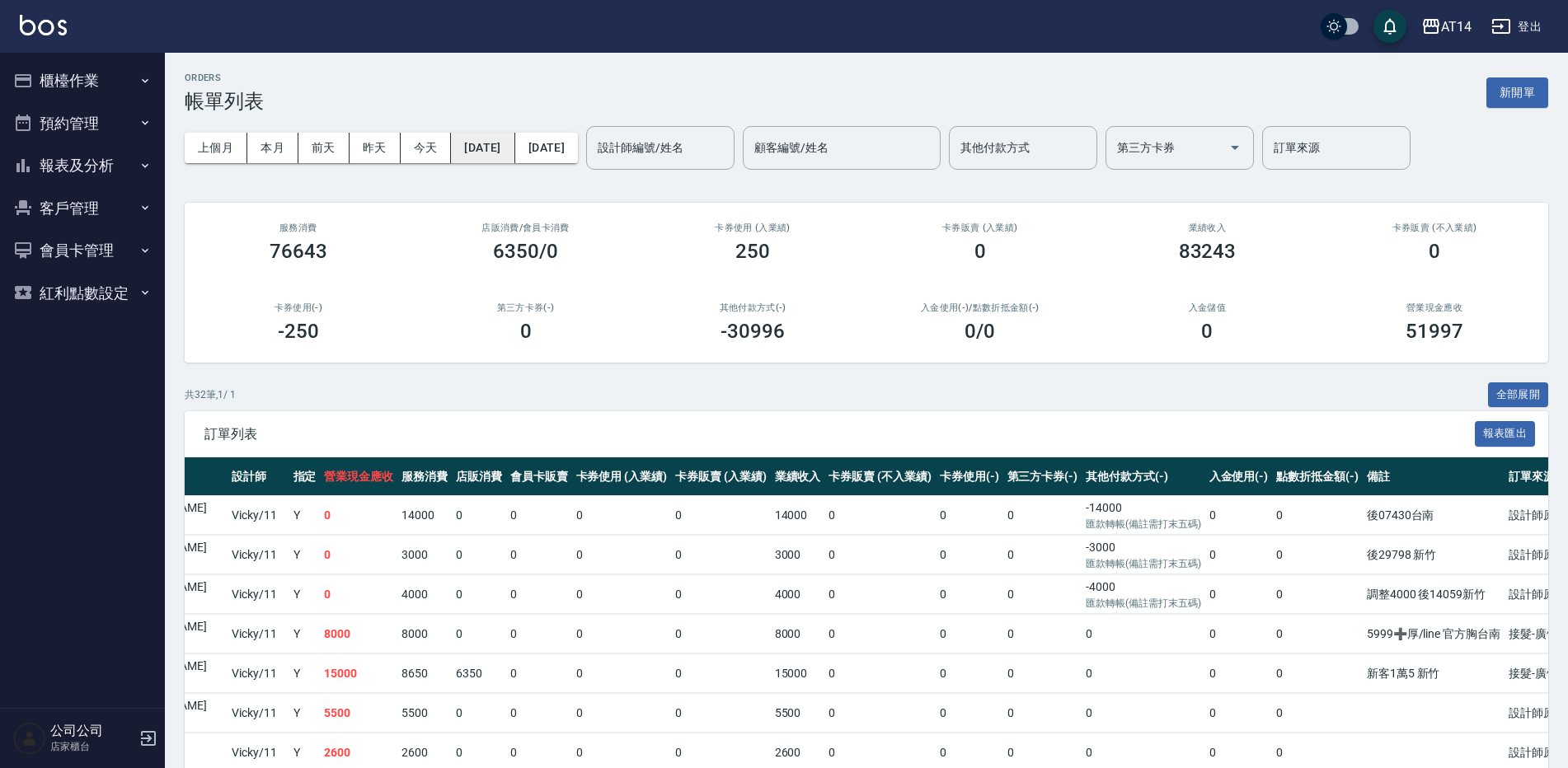
click at [515, 146] on button "[DATE]" at bounding box center [482, 147] width 63 height 31
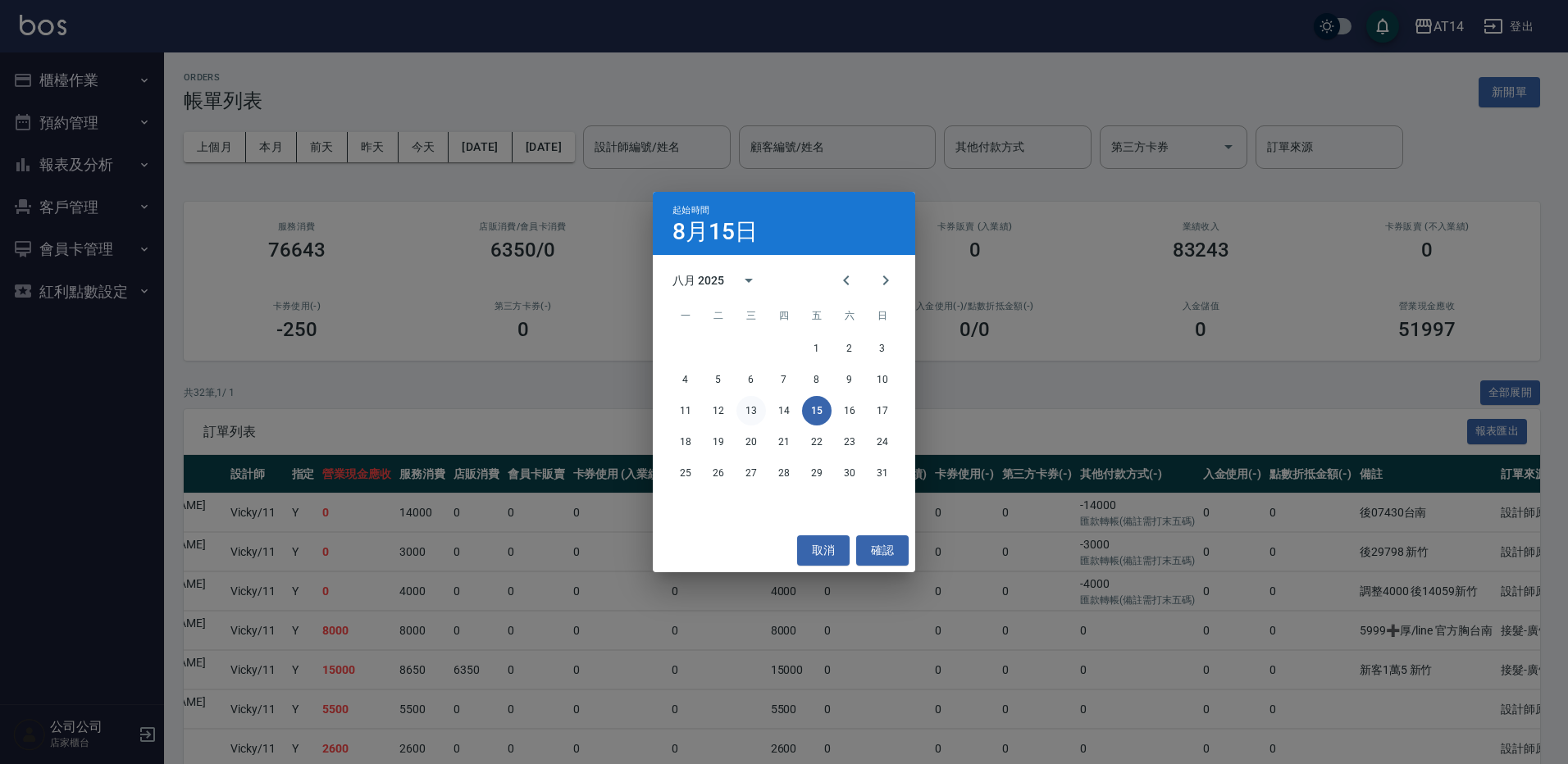
click at [748, 412] on button "13" at bounding box center [751, 411] width 30 height 30
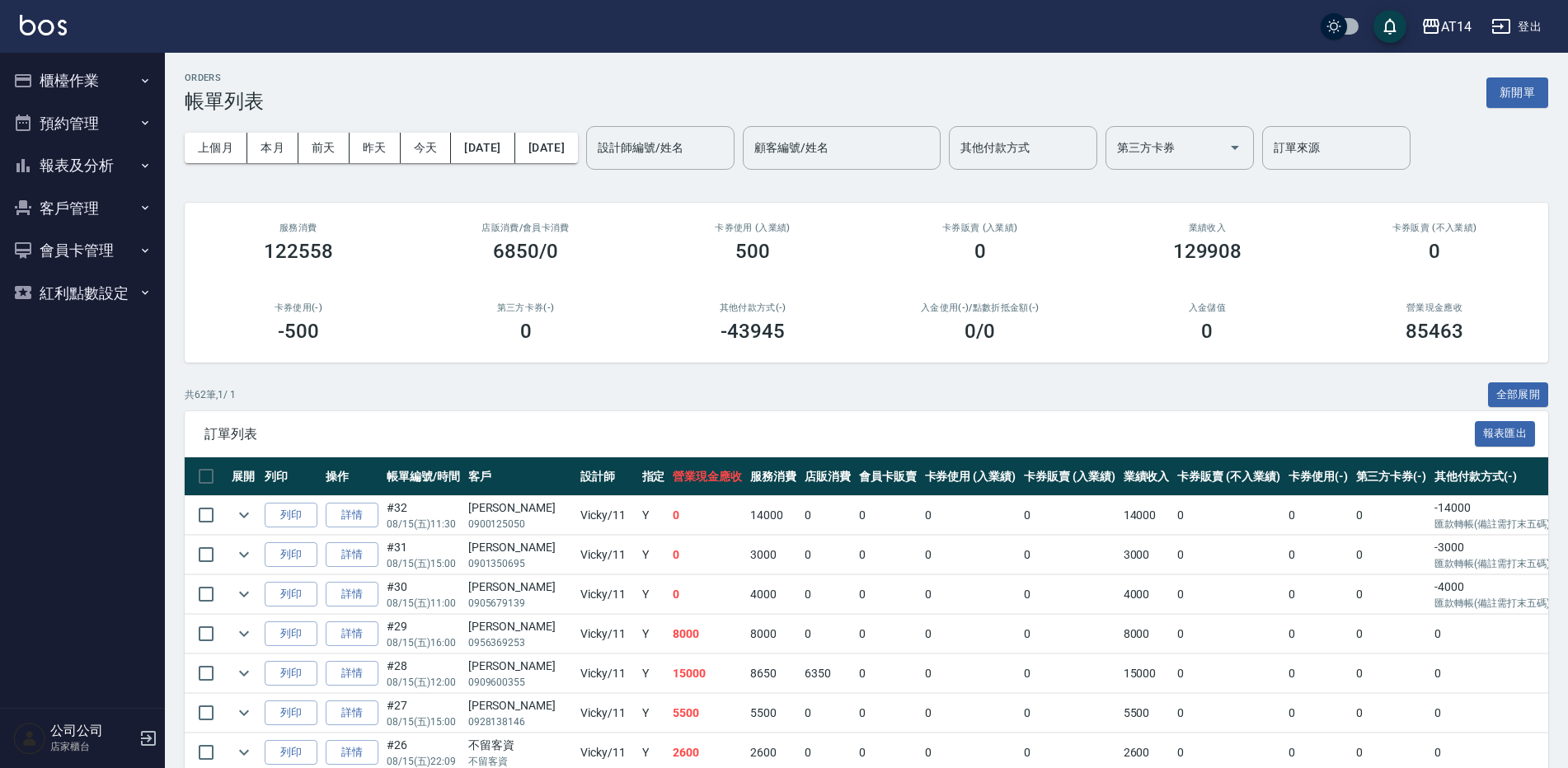
click at [759, 412] on div "訂單列表 報表匯出" at bounding box center [866, 434] width 1363 height 45
click at [578, 154] on button "[DATE]" at bounding box center [547, 147] width 63 height 31
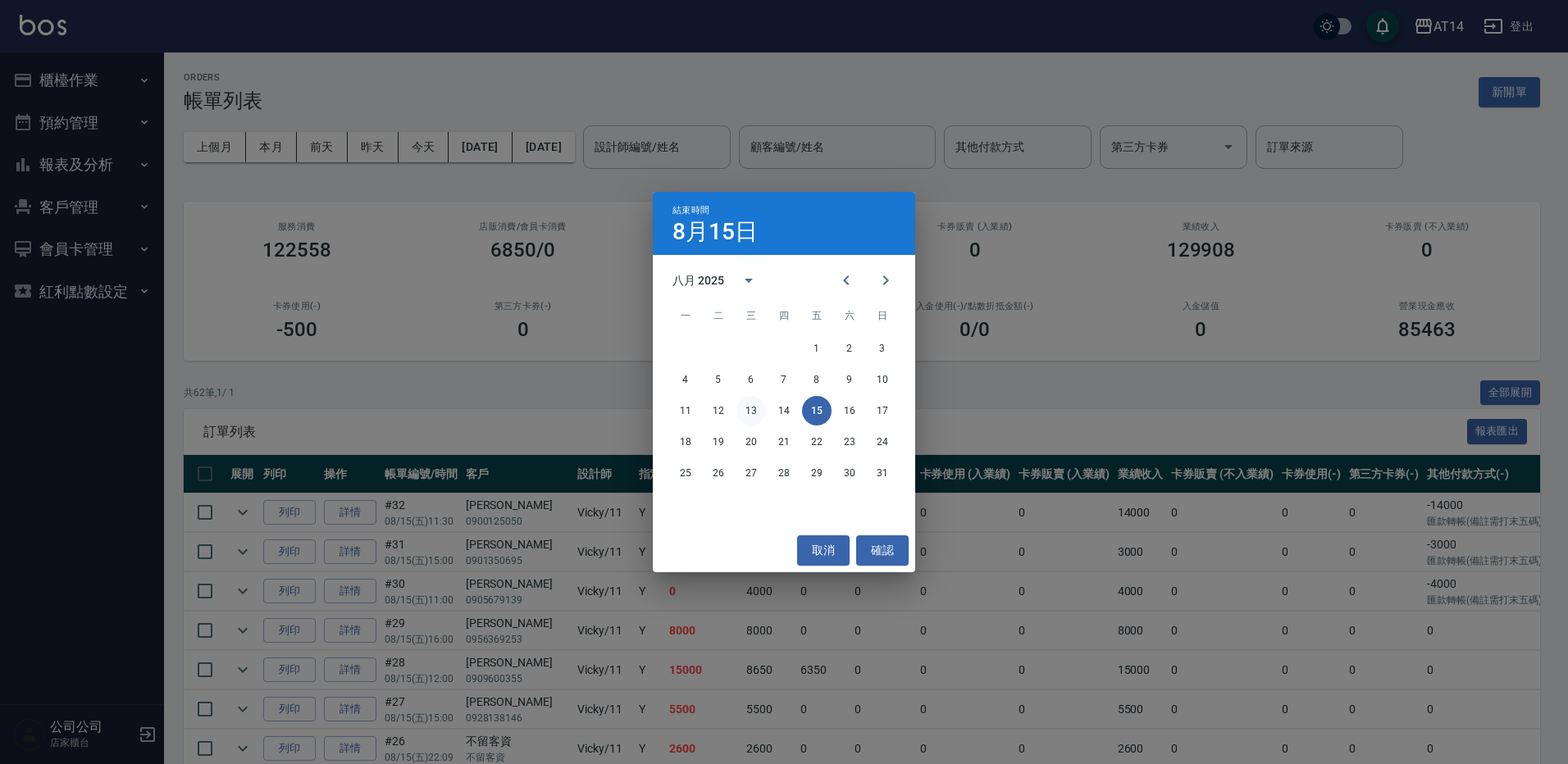
click at [748, 414] on button "13" at bounding box center [751, 411] width 30 height 30
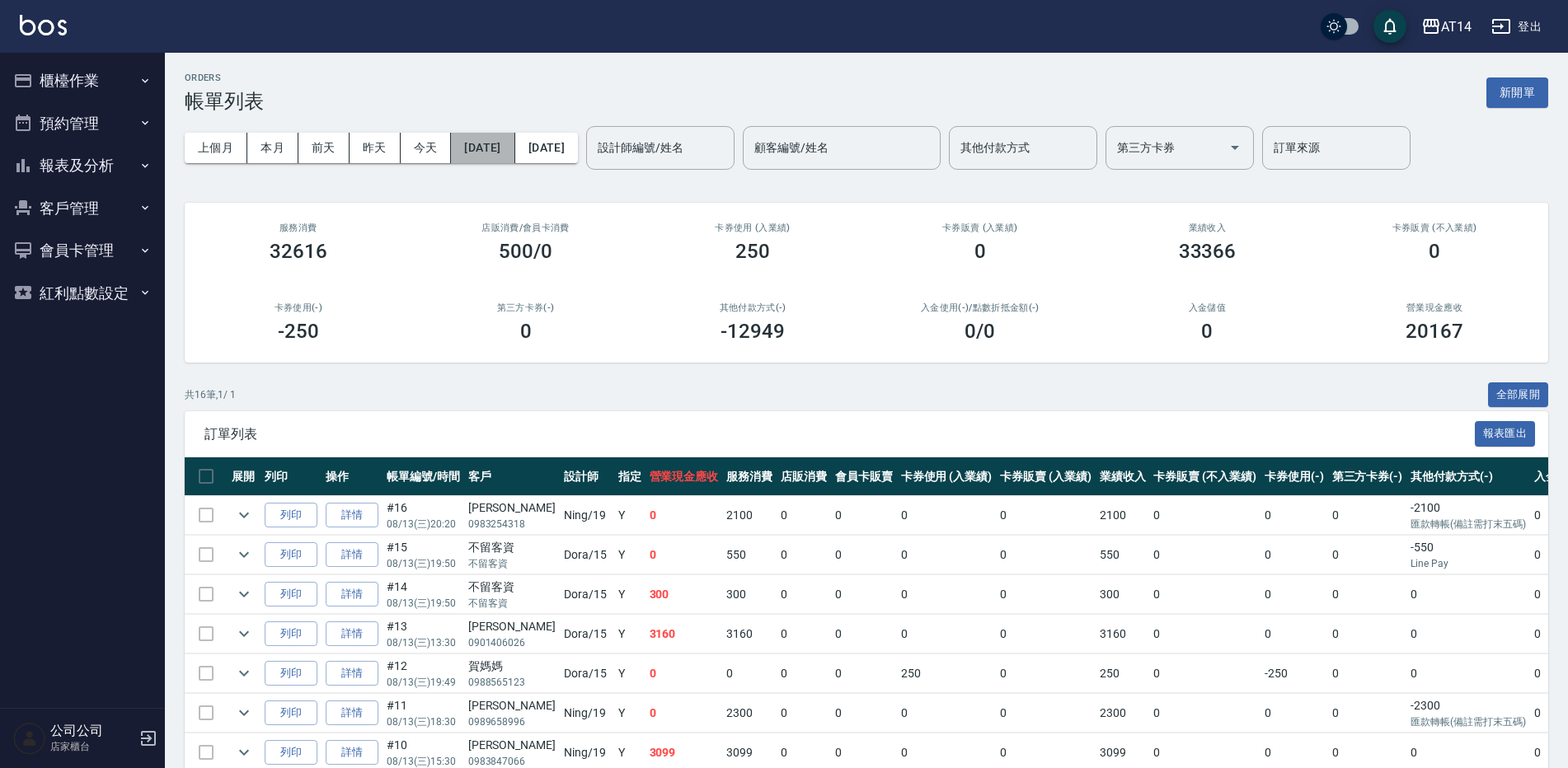
click at [487, 144] on button "[DATE]" at bounding box center [482, 147] width 63 height 31
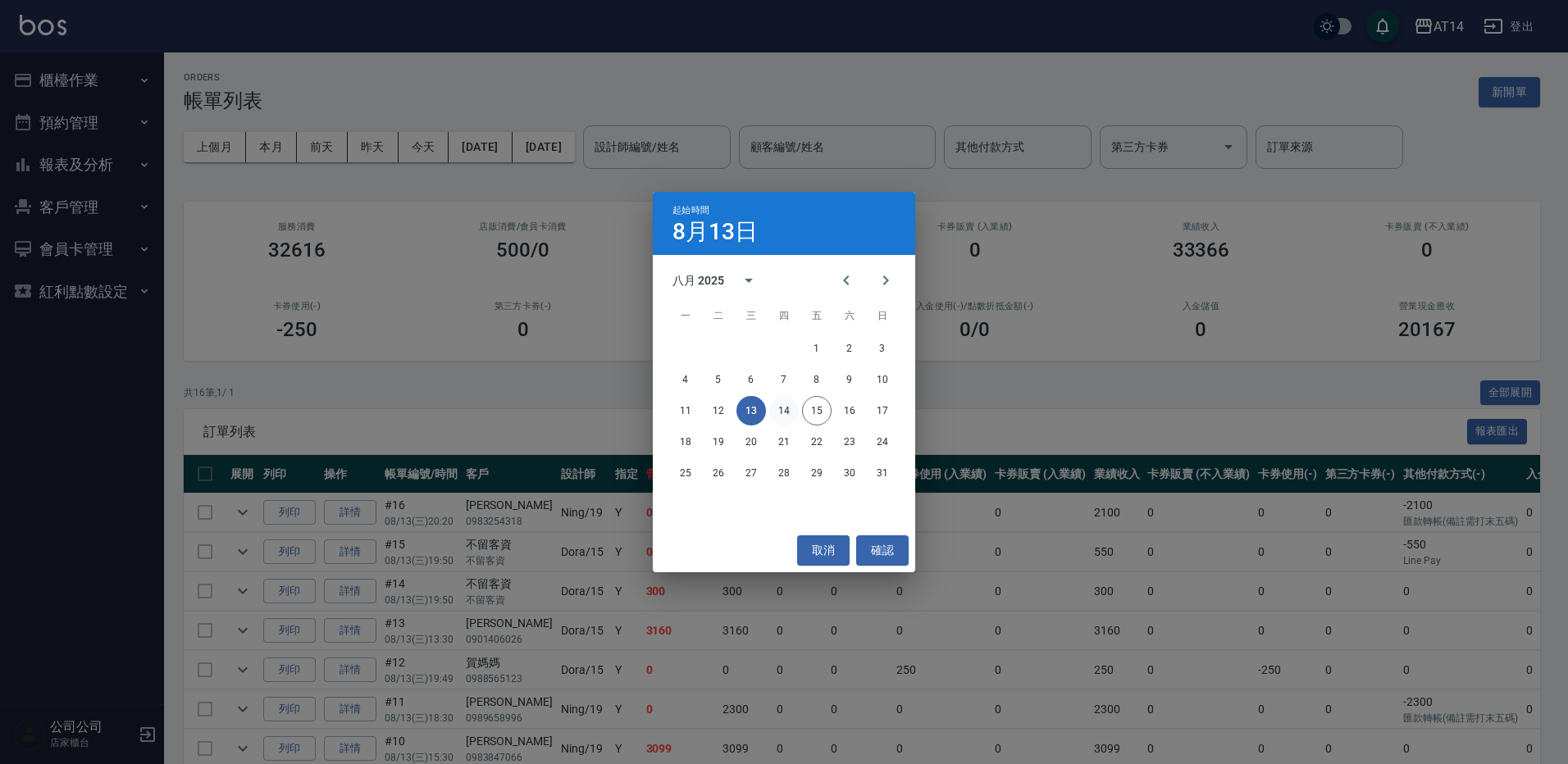
click at [778, 404] on button "14" at bounding box center [784, 411] width 30 height 30
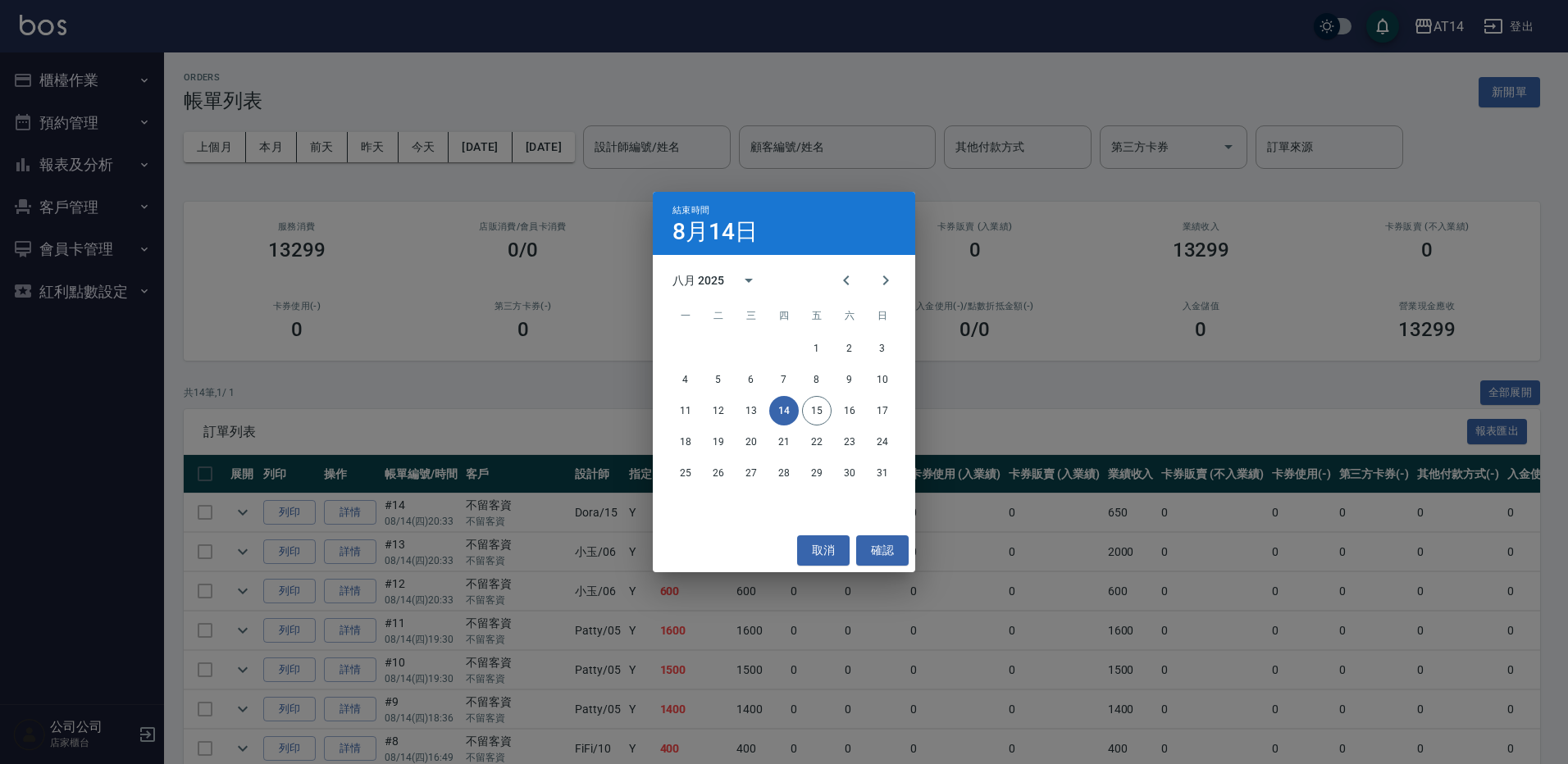
click at [626, 98] on div "結束時間 8月14日 八月 2025 一 二 三 四 五 六 日 1 2 3 4 5 6 7 8 9 10 11 12 13 14 15 16 17 18 1…" at bounding box center [784, 382] width 1568 height 764
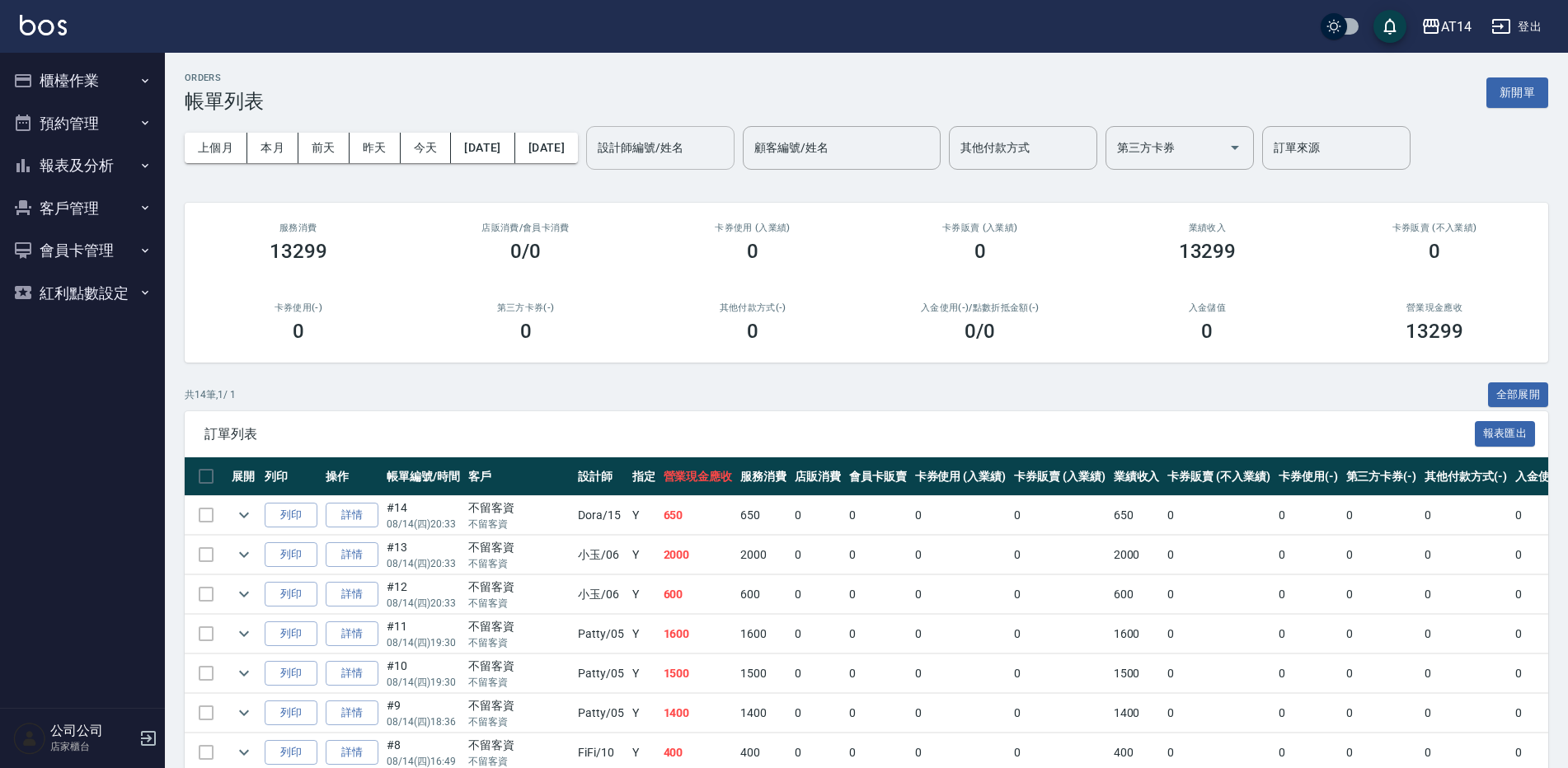
click at [727, 140] on input "設計師編號/姓名" at bounding box center [660, 147] width 134 height 29
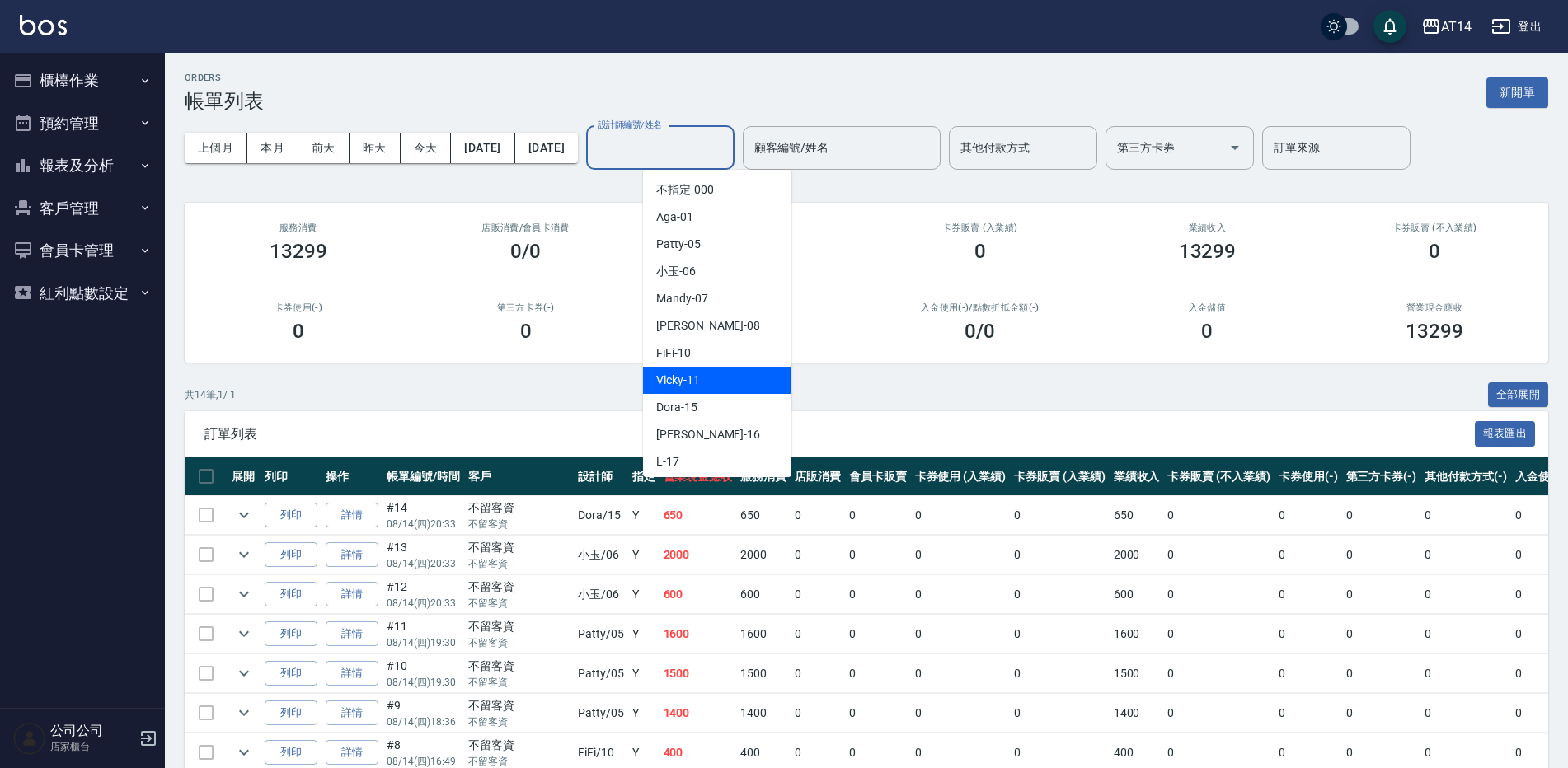
click at [721, 376] on div "Vicky -11" at bounding box center [717, 380] width 148 height 27
type input "Vicky-11"
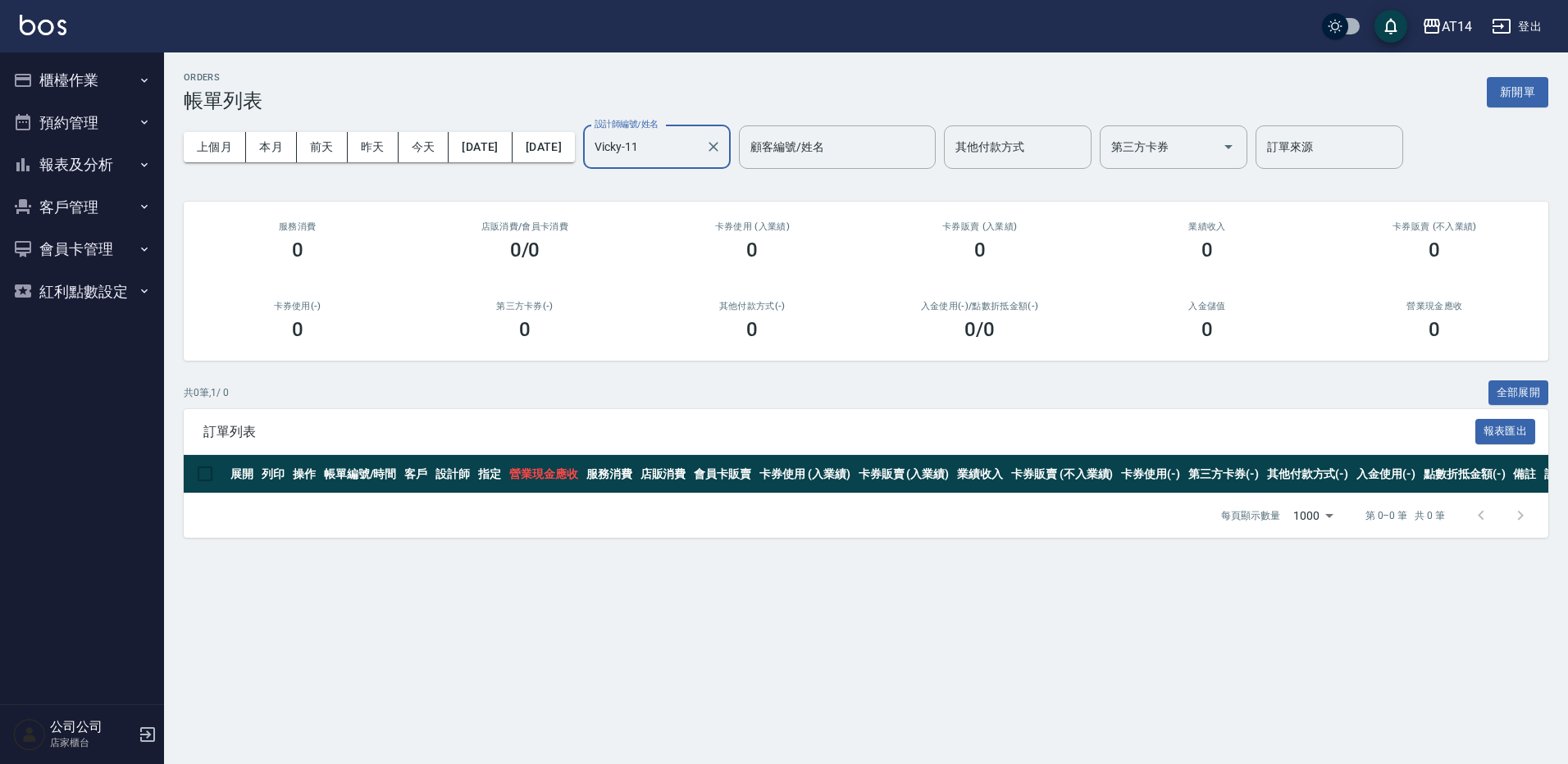
click at [134, 77] on button "櫃檯作業" at bounding box center [82, 80] width 151 height 42
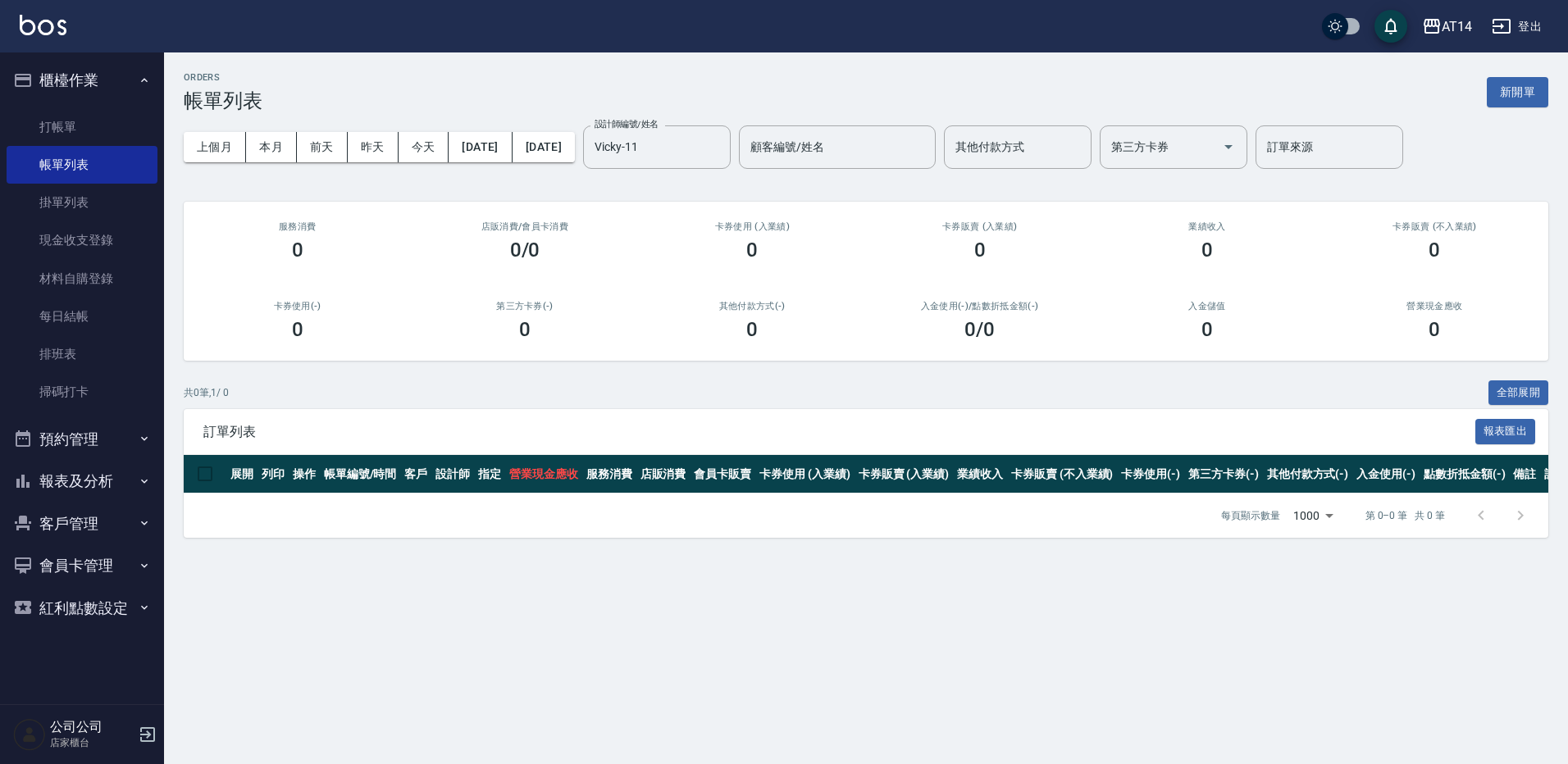
click at [107, 486] on button "報表及分析" at bounding box center [82, 482] width 151 height 42
click at [113, 571] on link "店家日報表" at bounding box center [82, 566] width 151 height 38
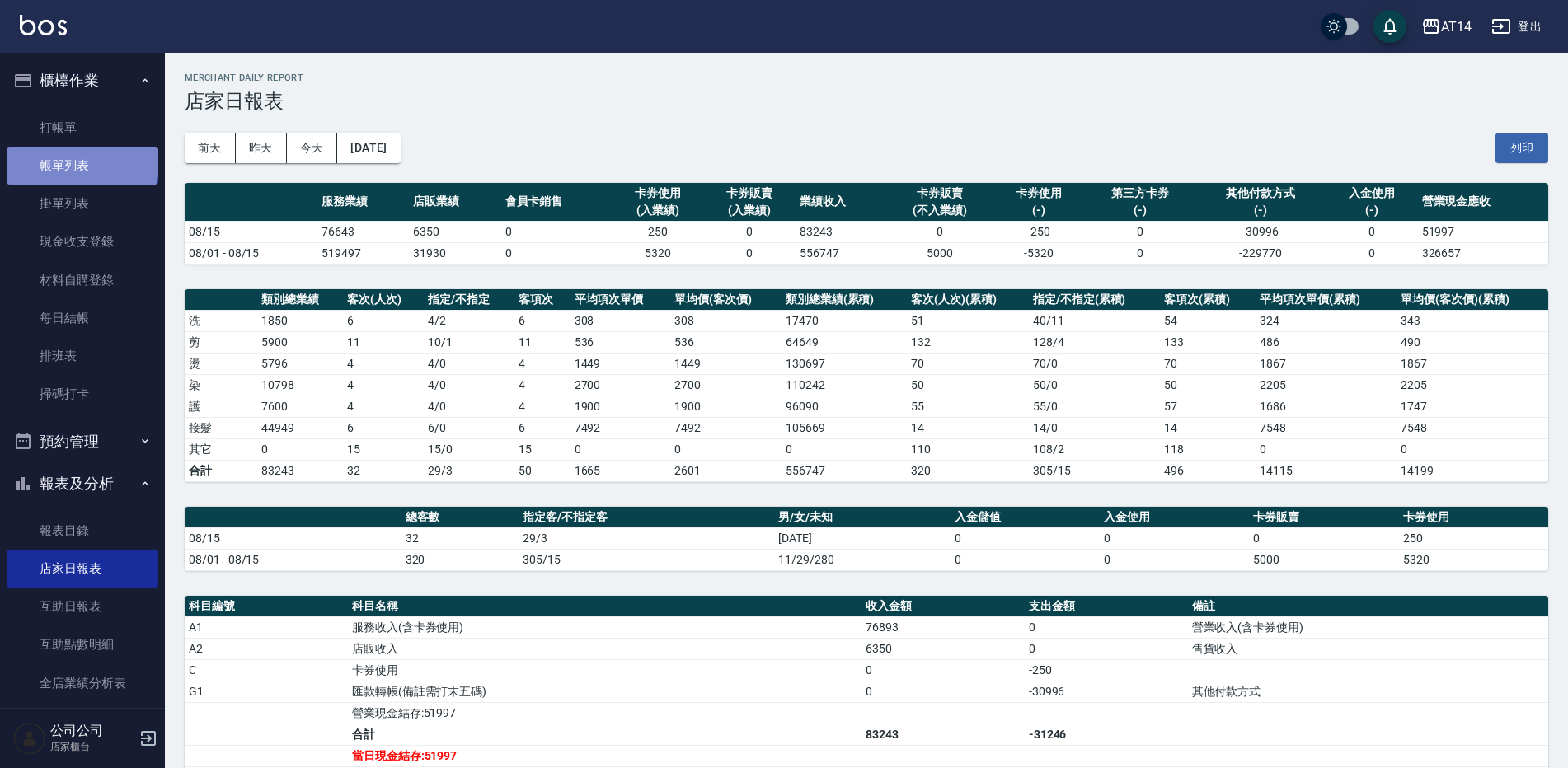
click at [81, 160] on link "帳單列表" at bounding box center [83, 165] width 152 height 38
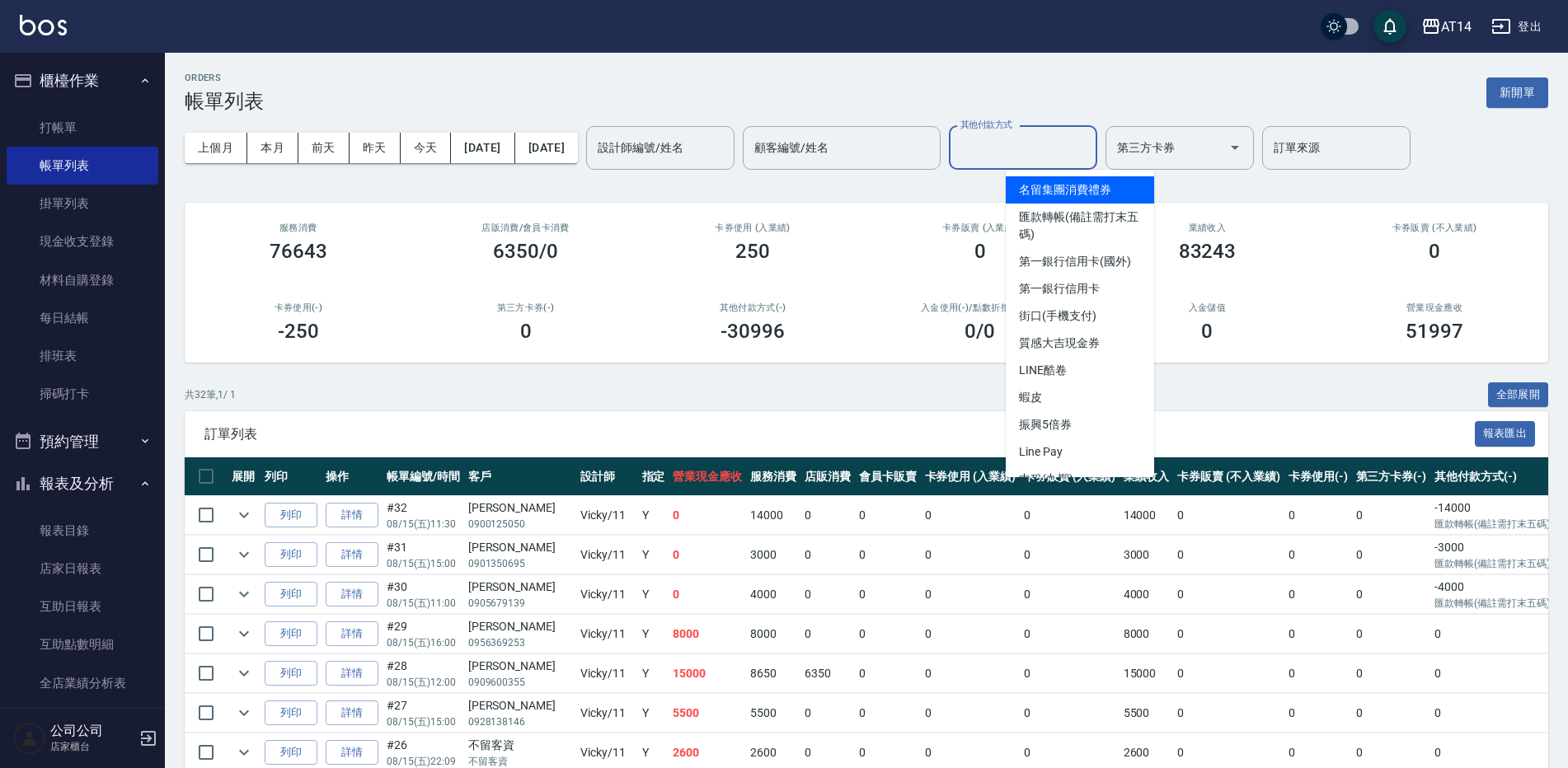
click at [1090, 149] on input "其他付款方式" at bounding box center [1023, 147] width 134 height 29
click at [1098, 227] on span "匯款轉帳(備註需打末五碼)" at bounding box center [1079, 226] width 148 height 45
type input "匯款轉帳(備註需打末五碼)"
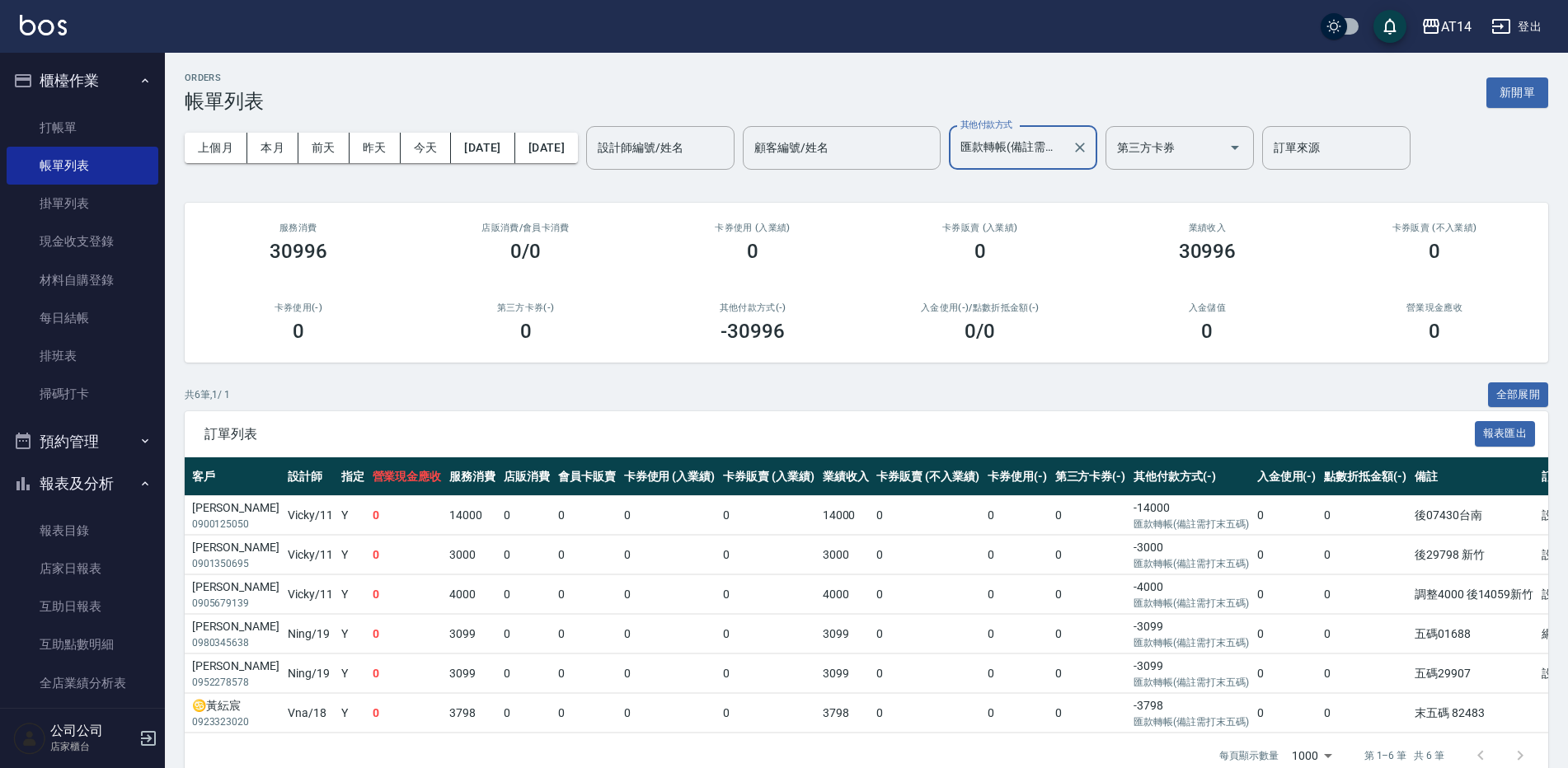
scroll to position [0, 300]
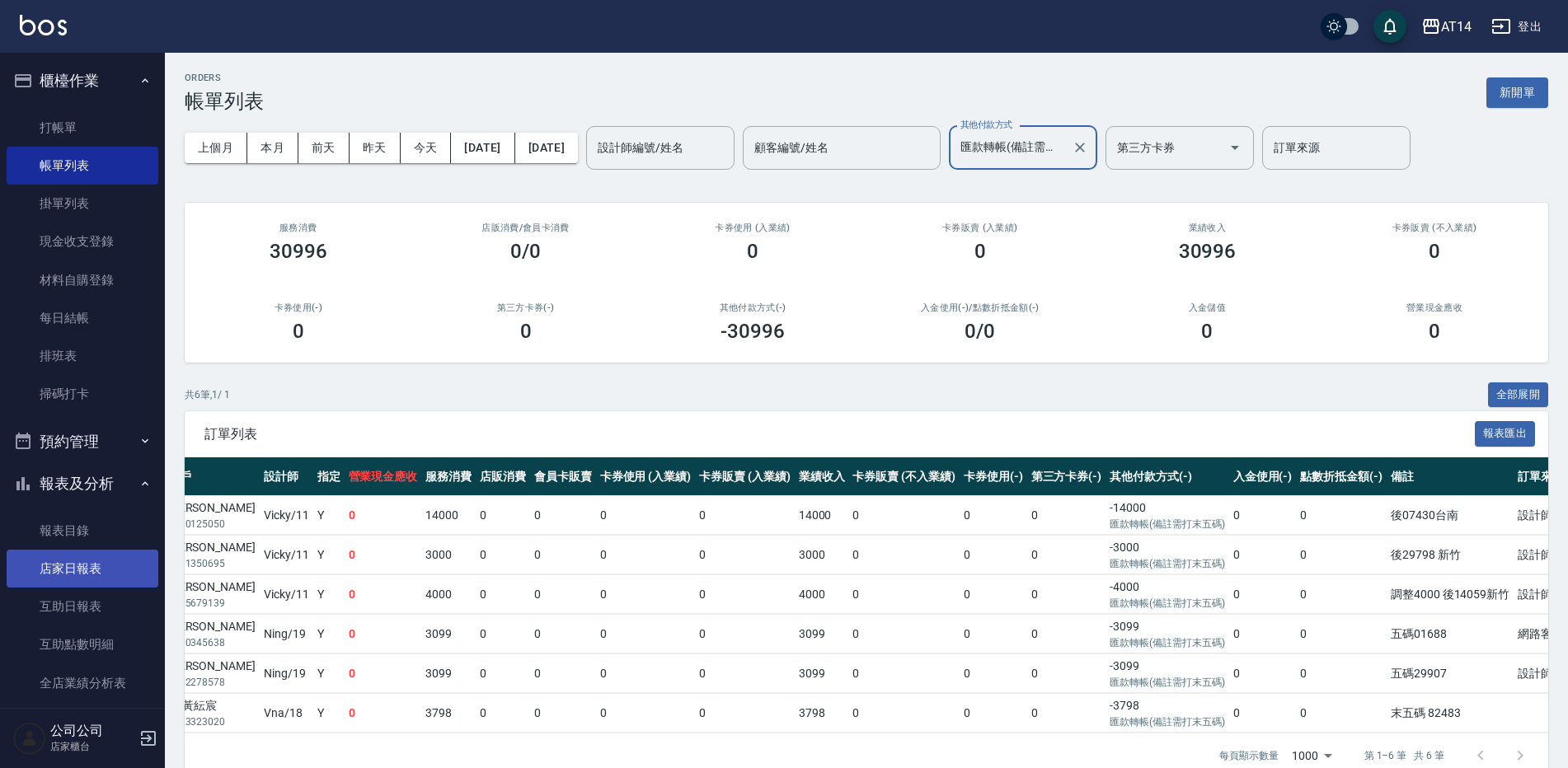
click at [98, 568] on link "店家日報表" at bounding box center [83, 569] width 152 height 38
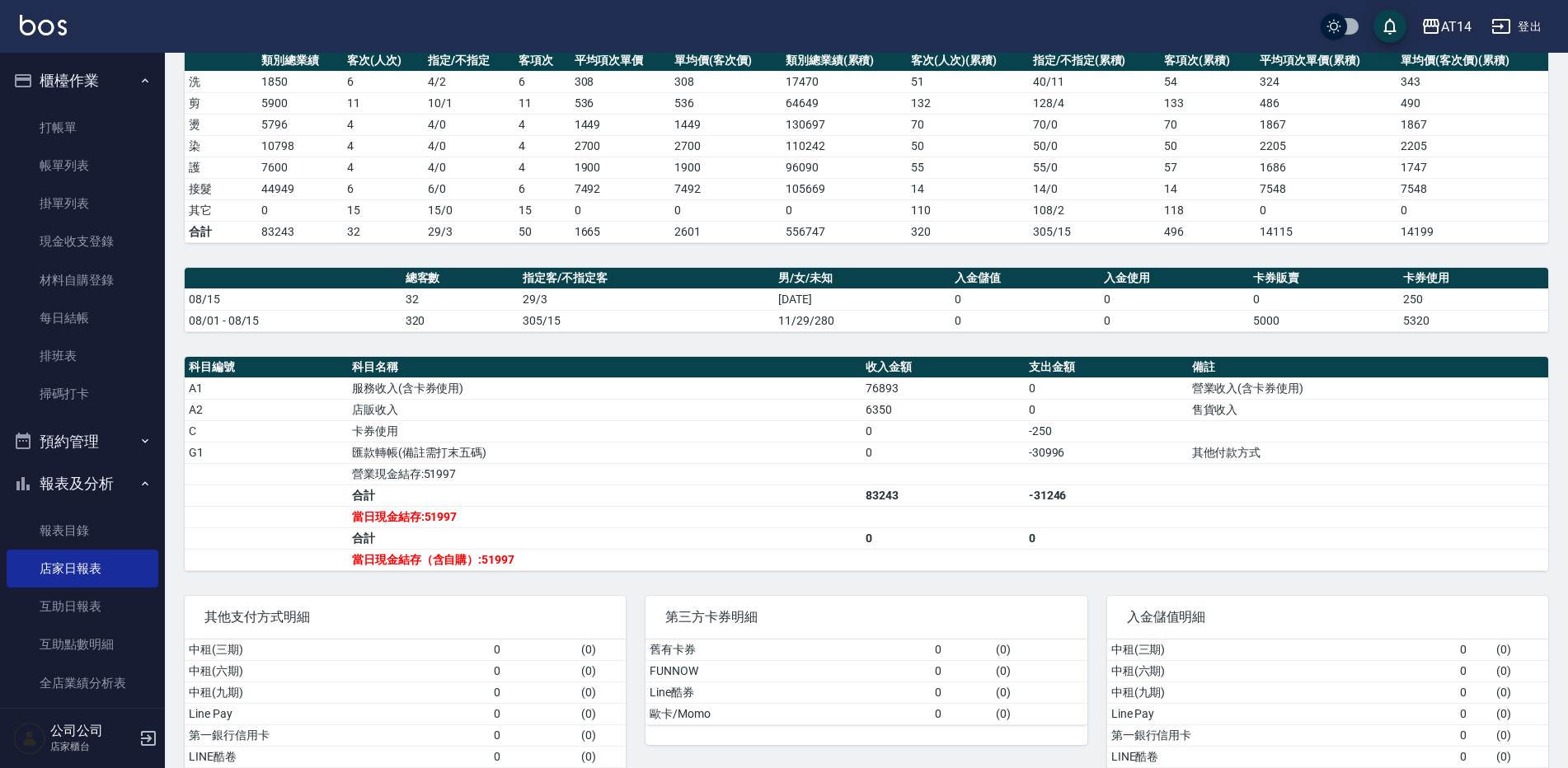
scroll to position [248, 0]
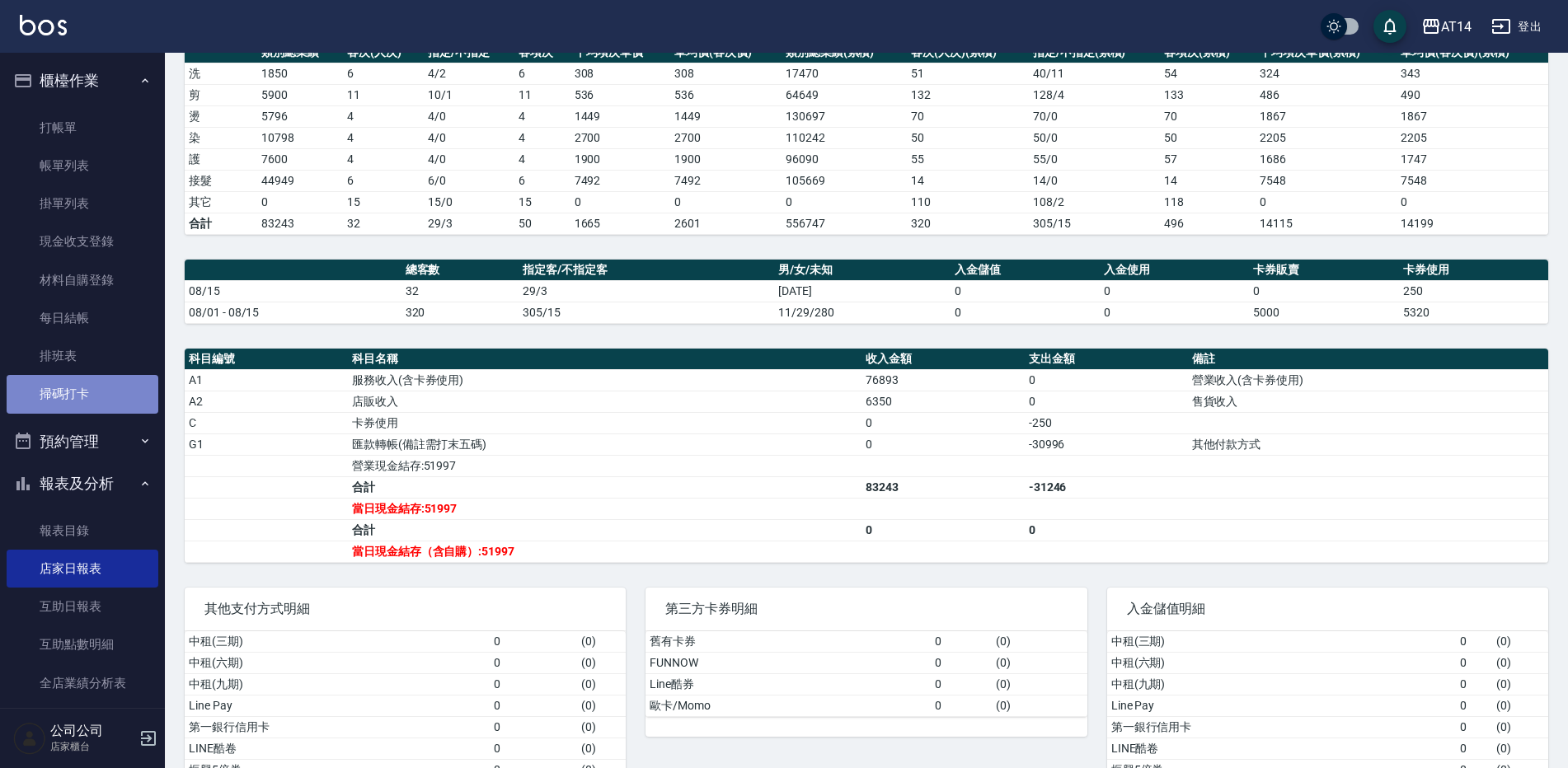
click at [98, 397] on link "掃碼打卡" at bounding box center [83, 393] width 152 height 38
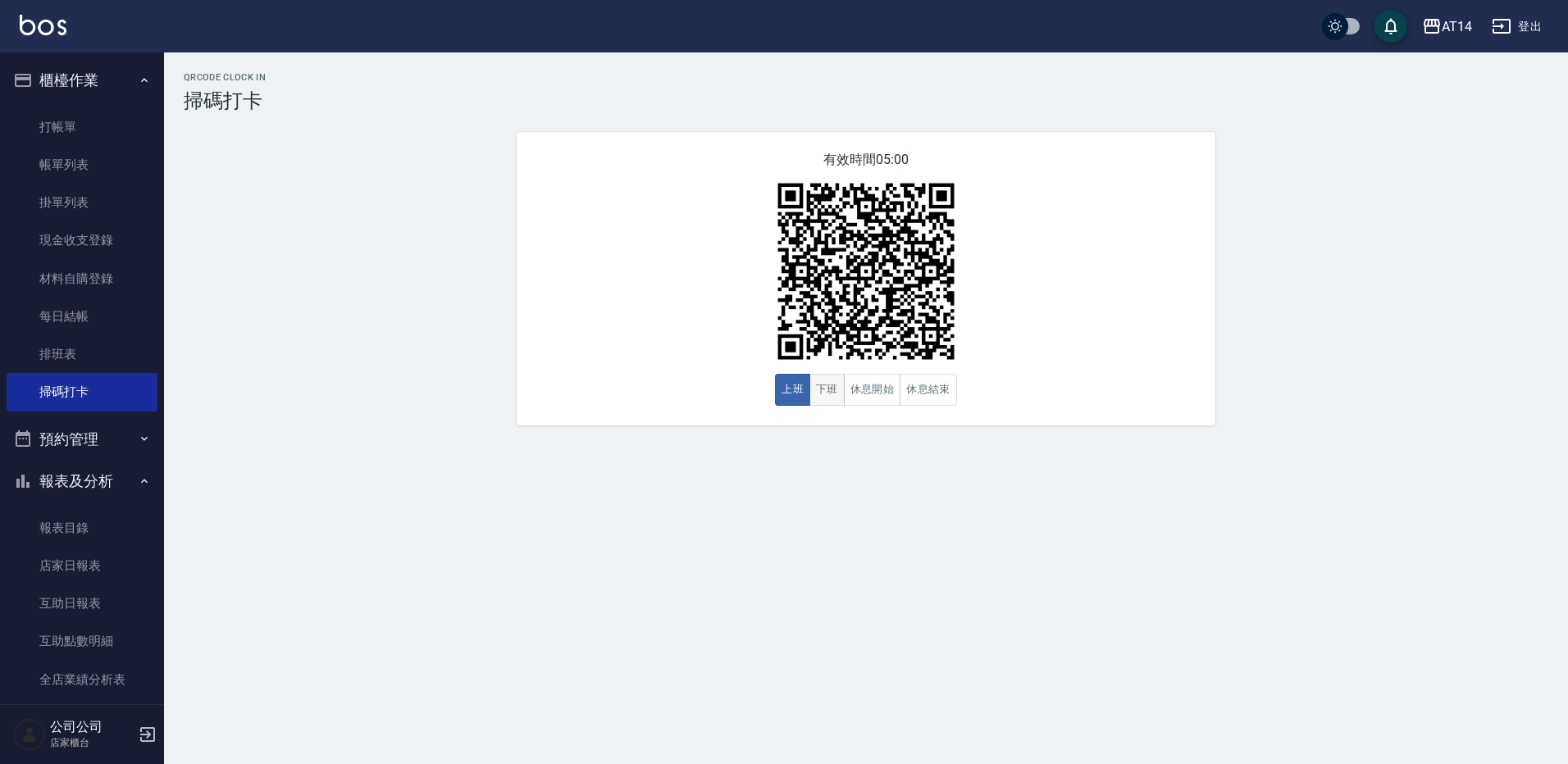
click at [819, 377] on div "有效時間 05:00 上班 下班 休息開始 休息結束" at bounding box center [865, 279] width 698 height 293
click at [823, 392] on button "下班" at bounding box center [826, 389] width 35 height 32
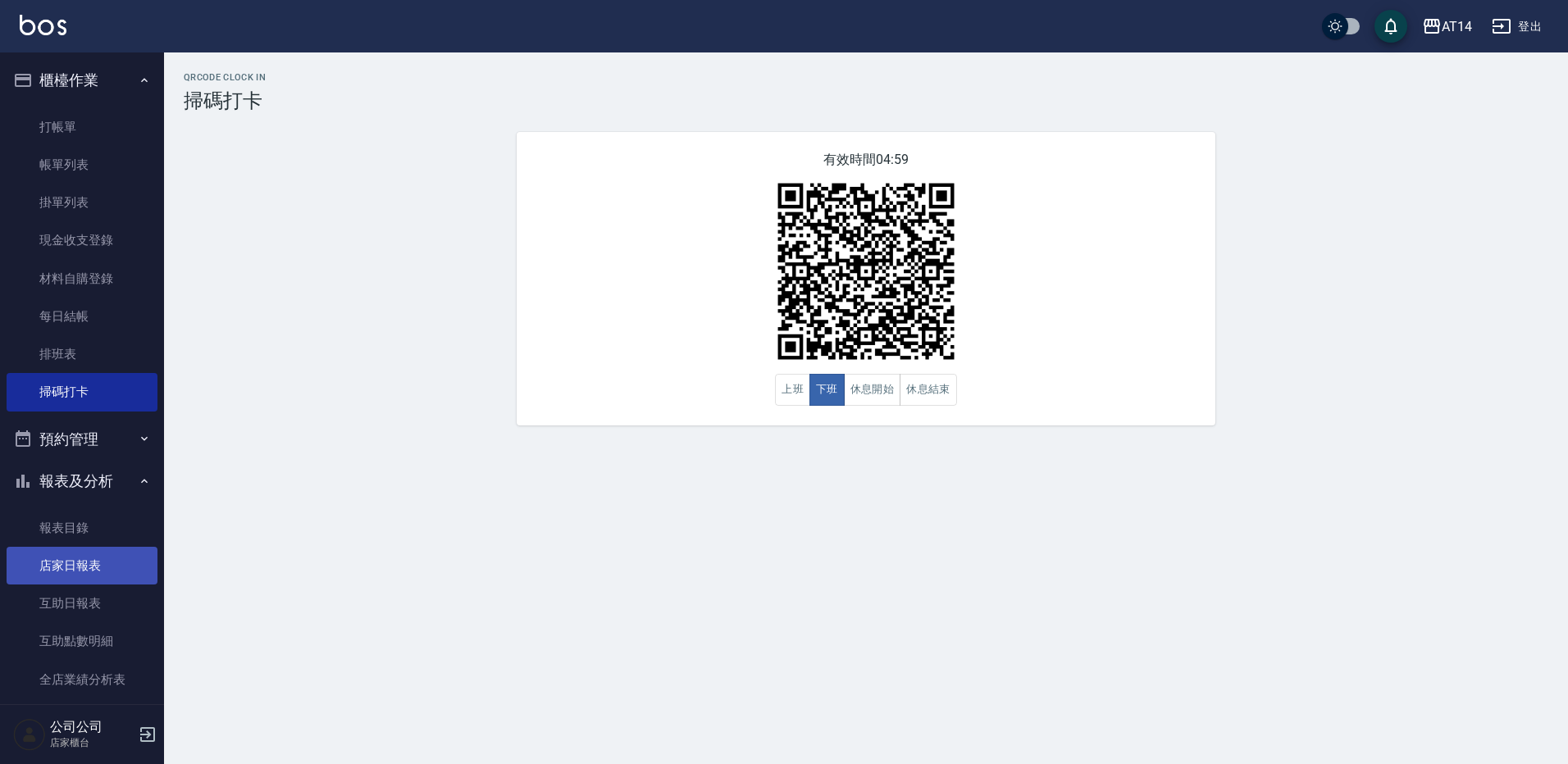
click at [133, 570] on link "店家日報表" at bounding box center [82, 566] width 151 height 38
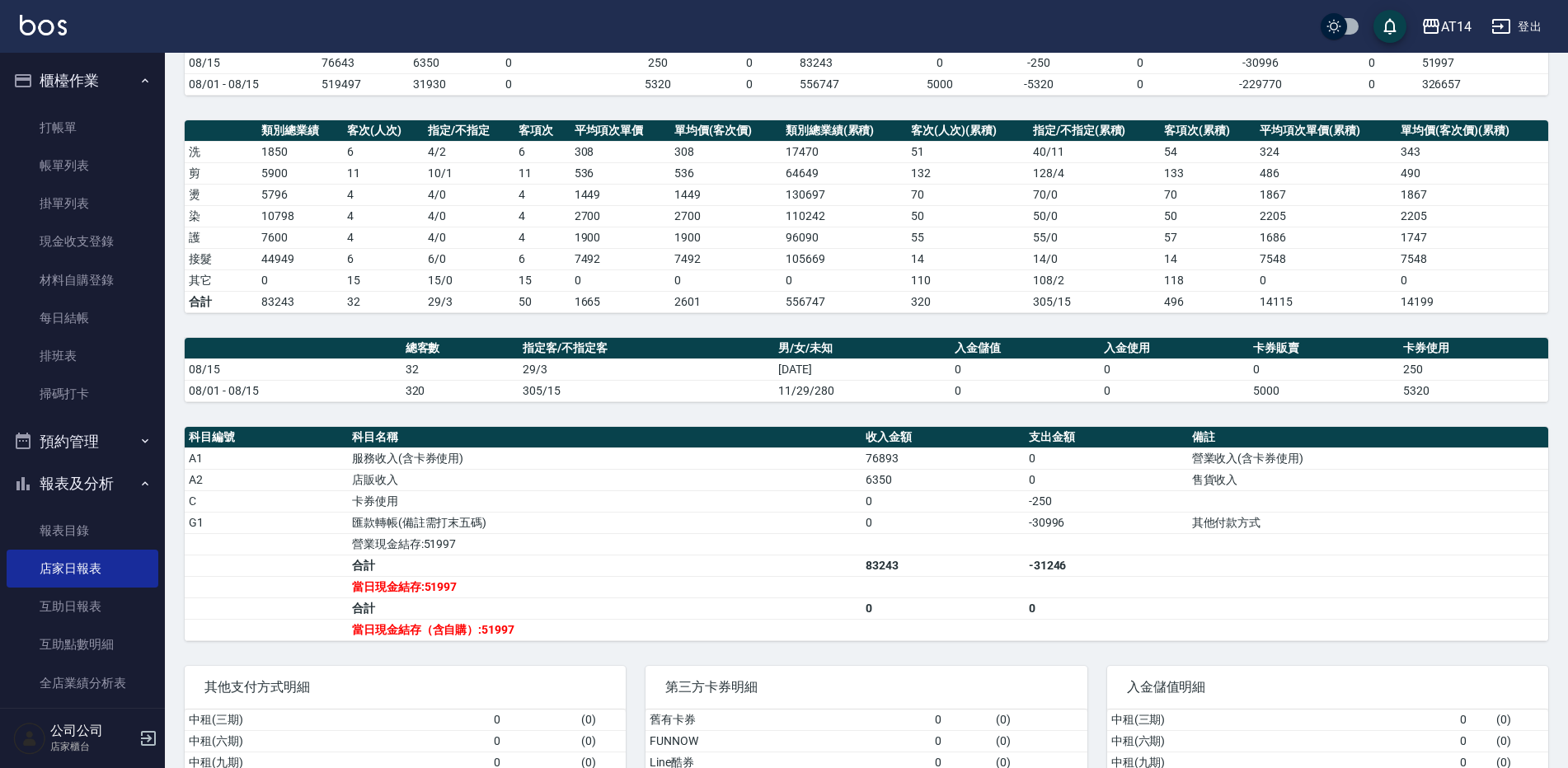
scroll to position [165, 0]
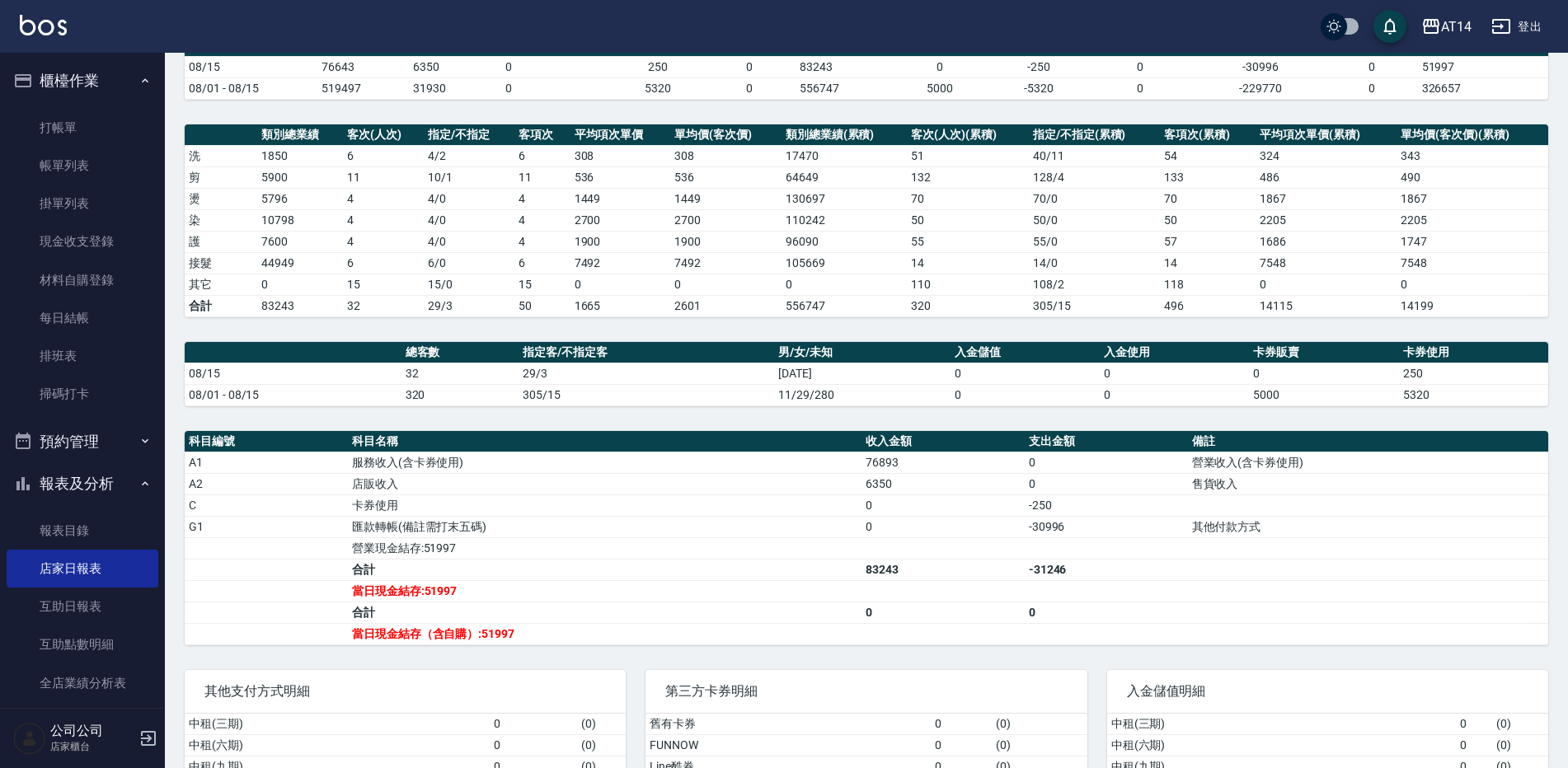
drag, startPoint x: 1454, startPoint y: 42, endPoint x: 1310, endPoint y: 197, distance: 211.6
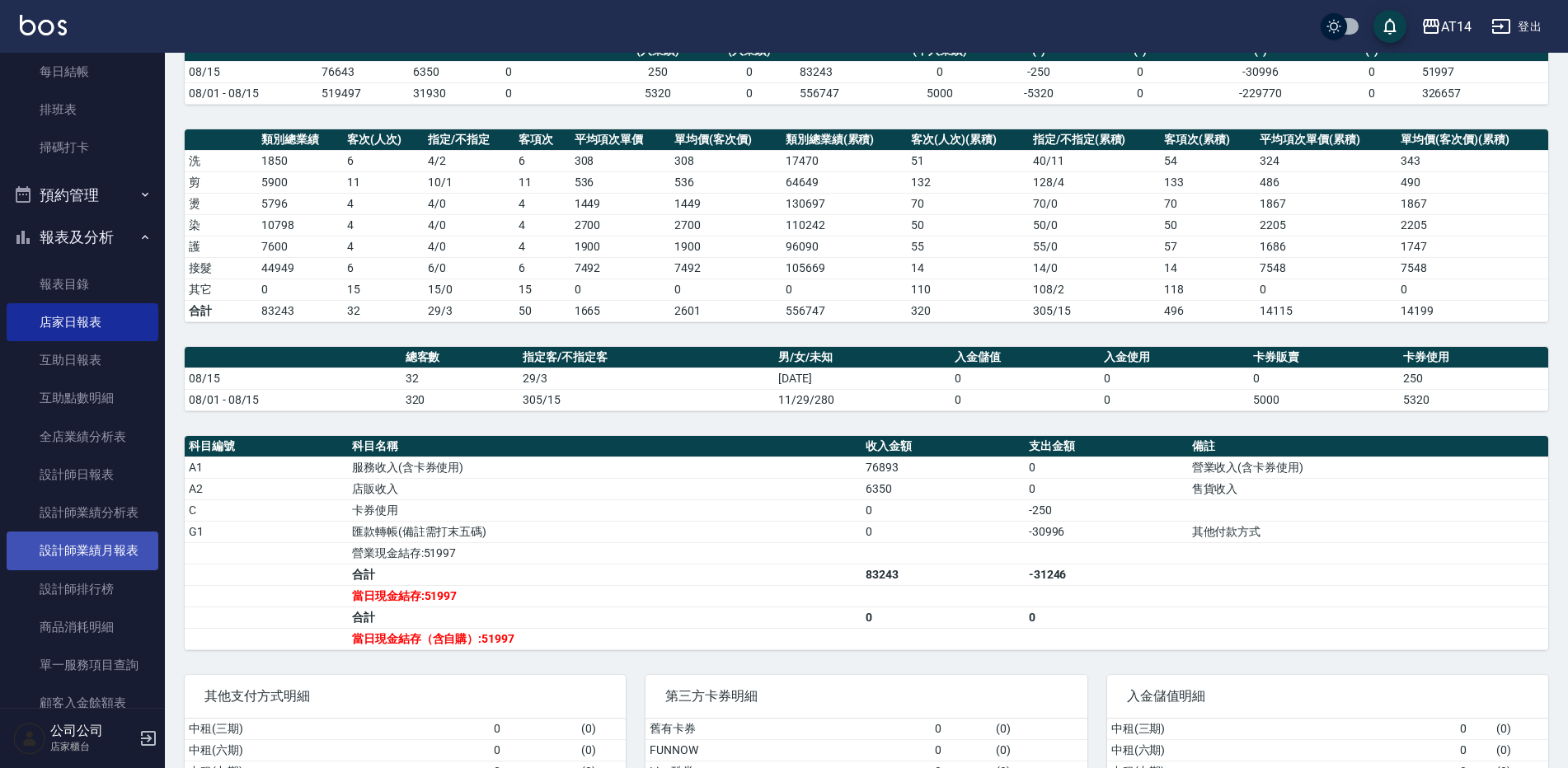
scroll to position [248, 0]
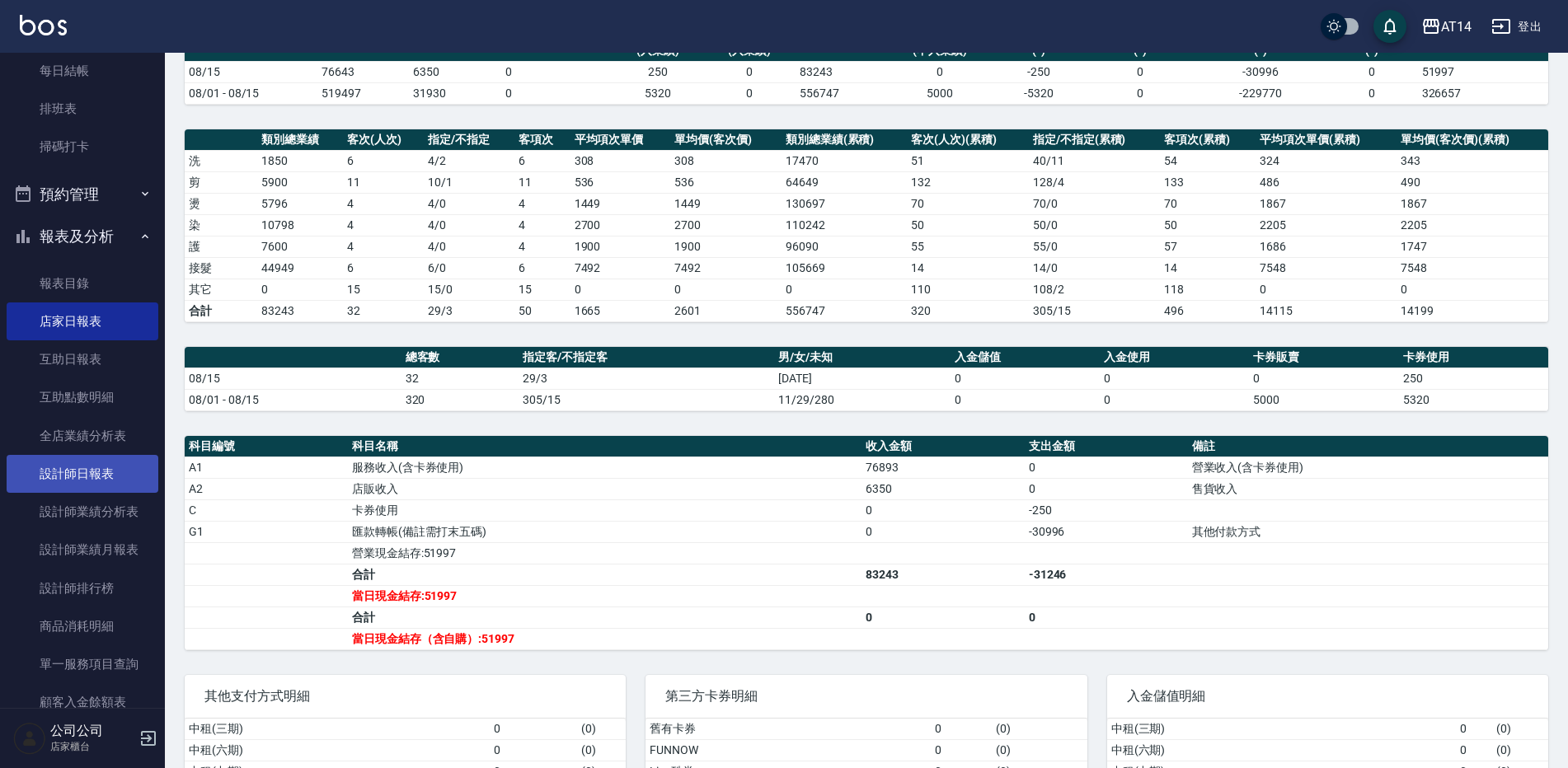
click at [114, 476] on link "設計師日報表" at bounding box center [83, 474] width 152 height 38
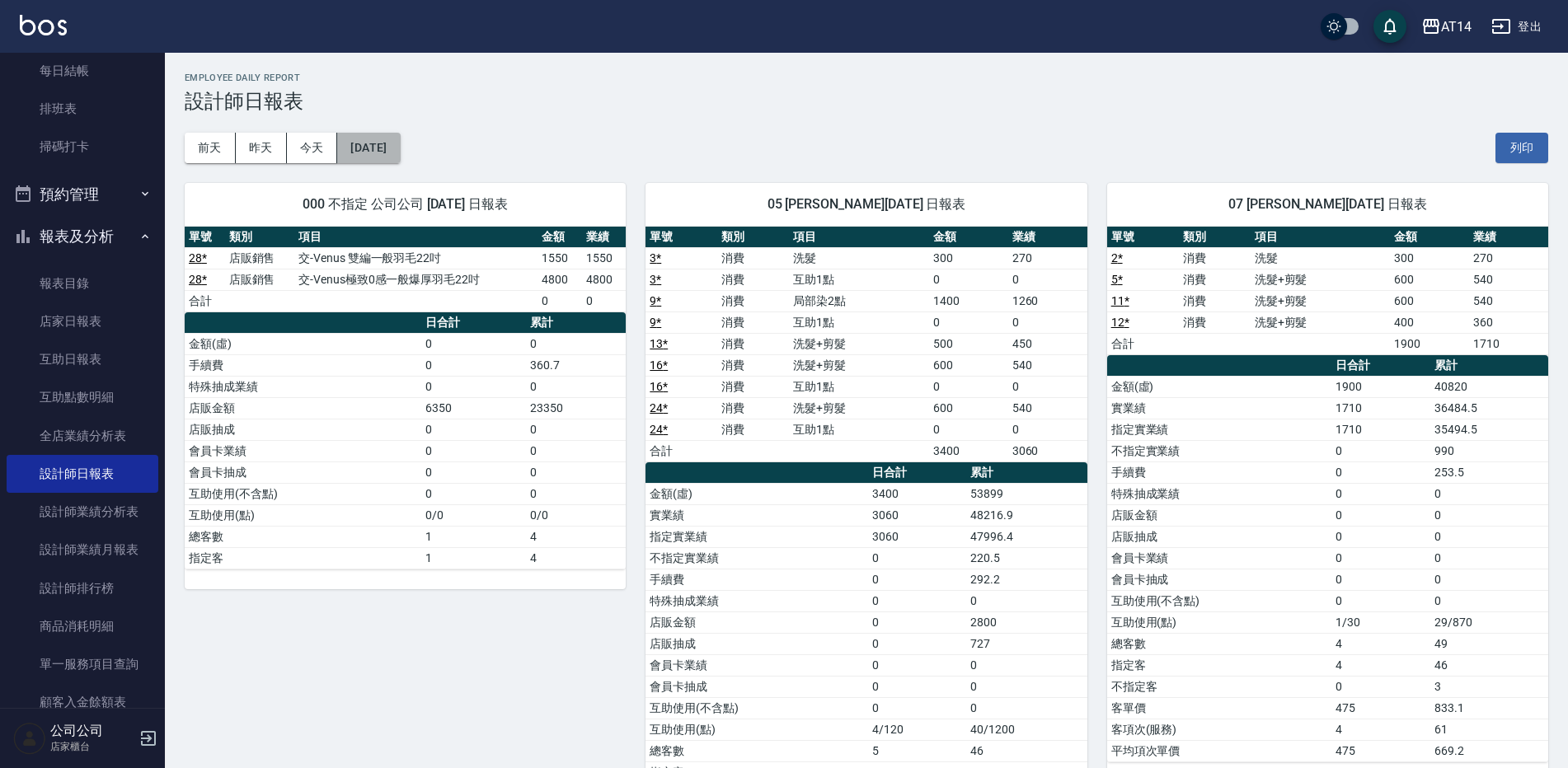
click at [368, 144] on button "[DATE]" at bounding box center [369, 147] width 63 height 31
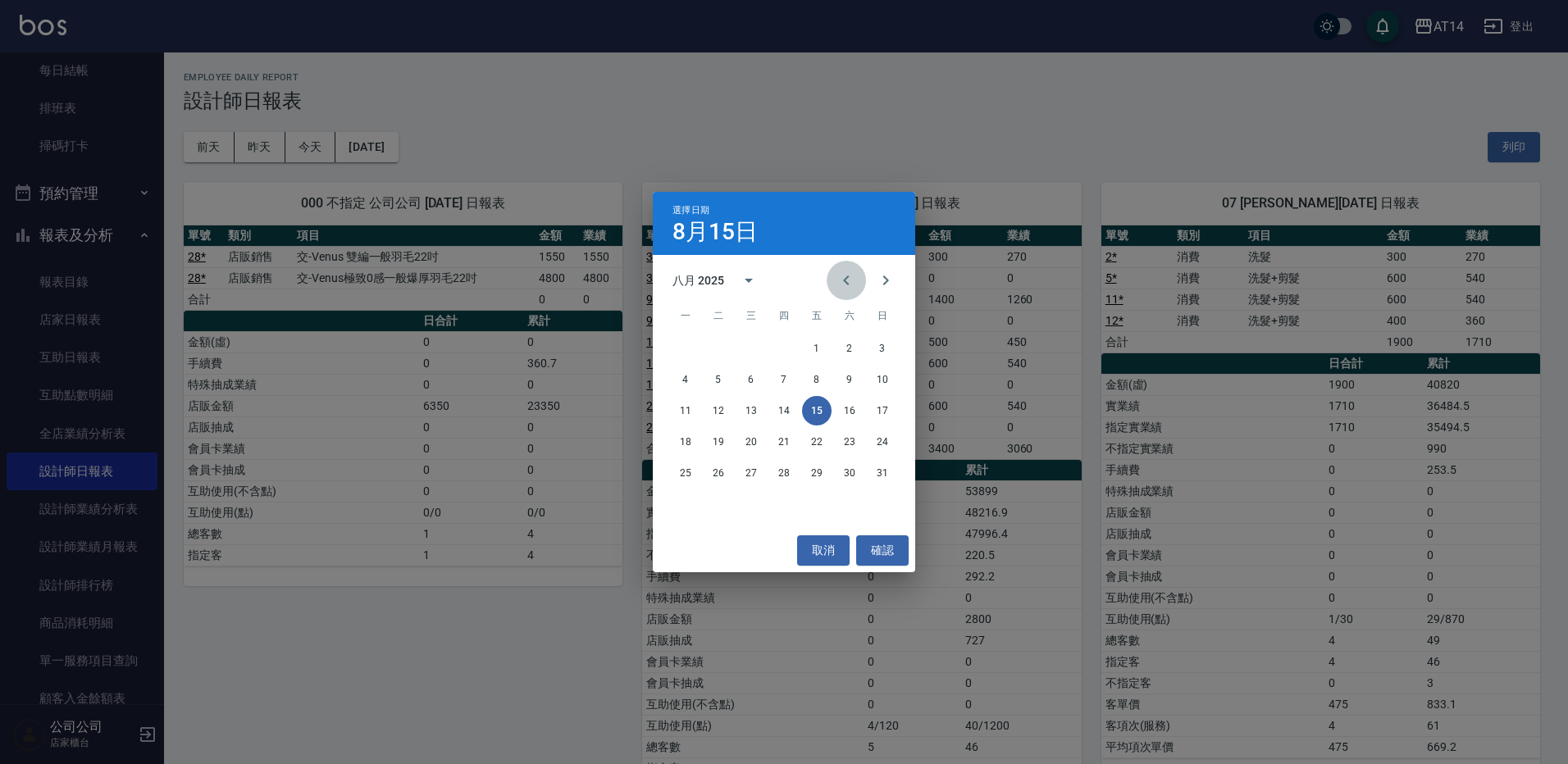
click at [847, 287] on icon "Previous month" at bounding box center [846, 280] width 19 height 19
click at [713, 408] on button "15" at bounding box center [719, 411] width 30 height 30
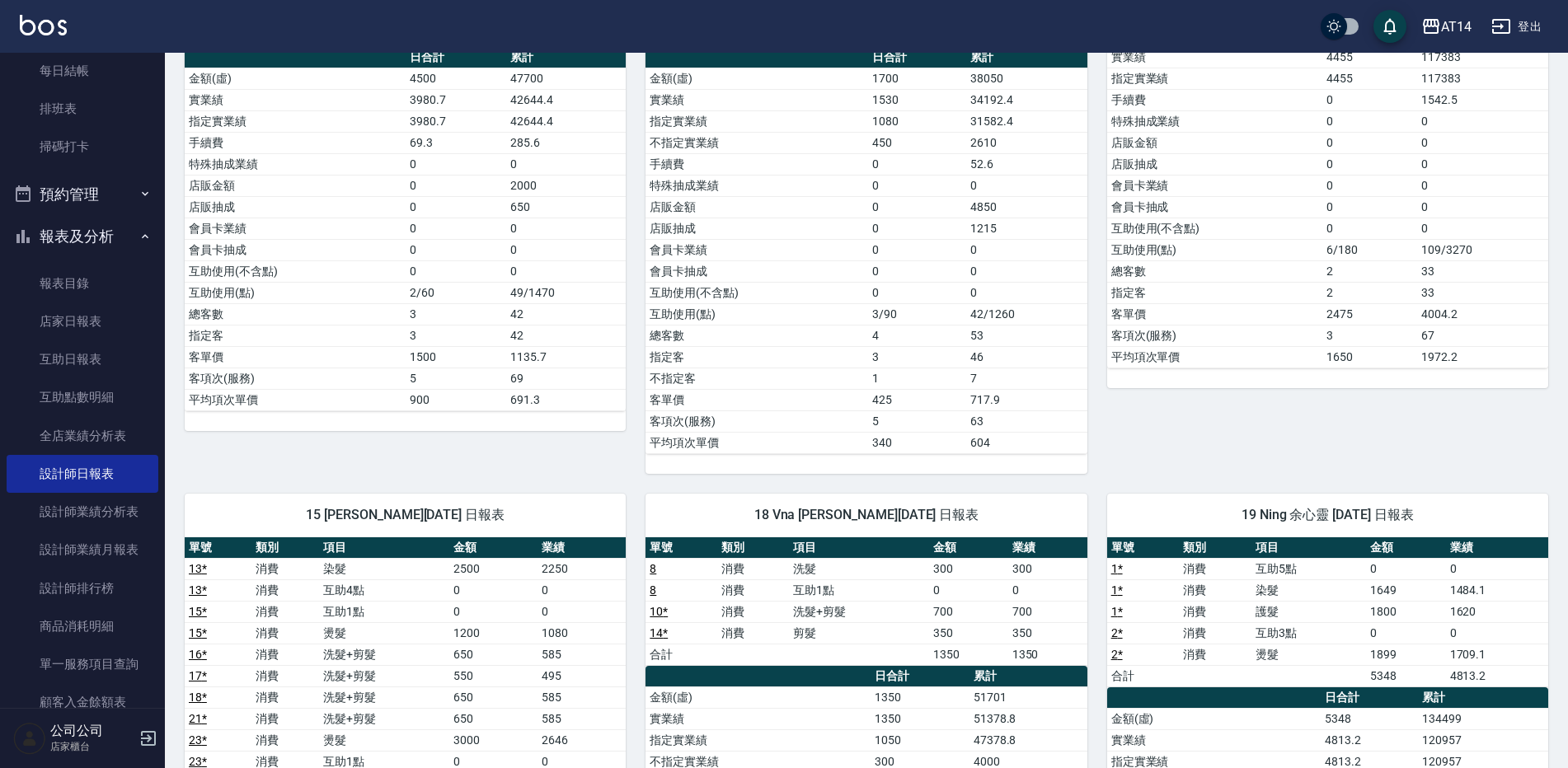
scroll to position [659, 0]
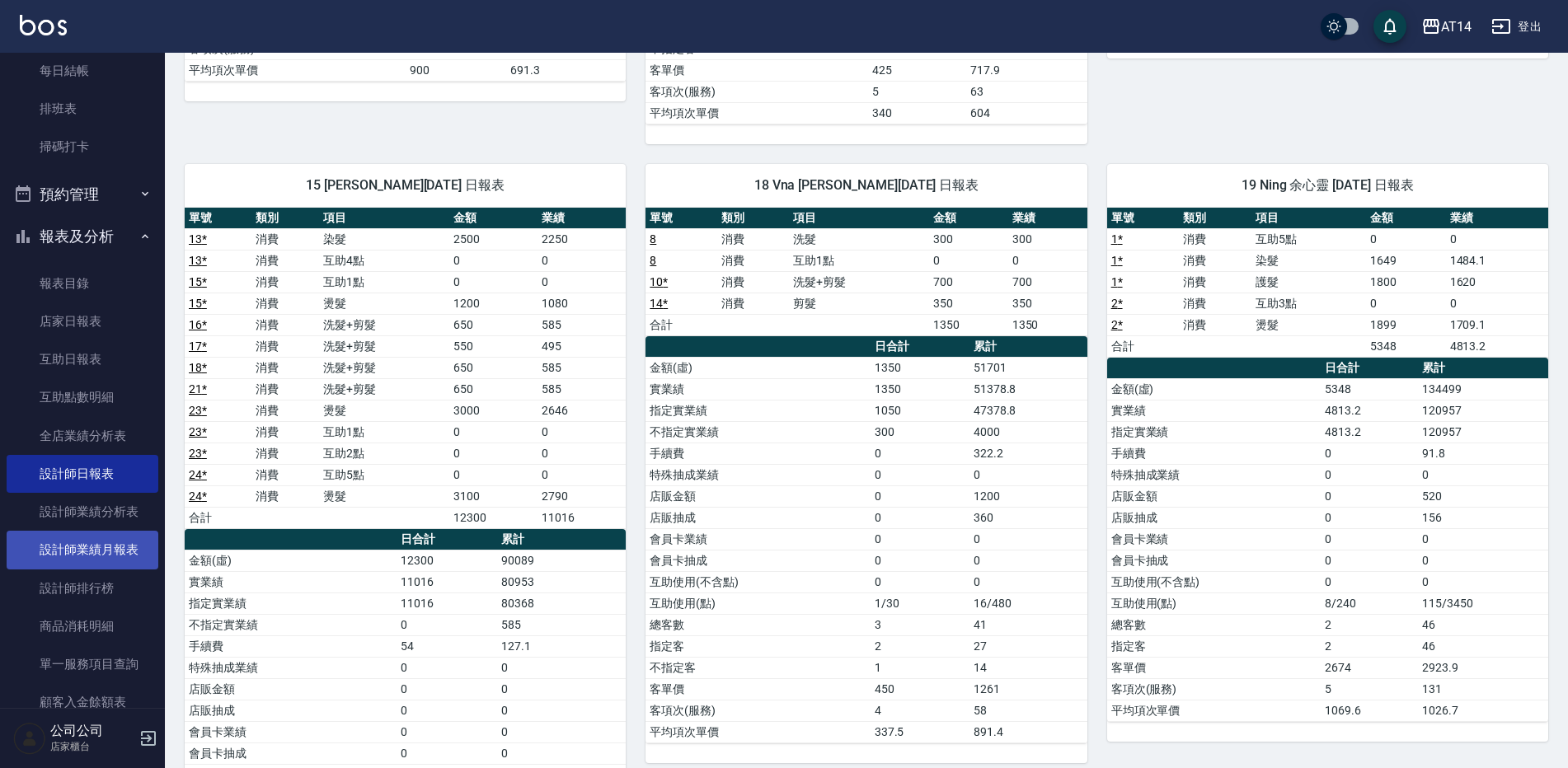
click at [130, 550] on link "設計師業績月報表" at bounding box center [83, 549] width 152 height 38
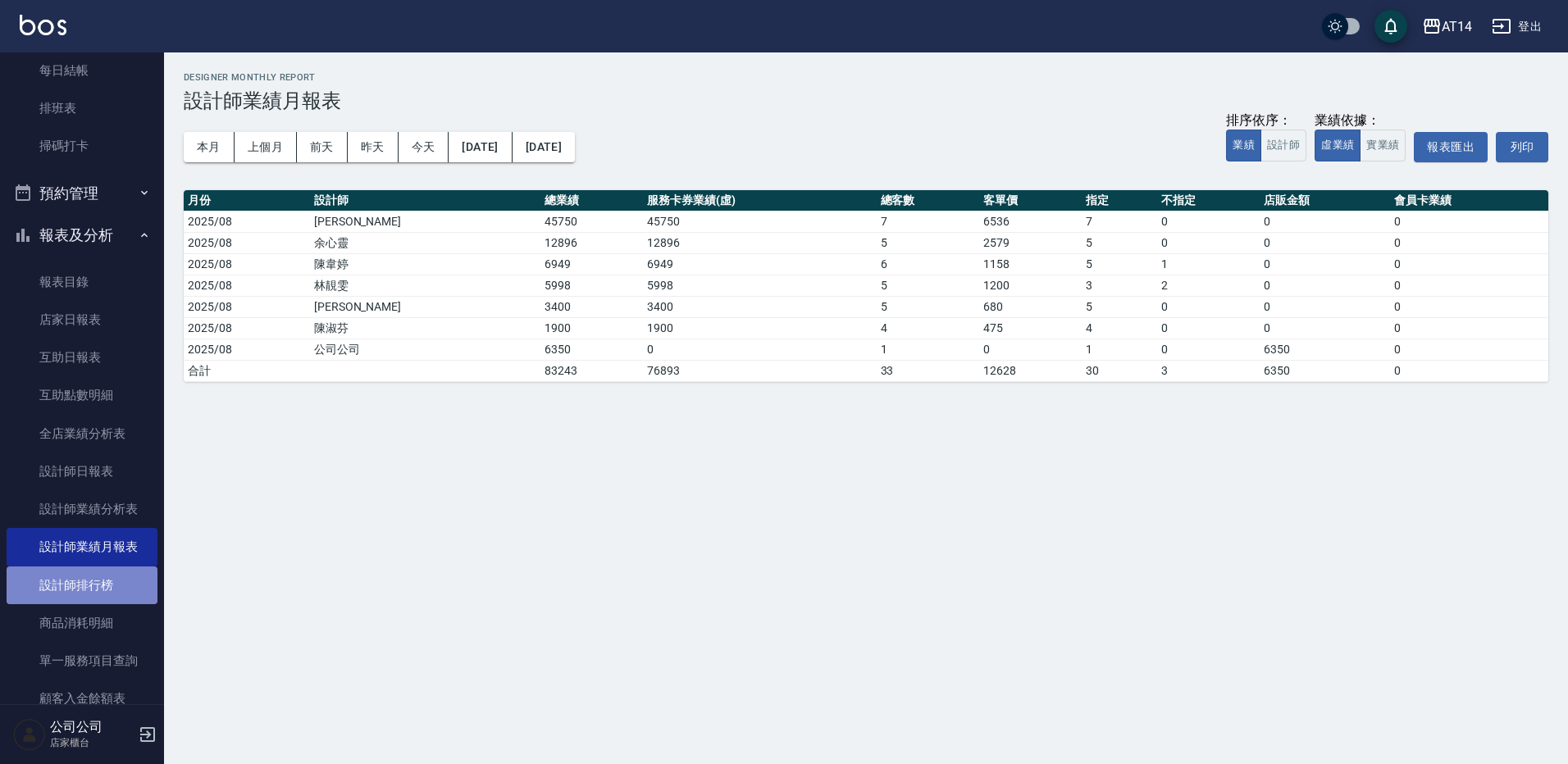
click at [115, 575] on link "設計師排行榜" at bounding box center [82, 585] width 151 height 38
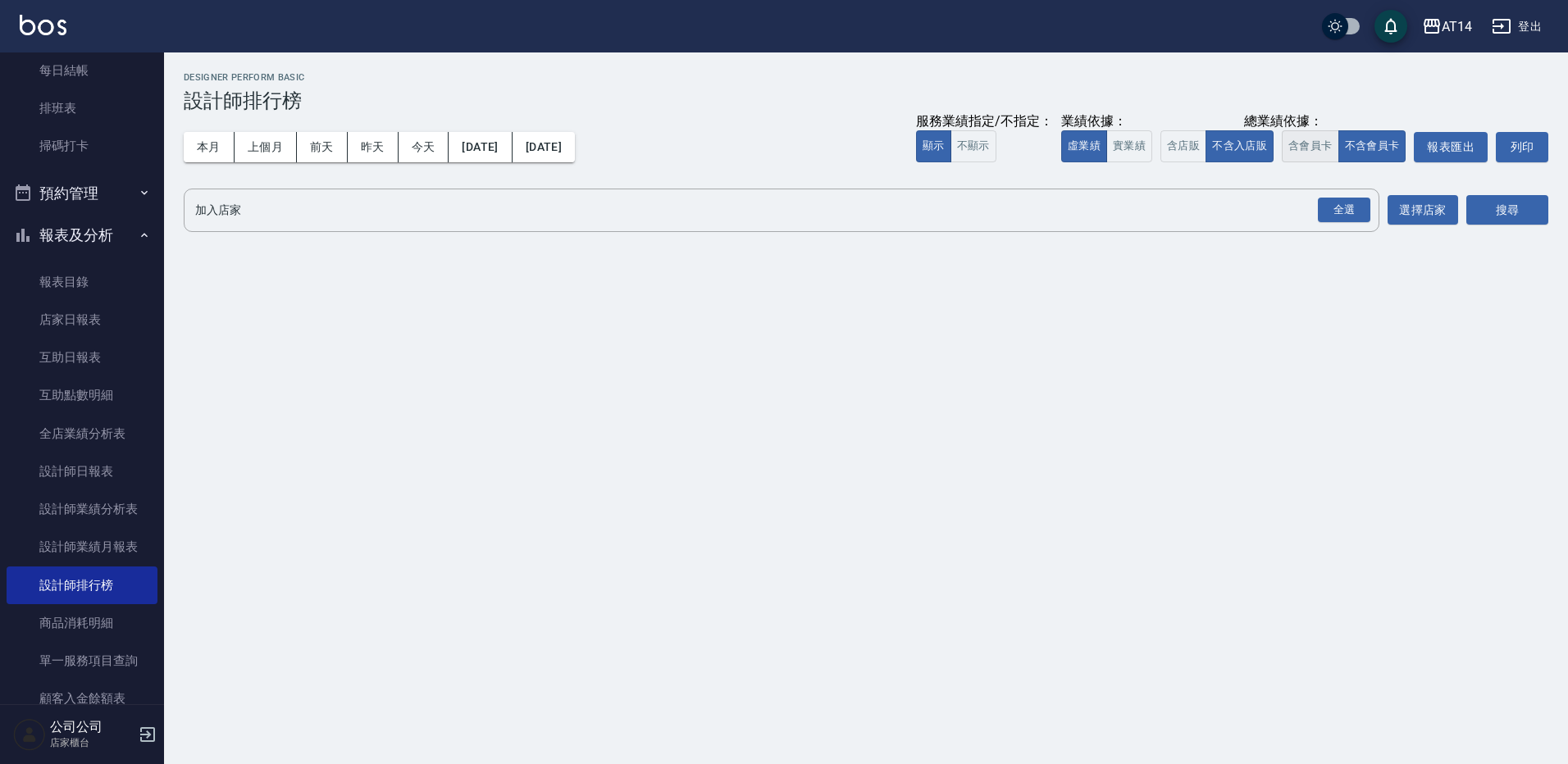
click at [1304, 140] on button "含會員卡" at bounding box center [1310, 146] width 57 height 32
click at [1182, 144] on button "含店販" at bounding box center [1183, 146] width 46 height 32
drag, startPoint x: 1347, startPoint y: 201, endPoint x: 1420, endPoint y: 220, distance: 75.4
click at [1346, 201] on div "全選" at bounding box center [1343, 210] width 53 height 26
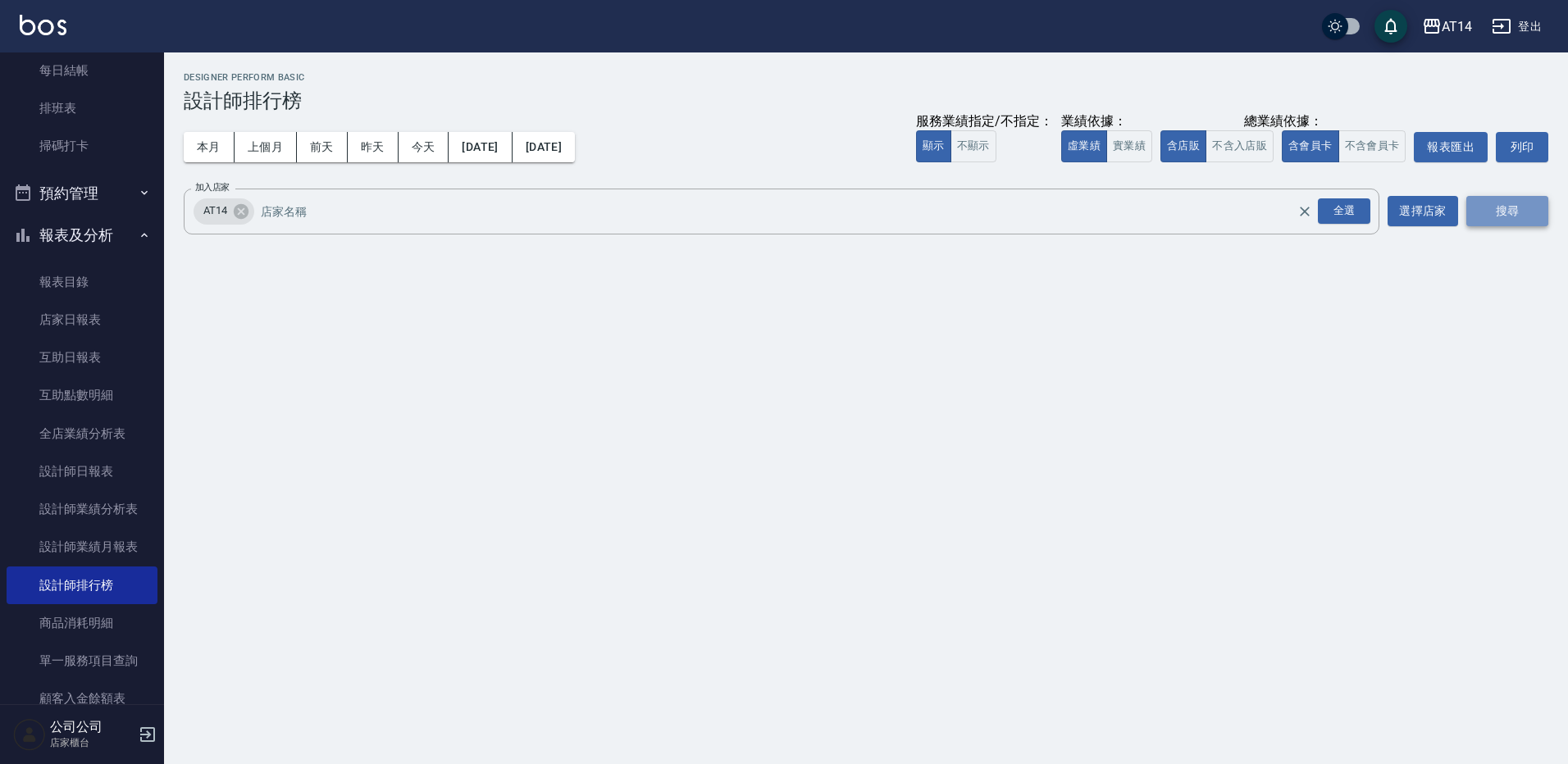
click at [1477, 212] on button "搜尋" at bounding box center [1506, 210] width 82 height 30
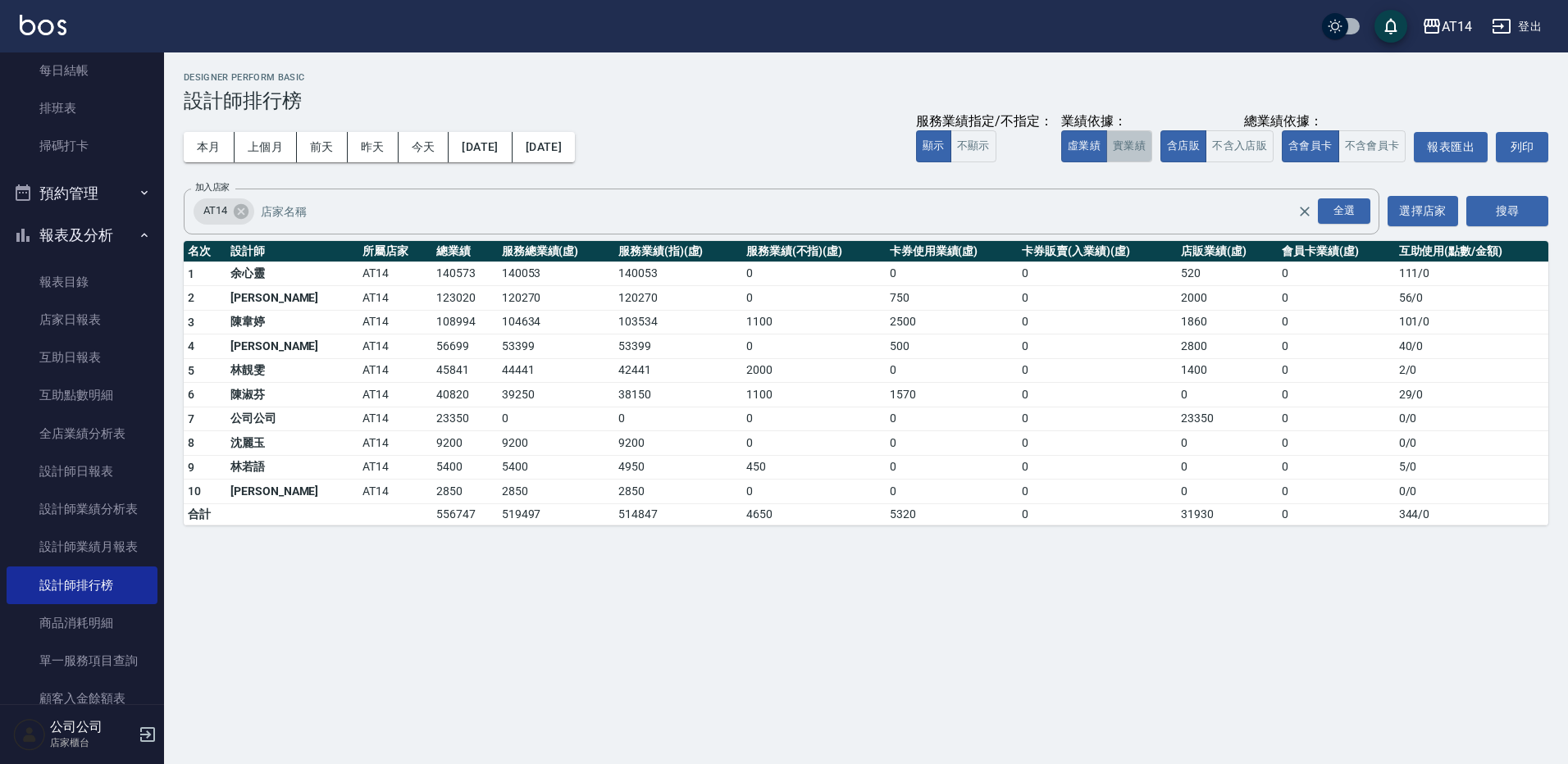
click at [1147, 159] on button "實業績" at bounding box center [1129, 146] width 46 height 32
click at [1086, 140] on button "虛業績" at bounding box center [1084, 146] width 46 height 32
drag, startPoint x: 468, startPoint y: 615, endPoint x: 469, endPoint y: 603, distance: 12.0
click at [469, 612] on div "AT14 [DATE] - [DATE] 設計師排行榜 列印時間： [DATE][PHONE_NUMBER]:29 Designer Perform Basi…" at bounding box center [784, 382] width 1568 height 764
click at [77, 331] on link "店家日報表" at bounding box center [82, 319] width 151 height 38
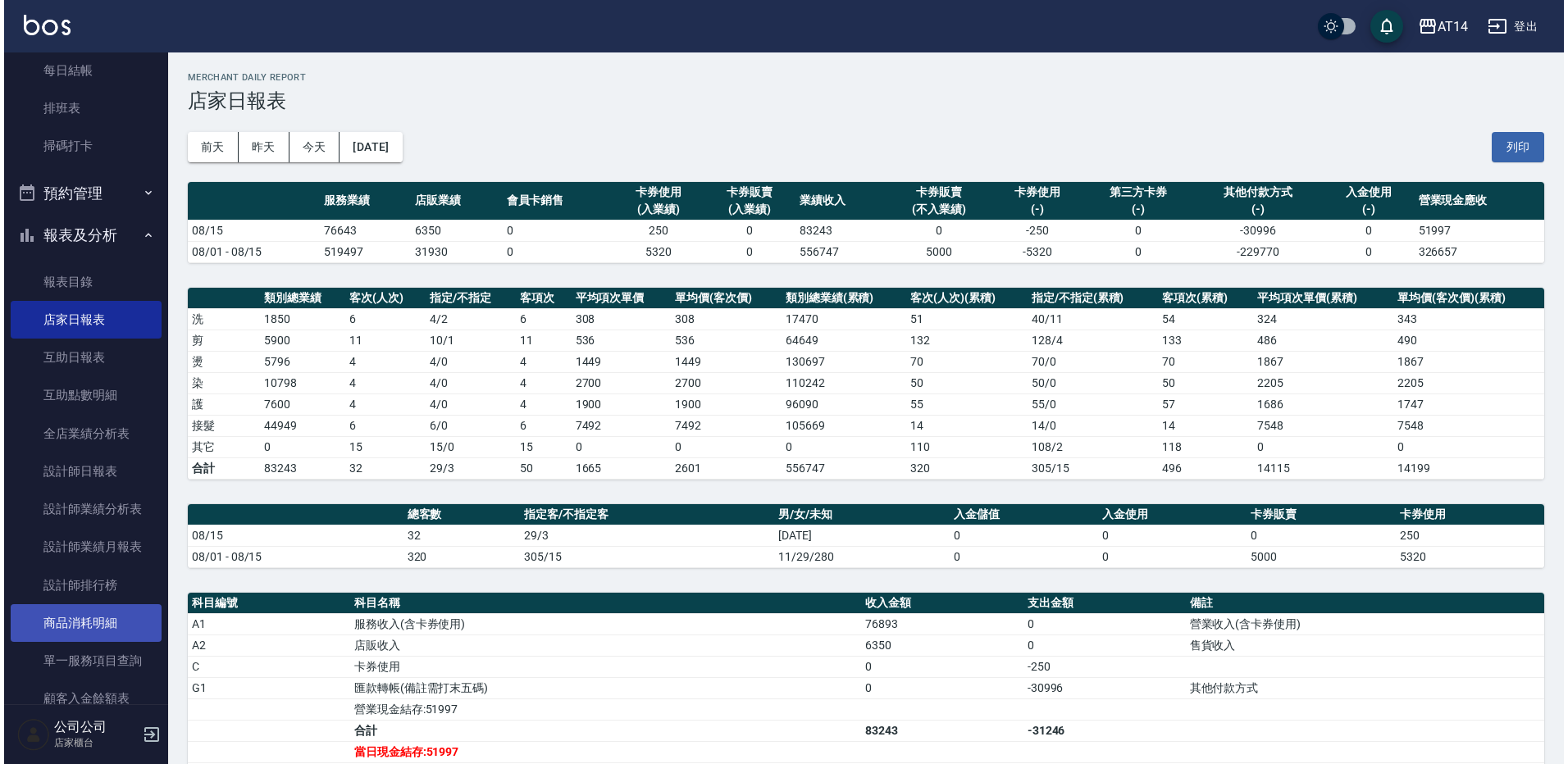
scroll to position [328, 0]
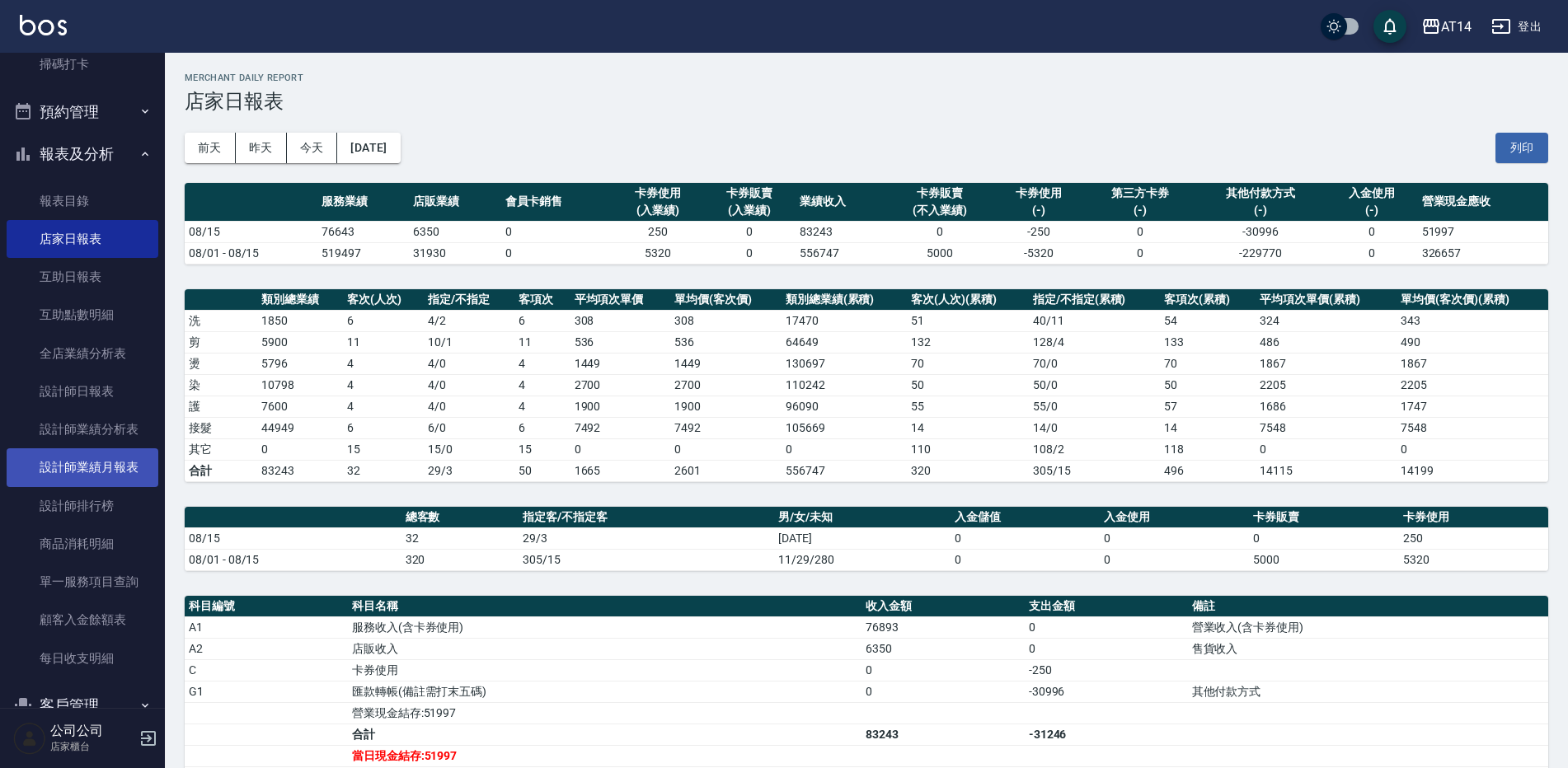
click at [129, 467] on link "設計師業績月報表" at bounding box center [83, 467] width 152 height 38
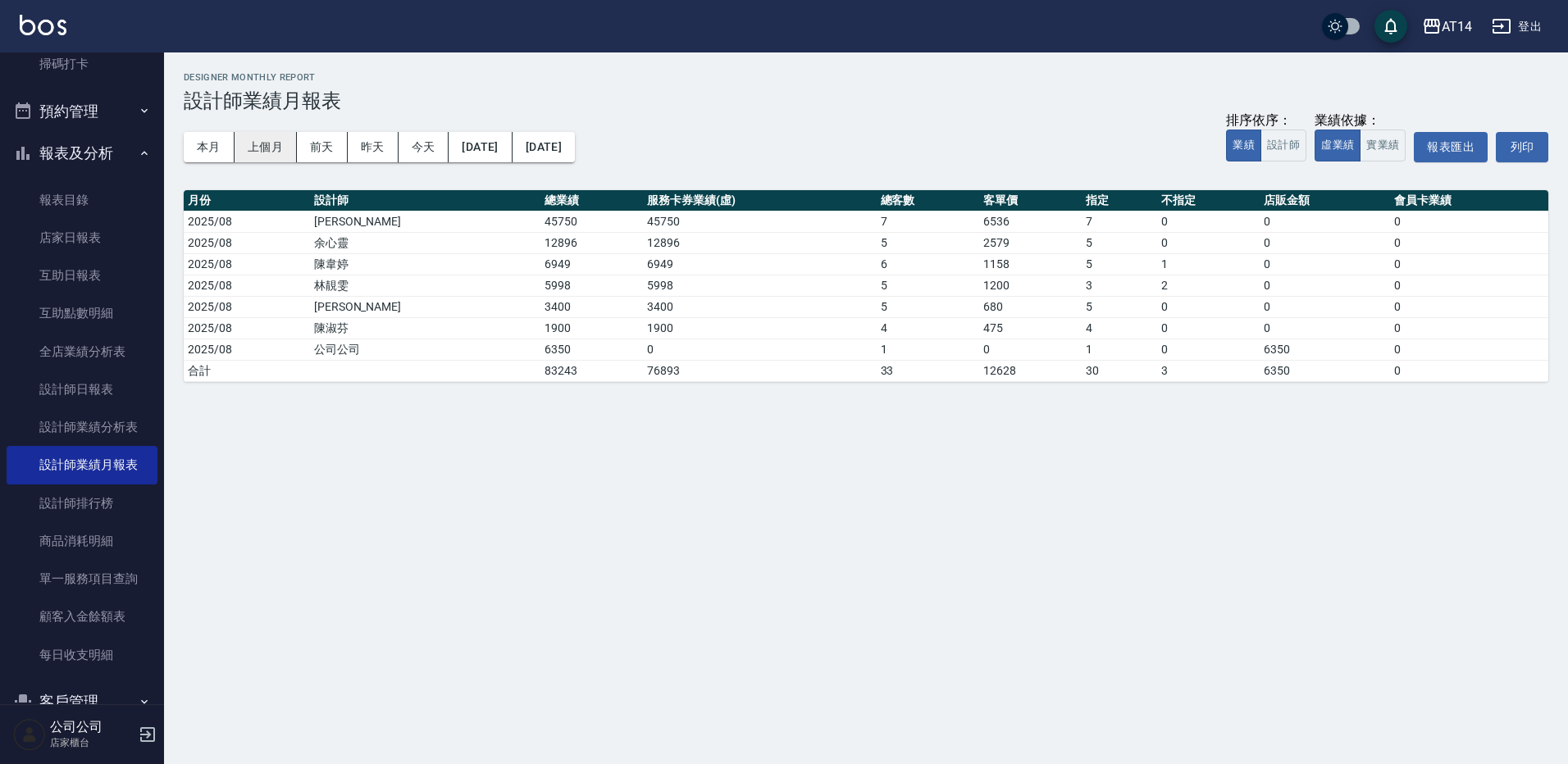
click at [263, 145] on button "上個月" at bounding box center [266, 147] width 63 height 30
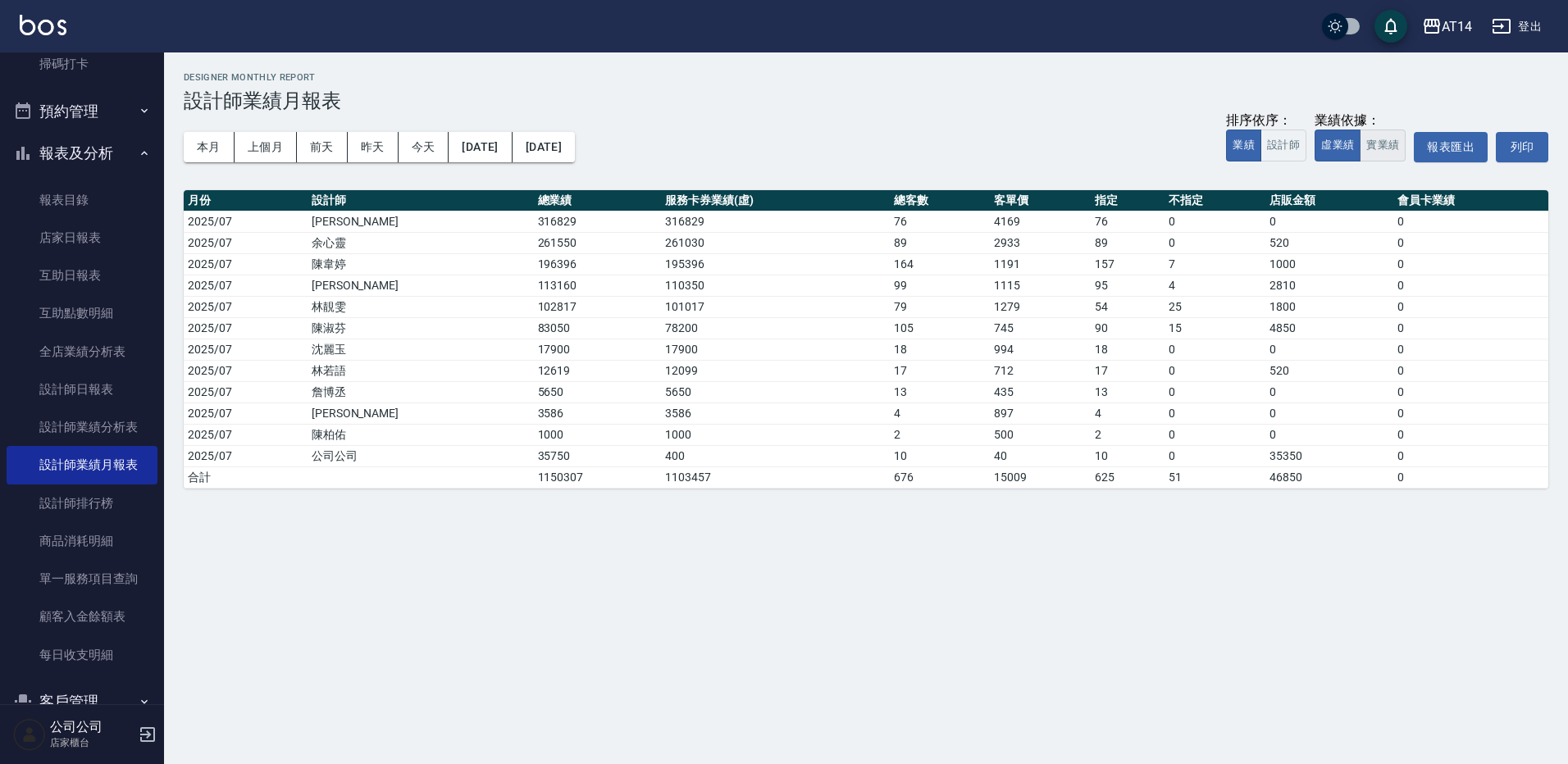
click at [1372, 137] on button "實業績" at bounding box center [1383, 145] width 46 height 32
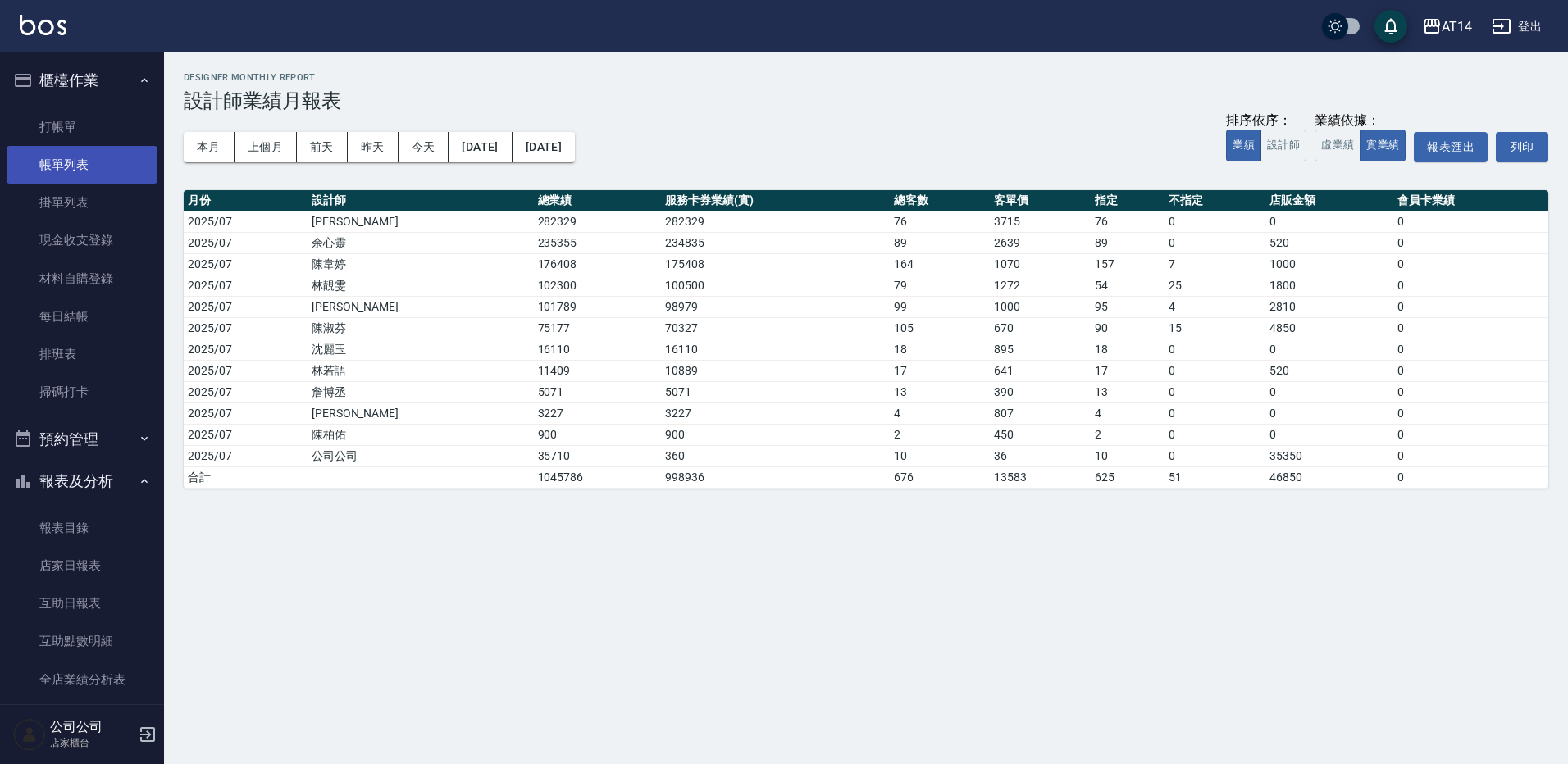
drag, startPoint x: 64, startPoint y: 161, endPoint x: 60, endPoint y: 153, distance: 8.9
click at [64, 161] on link "帳單列表" at bounding box center [82, 164] width 151 height 38
click at [60, 153] on link "帳單列表" at bounding box center [82, 164] width 151 height 38
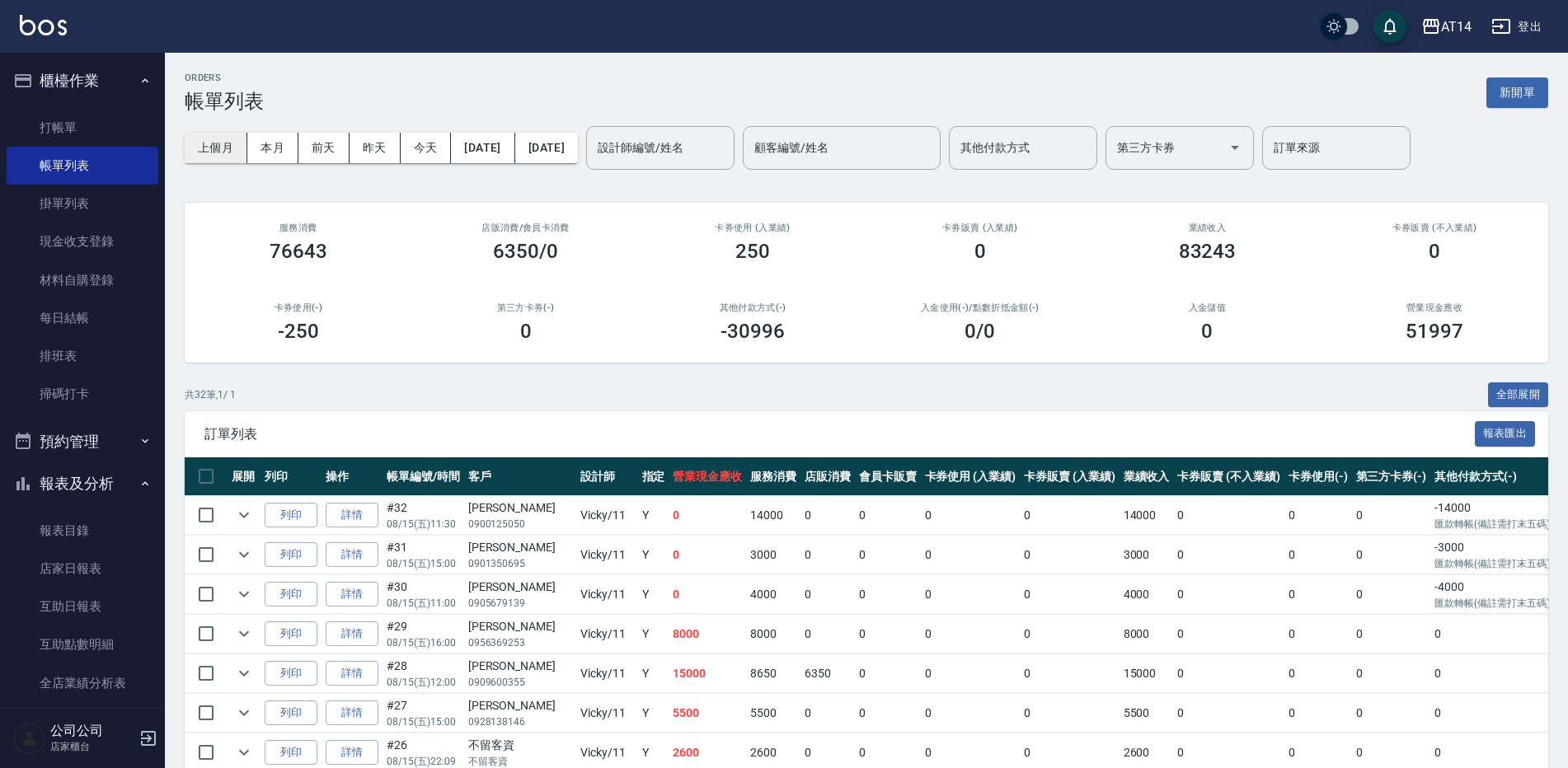
click at [225, 148] on button "上個月" at bounding box center [216, 147] width 63 height 31
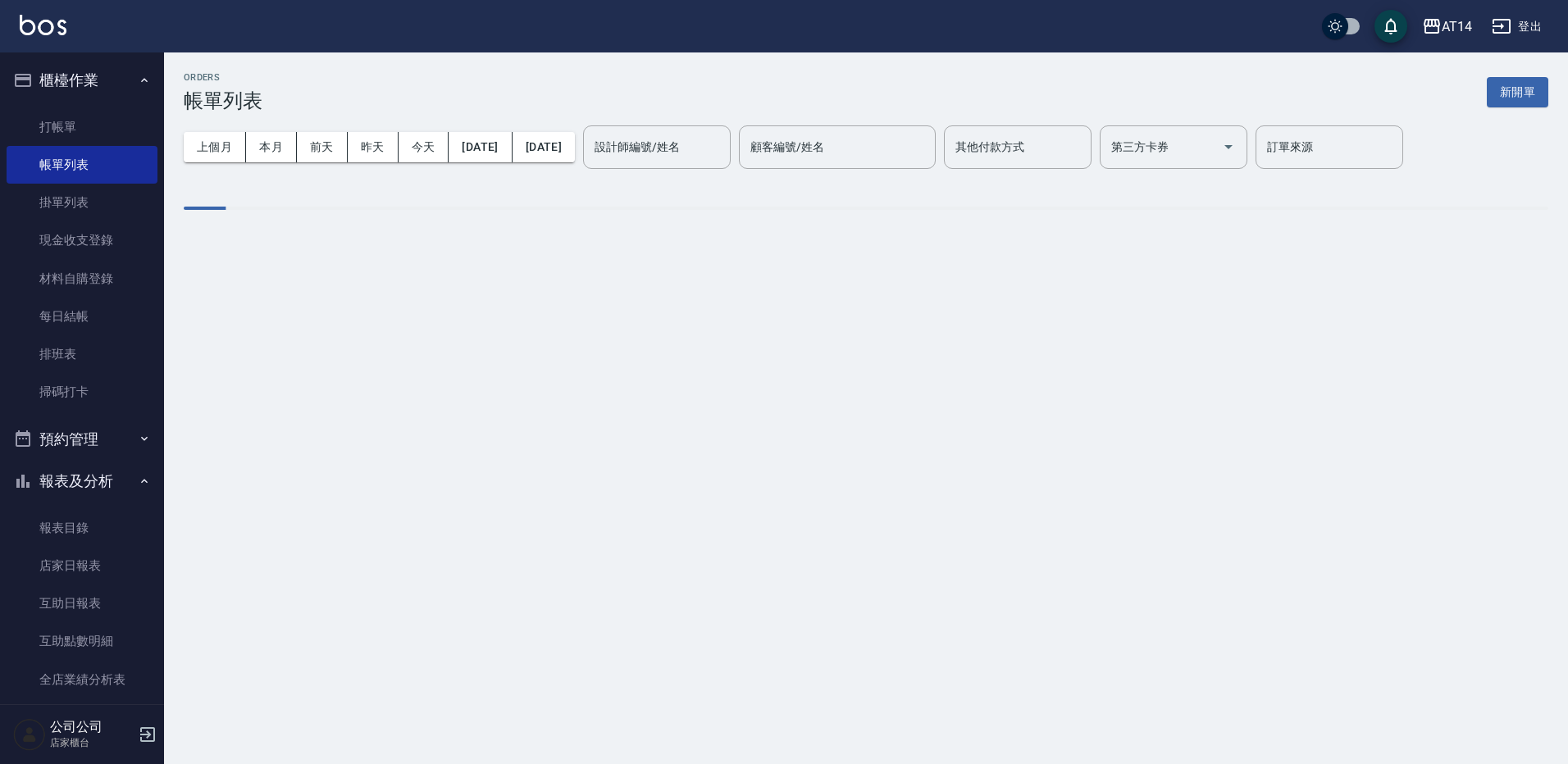
click at [707, 157] on input "設計師編號/姓名" at bounding box center [657, 147] width 133 height 29
click at [680, 146] on label "設計師編號/姓名" at bounding box center [636, 147] width 85 height 17
click at [709, 146] on input "設計師編號/姓名" at bounding box center [657, 147] width 133 height 29
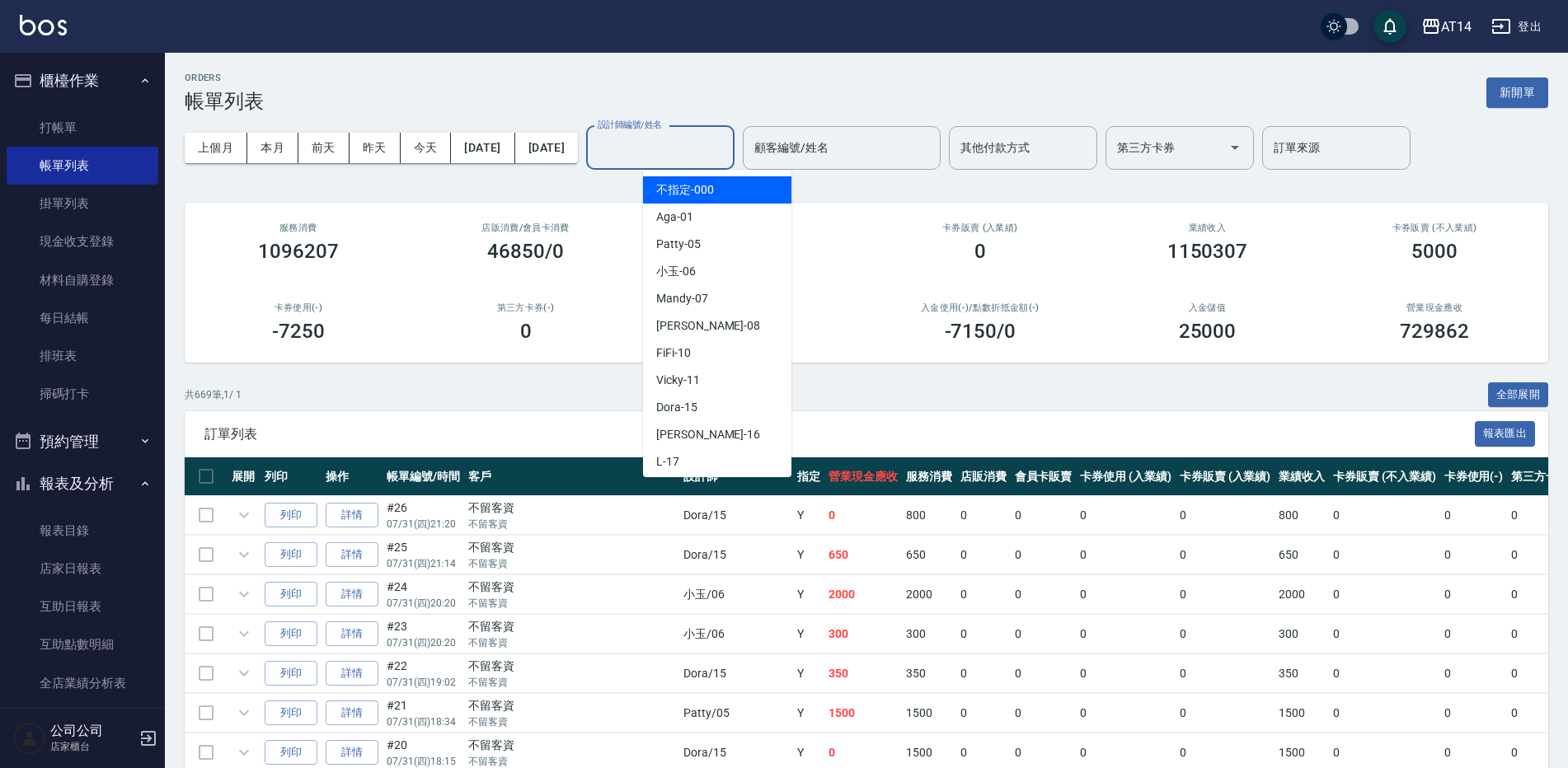
click at [692, 409] on span "Dora -15" at bounding box center [677, 407] width 41 height 18
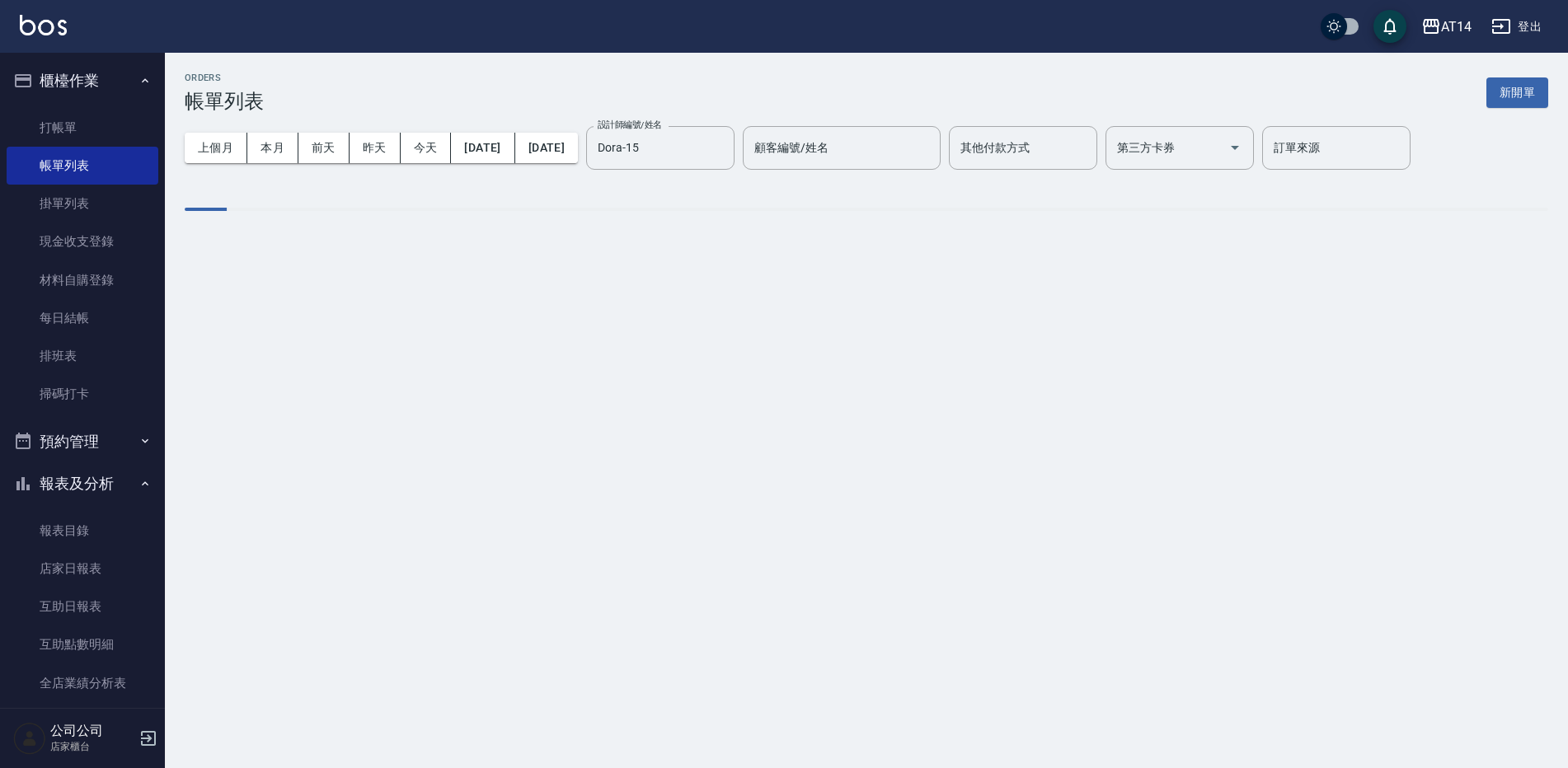
type input "Dora-15"
click at [1365, 147] on div "訂單來源 訂單來源" at bounding box center [1336, 147] width 148 height 44
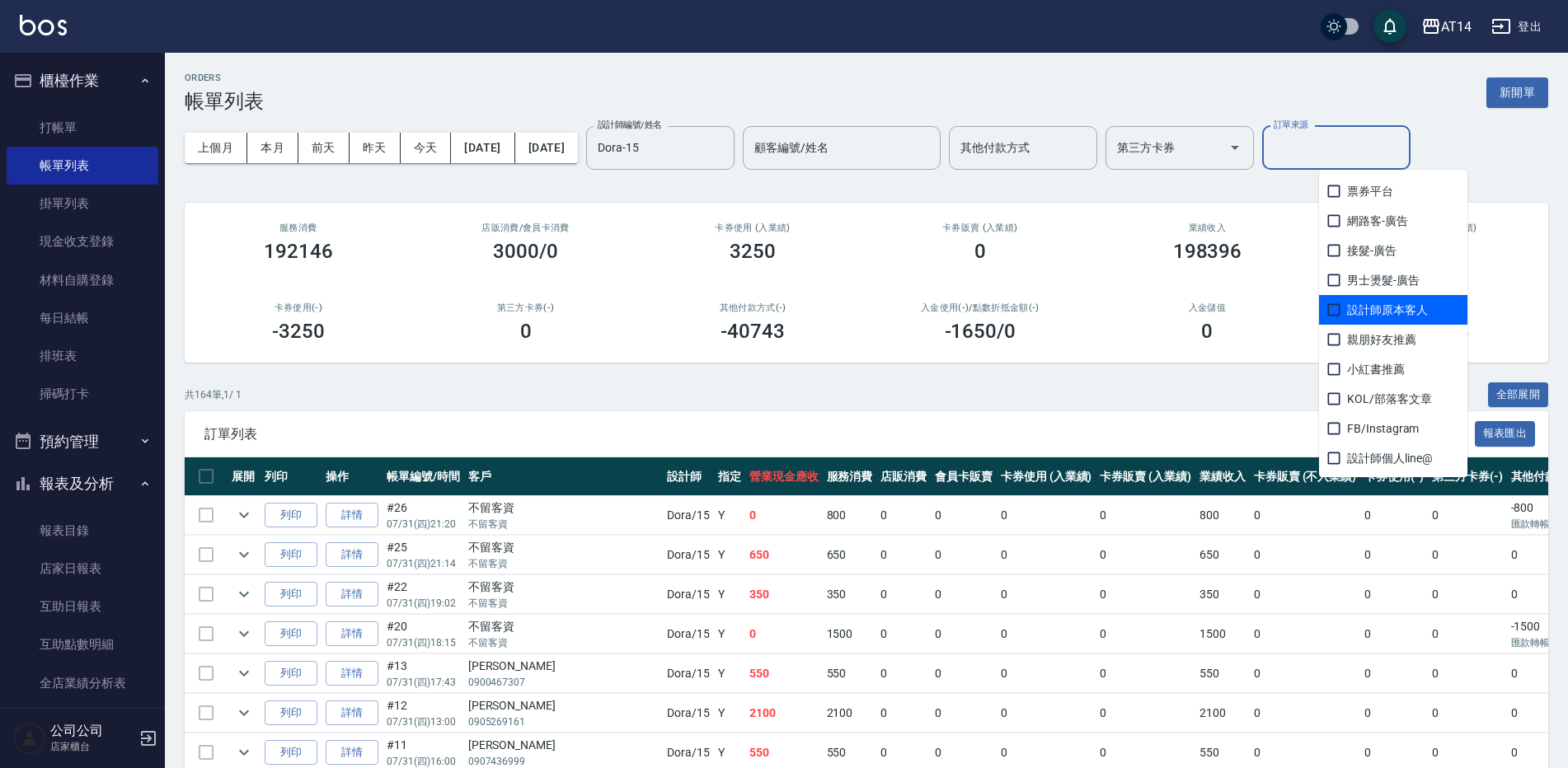
click at [1396, 315] on span "設計師原本客人" at bounding box center [1393, 310] width 148 height 30
checkbox input "true"
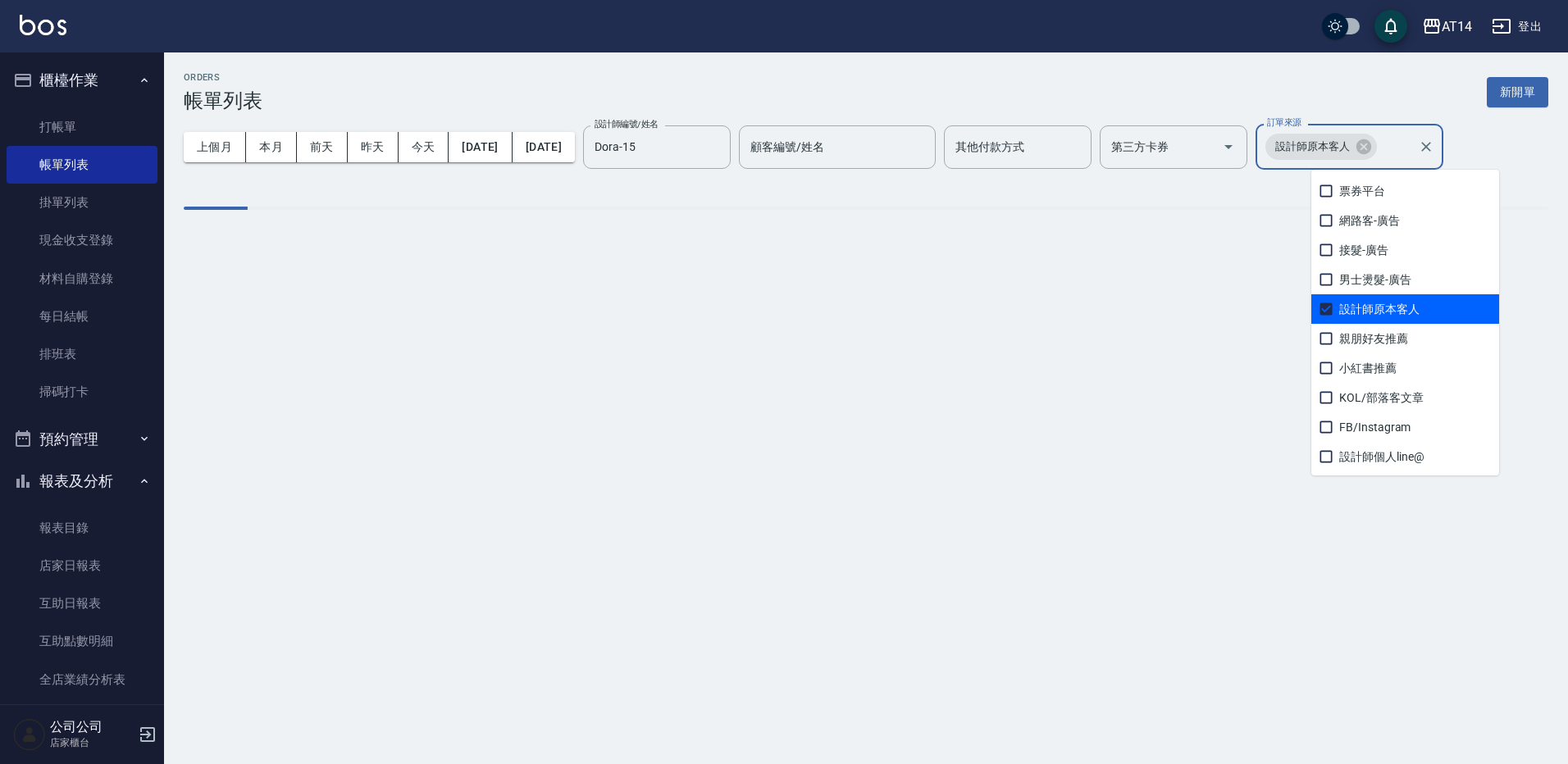
click at [1273, 91] on div "ORDERS 帳單列表 新開單" at bounding box center [865, 92] width 1364 height 41
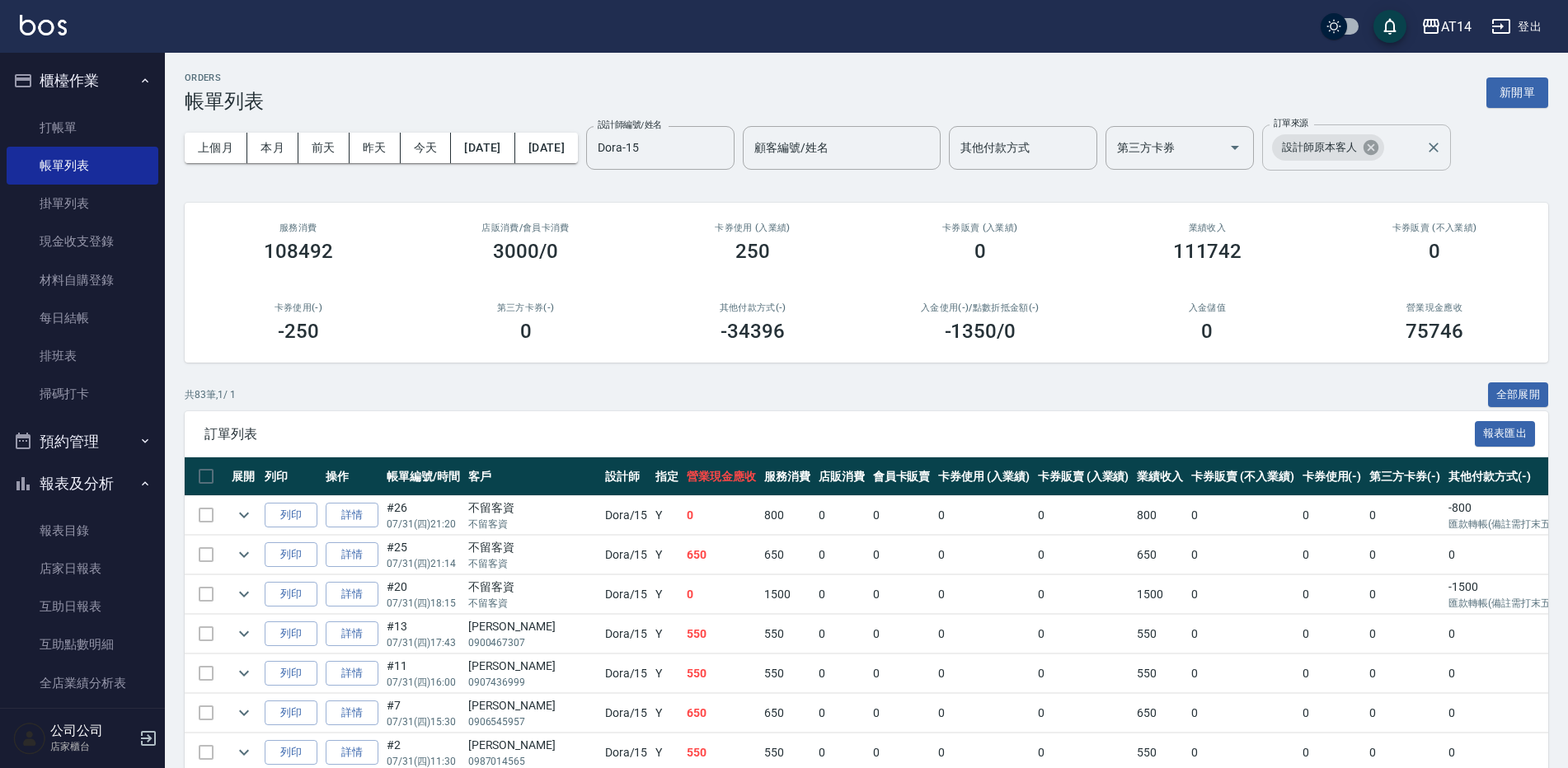
click at [1380, 147] on icon at bounding box center [1370, 147] width 19 height 19
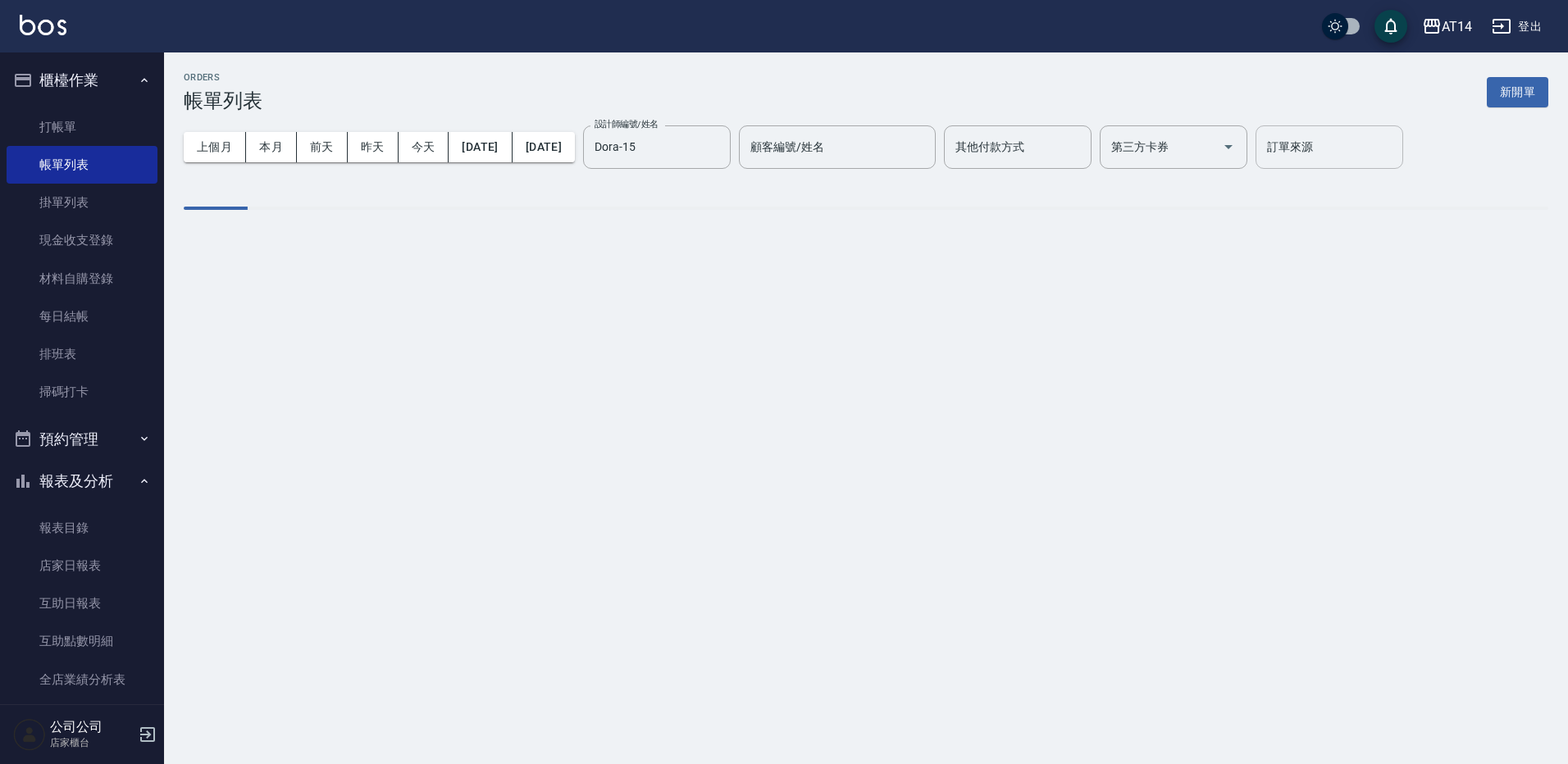
click at [1396, 147] on input "訂單來源" at bounding box center [1329, 147] width 133 height 29
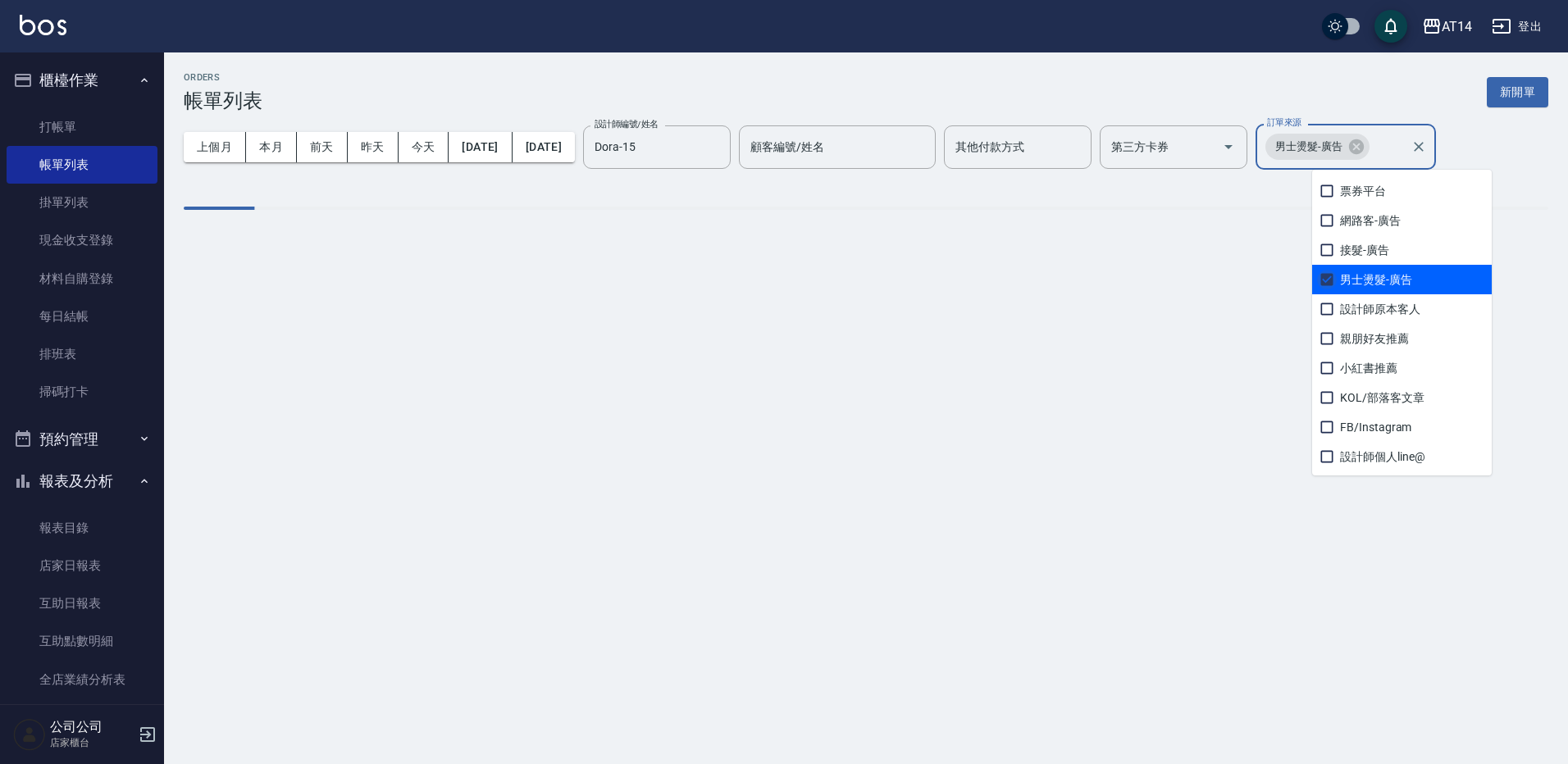
click at [1324, 283] on input "checkbox" at bounding box center [1326, 279] width 19 height 19
checkbox input "true"
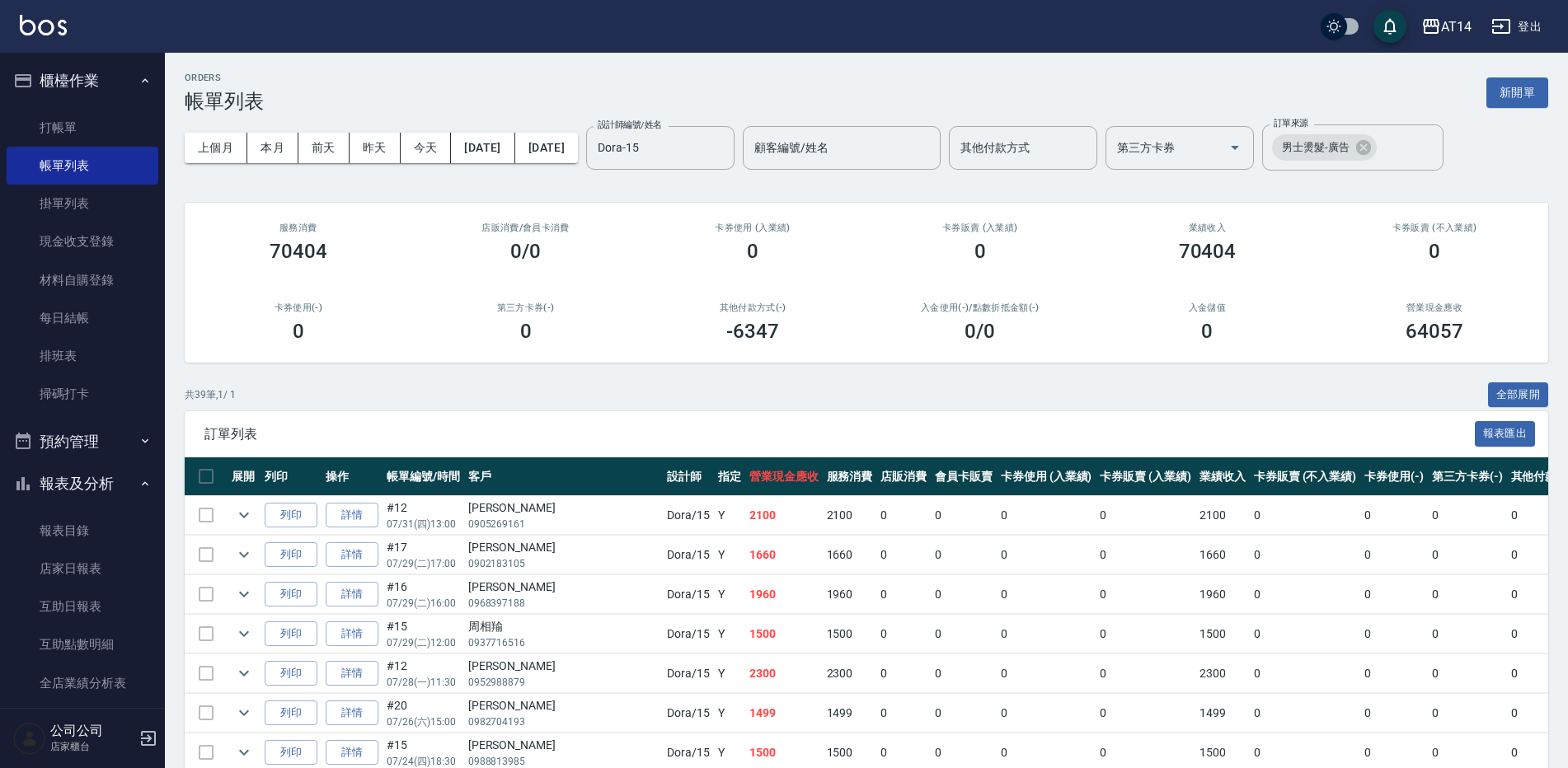
click at [1180, 90] on div "ORDERS 帳單列表 新開單" at bounding box center [866, 93] width 1363 height 41
click at [702, 160] on input "Dora-15" at bounding box center [647, 147] width 108 height 29
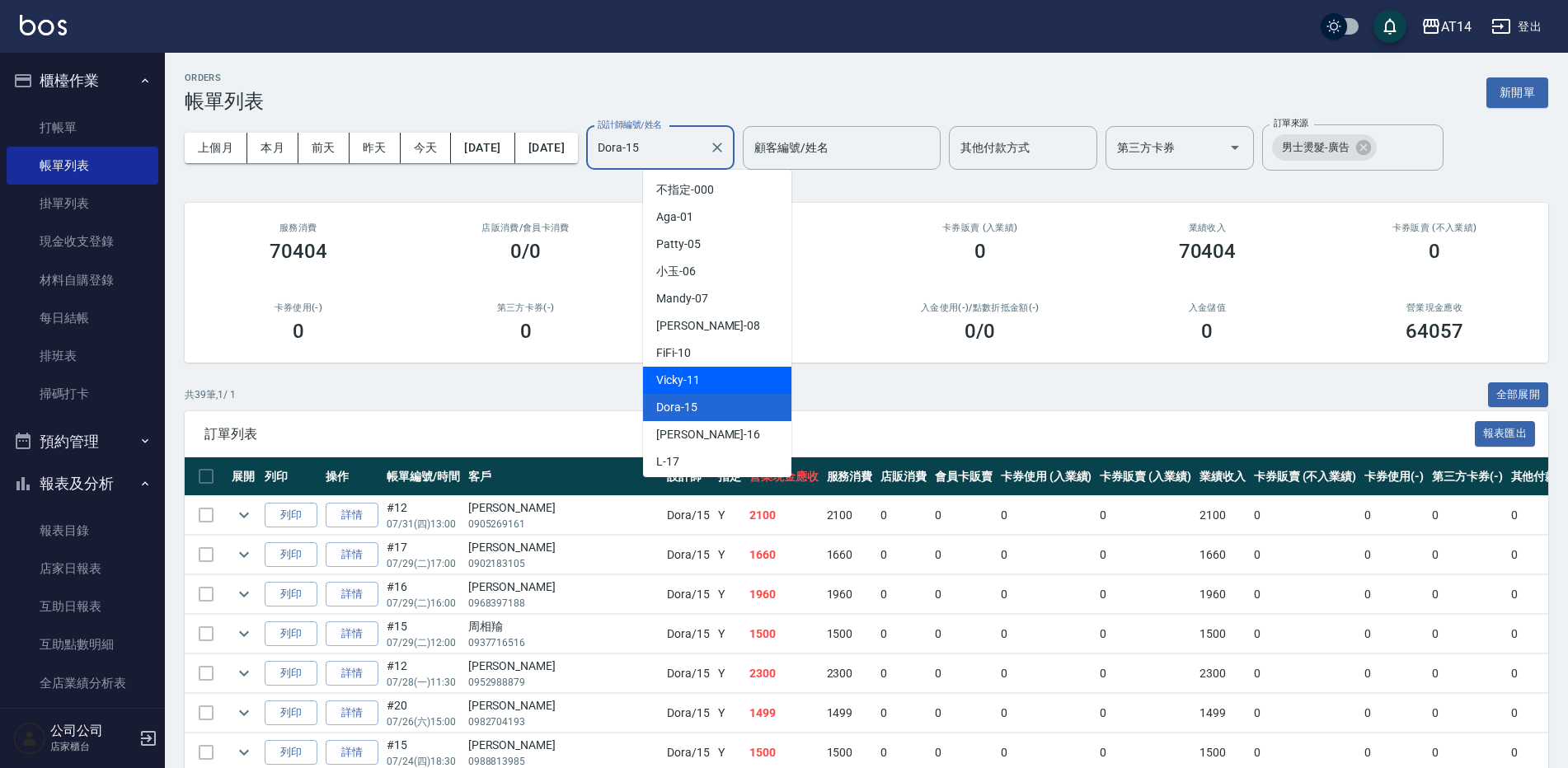
click at [711, 383] on div "Vicky -11" at bounding box center [717, 380] width 148 height 27
type input "Vicky-11"
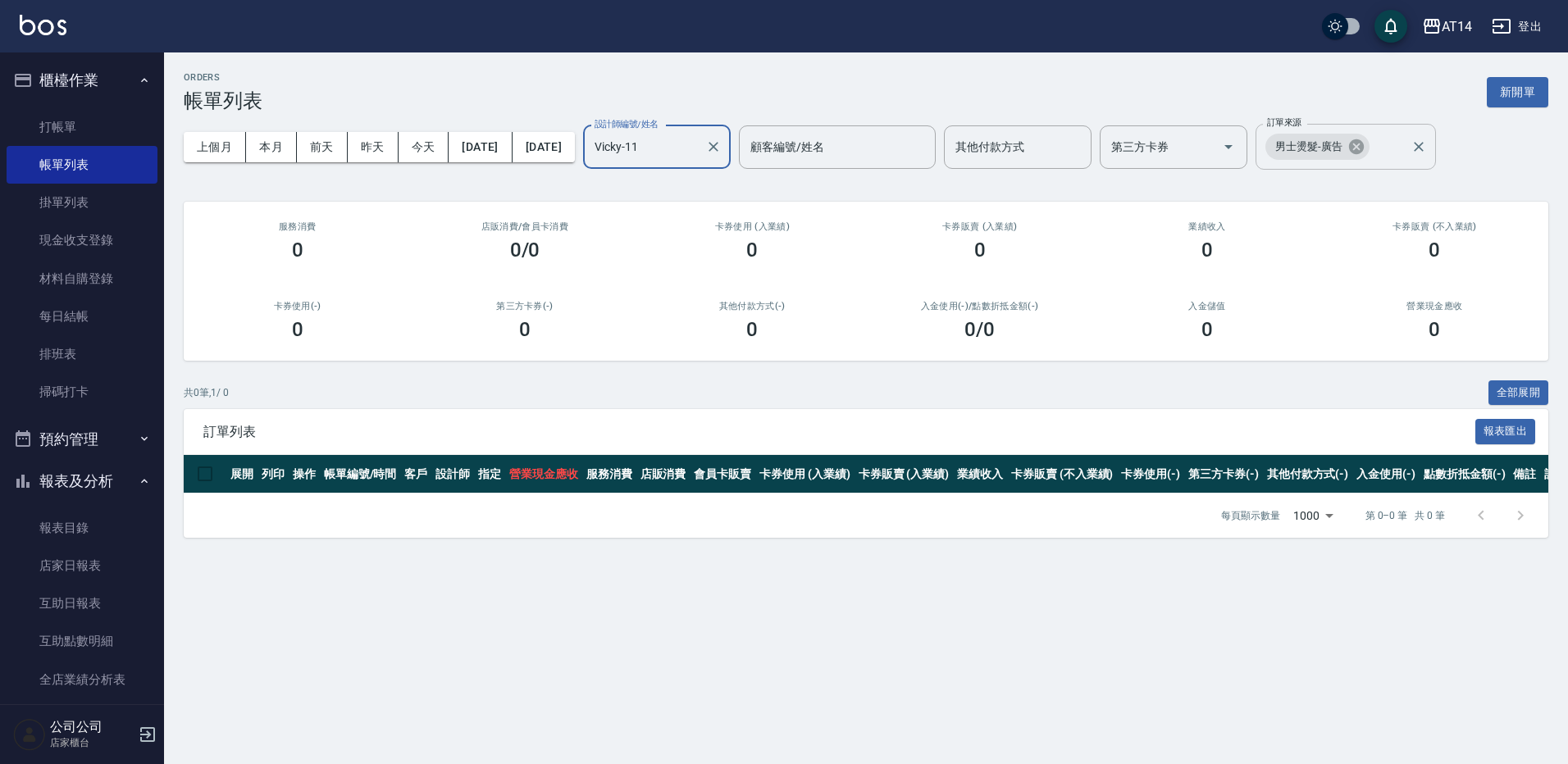
click at [1365, 150] on icon at bounding box center [1356, 147] width 18 height 18
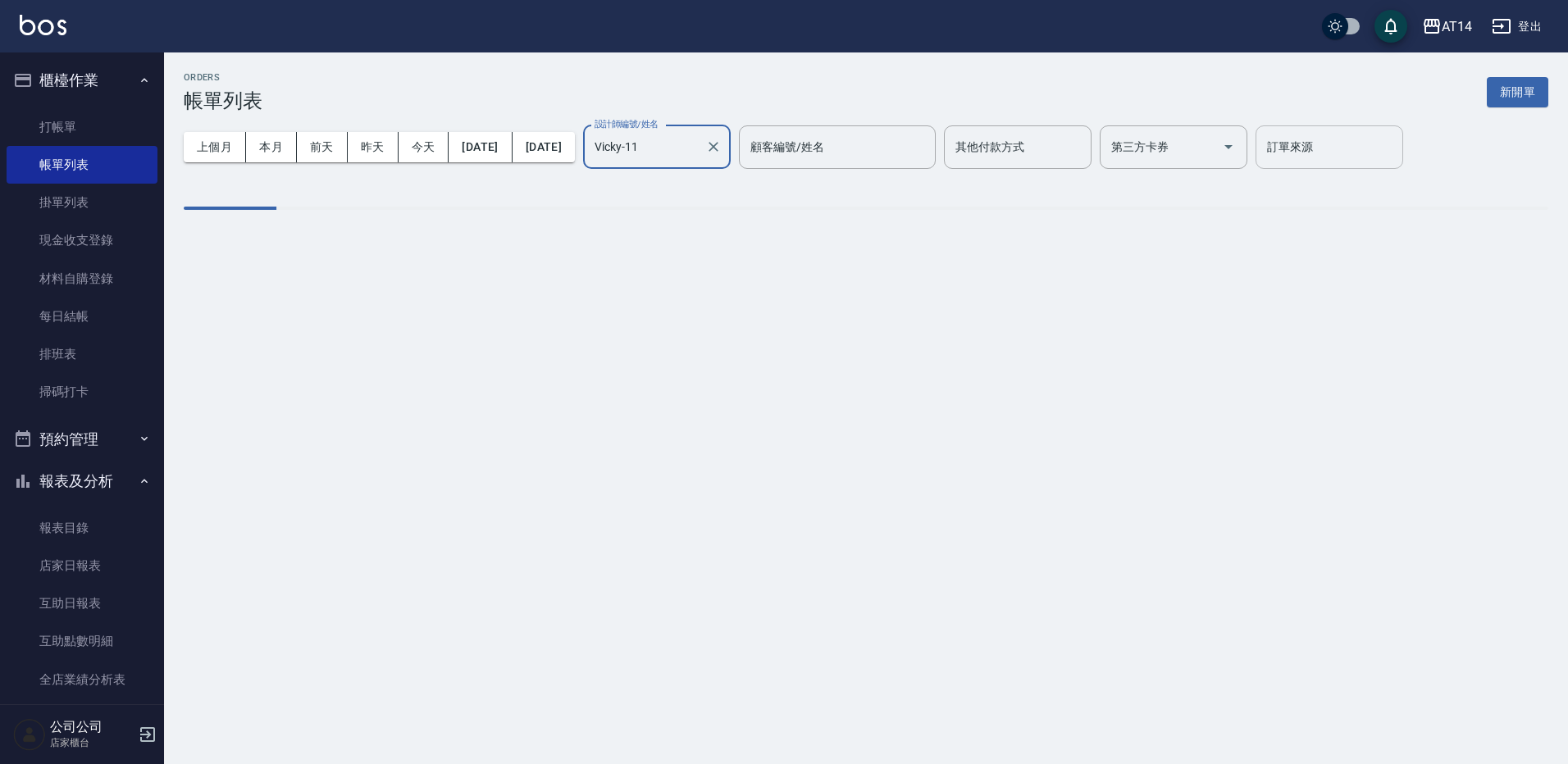
click at [1382, 148] on input "訂單來源" at bounding box center [1329, 147] width 133 height 29
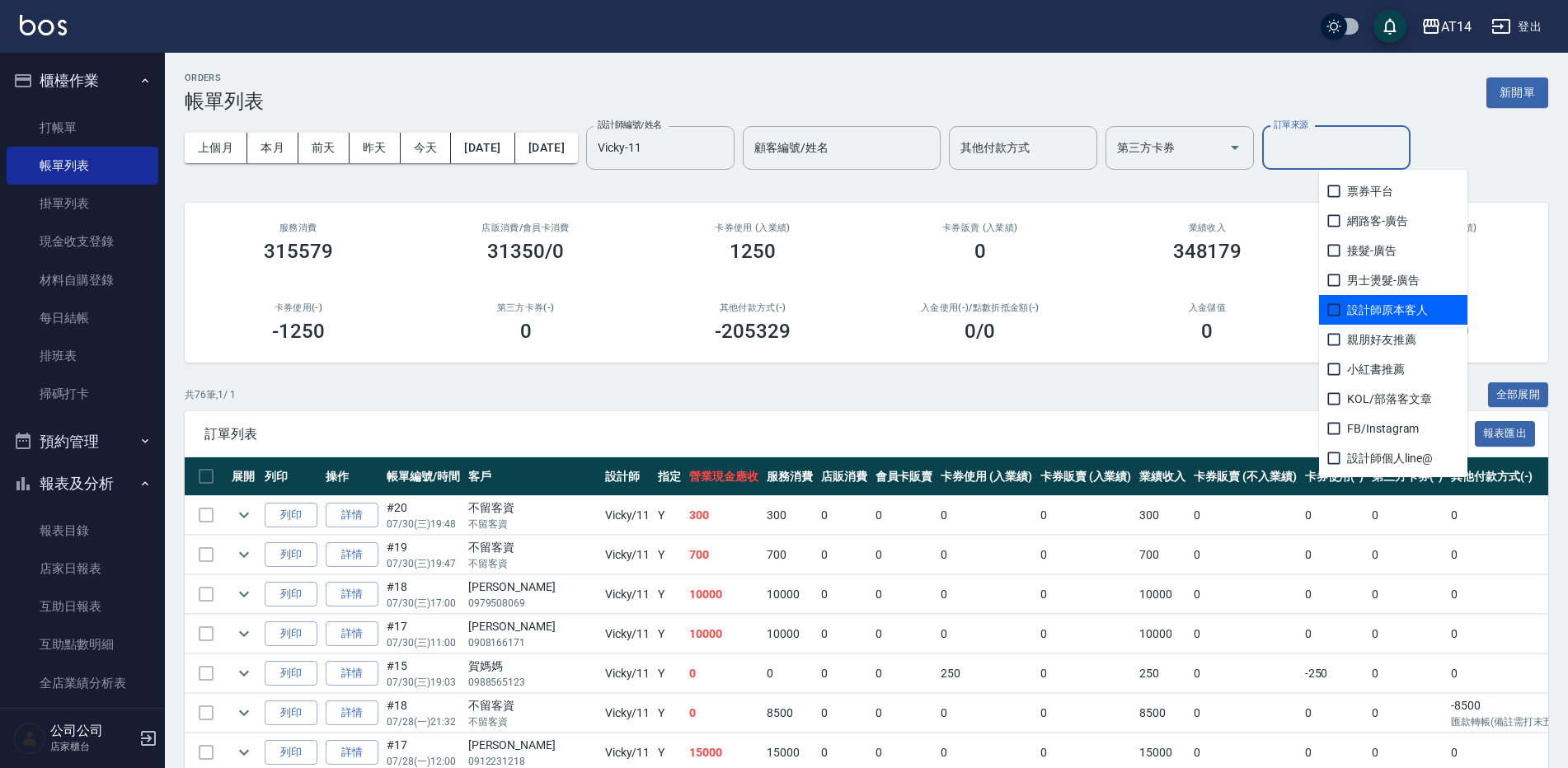
click at [1410, 301] on span "設計師原本客人" at bounding box center [1393, 310] width 148 height 30
checkbox input "true"
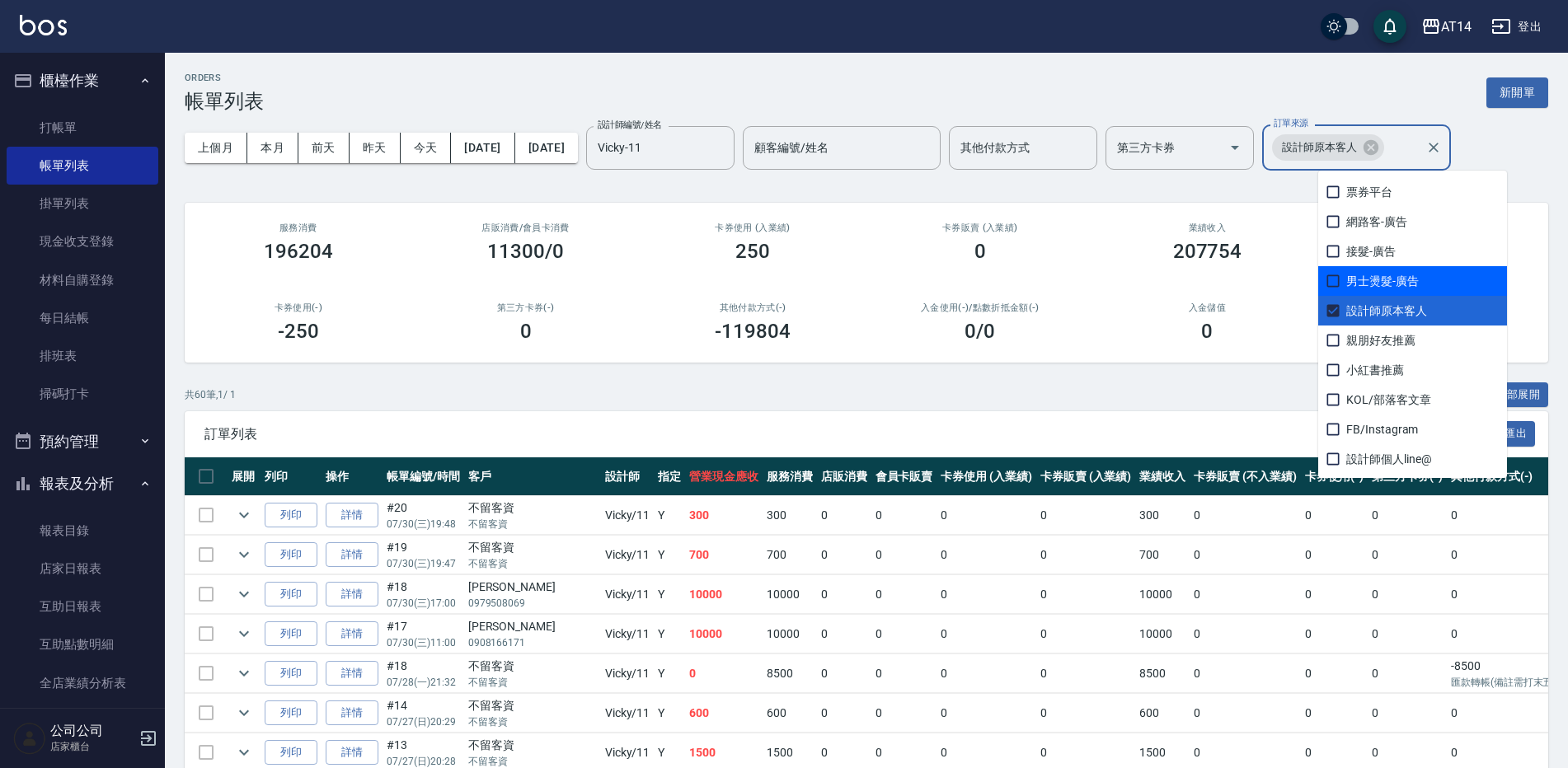
click at [1280, 74] on div "ORDERS 帳單列表 新開單" at bounding box center [866, 93] width 1363 height 41
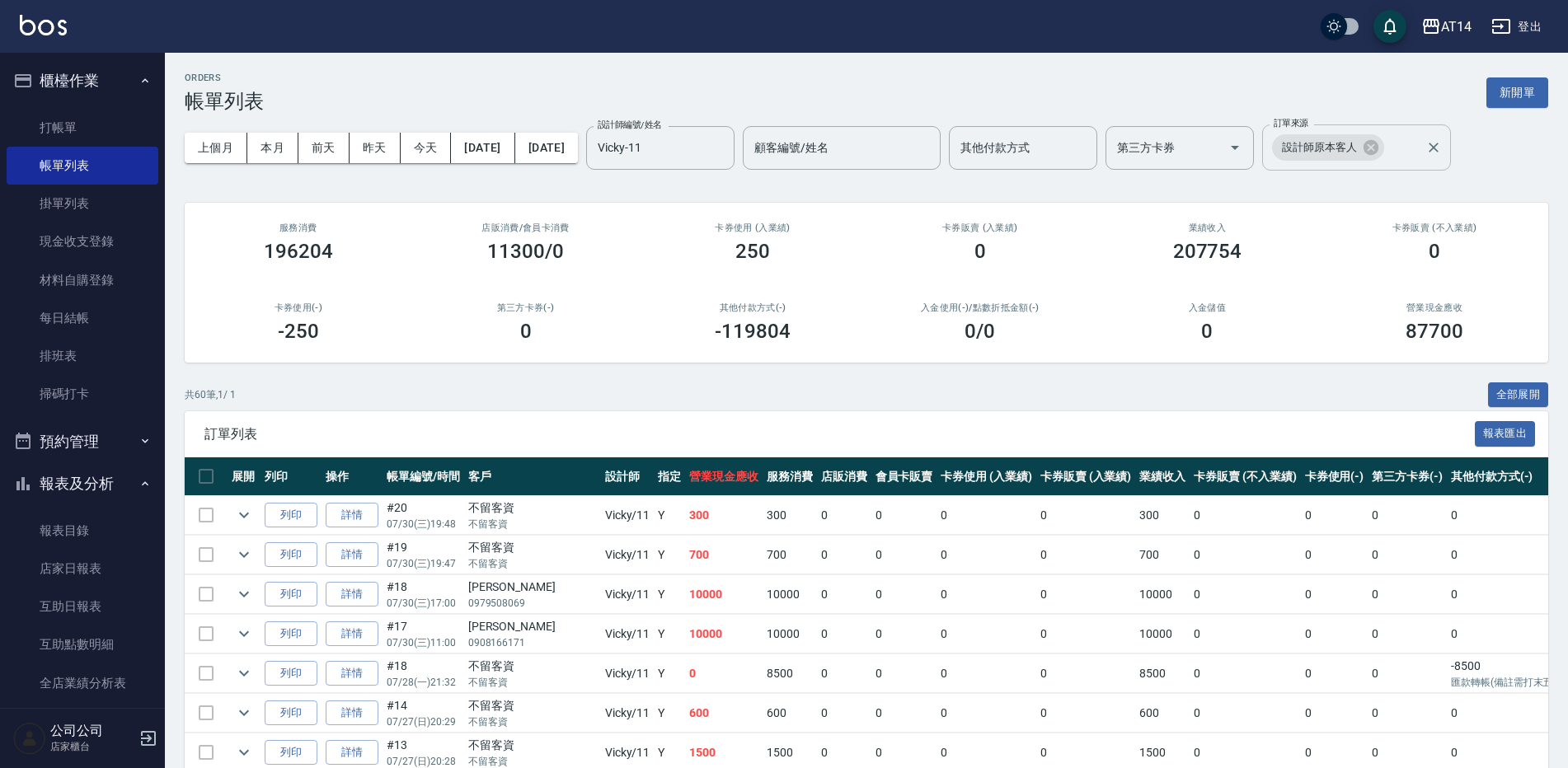
click at [1378, 152] on icon at bounding box center [1370, 147] width 15 height 15
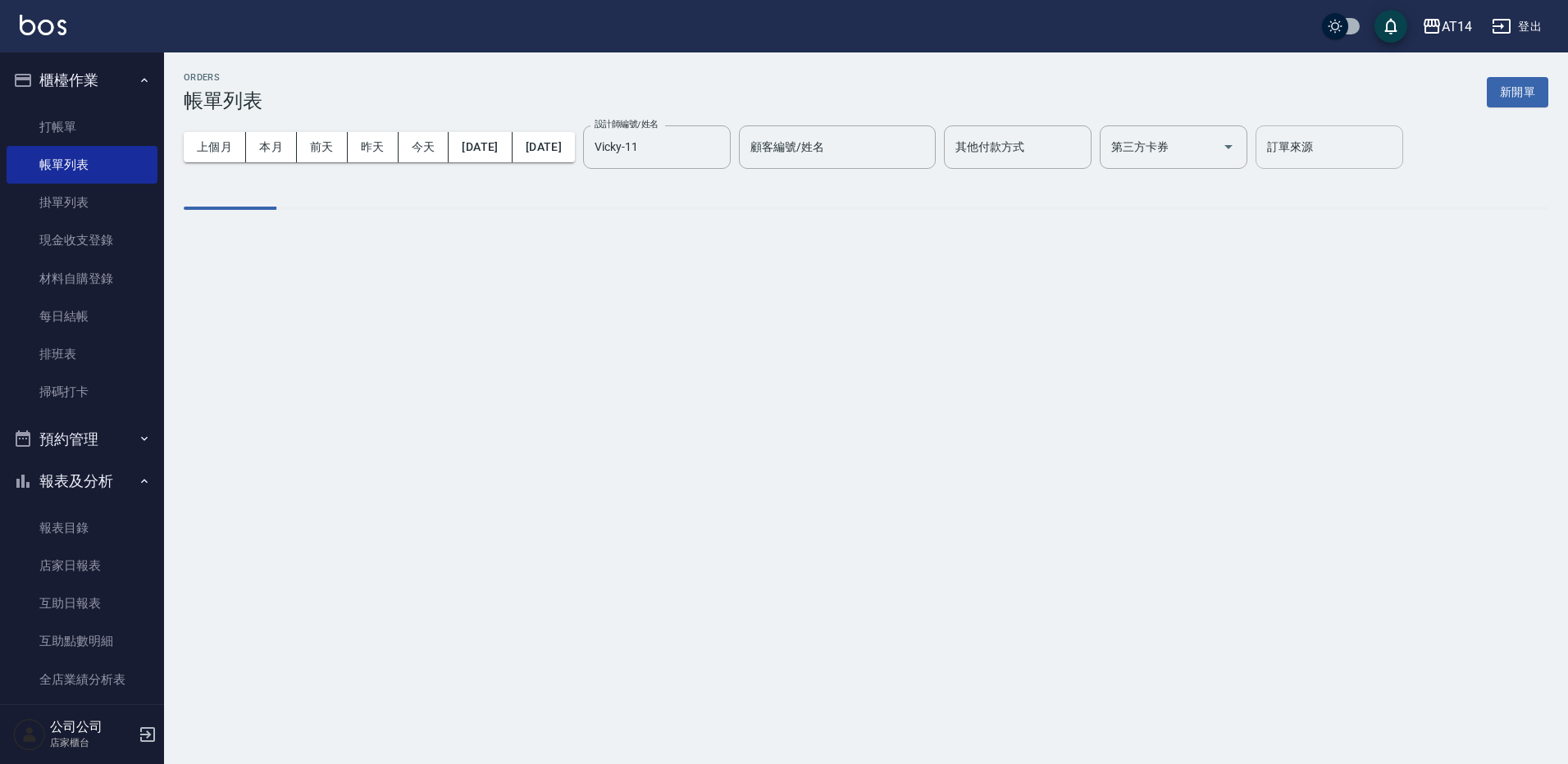
click at [1392, 150] on input "訂單來源" at bounding box center [1329, 147] width 133 height 29
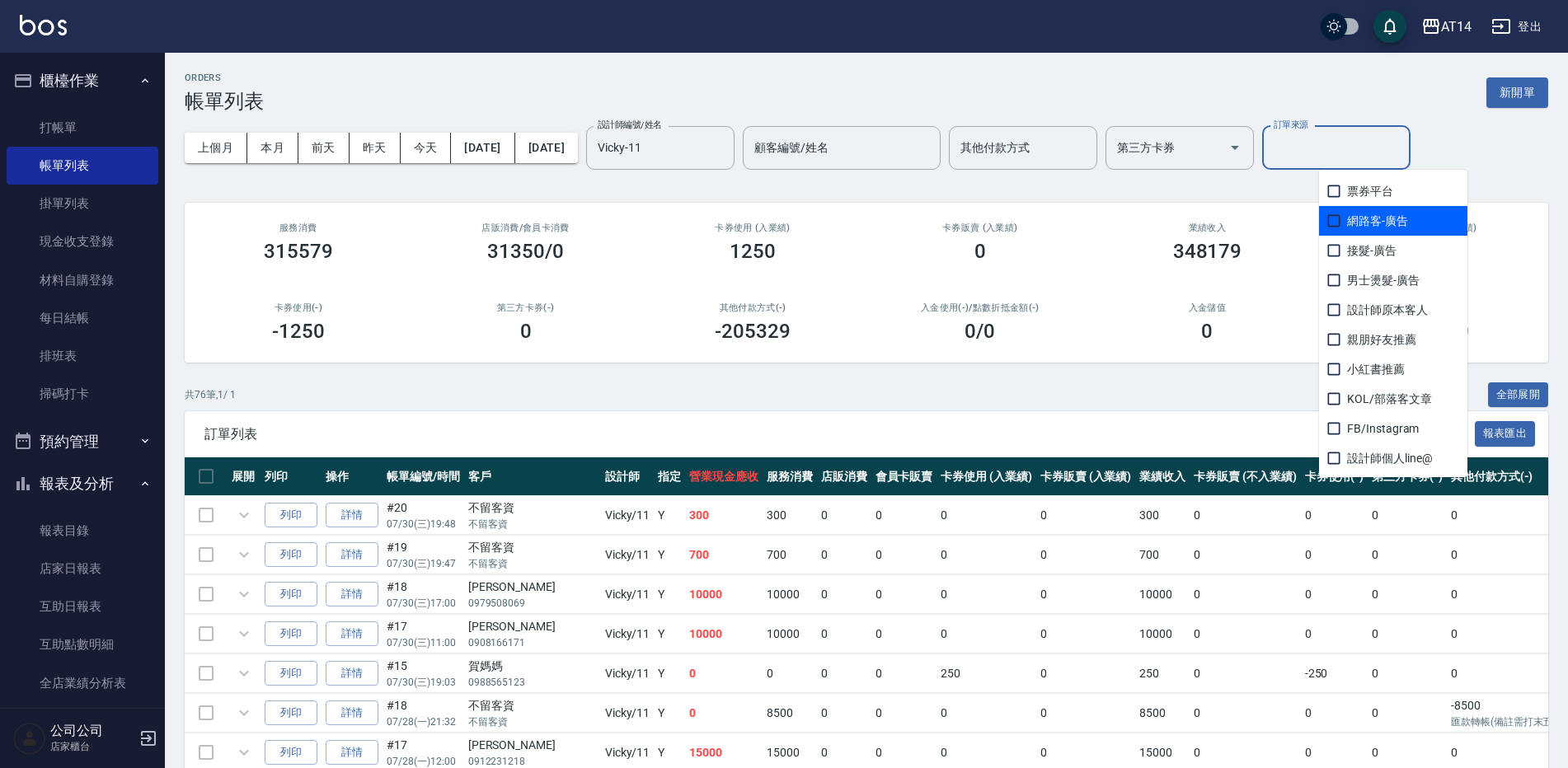
click at [1332, 224] on input "checkbox" at bounding box center [1333, 221] width 19 height 19
checkbox input "true"
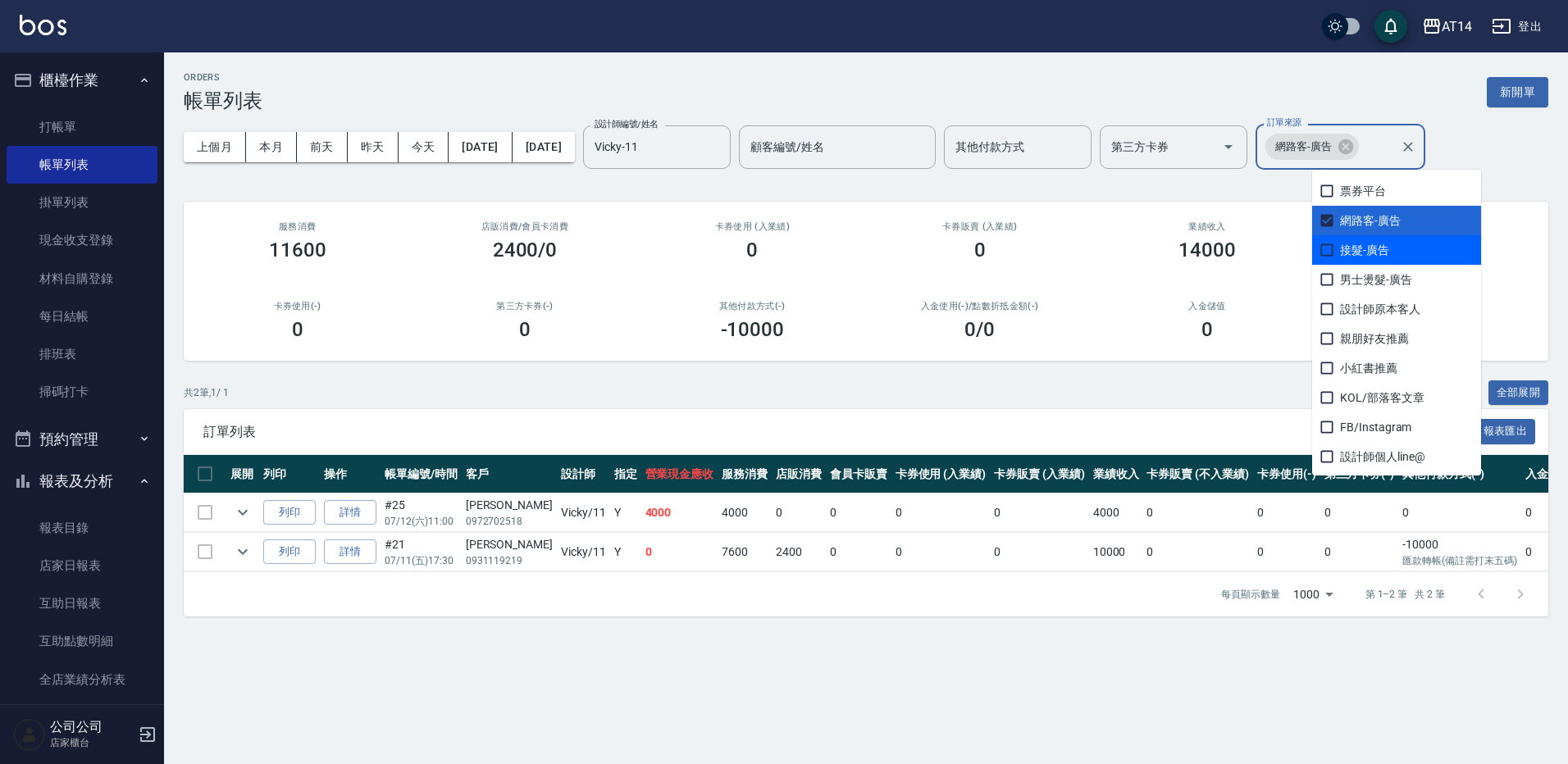
click at [1337, 248] on span "接髮-廣告" at bounding box center [1396, 250] width 169 height 30
checkbox input "true"
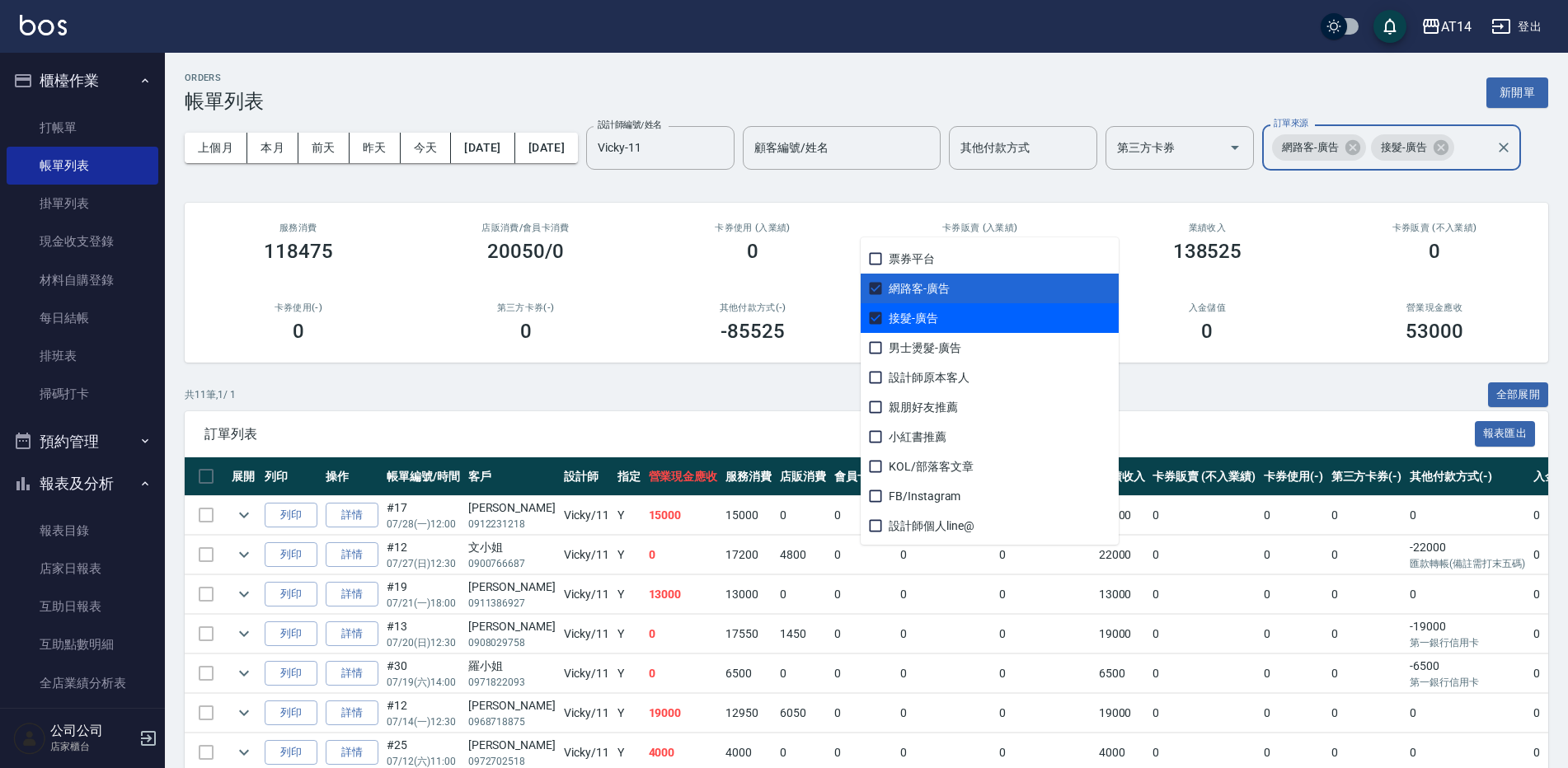
click at [1047, 110] on div "ORDERS 帳單列表 新開單" at bounding box center [866, 93] width 1363 height 41
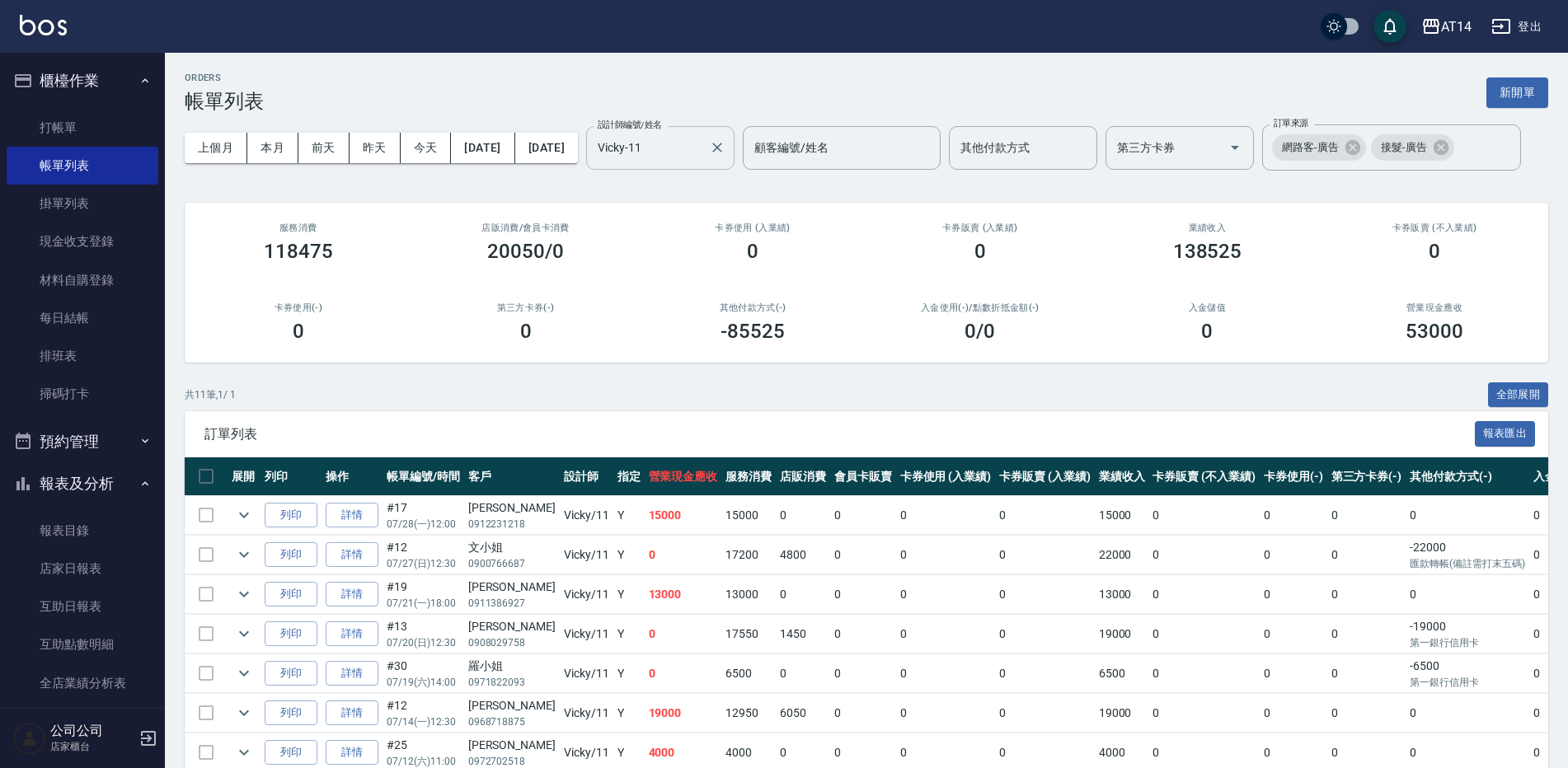
click at [593, 162] on input "Vicky-11" at bounding box center [647, 147] width 108 height 29
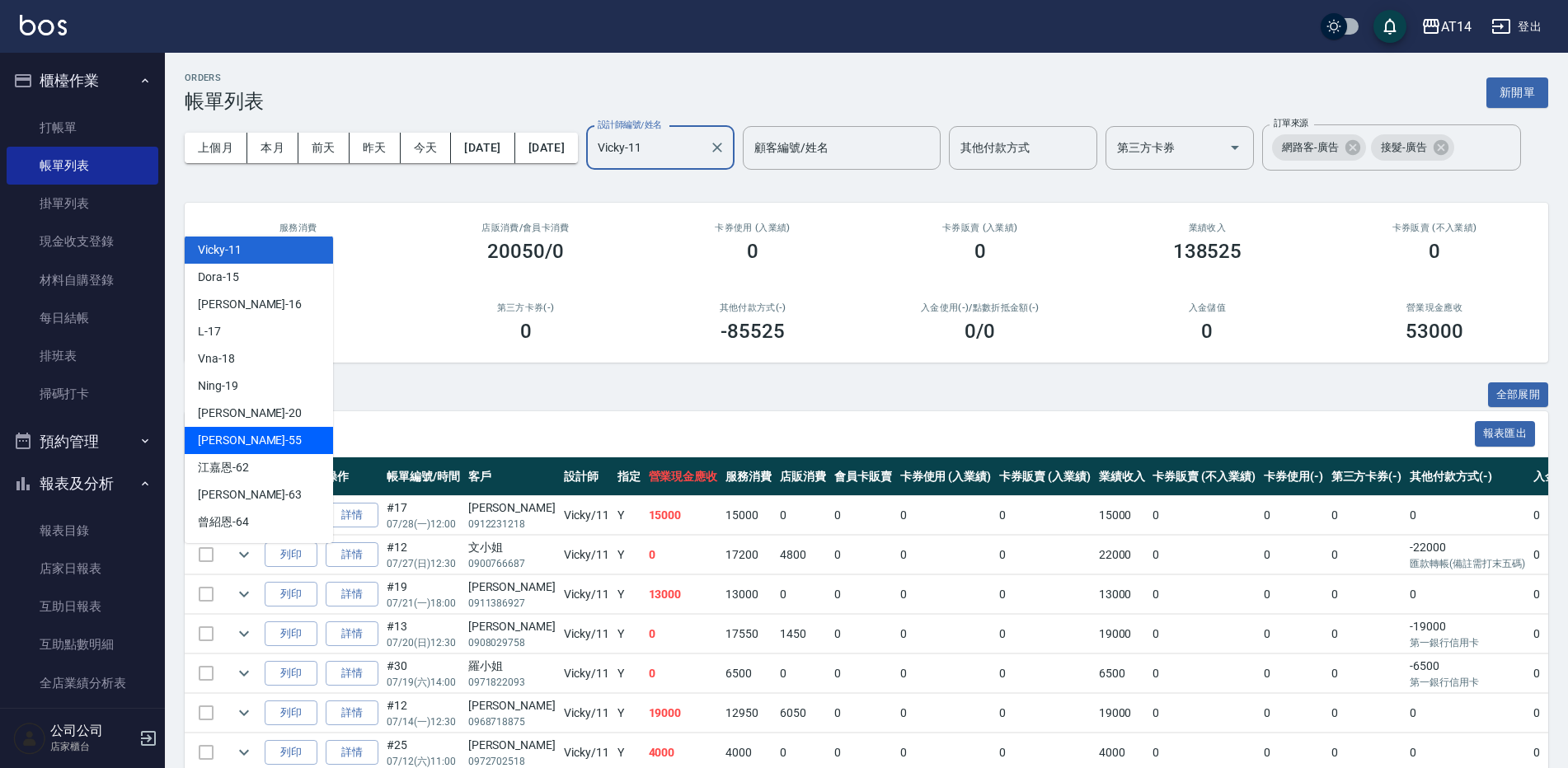
scroll to position [167, 0]
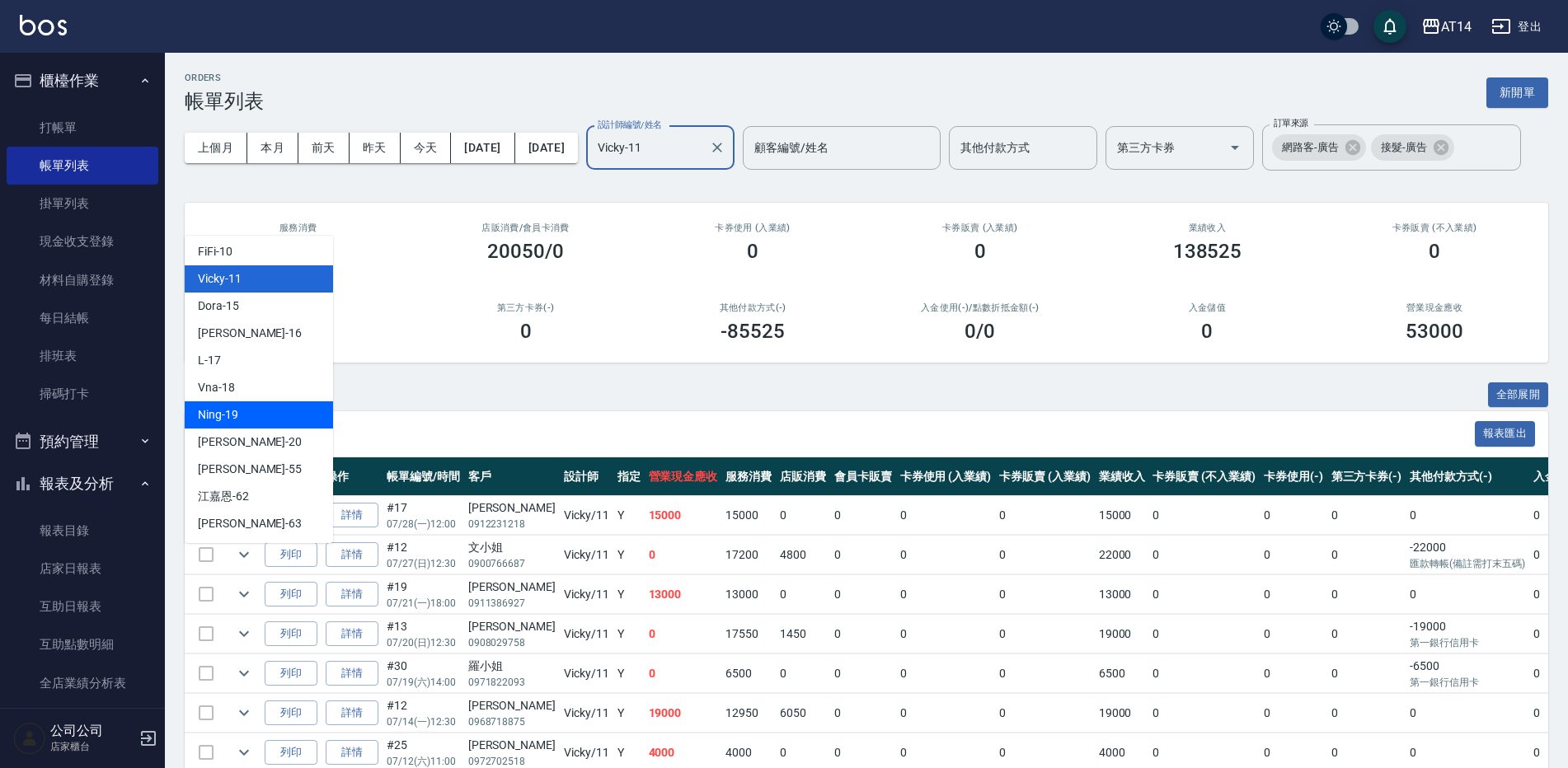
click at [277, 413] on div "Ning -19" at bounding box center [259, 415] width 148 height 27
type input "Ning-19"
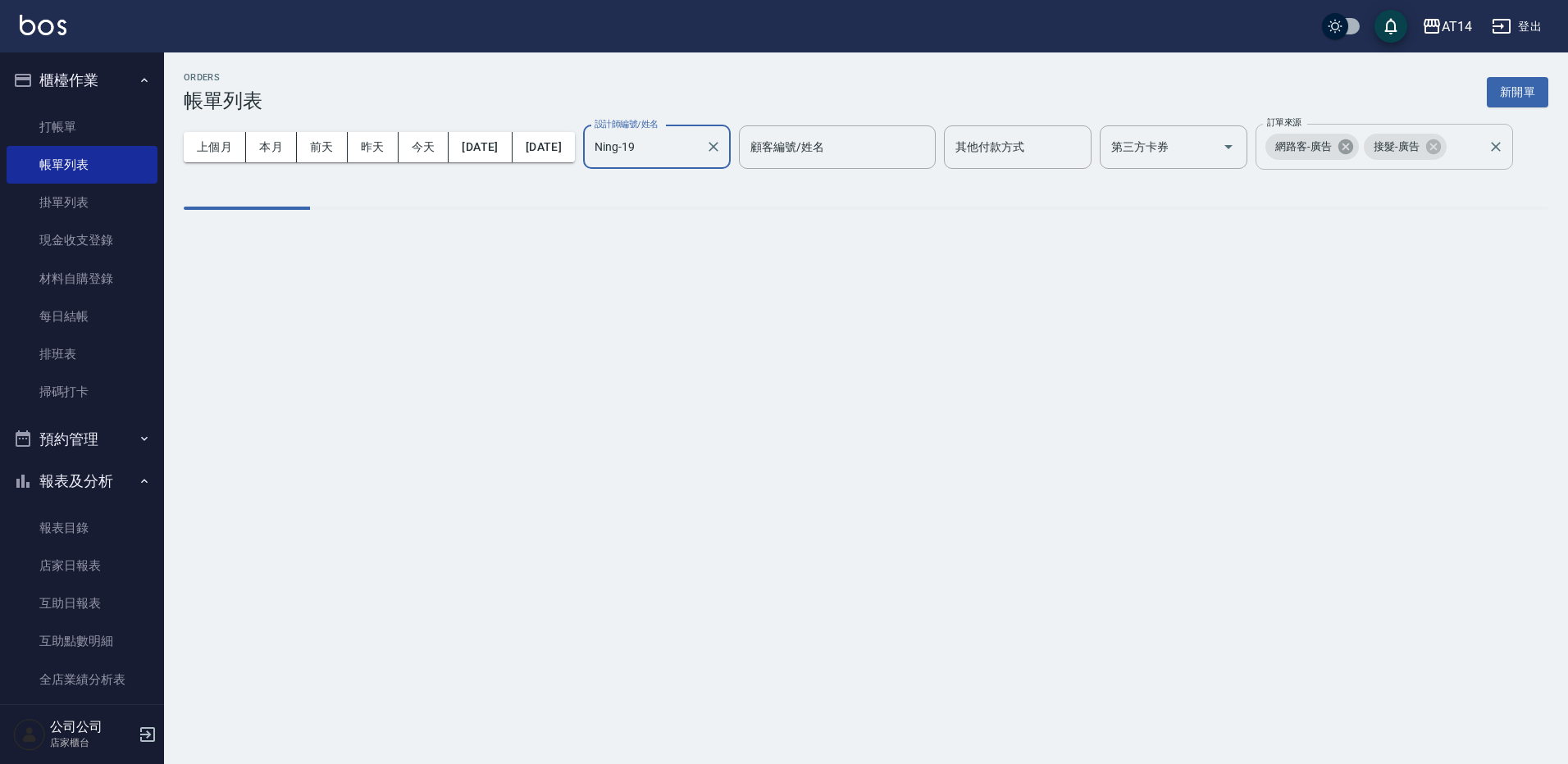
click at [1338, 154] on icon at bounding box center [1346, 147] width 15 height 15
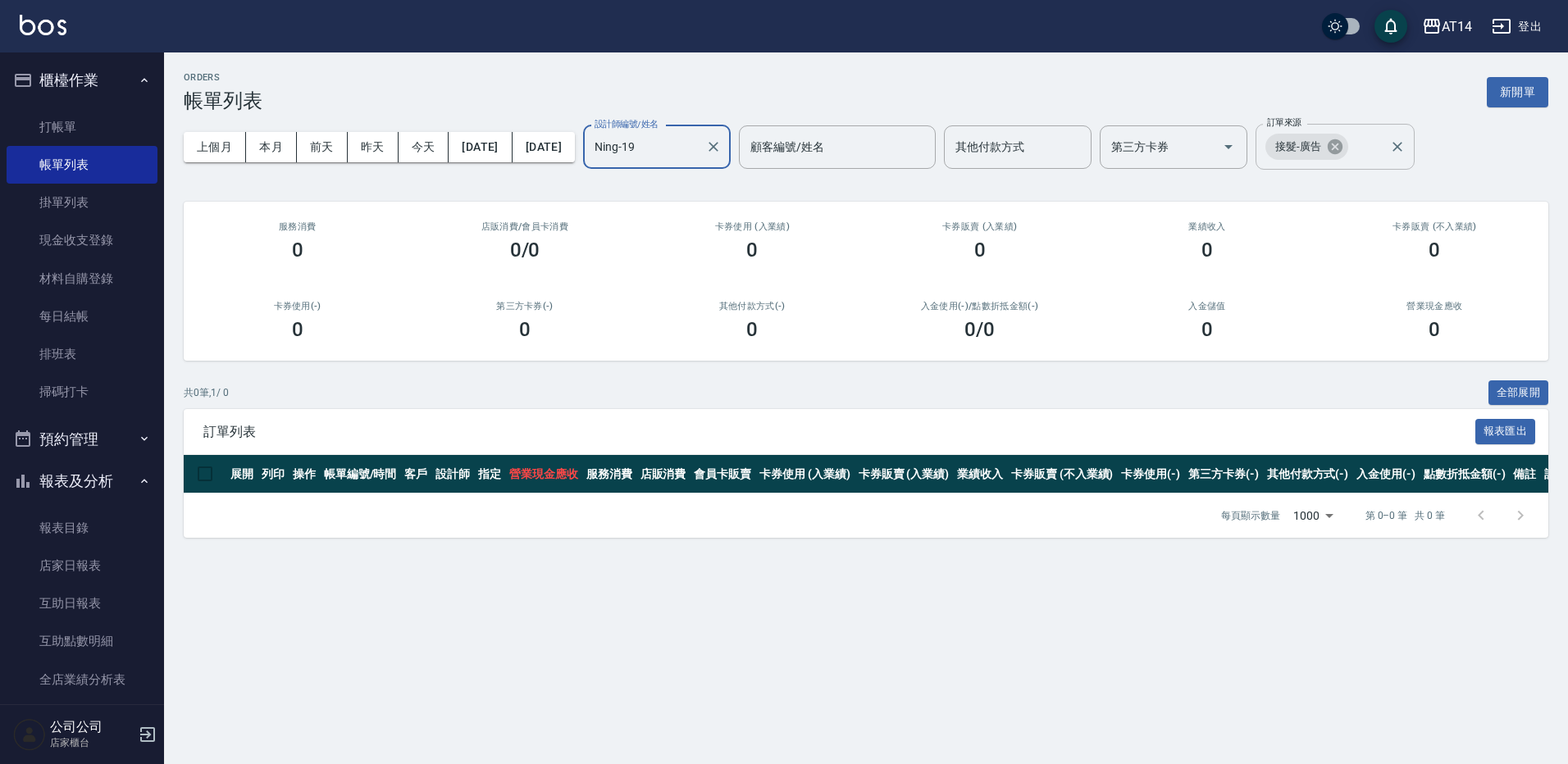
click at [1344, 154] on icon at bounding box center [1335, 147] width 18 height 18
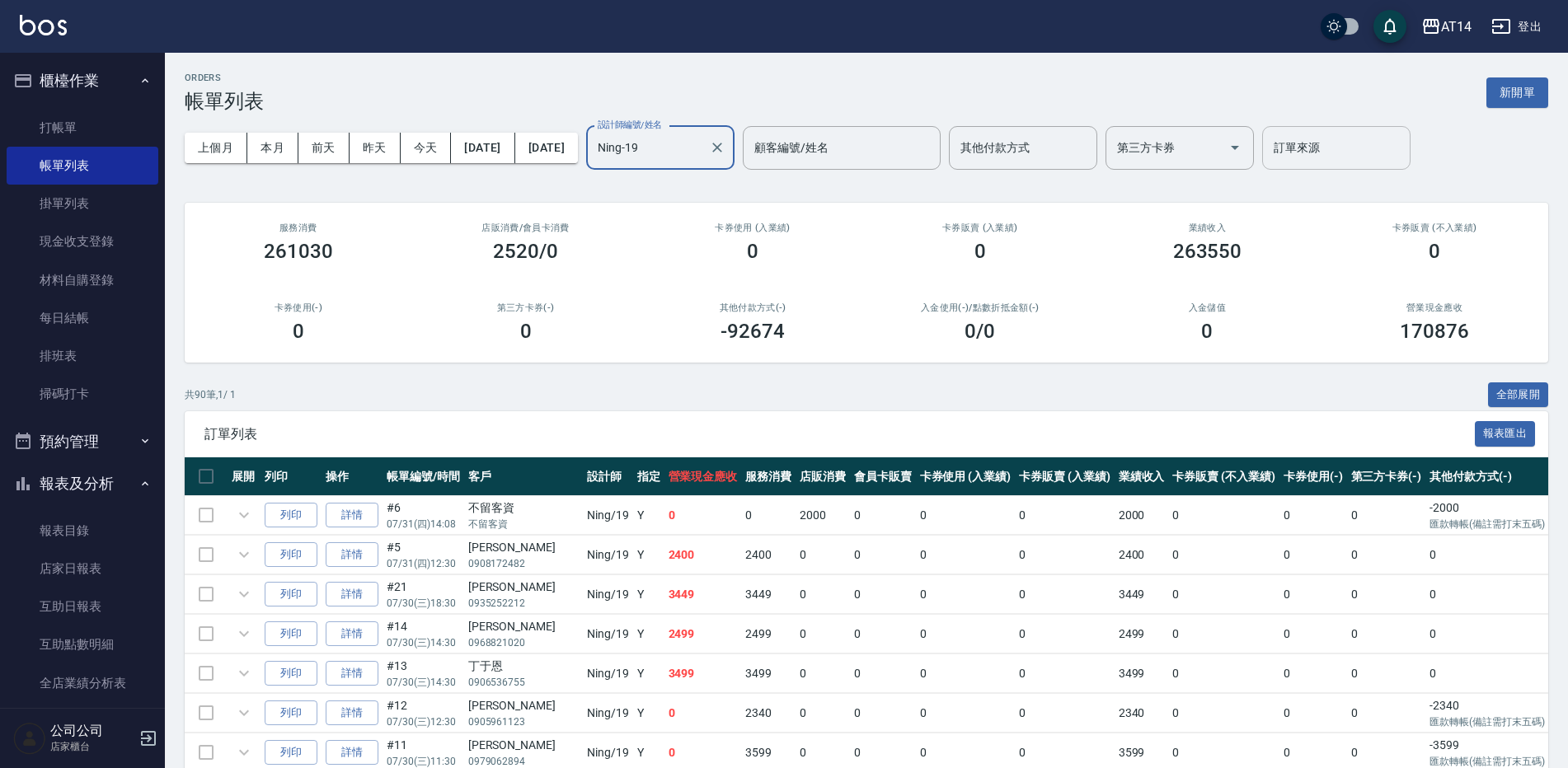
click at [1346, 158] on input "訂單來源" at bounding box center [1336, 147] width 134 height 29
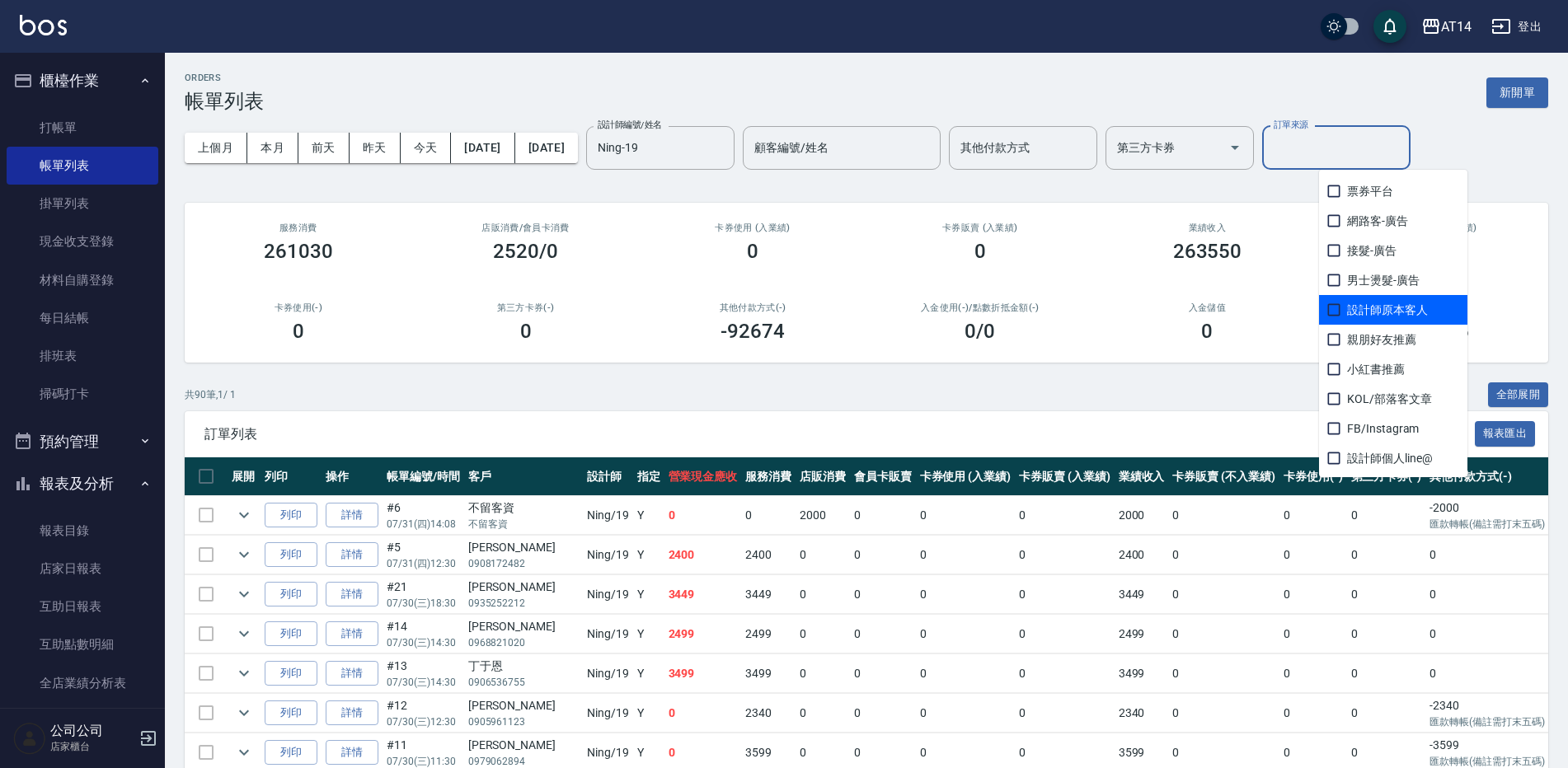
click at [1394, 301] on span "設計師原本客人" at bounding box center [1393, 310] width 148 height 30
checkbox input "true"
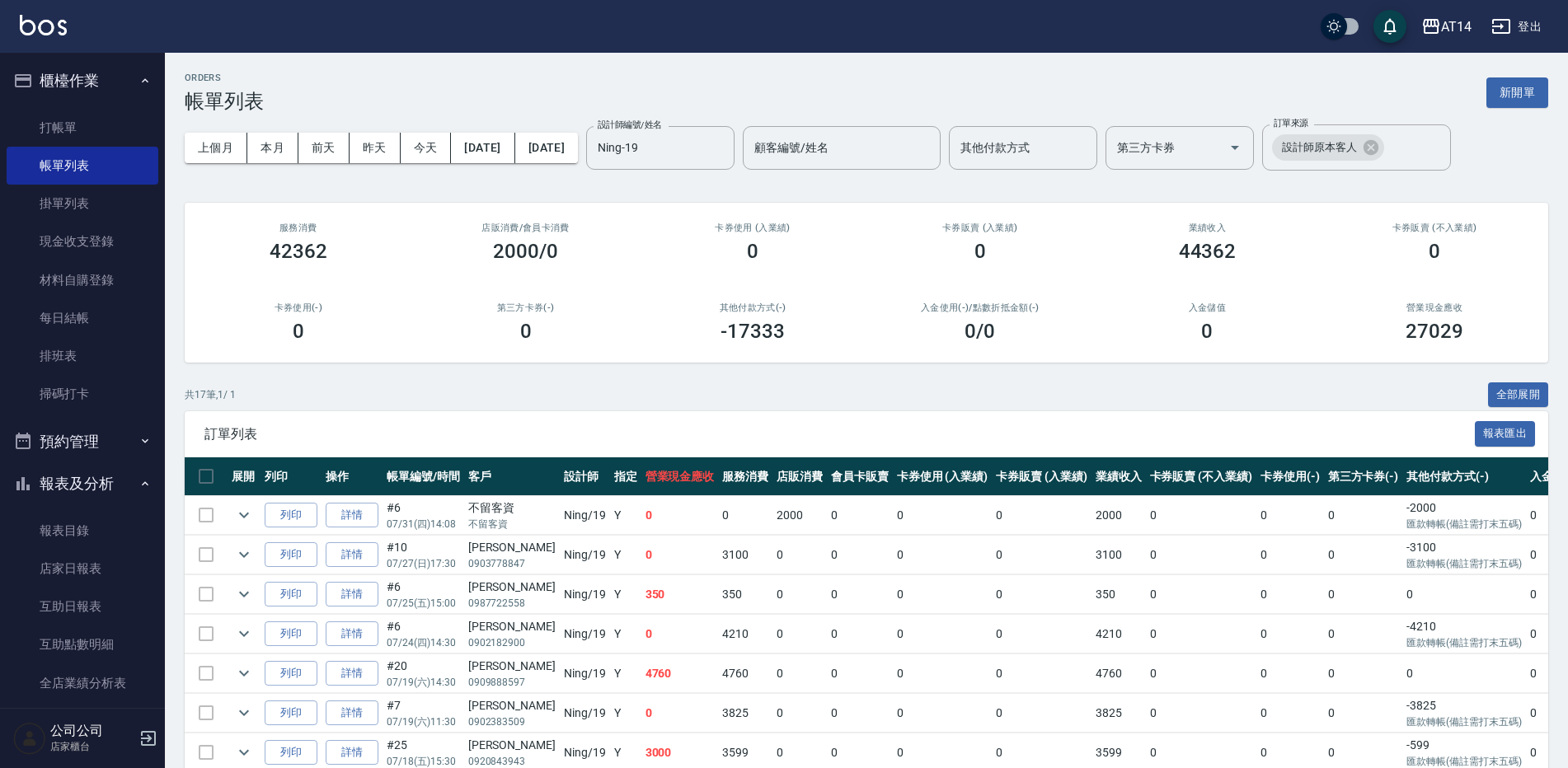
click at [1061, 403] on div "共 17 筆, 1 / 1 全部展開" at bounding box center [866, 395] width 1363 height 26
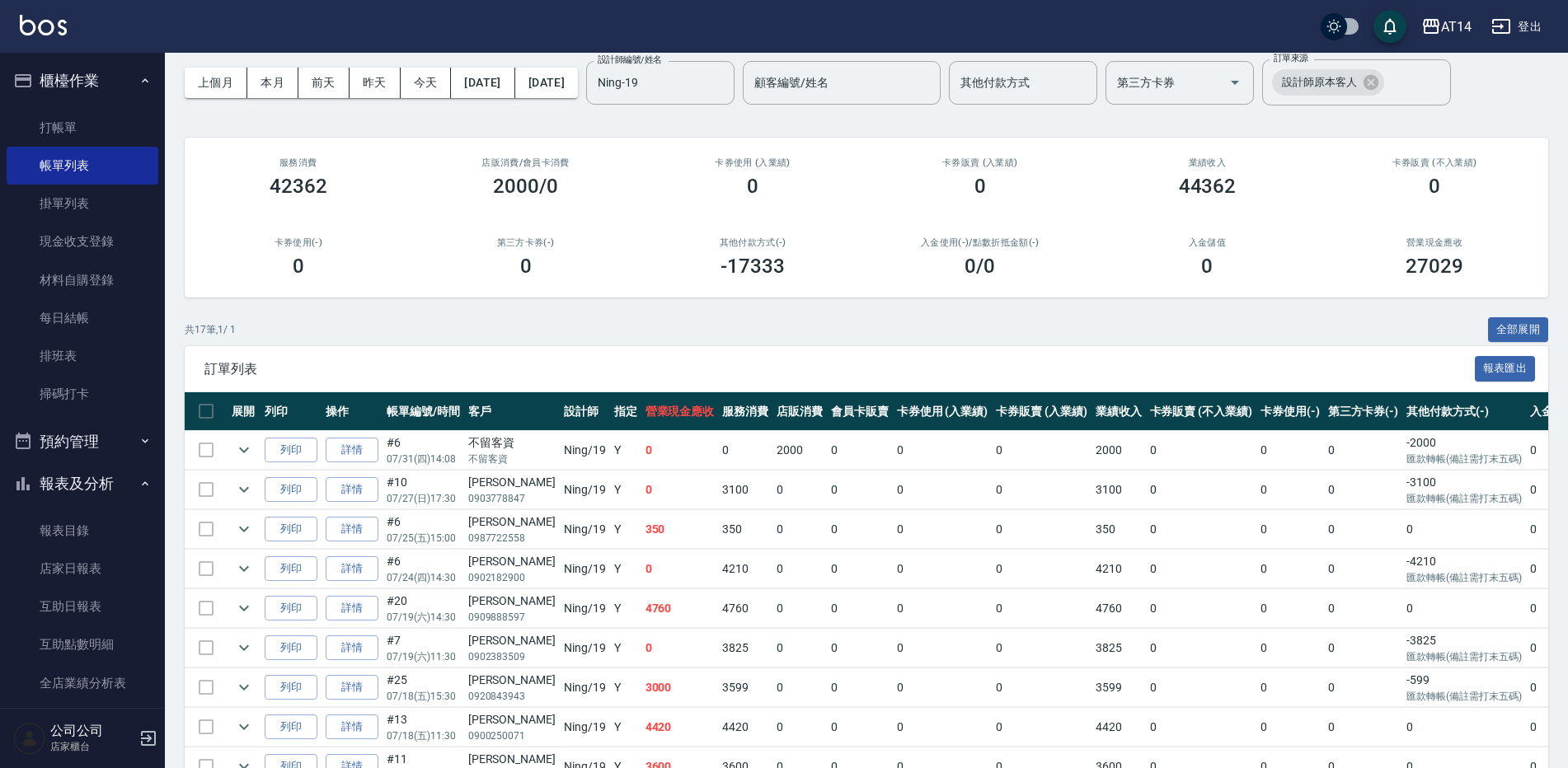
scroll to position [0, 0]
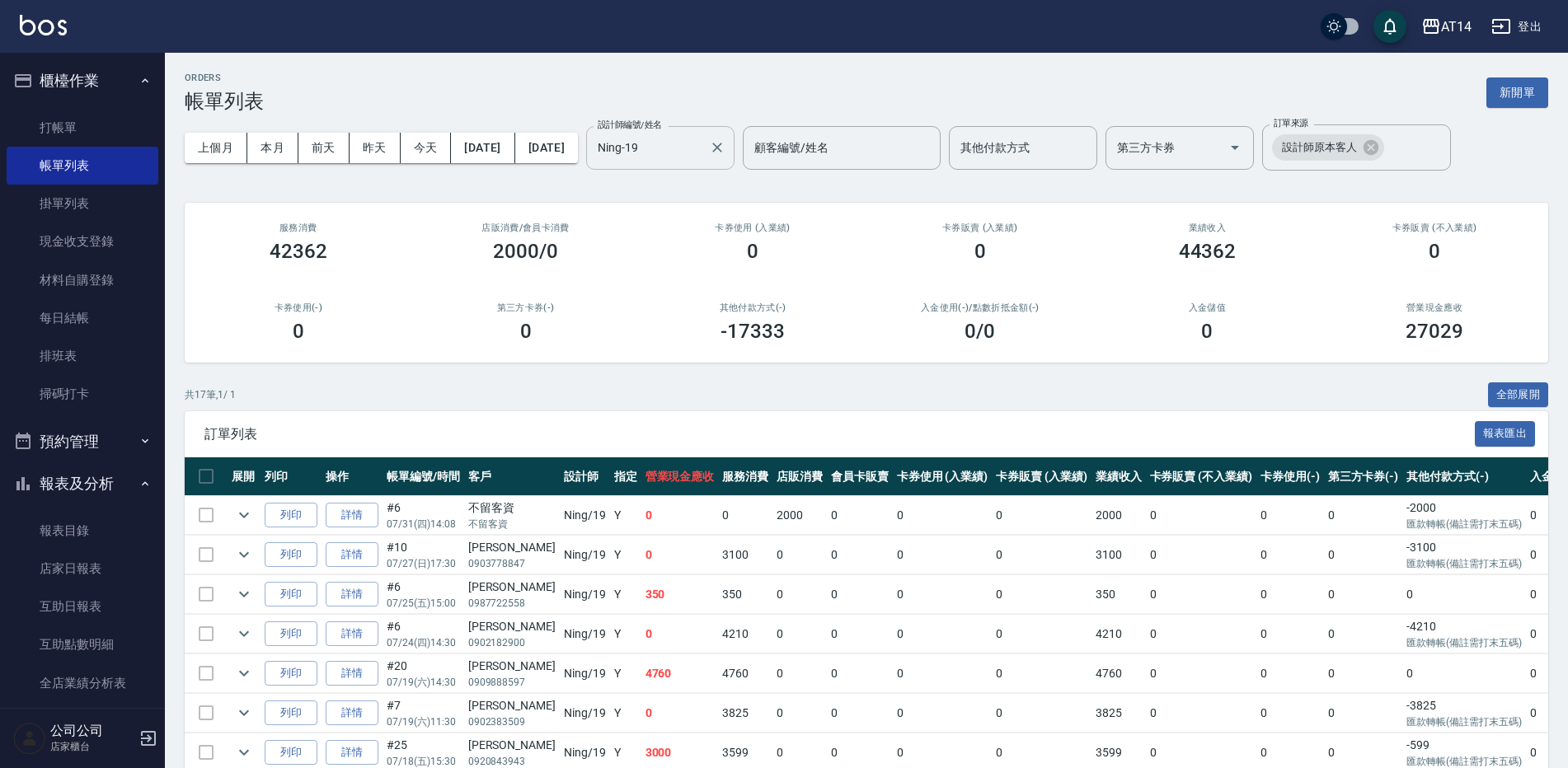
click at [702, 150] on input "Ning-19" at bounding box center [647, 147] width 108 height 29
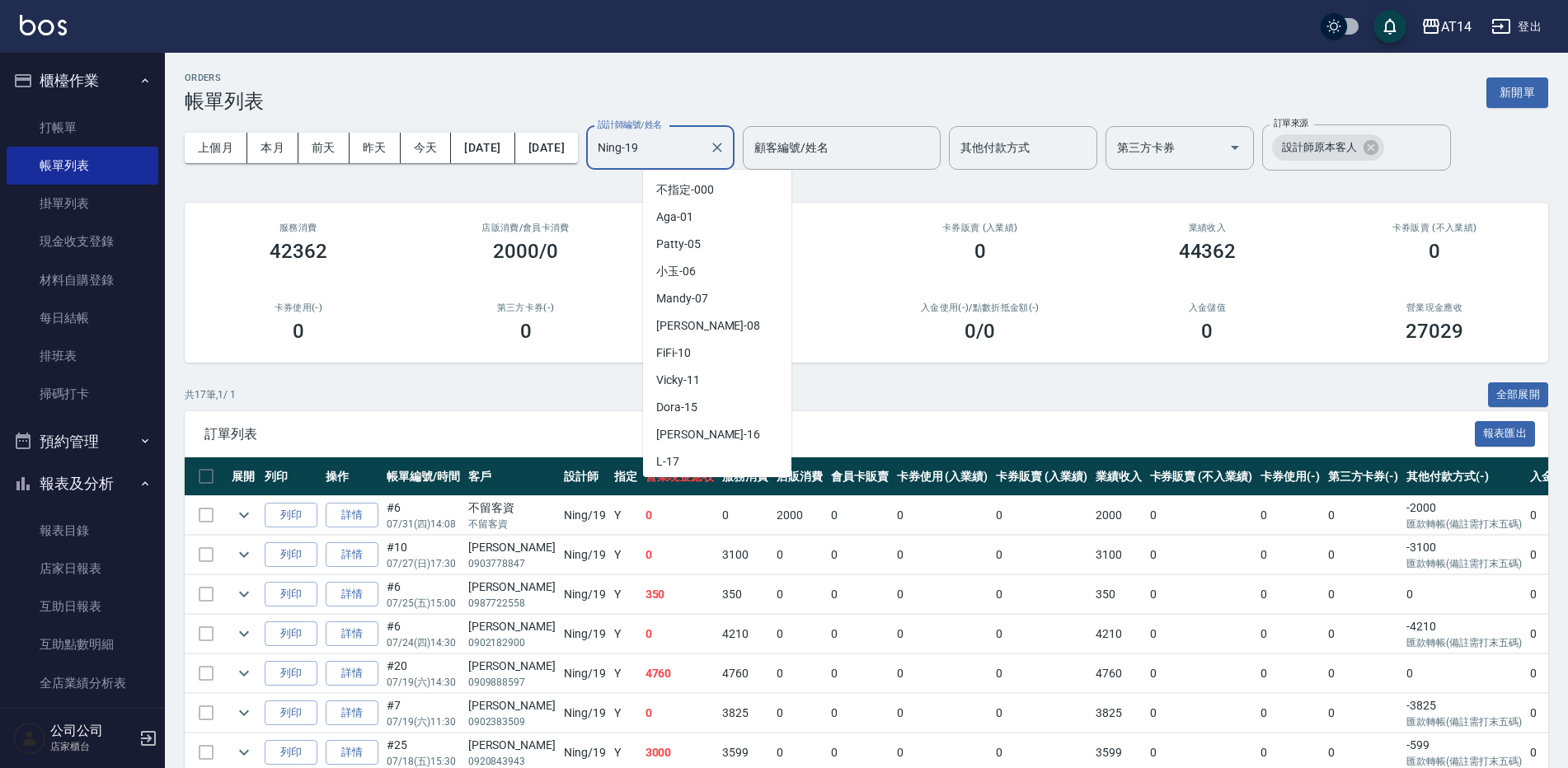
scroll to position [53, 0]
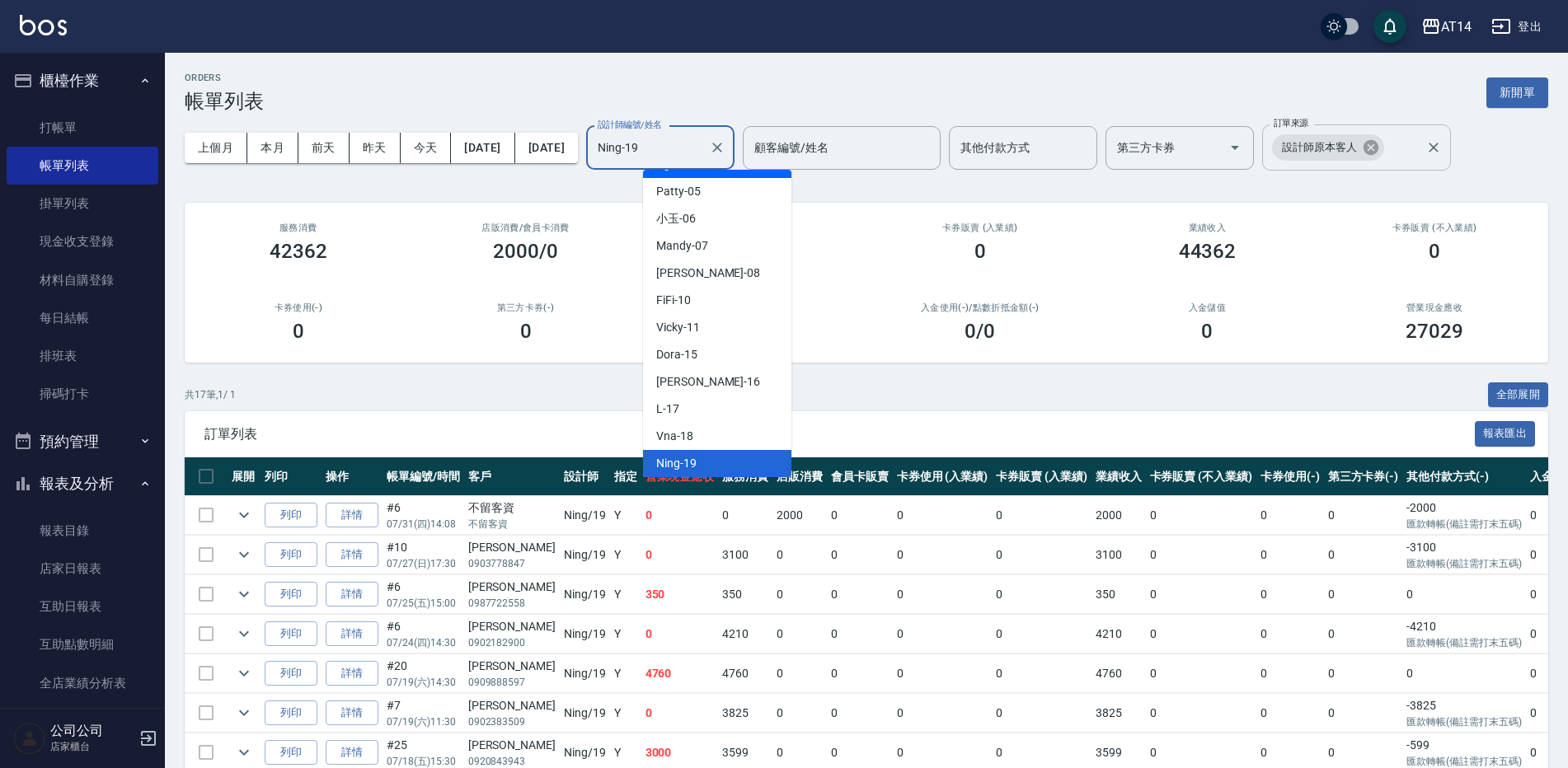
click at [1383, 156] on div "設計師原本客人" at bounding box center [1328, 147] width 112 height 26
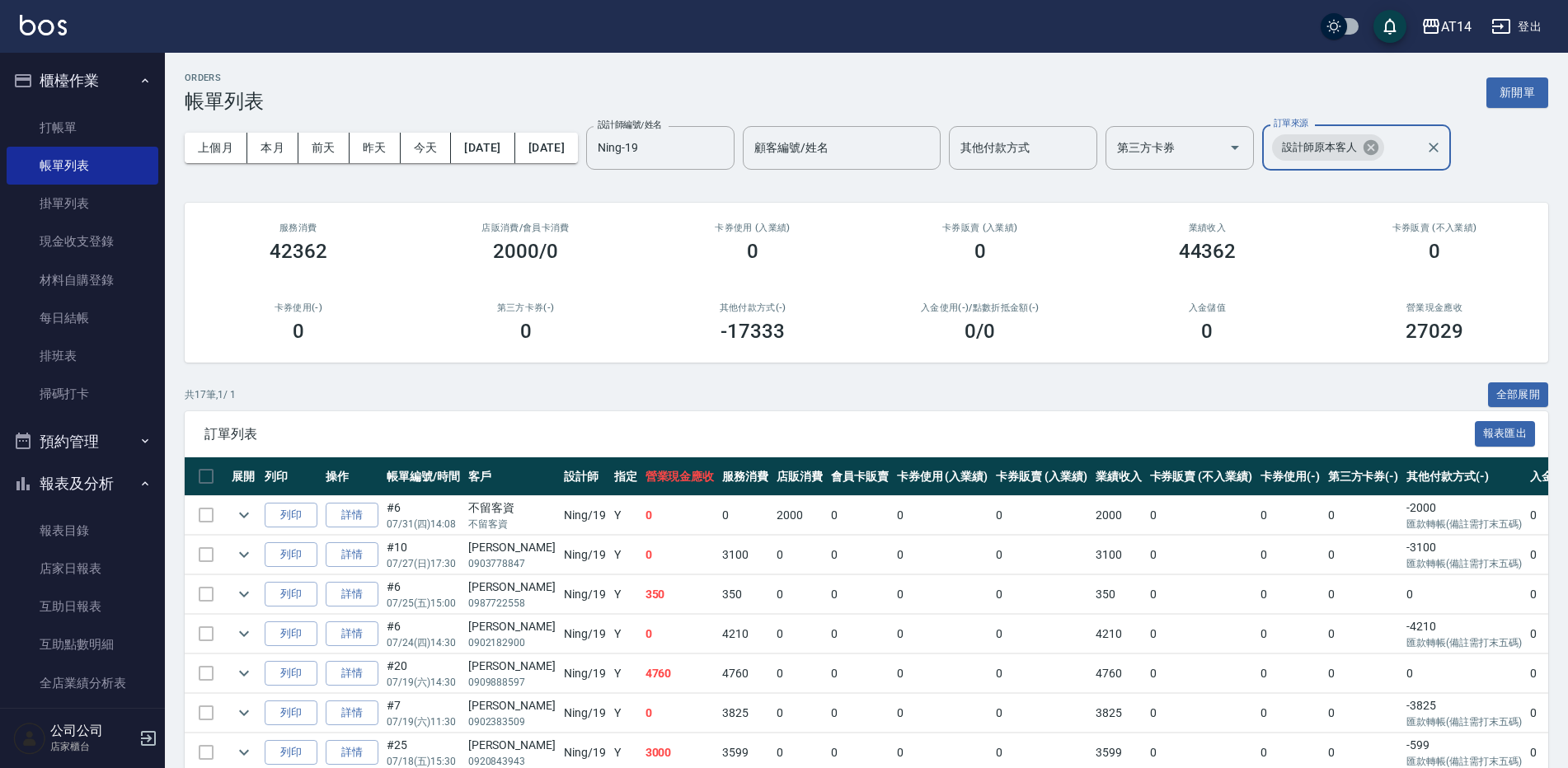
click at [1378, 152] on icon at bounding box center [1370, 147] width 15 height 15
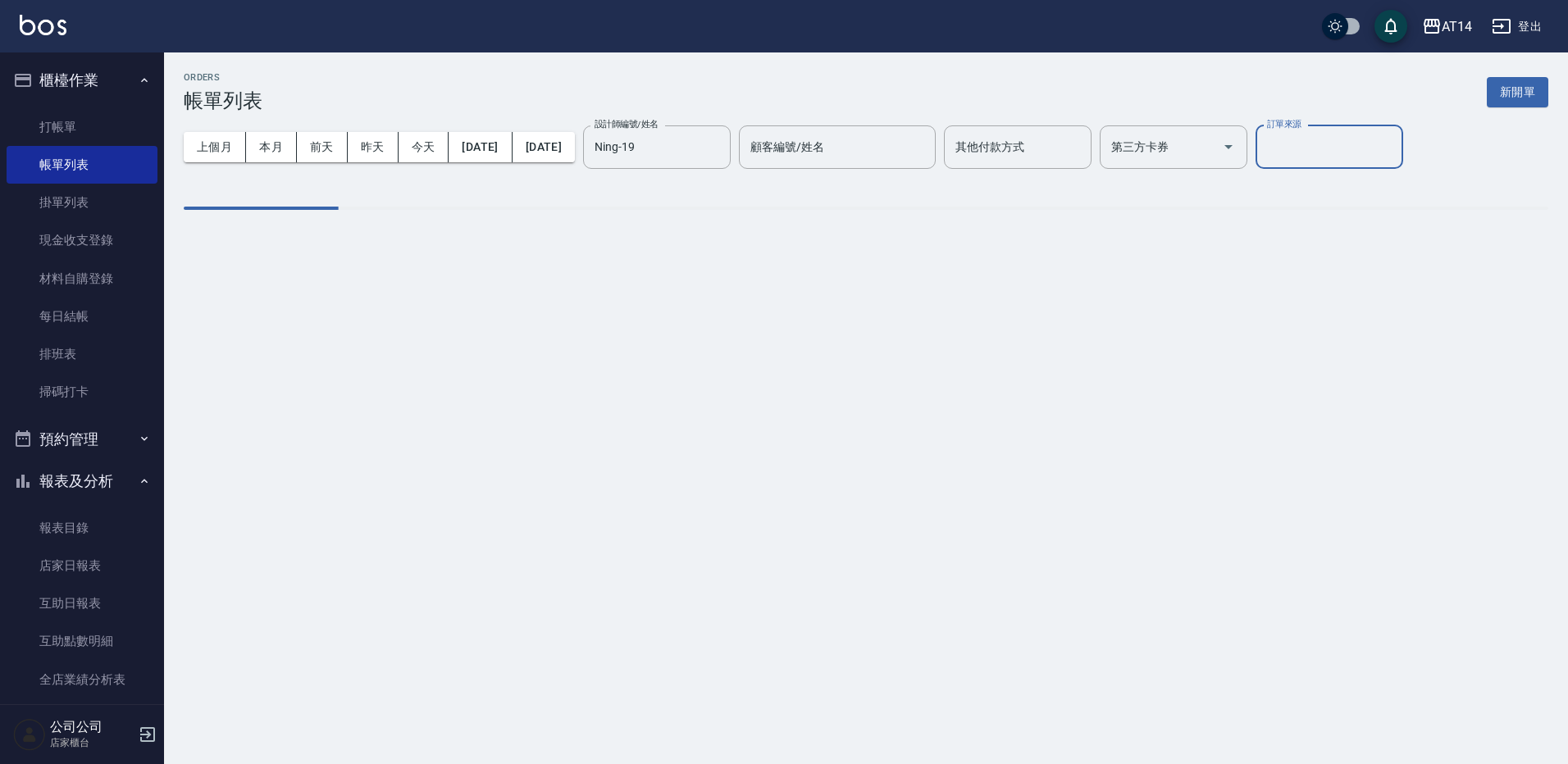
click at [1392, 147] on input "訂單來源" at bounding box center [1329, 147] width 133 height 29
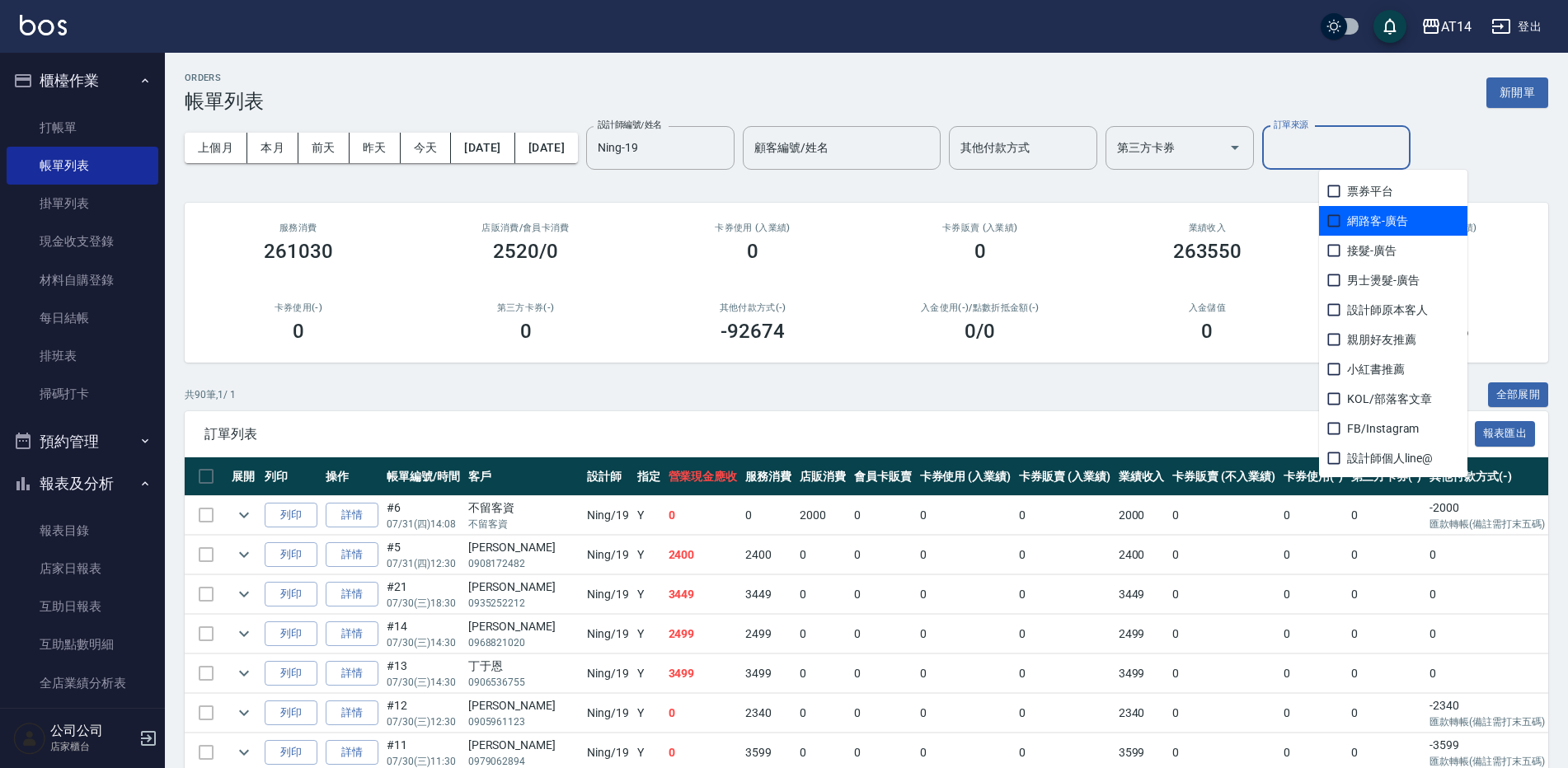
click at [1374, 224] on span "網路客-廣告" at bounding box center [1393, 221] width 148 height 30
checkbox input "true"
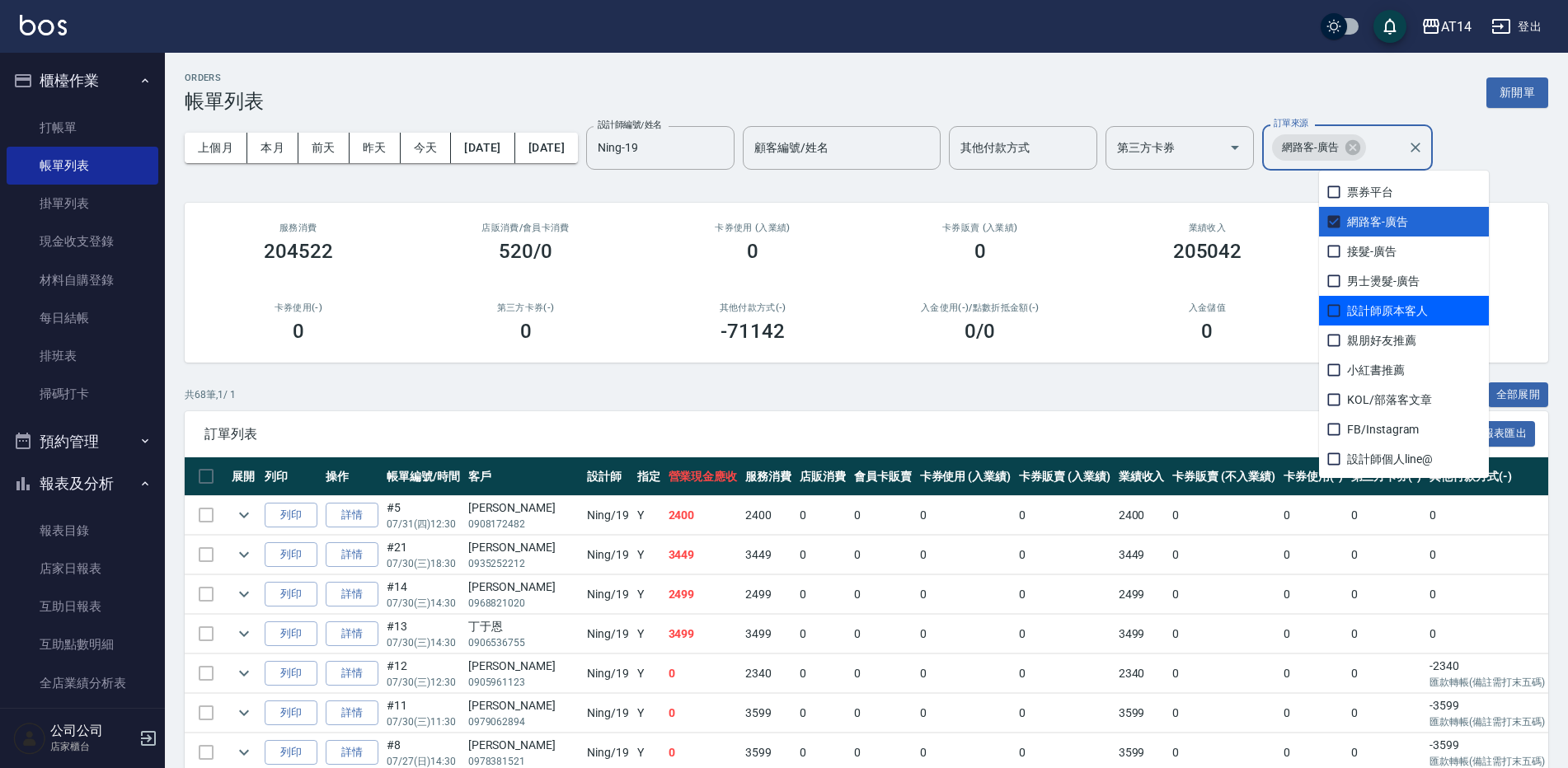
click at [1205, 427] on span "訂單列表" at bounding box center [839, 435] width 1270 height 17
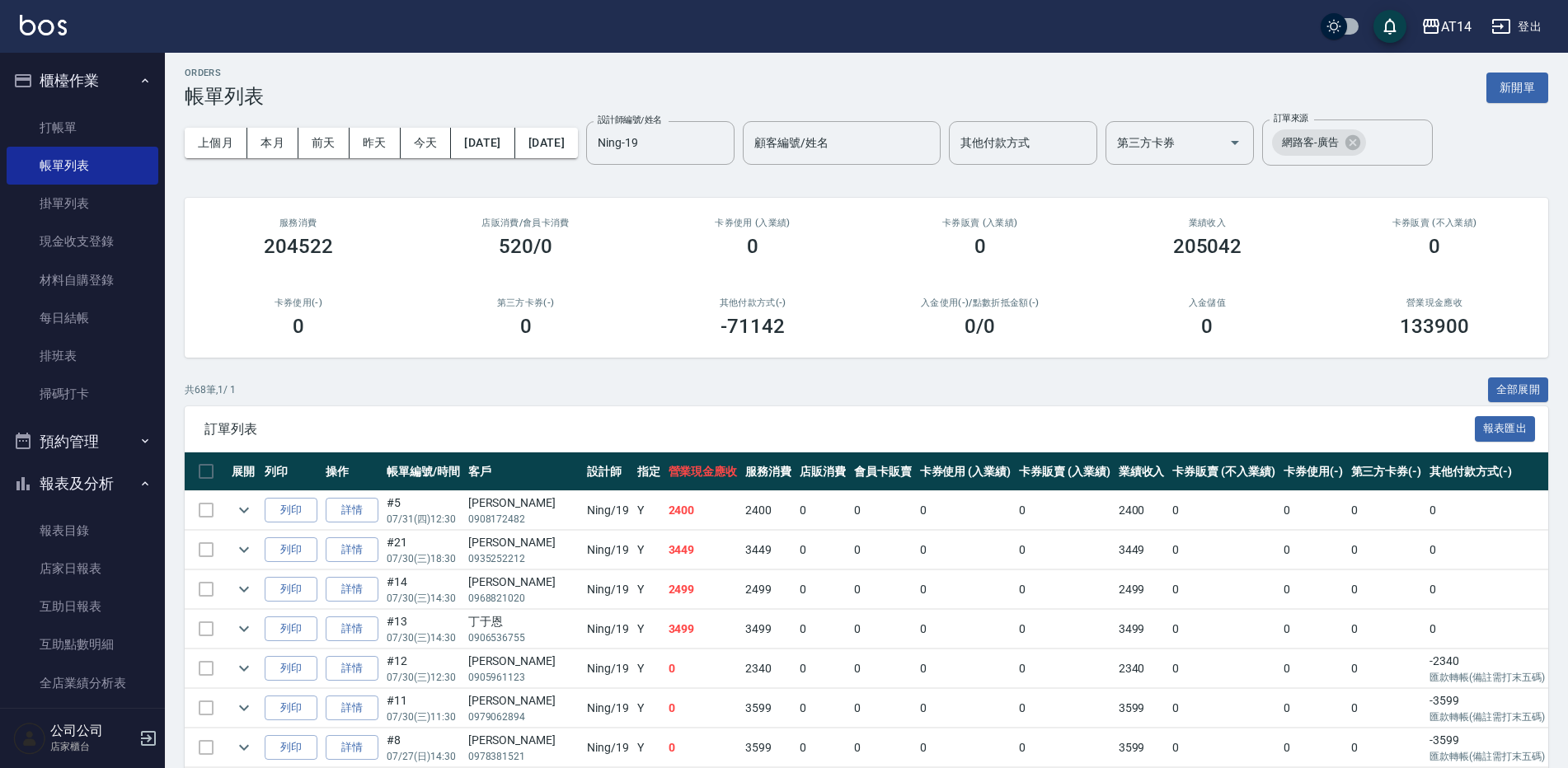
scroll to position [0, 0]
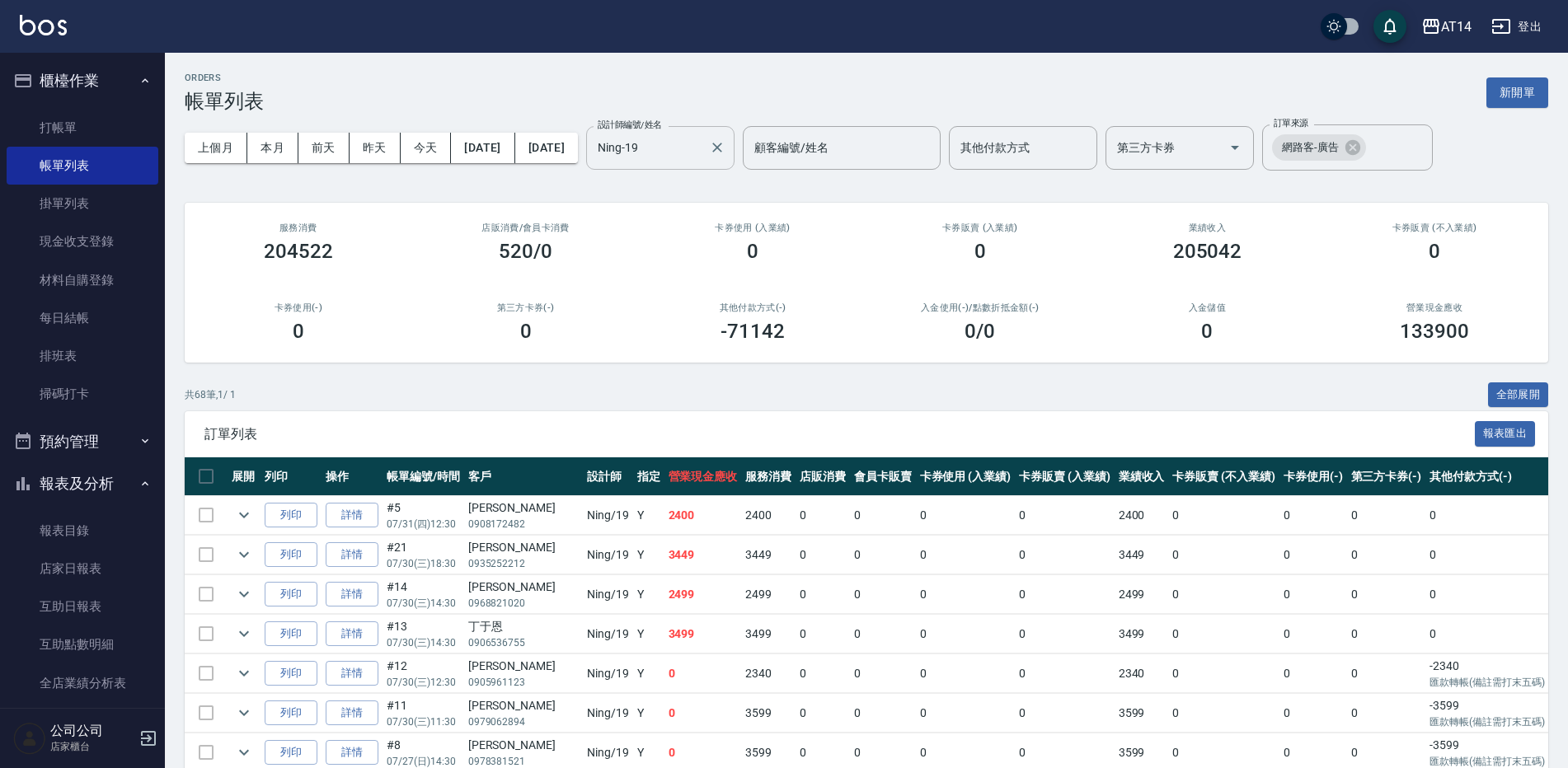
click at [686, 166] on div "Ning-19 設計師編號/姓名" at bounding box center [660, 147] width 148 height 44
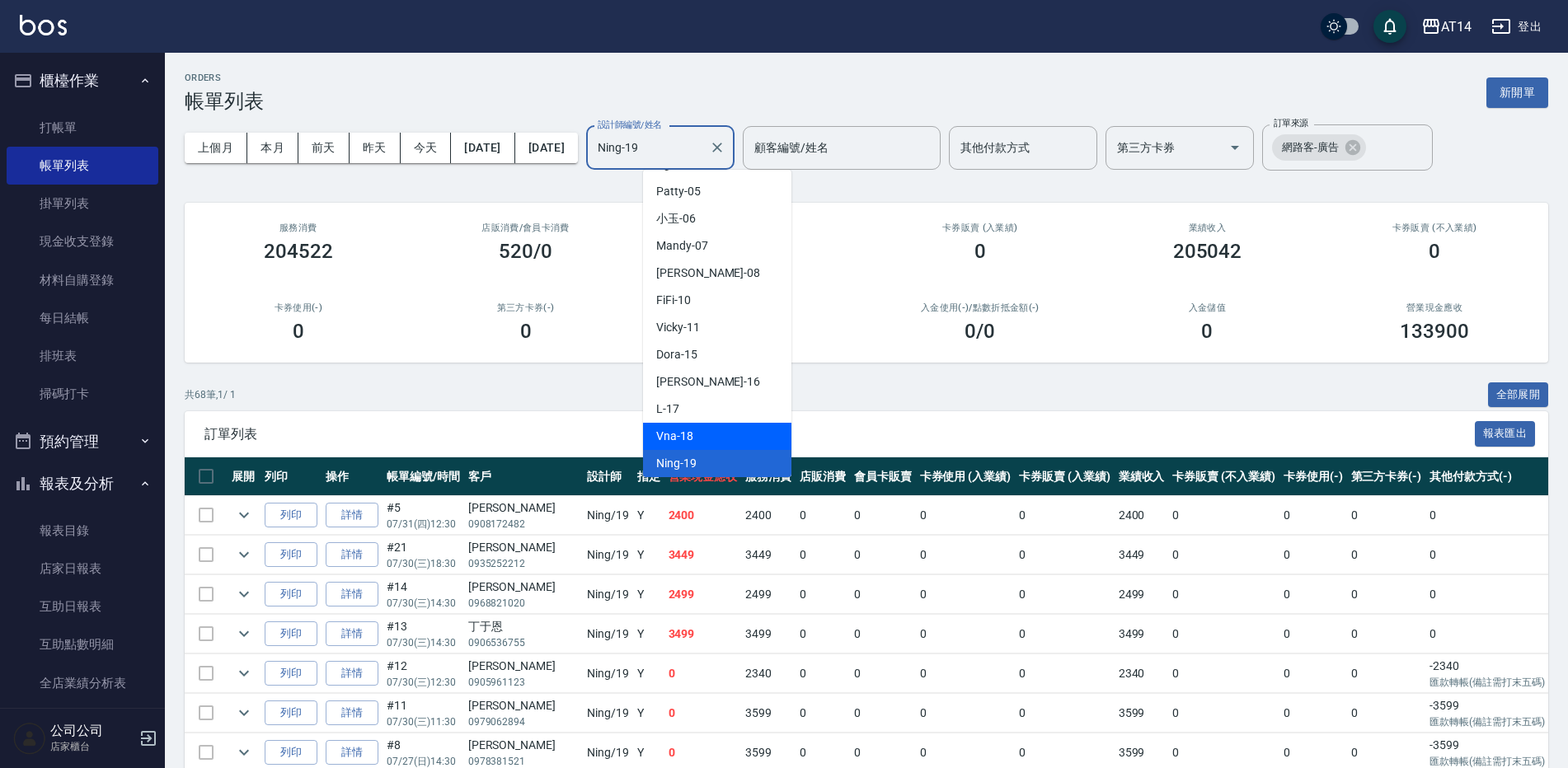
scroll to position [135, 0]
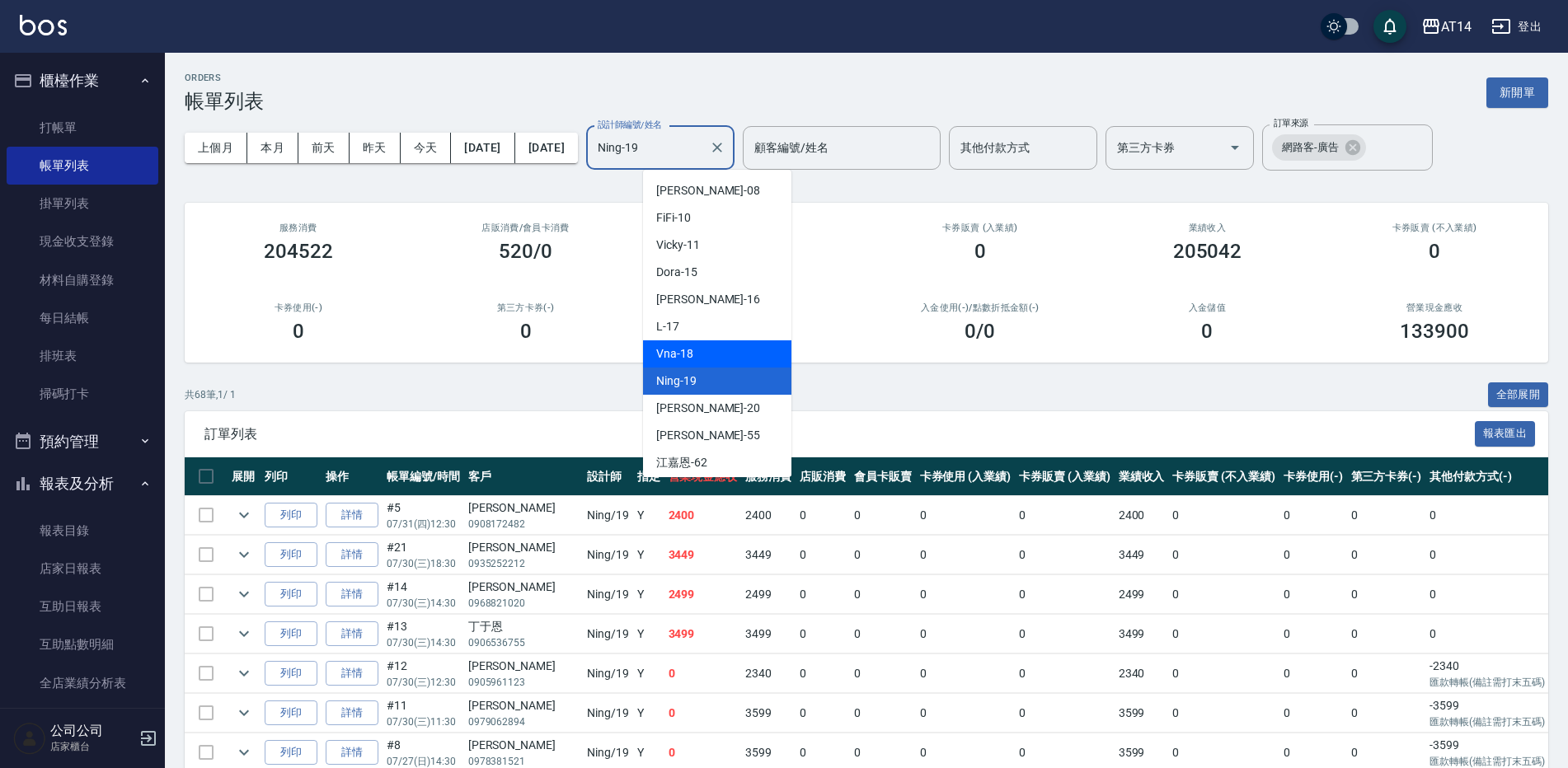
click at [702, 360] on div "Vna -18" at bounding box center [717, 353] width 148 height 27
type input "Vna-18"
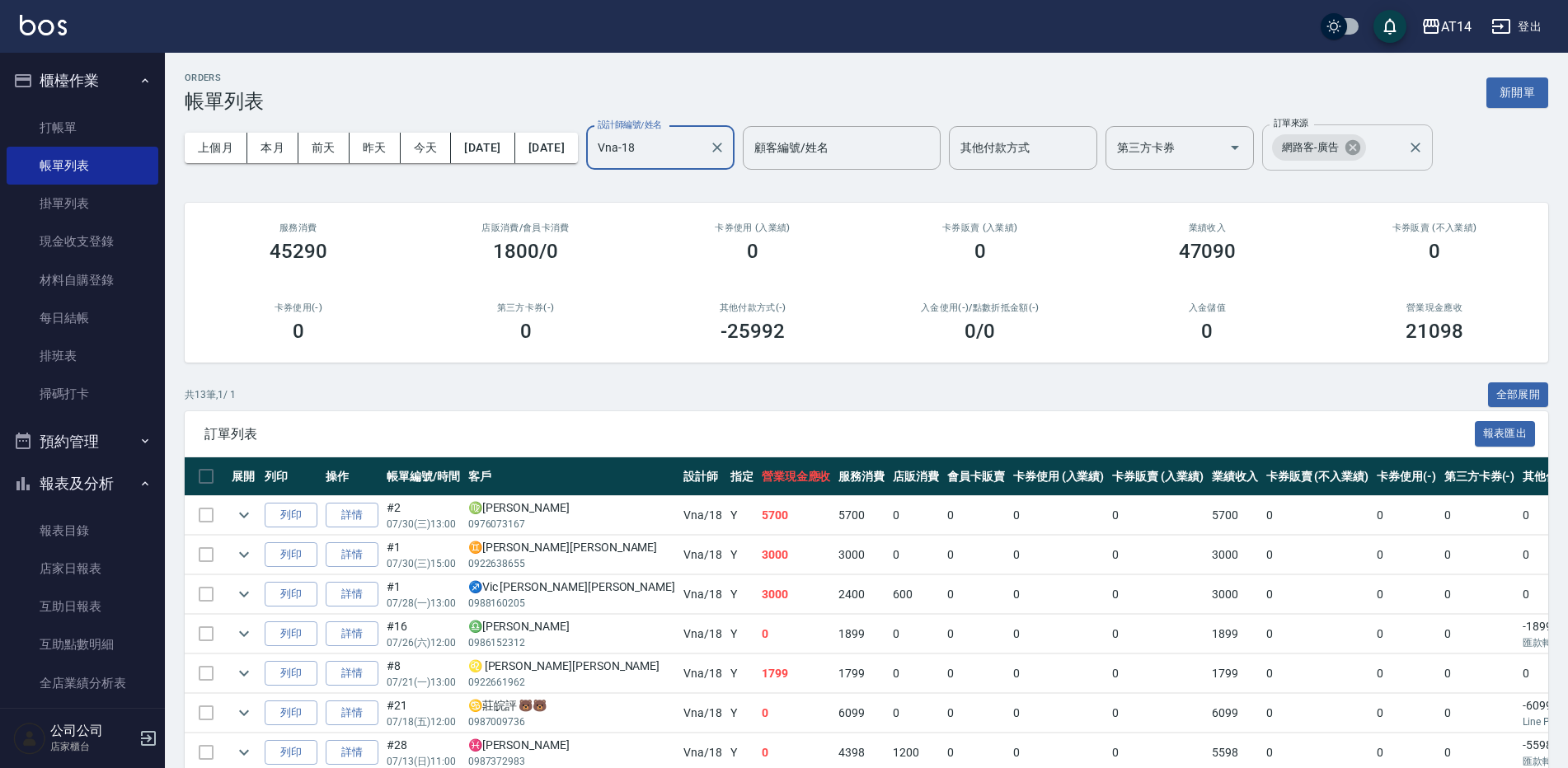
click at [1360, 152] on icon at bounding box center [1353, 147] width 15 height 15
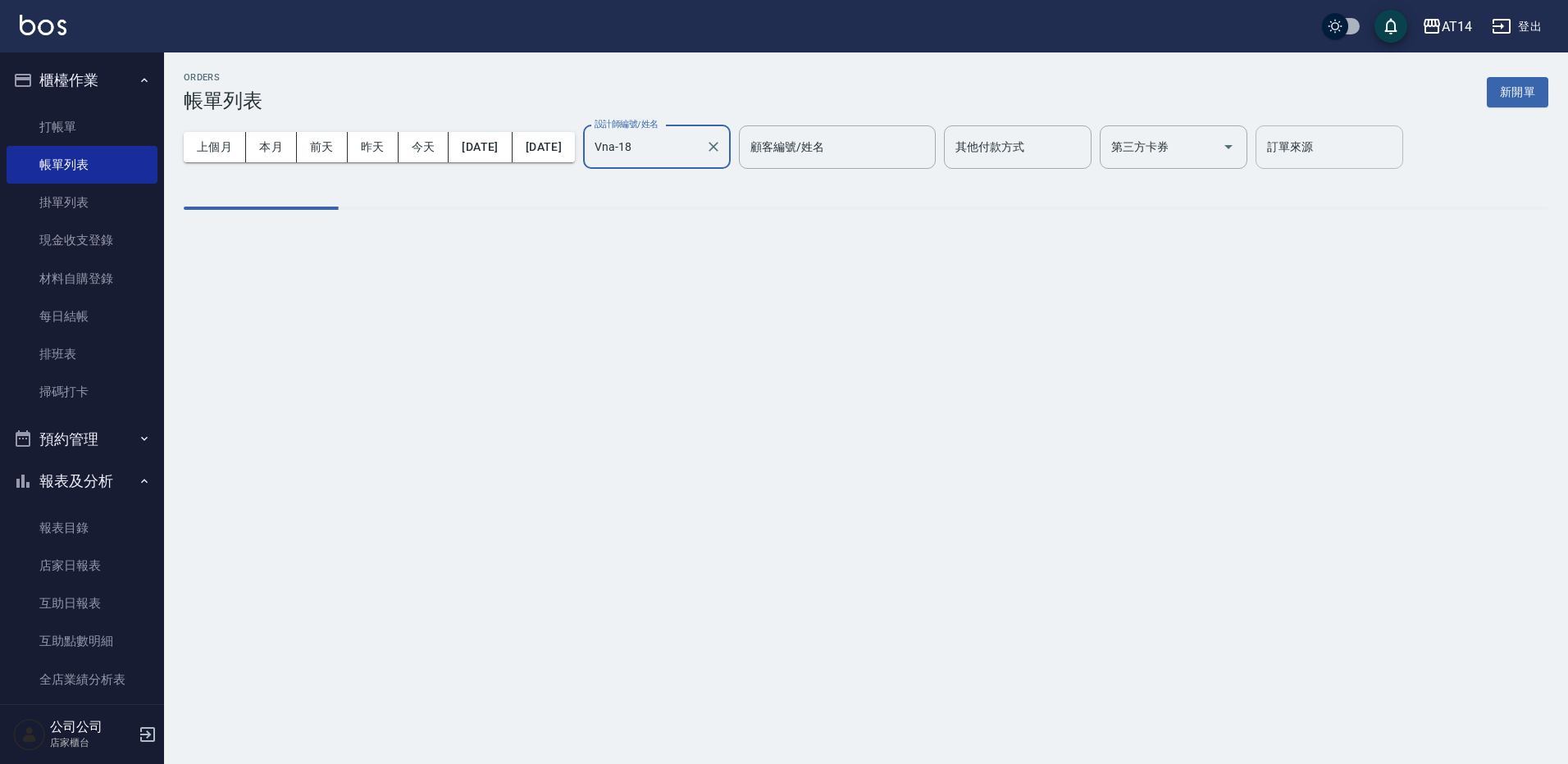
click at [1376, 161] on input "訂單來源" at bounding box center [1329, 147] width 133 height 29
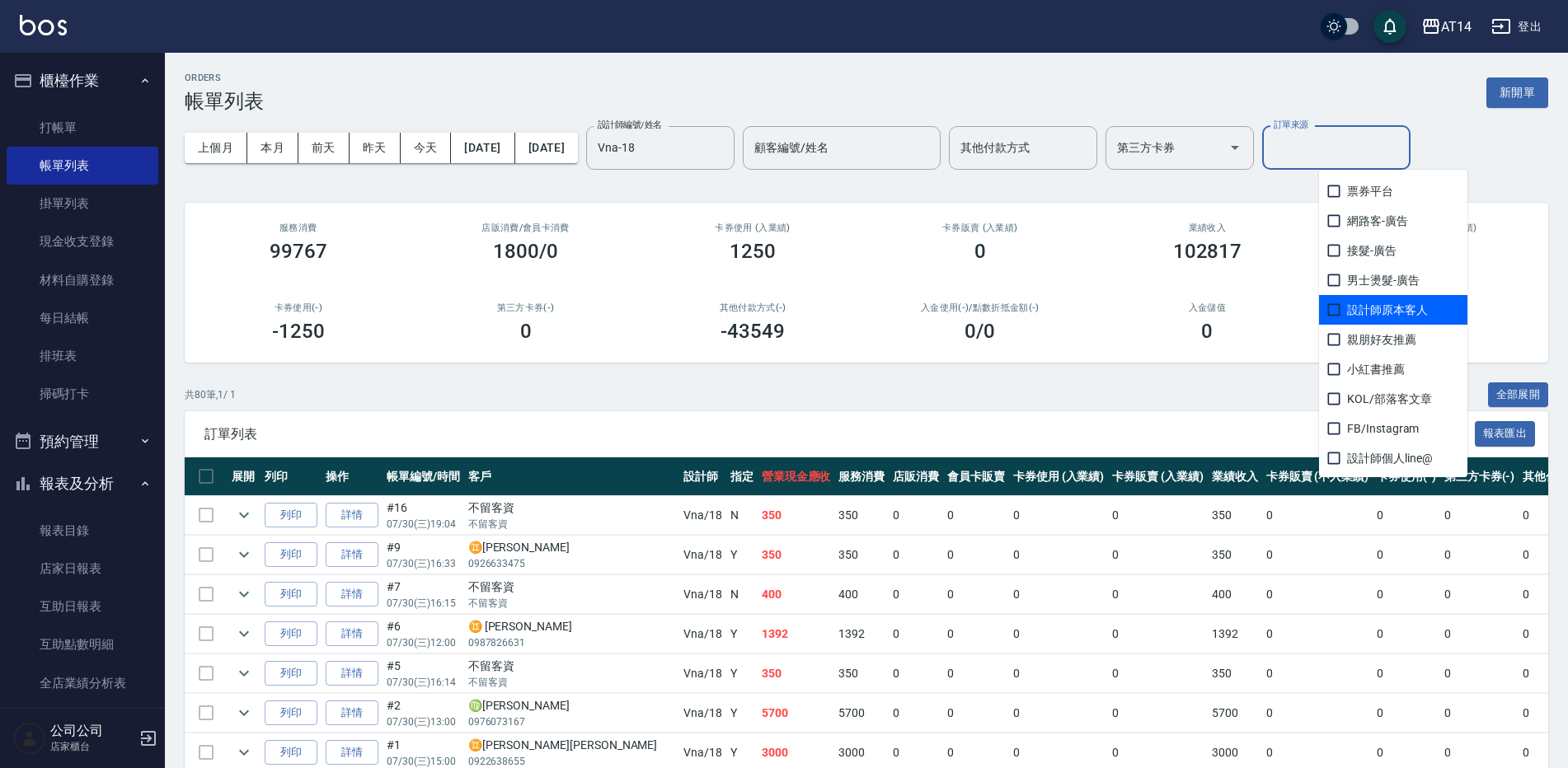
click at [1385, 302] on span "設計師原本客人" at bounding box center [1393, 310] width 148 height 30
checkbox input "true"
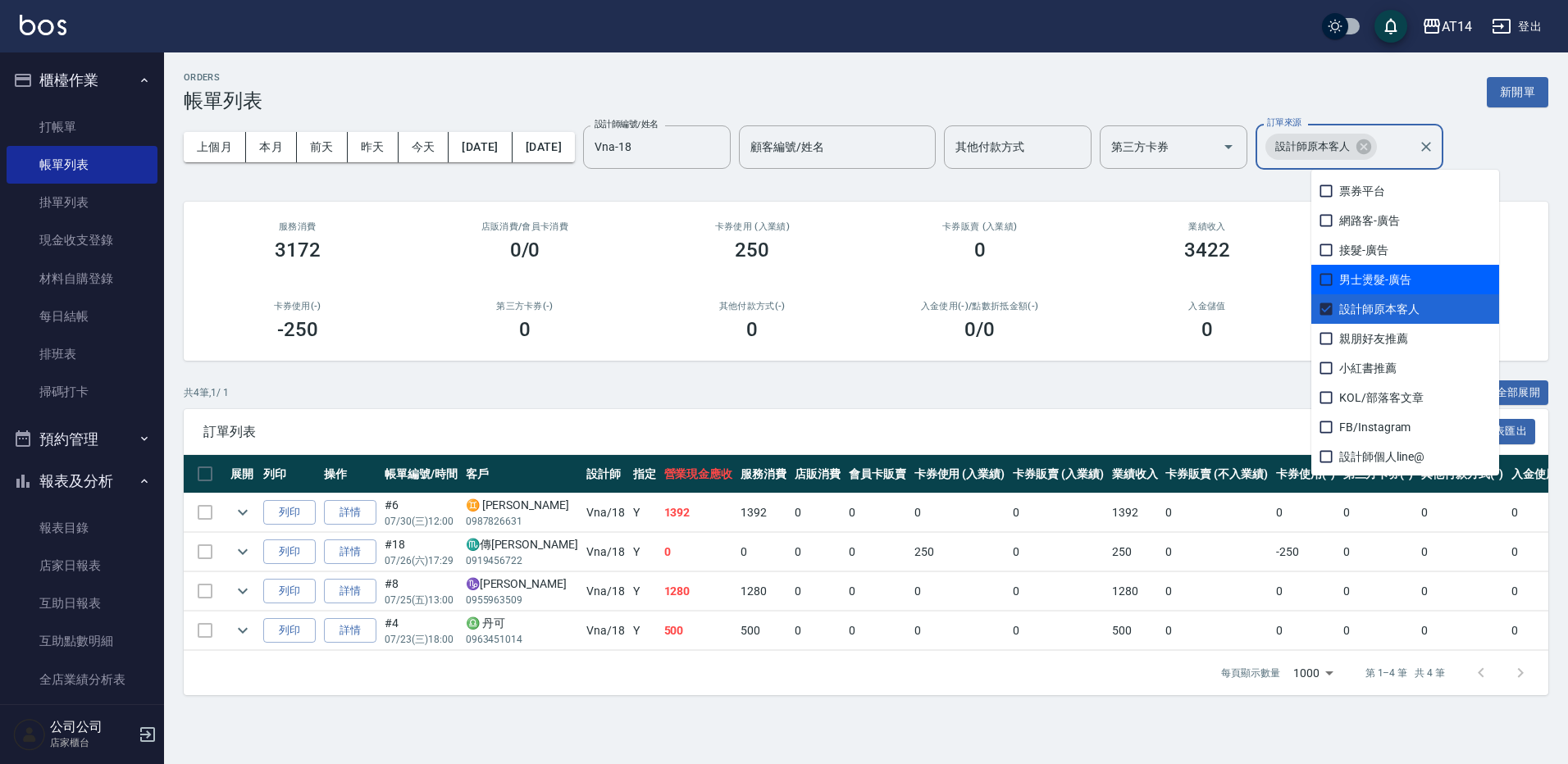
click at [1177, 54] on div "ORDERS 帳單列表 新開單 上個月 本月 [DATE] [DATE] [DATE] [DATE] [DATE] 設計師編號/姓名 Vna-18 設計師編號…" at bounding box center [866, 384] width 1404 height 663
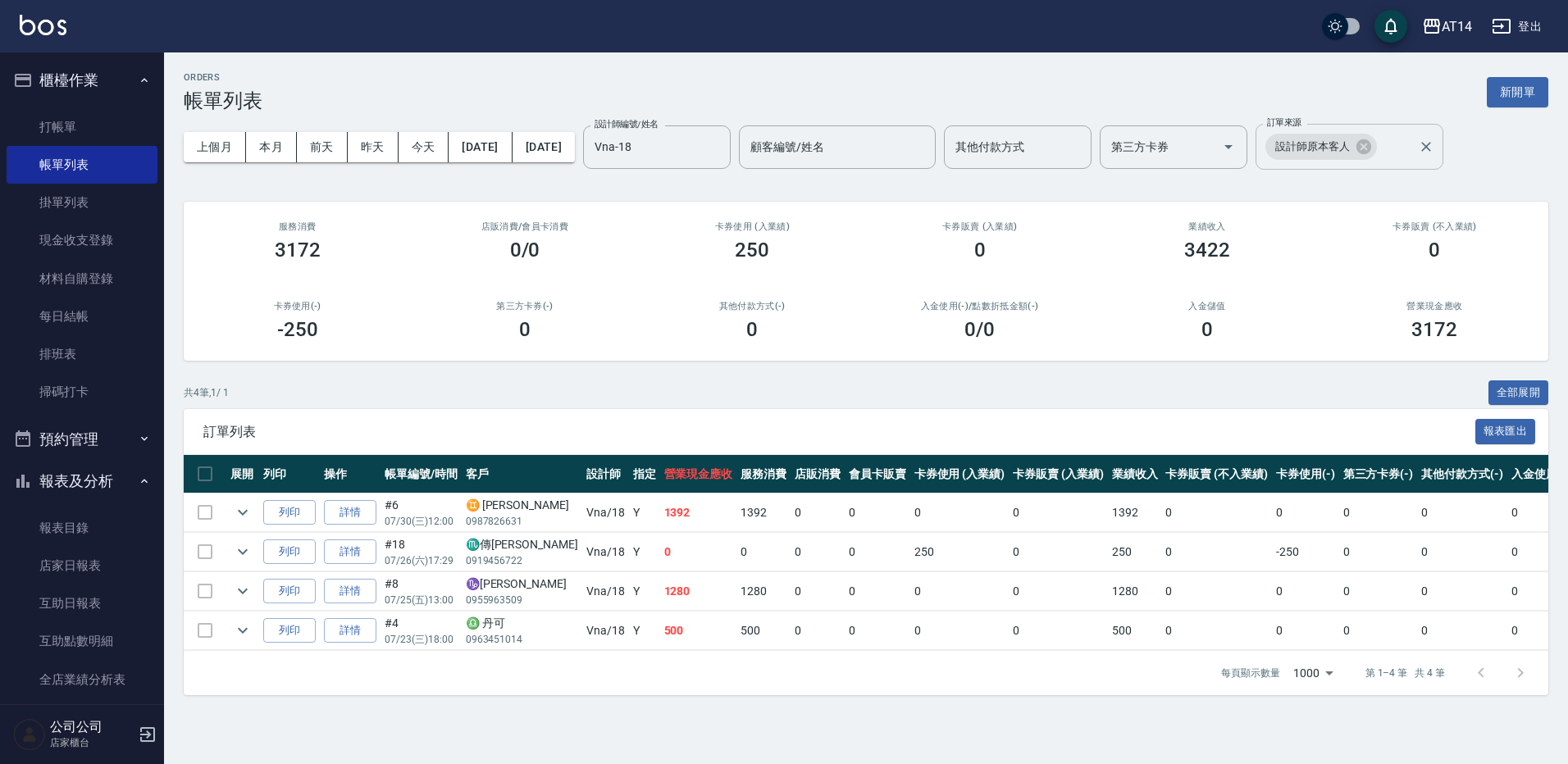
click at [1371, 151] on icon at bounding box center [1363, 147] width 15 height 15
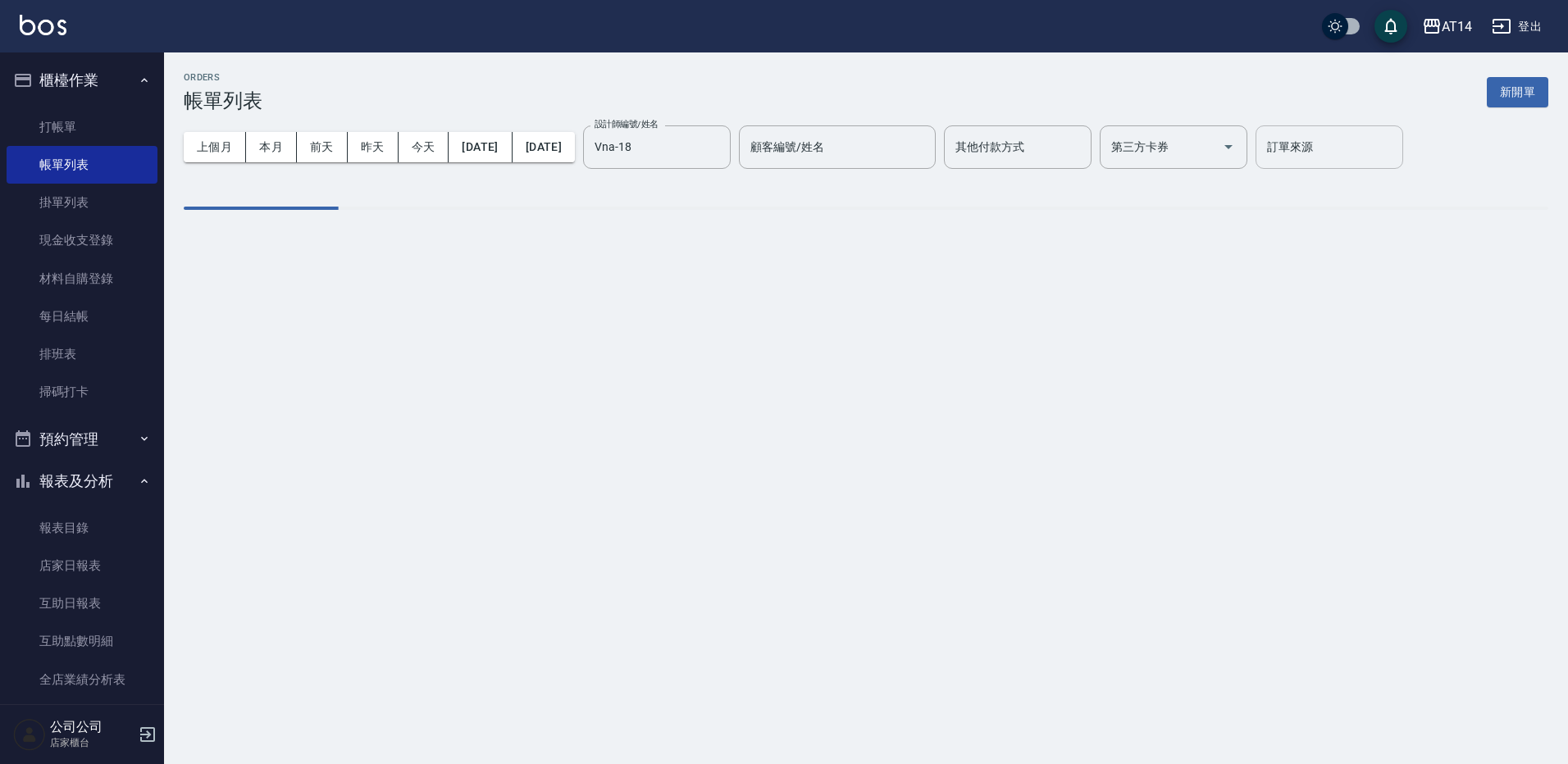
click at [1391, 153] on input "訂單來源" at bounding box center [1329, 147] width 133 height 29
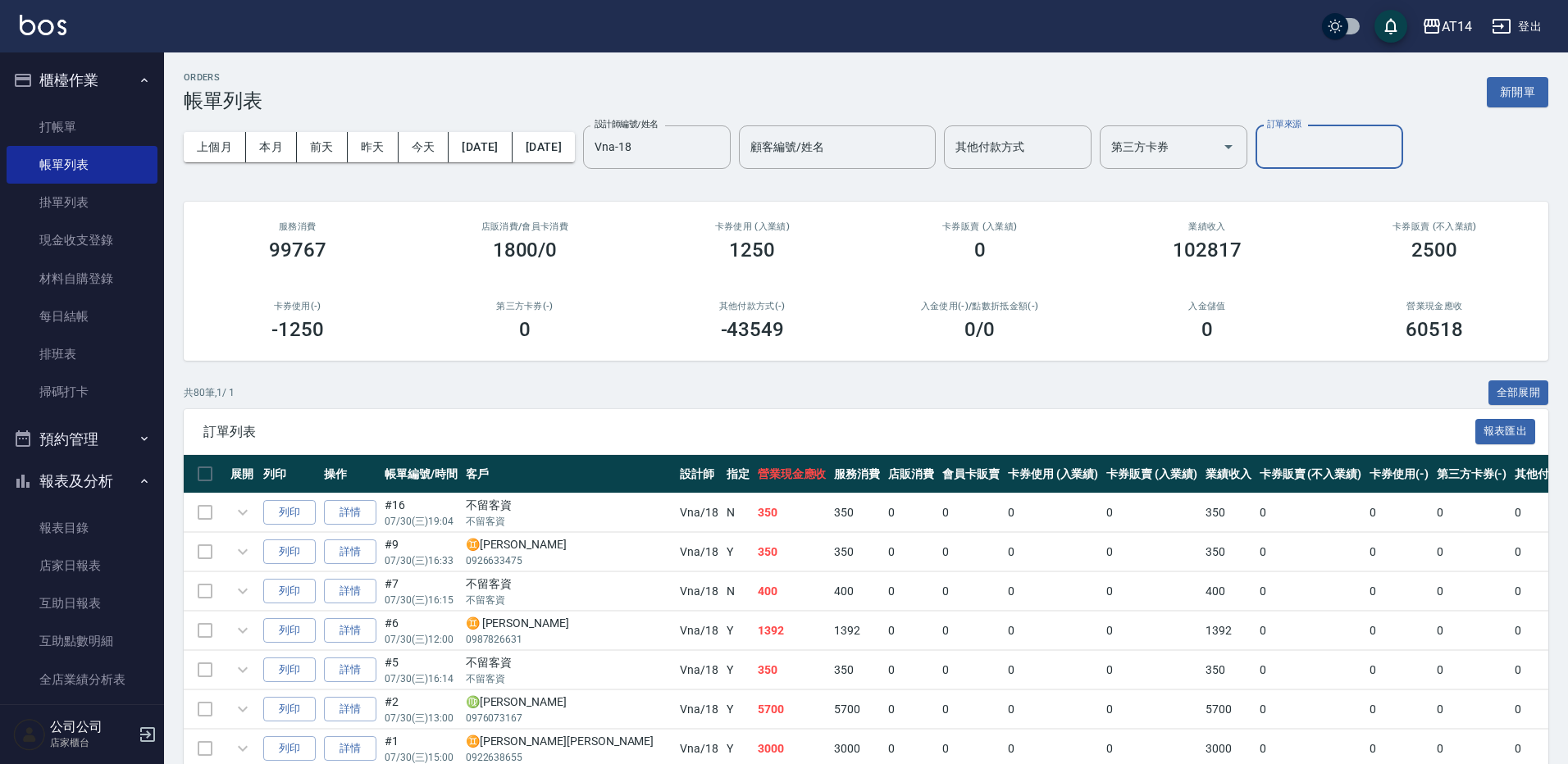
click at [1384, 158] on input "訂單來源" at bounding box center [1329, 147] width 133 height 29
click at [1377, 153] on input "訂單來源" at bounding box center [1329, 147] width 133 height 29
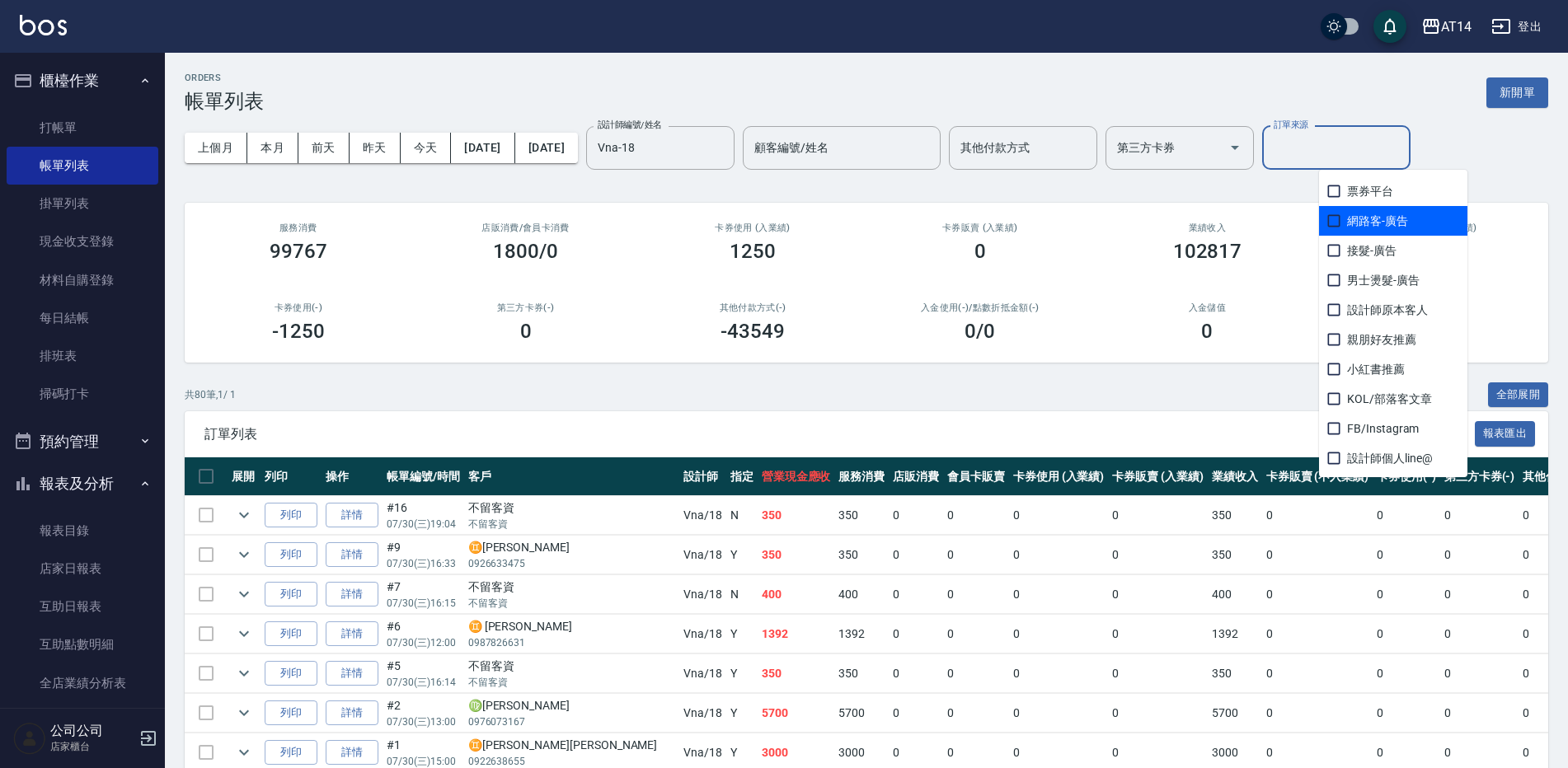
click at [1397, 224] on span "網路客-廣告" at bounding box center [1393, 221] width 148 height 30
checkbox input "true"
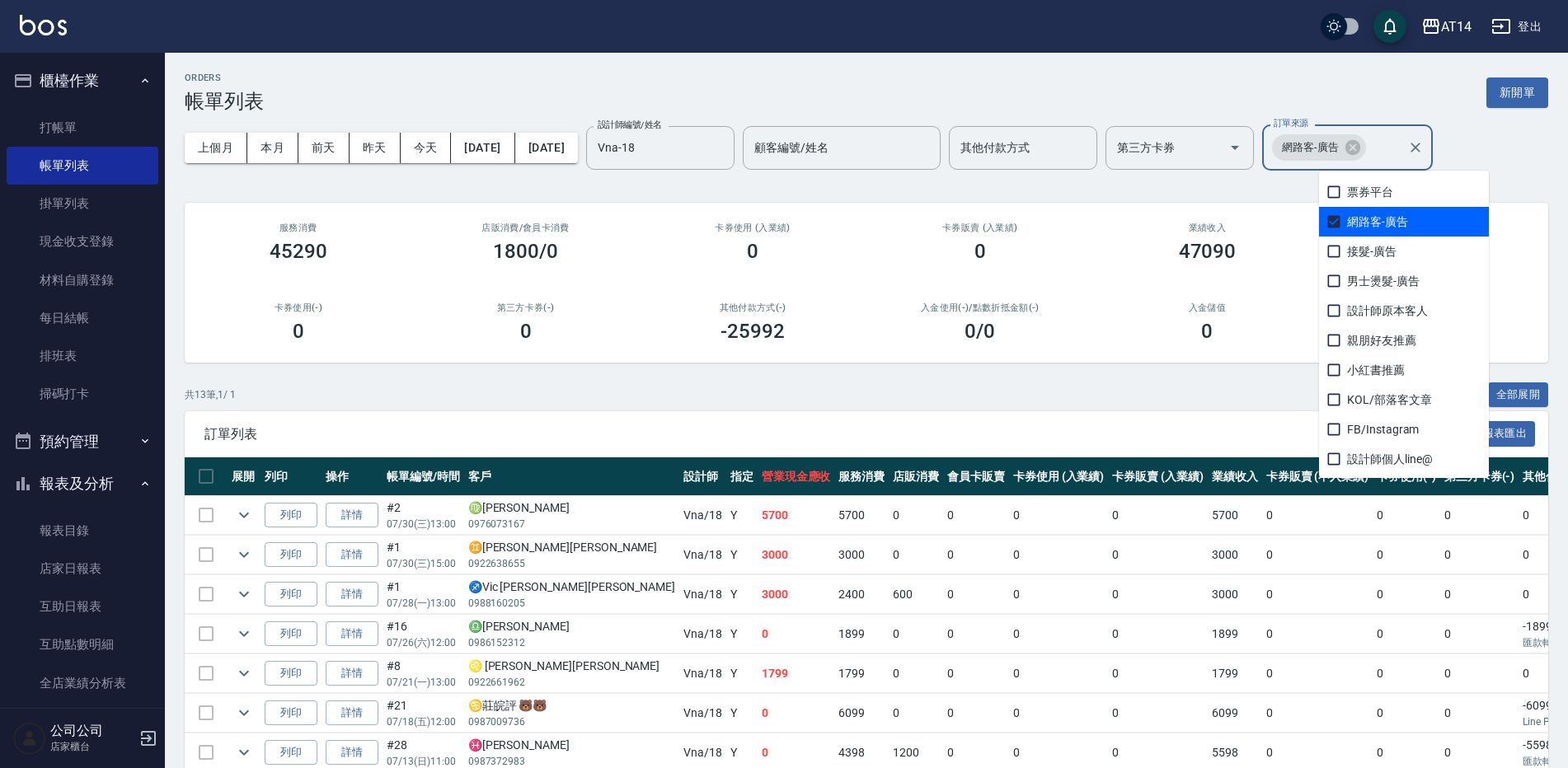
click at [1219, 109] on div "ORDERS 帳單列表 新開單" at bounding box center [866, 93] width 1363 height 41
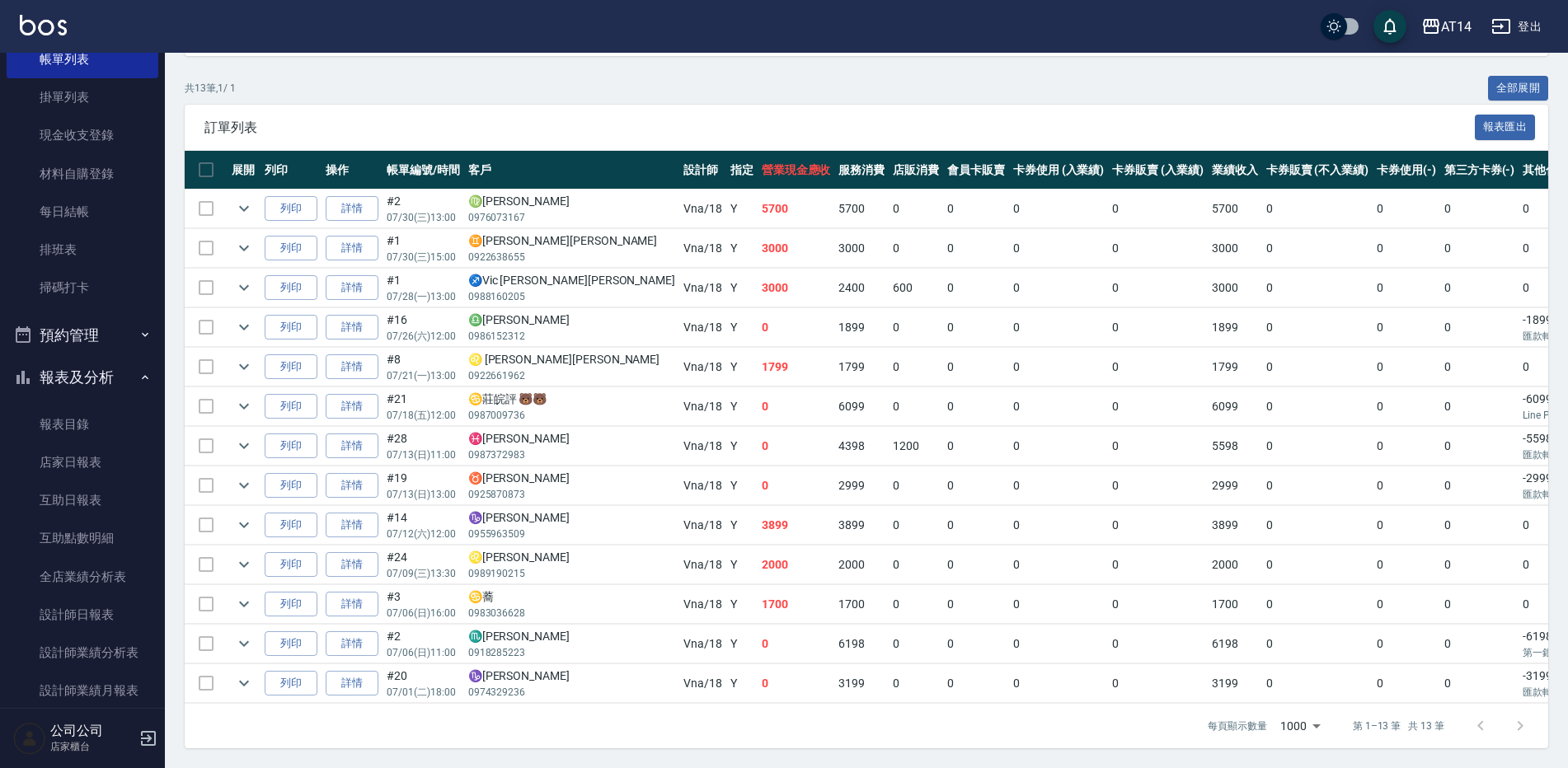
scroll to position [330, 0]
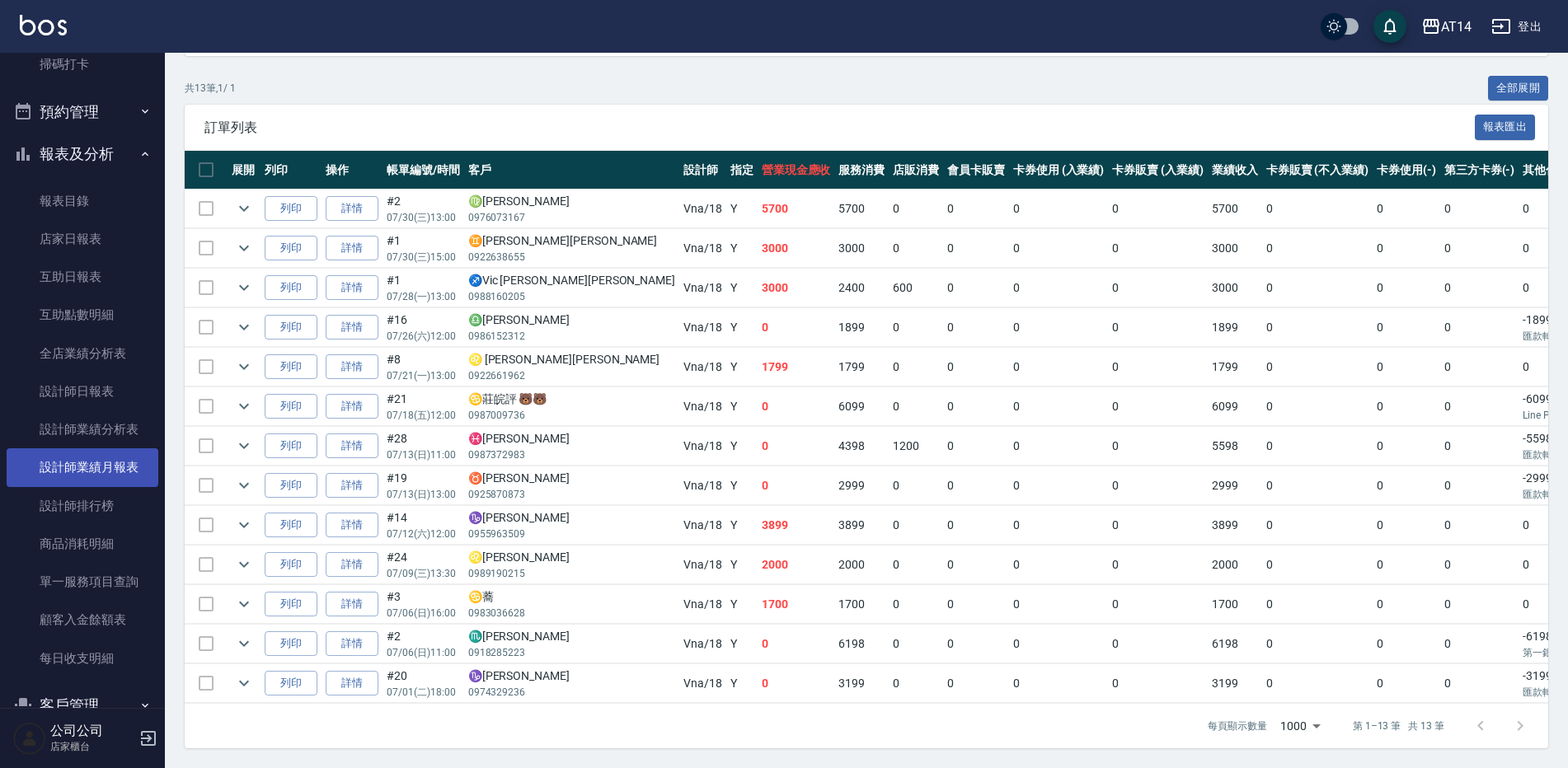
click at [139, 457] on link "設計師業績月報表" at bounding box center [83, 467] width 152 height 38
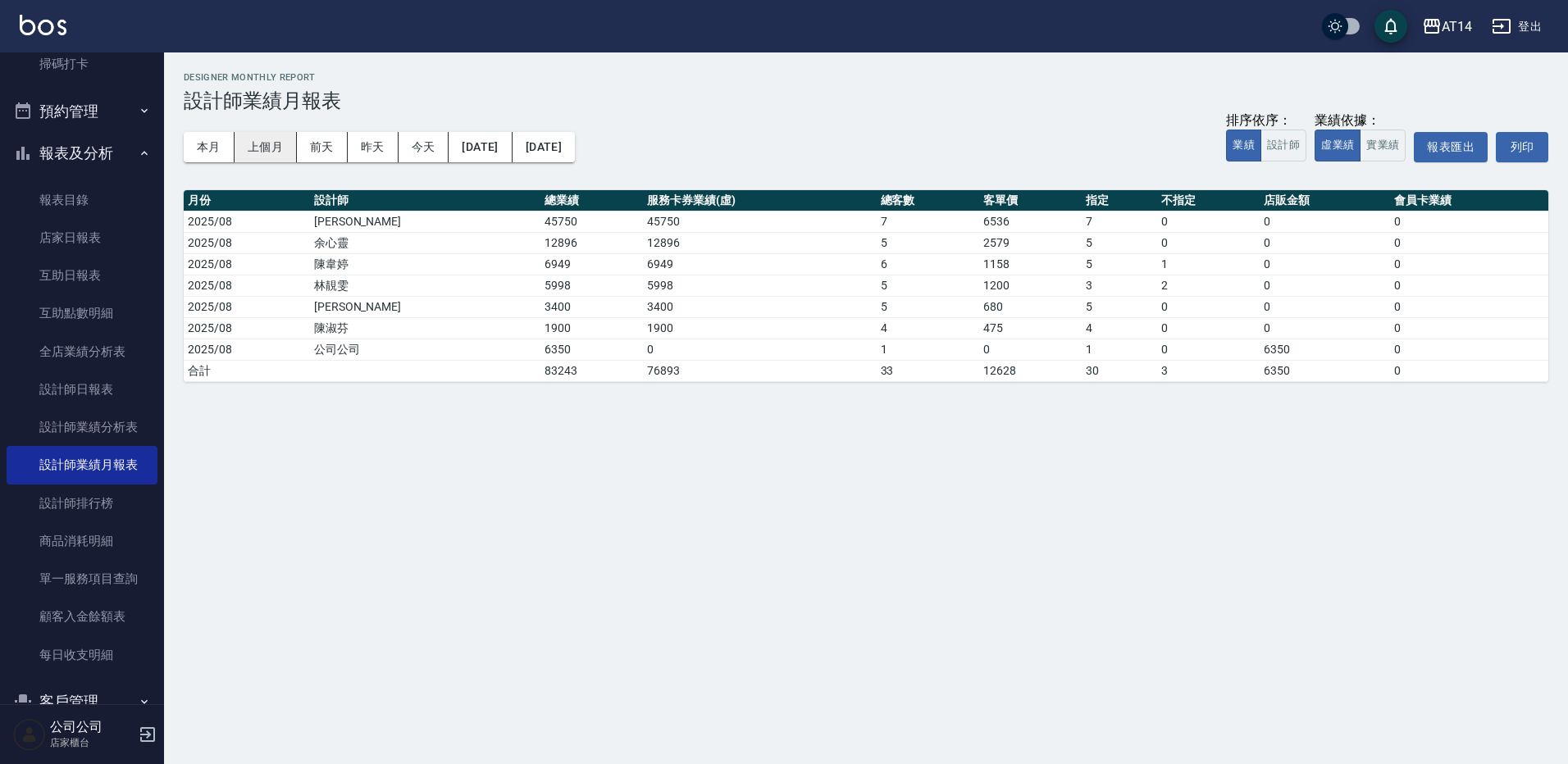
click at [266, 136] on button "上個月" at bounding box center [266, 147] width 63 height 30
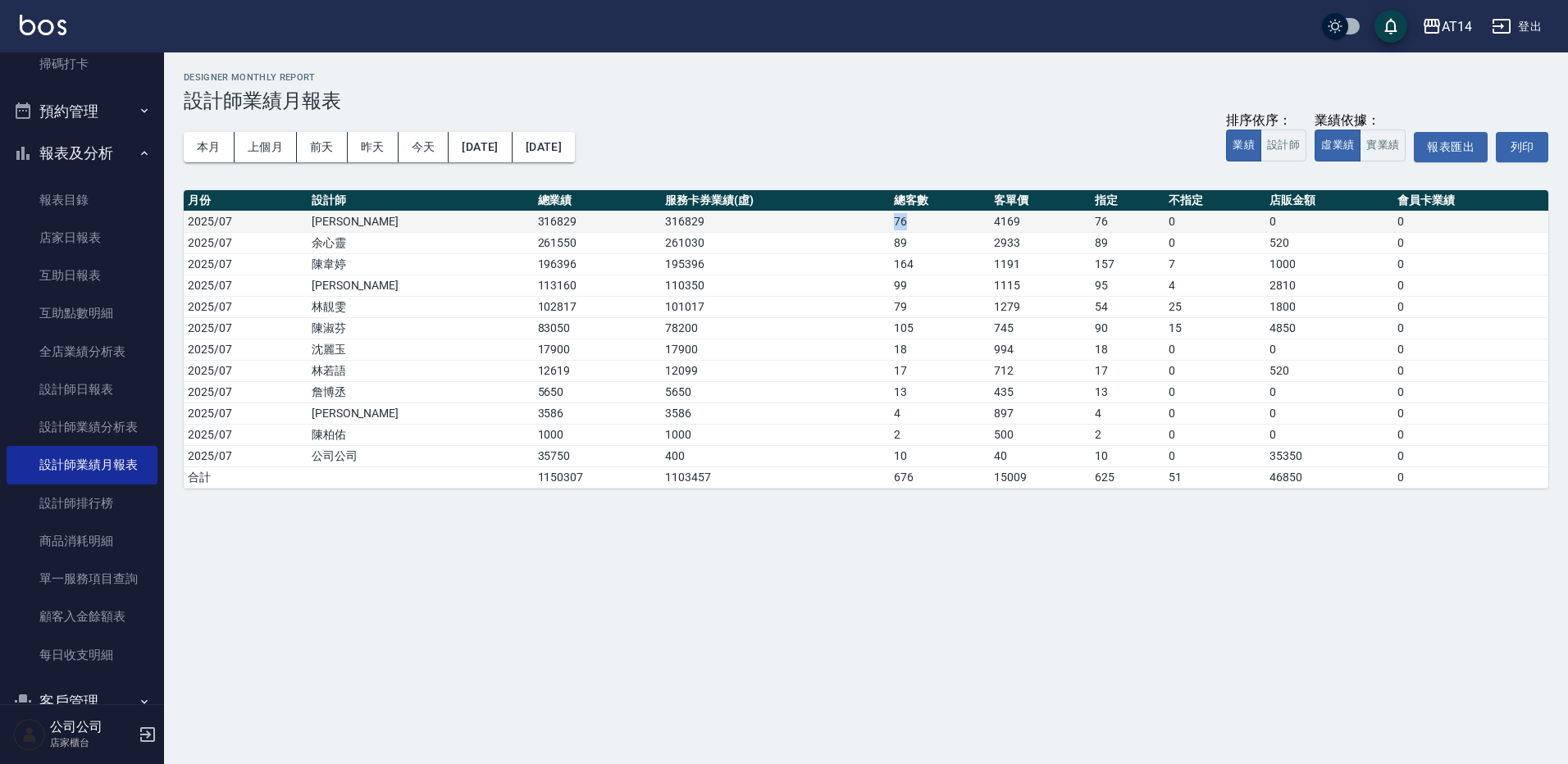
drag, startPoint x: 877, startPoint y: 218, endPoint x: 834, endPoint y: 224, distance: 43.4
click at [834, 224] on tr "2025/07 [PERSON_NAME] 316829 316829 76 4169 76 0 0 0" at bounding box center [865, 221] width 1364 height 21
copy tr "76"
drag, startPoint x: 864, startPoint y: 264, endPoint x: 837, endPoint y: 267, distance: 27.2
click at [889, 267] on td "164" at bounding box center [939, 264] width 101 height 21
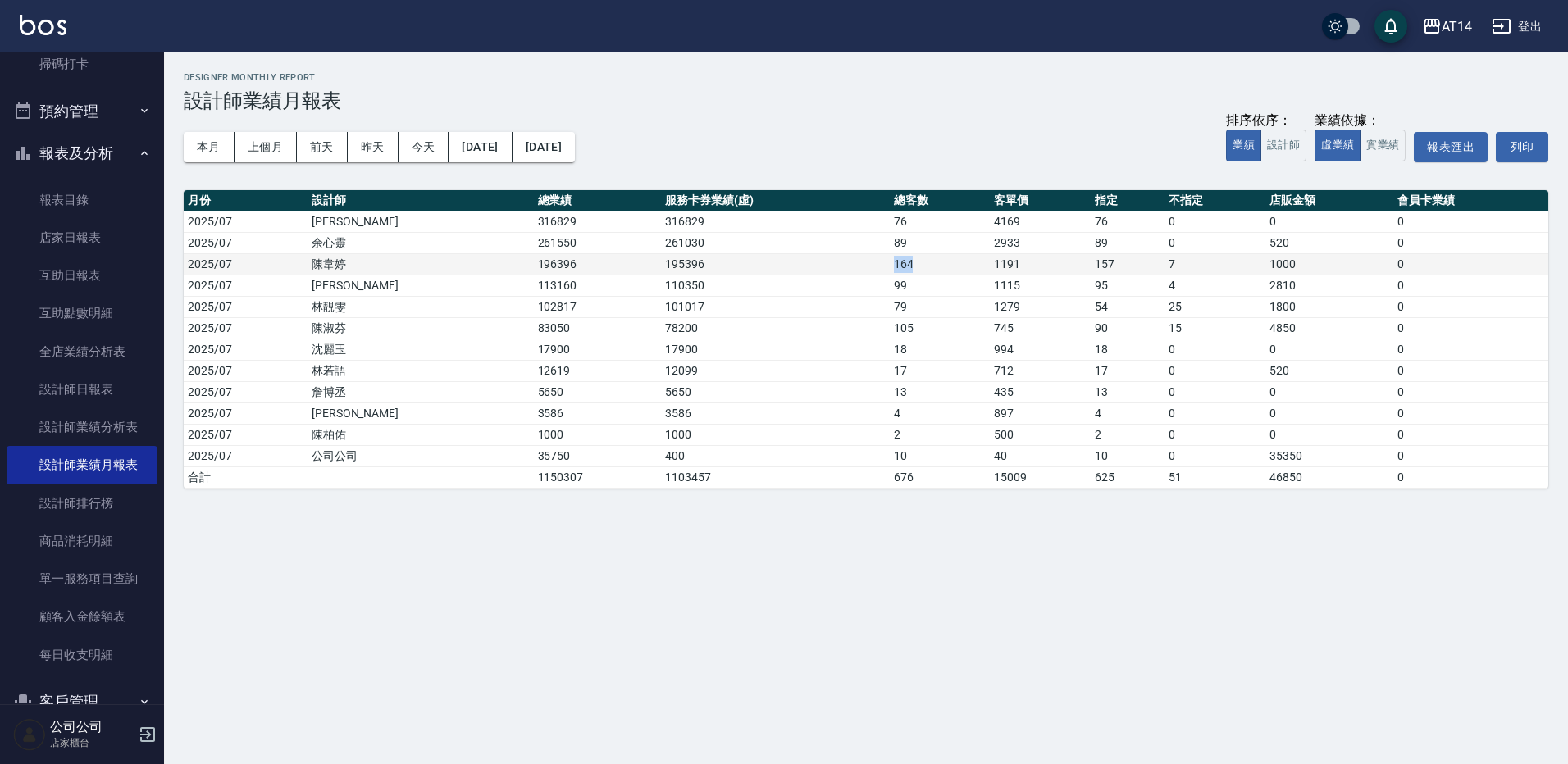
copy td "164"
drag, startPoint x: 863, startPoint y: 242, endPoint x: 834, endPoint y: 242, distance: 29.0
click at [834, 242] on tr "2025/07 余心靈 261550 261030 89 2933 89 0 520 0" at bounding box center [865, 243] width 1364 height 21
drag, startPoint x: 834, startPoint y: 242, endPoint x: 848, endPoint y: 245, distance: 14.3
copy tr "89"
